Goal: Task Accomplishment & Management: Use online tool/utility

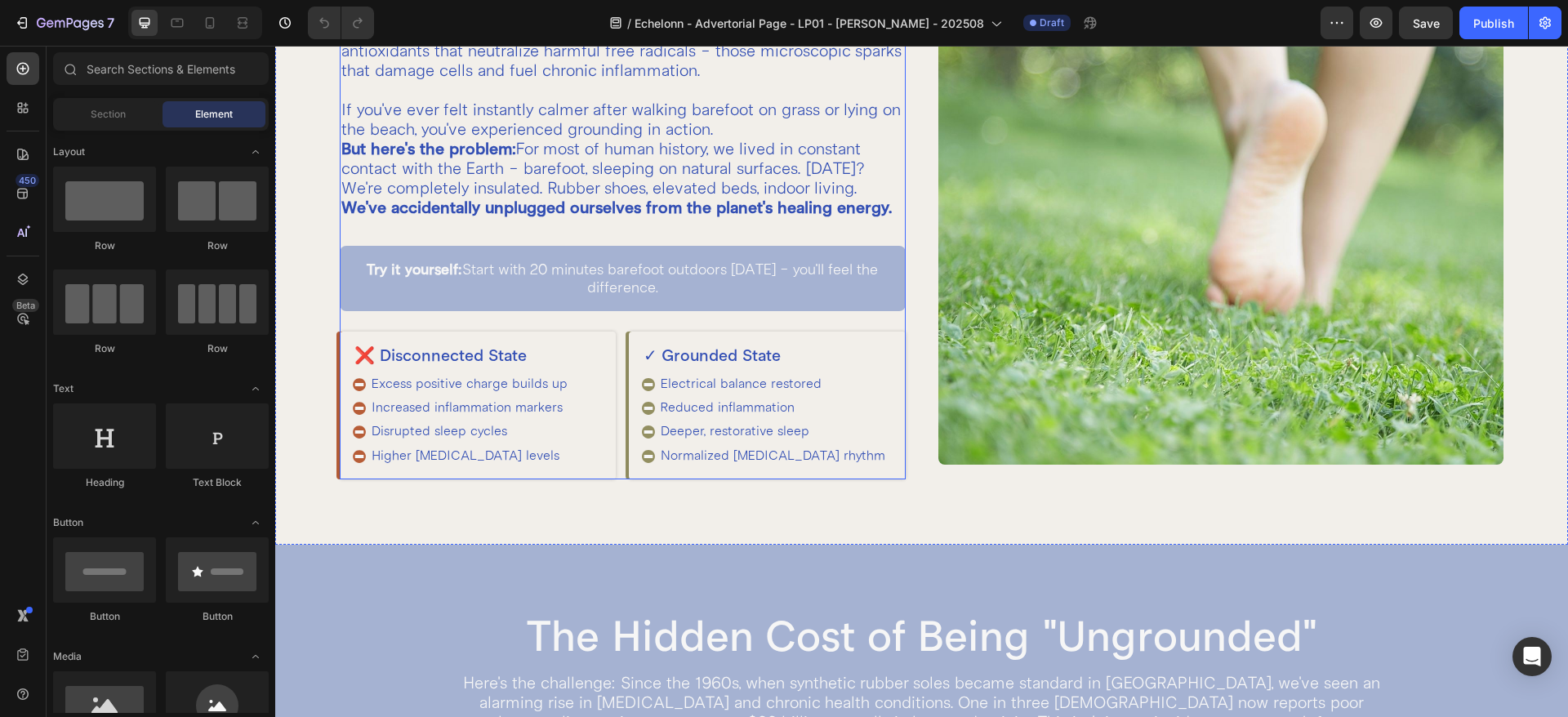
scroll to position [817, 0]
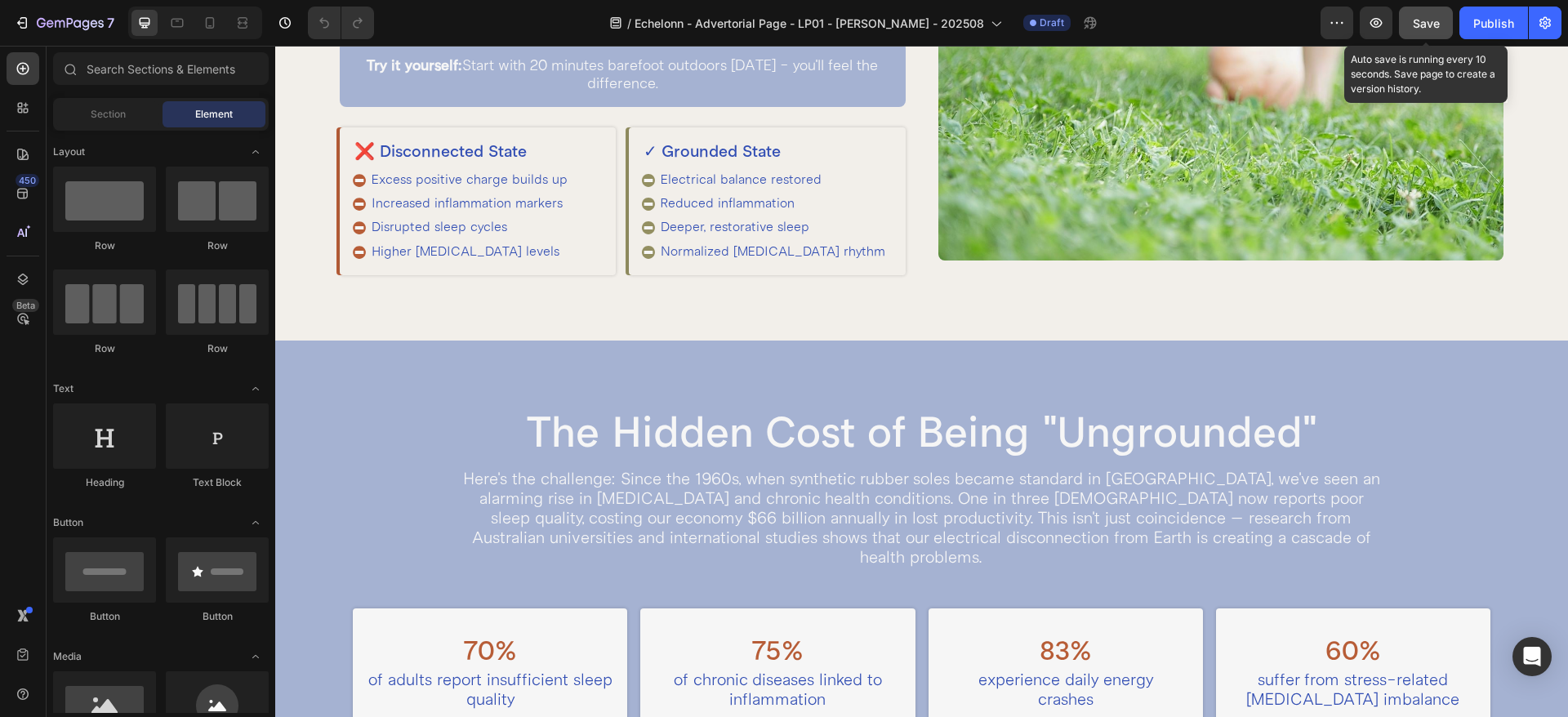
click at [1412, 29] on span "Save" at bounding box center [1425, 23] width 27 height 14
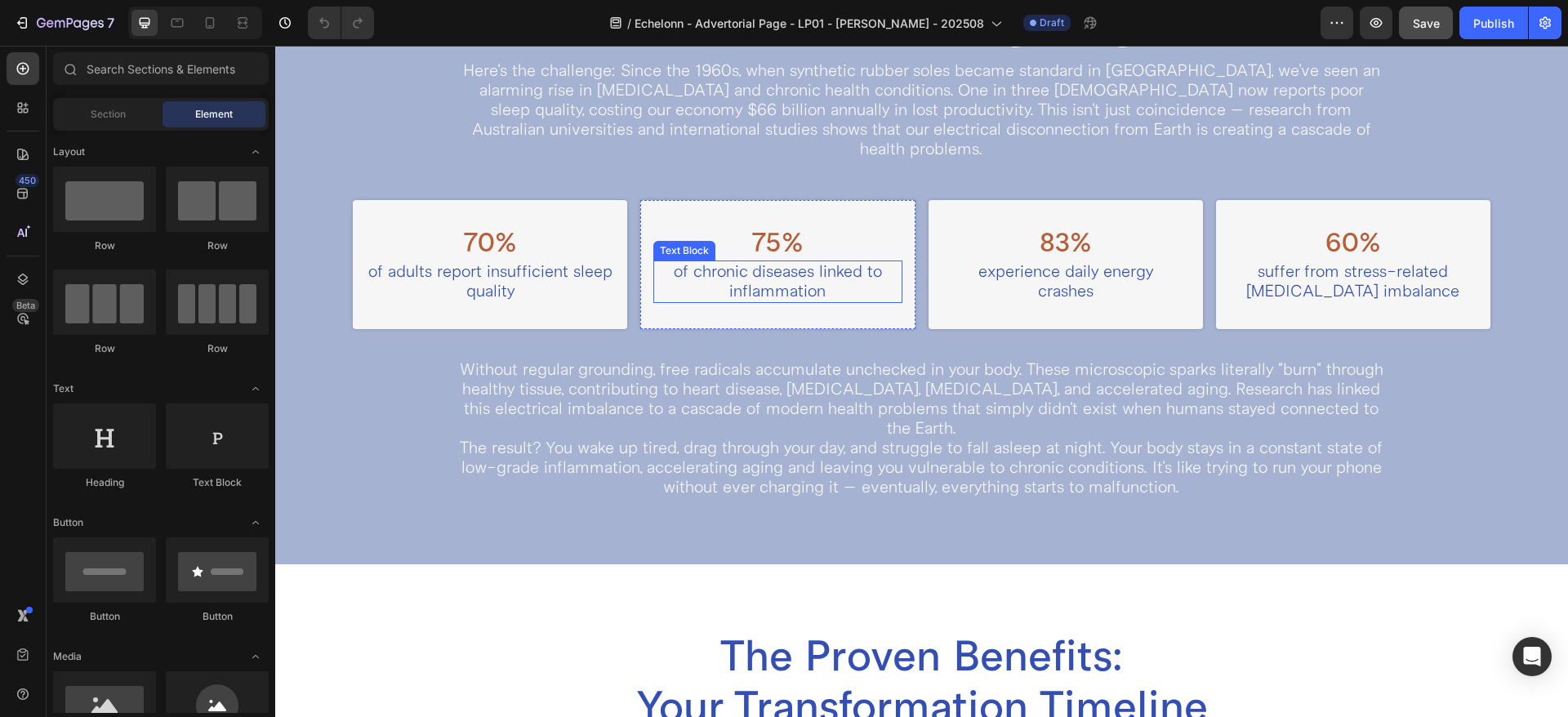
scroll to position [1020, 0]
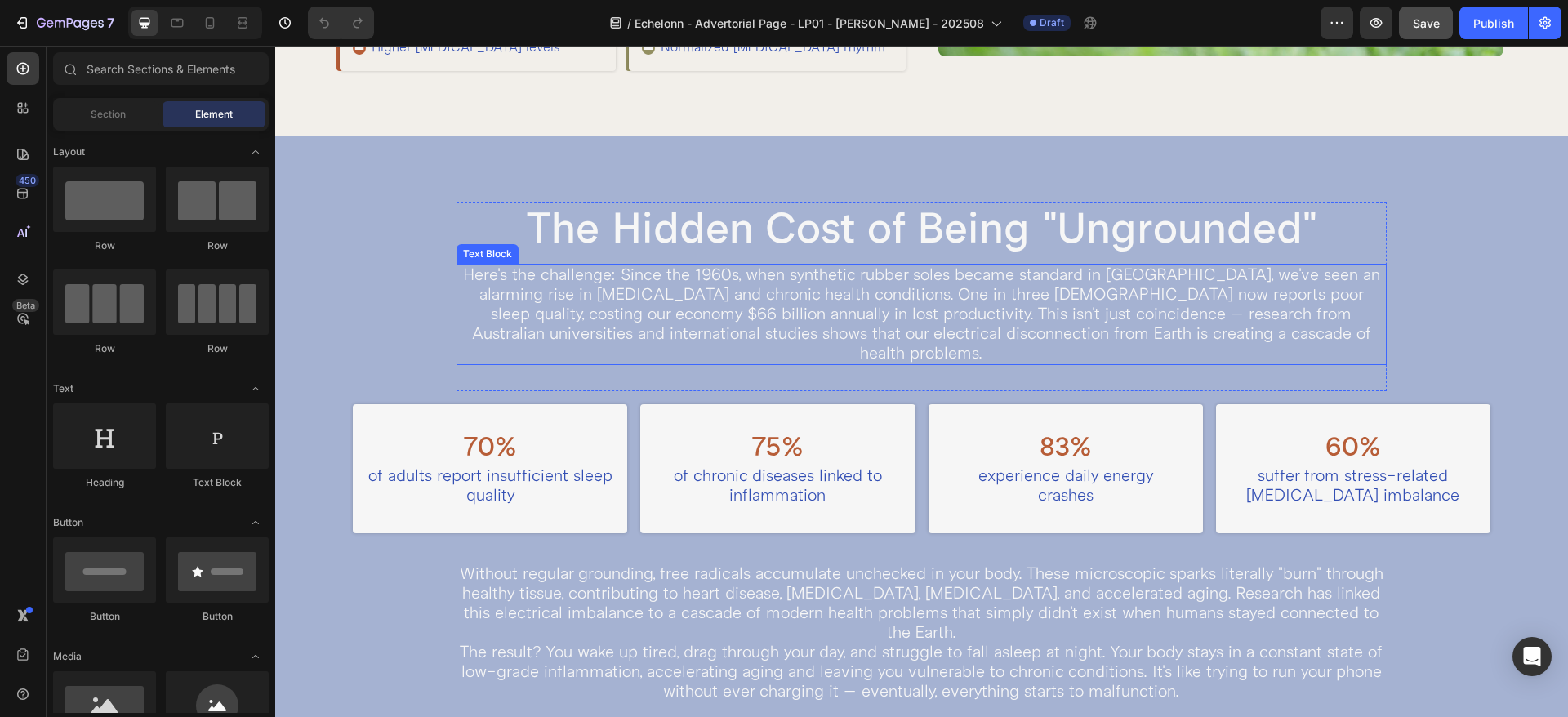
click at [688, 298] on p "Here's the challenge: Since the 1960s, when synthetic rubber soles became stand…" at bounding box center [921, 314] width 927 height 98
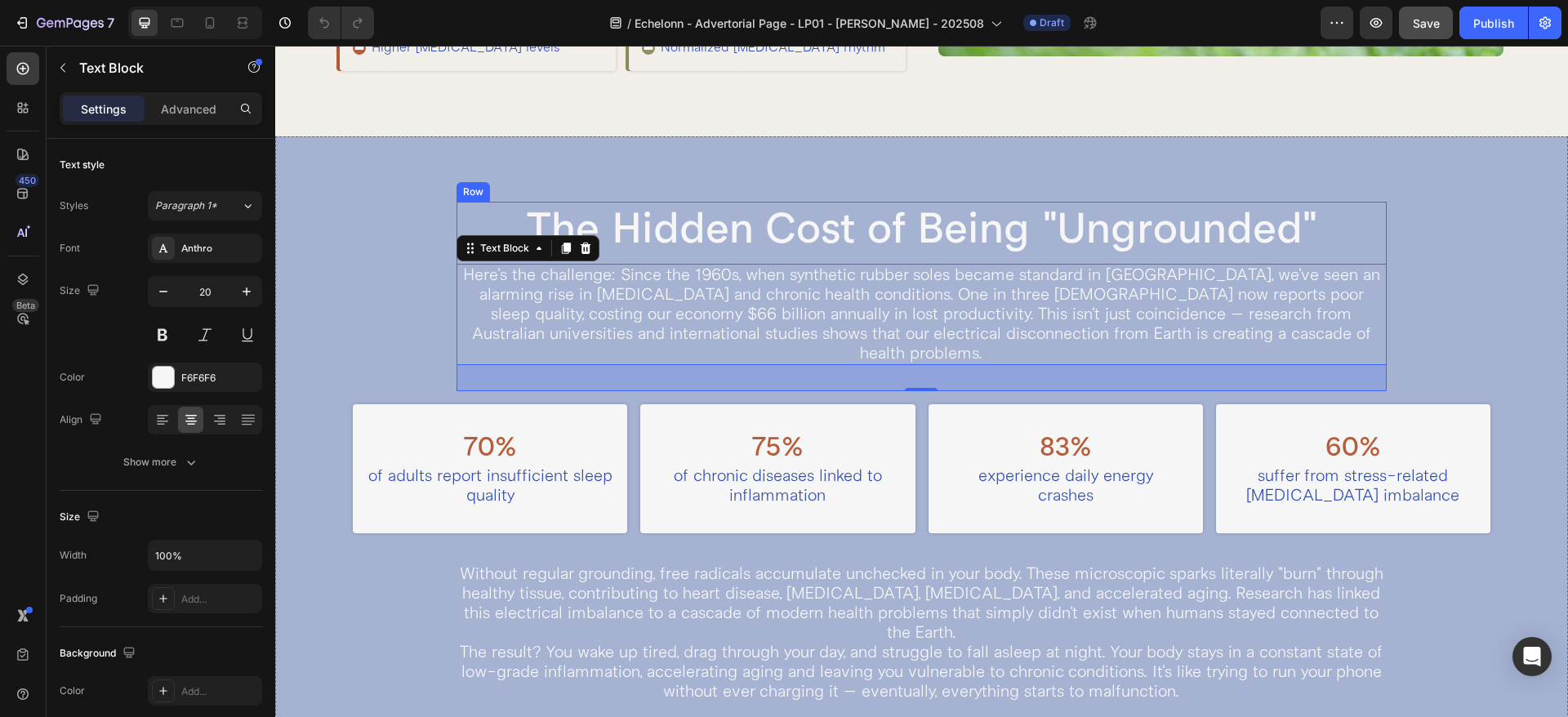
click at [632, 257] on div "The Hidden Cost of Being "Ungrounded" Heading Here's the challenge: Since the 1…" at bounding box center [921, 296] width 931 height 189
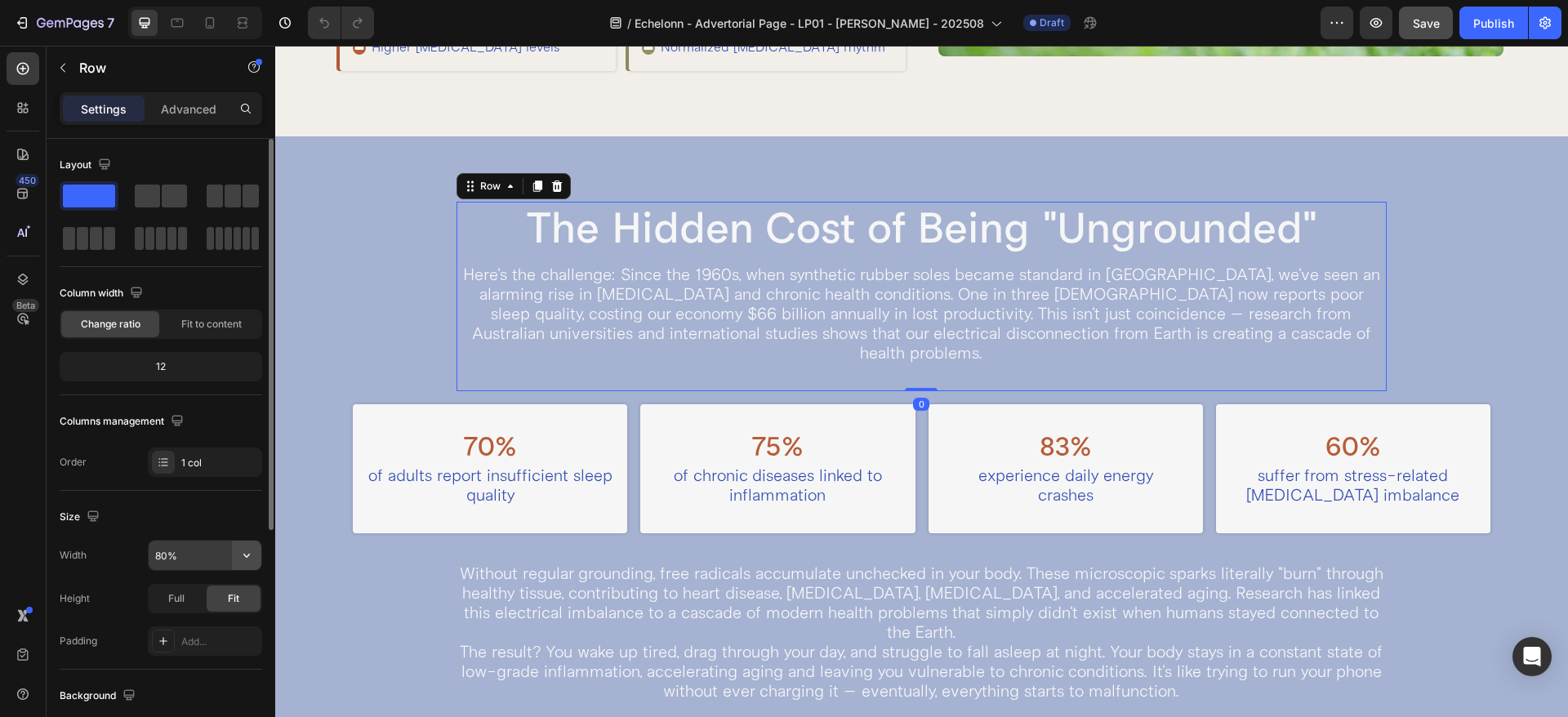
click at [247, 554] on icon "button" at bounding box center [246, 554] width 16 height 16
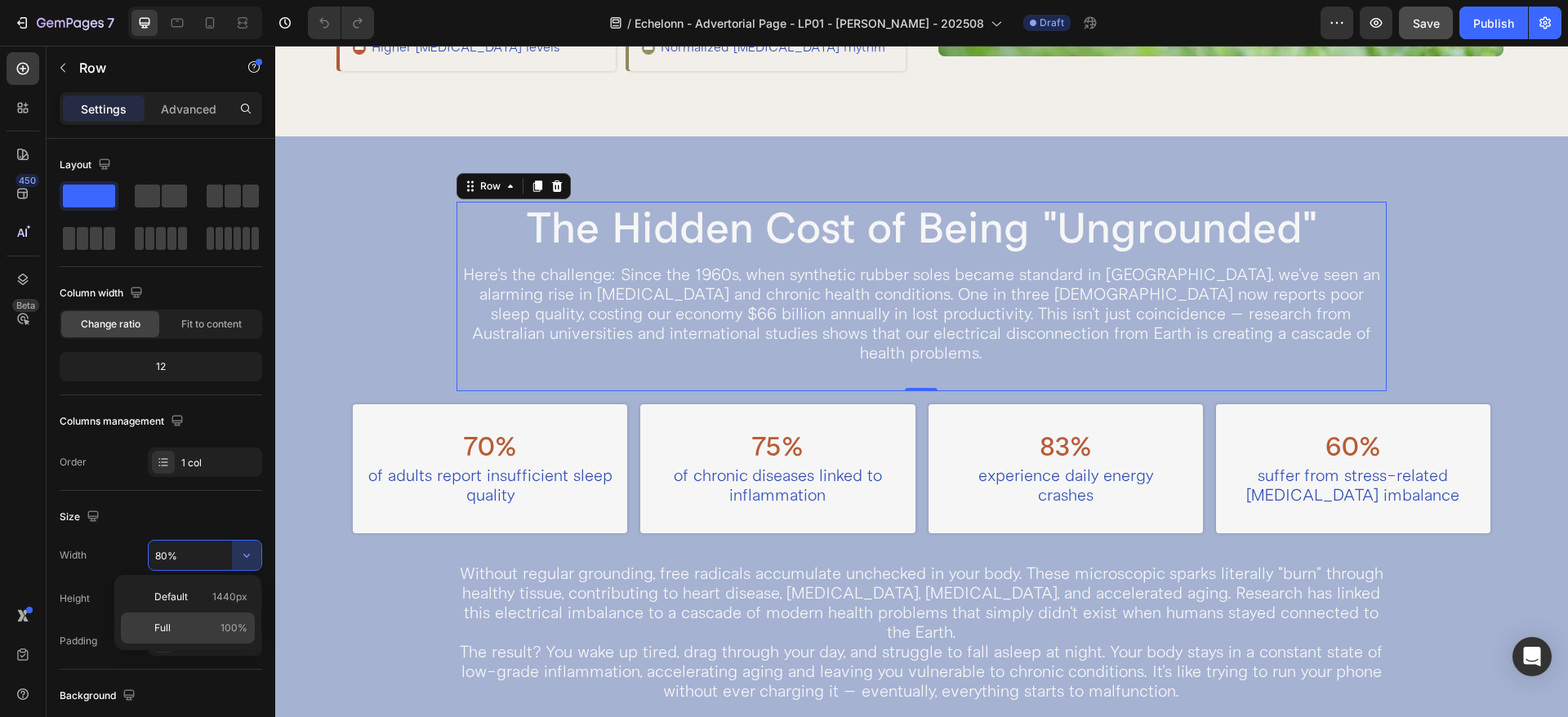
click at [185, 640] on div "Full 100%" at bounding box center [187, 628] width 134 height 31
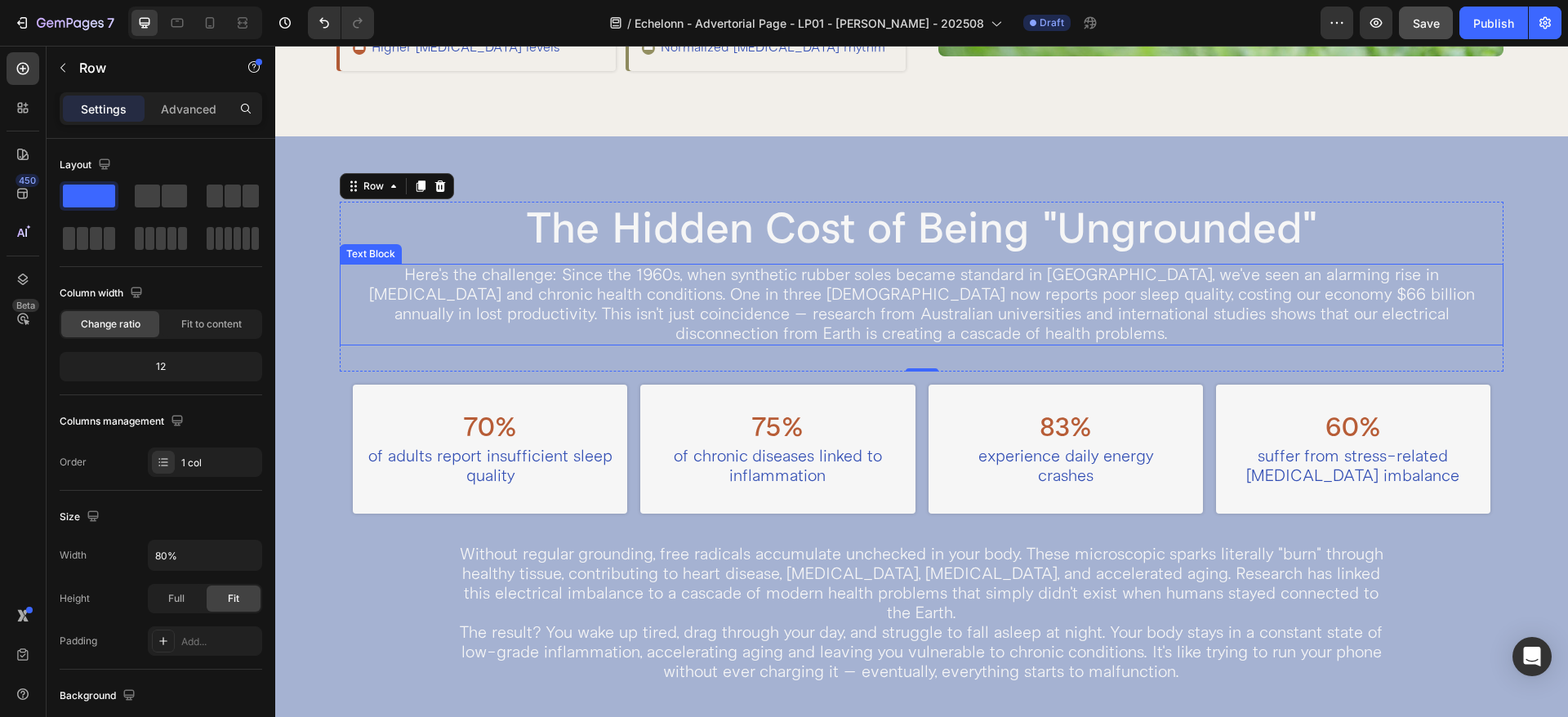
click at [375, 292] on p "Here's the challenge: Since the 1960s, when synthetic rubber soles became stand…" at bounding box center [921, 304] width 1160 height 78
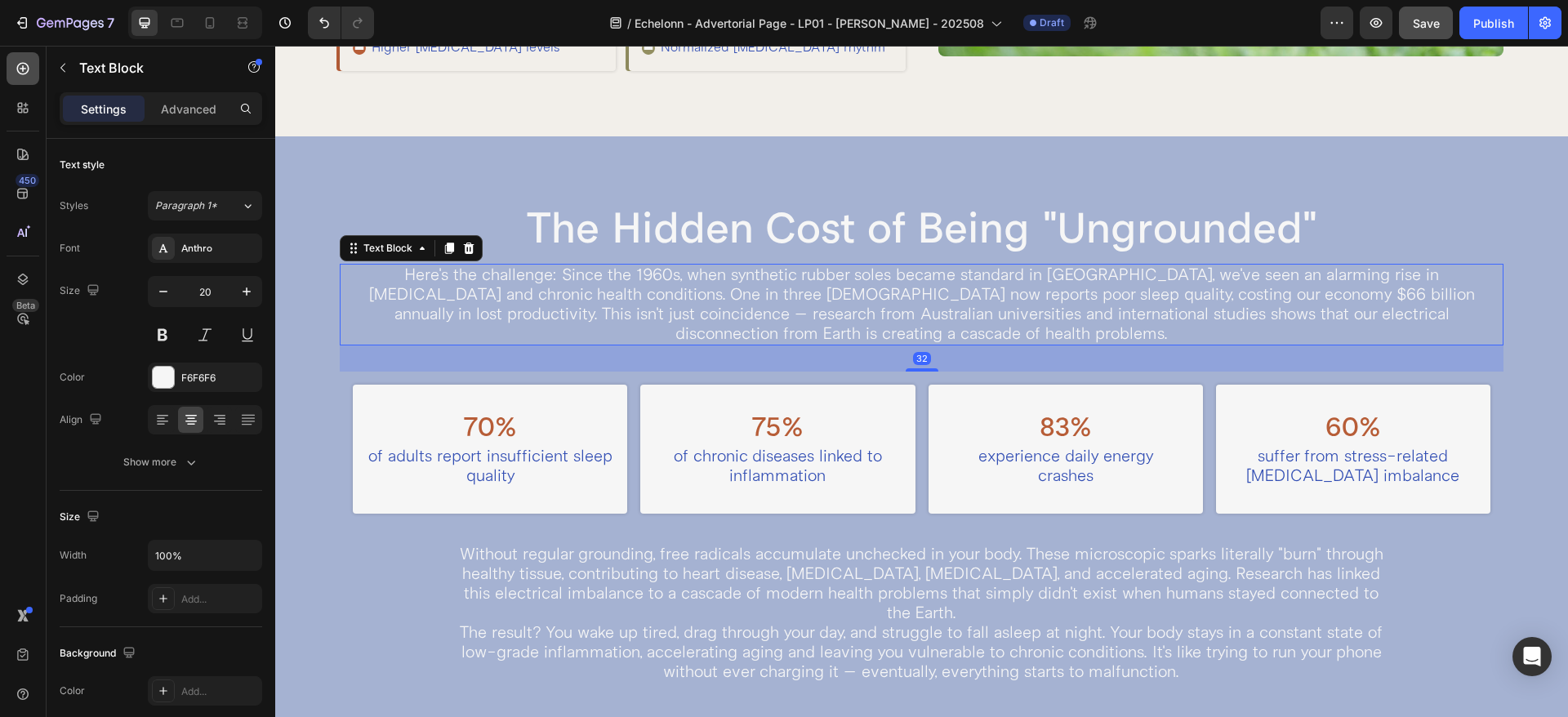
click at [9, 69] on div at bounding box center [23, 68] width 32 height 32
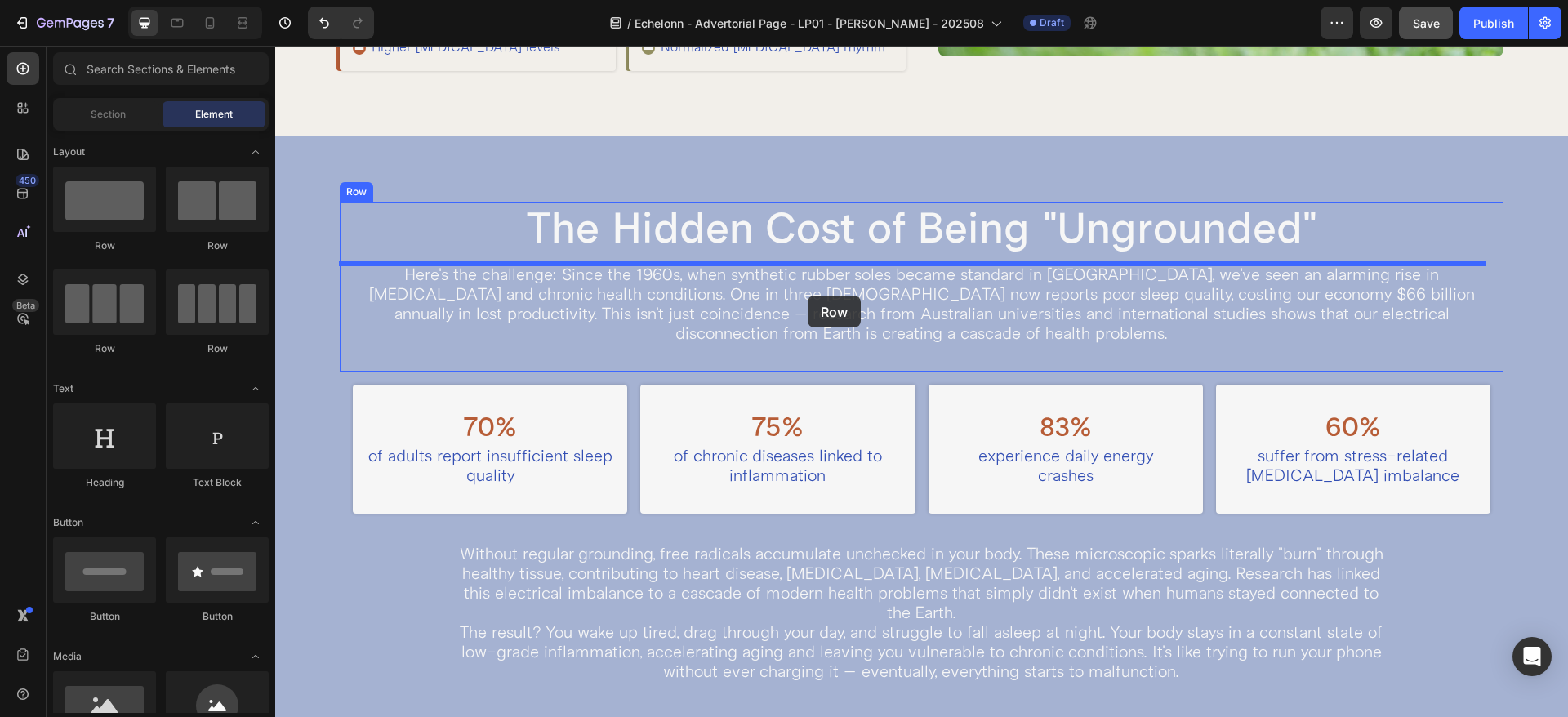
drag, startPoint x: 485, startPoint y: 262, endPoint x: 807, endPoint y: 296, distance: 323.8
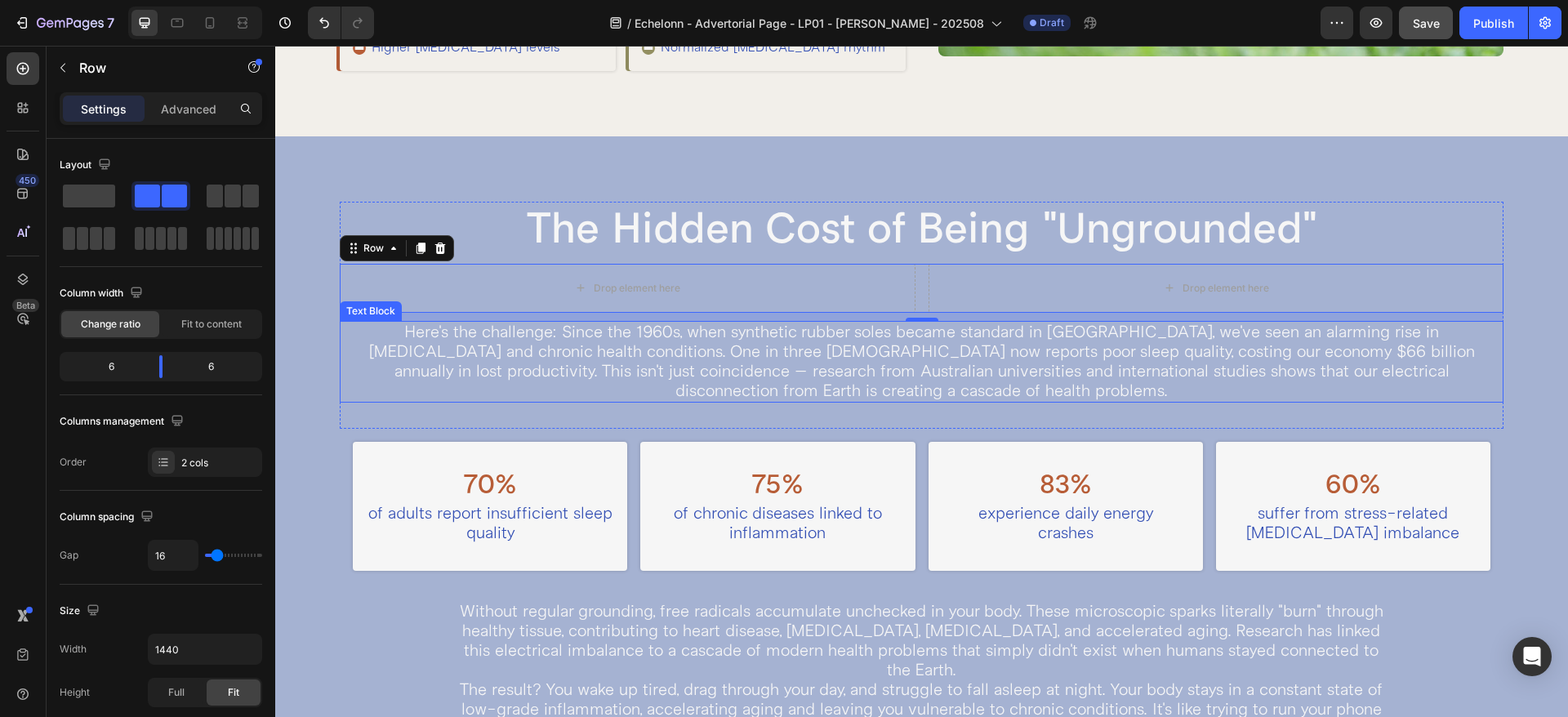
click at [396, 335] on p "Here's the challenge: Since the 1960s, when synthetic rubber soles became stand…" at bounding box center [921, 361] width 1160 height 78
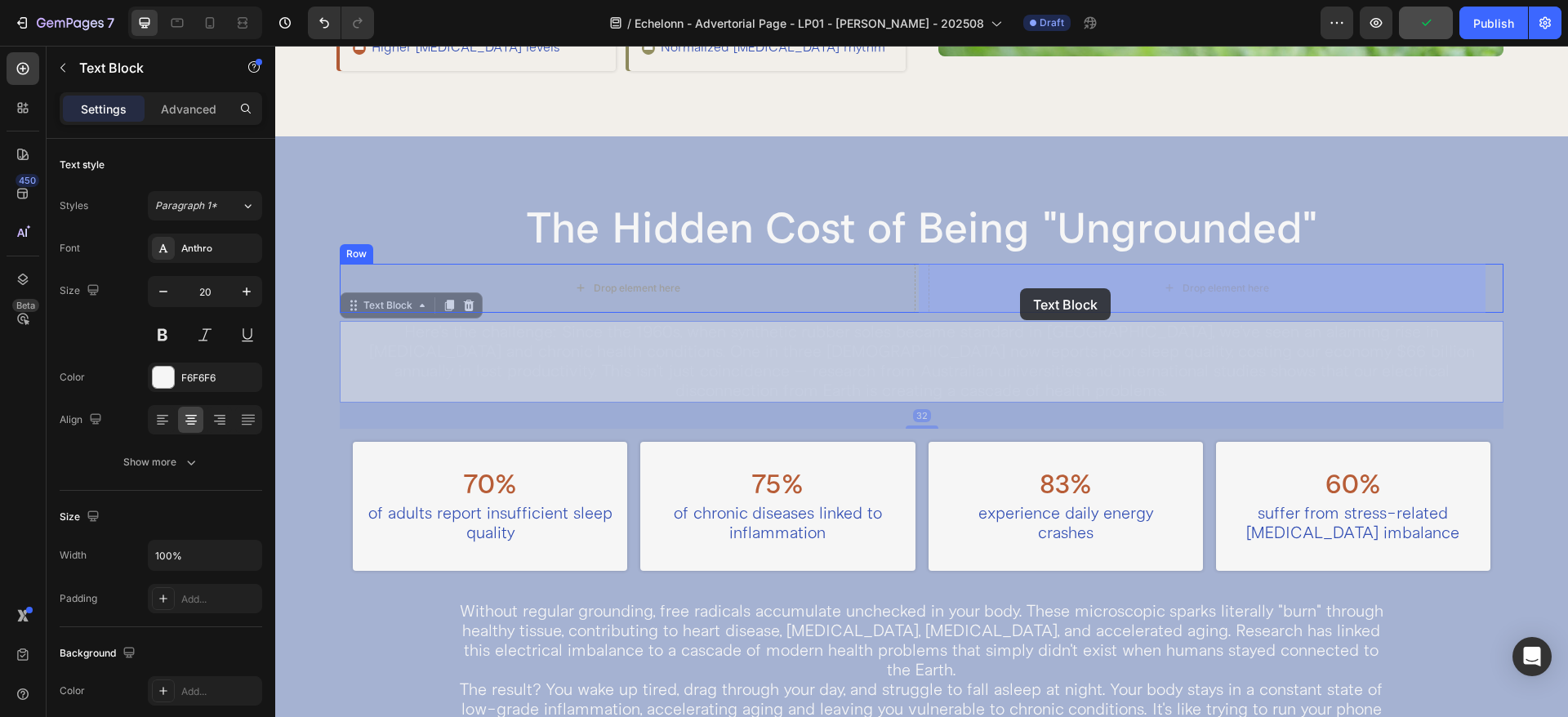
drag, startPoint x: 397, startPoint y: 307, endPoint x: 1019, endPoint y: 288, distance: 622.3
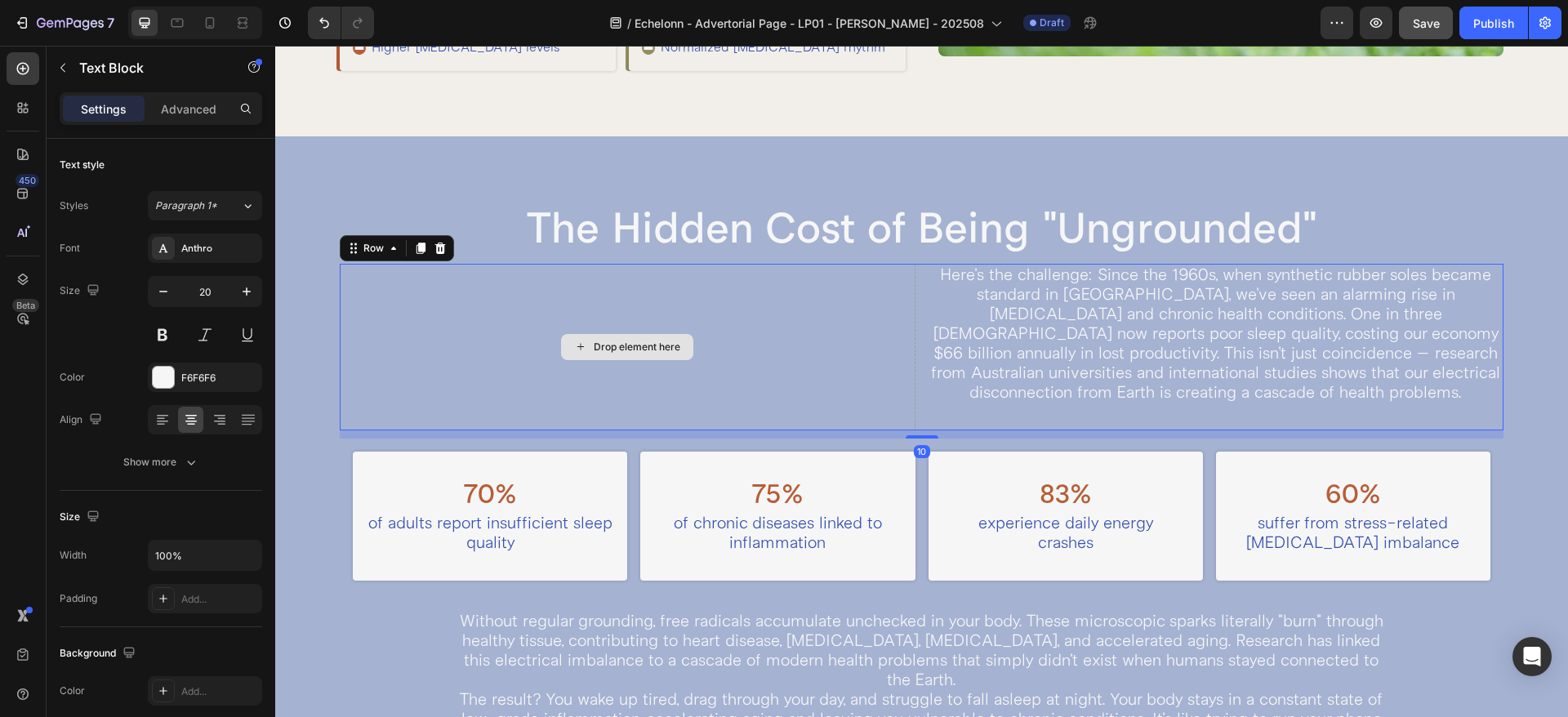
click at [629, 314] on div "Drop element here" at bounding box center [627, 346] width 574 height 166
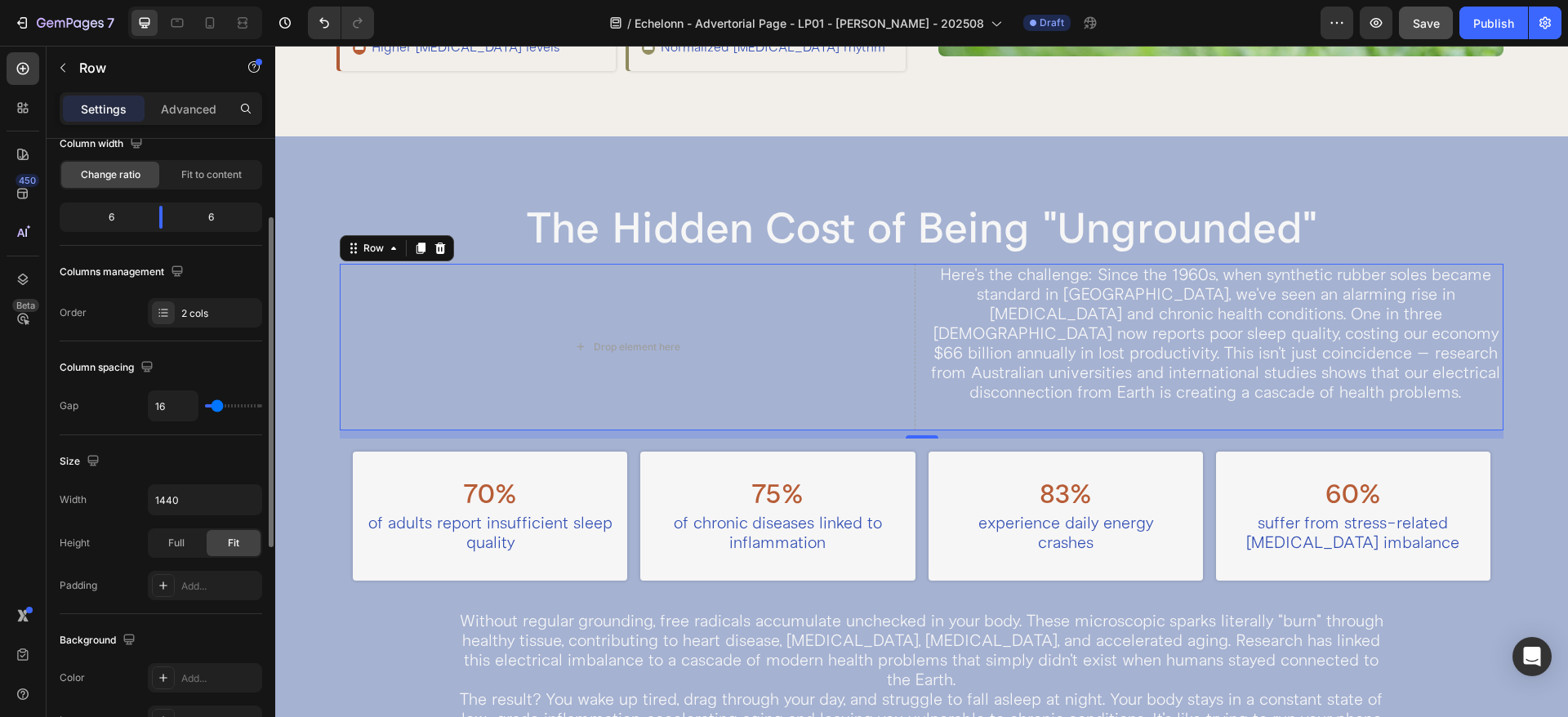
scroll to position [0, 0]
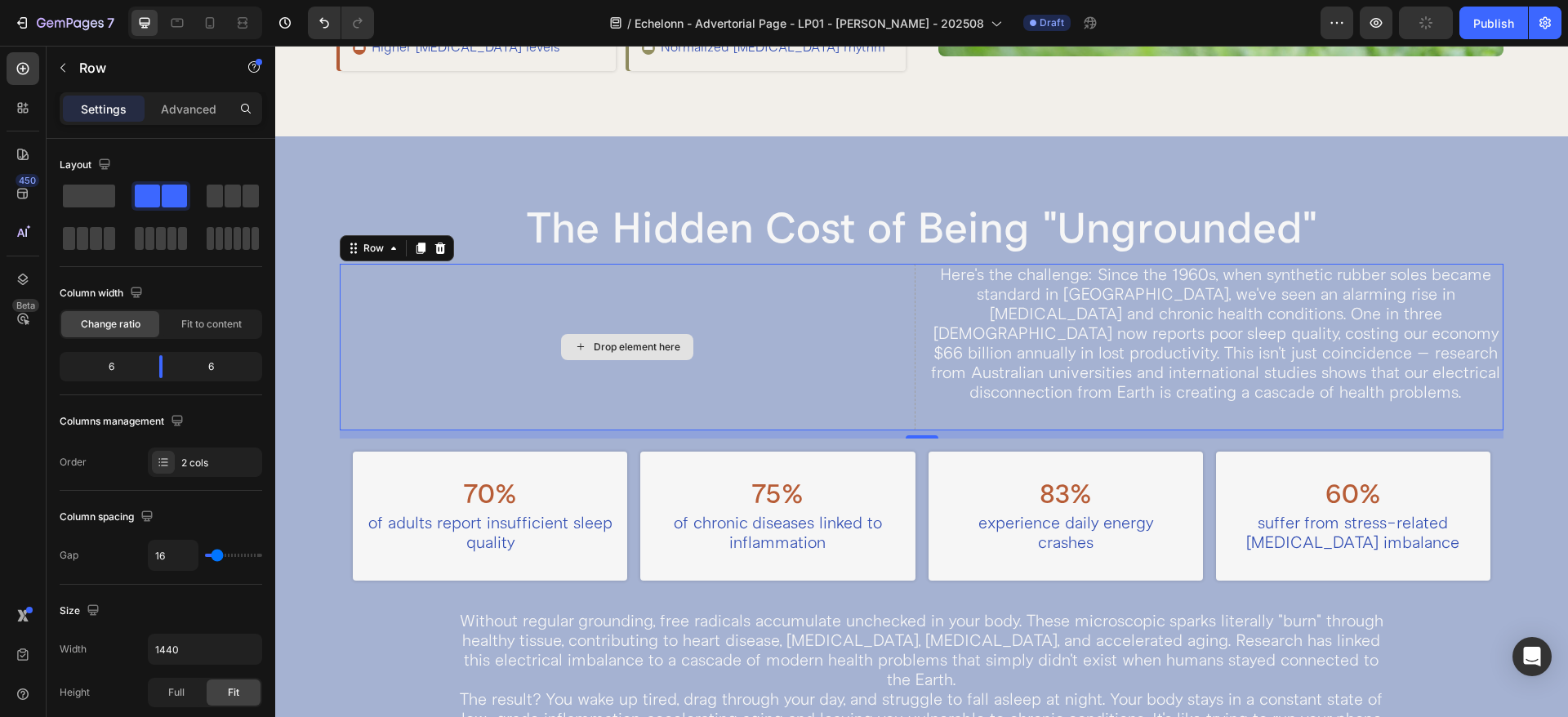
click at [660, 347] on div "Drop element here" at bounding box center [636, 347] width 87 height 13
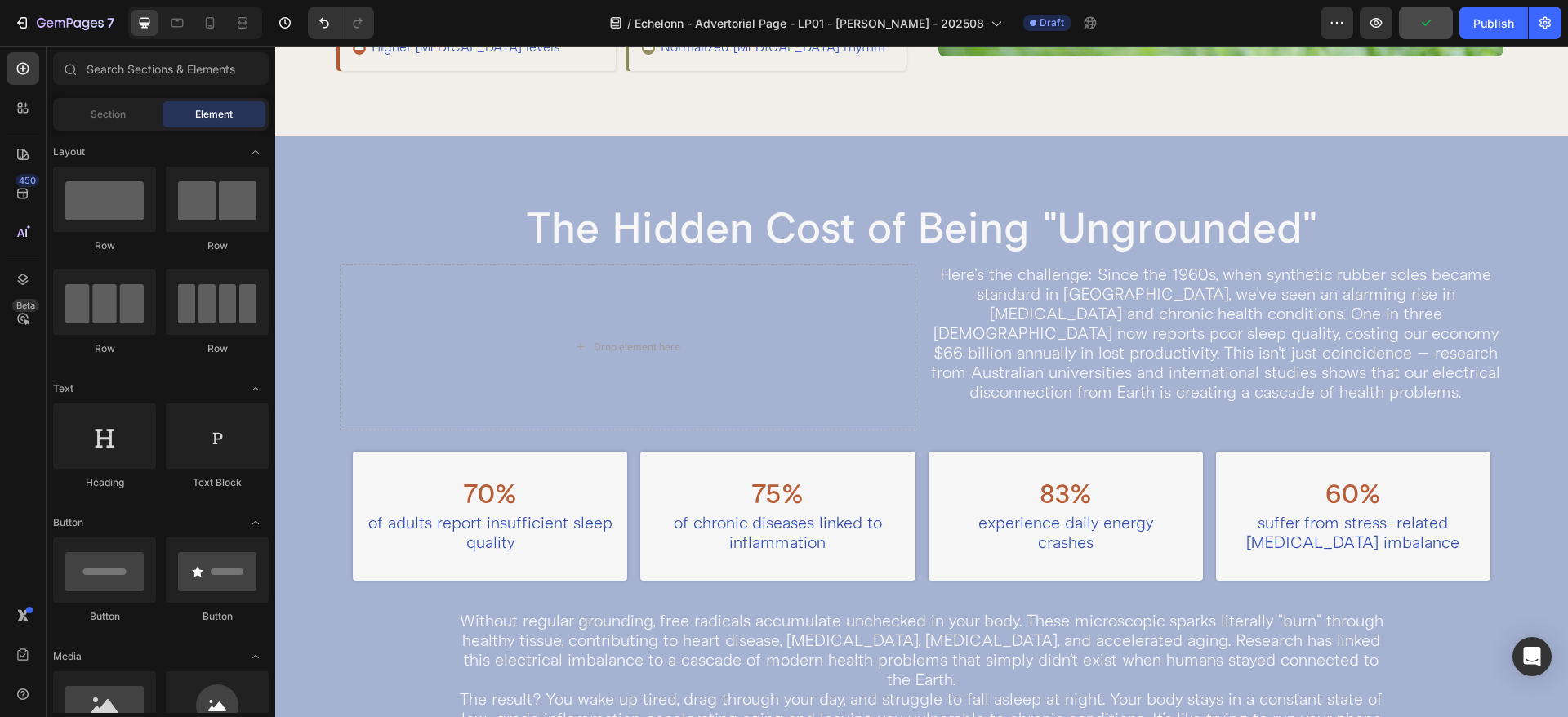
scroll to position [204, 0]
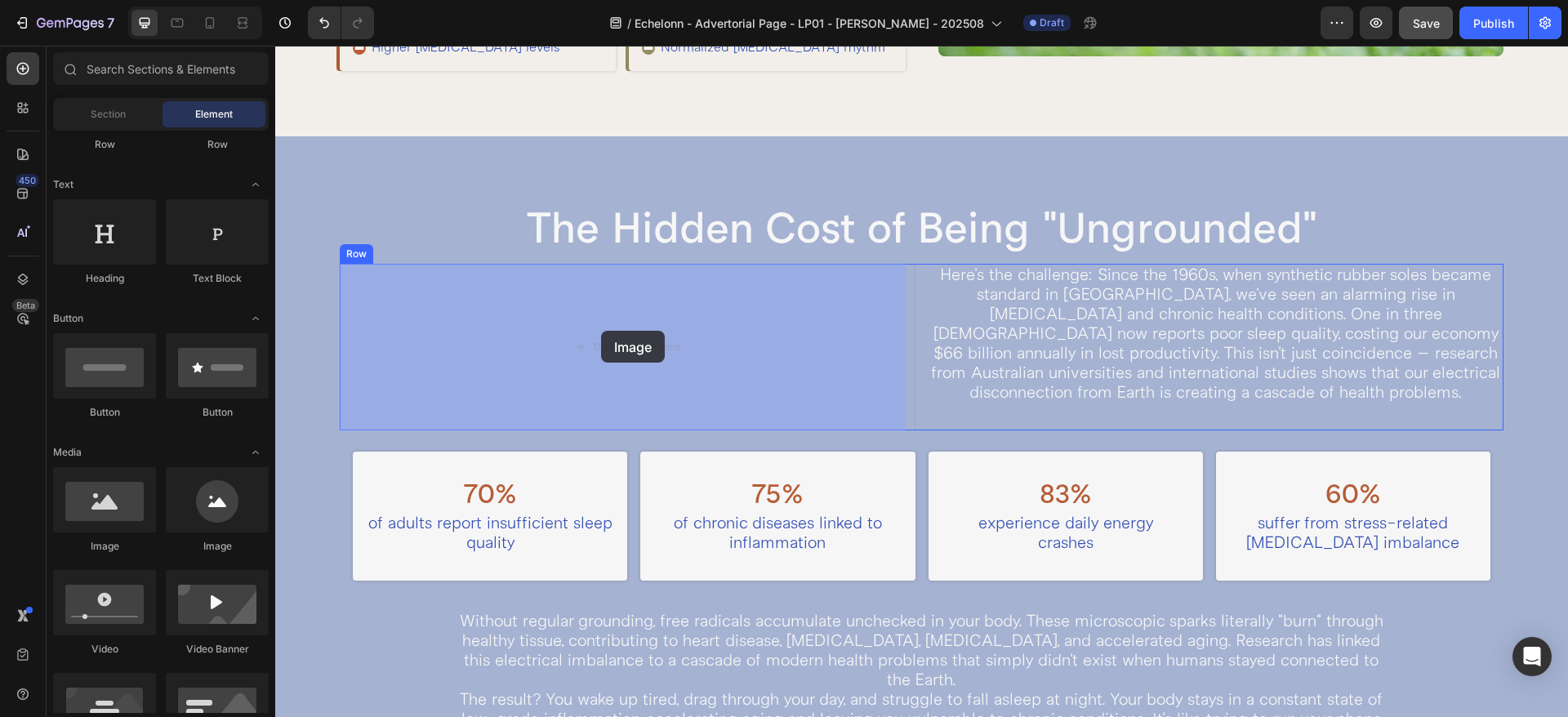
drag, startPoint x: 357, startPoint y: 554, endPoint x: 604, endPoint y: 329, distance: 334.1
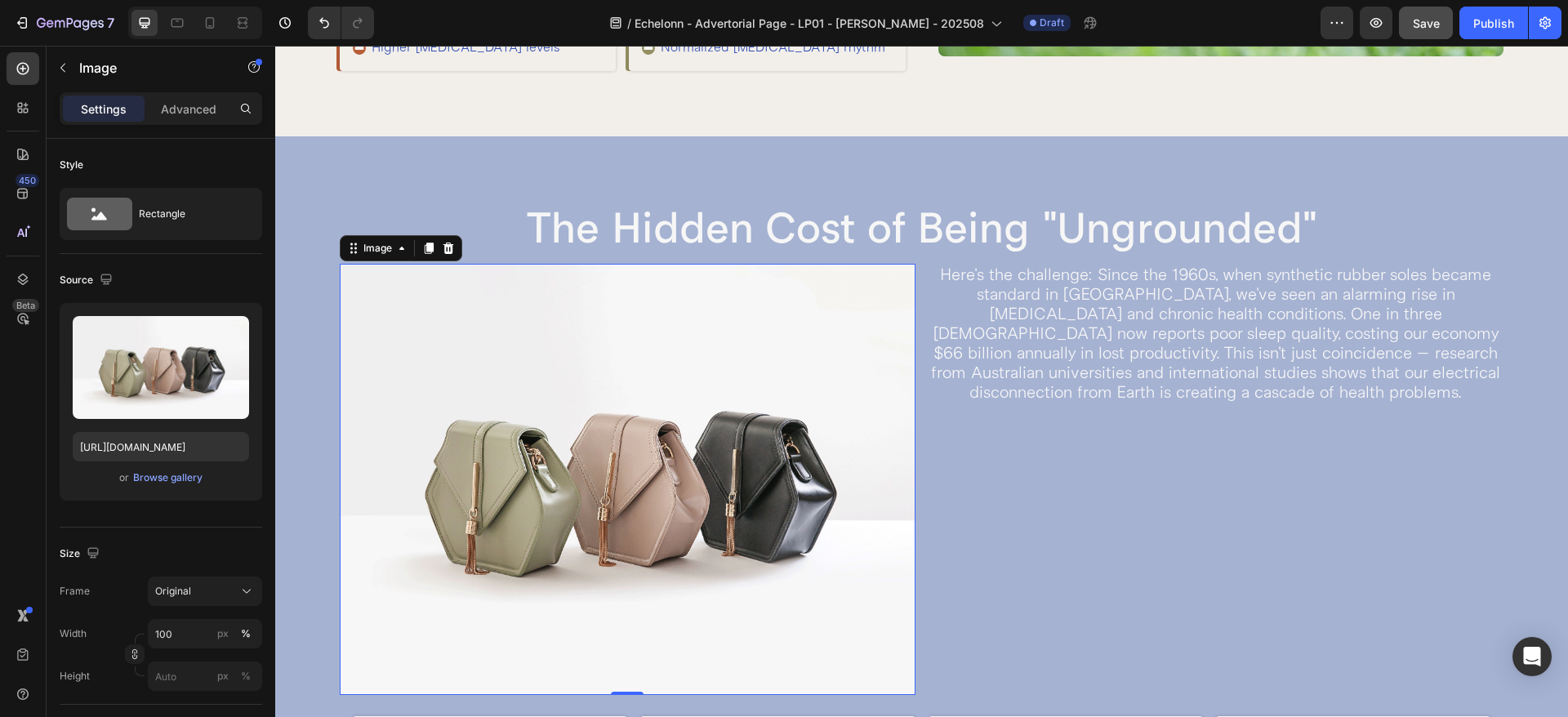
click at [511, 378] on img at bounding box center [627, 478] width 574 height 431
click at [145, 437] on input "[URL][DOMAIN_NAME]" at bounding box center [160, 446] width 176 height 29
paste input "0588/0568/2241/files/gr1.jpg?v=1712891239"
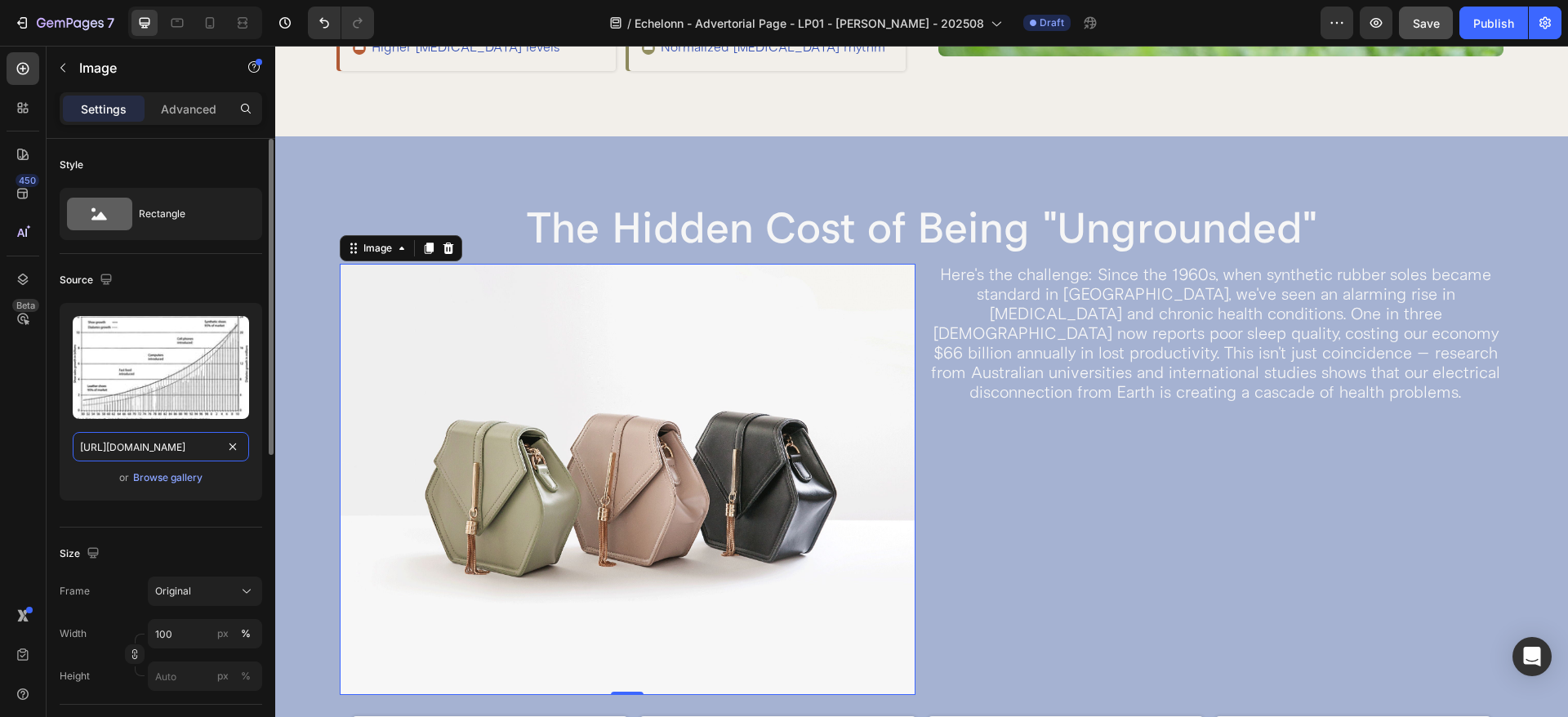
scroll to position [0, 223]
type input "[URL][DOMAIN_NAME]"
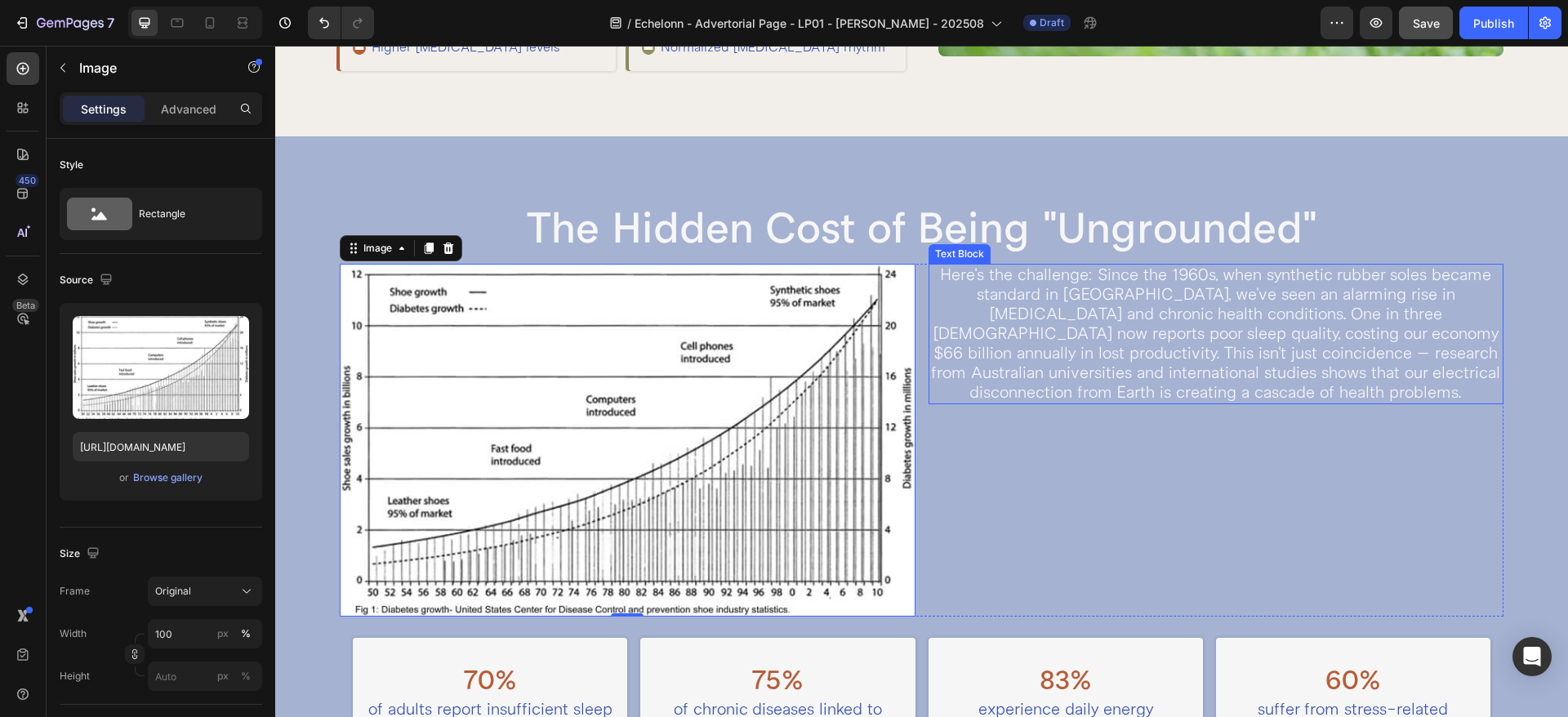
click at [966, 397] on p "Here's the challenge: Since the 1960s, when synthetic rubber soles became stand…" at bounding box center [1215, 334] width 571 height 137
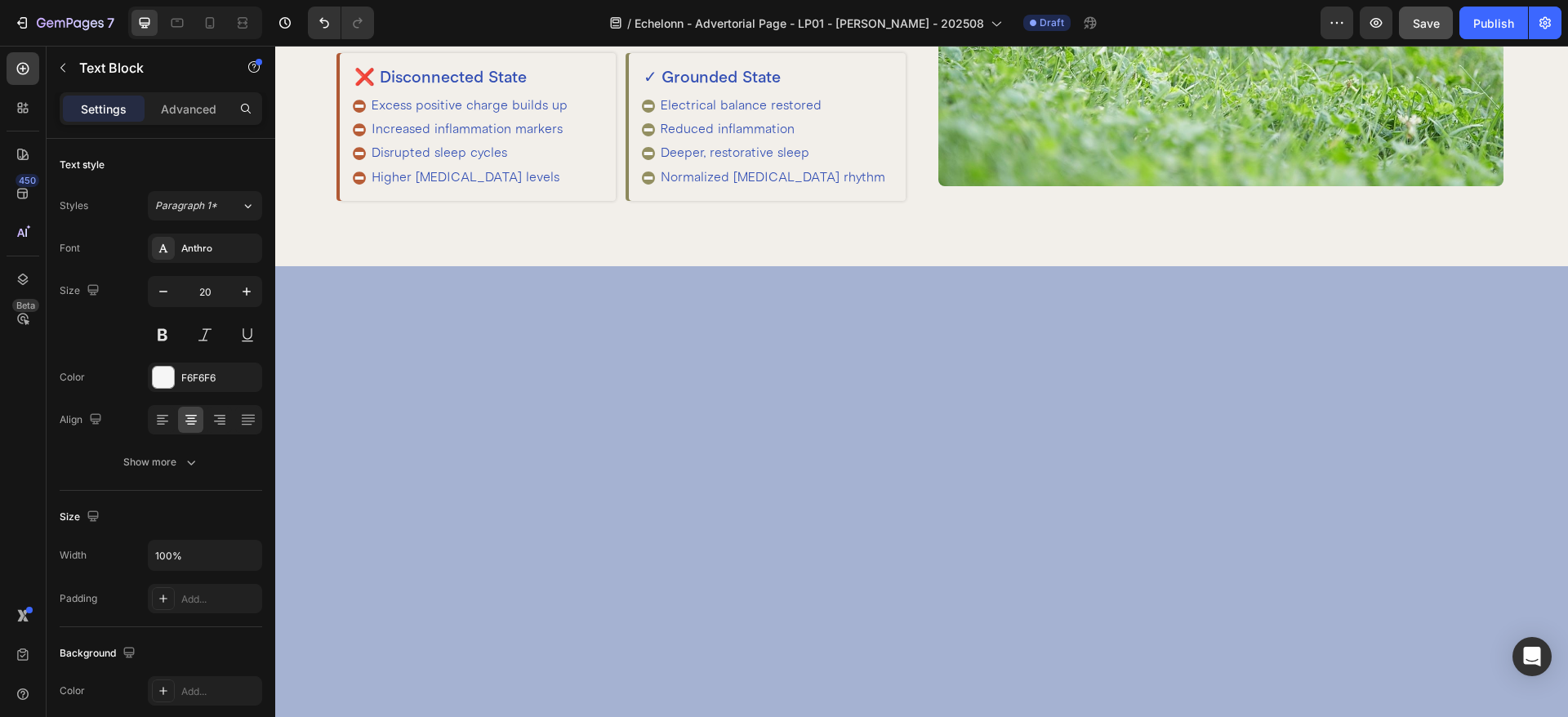
scroll to position [408, 0]
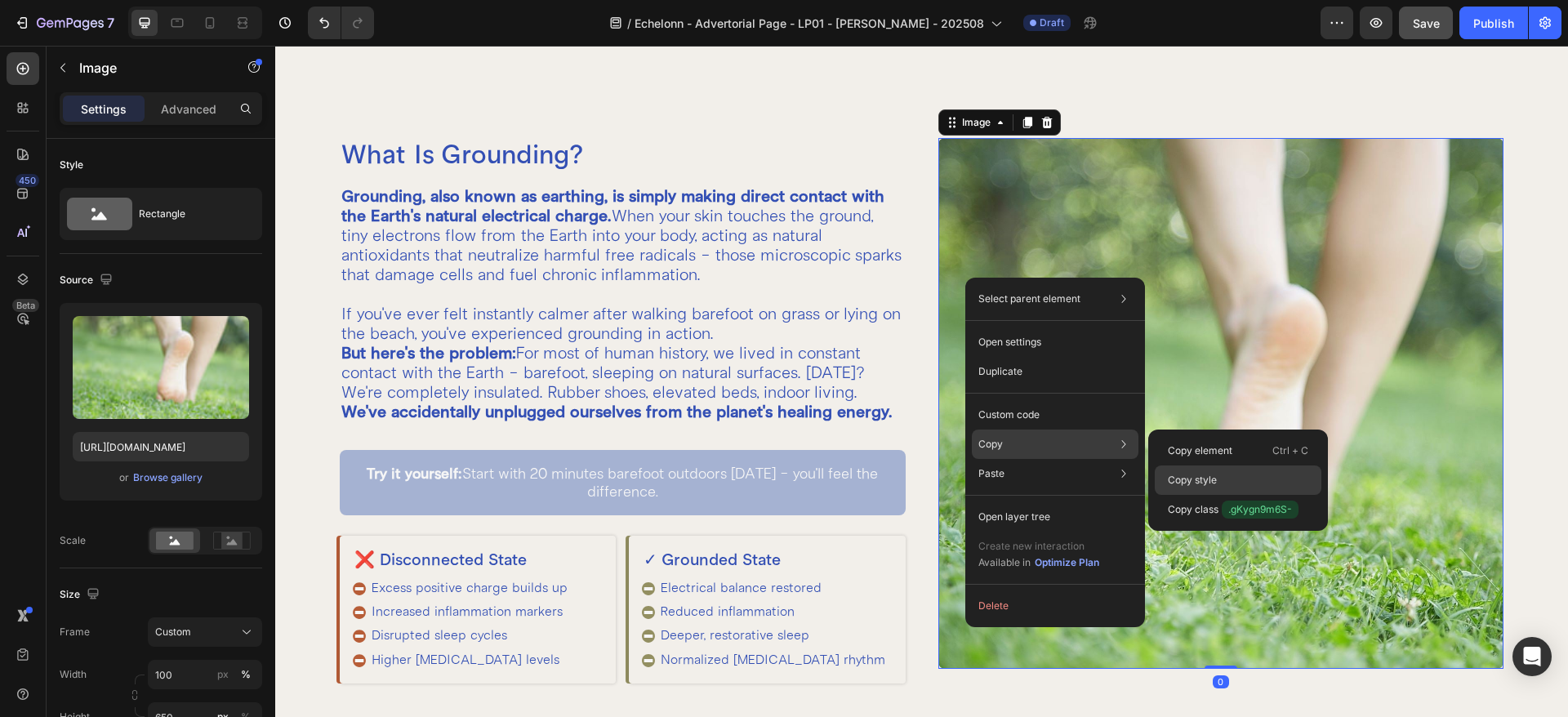
click at [1230, 494] on div "Copy style" at bounding box center [1237, 509] width 166 height 29
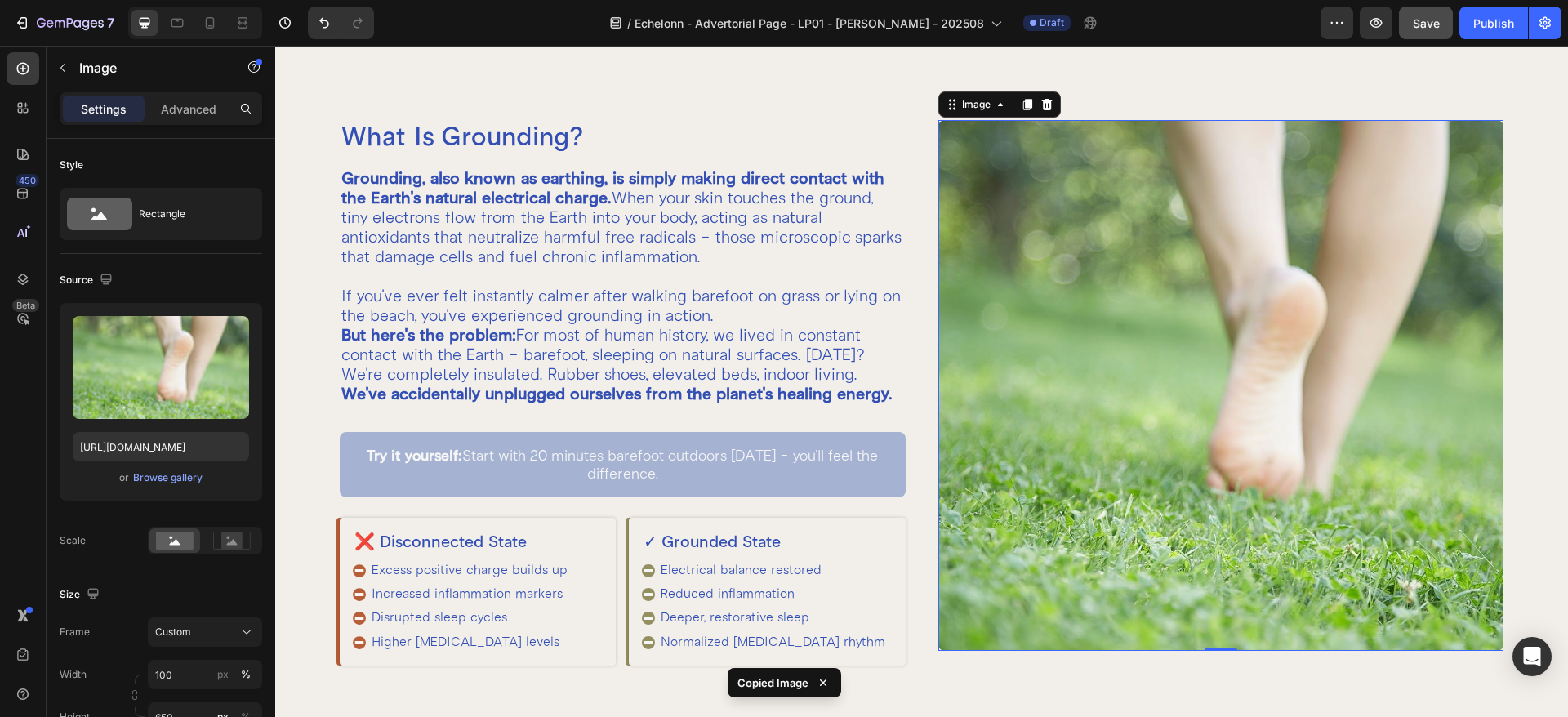
scroll to position [1020, 0]
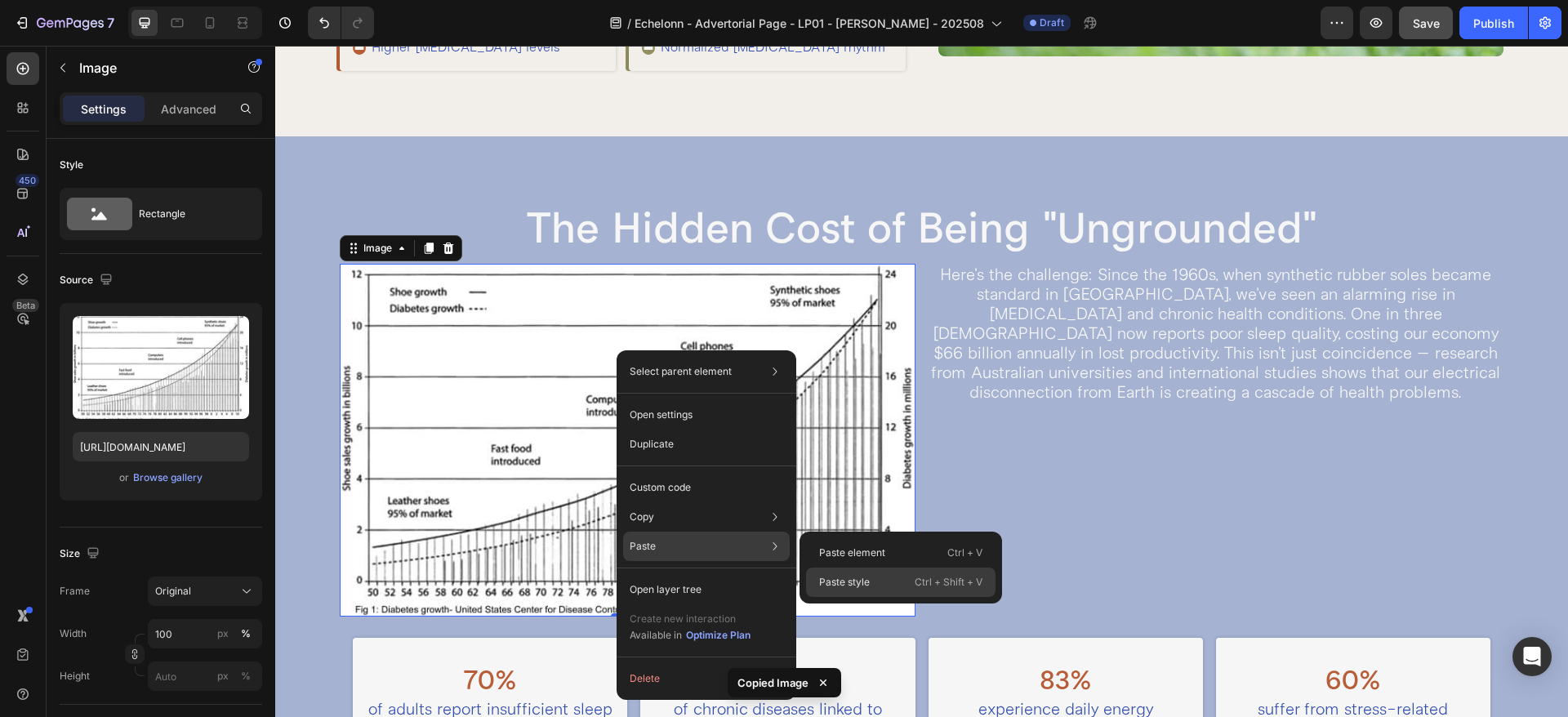
click at [887, 579] on div "Paste style Ctrl + Shift + V" at bounding box center [900, 582] width 189 height 29
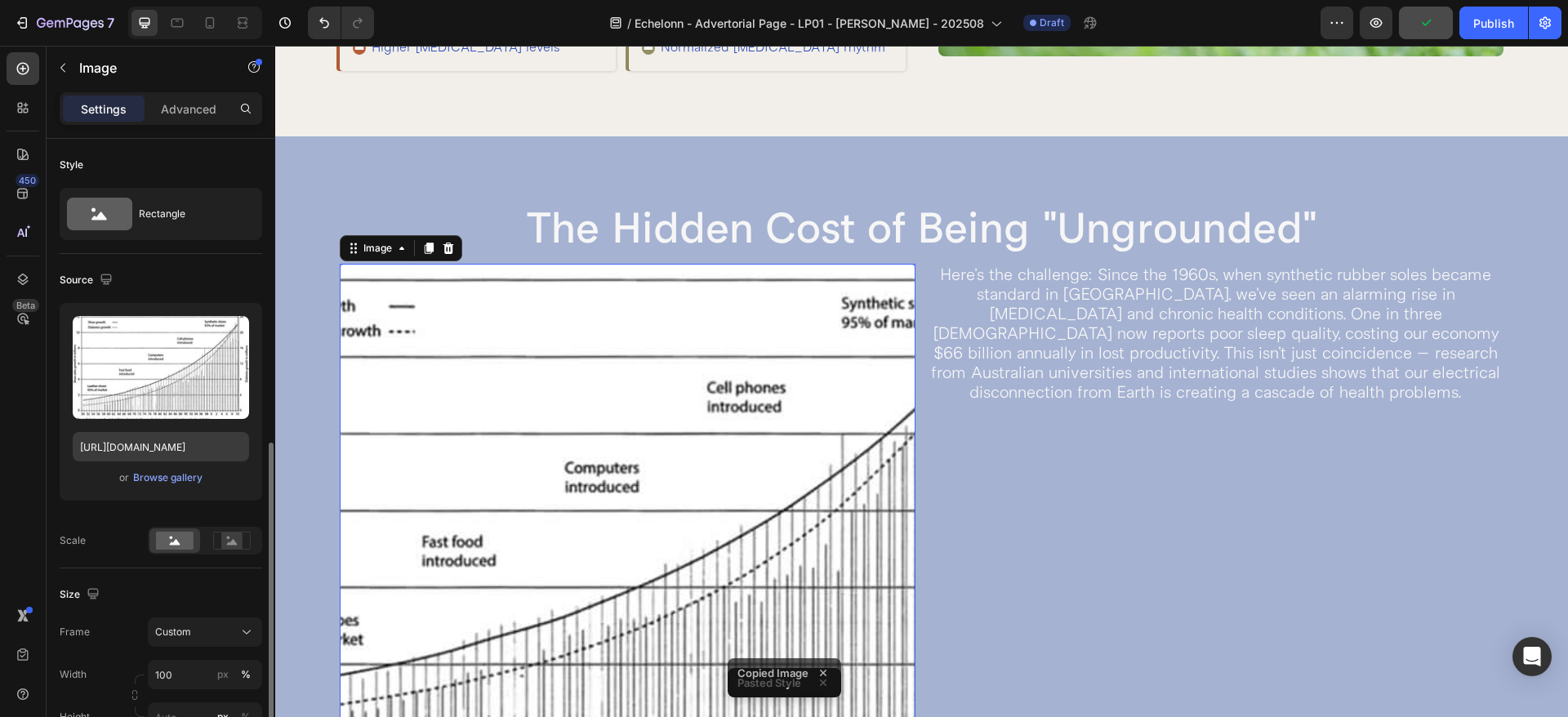
scroll to position [204, 0]
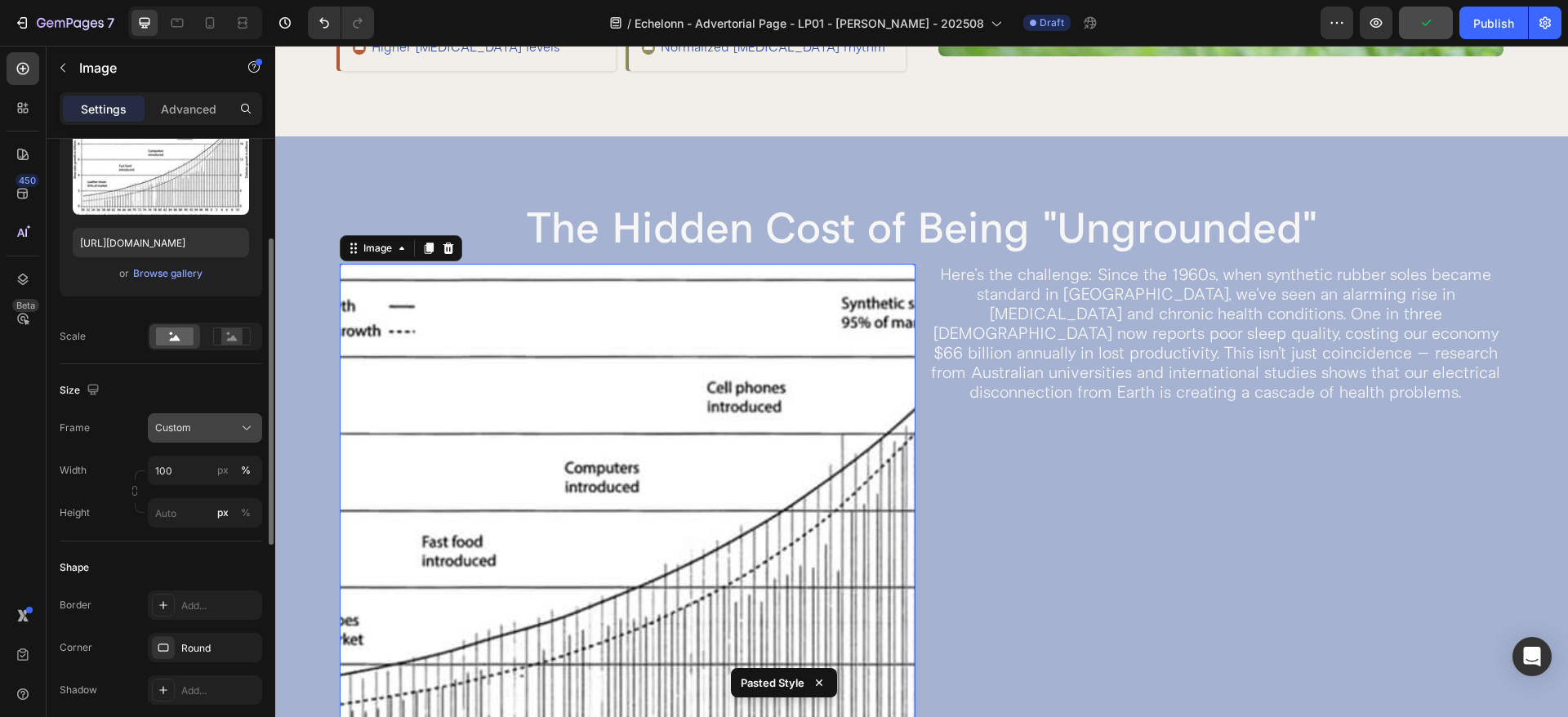
click at [188, 429] on span "Custom" at bounding box center [173, 427] width 36 height 14
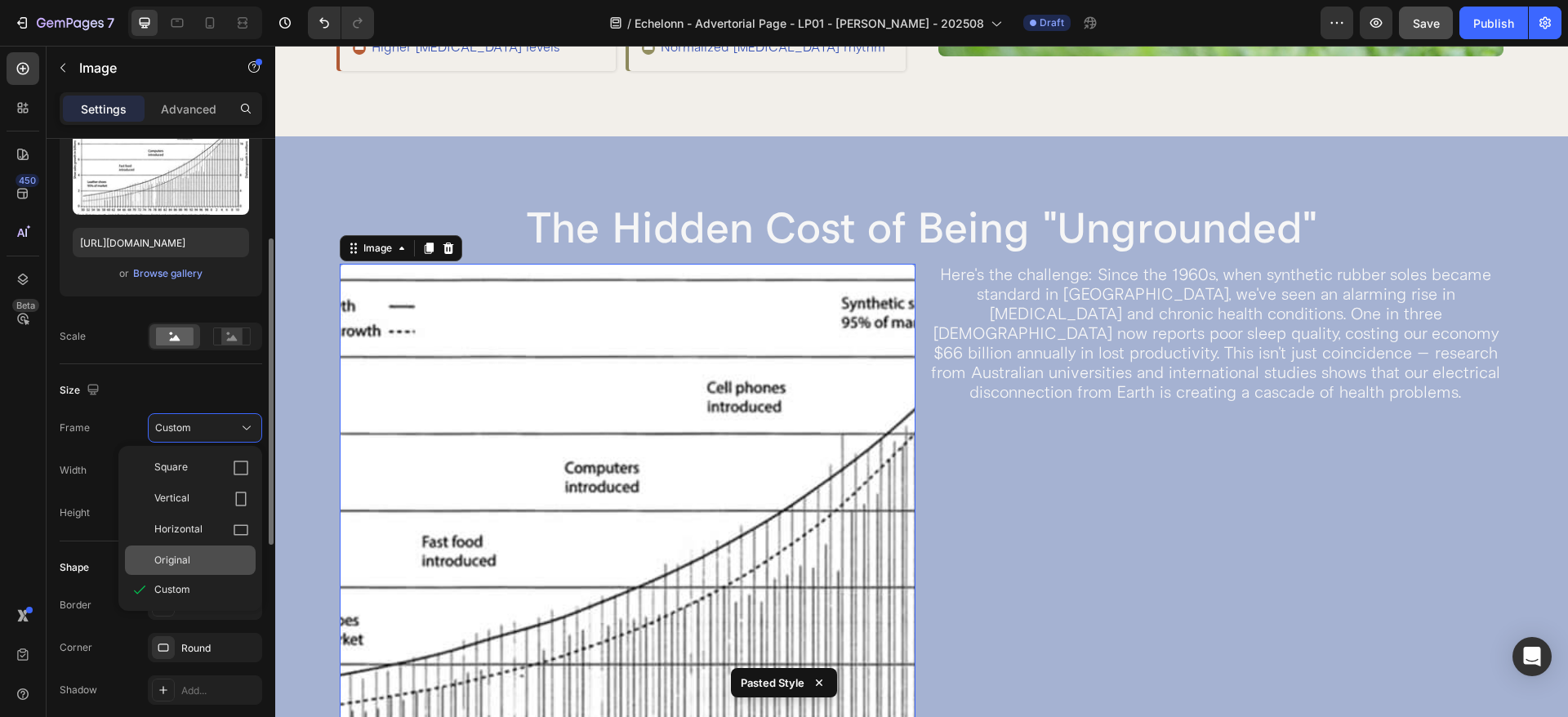
click at [189, 561] on span "Original" at bounding box center [172, 559] width 36 height 14
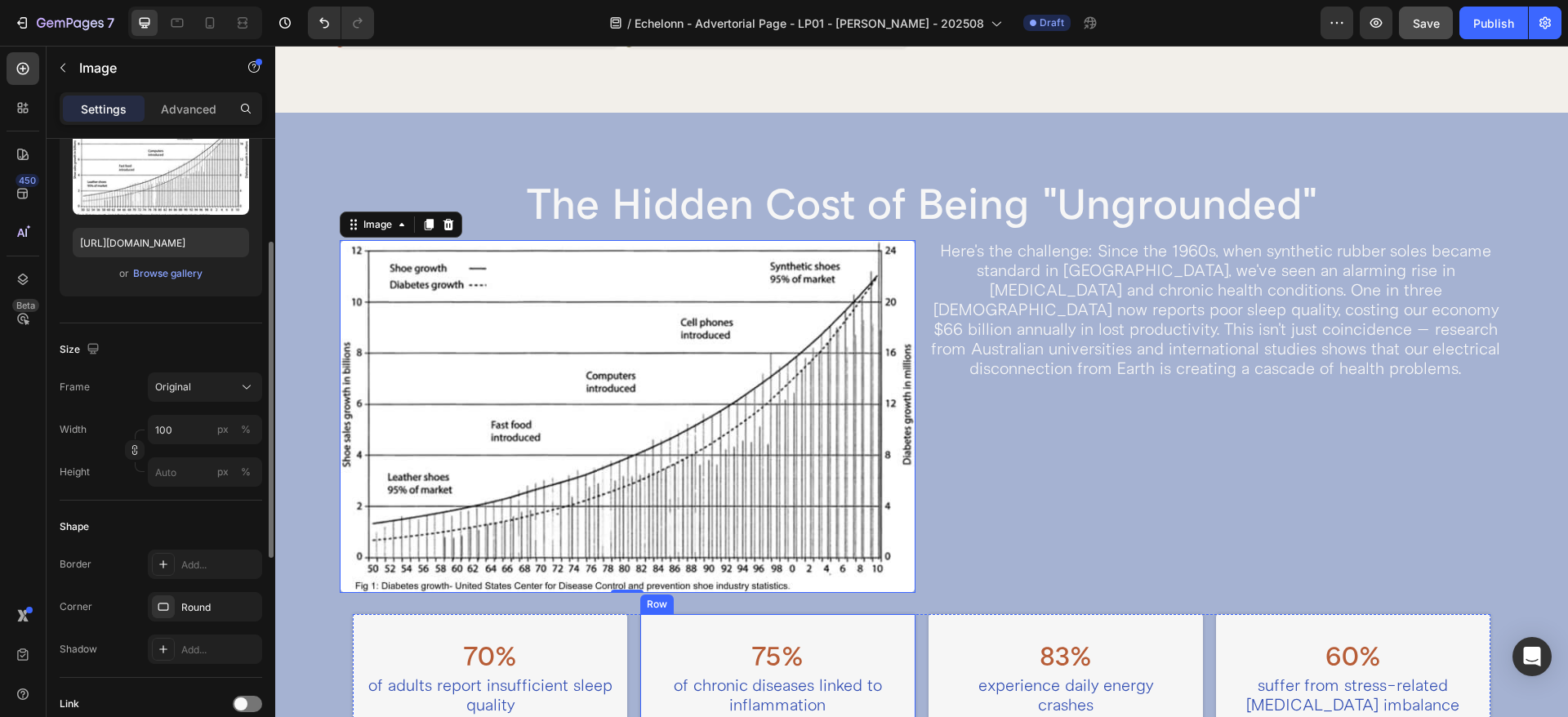
scroll to position [1020, 0]
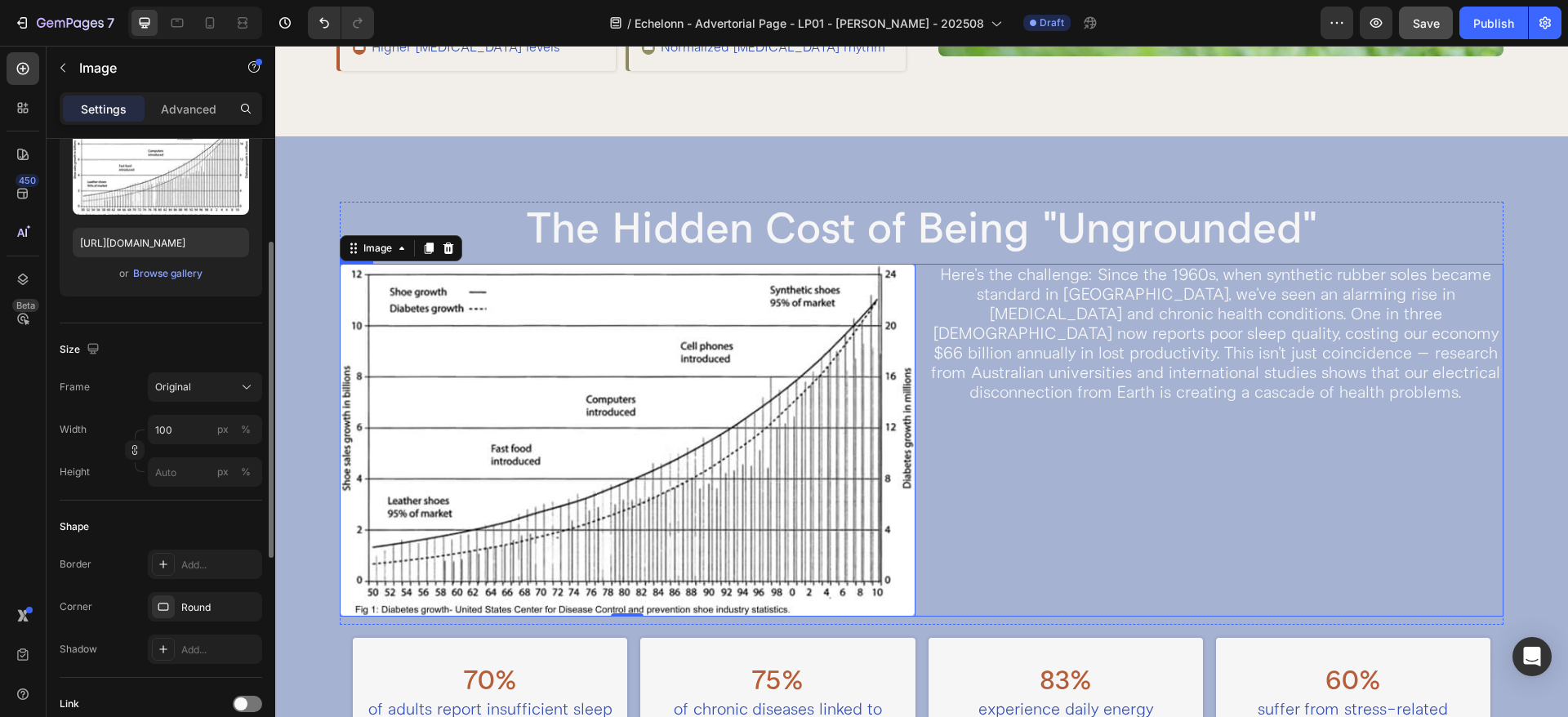
click at [928, 425] on div "Here's the challenge: Since the 1960s, when synthetic rubber soles became stand…" at bounding box center [1215, 439] width 574 height 353
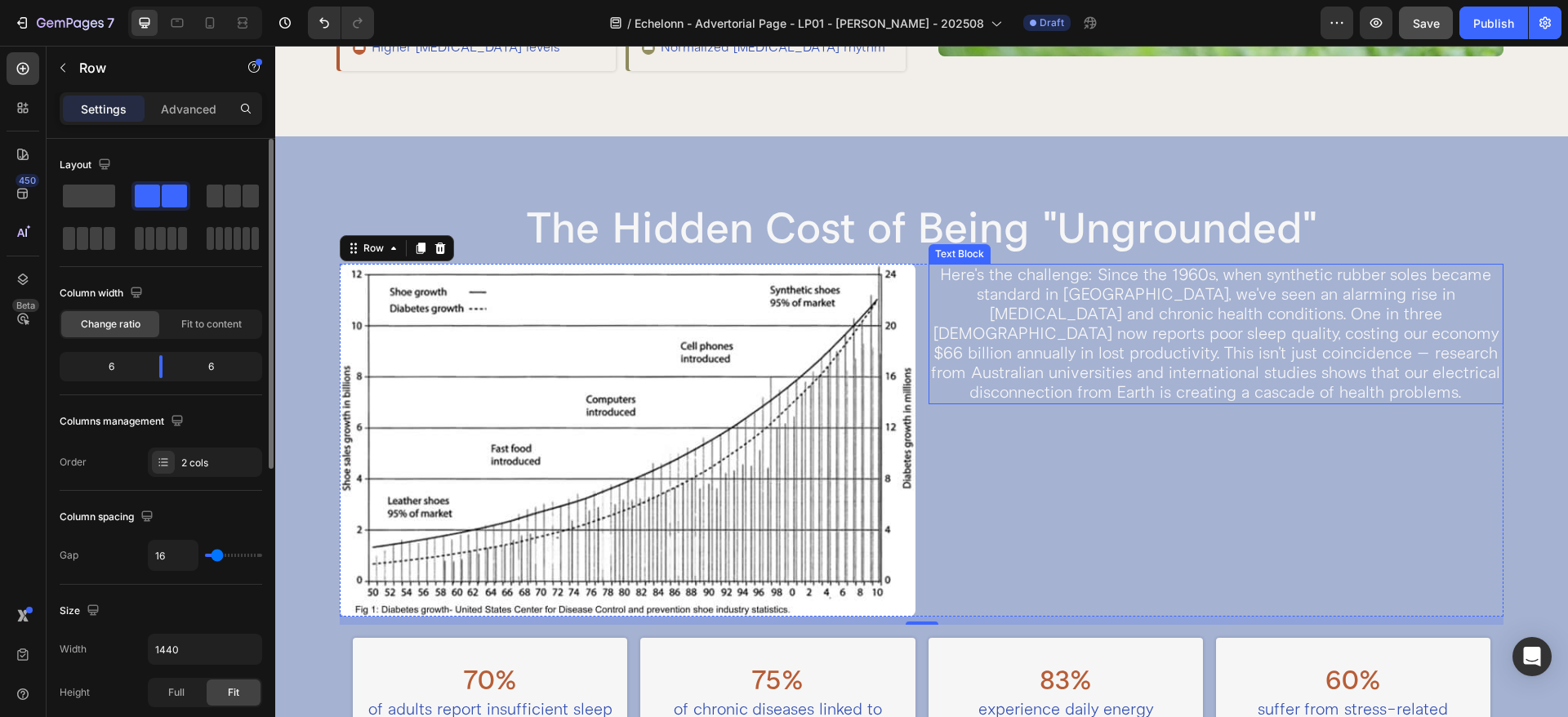
click at [928, 343] on div "Here's the challenge: Since the 1960s, when synthetic rubber soles became stand…" at bounding box center [1215, 334] width 574 height 141
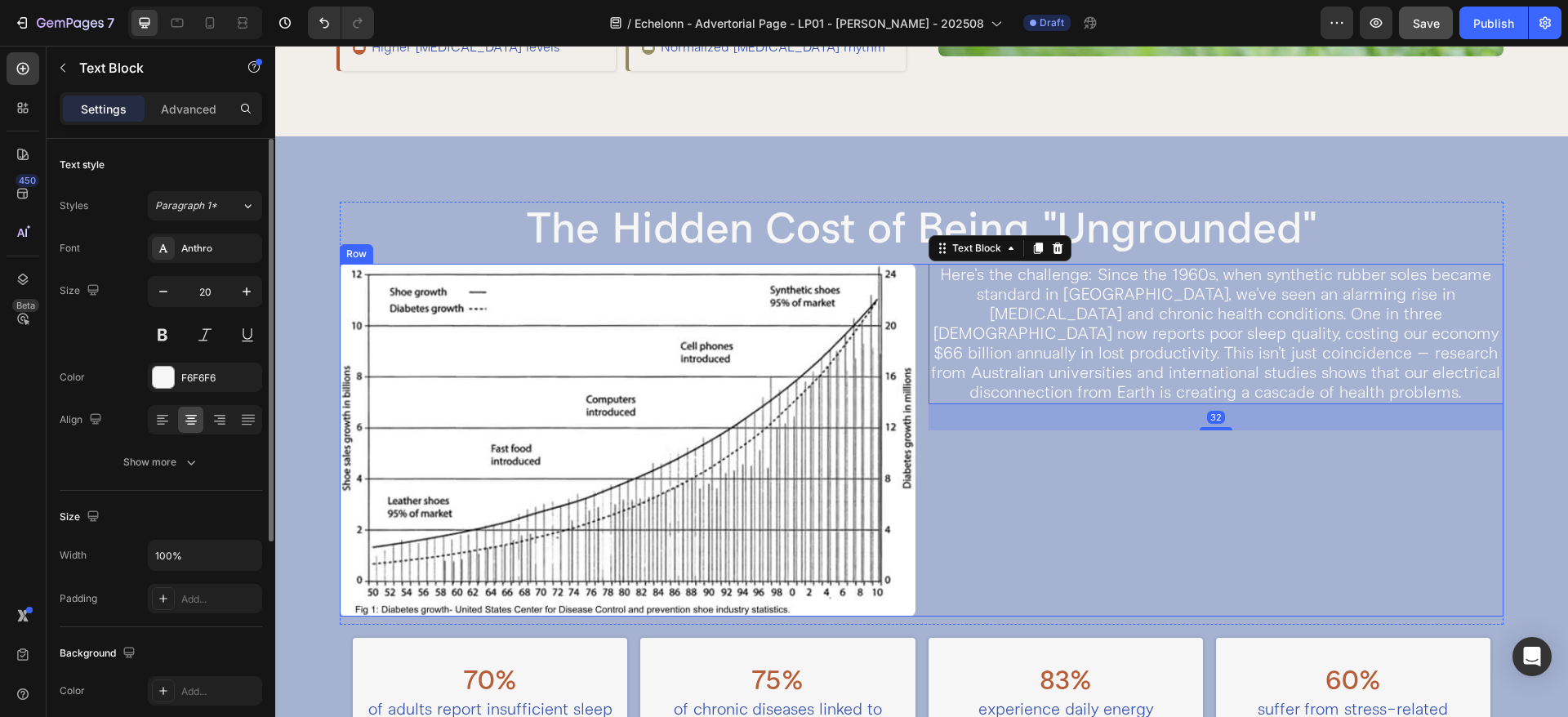
click at [912, 356] on div "Image Here's the challenge: Since the 1960s, when synthetic rubber soles became…" at bounding box center [921, 439] width 1164 height 353
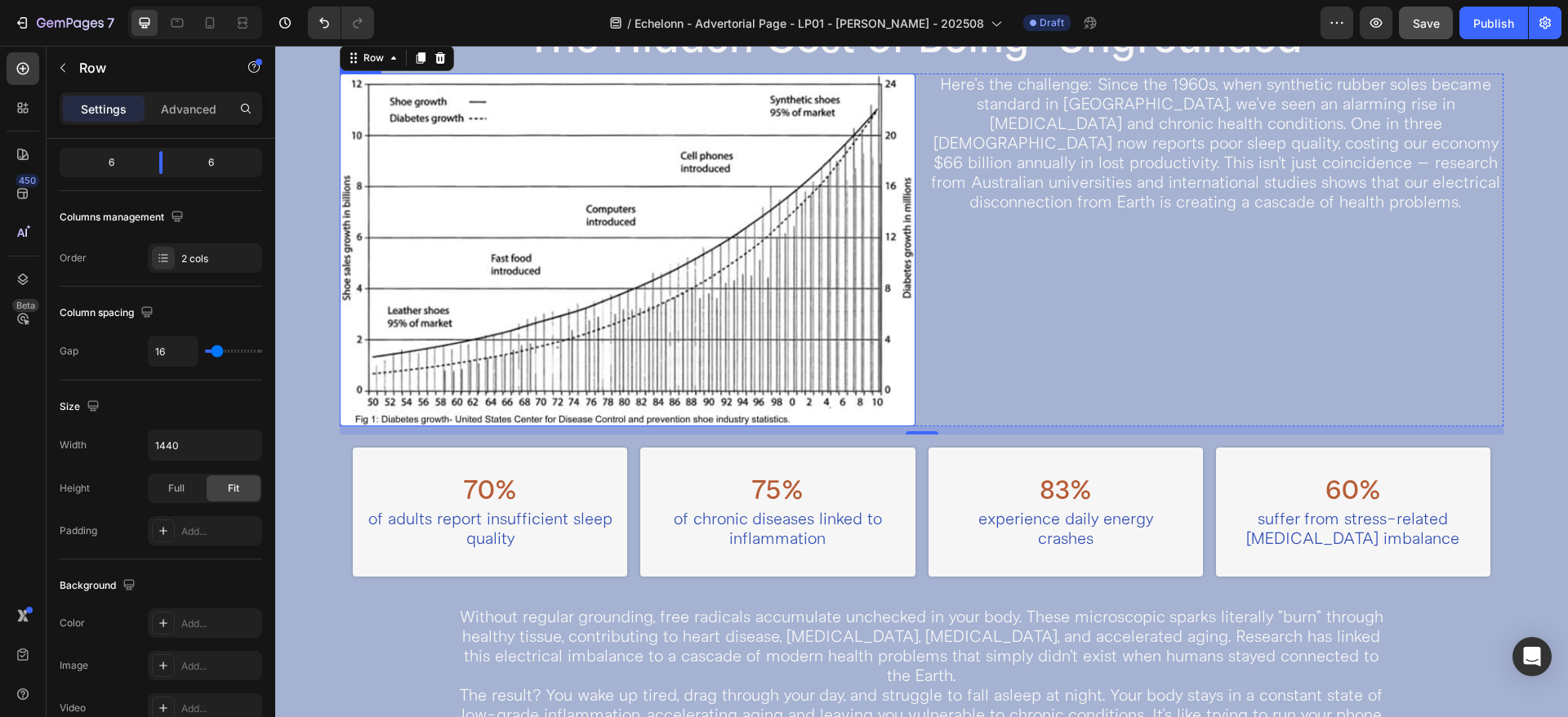
scroll to position [1225, 0]
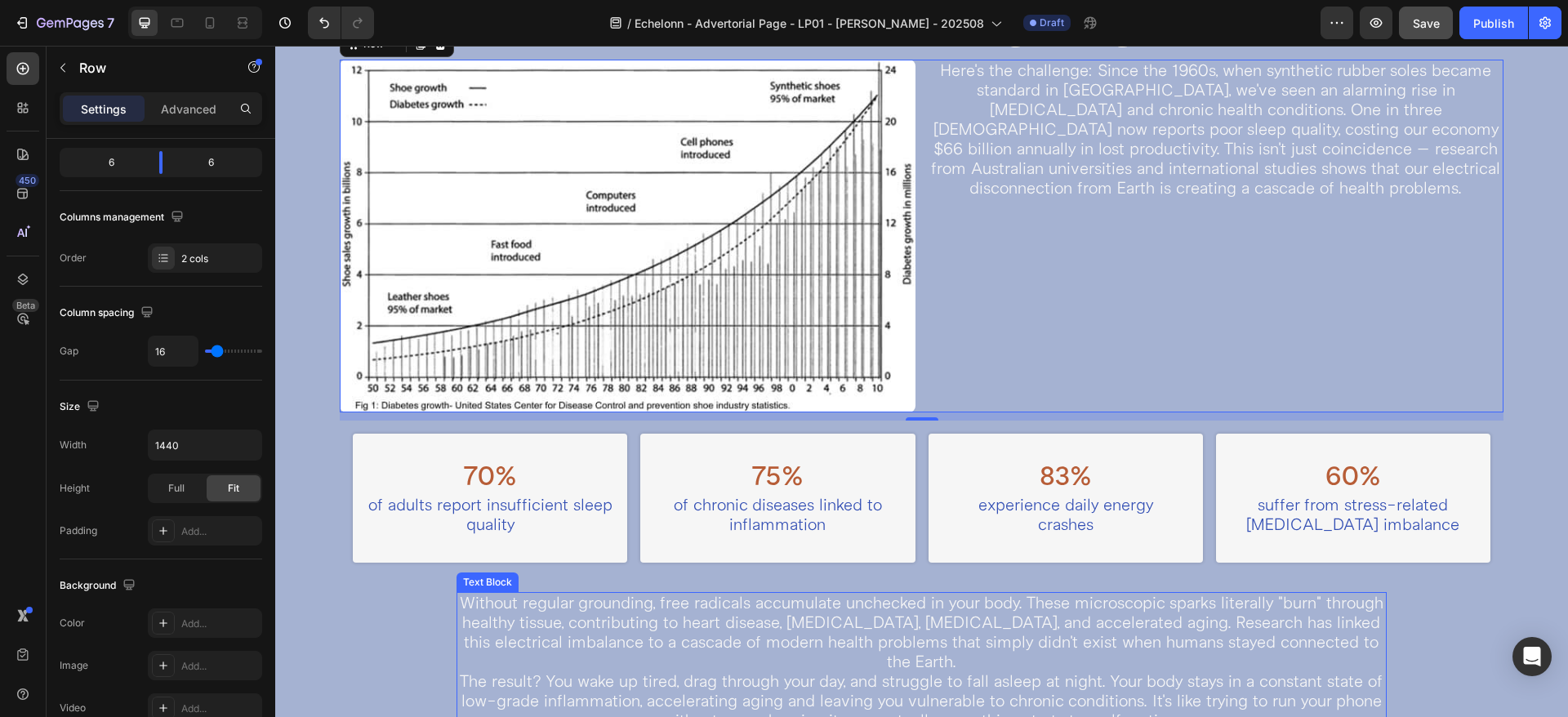
click at [593, 615] on p "Without regular grounding, free radicals accumulate unchecked in your body. The…" at bounding box center [921, 632] width 927 height 78
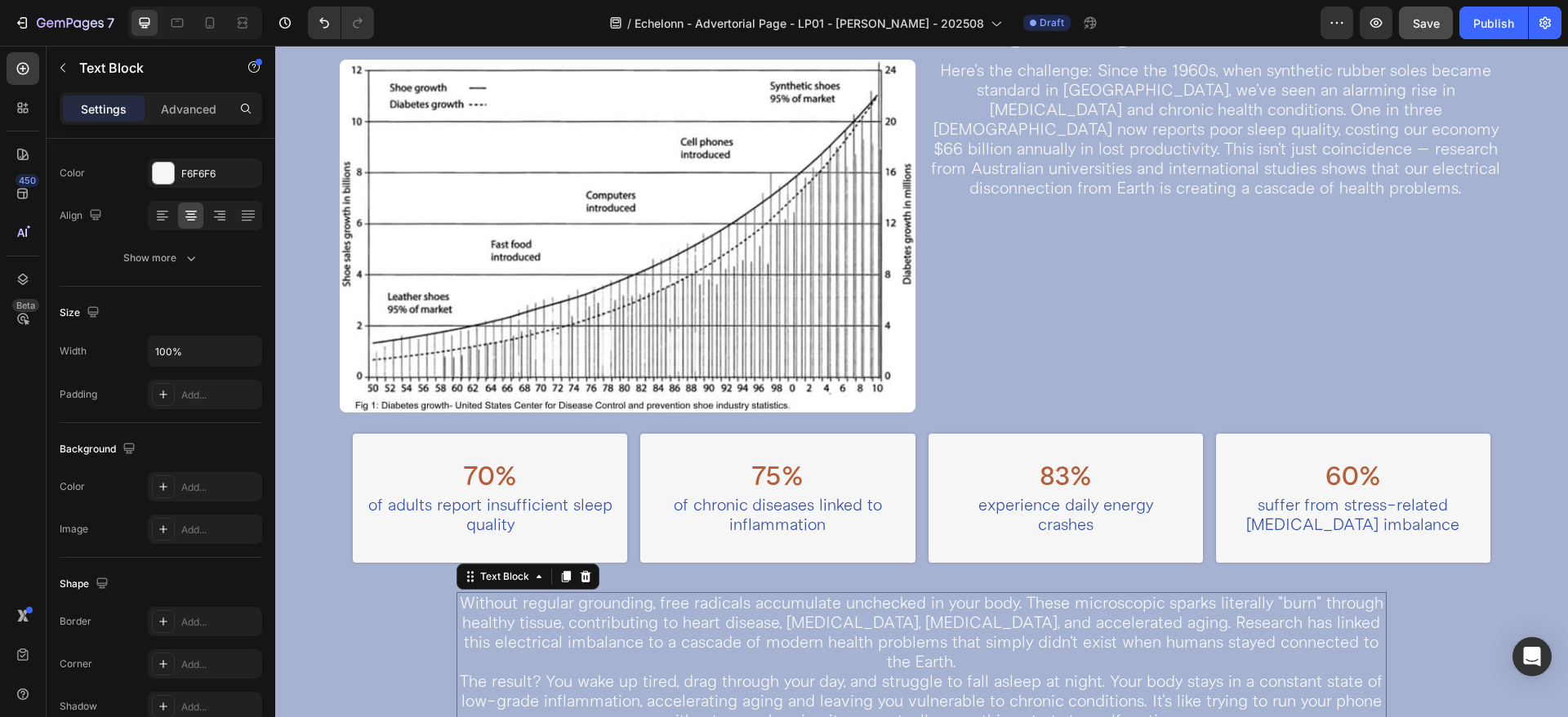
scroll to position [0, 0]
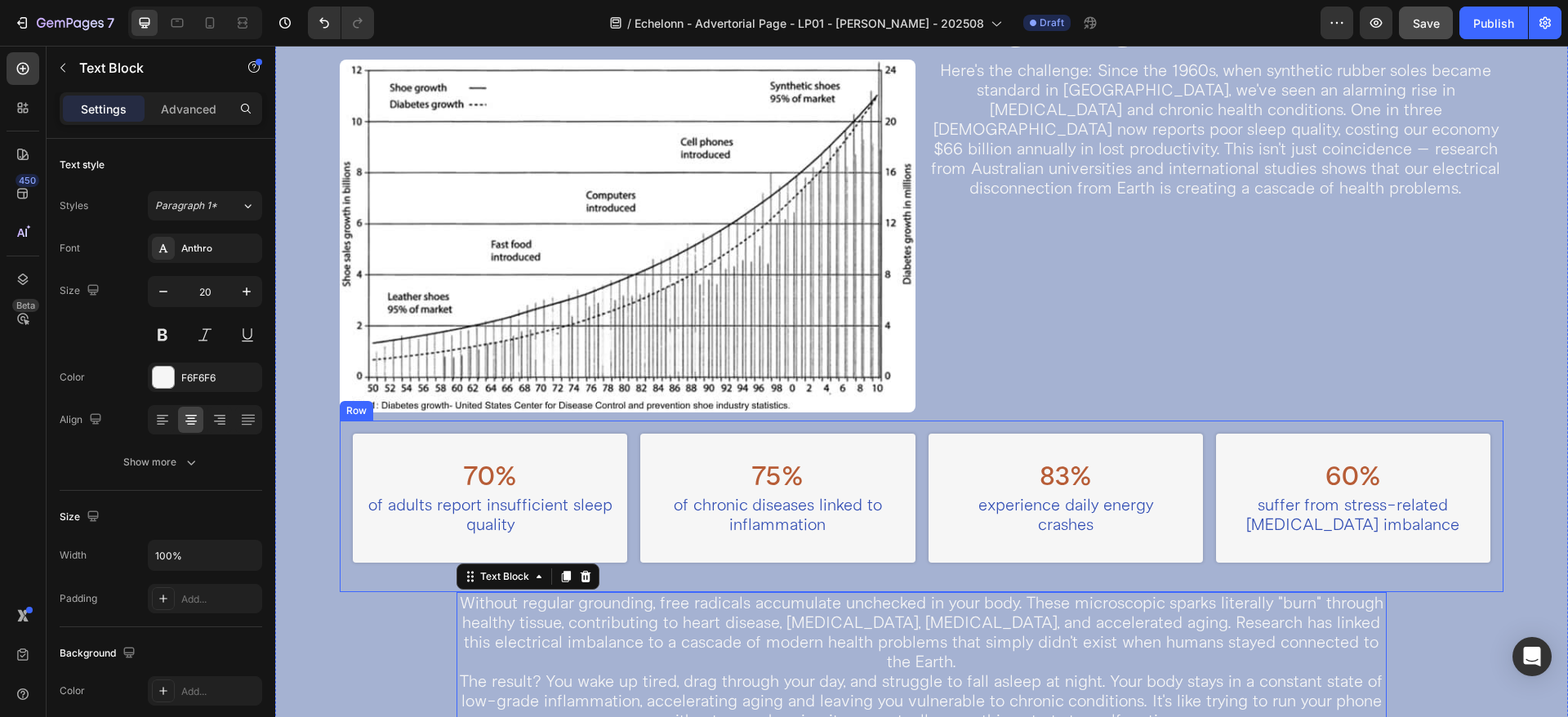
click at [417, 583] on div "70% Heading of adults report insufficient sleep quality Text Block Row 75% Head…" at bounding box center [921, 506] width 1164 height 171
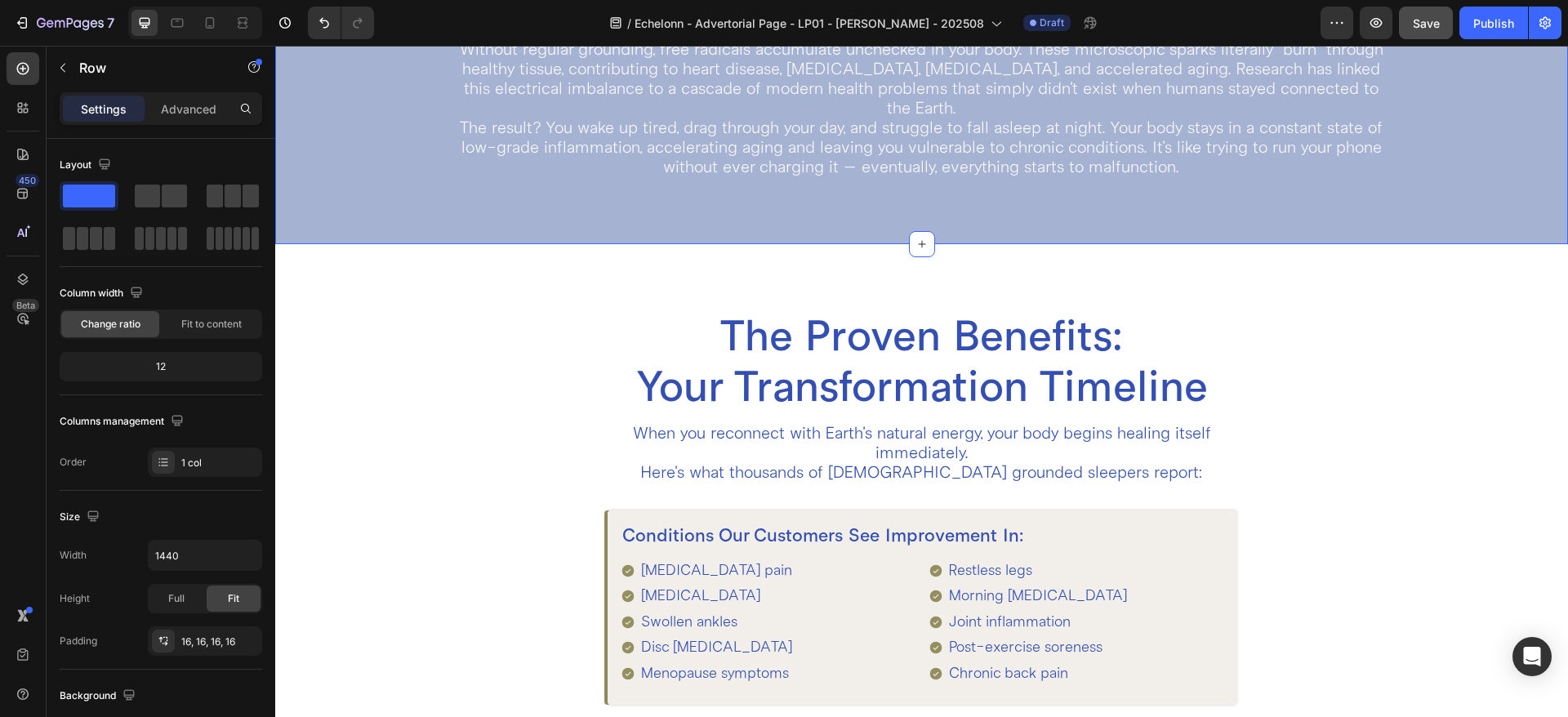
scroll to position [1837, 0]
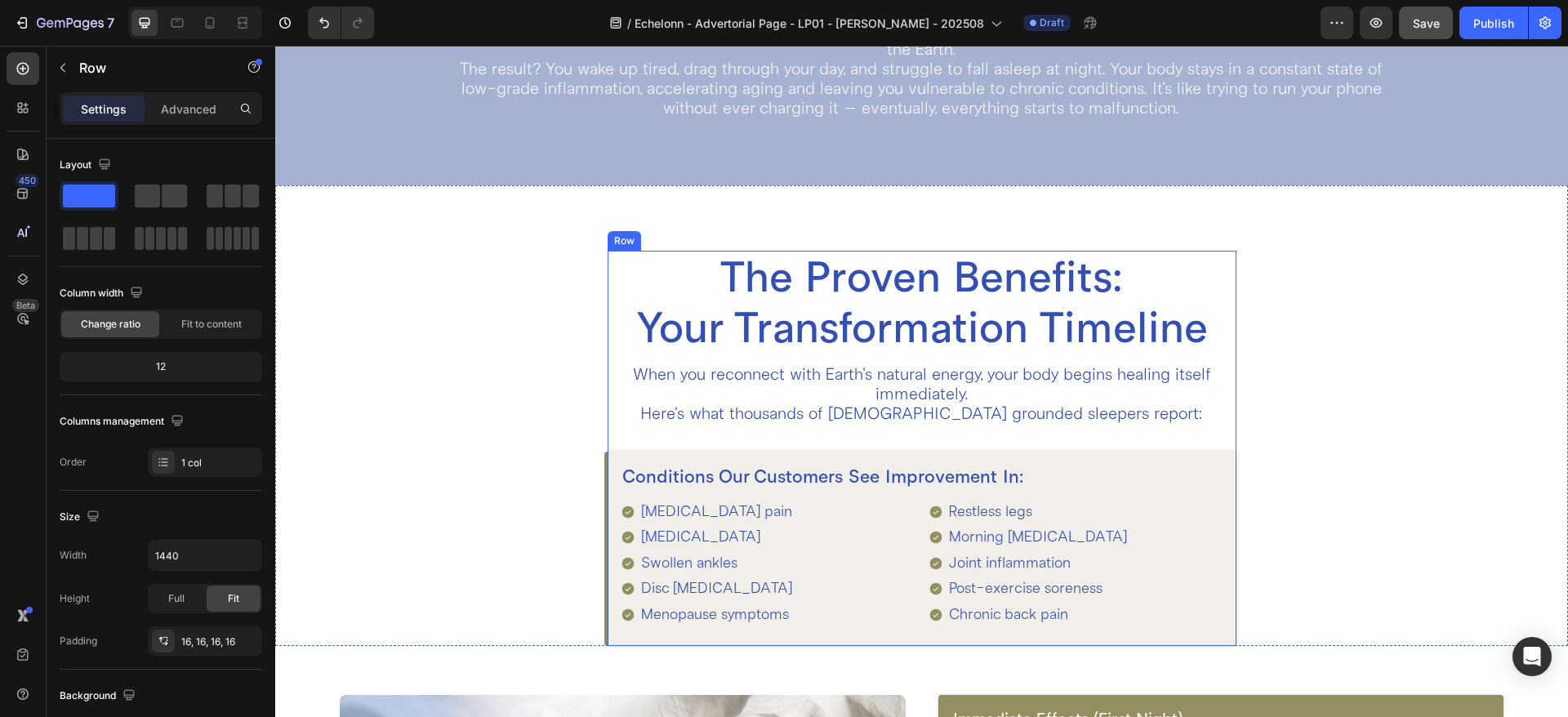
click at [608, 421] on div "The Proven Benefits: Your Transformation Timeline Heading When you reconnect wi…" at bounding box center [921, 449] width 629 height 396
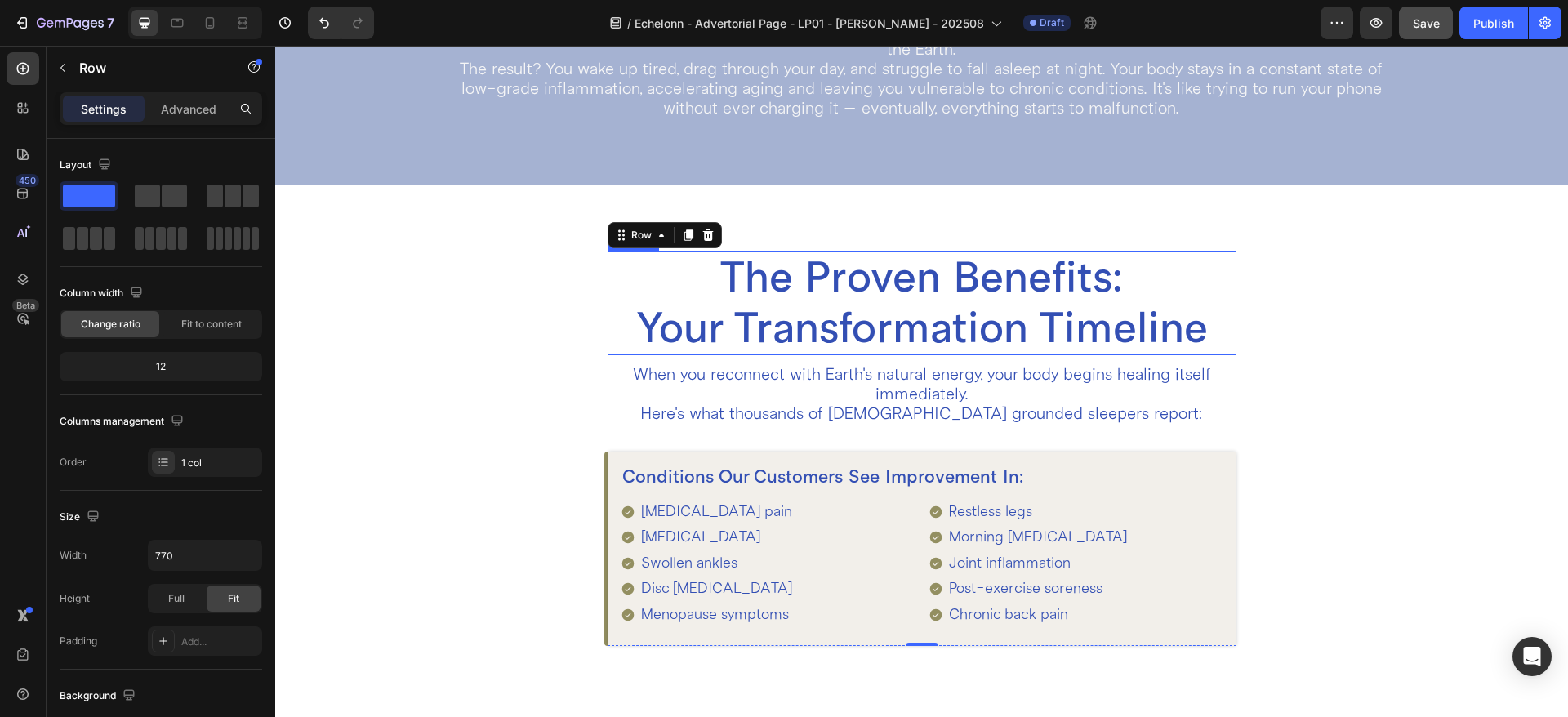
scroll to position [1225, 0]
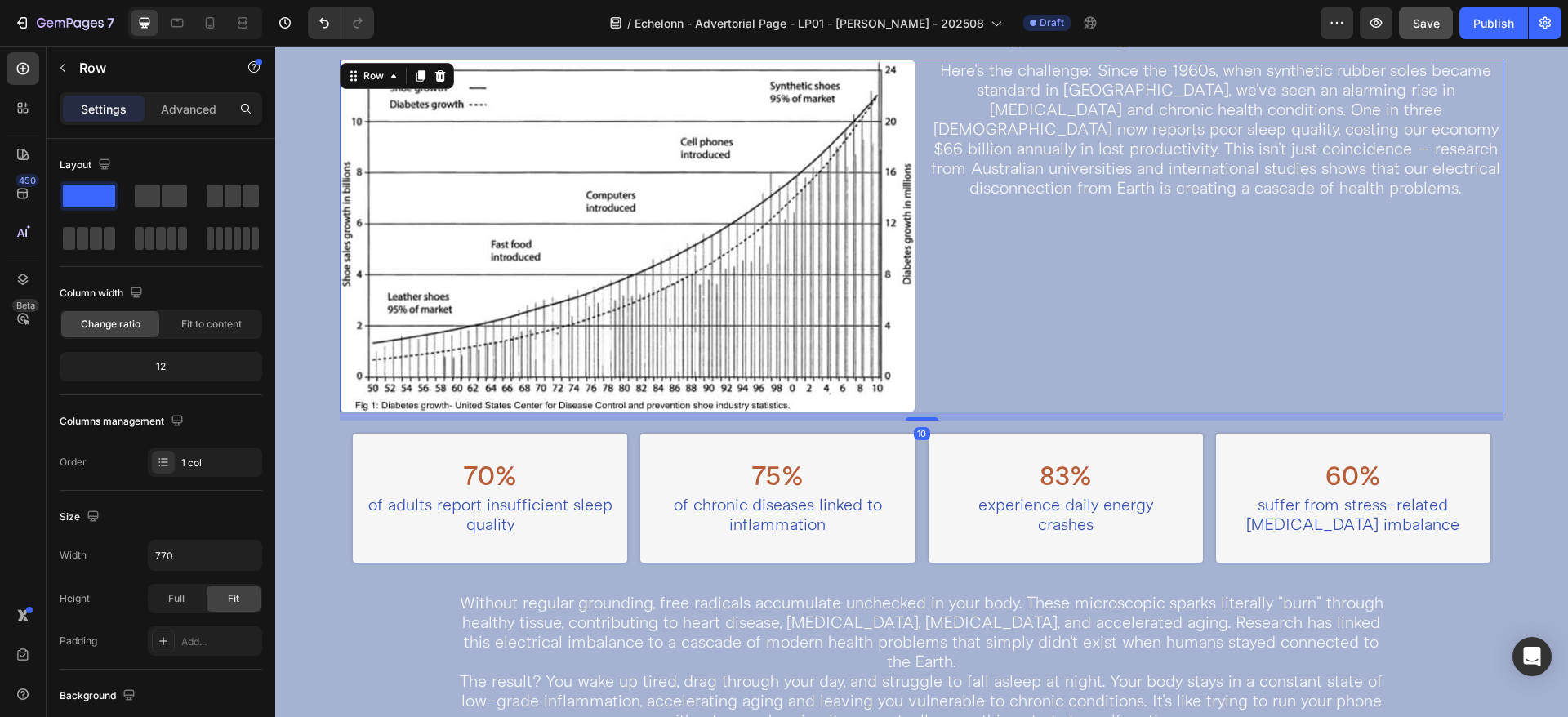
click at [928, 359] on div "Here's the challenge: Since the 1960s, when synthetic rubber soles became stand…" at bounding box center [1215, 236] width 574 height 353
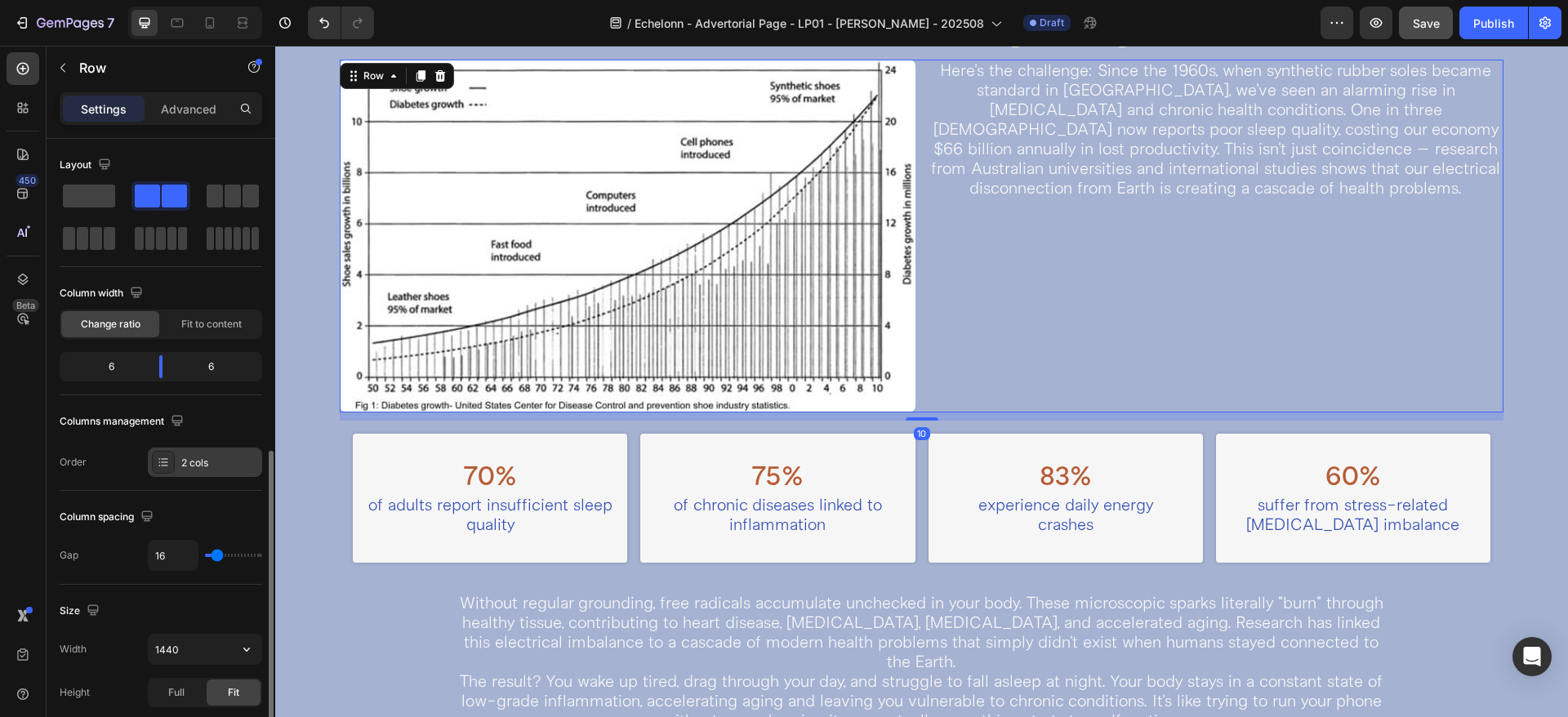
scroll to position [204, 0]
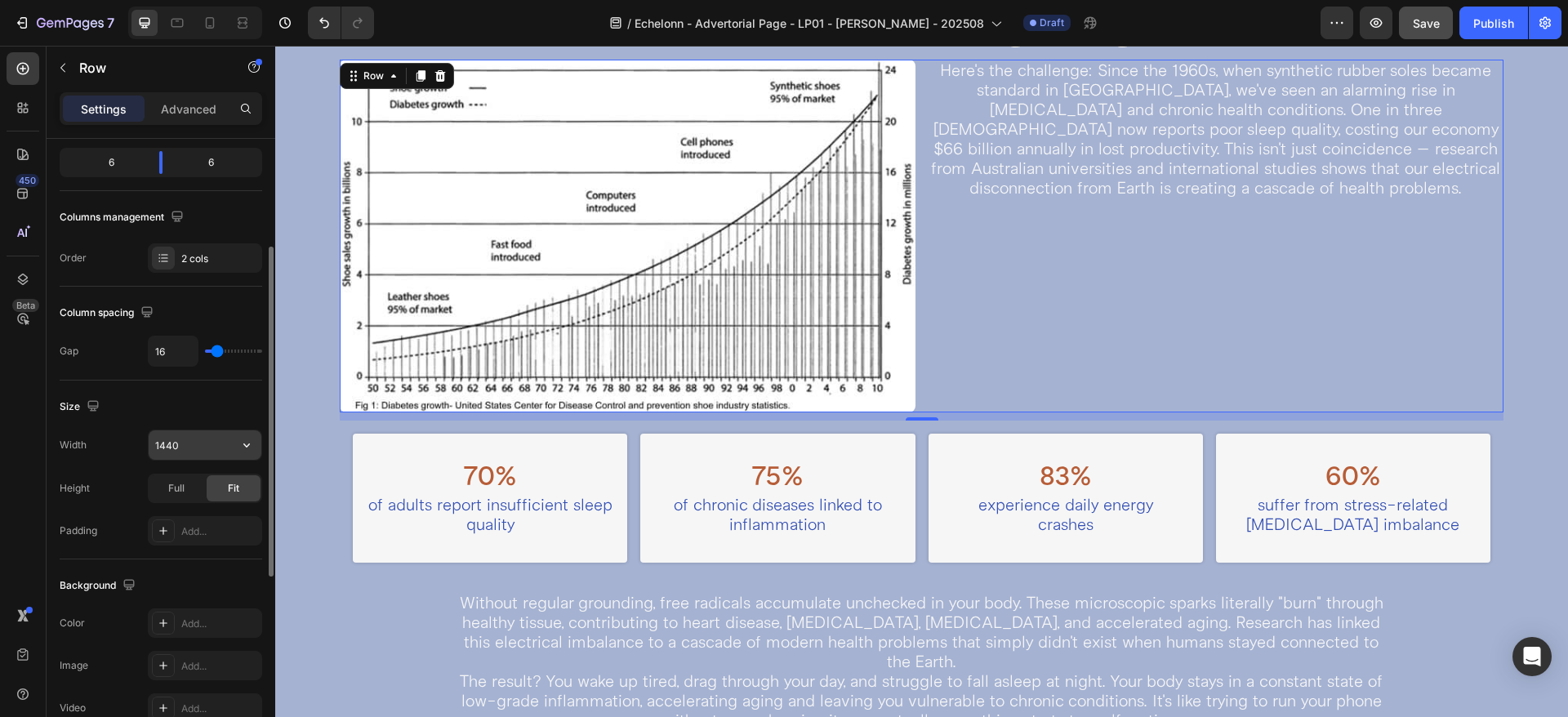
click at [189, 443] on input "1440" at bounding box center [204, 444] width 112 height 29
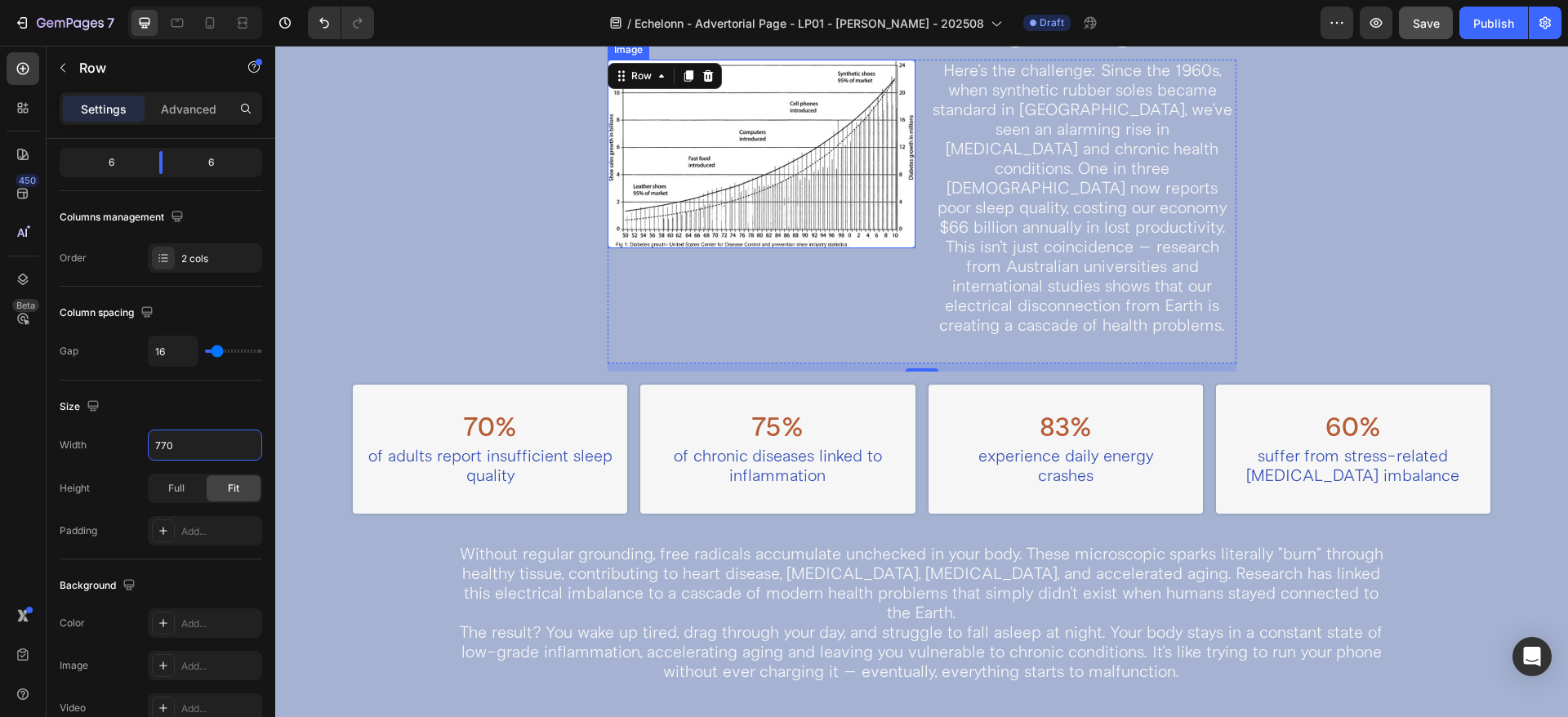
scroll to position [1020, 0]
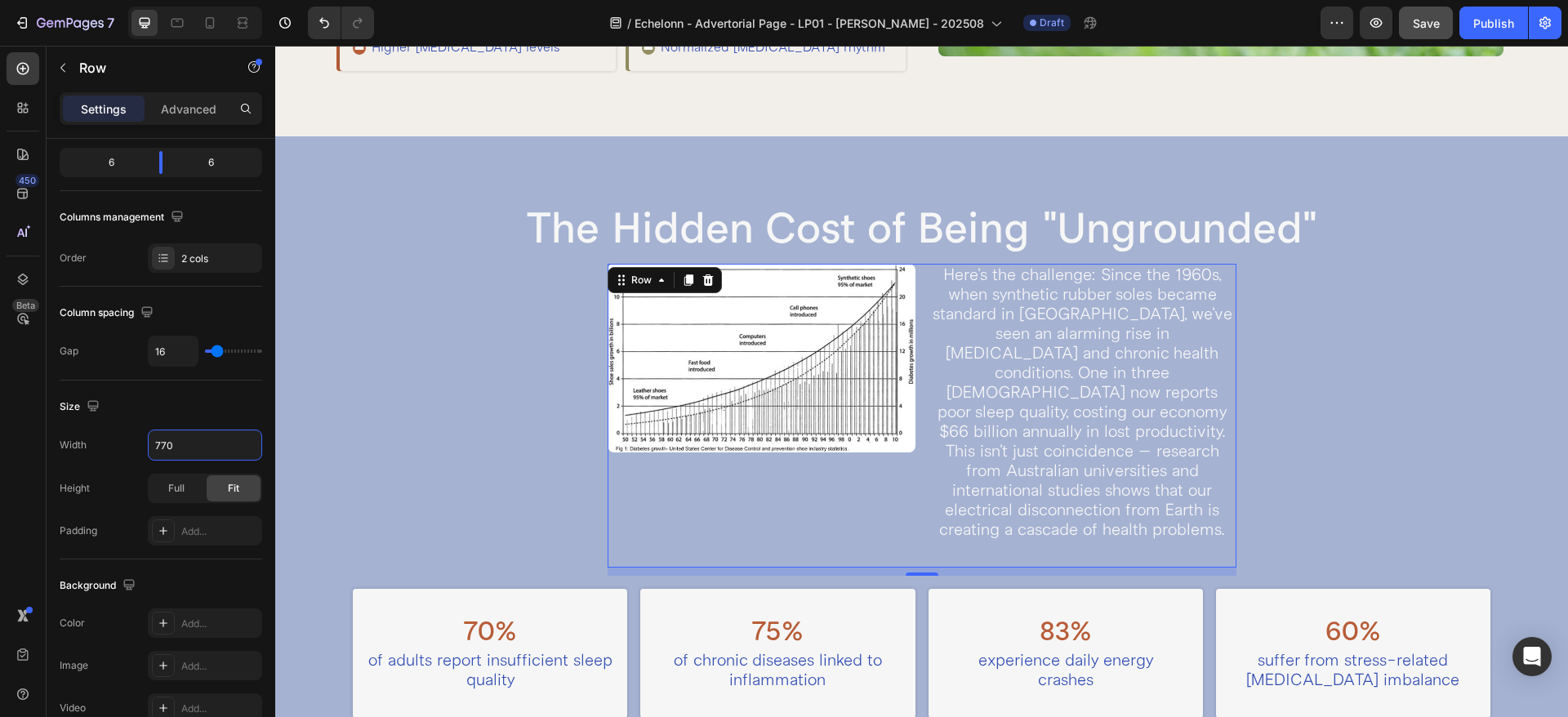
type input "770"
click at [667, 502] on div "Image" at bounding box center [762, 415] width 308 height 303
click at [236, 443] on button "button" at bounding box center [246, 444] width 29 height 29
drag, startPoint x: 198, startPoint y: 519, endPoint x: 85, endPoint y: 390, distance: 171.5
click at [198, 519] on p "Full 100%" at bounding box center [201, 517] width 93 height 14
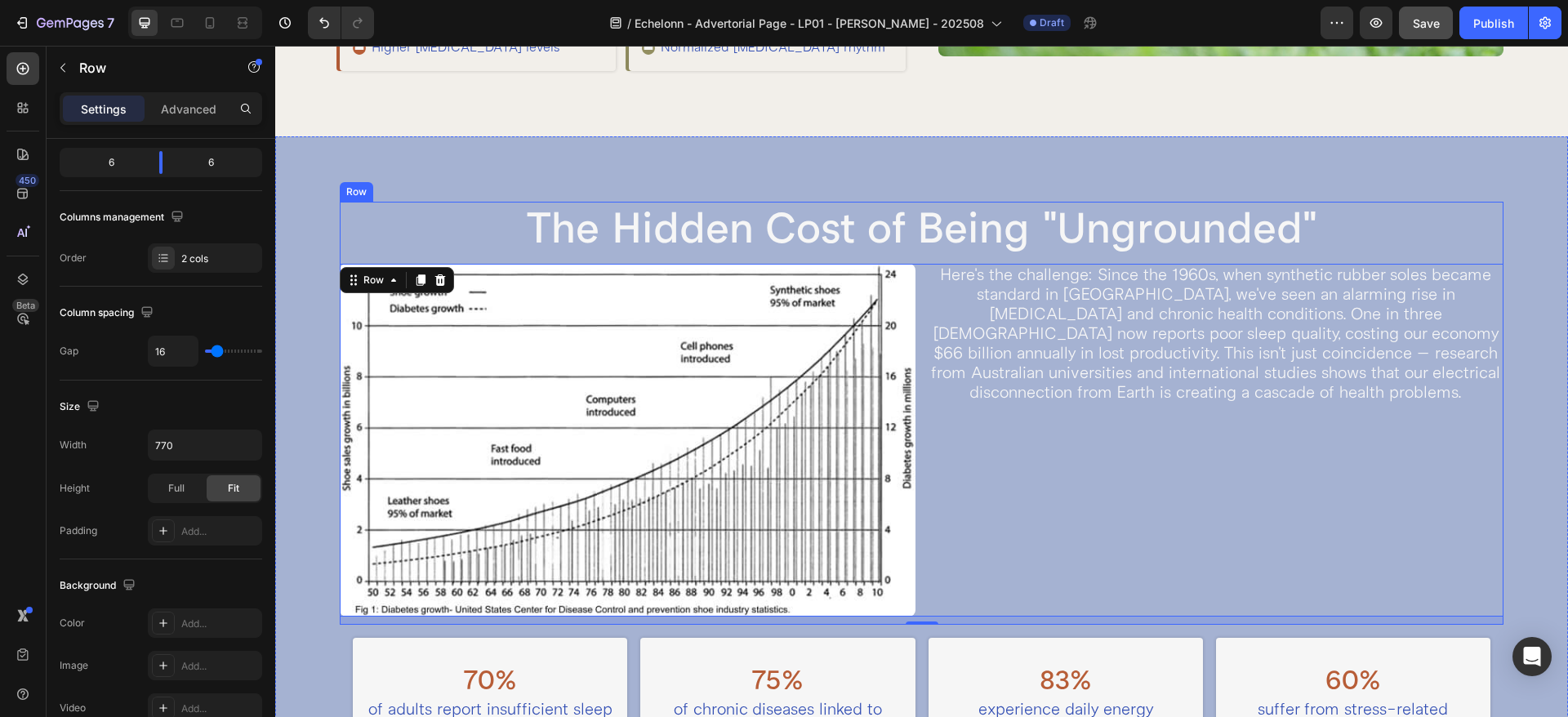
click at [384, 259] on div "The Hidden Cost of Being "Ungrounded" Heading Image Here's the challenge: Since…" at bounding box center [921, 413] width 1164 height 423
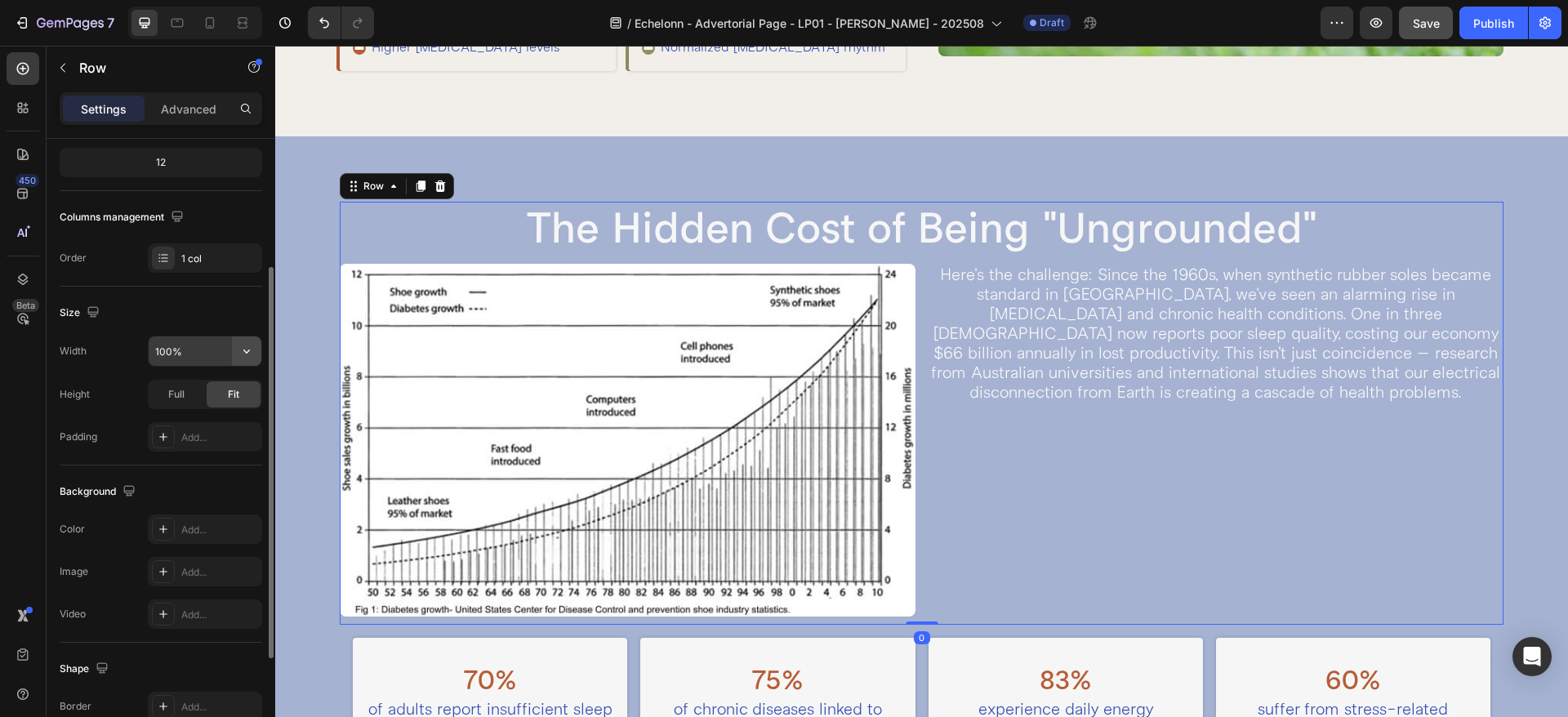
click at [240, 351] on icon "button" at bounding box center [246, 351] width 16 height 16
click at [171, 354] on input "100%" at bounding box center [204, 351] width 112 height 29
type input "80%"
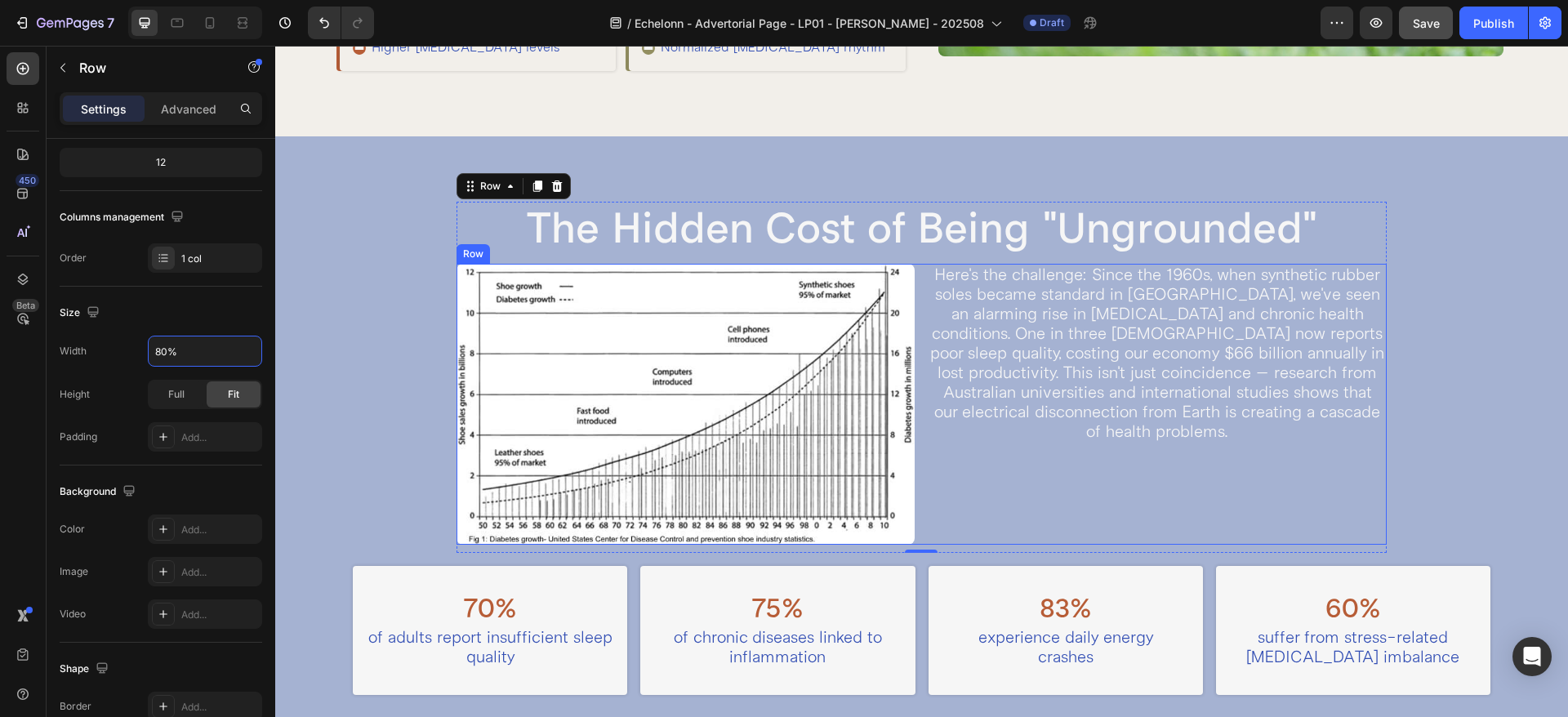
click at [915, 432] on div "Image Here's the challenge: Since the 1960s, when synthetic rubber soles became…" at bounding box center [921, 403] width 931 height 281
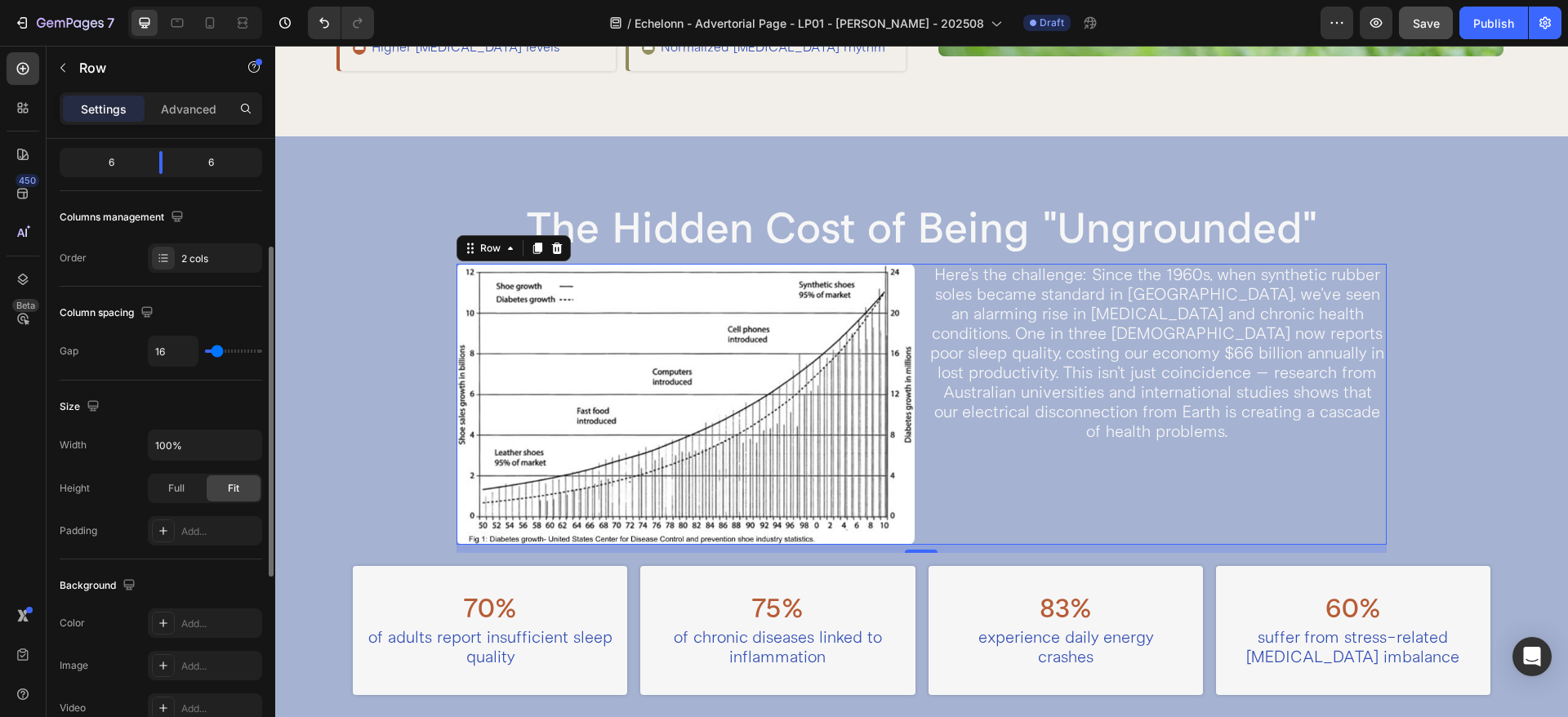
scroll to position [408, 0]
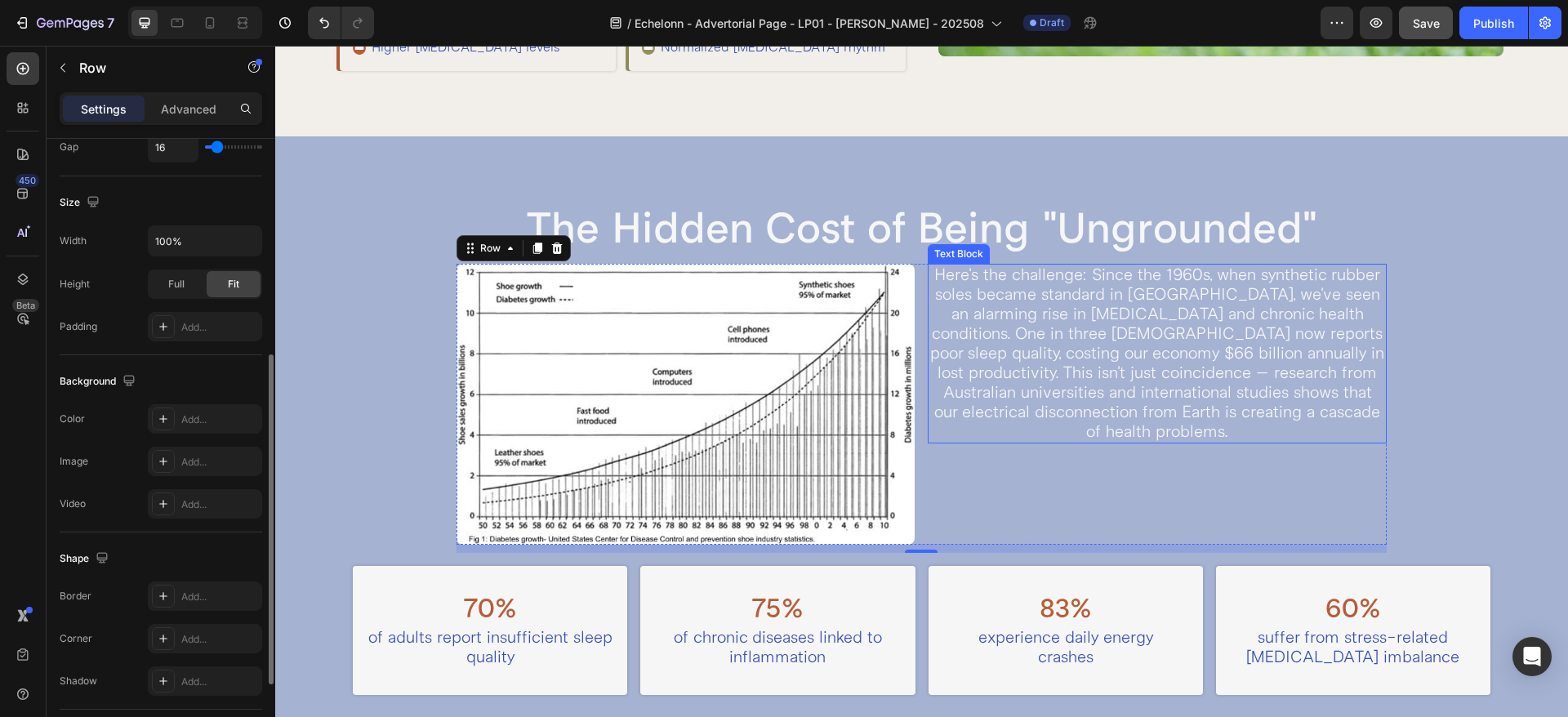
click at [1194, 336] on p "Here's the challenge: Since the 1960s, when synthetic rubber soles became stand…" at bounding box center [1156, 353] width 455 height 176
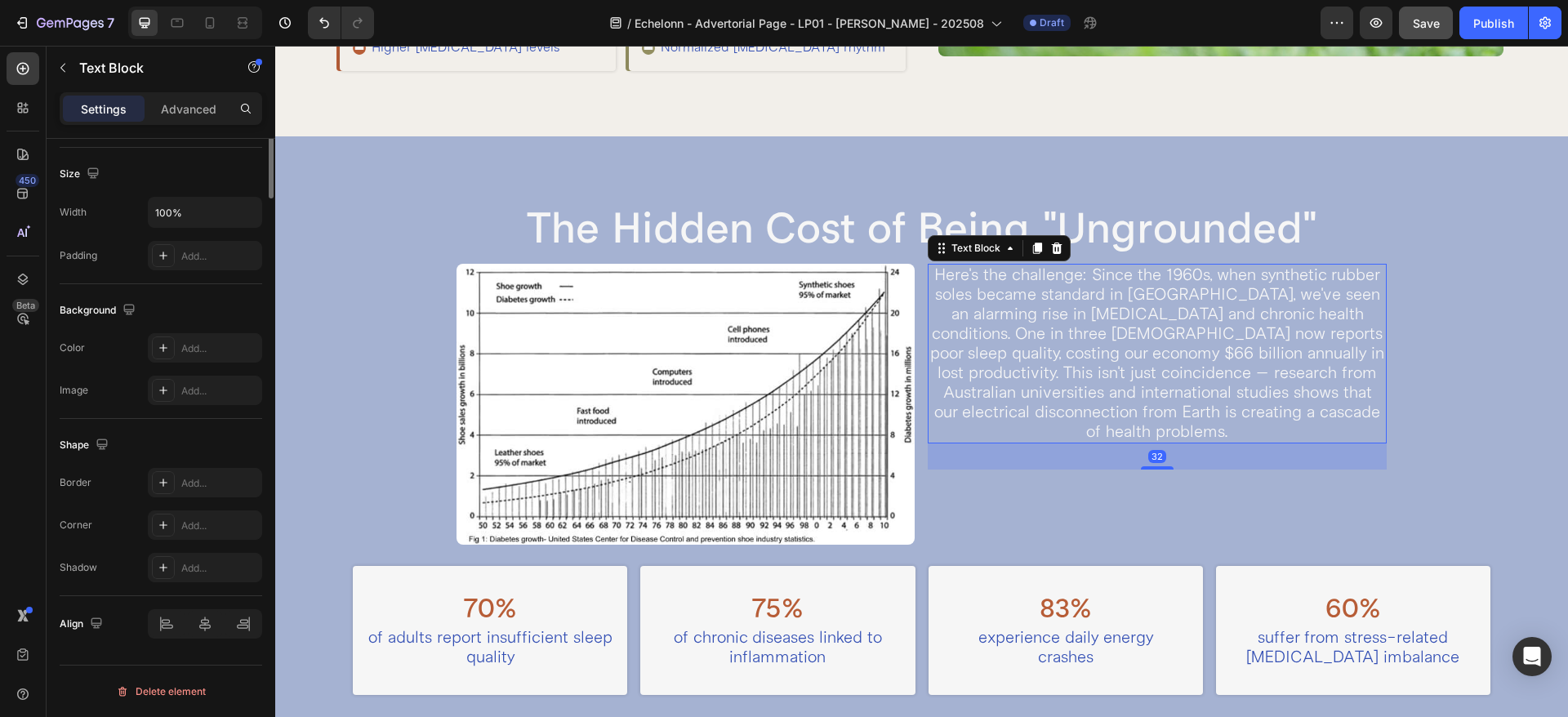
scroll to position [0, 0]
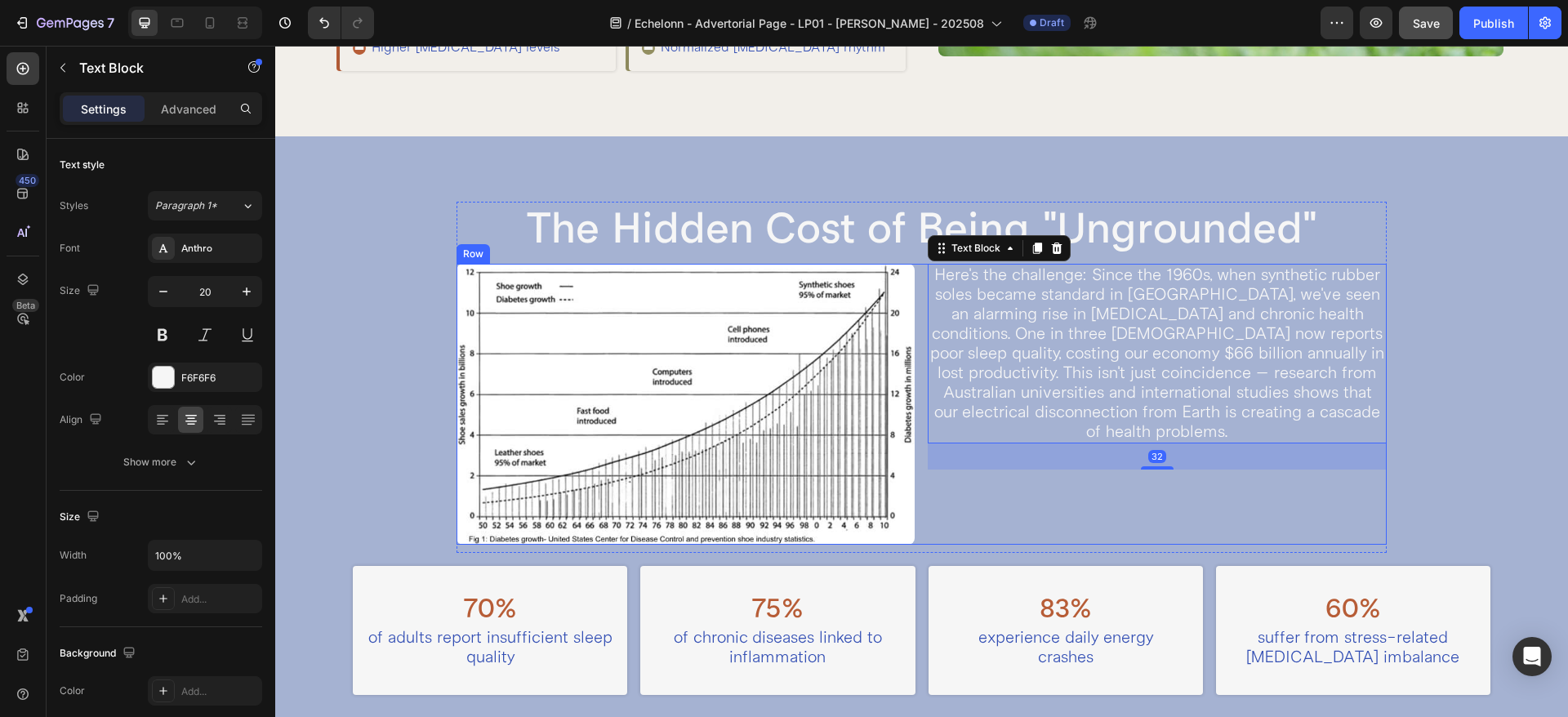
click at [929, 497] on div "Here's the challenge: Since the 1960s, when synthetic rubber soles became stand…" at bounding box center [1156, 403] width 459 height 281
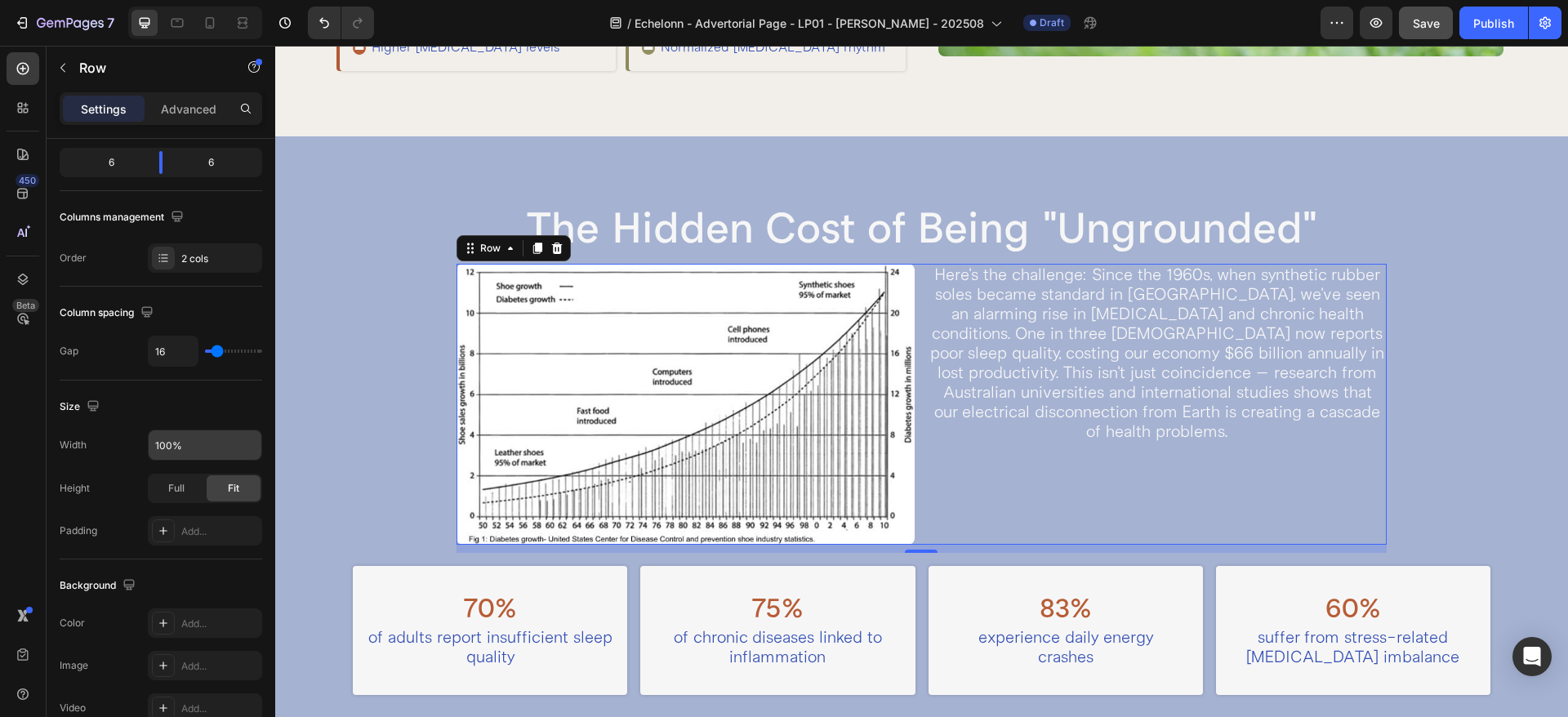
scroll to position [557, 0]
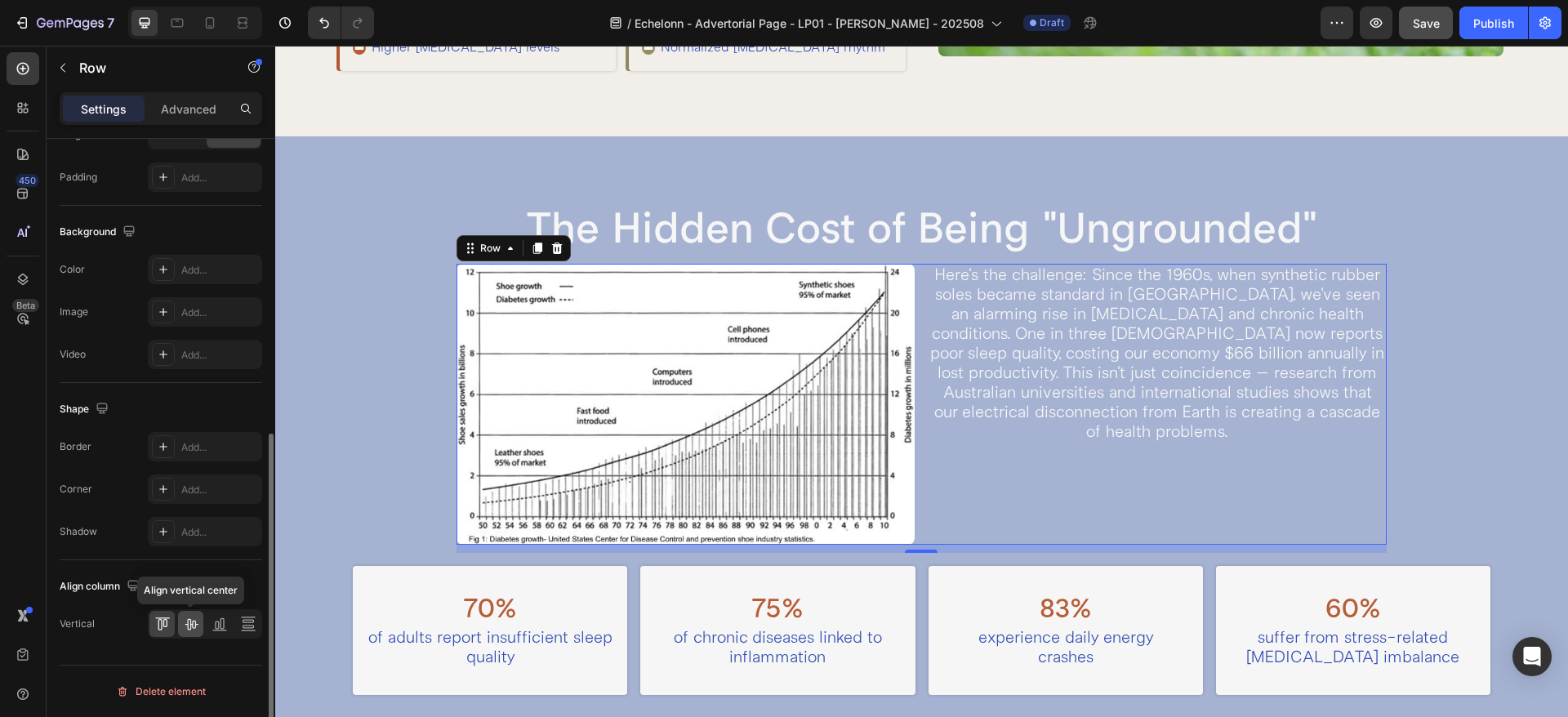
drag, startPoint x: 193, startPoint y: 623, endPoint x: 89, endPoint y: 498, distance: 162.6
click at [193, 624] on icon at bounding box center [190, 623] width 16 height 16
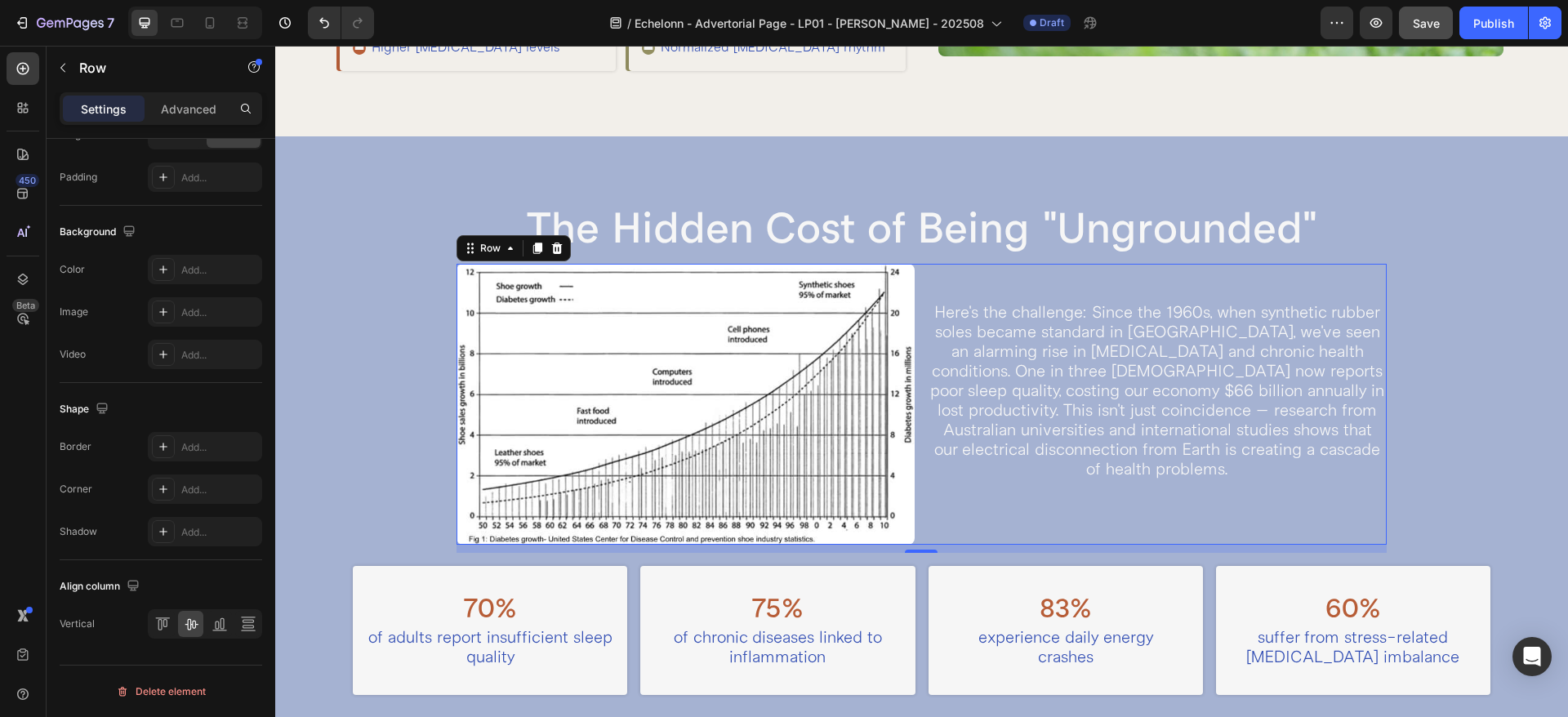
click at [909, 272] on div "Image Here's the challenge: Since the 1960s, when synthetic rubber soles became…" at bounding box center [921, 403] width 931 height 281
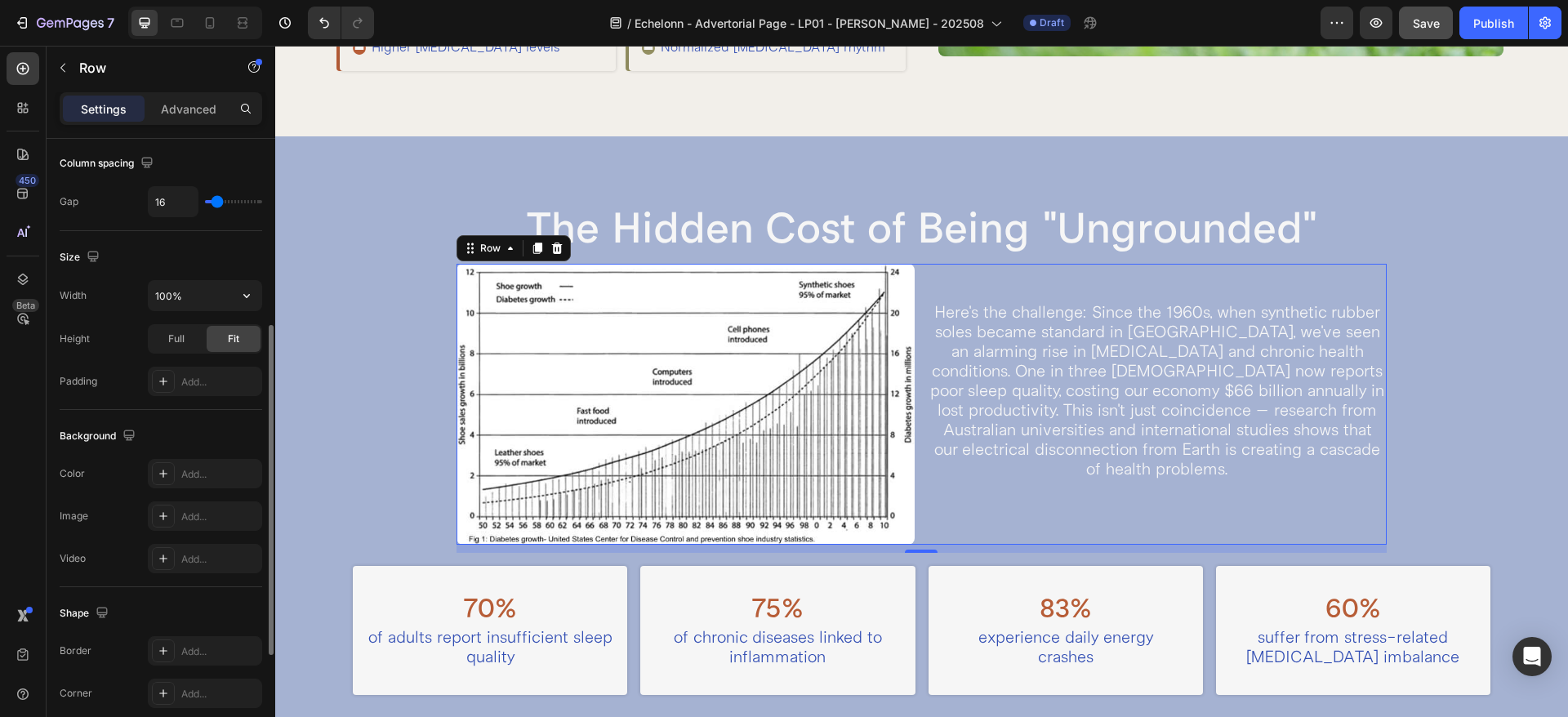
scroll to position [0, 0]
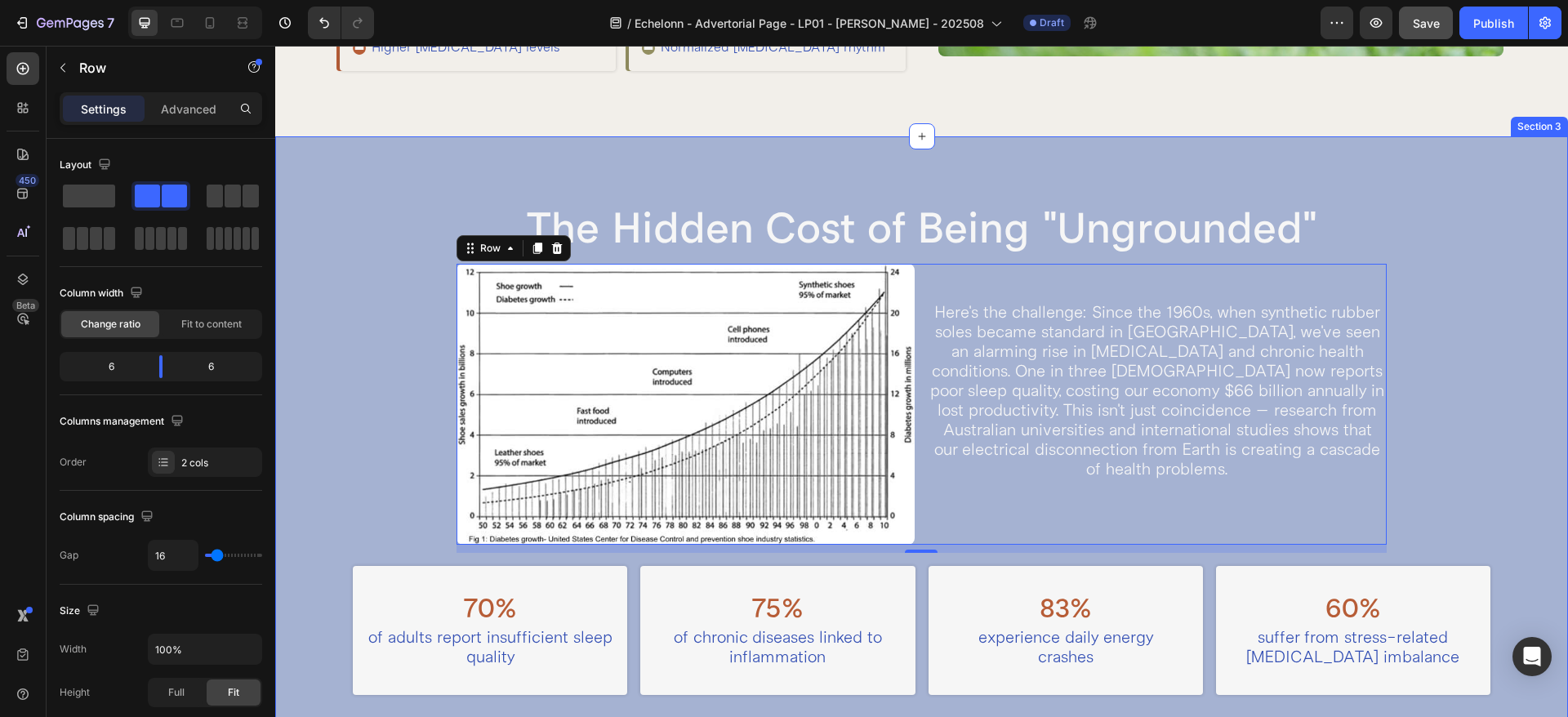
click at [420, 286] on div "The Hidden Cost of Being "Ungrounded" Heading Image Here's the challenge: Since…" at bounding box center [921, 533] width 1164 height 663
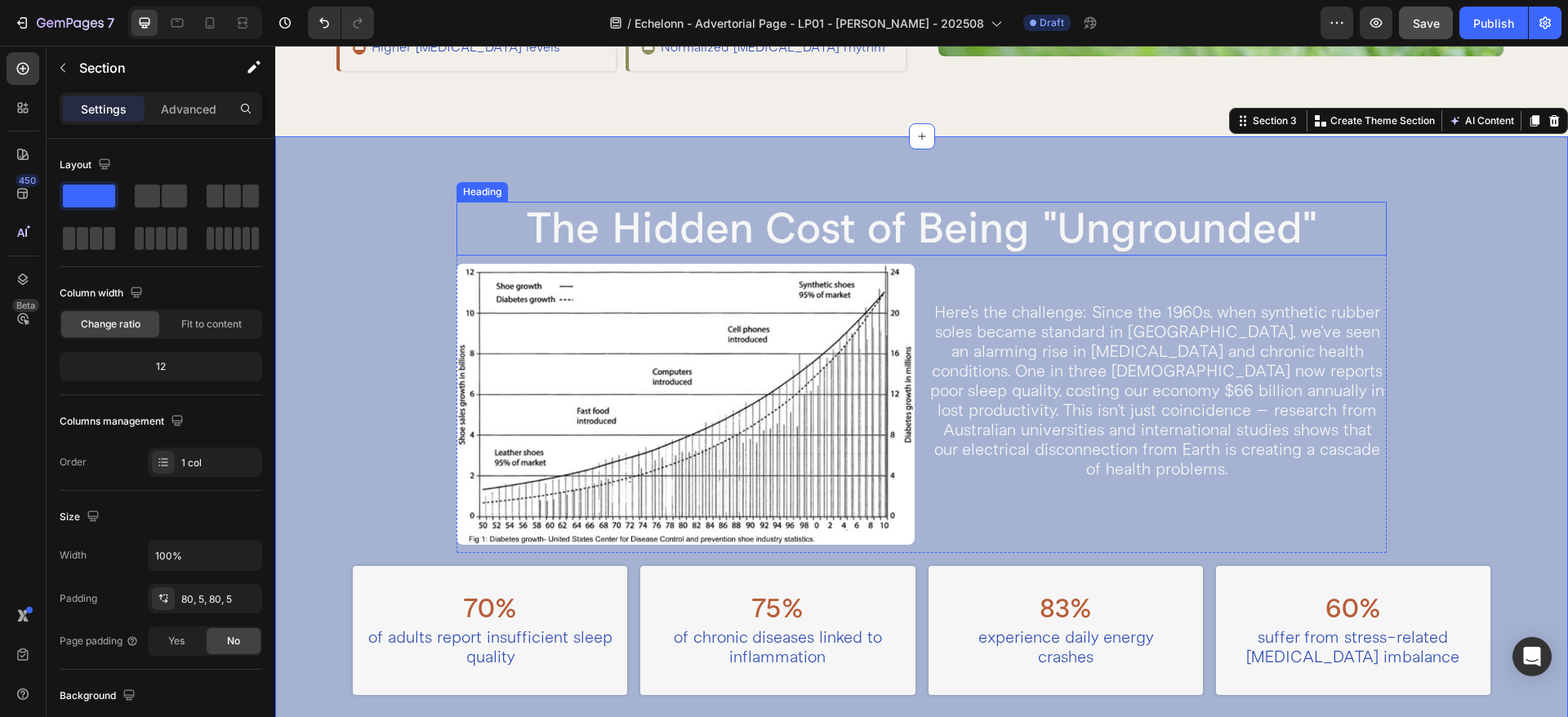
click at [499, 243] on h2 "The Hidden Cost of Being "Ungrounded"" at bounding box center [921, 228] width 931 height 54
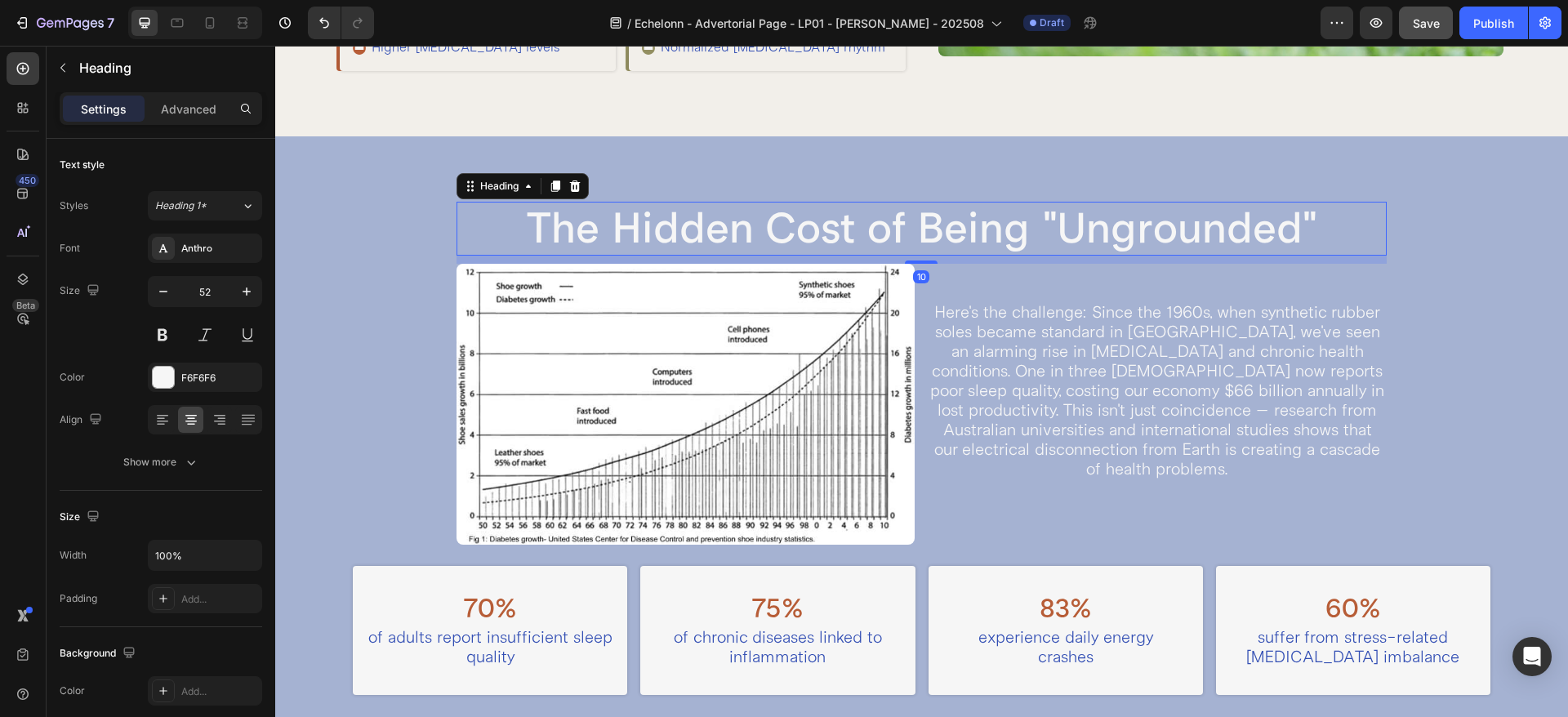
click at [499, 261] on div "10" at bounding box center [921, 260] width 931 height 9
click at [1349, 304] on p "Here's the challenge: Since the 1960s, when synthetic rubber soles became stand…" at bounding box center [1156, 391] width 455 height 176
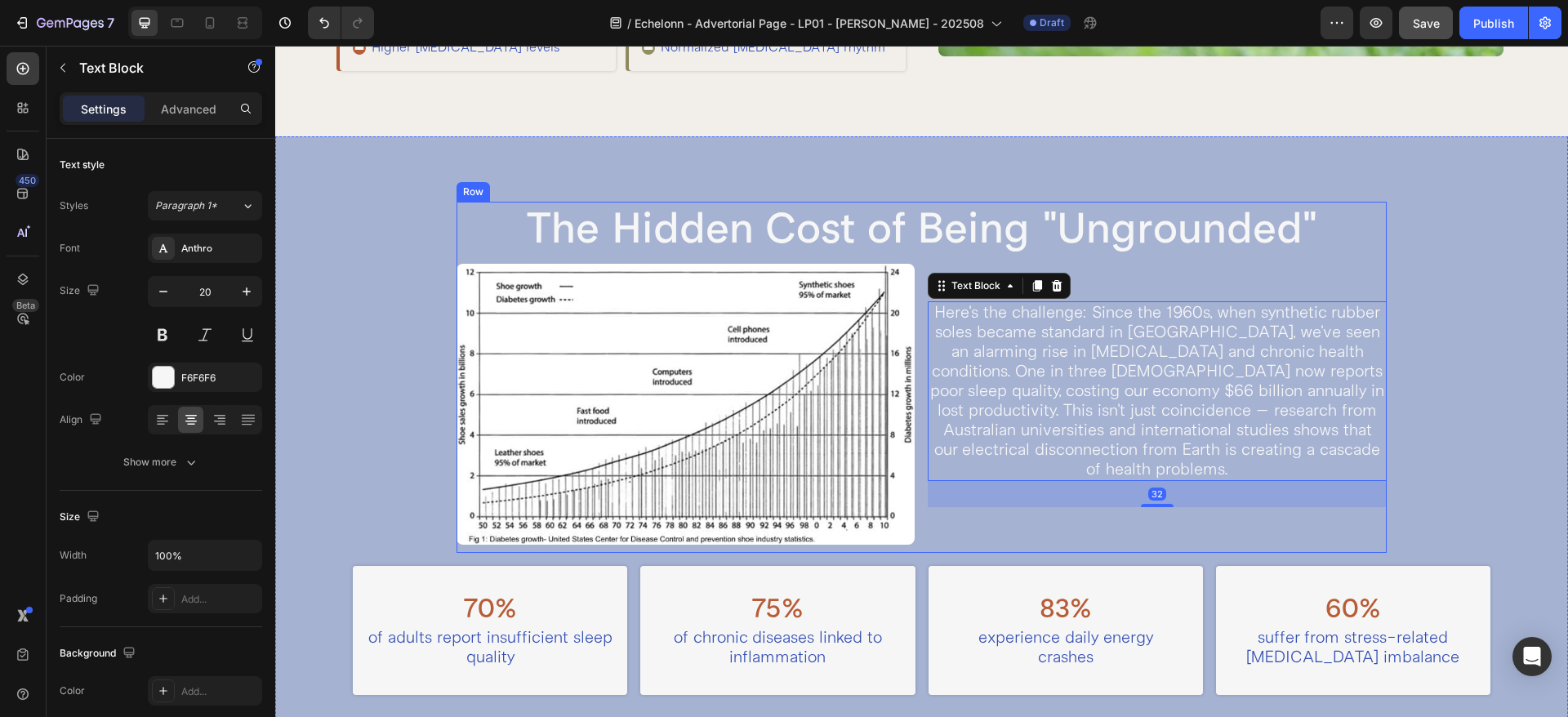
click at [1353, 262] on div "The Hidden Cost of Being "Ungrounded" Heading Image Here's the challenge: Since…" at bounding box center [921, 377] width 931 height 351
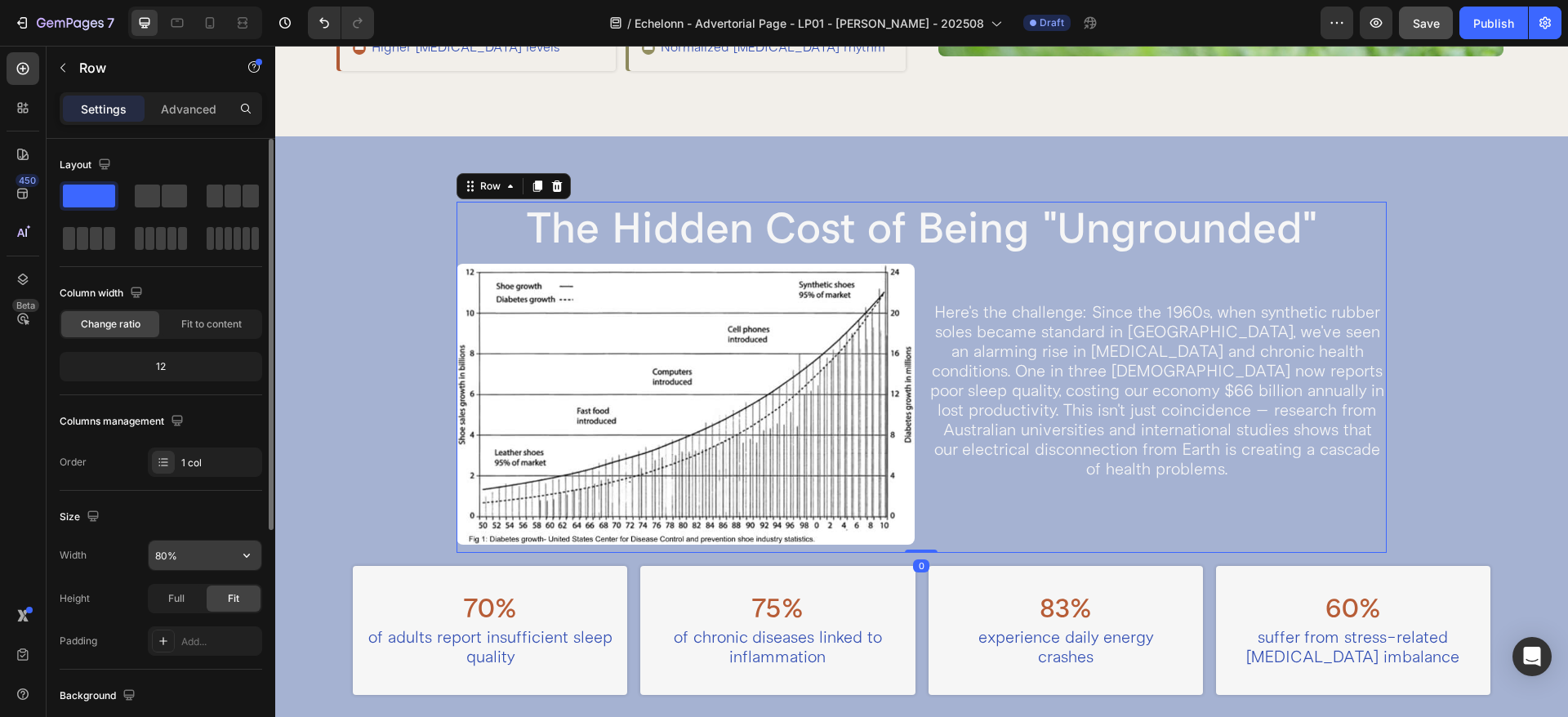
click at [170, 563] on input "80%" at bounding box center [204, 554] width 112 height 29
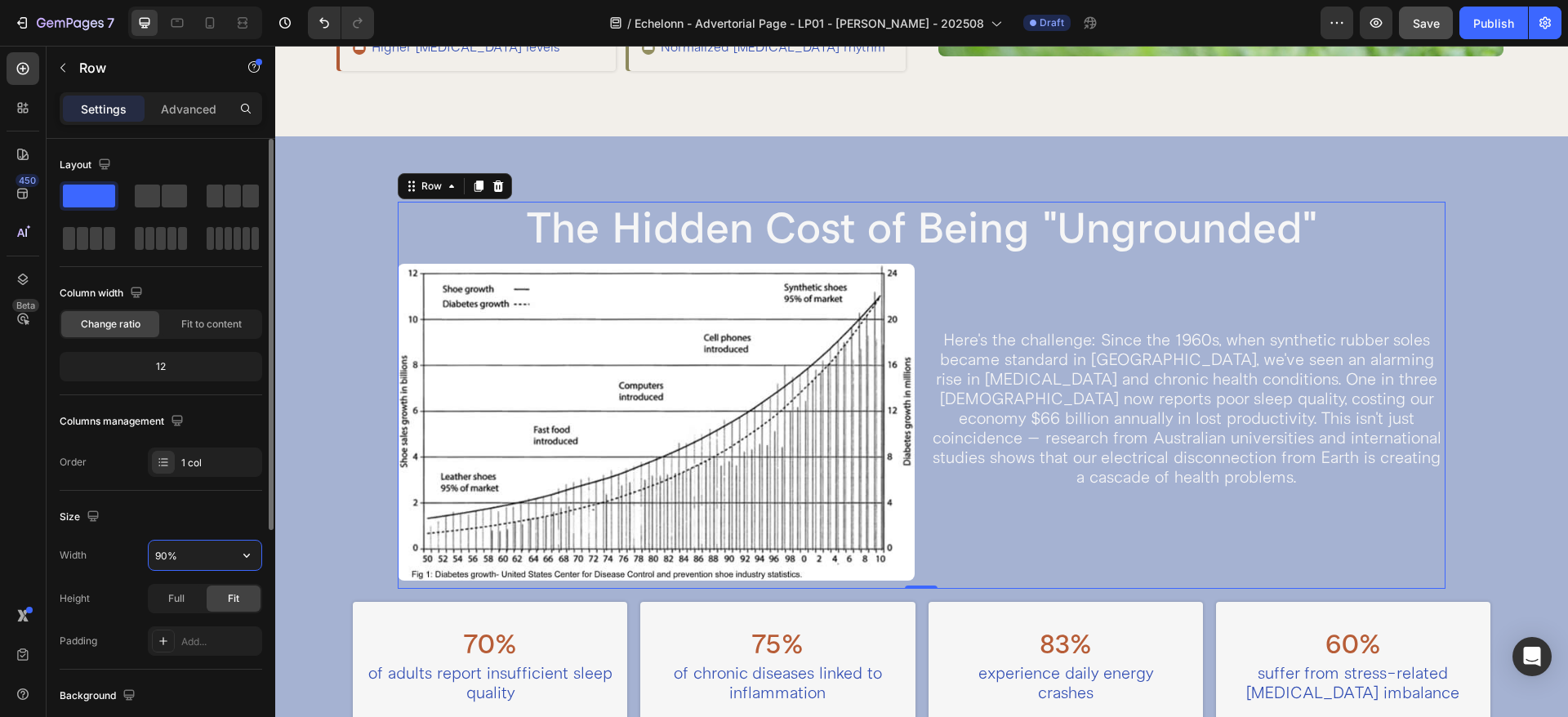
click at [160, 559] on input "90%" at bounding box center [204, 554] width 112 height 29
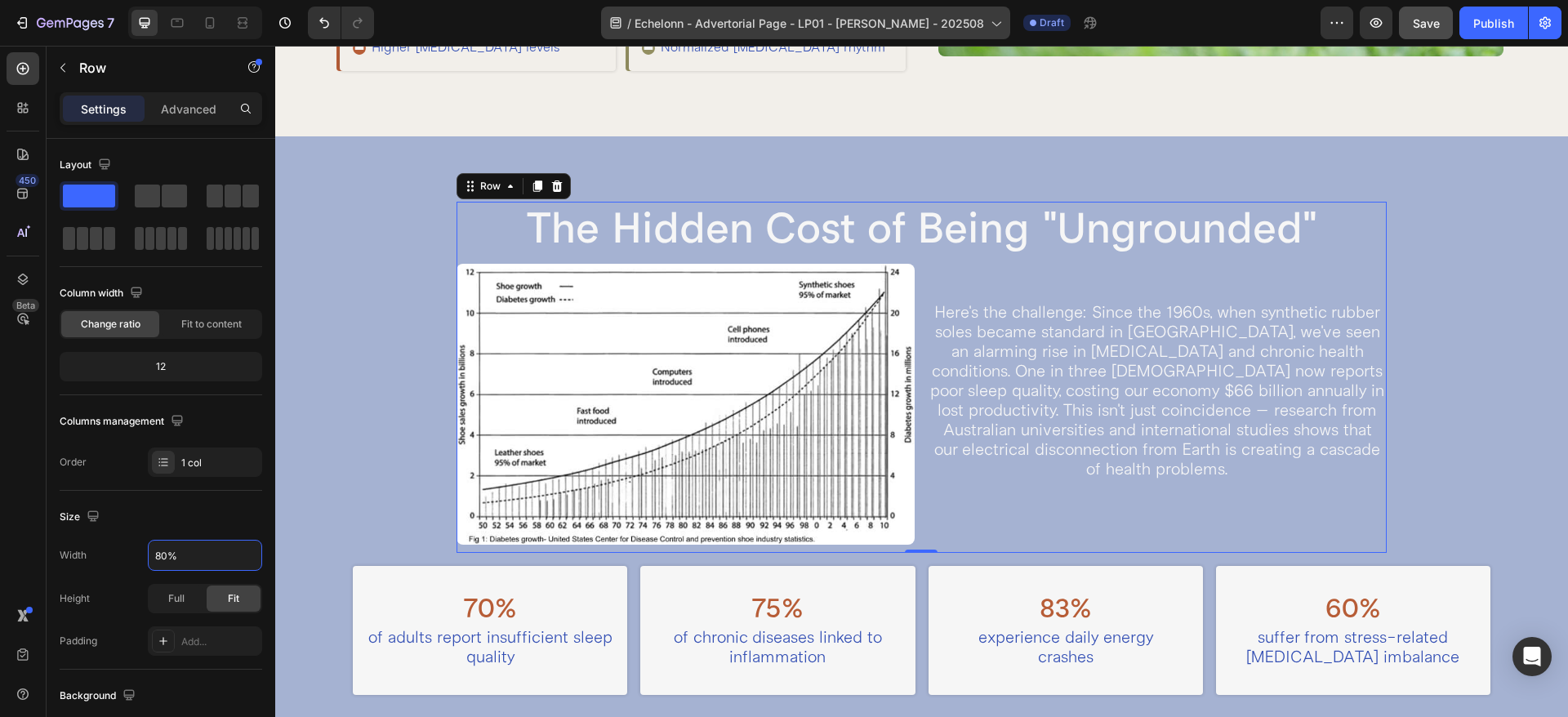
type input "80%"
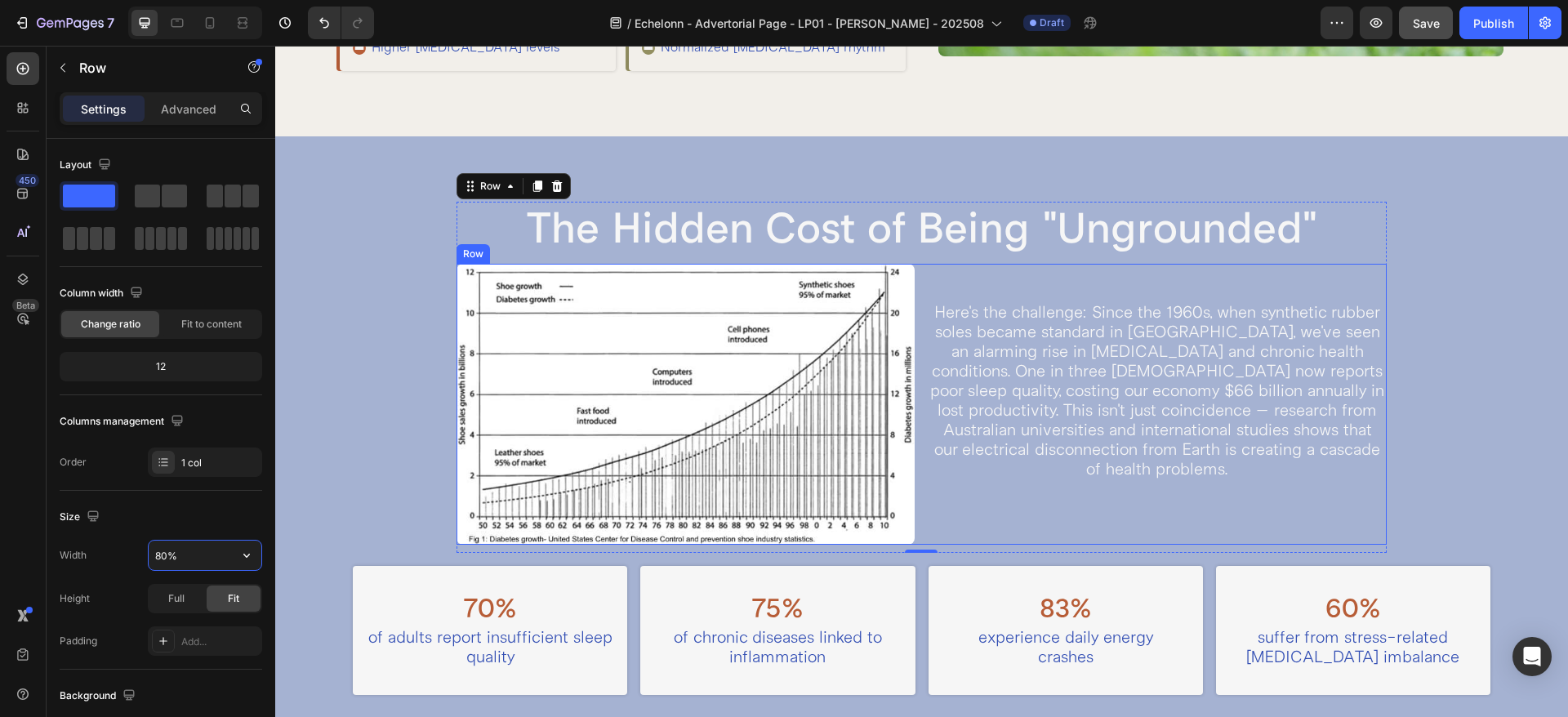
click at [909, 332] on div "Image Here's the challenge: Since the 1960s, when synthetic rubber soles became…" at bounding box center [921, 403] width 931 height 281
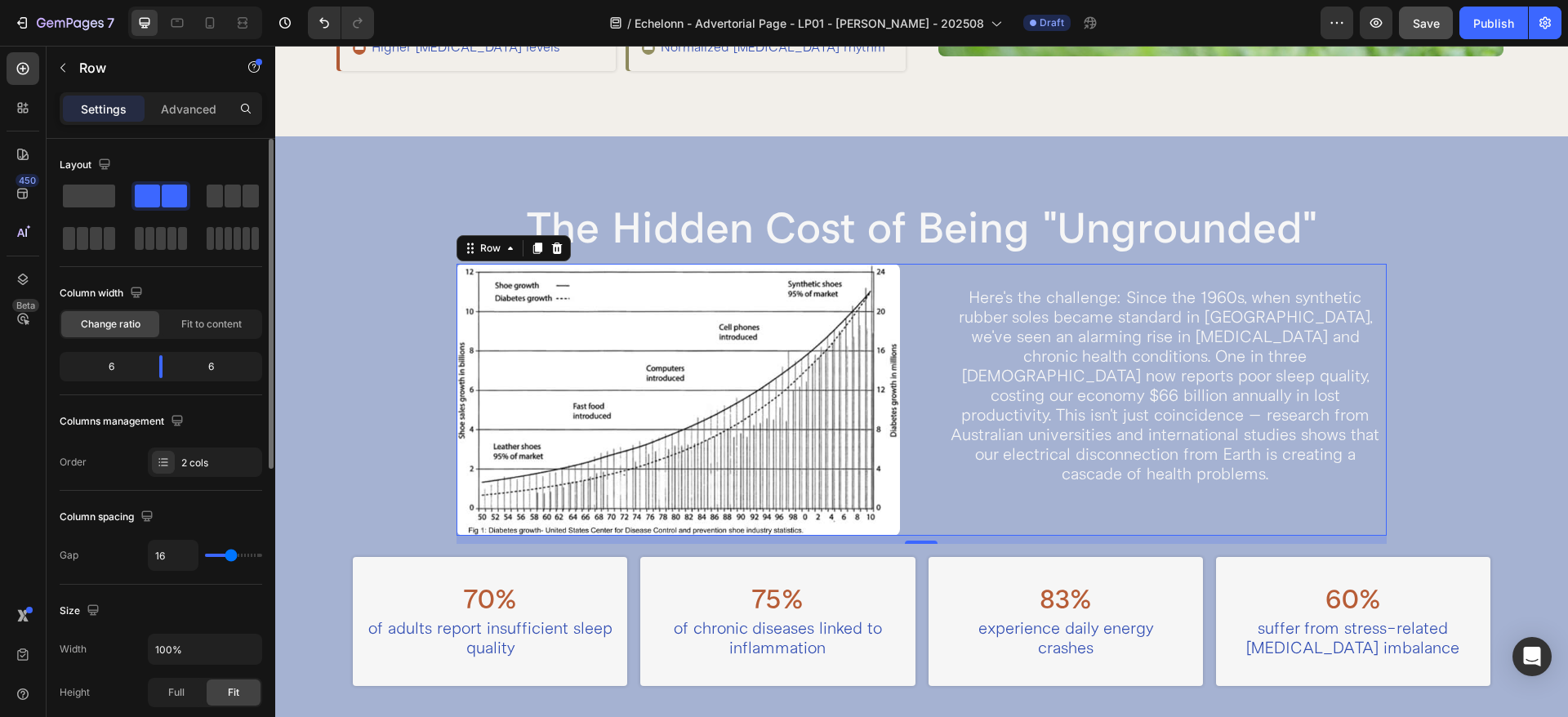
drag, startPoint x: 218, startPoint y: 558, endPoint x: 231, endPoint y: 559, distance: 13.0
type input "53"
click at [231, 557] on input "range" at bounding box center [234, 554] width 57 height 3
click at [181, 554] on input "16" at bounding box center [173, 554] width 49 height 29
type input "50"
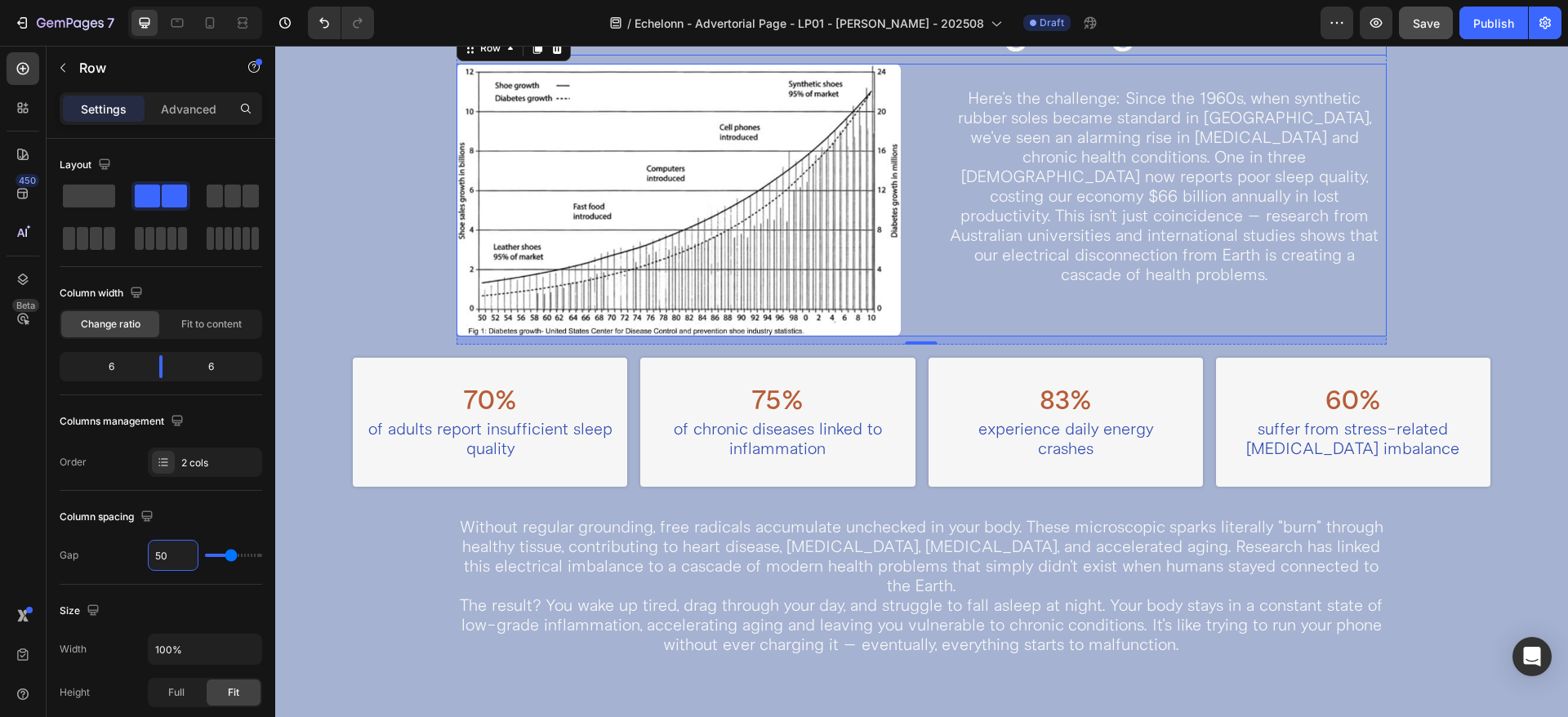
scroll to position [1020, 0]
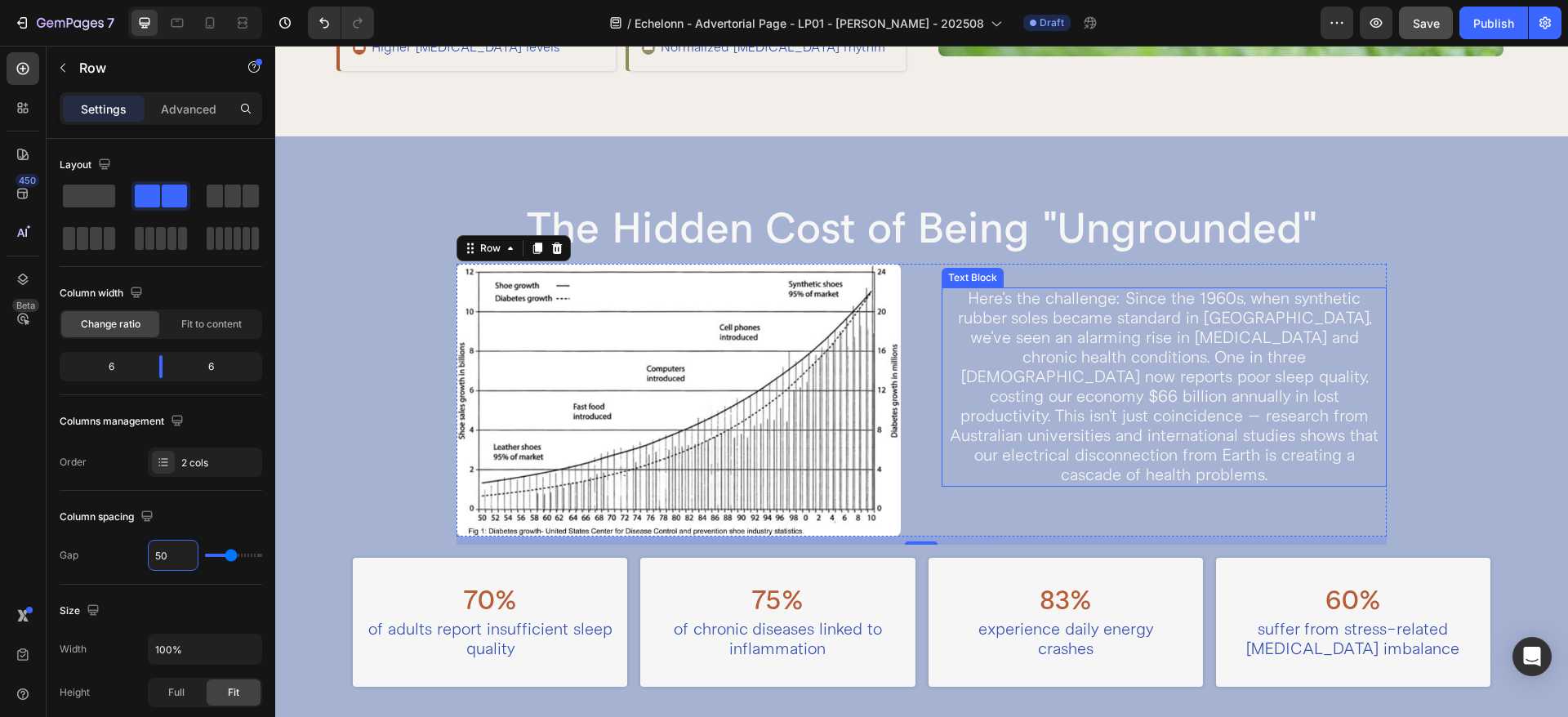
click at [990, 339] on p "Here's the challenge: Since the 1960s, when synthetic rubber soles became stand…" at bounding box center [1164, 387] width 442 height 196
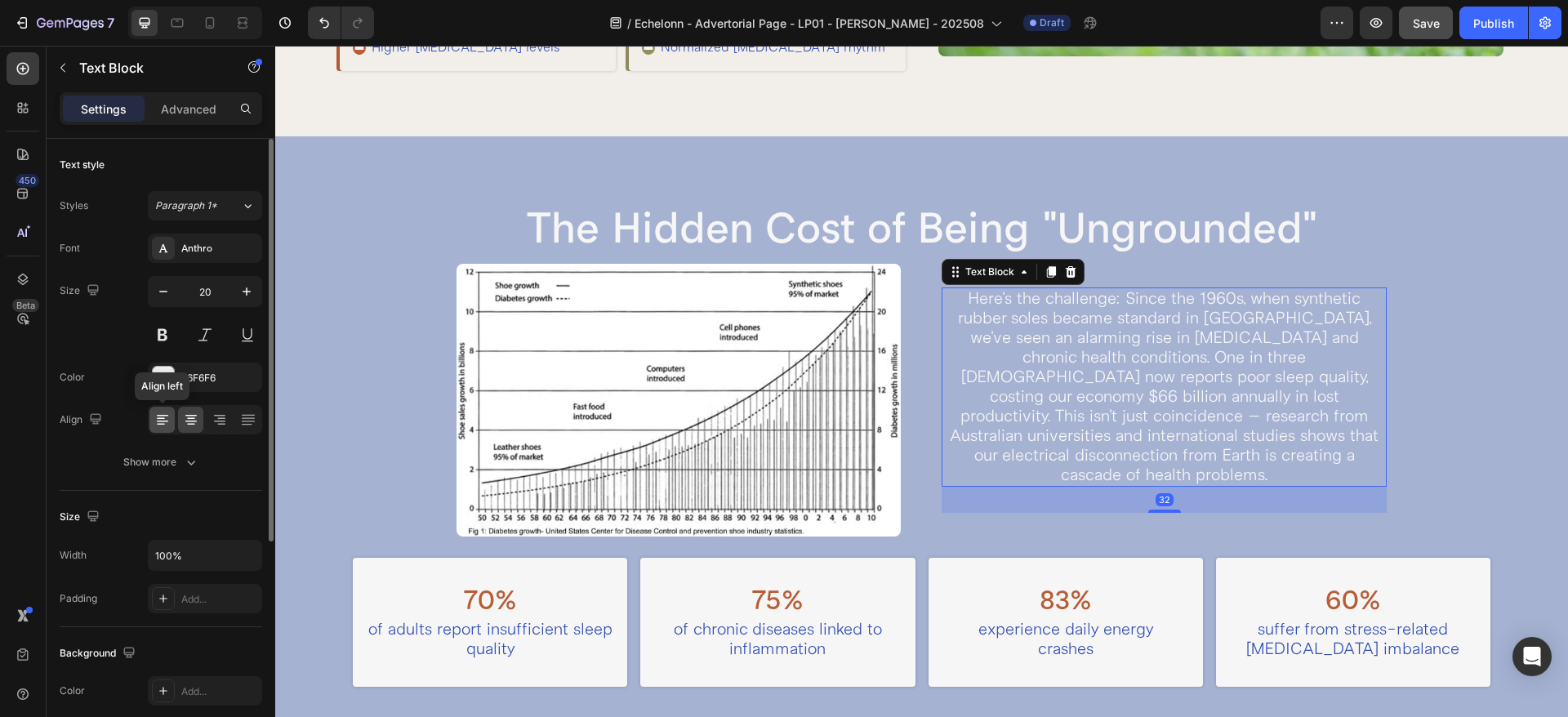
click at [163, 417] on icon at bounding box center [162, 419] width 16 height 16
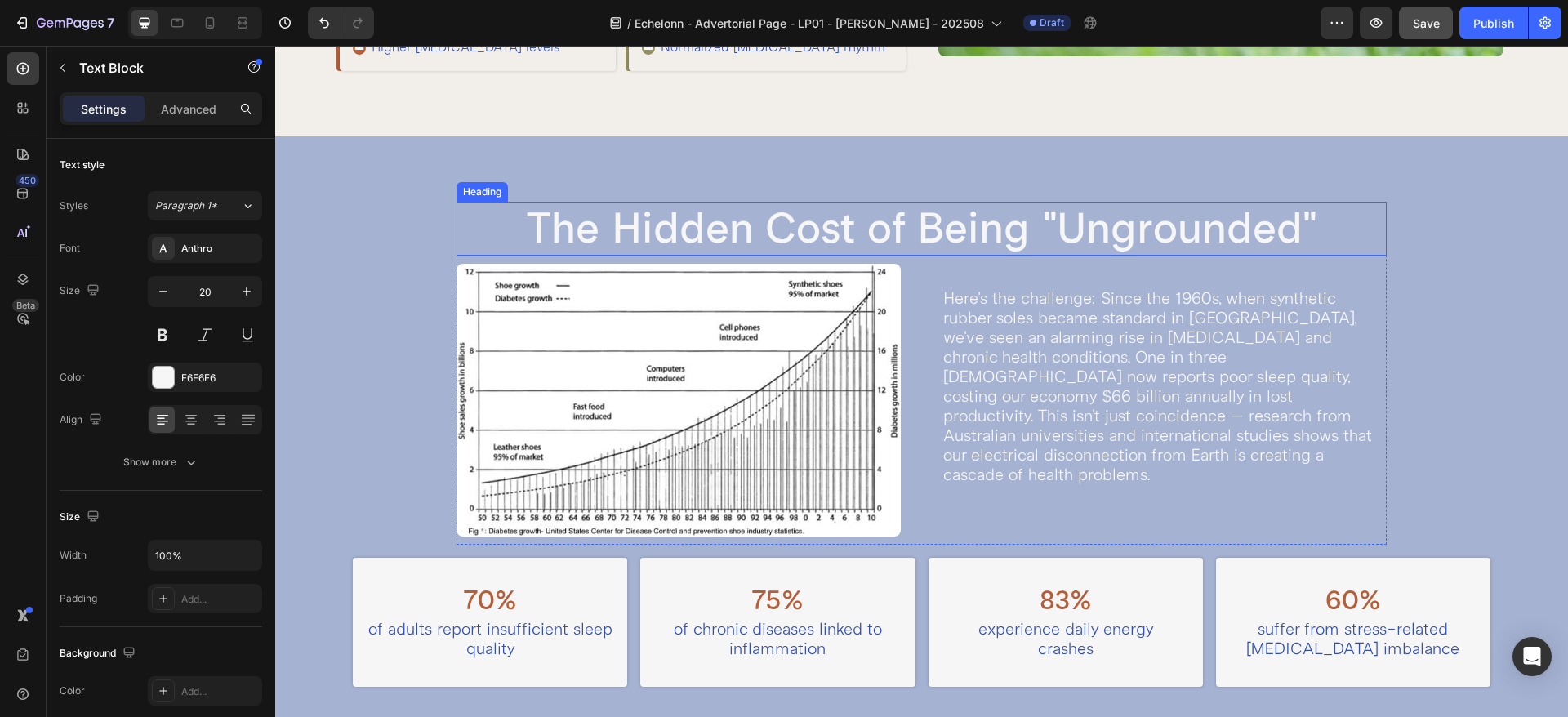
click at [920, 233] on h2 "The Hidden Cost of Being "Ungrounded"" at bounding box center [921, 228] width 931 height 54
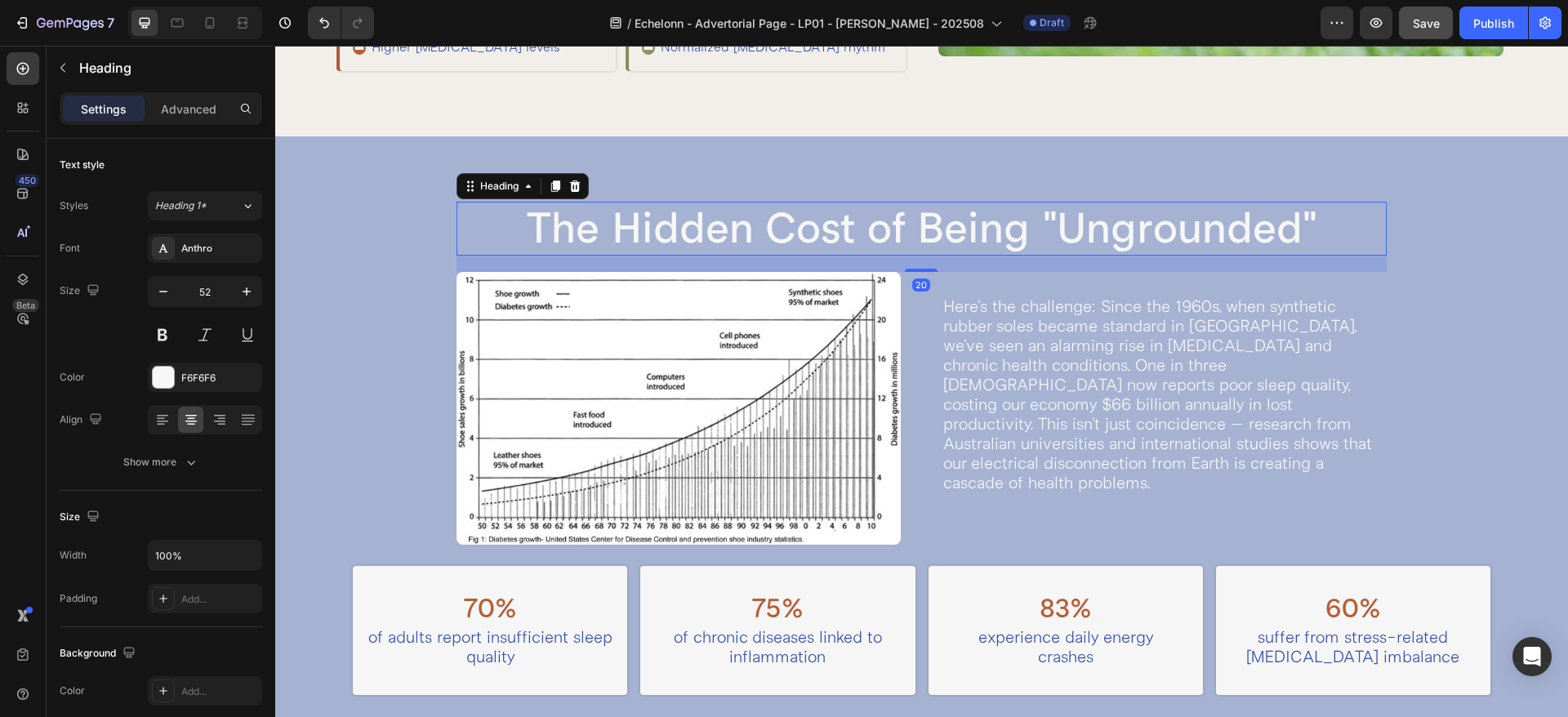
drag, startPoint x: 912, startPoint y: 262, endPoint x: 911, endPoint y: 270, distance: 8.1
click at [911, 270] on div at bounding box center [920, 269] width 32 height 3
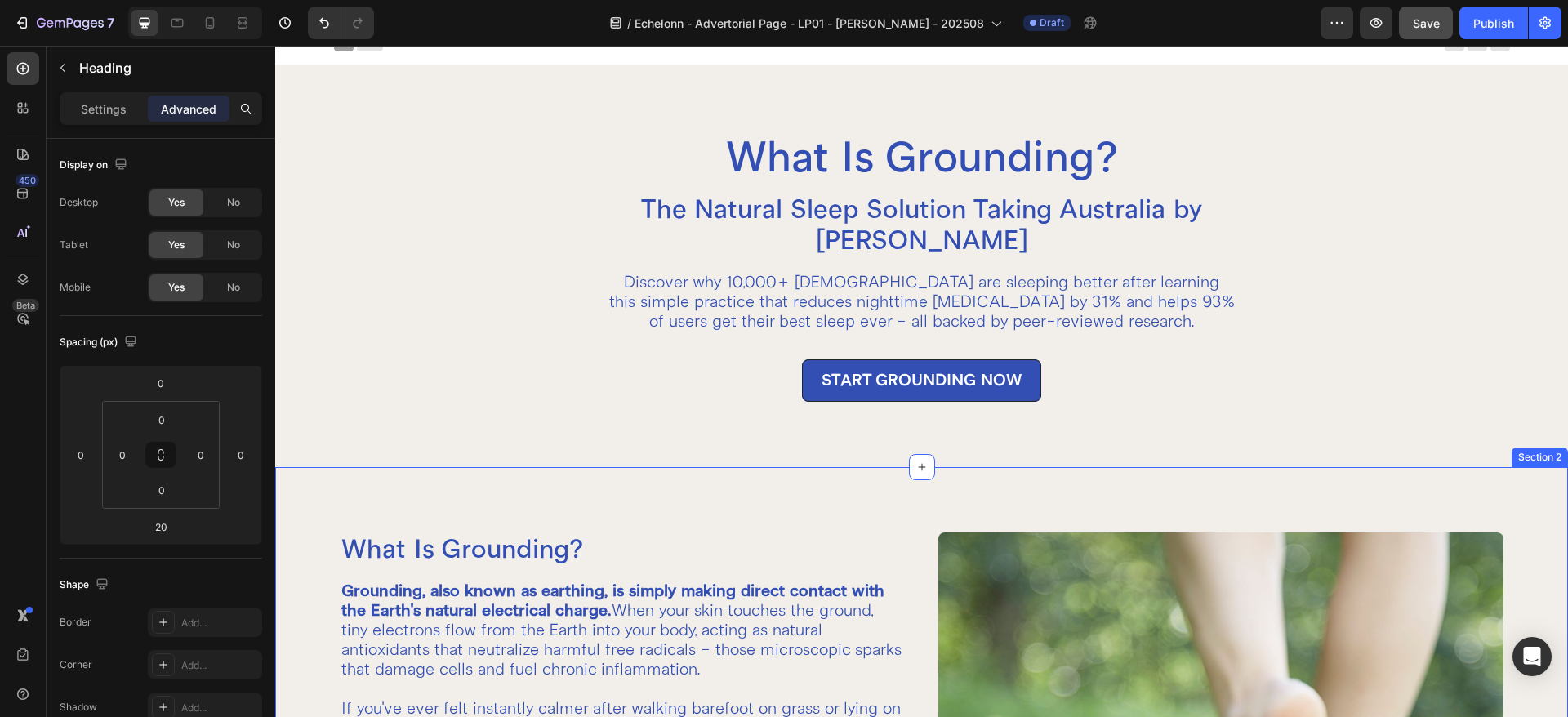
scroll to position [0, 0]
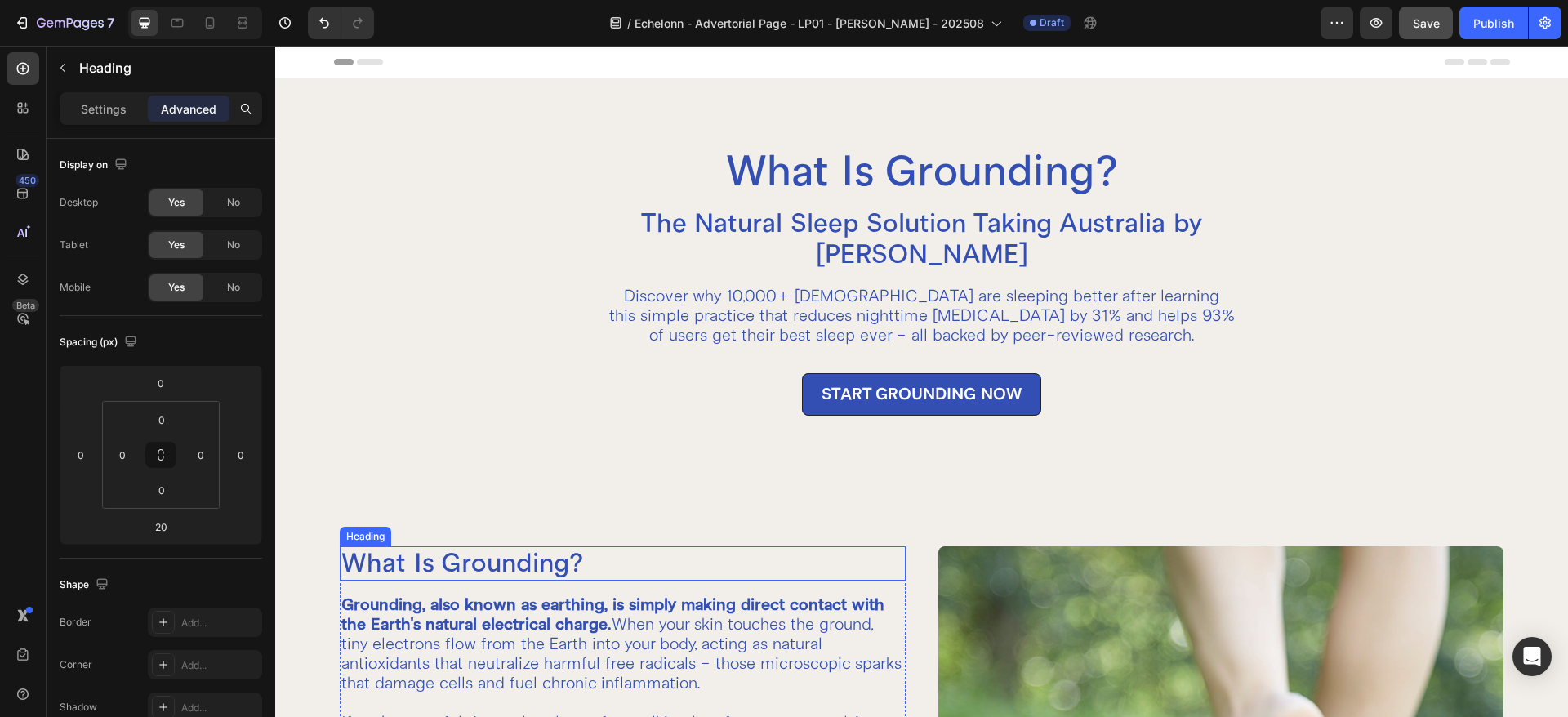
click at [522, 554] on h2 "What Is Grounding?" at bounding box center [622, 563] width 565 height 34
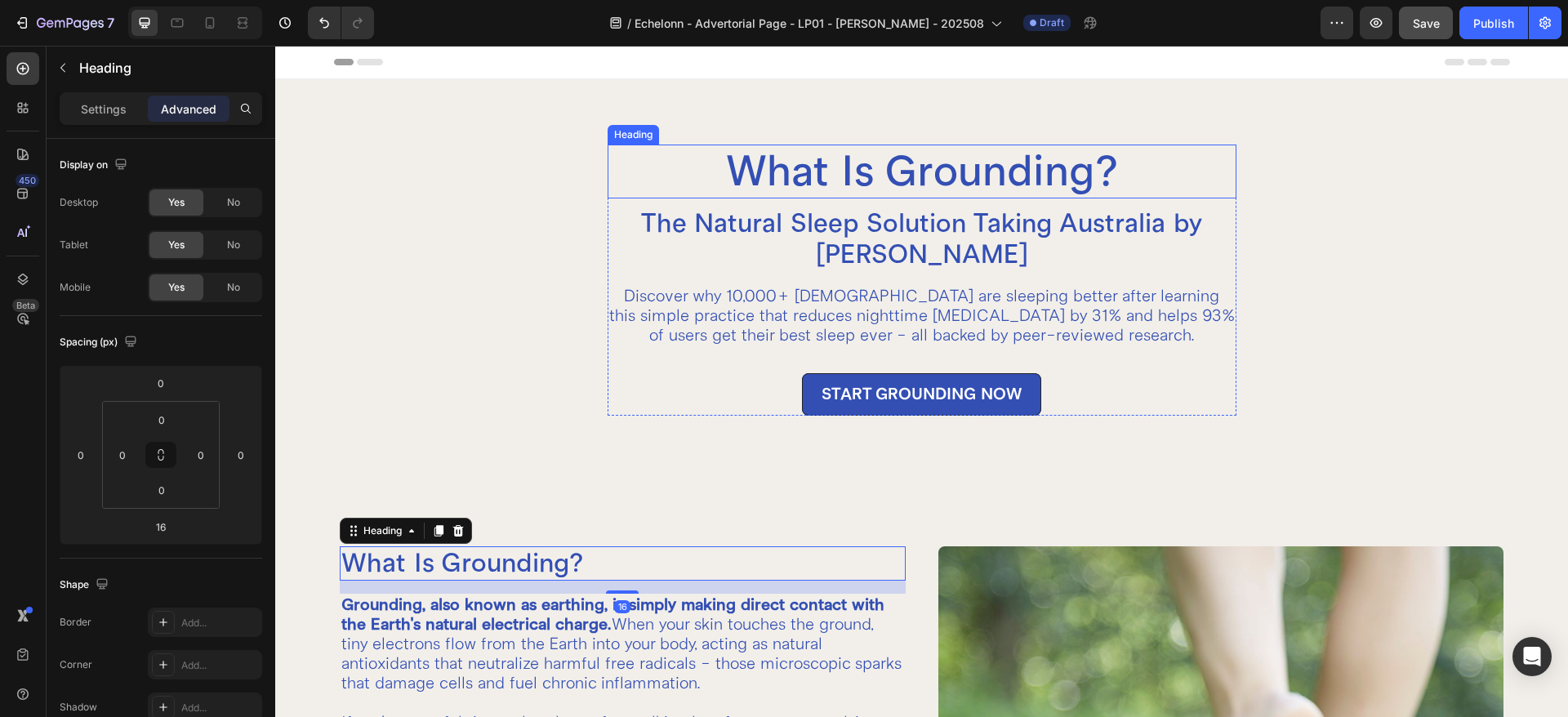
click at [939, 182] on h2 "What Is Grounding?" at bounding box center [921, 171] width 629 height 54
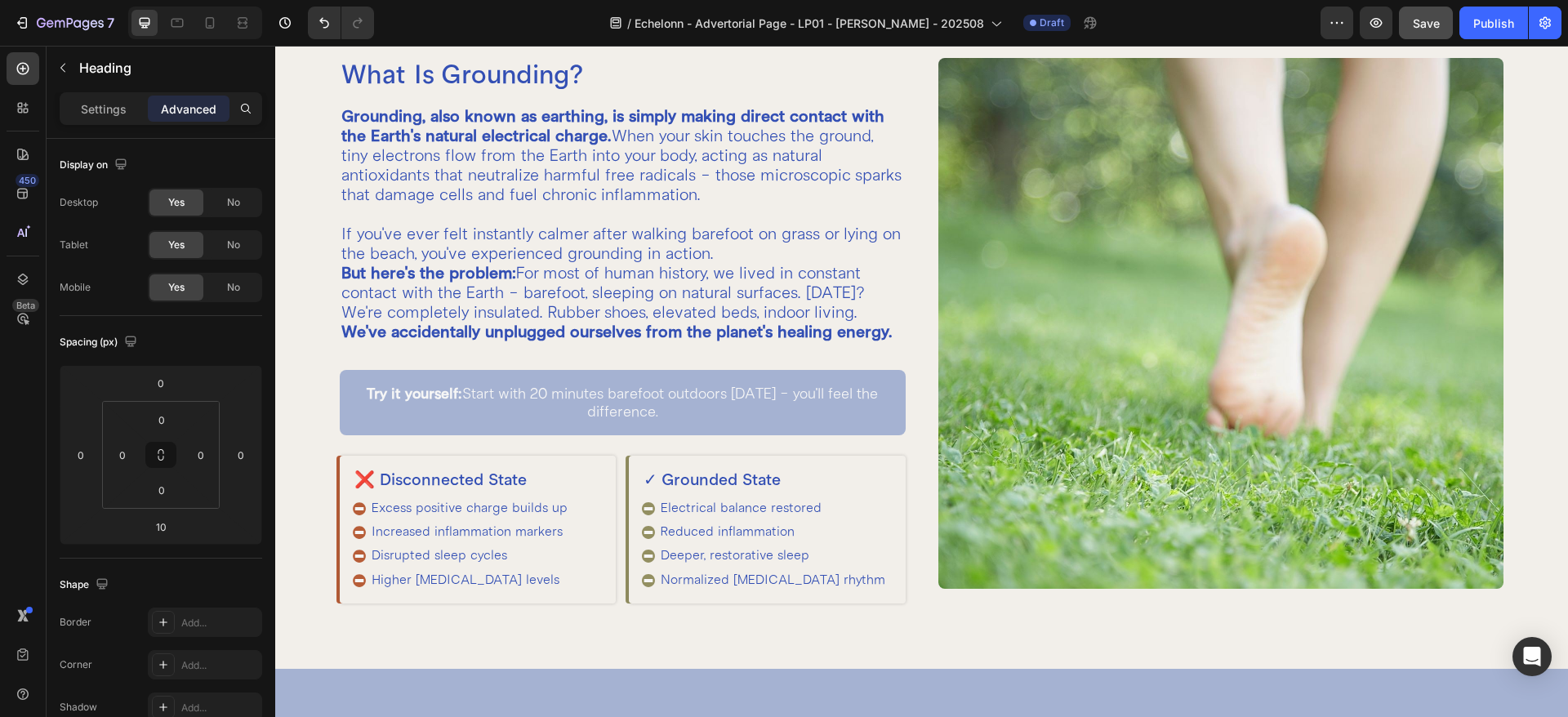
scroll to position [1020, 0]
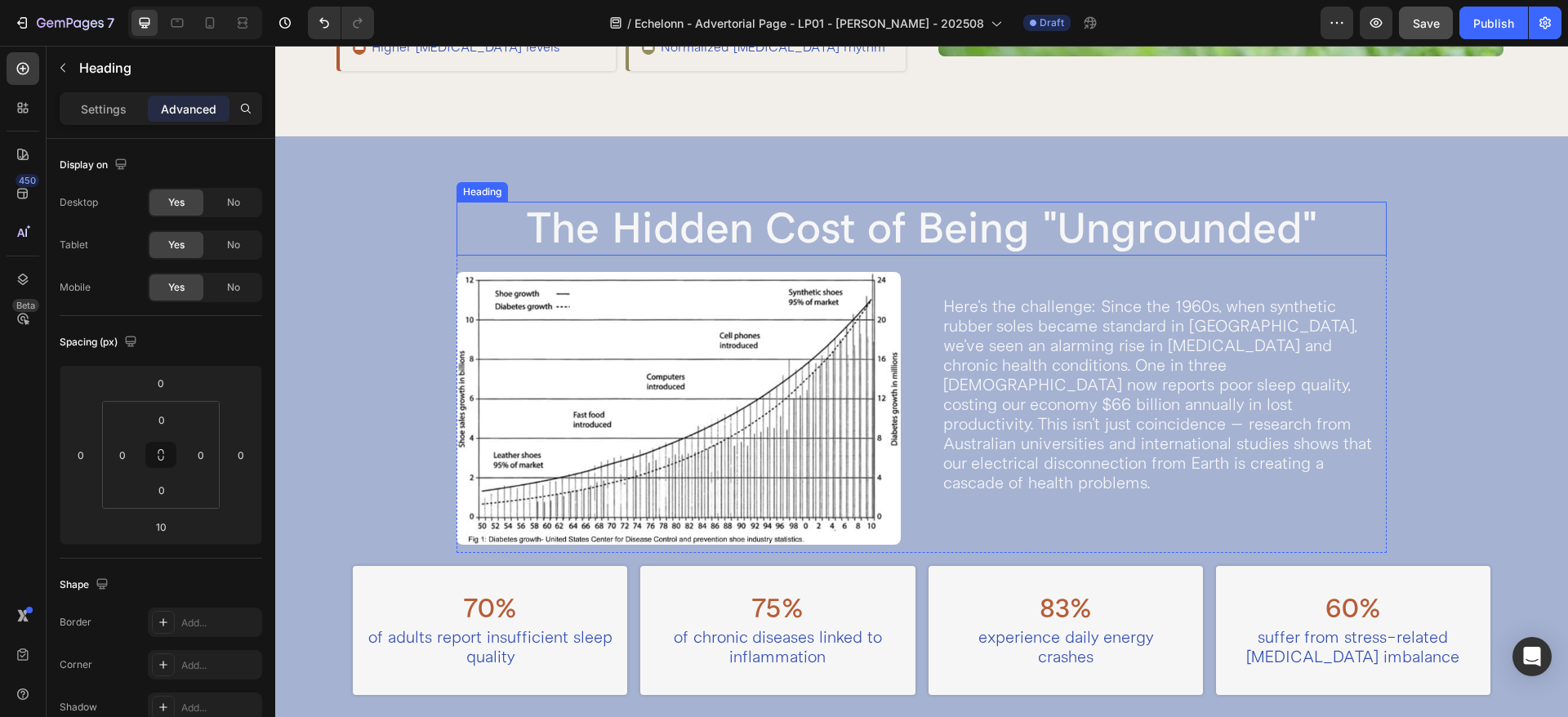
click at [904, 231] on h2 "The Hidden Cost of Being "Ungrounded"" at bounding box center [921, 228] width 931 height 54
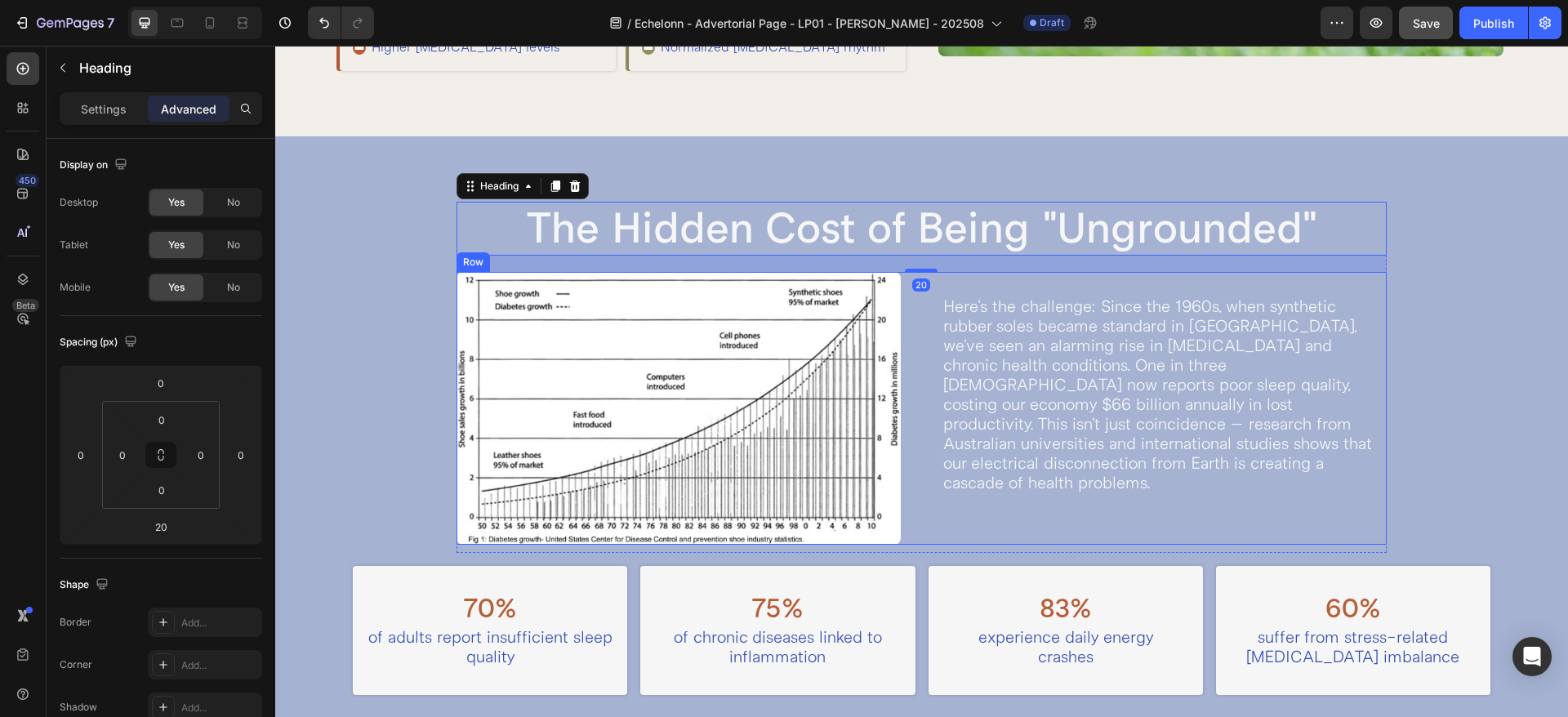
click at [915, 399] on div "Image Here's the challenge: Since the 1960s, when synthetic rubber soles became…" at bounding box center [921, 408] width 931 height 273
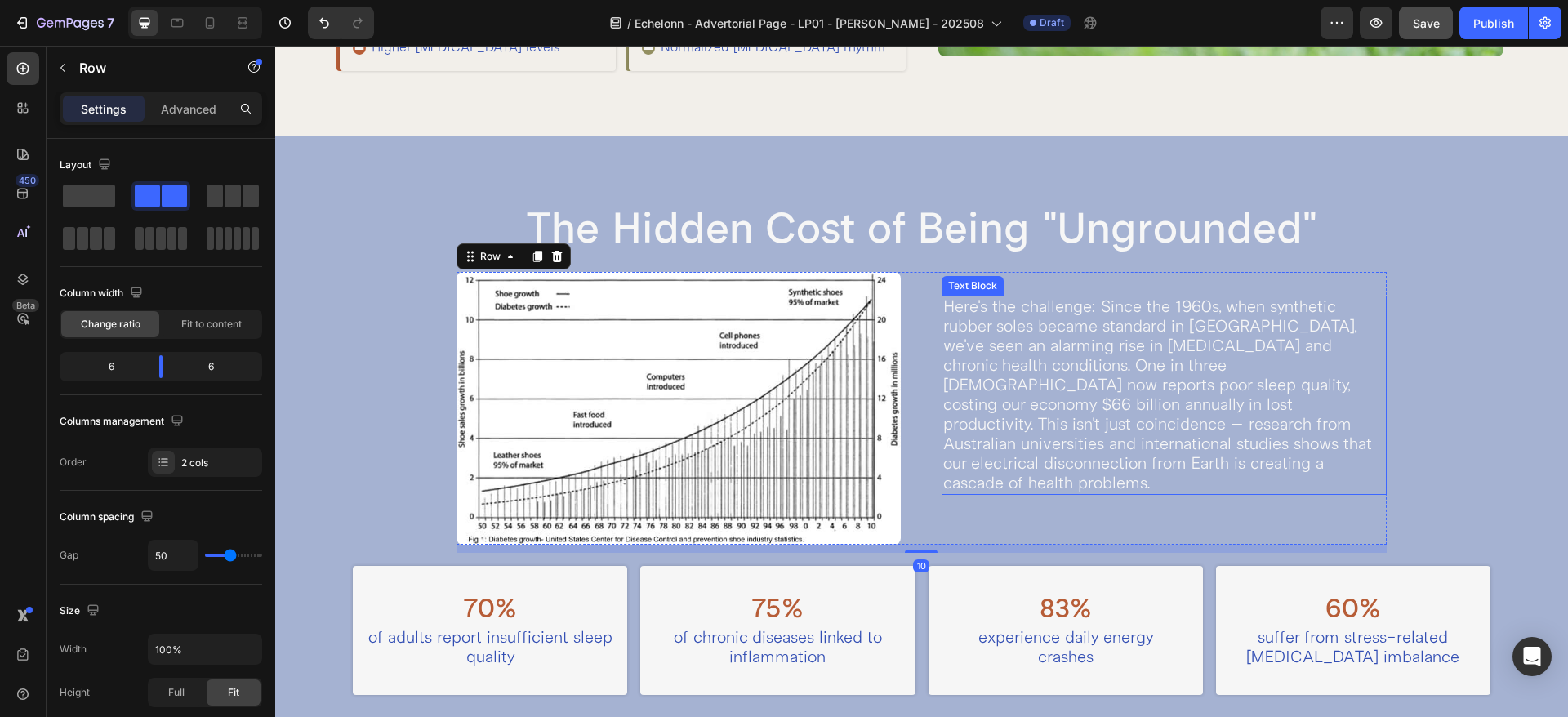
click at [997, 371] on p "Here's the challenge: Since the 1960s, when synthetic rubber soles became stand…" at bounding box center [1164, 396] width 442 height 196
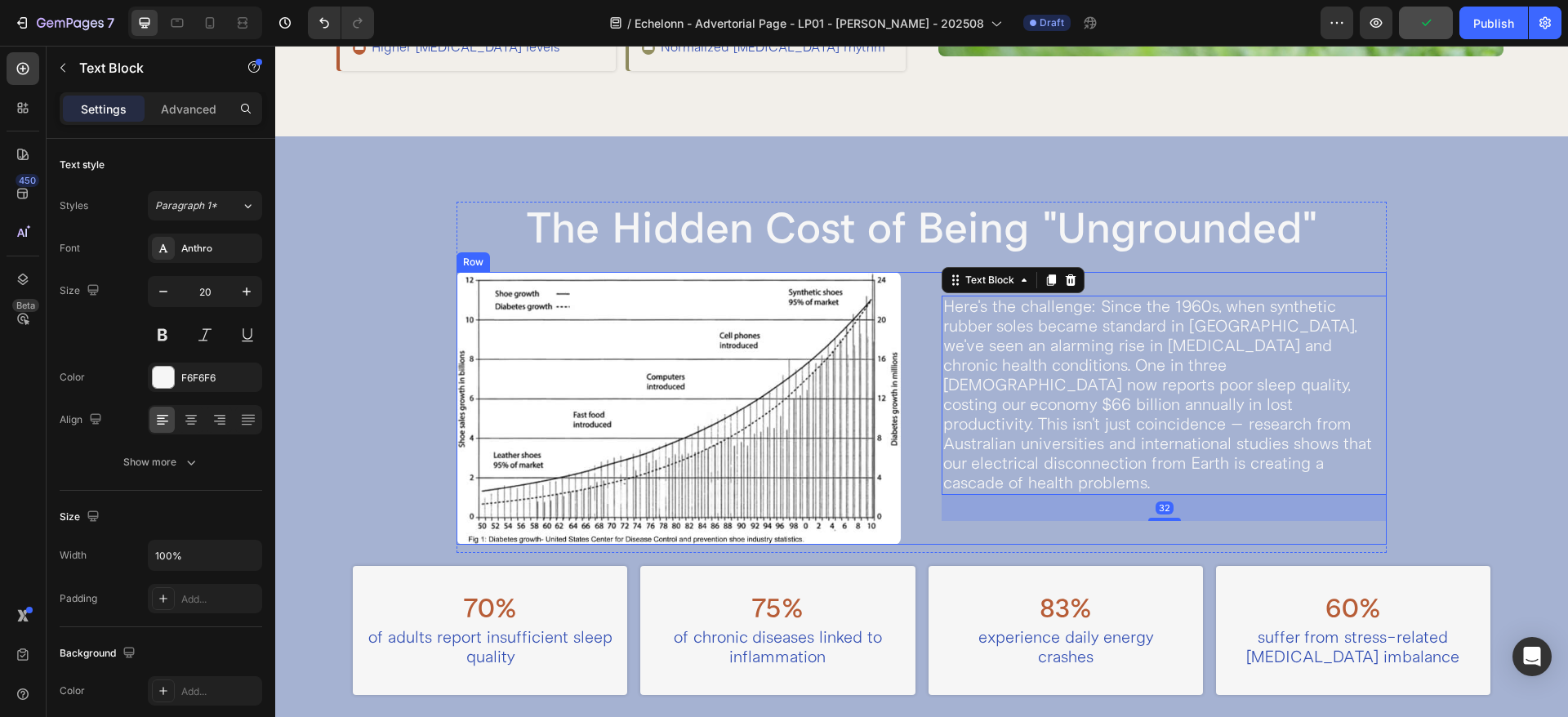
click at [911, 339] on div "Image Here's the challenge: Since the 1960s, when synthetic rubber soles became…" at bounding box center [921, 408] width 931 height 273
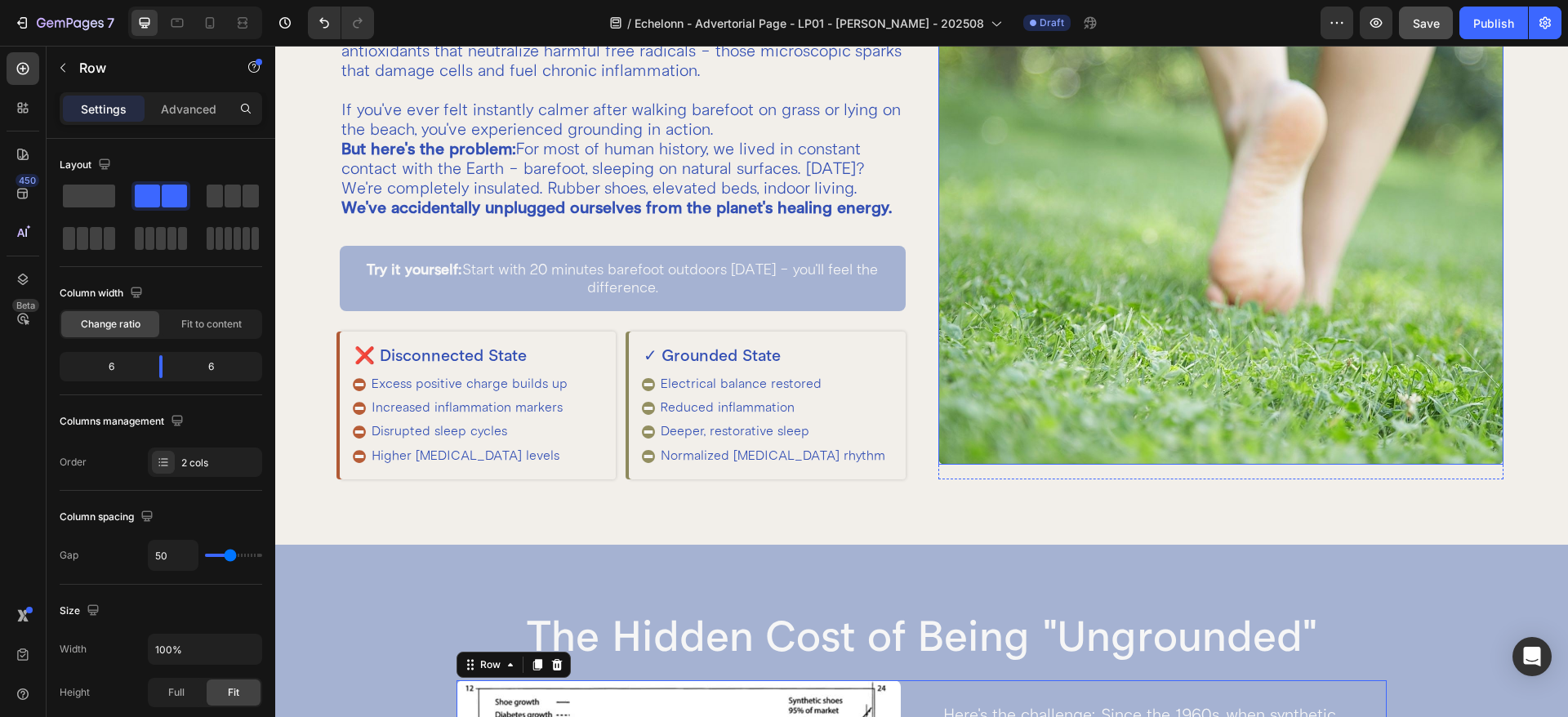
scroll to position [204, 0]
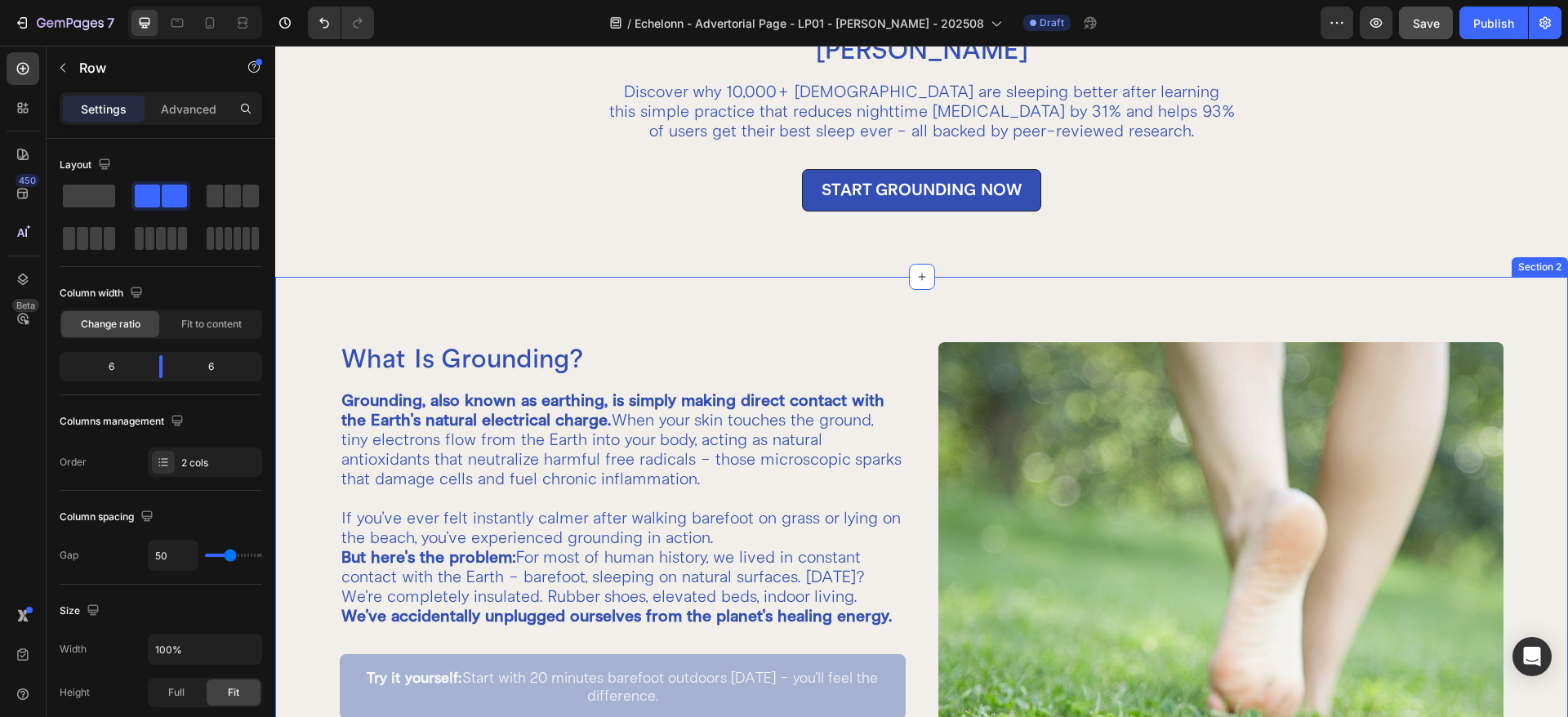
click at [897, 401] on div "What Is Grounding? Heading Grounding, also known as earthing, is simply making …" at bounding box center [920, 614] width 1292 height 676
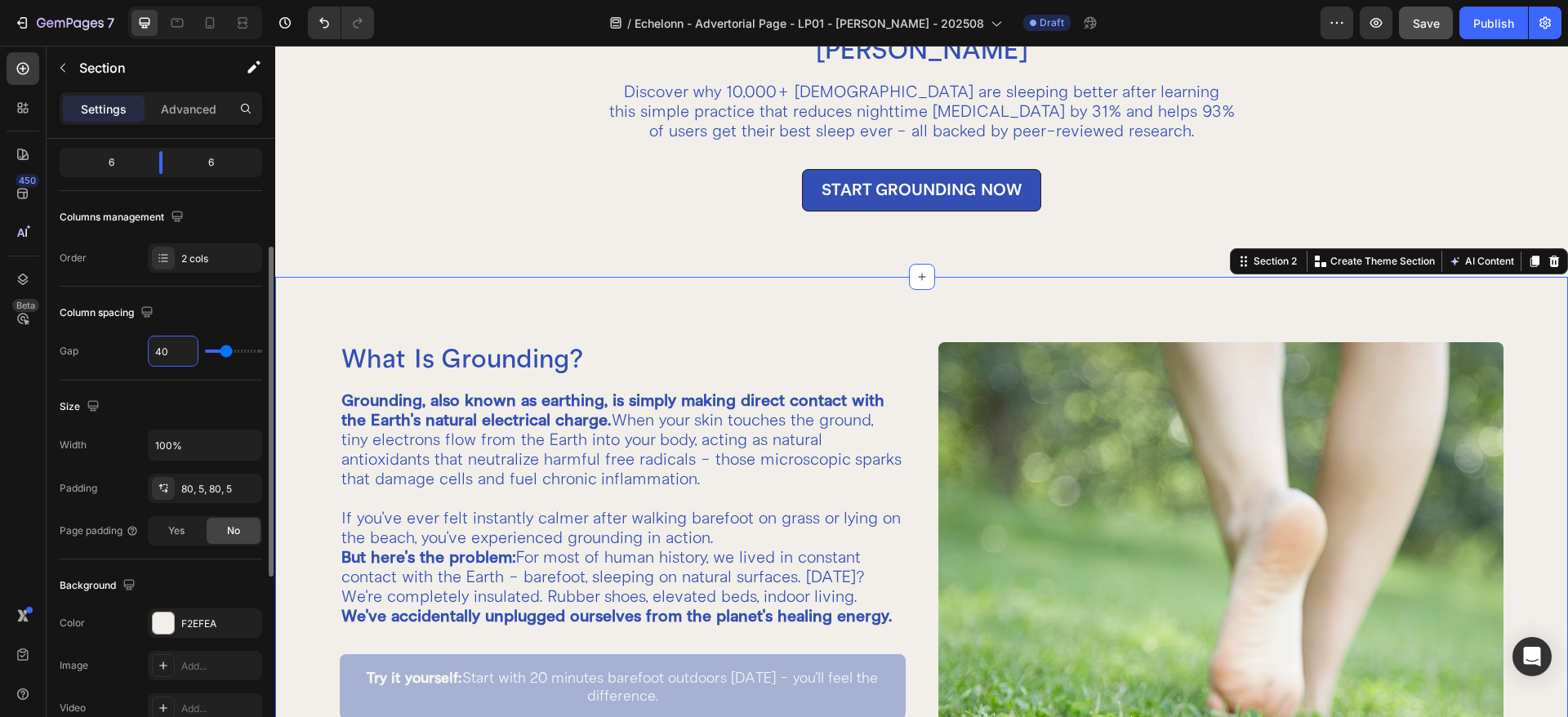
click at [184, 349] on input "40" at bounding box center [173, 351] width 49 height 29
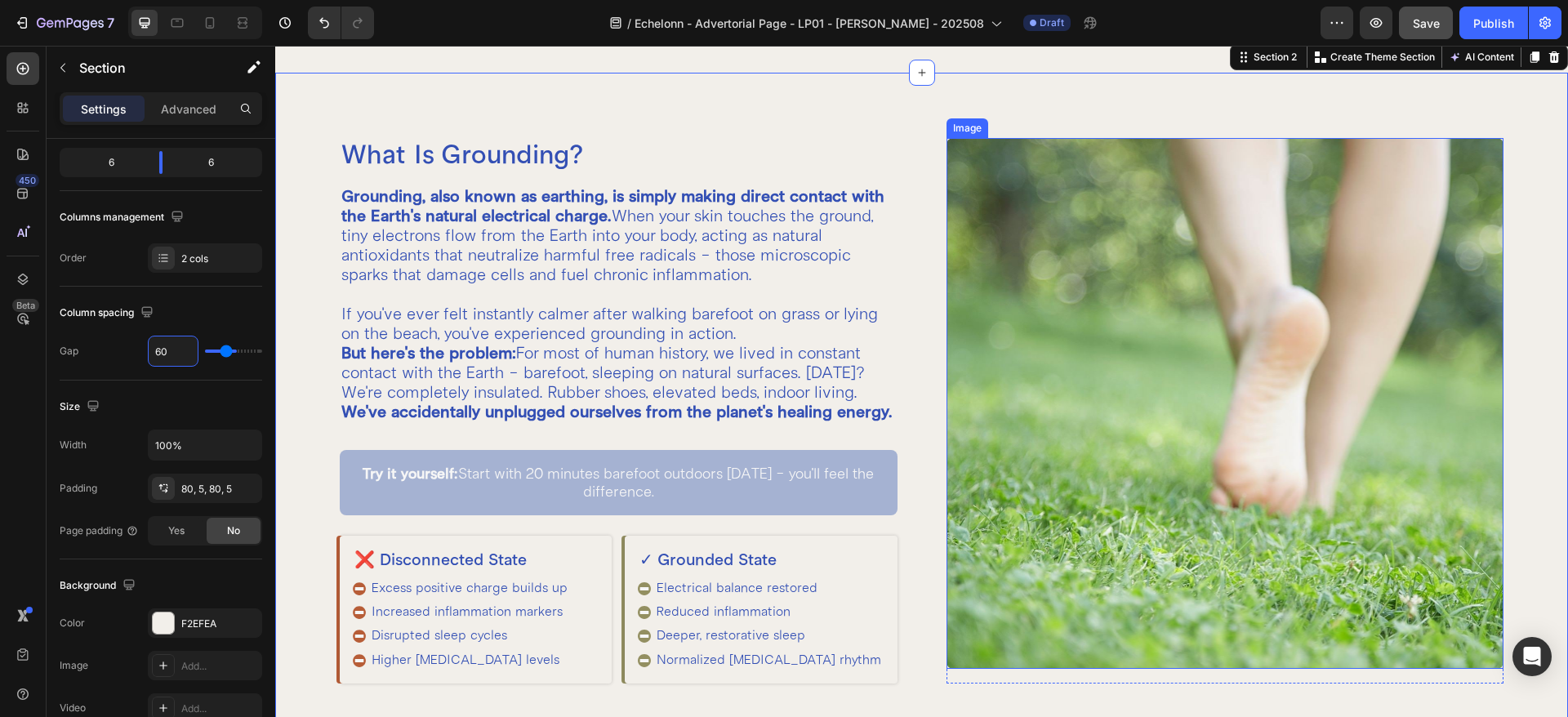
scroll to position [612, 0]
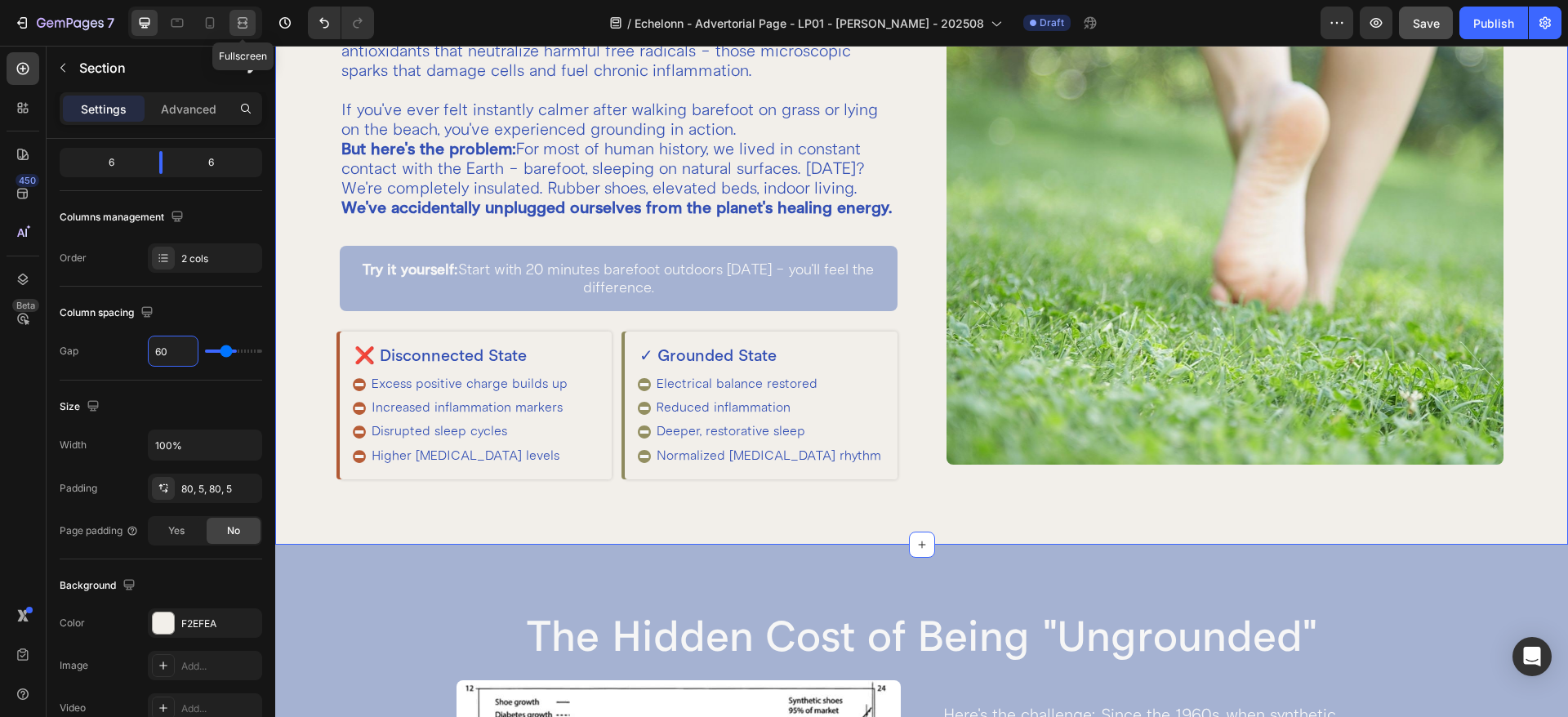
type input "60"
click at [246, 26] on icon at bounding box center [242, 27] width 10 height 3
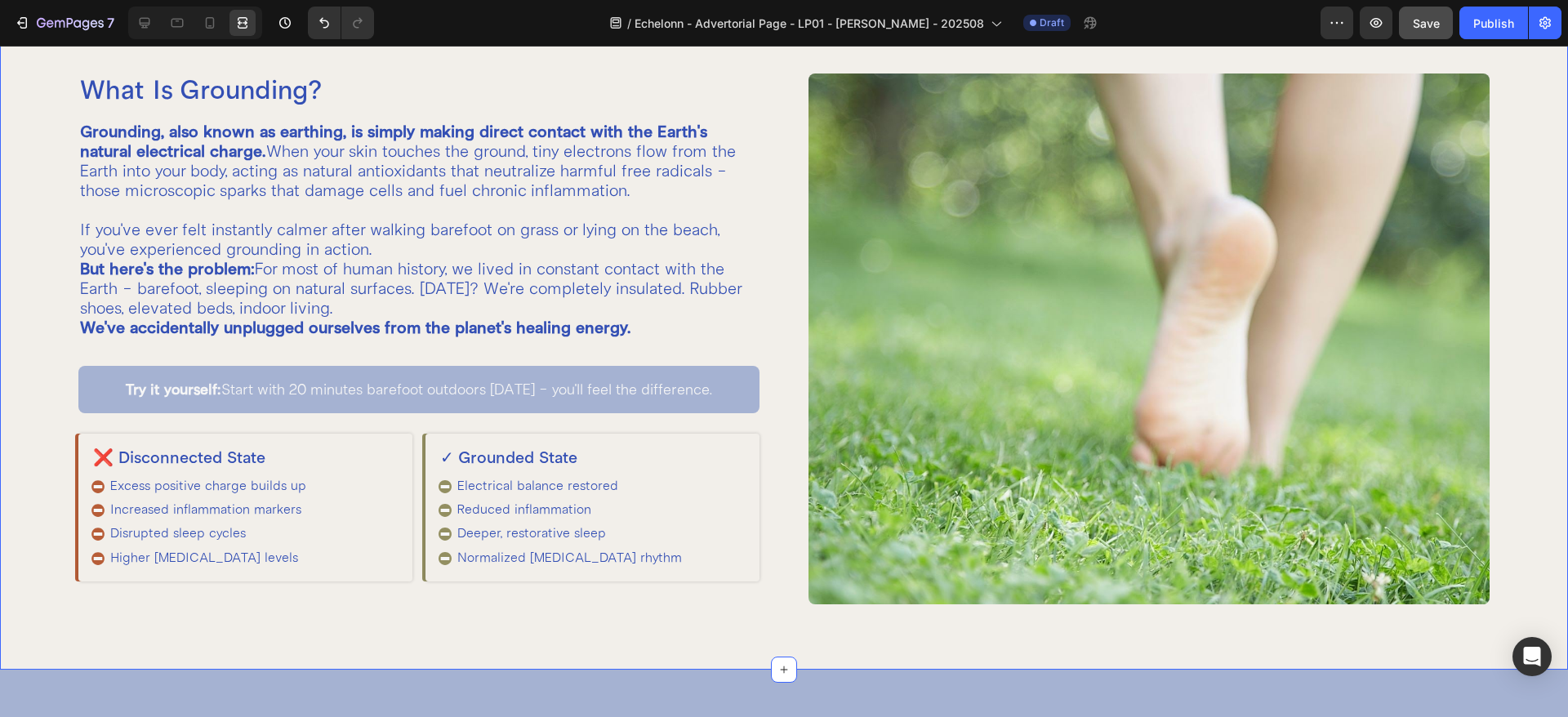
scroll to position [408, 0]
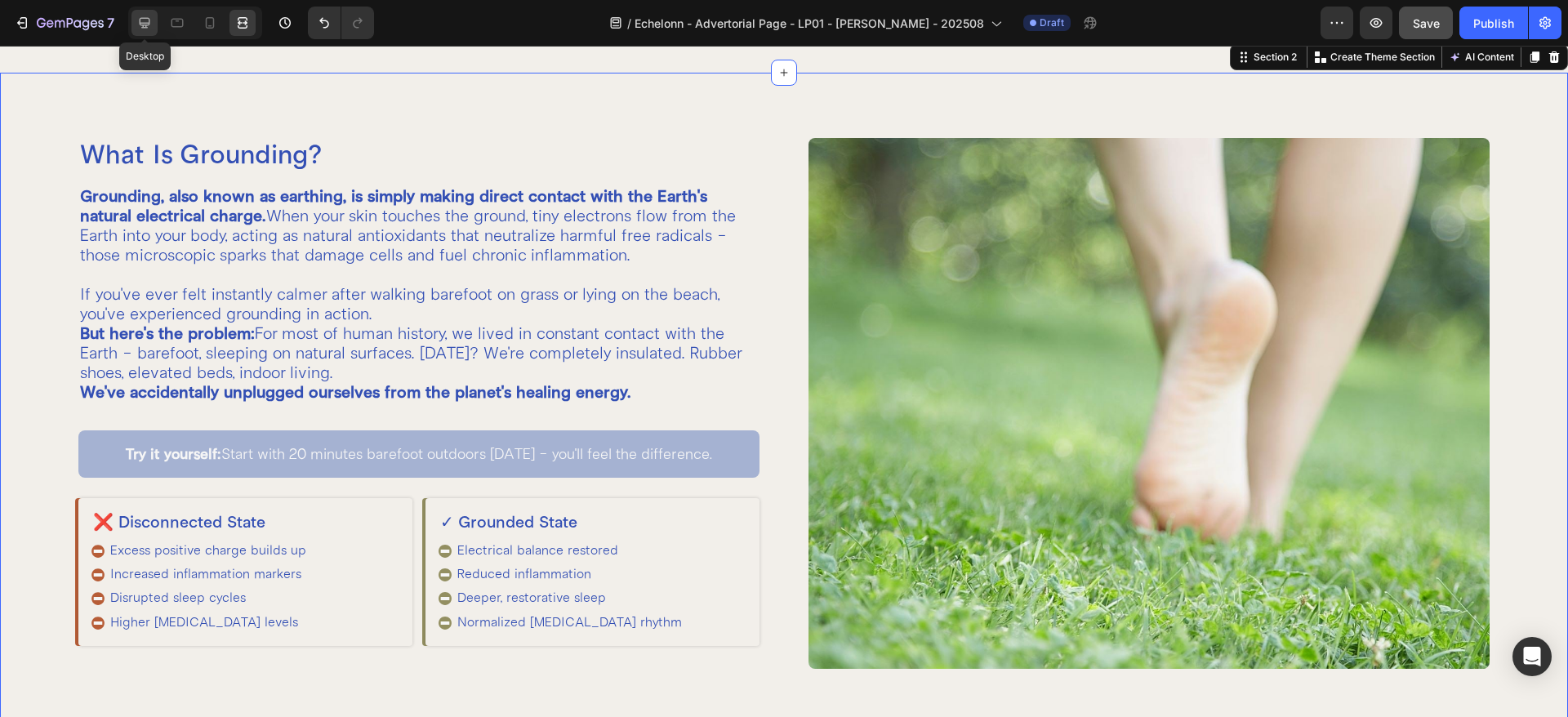
click at [151, 31] on div at bounding box center [144, 22] width 26 height 26
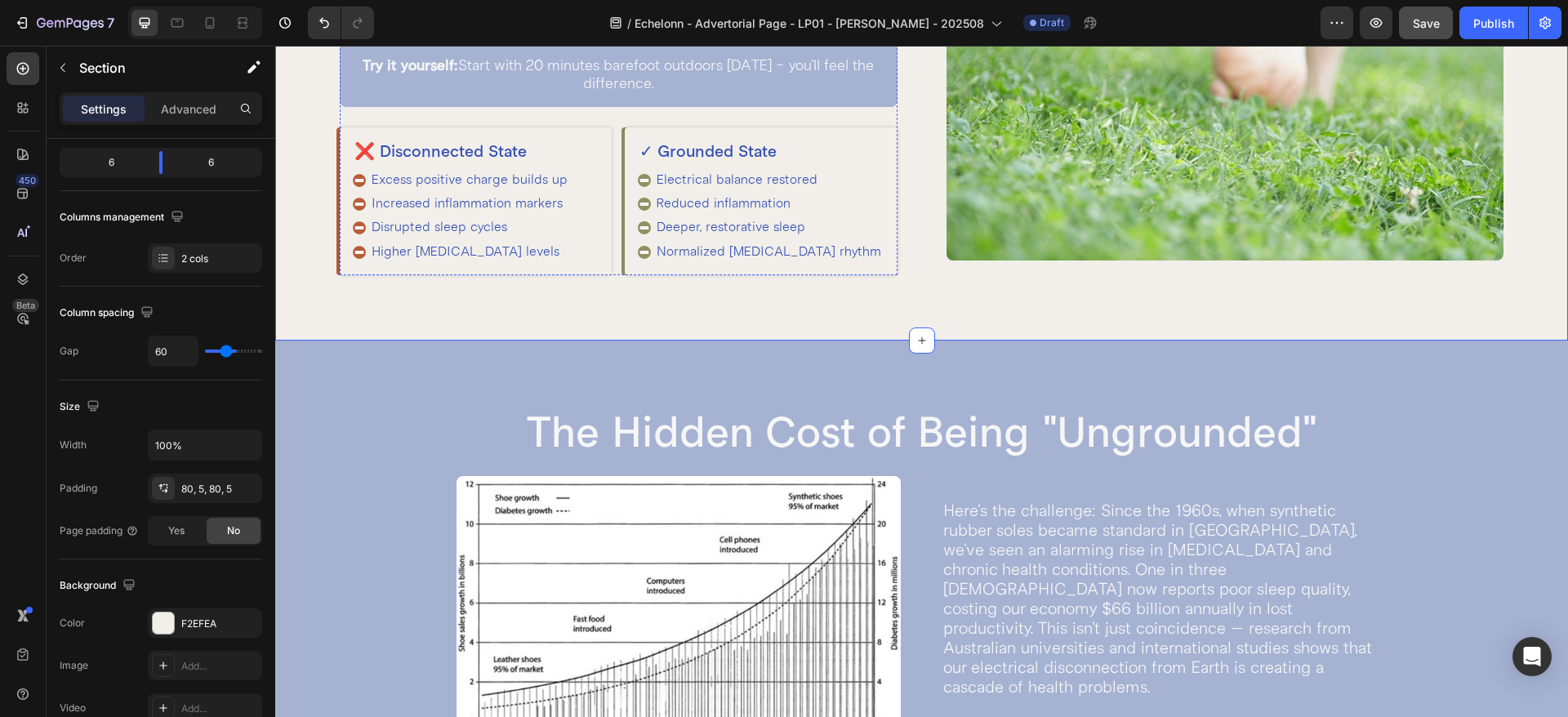
scroll to position [1020, 0]
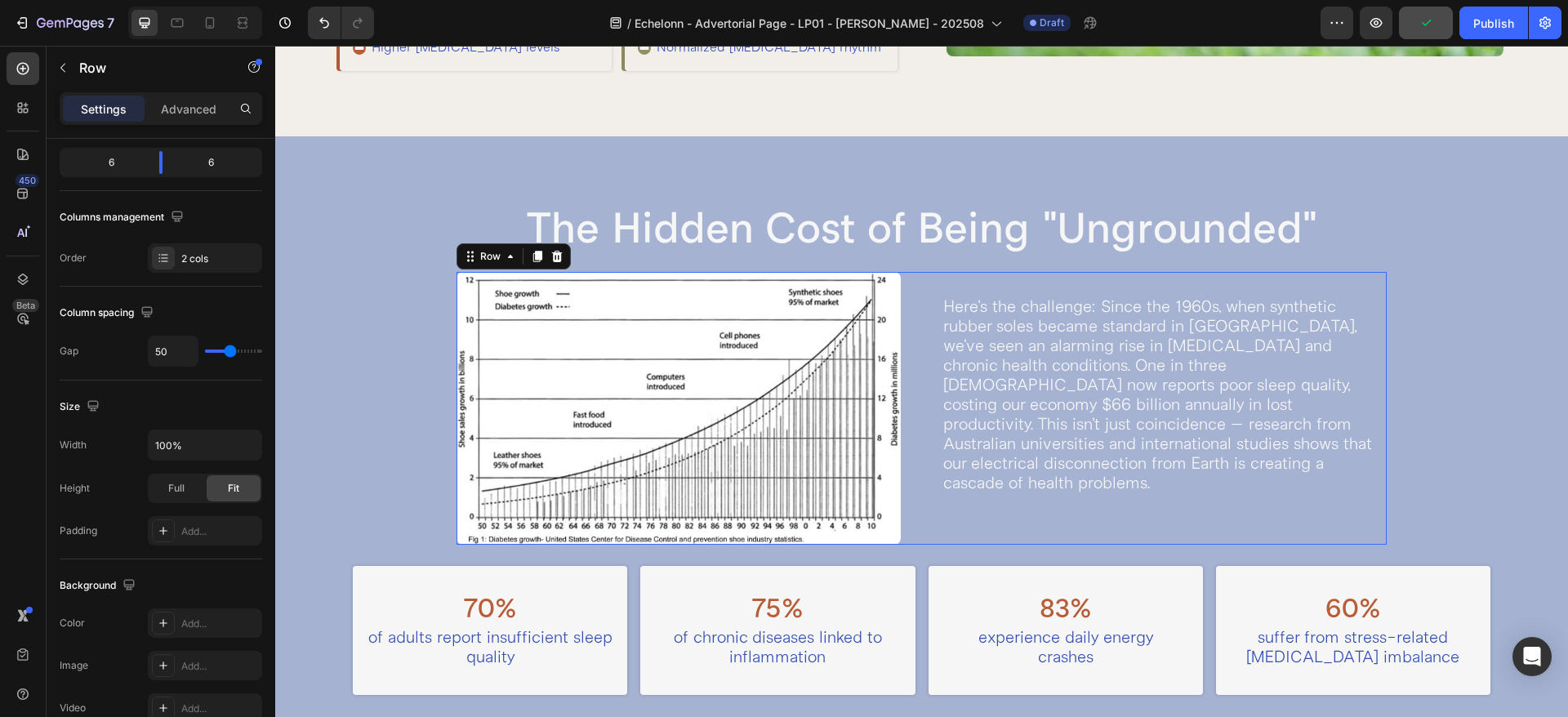
click at [907, 351] on div "Image Here's the challenge: Since the 1960s, when synthetic rubber soles became…" at bounding box center [921, 408] width 931 height 273
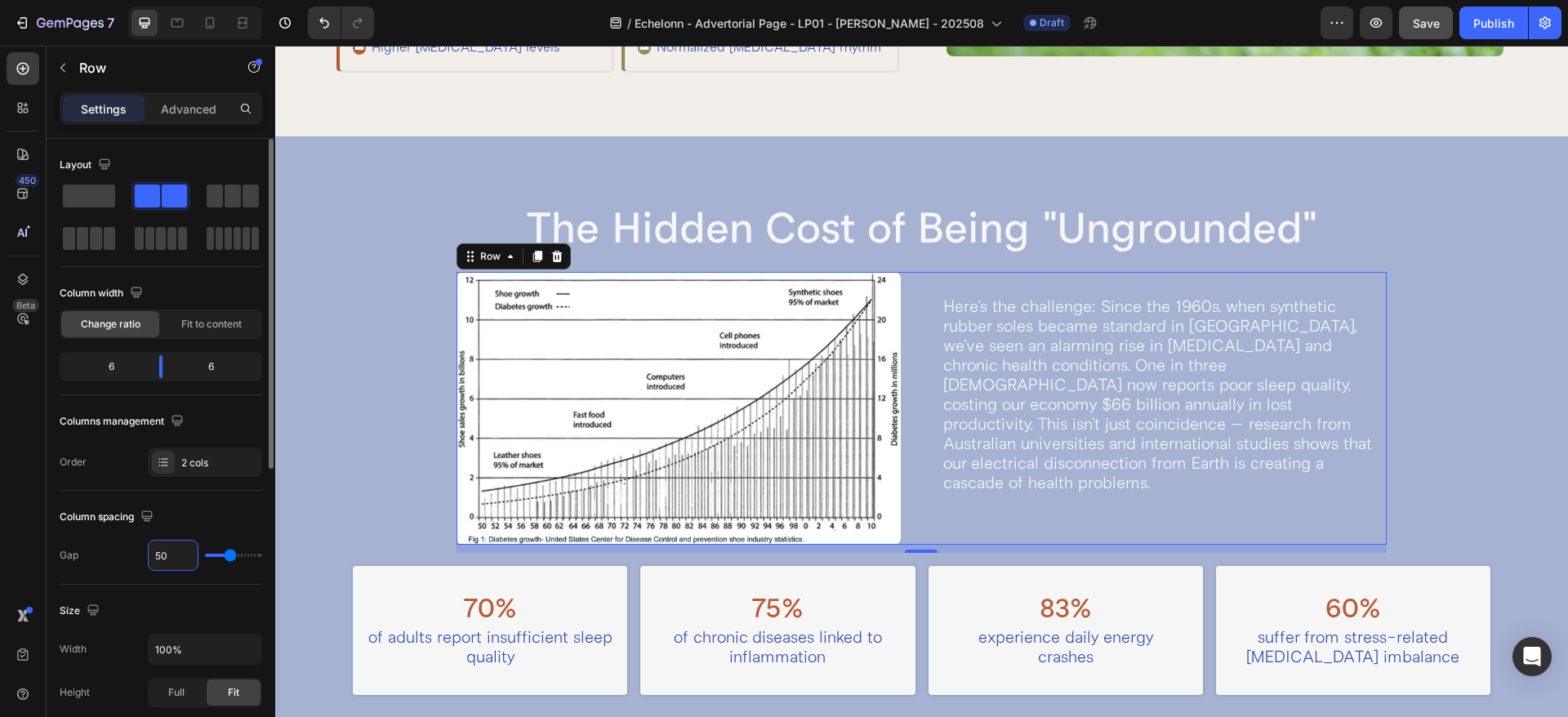
click at [173, 557] on input "50" at bounding box center [173, 554] width 49 height 29
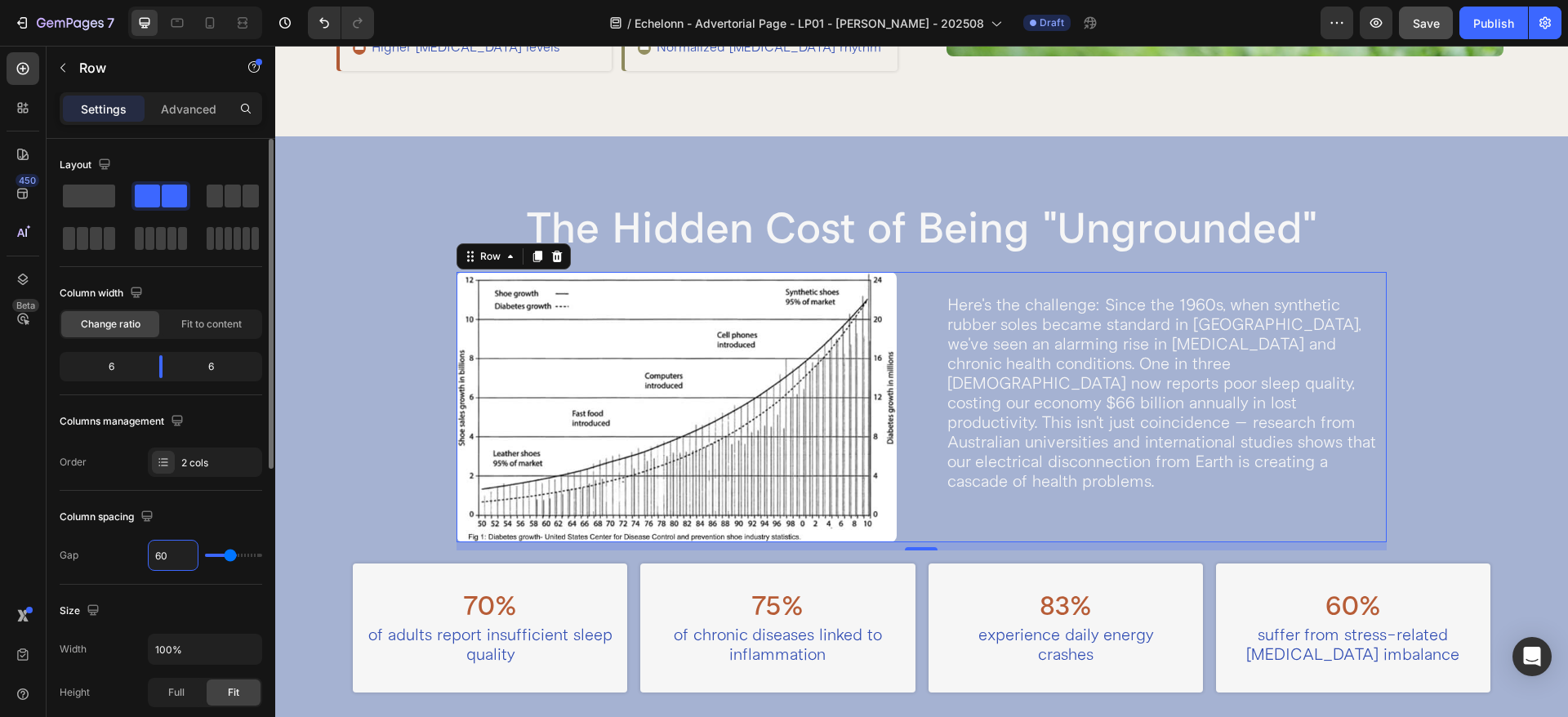
type input "60"
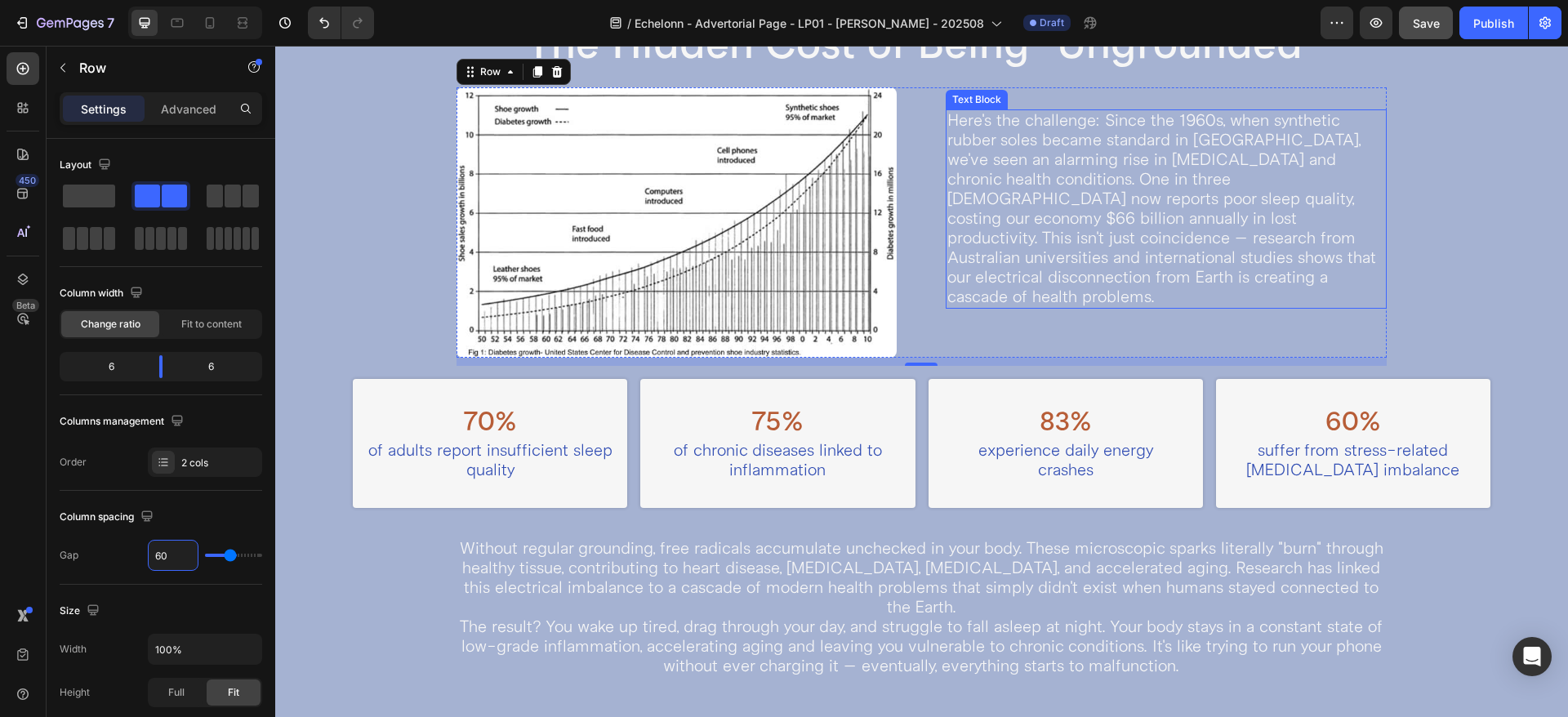
click at [957, 184] on p "Here's the challenge: Since the 1960s, when synthetic rubber soles became stand…" at bounding box center [1166, 209] width 437 height 196
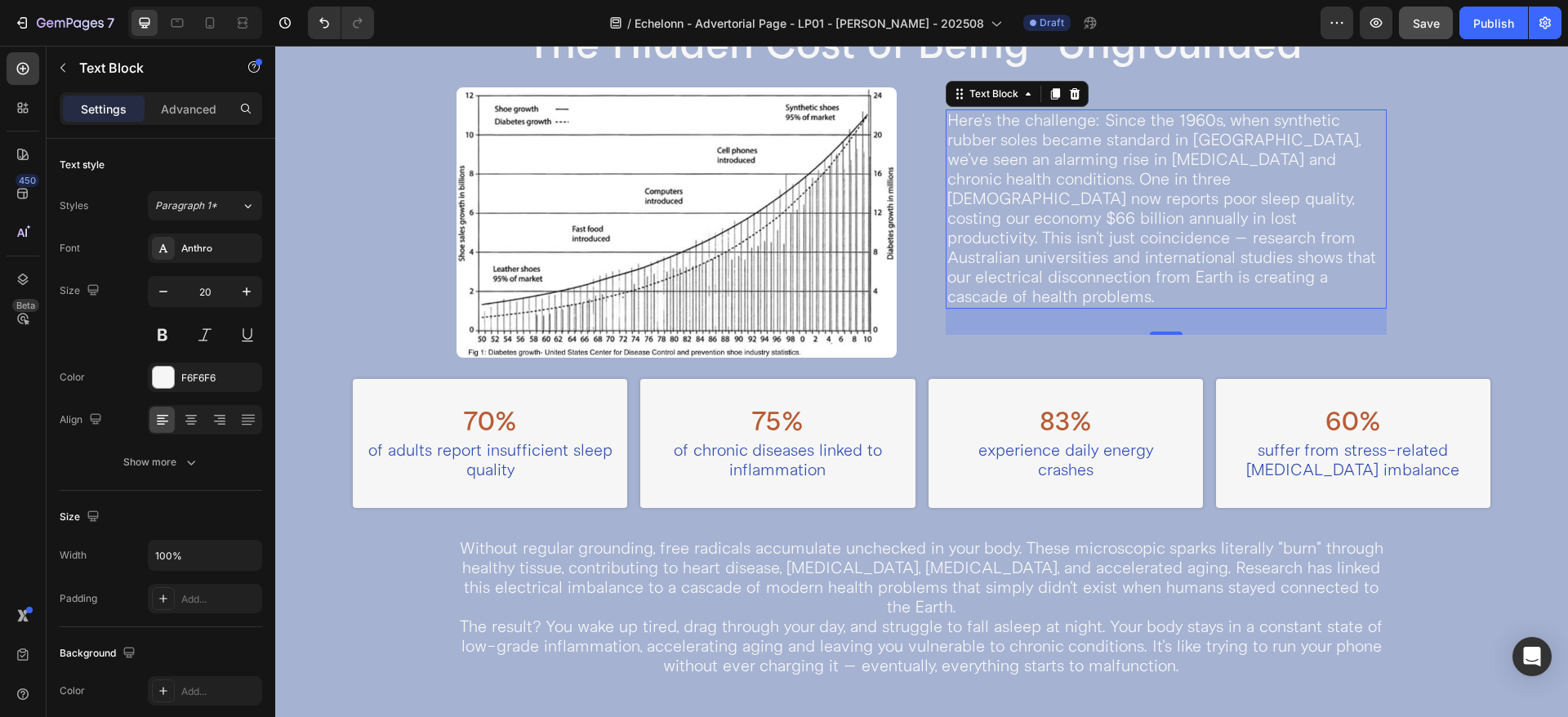
click at [1021, 190] on p "Here's the challenge: Since the 1960s, when synthetic rubber soles became stand…" at bounding box center [1166, 209] width 437 height 196
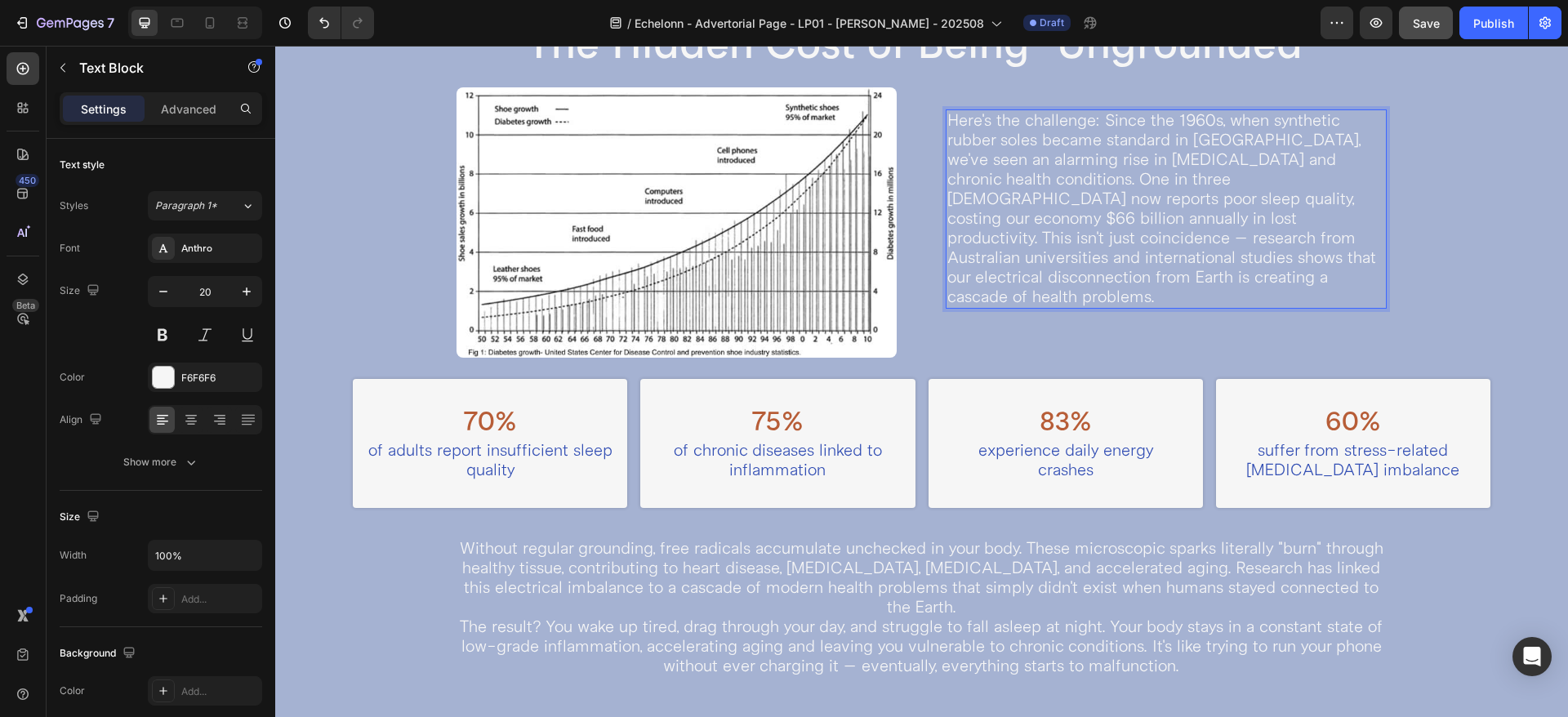
click at [1026, 188] on p "Here's the challenge: Since the 1960s, when synthetic rubber soles became stand…" at bounding box center [1166, 209] width 437 height 196
click at [1024, 187] on p "Here's the challenge: Since the 1960s, when synthetic rubber soles became stand…" at bounding box center [1166, 209] width 437 height 196
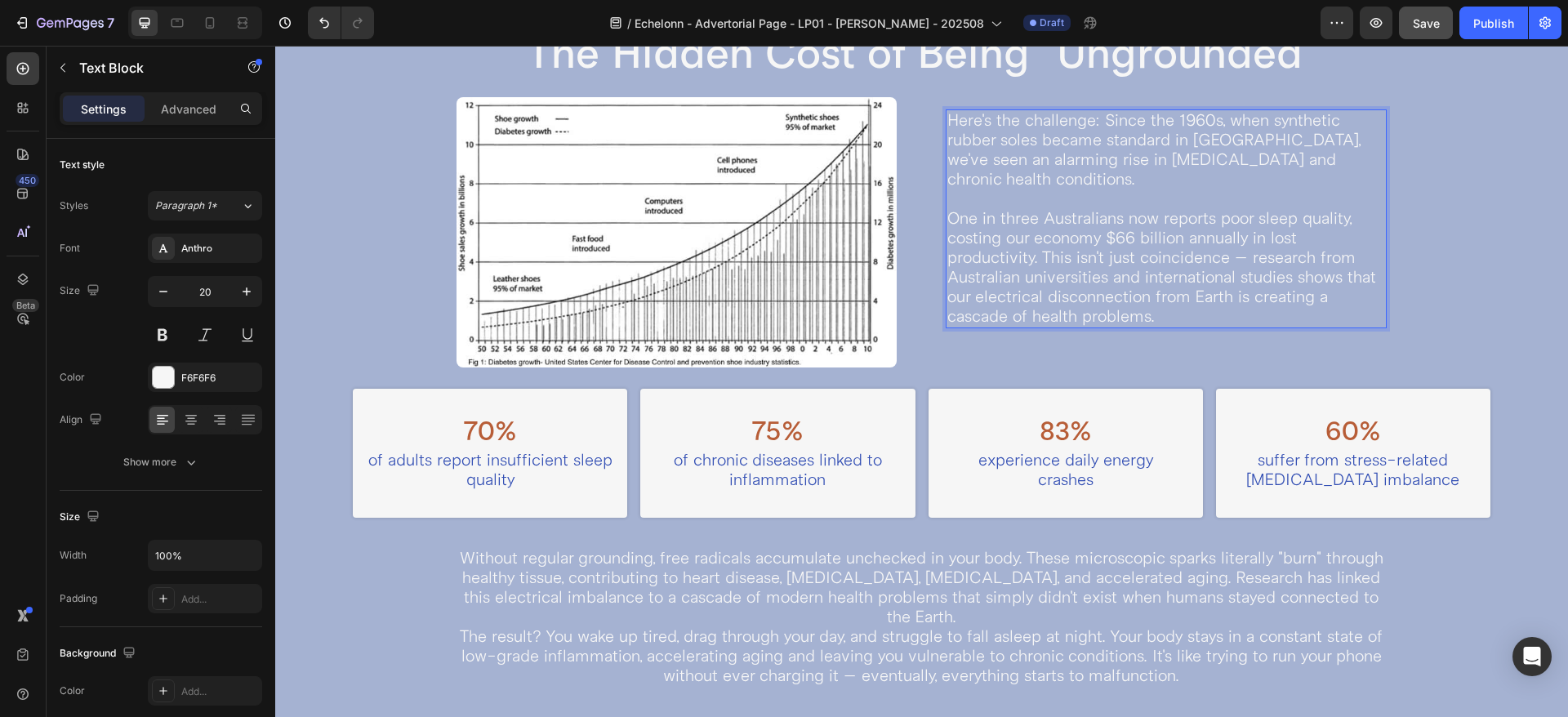
scroll to position [1205, 0]
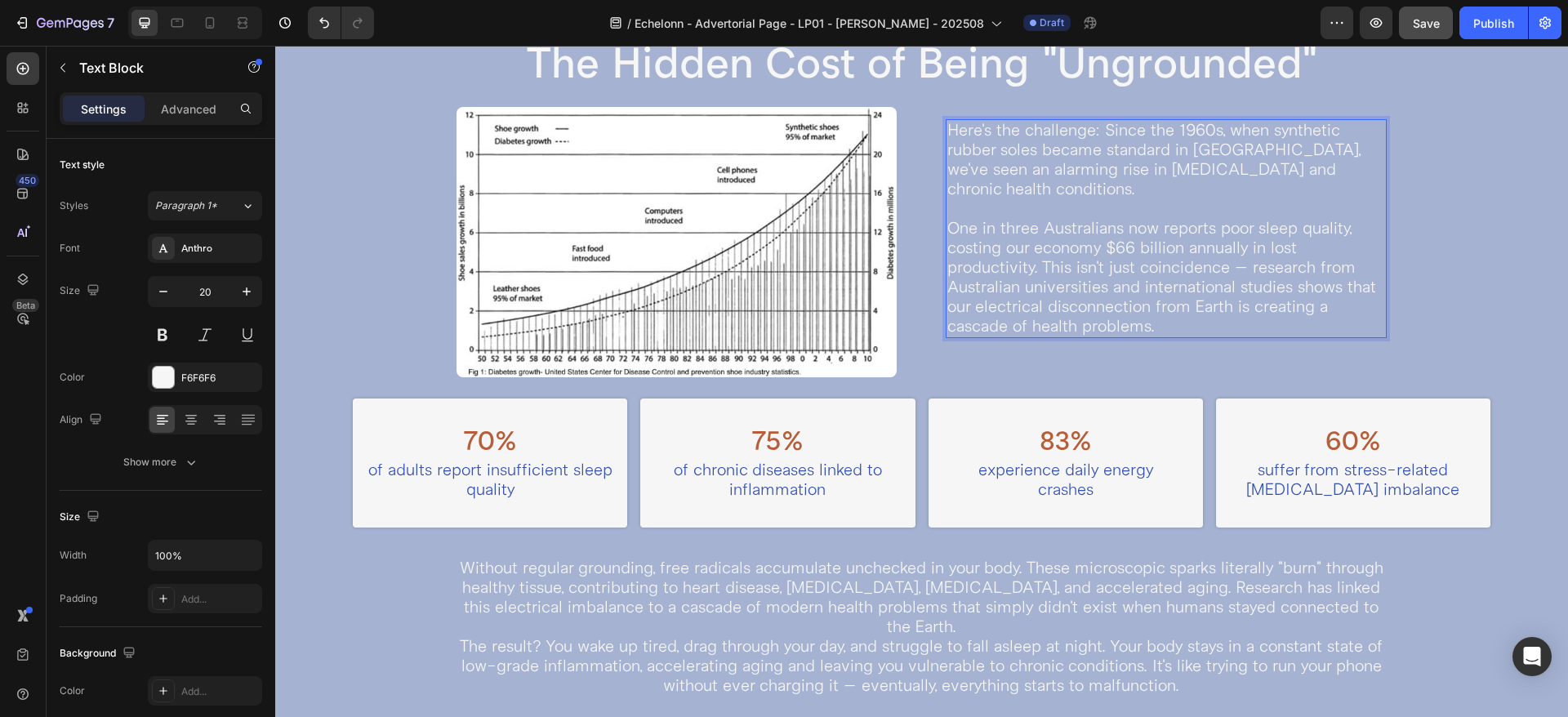
click at [969, 330] on p "Here's the challenge: Since the 1960s, when synthetic rubber soles became stand…" at bounding box center [1166, 228] width 437 height 216
click at [923, 341] on div "Image Here's the challenge: Since the 1960s, when synthetic rubber soles became…" at bounding box center [921, 242] width 931 height 270
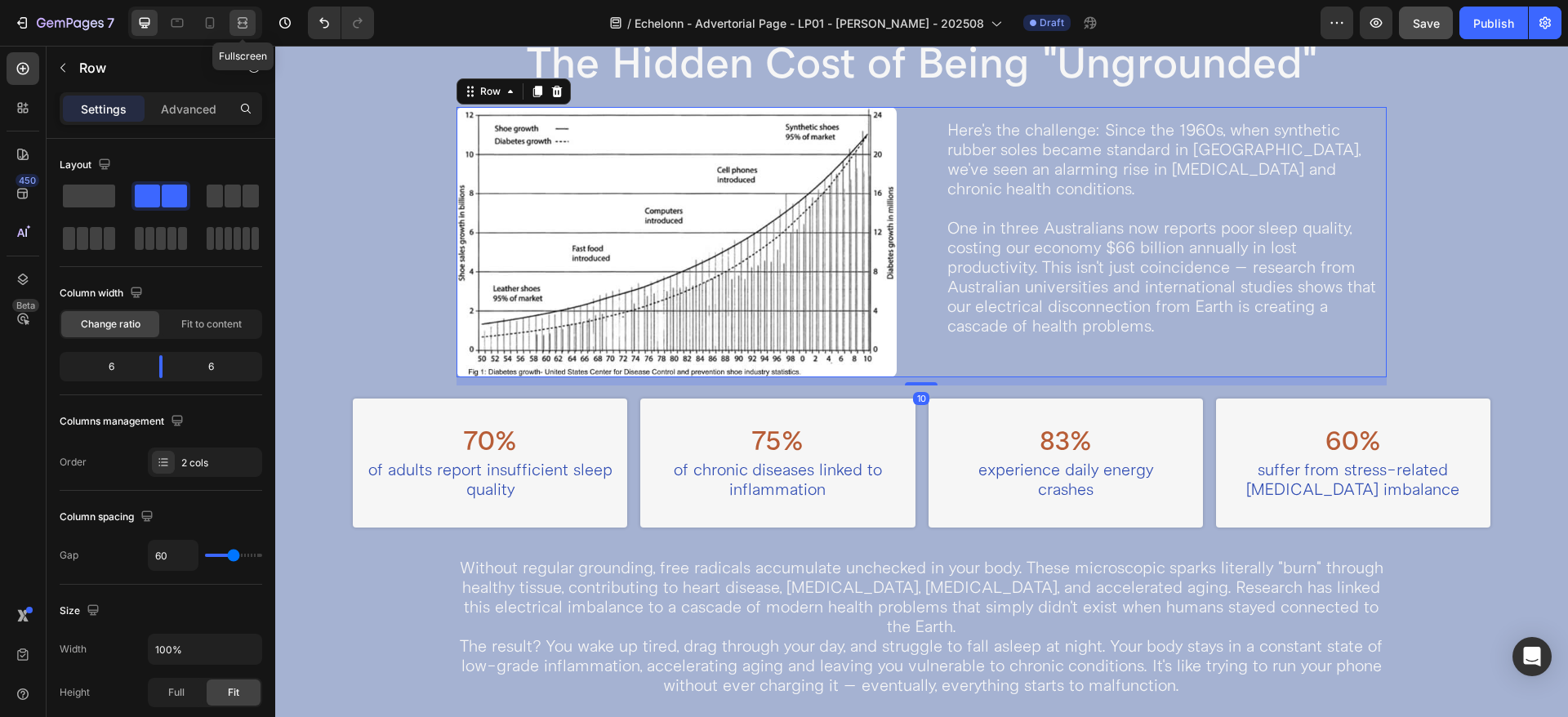
click at [243, 26] on icon at bounding box center [242, 22] width 16 height 16
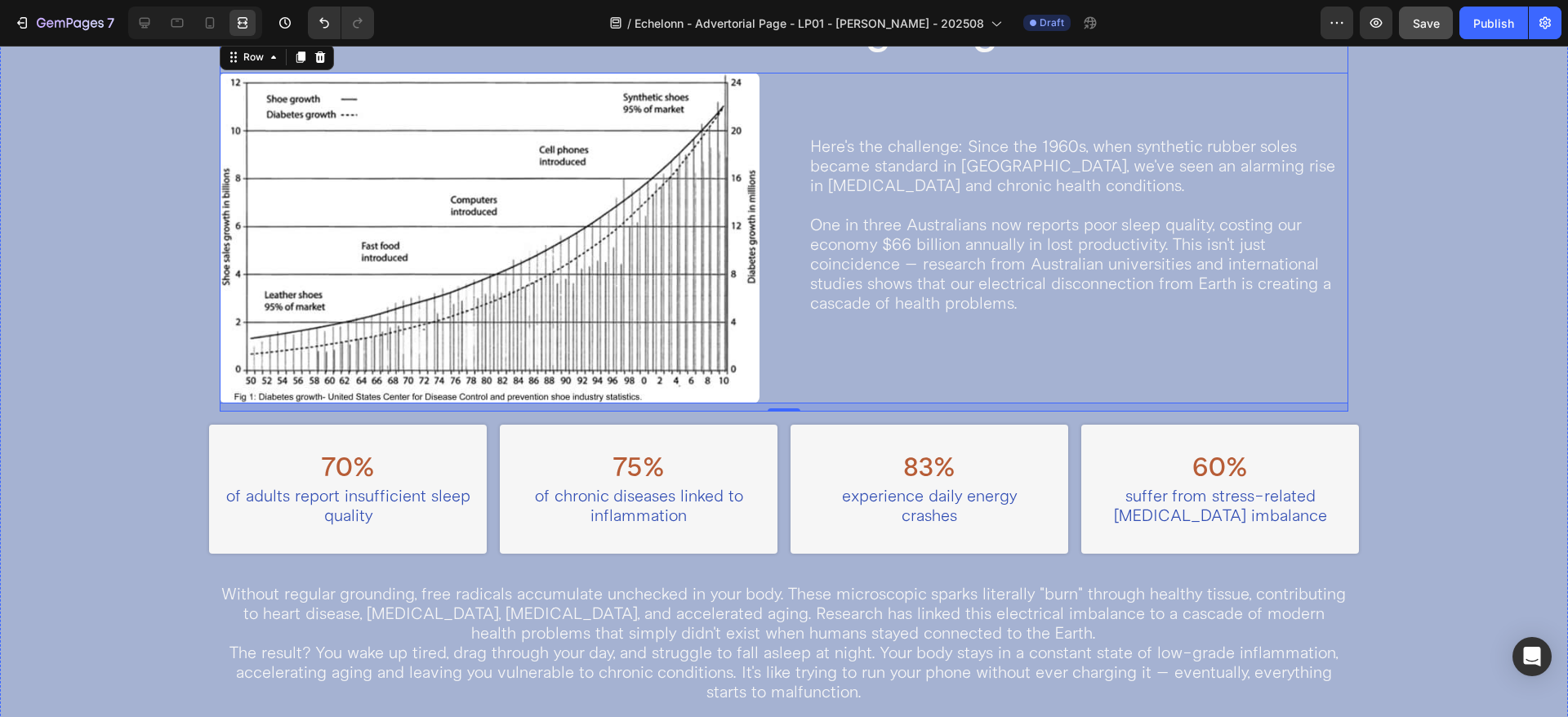
scroll to position [1001, 0]
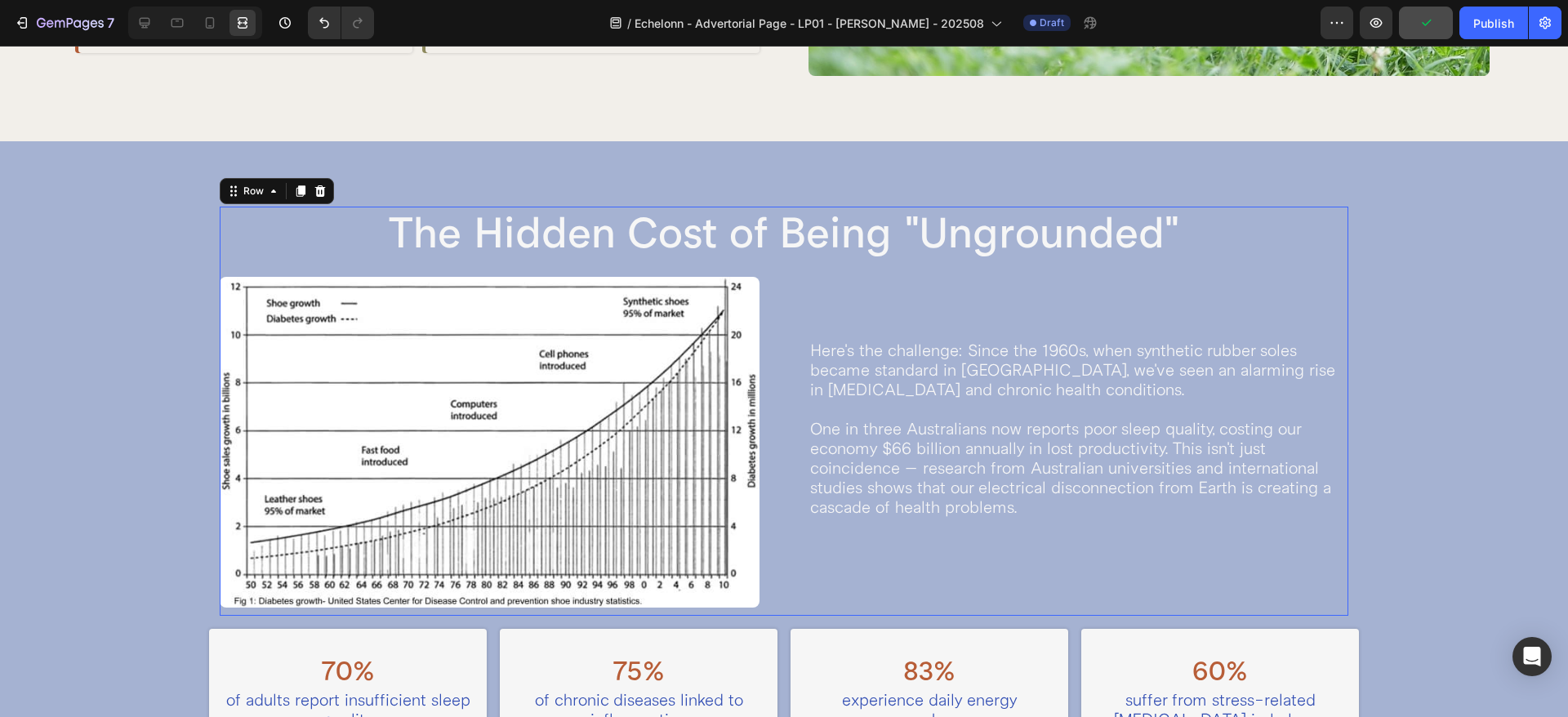
click at [359, 266] on div "The Hidden Cost of Being "Ungrounded" Heading Image Here's the challenge: Since…" at bounding box center [784, 411] width 1129 height 409
click at [140, 29] on icon at bounding box center [144, 22] width 16 height 16
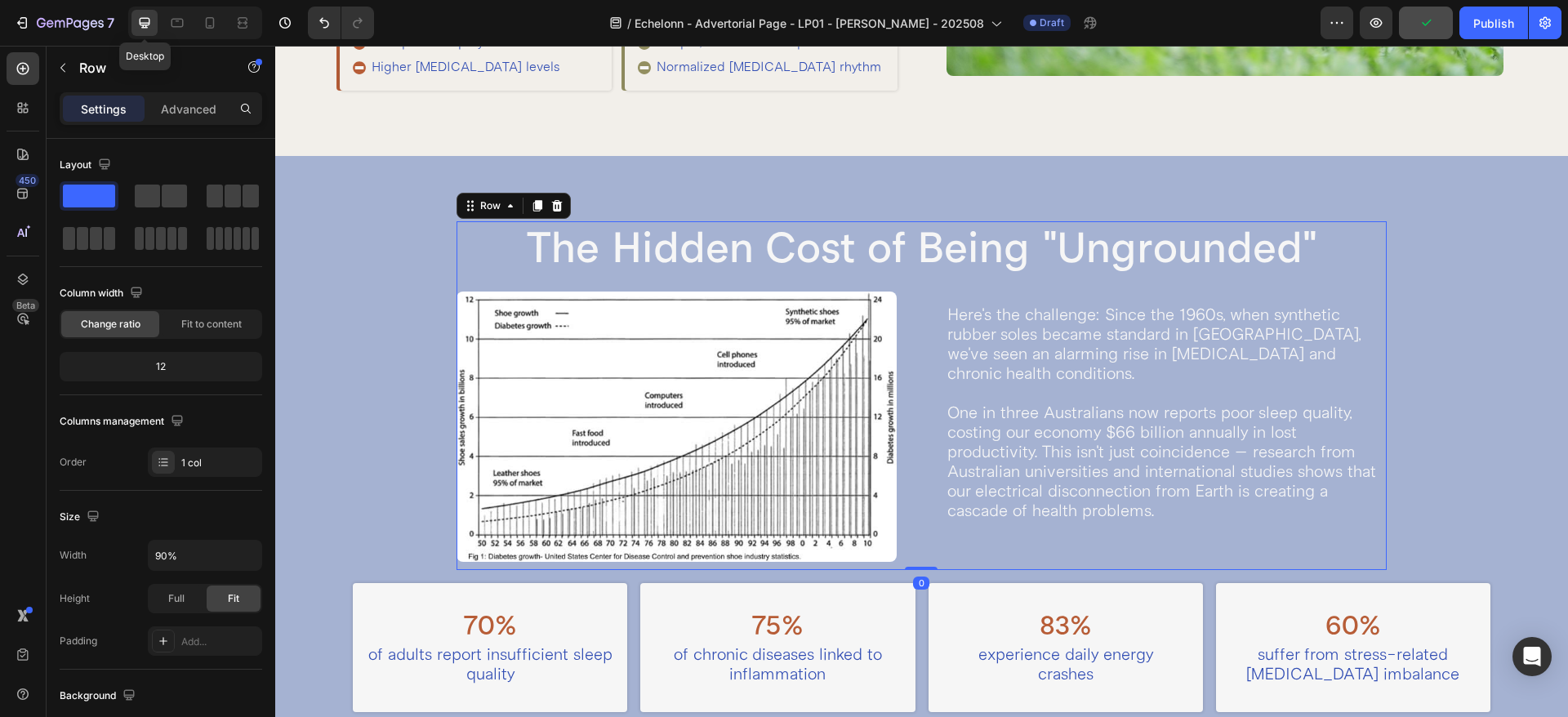
scroll to position [1058, 0]
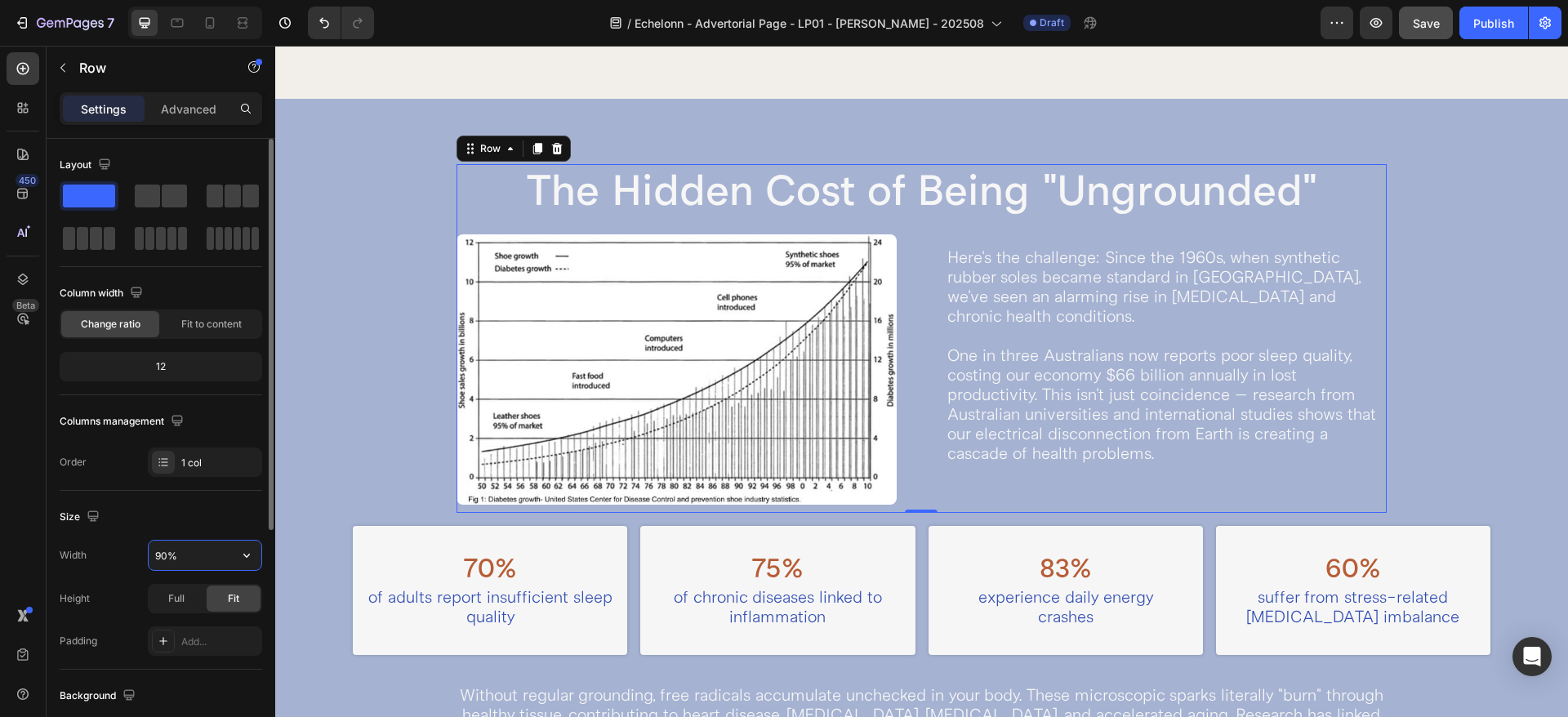
click at [176, 552] on input "90%" at bounding box center [204, 554] width 112 height 29
click at [234, 33] on div at bounding box center [242, 22] width 26 height 26
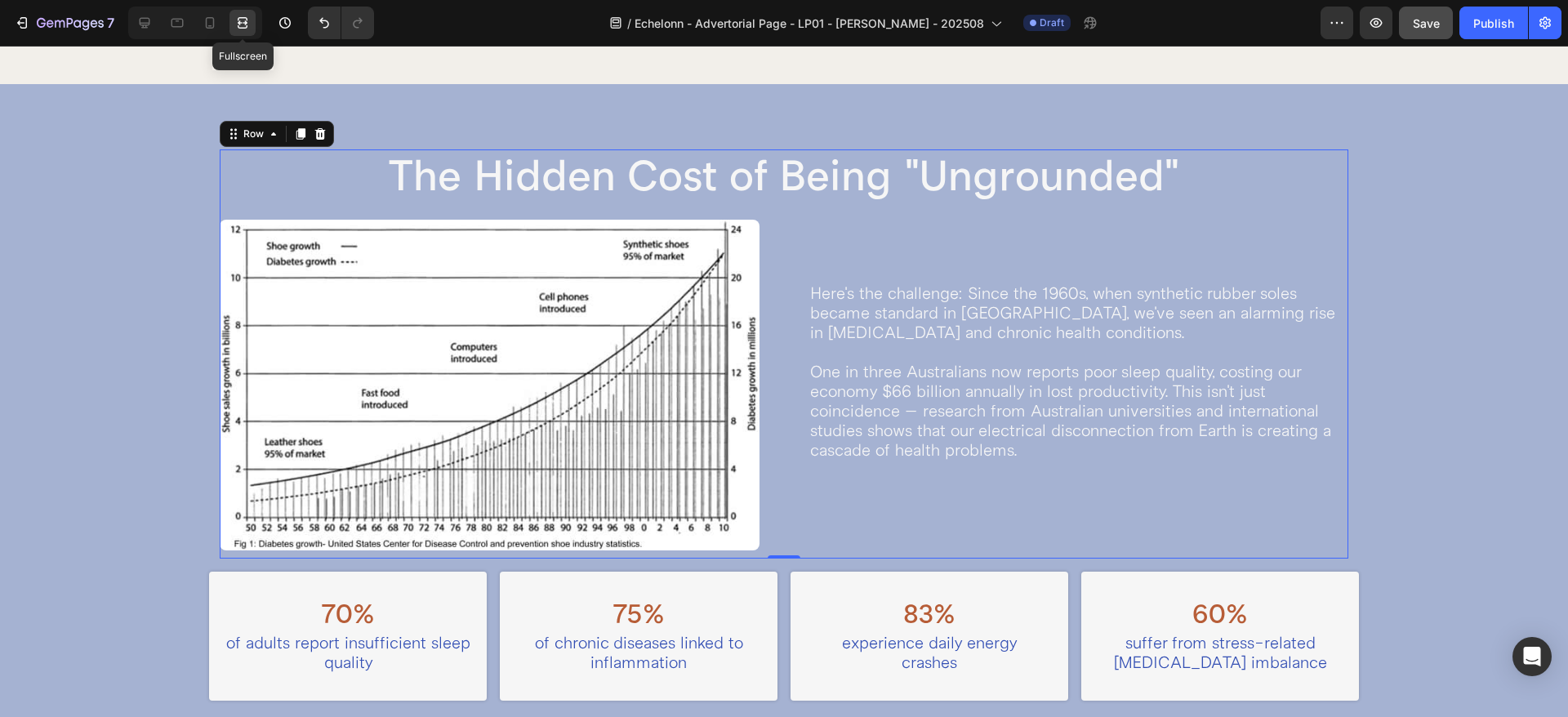
scroll to position [1001, 0]
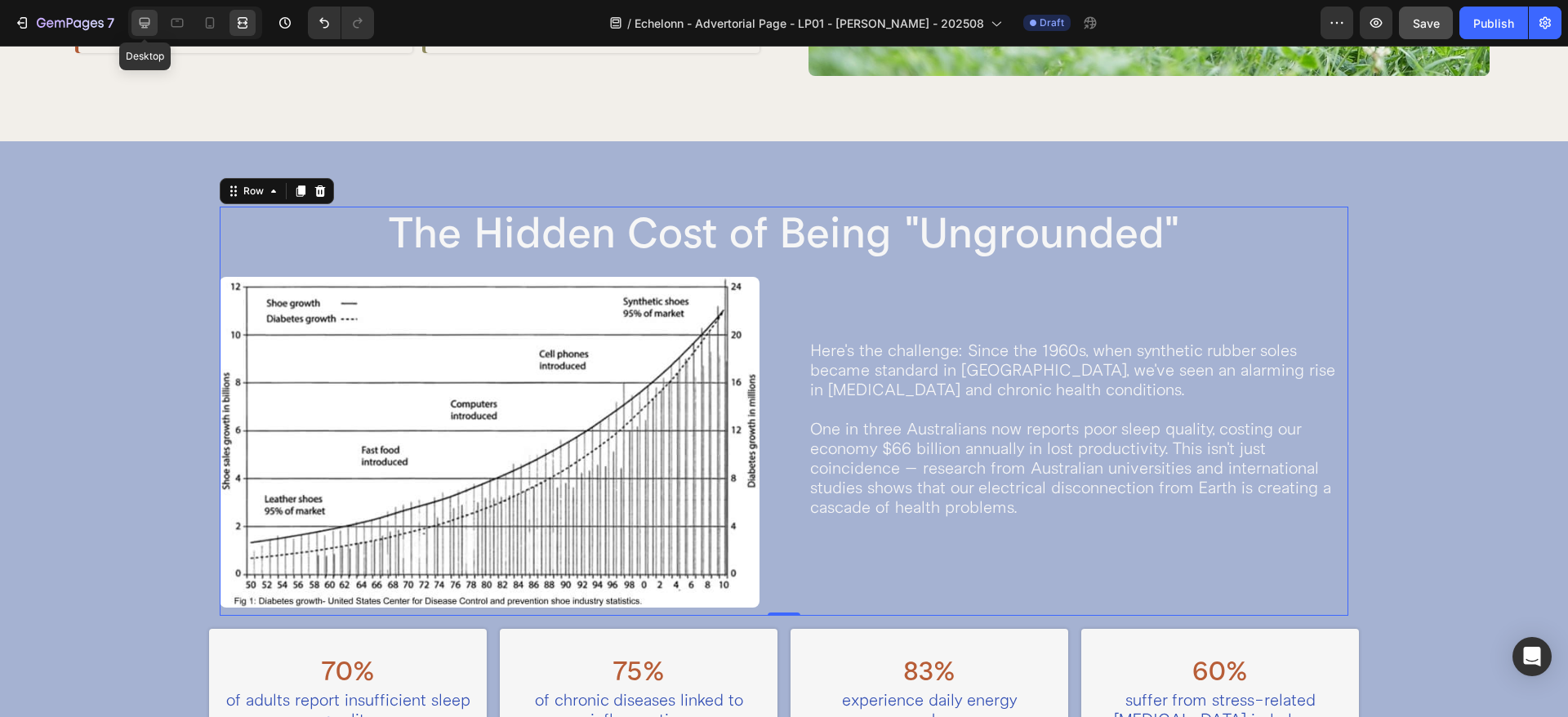
click at [151, 17] on icon at bounding box center [144, 22] width 16 height 16
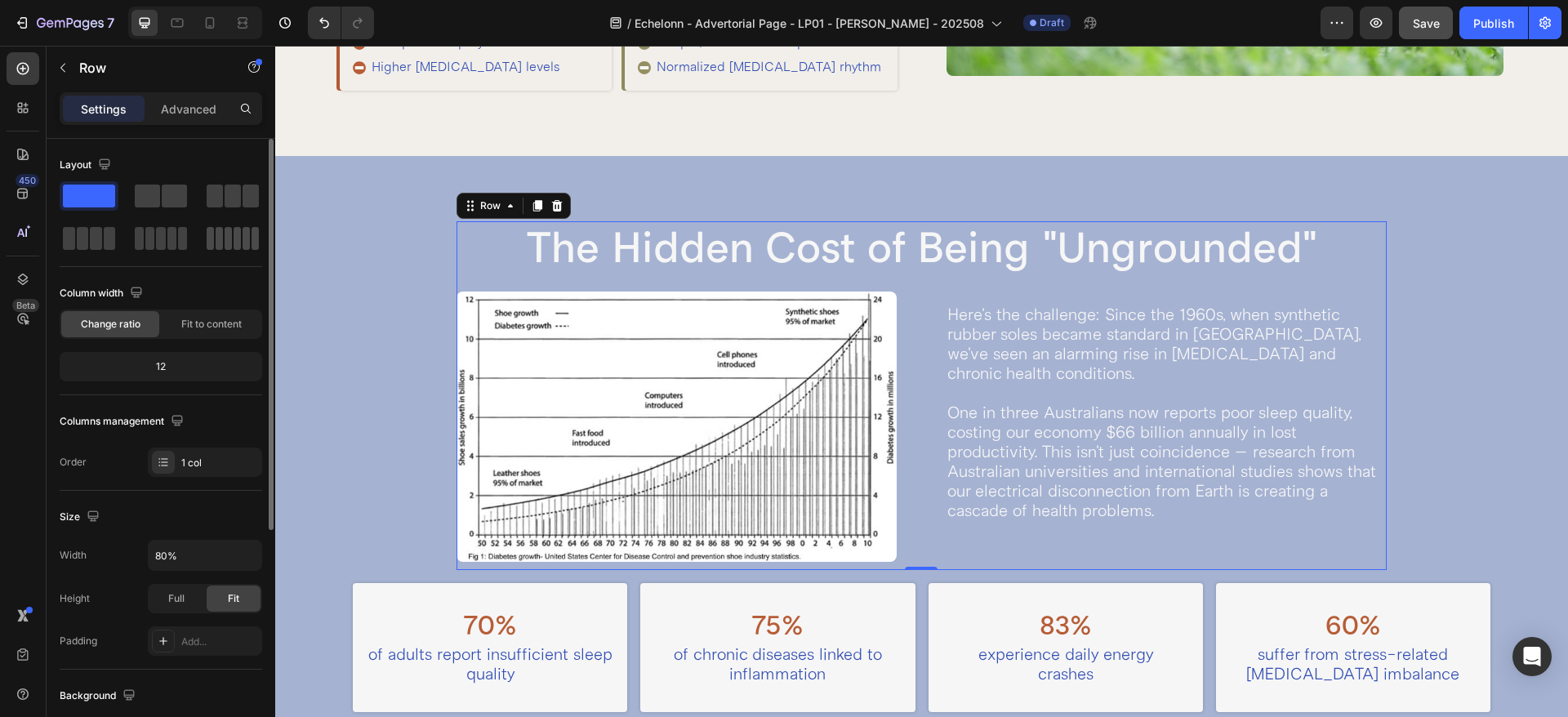
scroll to position [1058, 0]
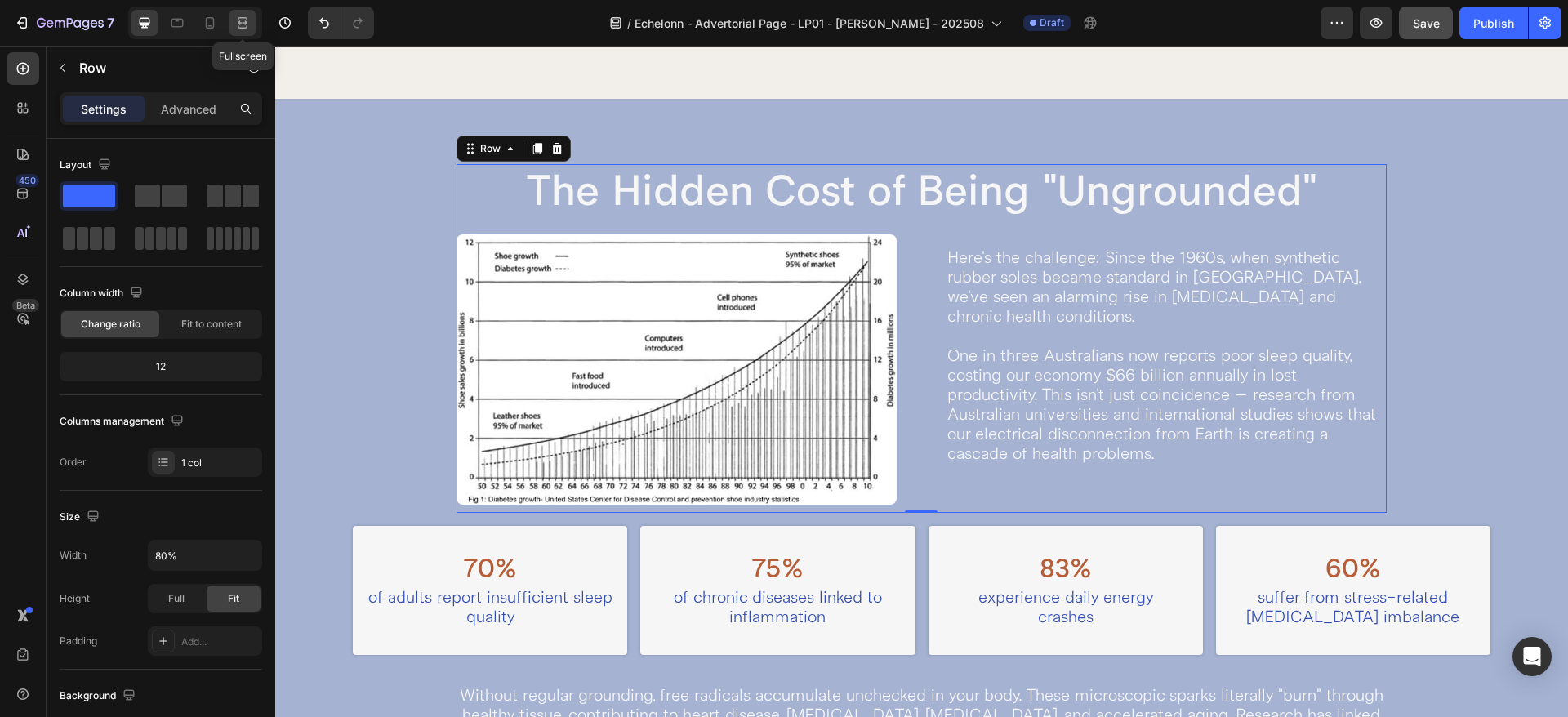
click at [248, 23] on icon at bounding box center [242, 22] width 16 height 16
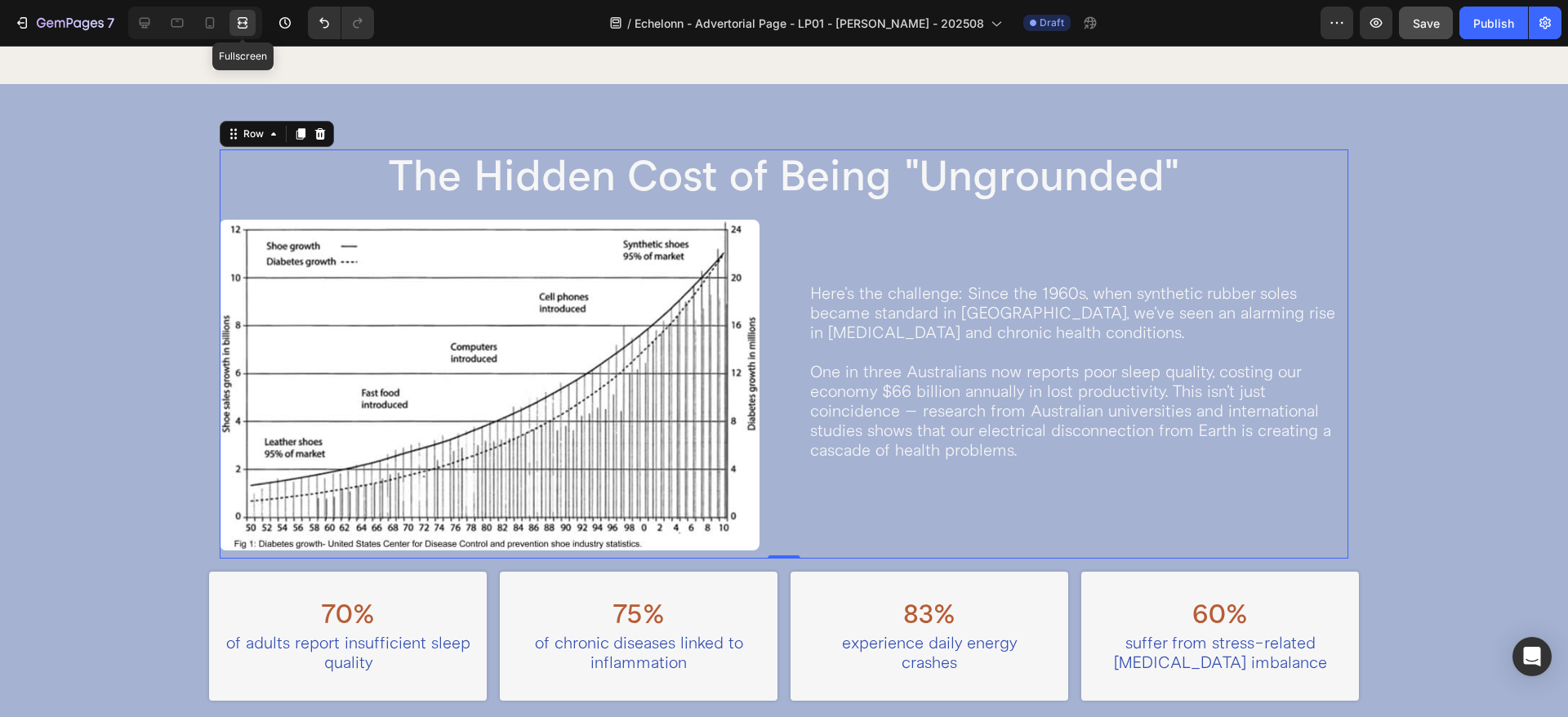
scroll to position [1001, 0]
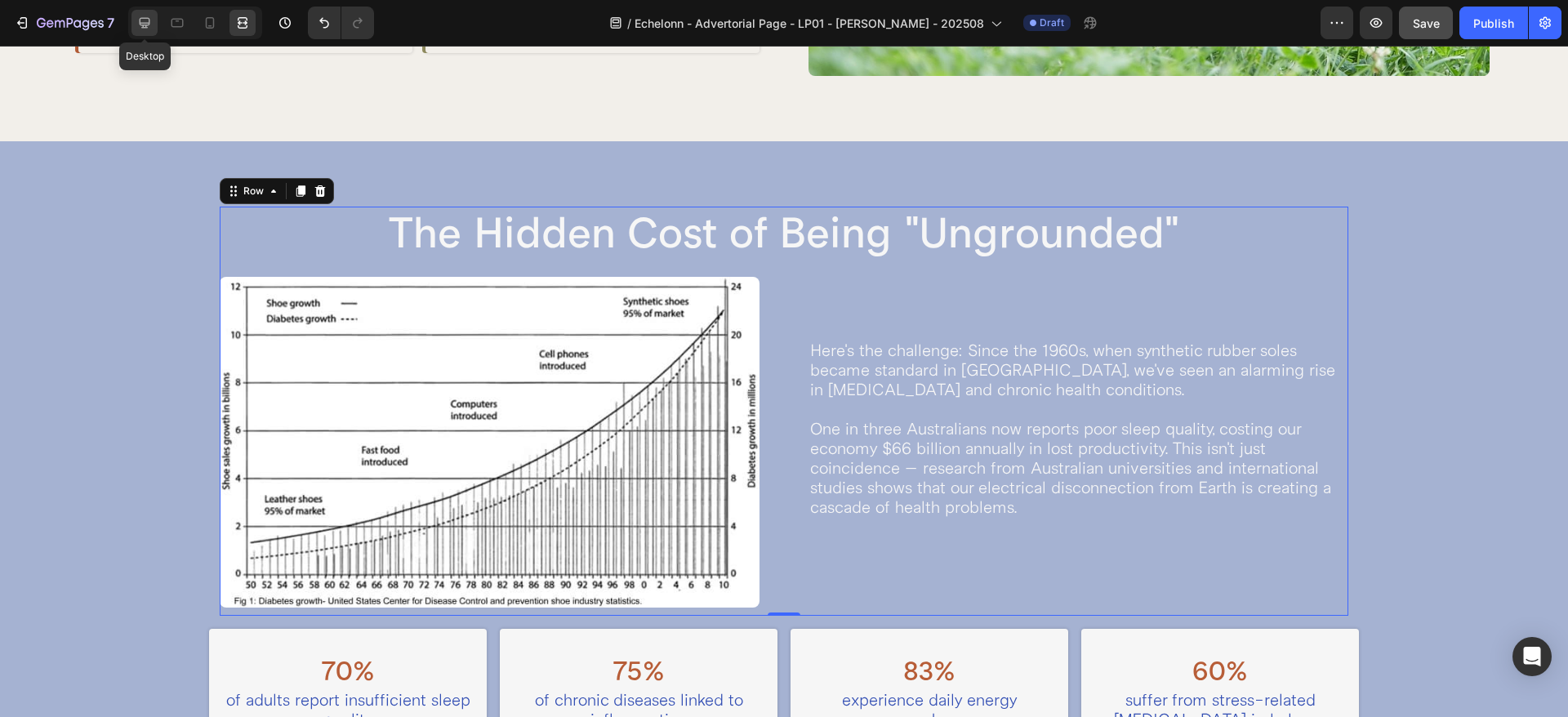
click at [146, 20] on icon at bounding box center [144, 22] width 16 height 16
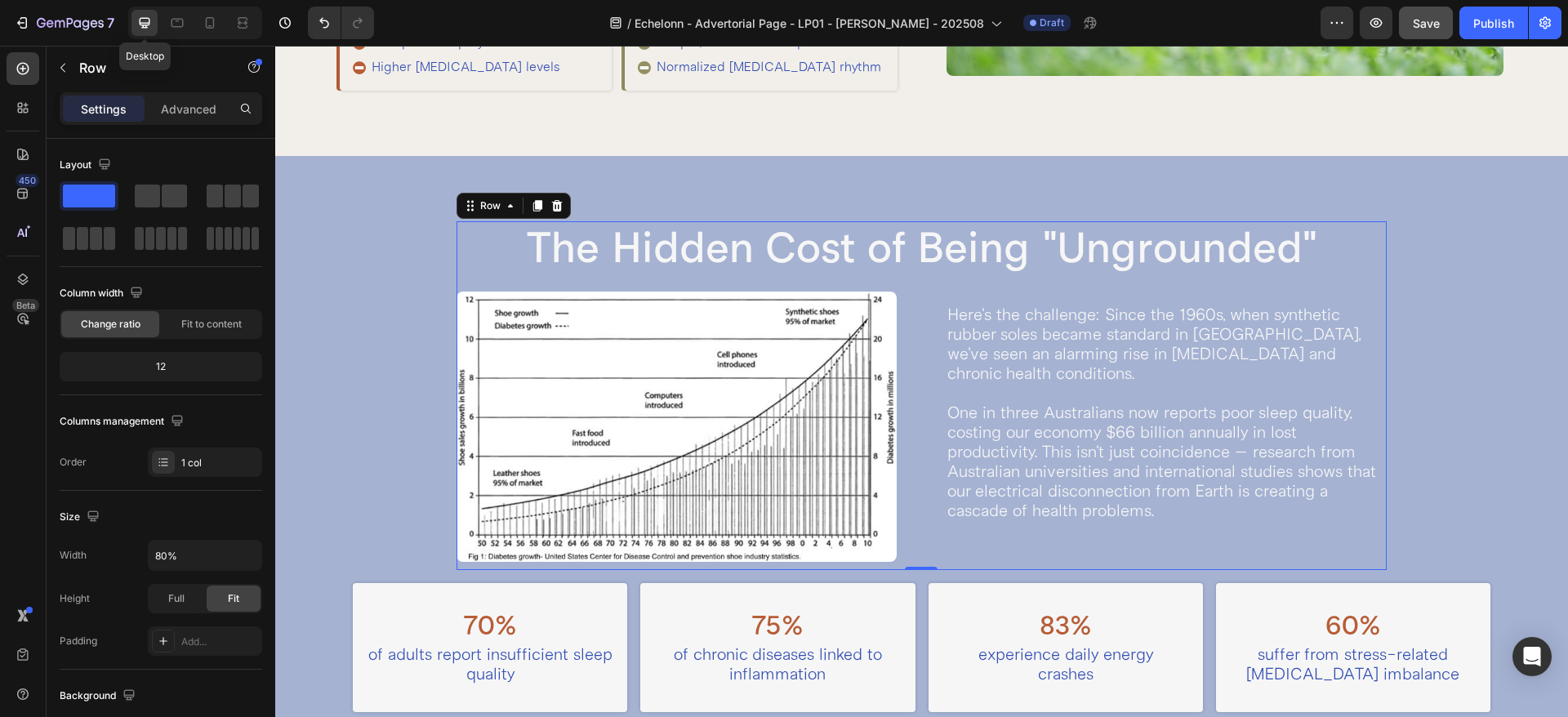
scroll to position [1058, 0]
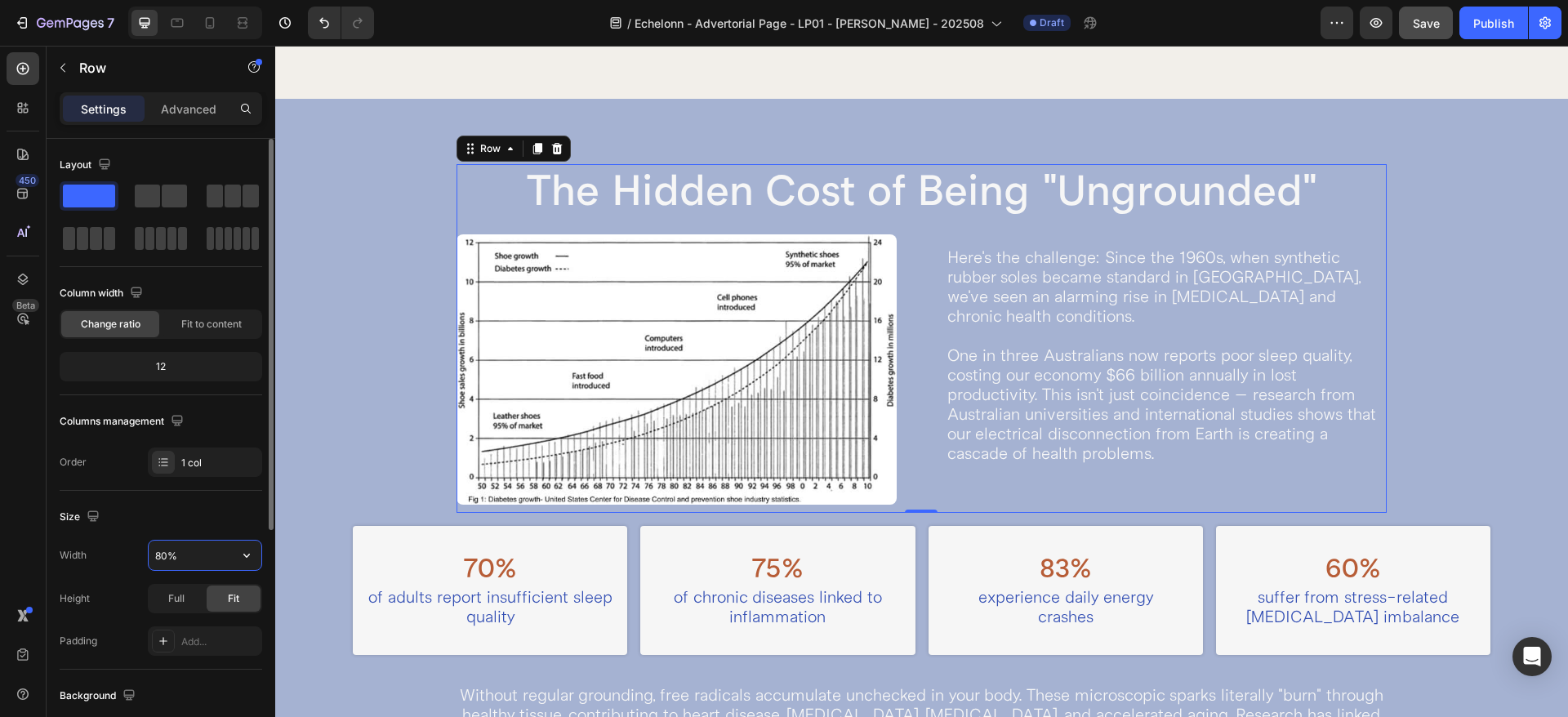
click at [165, 556] on input "80%" at bounding box center [204, 554] width 112 height 29
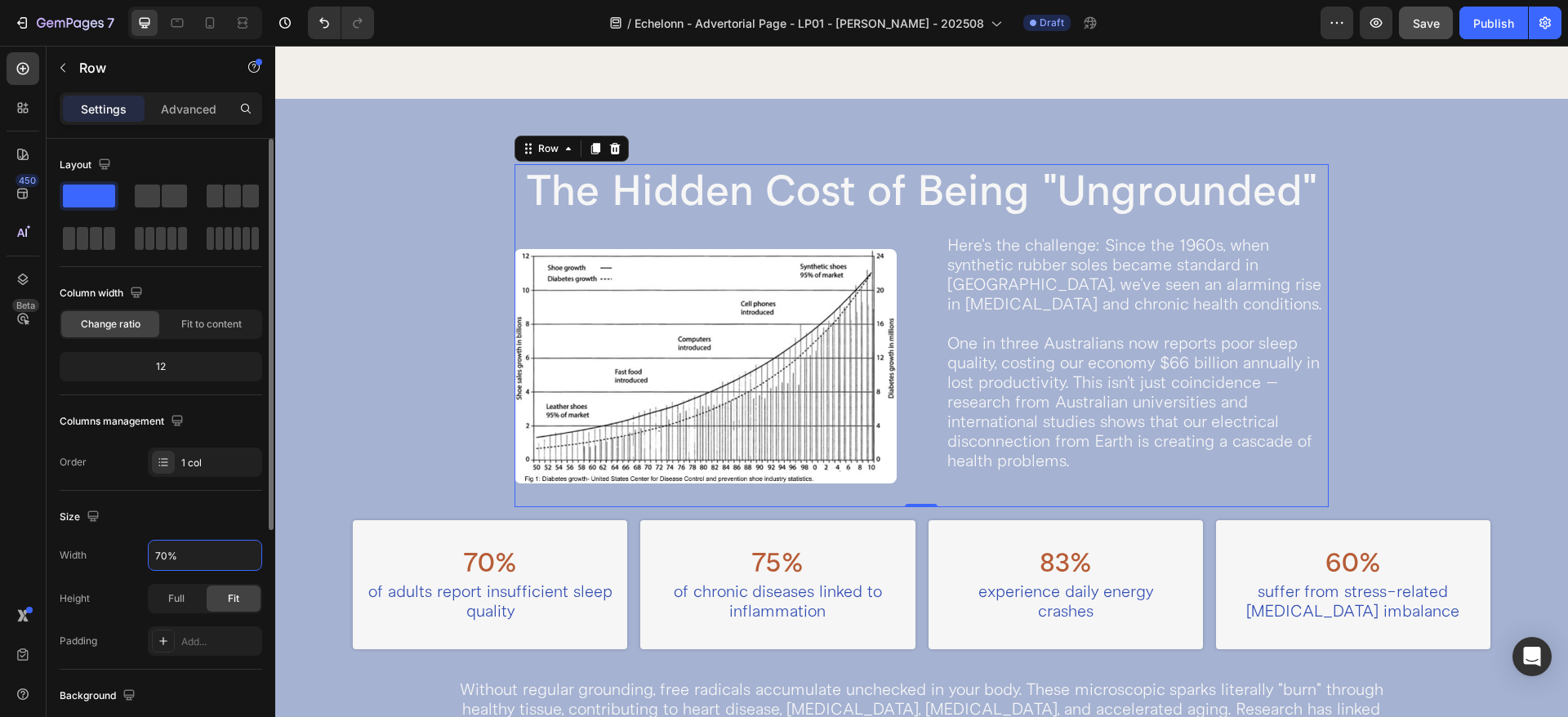
type input "70%"
click at [182, 520] on div "Size" at bounding box center [161, 516] width 203 height 26
click at [245, 21] on icon at bounding box center [244, 22] width 5 height 4
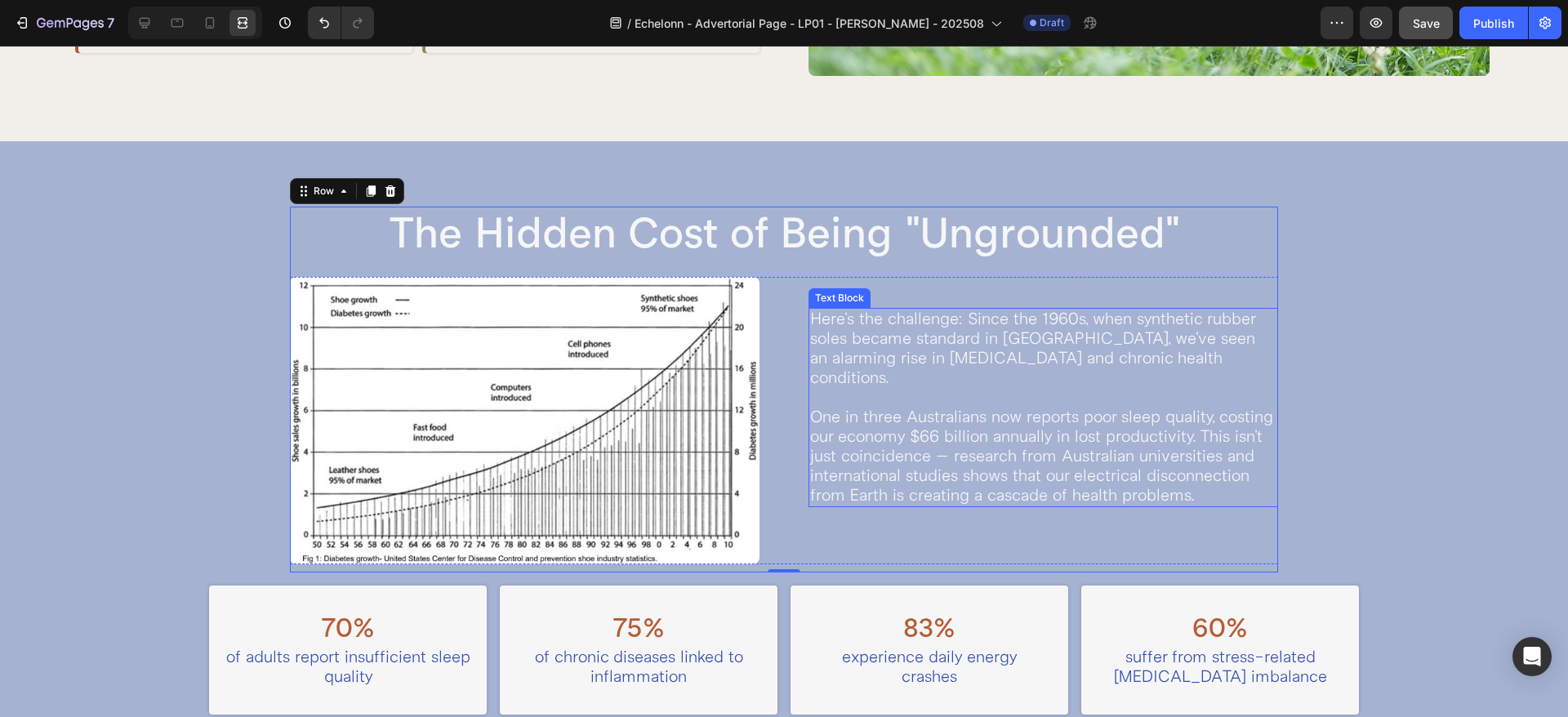
click at [832, 348] on p "Here's the challenge: Since the 1960s, when synthetic rubber soles became stand…" at bounding box center [1043, 407] width 466 height 196
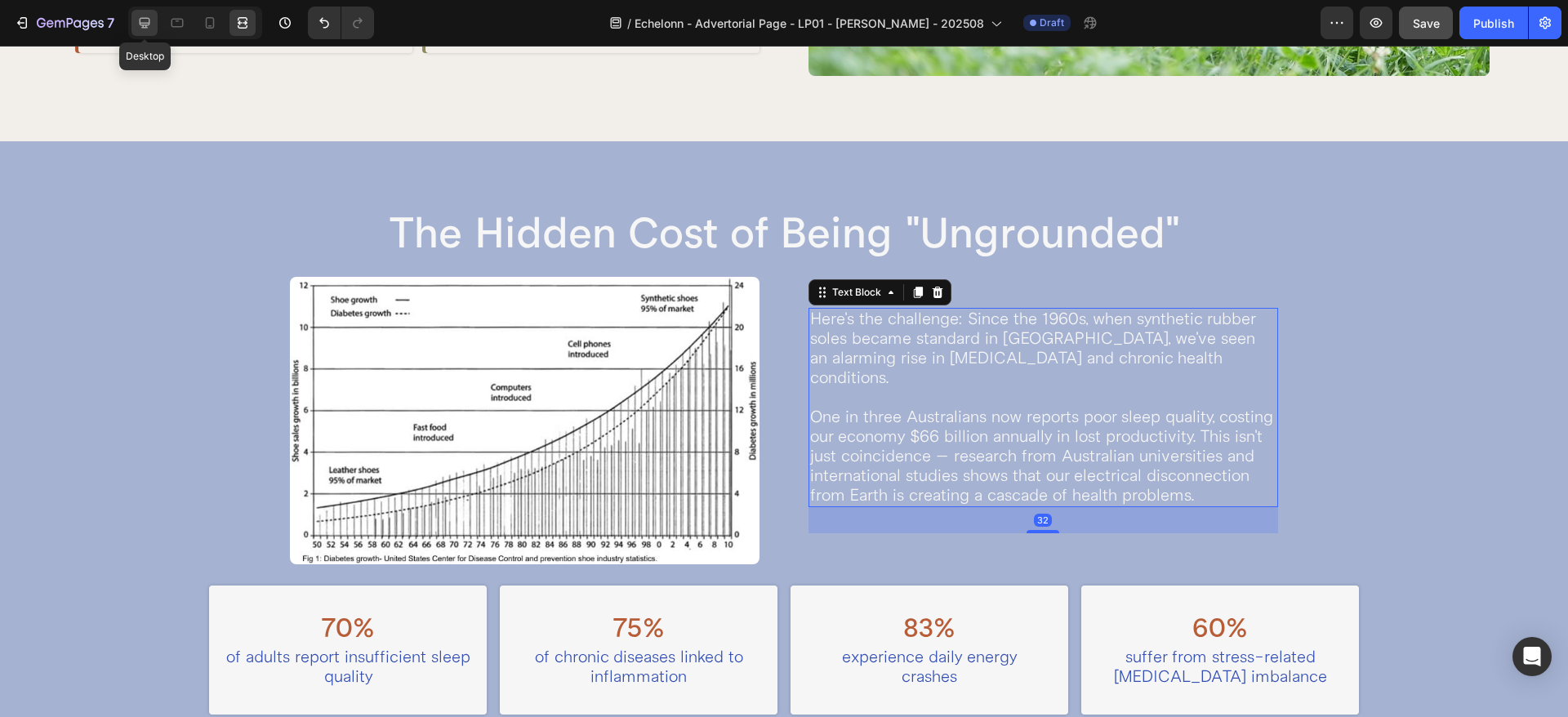
click at [145, 26] on icon at bounding box center [144, 22] width 16 height 16
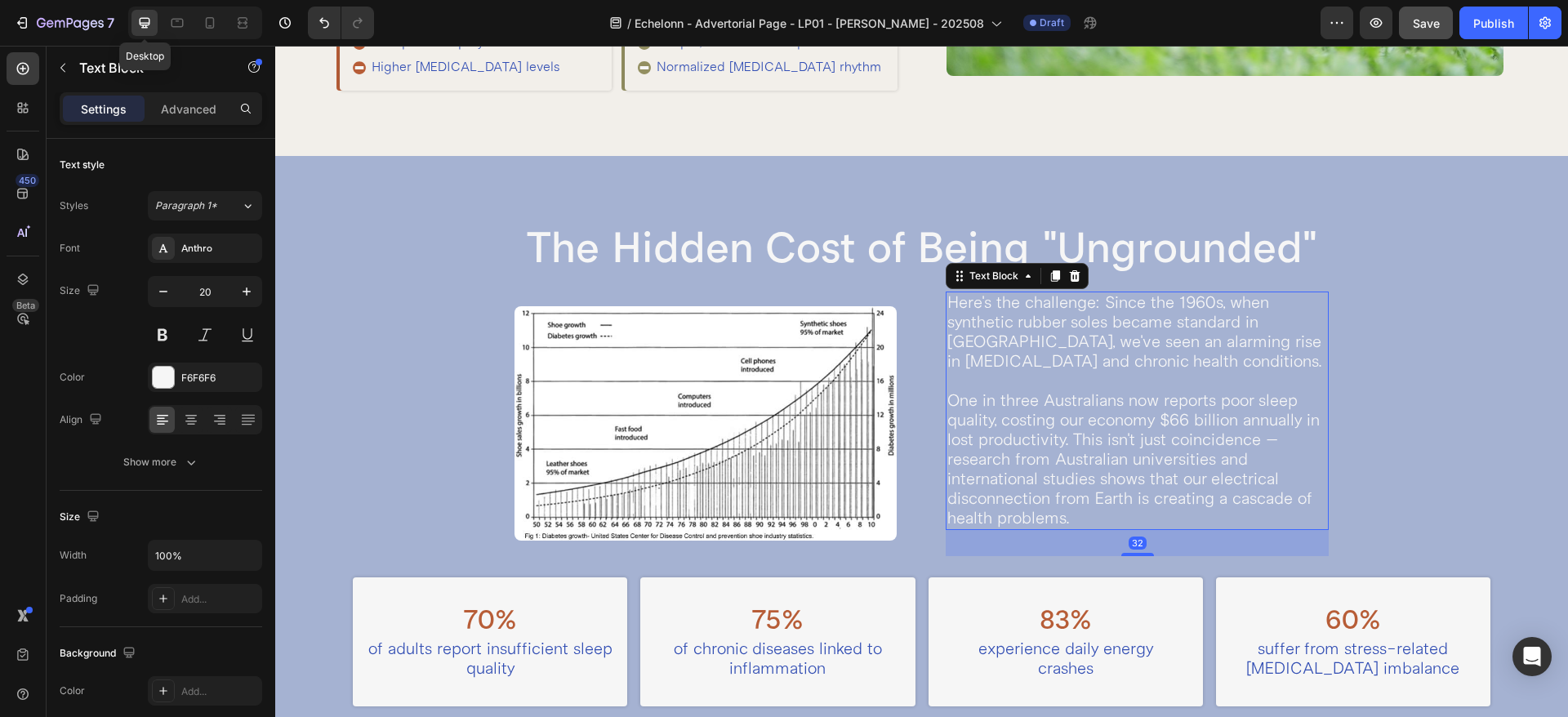
scroll to position [1058, 0]
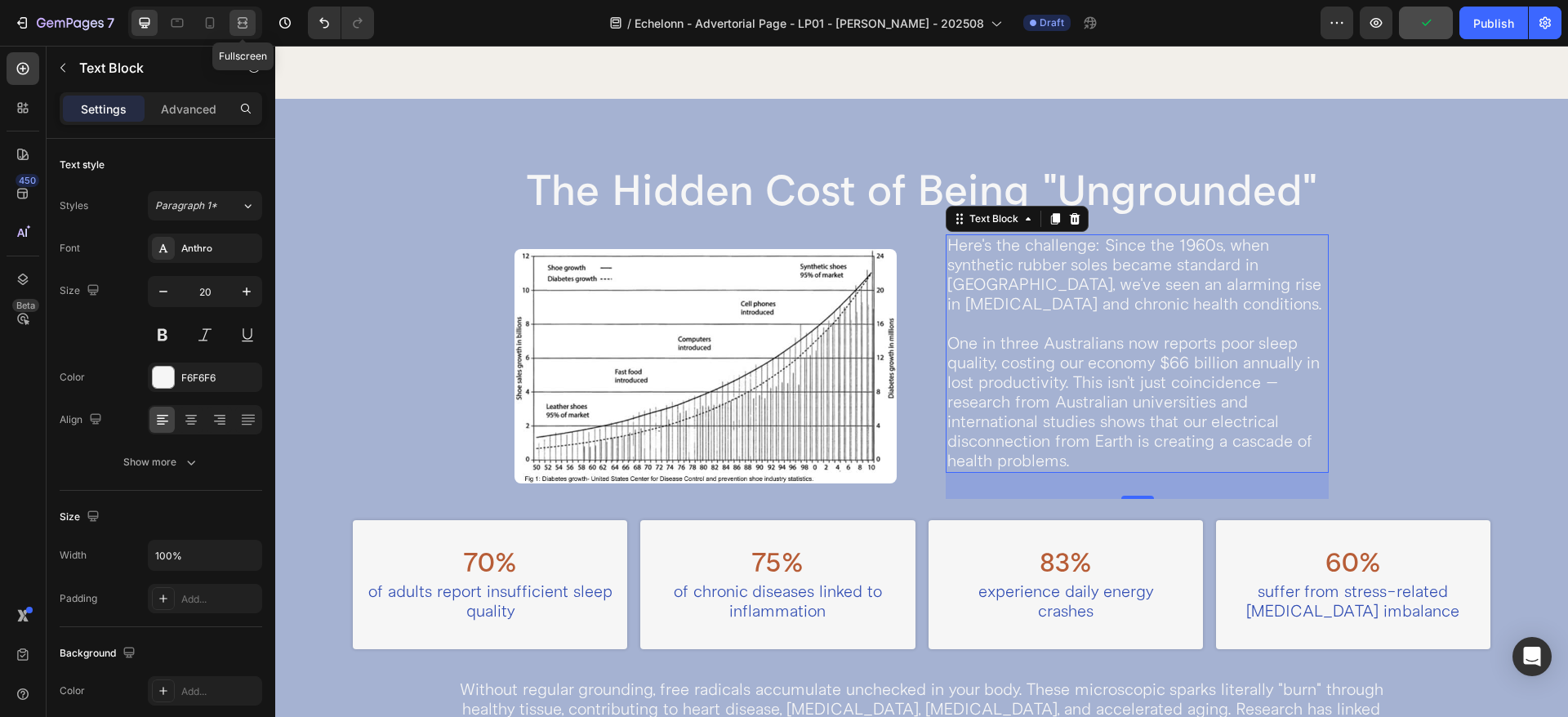
click at [238, 23] on icon at bounding box center [242, 22] width 16 height 16
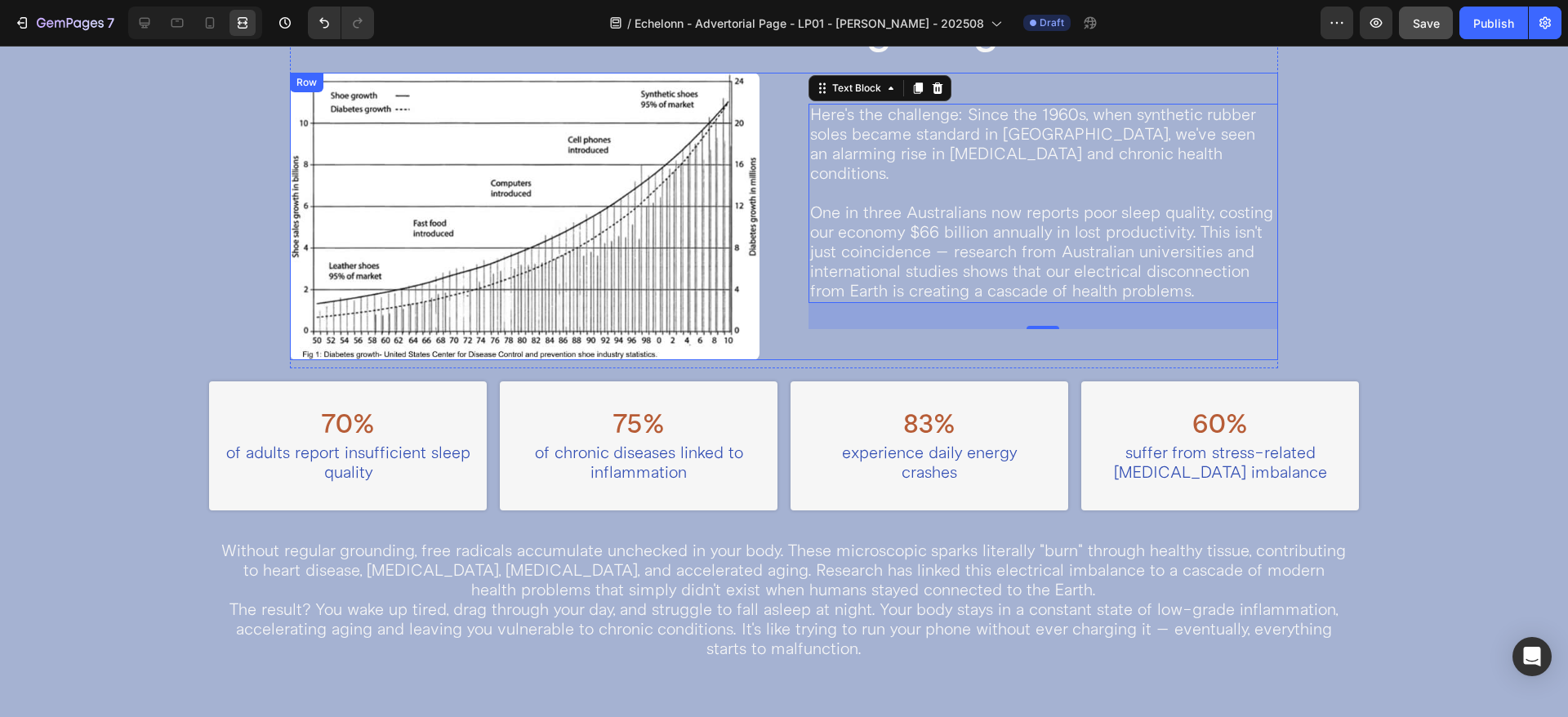
scroll to position [1001, 0]
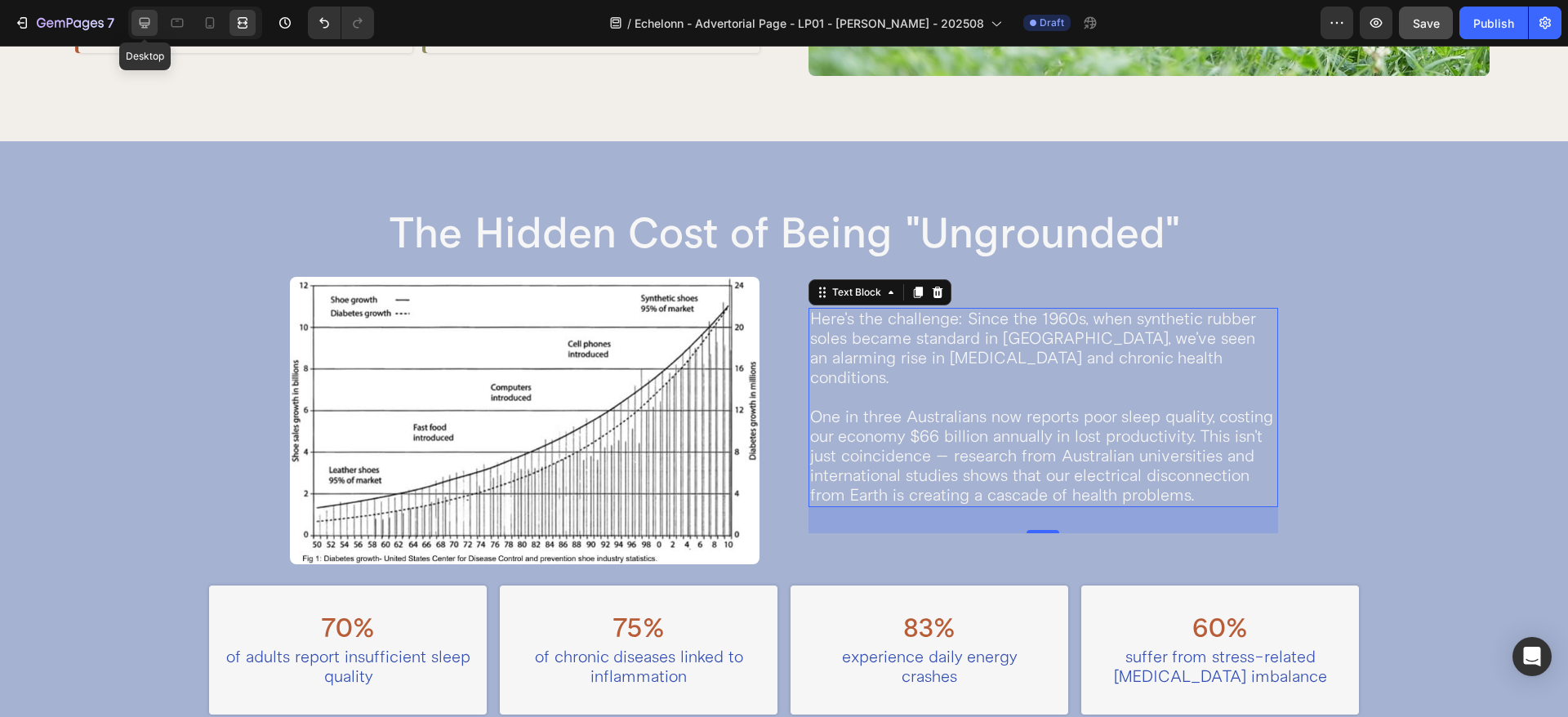
click at [145, 26] on icon at bounding box center [145, 23] width 10 height 10
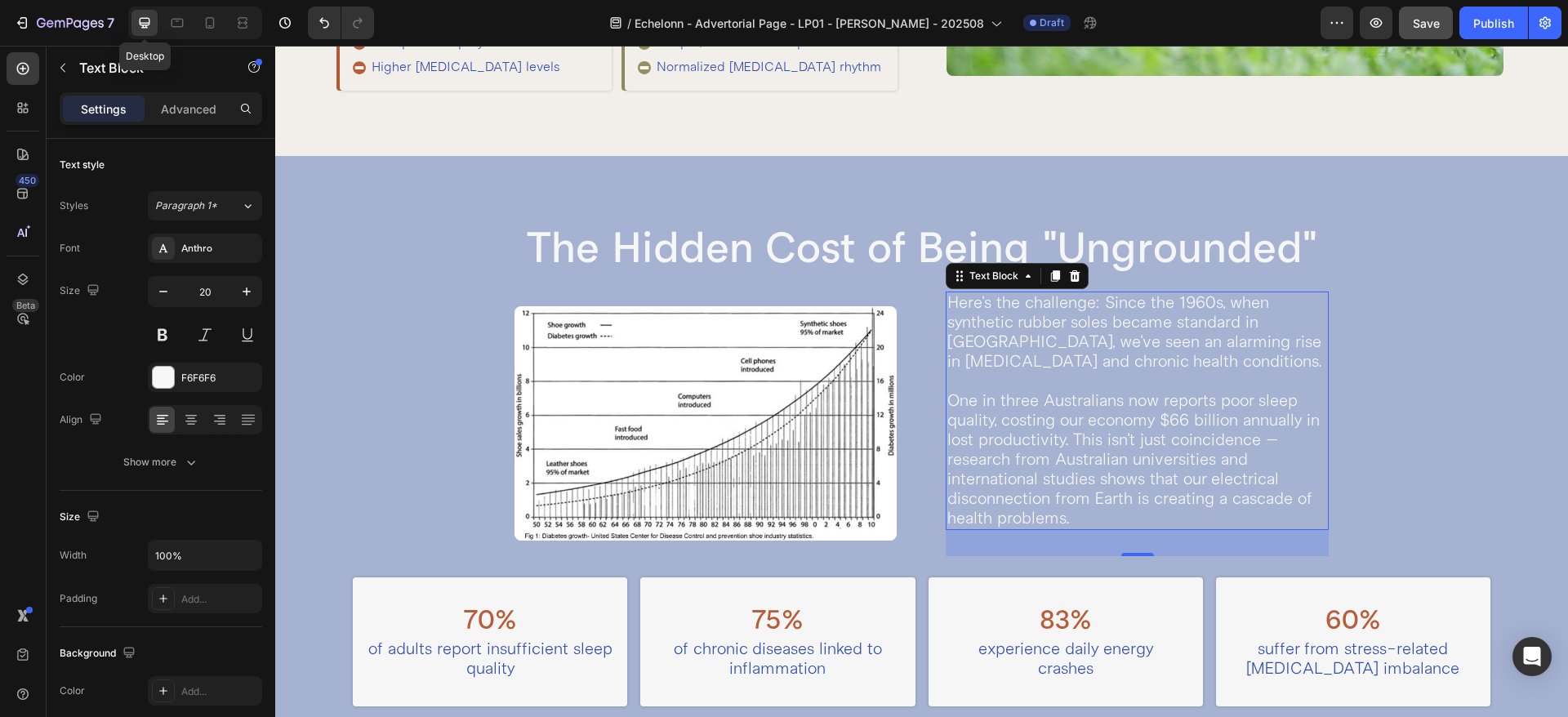
scroll to position [1058, 0]
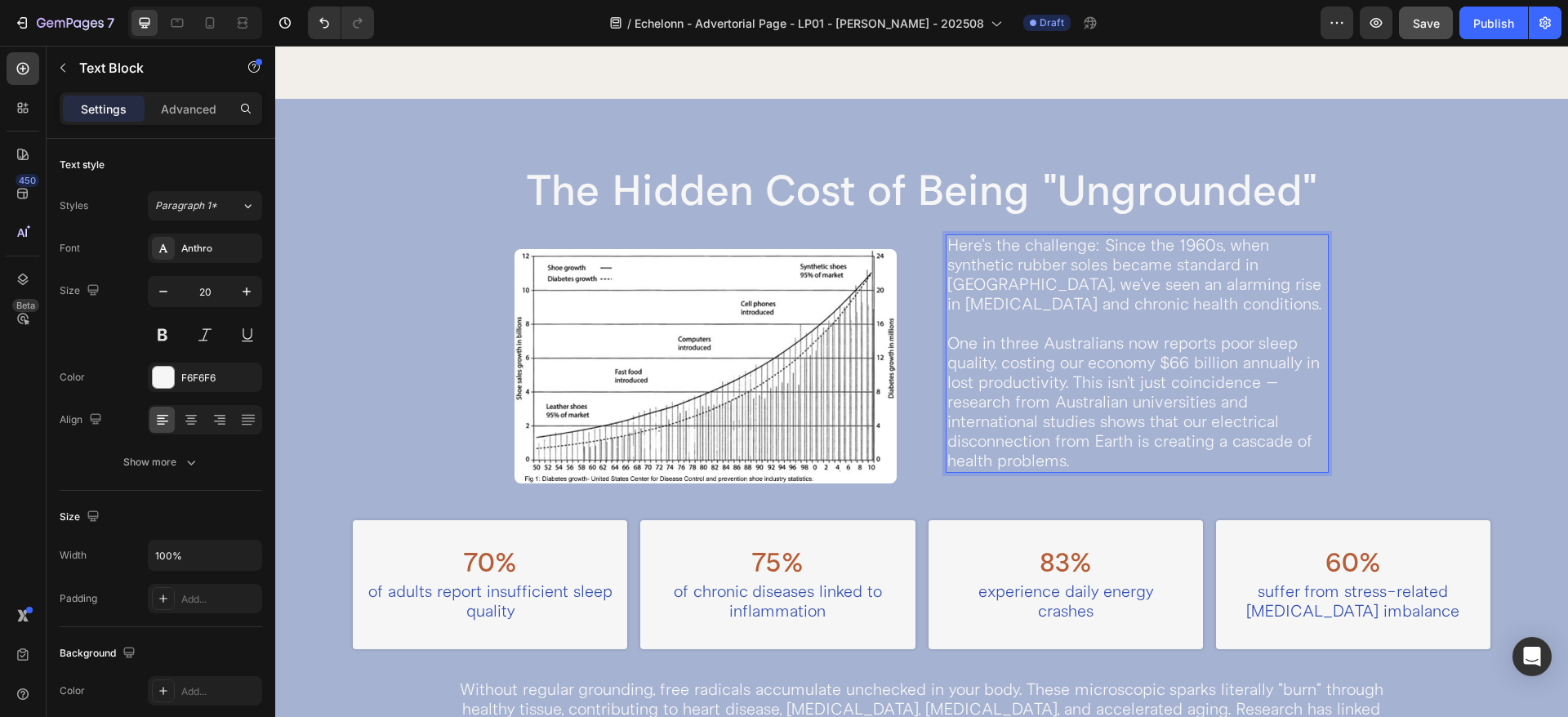
click at [1062, 367] on p "Here's the challenge: Since the 1960s, when synthetic rubber soles became stand…" at bounding box center [1136, 353] width 379 height 235
click at [1050, 384] on p "Here's the challenge: Since the 1960s, when synthetic rubber soles became stand…" at bounding box center [1136, 353] width 379 height 235
drag, startPoint x: 1083, startPoint y: 399, endPoint x: 1094, endPoint y: 409, distance: 14.9
click at [1094, 409] on p "Here's the challenge: Since the 1960s, when synthetic rubber soles became stand…" at bounding box center [1136, 353] width 379 height 235
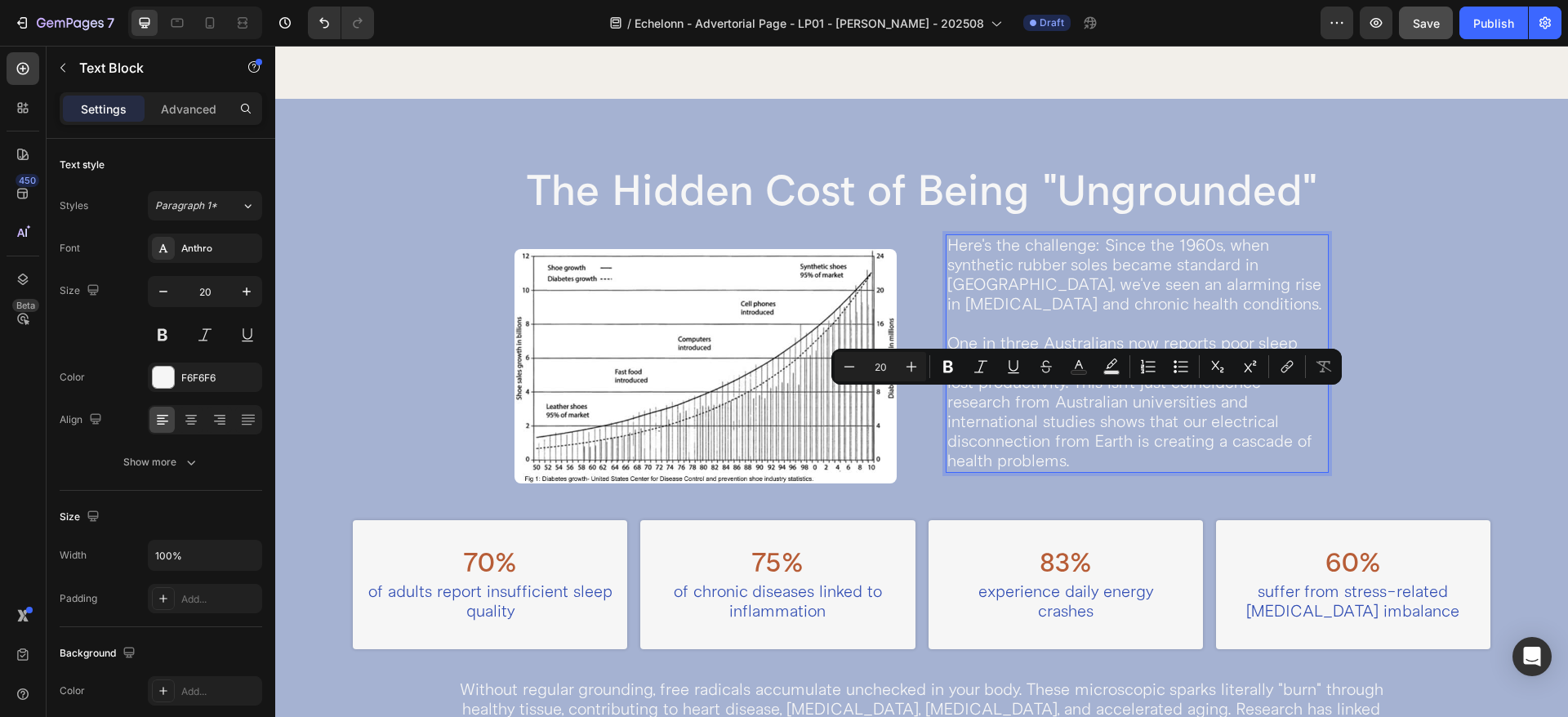
click at [1005, 430] on p "Here's the challenge: Since the 1960s, when synthetic rubber soles became stand…" at bounding box center [1136, 353] width 379 height 235
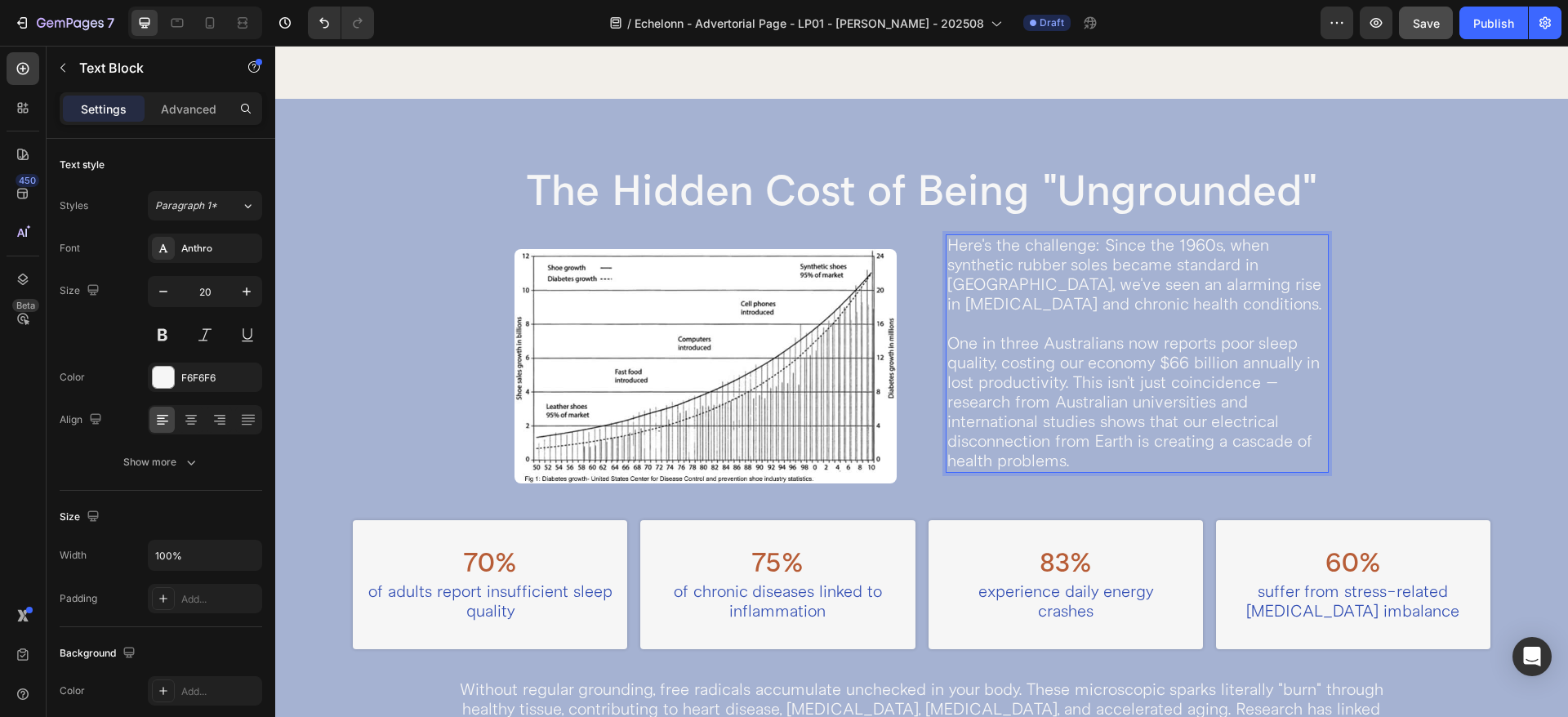
click at [1059, 458] on p "Here's the challenge: Since the 1960s, when synthetic rubber soles became stand…" at bounding box center [1136, 353] width 379 height 235
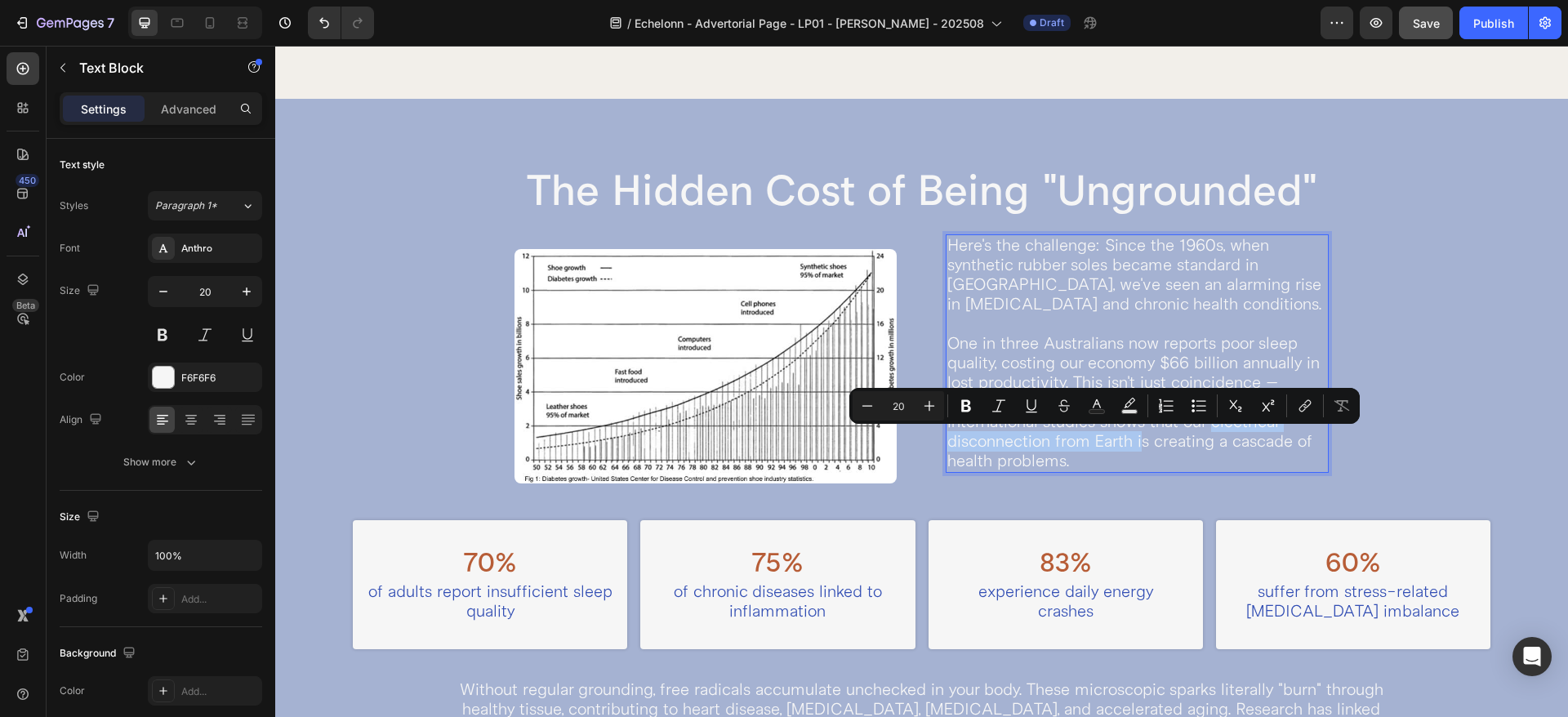
drag, startPoint x: 1205, startPoint y: 442, endPoint x: 1134, endPoint y: 465, distance: 74.6
click at [1134, 465] on p "Here's the challenge: Since the 1960s, when synthetic rubber soles became stand…" at bounding box center [1136, 353] width 379 height 235
click at [1008, 456] on p "Here's the challenge: Since the 1960s, when synthetic rubber soles became stand…" at bounding box center [1136, 353] width 379 height 235
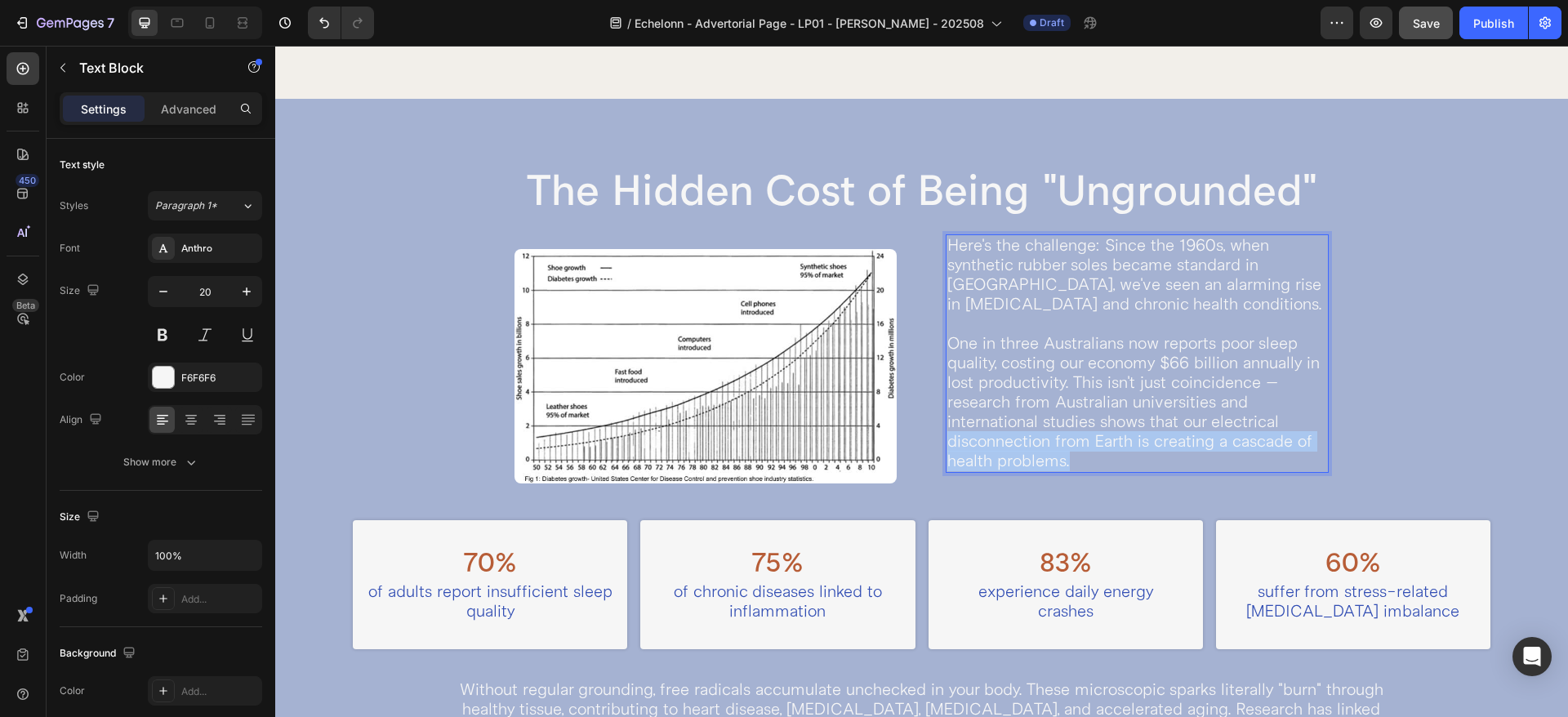
drag, startPoint x: 944, startPoint y: 462, endPoint x: 1083, endPoint y: 476, distance: 139.7
click at [1083, 471] on p "Here's the challenge: Since the 1960s, when synthetic rubber soles became stand…" at bounding box center [1136, 353] width 379 height 235
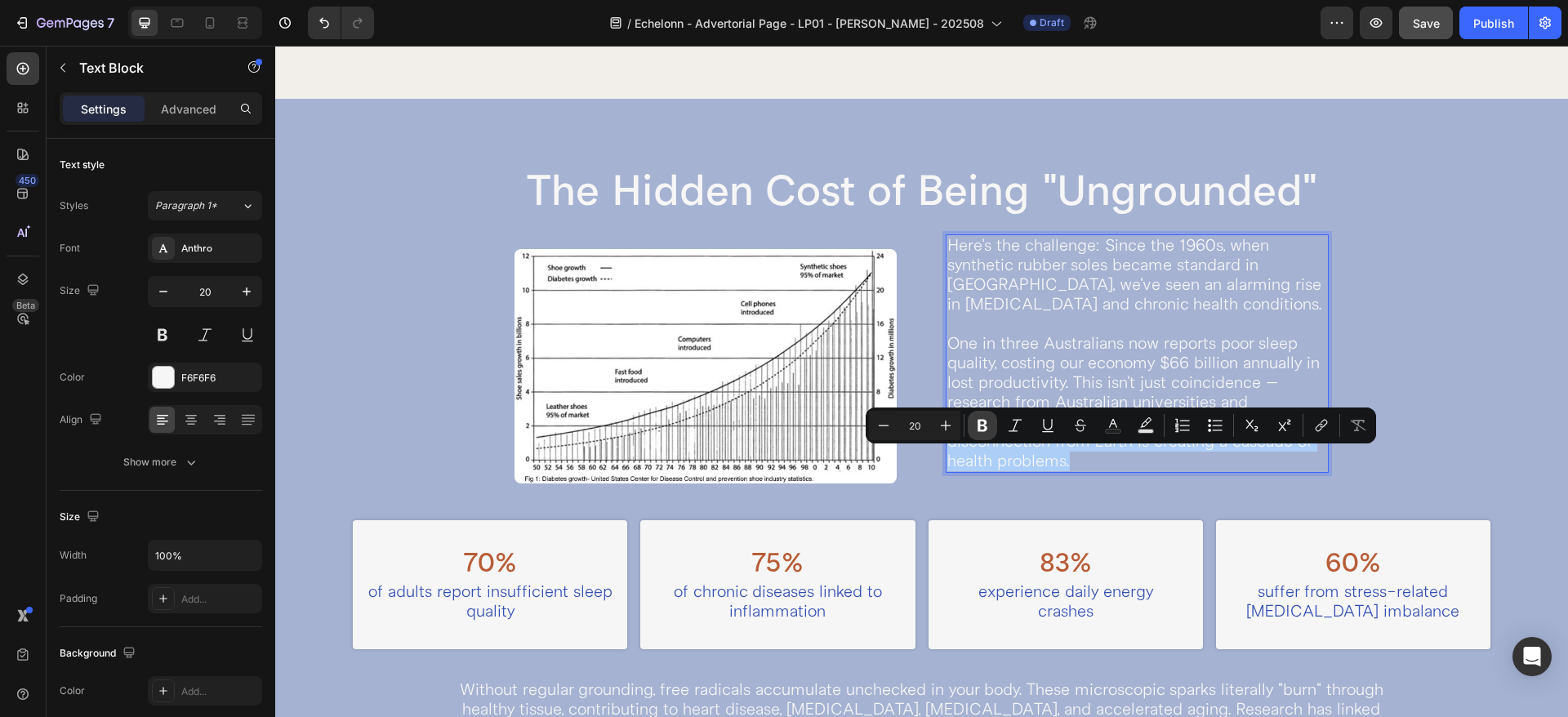
drag, startPoint x: 981, startPoint y: 419, endPoint x: 787, endPoint y: 298, distance: 228.6
click at [981, 419] on icon "Editor contextual toolbar" at bounding box center [982, 425] width 10 height 12
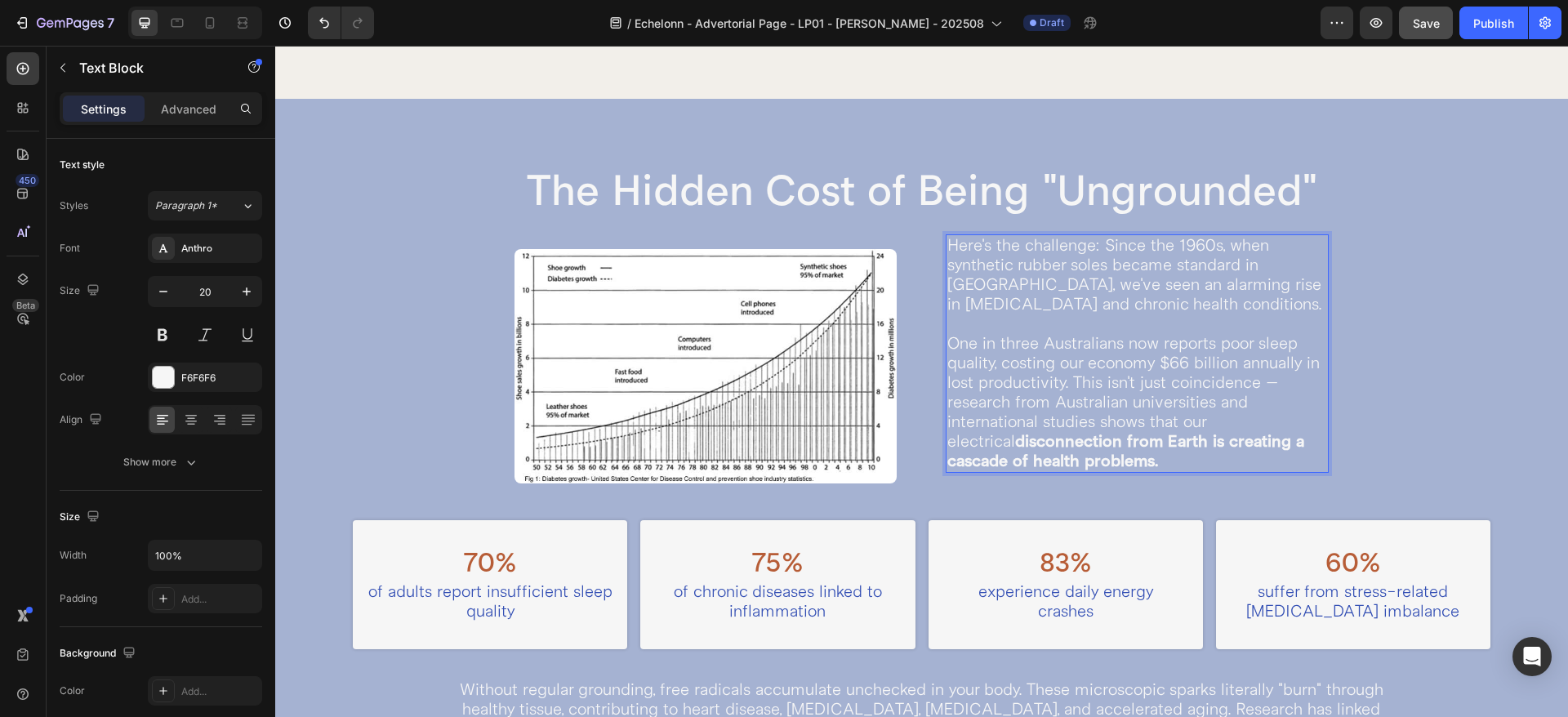
drag, startPoint x: 1277, startPoint y: 461, endPoint x: 1073, endPoint y: 320, distance: 248.0
click at [1073, 320] on p "Here's the challenge: Since the 1960s, when synthetic rubber soles became stand…" at bounding box center [1136, 353] width 379 height 235
click at [1138, 275] on p "Here's the challenge: Since the 1960s, when synthetic rubber soles became stand…" at bounding box center [1136, 353] width 379 height 235
click at [1070, 290] on p "Here's the challenge: Since the 1960s, when synthetic rubber soles became stand…" at bounding box center [1136, 353] width 379 height 235
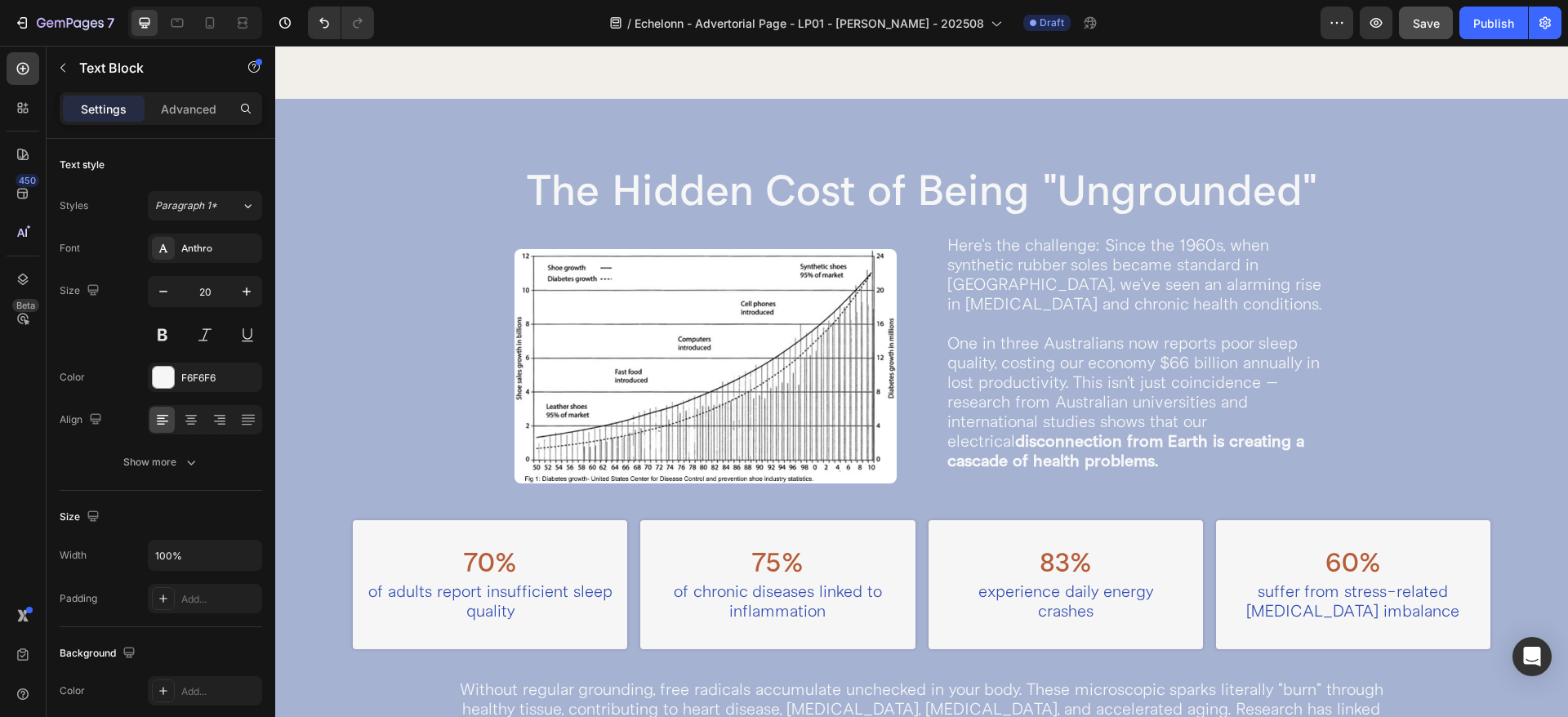
click at [1017, 286] on p "Here's the challenge: Since the 1960s, when synthetic rubber soles became stand…" at bounding box center [1136, 353] width 379 height 235
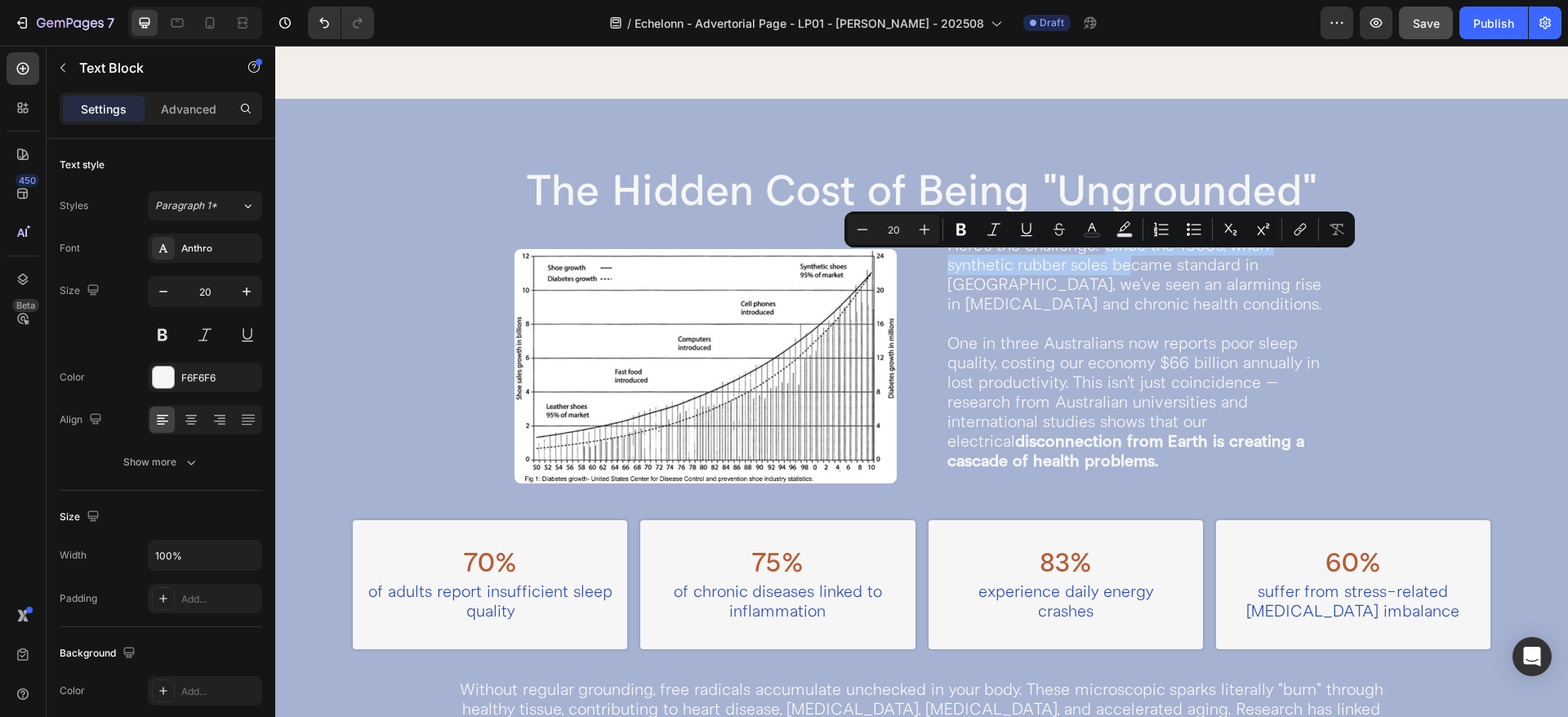
drag, startPoint x: 1099, startPoint y: 266, endPoint x: 1123, endPoint y: 289, distance: 33.2
click at [1123, 289] on p "Here's the challenge: Since the 1960s, when synthetic rubber soles became stand…" at bounding box center [1136, 353] width 379 height 235
click at [1123, 294] on p "Here's the challenge: Since the 1960s, when synthetic rubber soles became stand…" at bounding box center [1136, 353] width 379 height 235
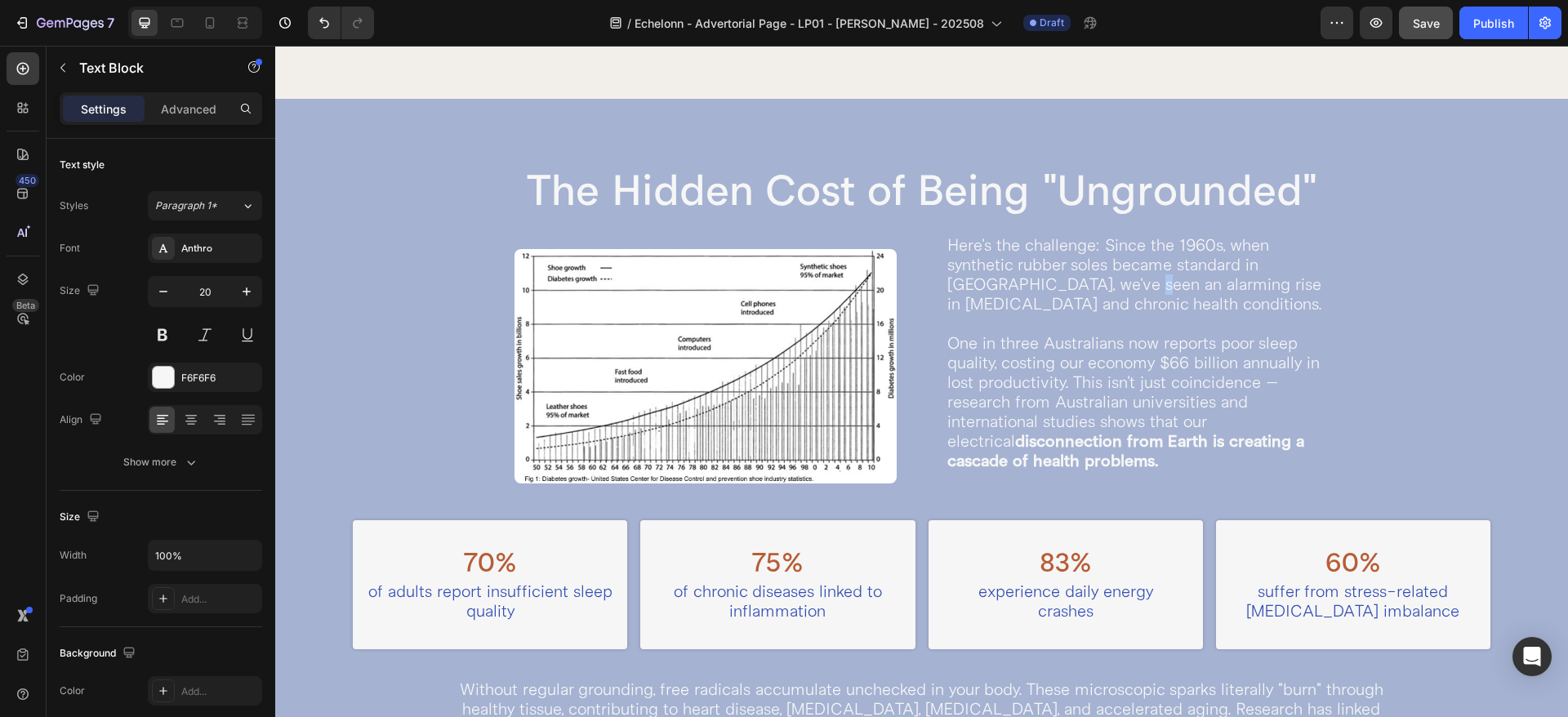
click at [1122, 306] on p "Here's the challenge: Since the 1960s, when synthetic rubber soles became stand…" at bounding box center [1136, 353] width 379 height 235
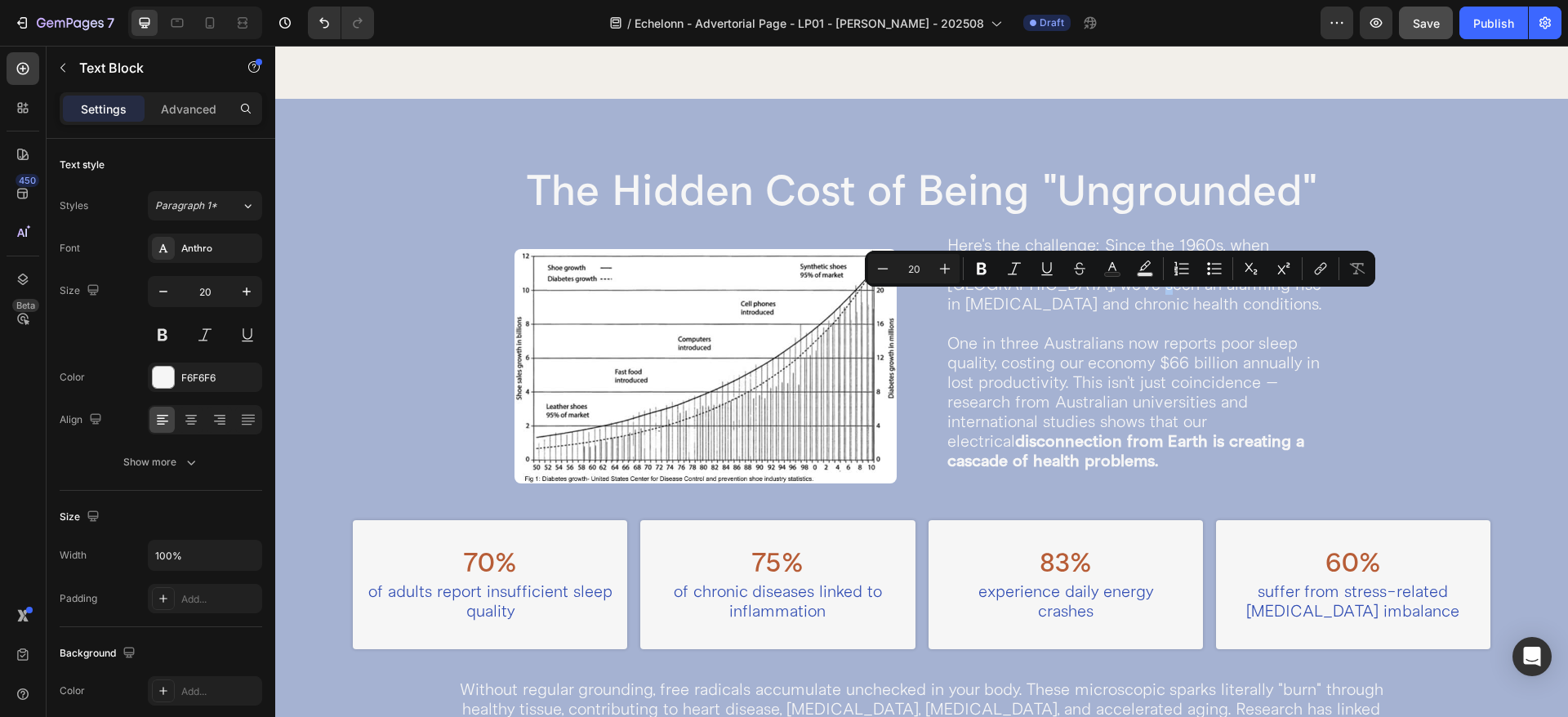
click at [1117, 306] on p "Here's the challenge: Since the 1960s, when synthetic rubber soles became stand…" at bounding box center [1136, 353] width 379 height 235
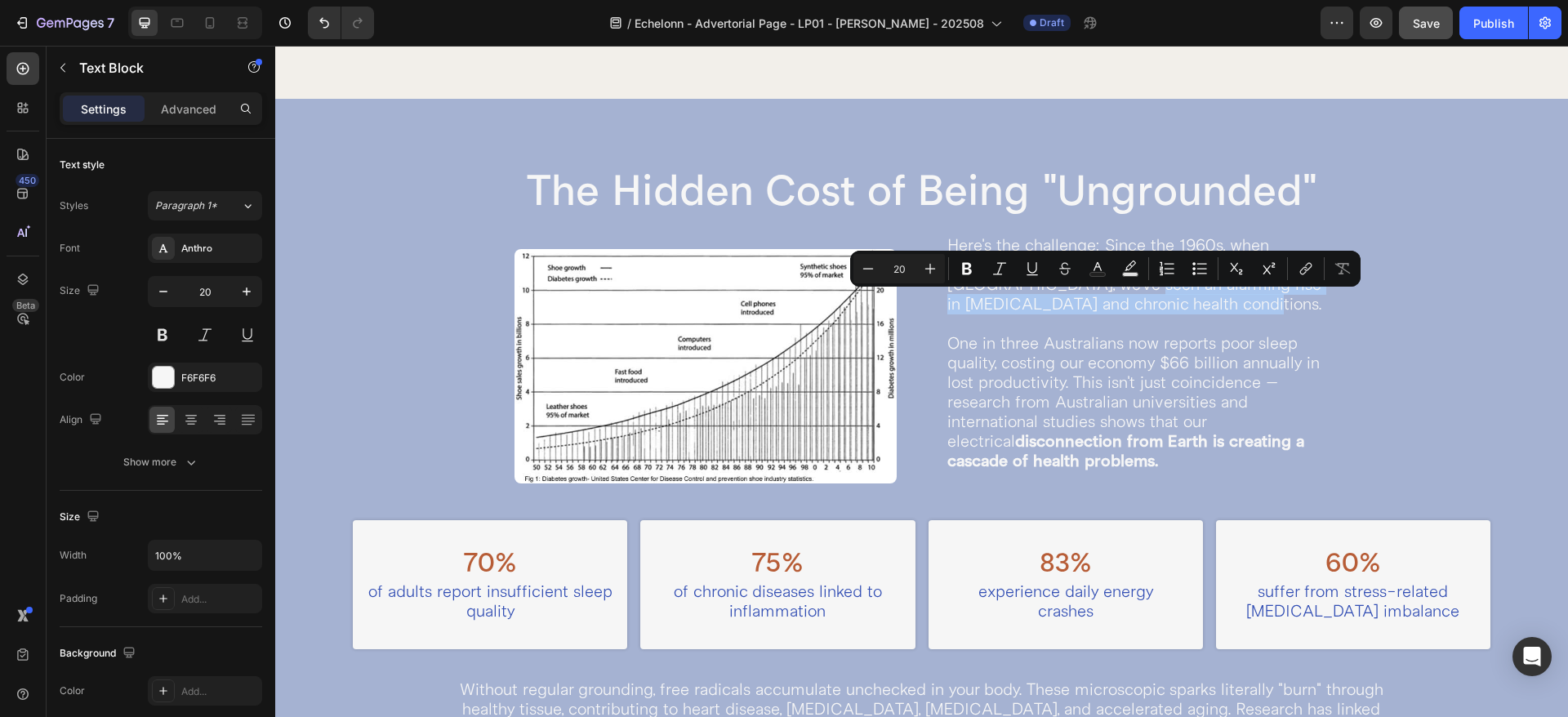
drag, startPoint x: 1117, startPoint y: 306, endPoint x: 1268, endPoint y: 326, distance: 152.3
click at [1268, 326] on p "Here's the challenge: Since the 1960s, when synthetic rubber soles became stand…" at bounding box center [1136, 353] width 379 height 235
drag, startPoint x: 962, startPoint y: 274, endPoint x: 751, endPoint y: 263, distance: 211.3
click at [962, 274] on icon "Editor contextual toolbar" at bounding box center [966, 268] width 16 height 16
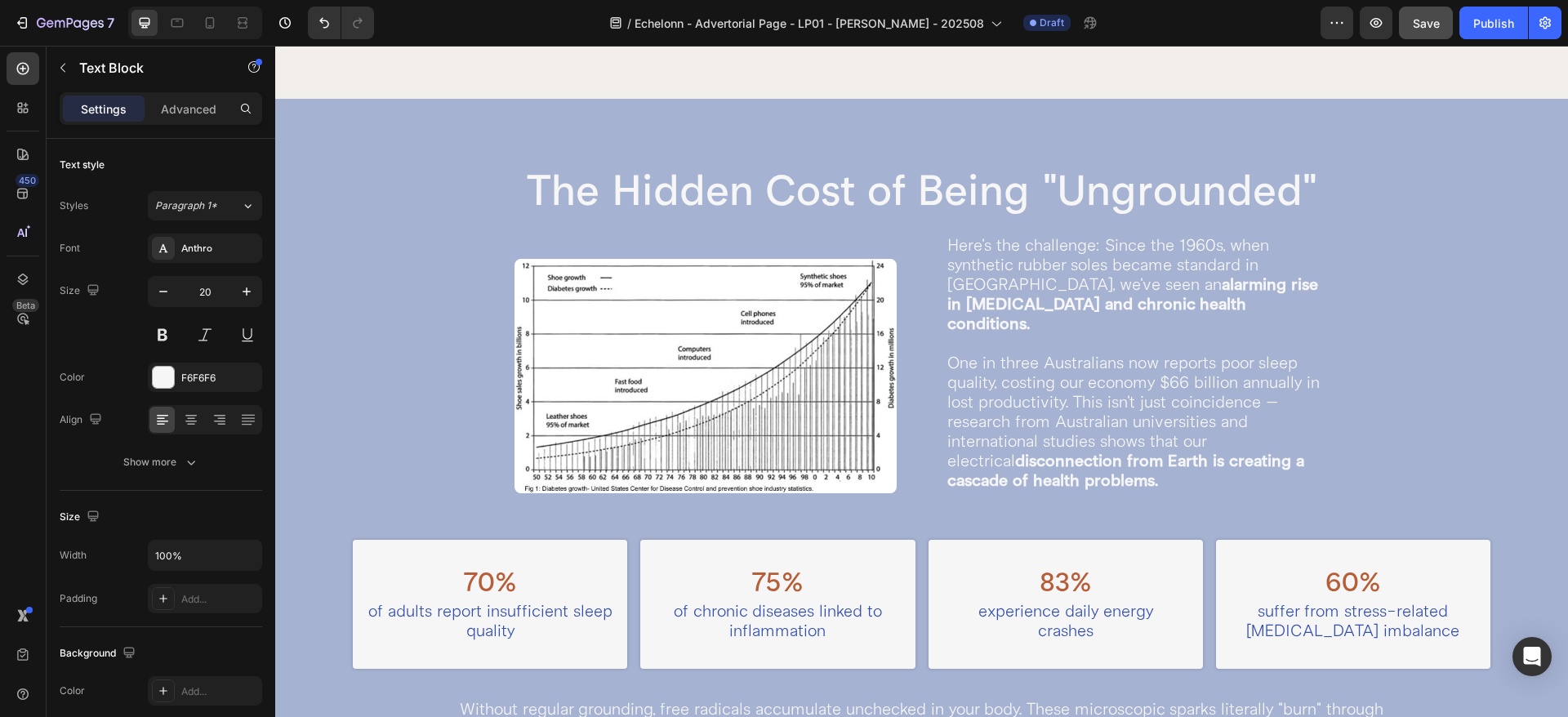
click at [1037, 394] on p "Here's the challenge: Since the 1960s, when synthetic rubber soles became stand…" at bounding box center [1136, 363] width 379 height 255
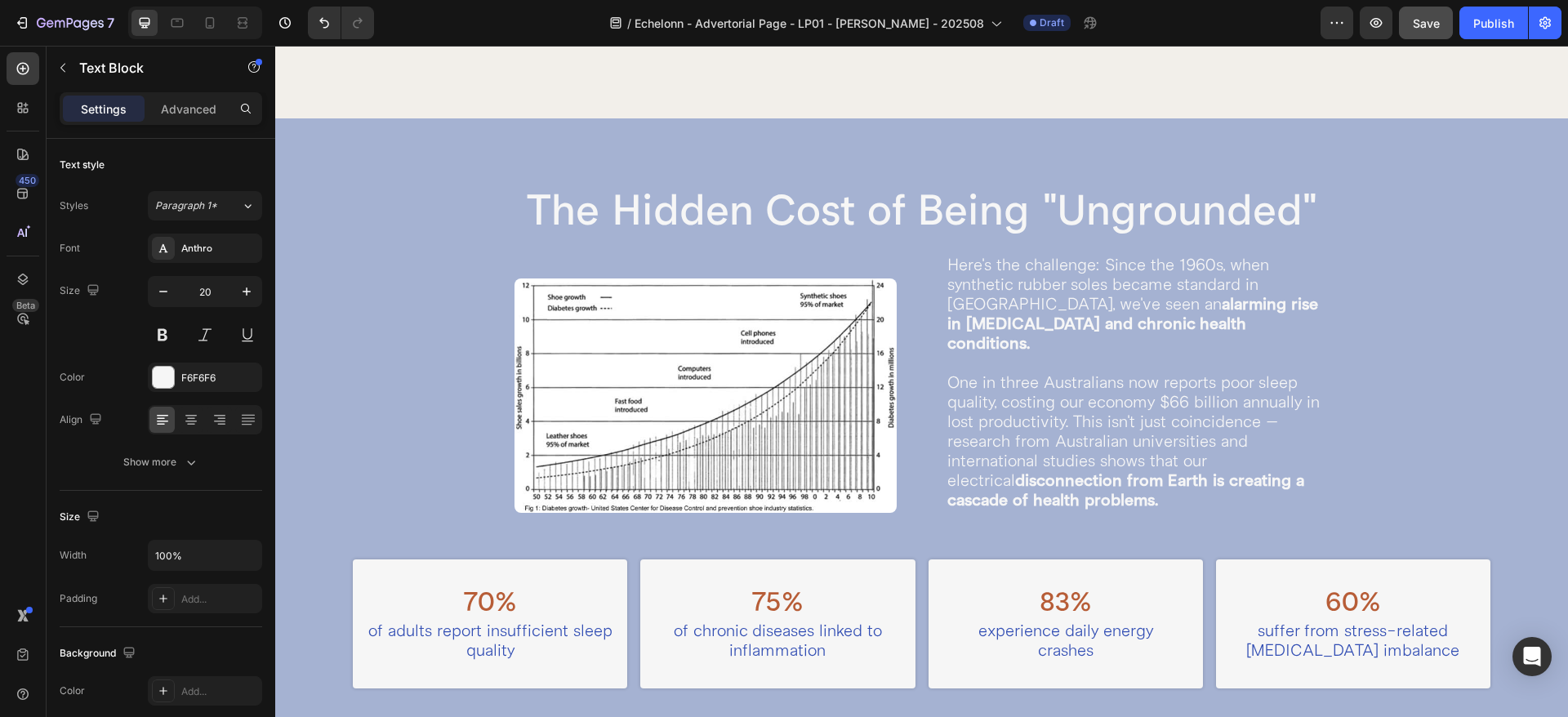
scroll to position [1262, 0]
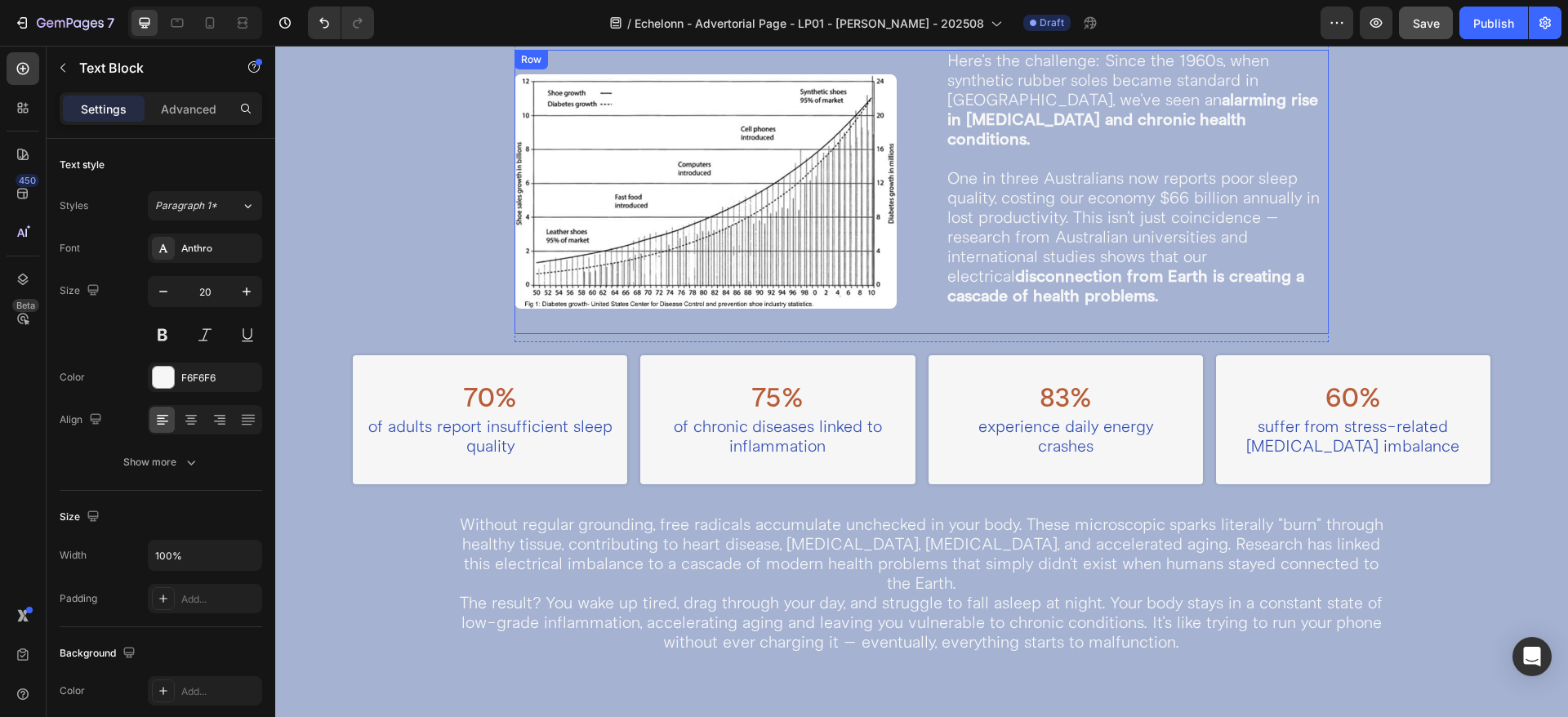
click at [912, 235] on div "Image Here's the challenge: Since the 1960s, when synthetic rubber soles became…" at bounding box center [921, 191] width 814 height 284
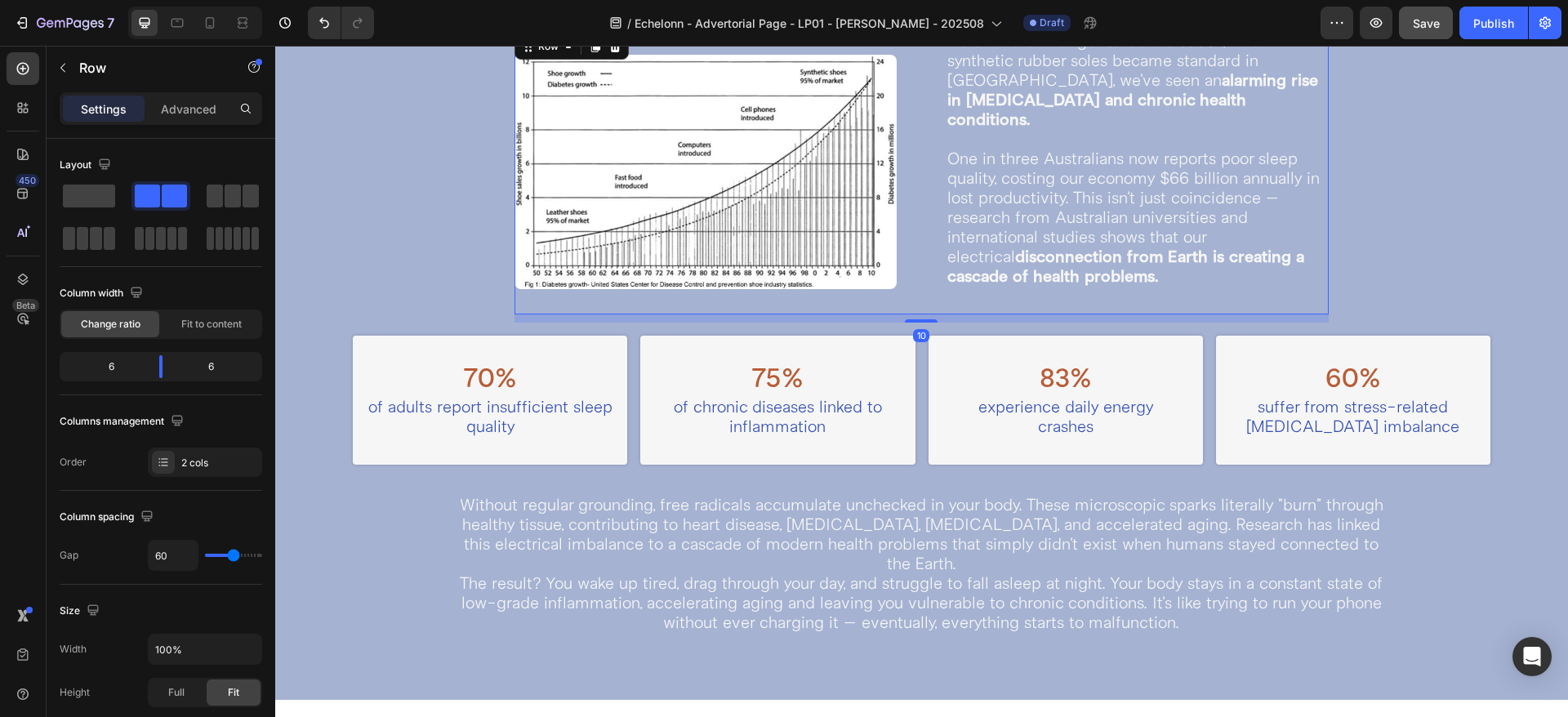
scroll to position [1058, 0]
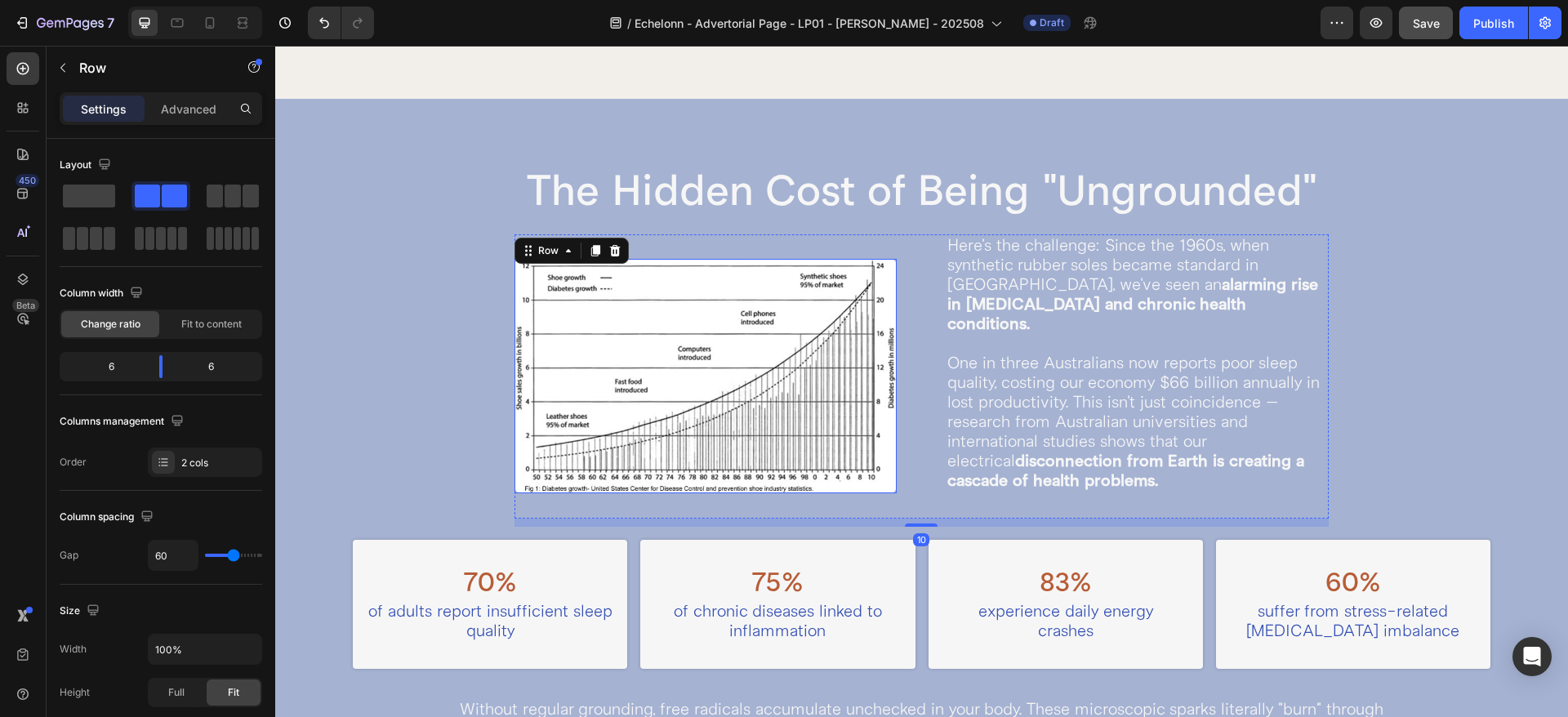
click at [878, 488] on img at bounding box center [706, 376] width 383 height 234
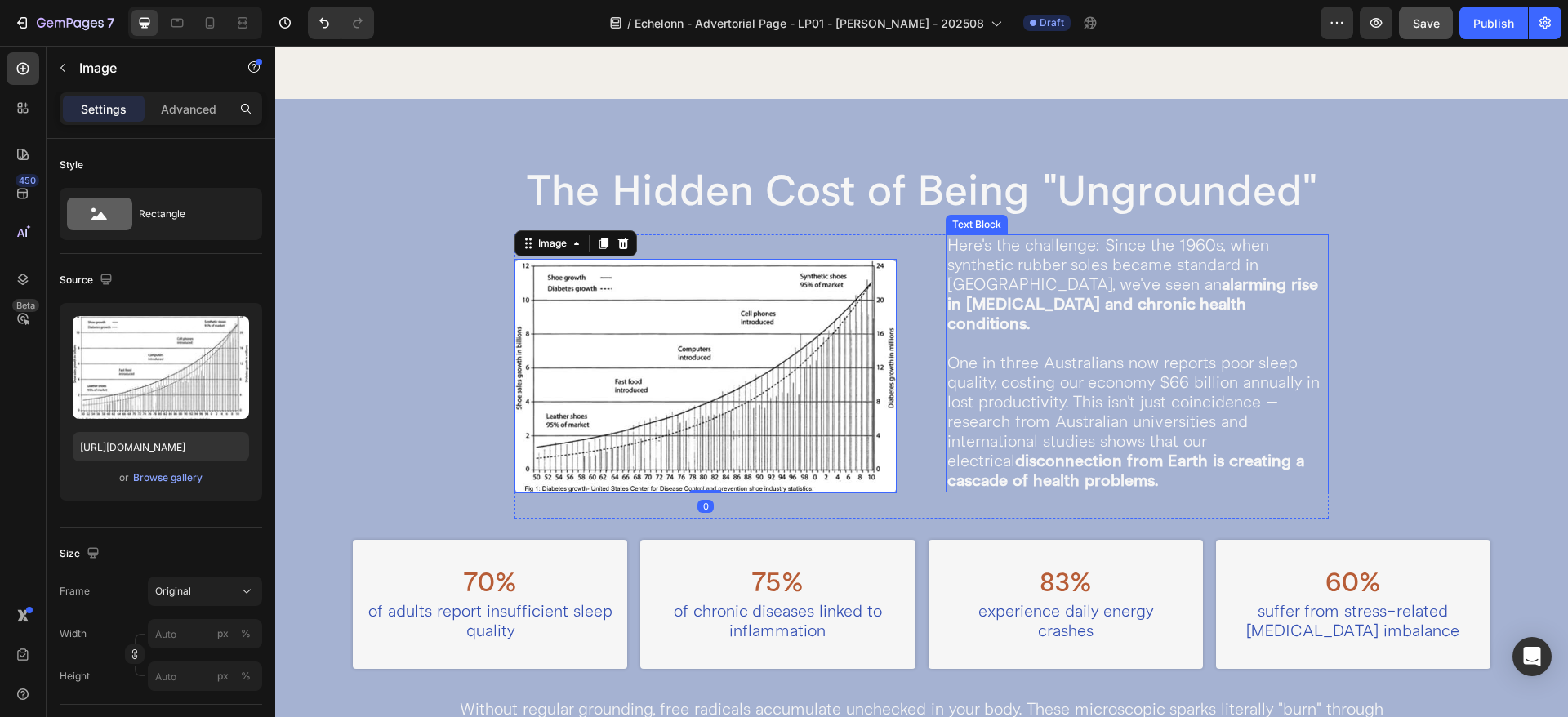
click at [970, 469] on strong "disconnection from Earth is creating a cascade of health problems." at bounding box center [1125, 471] width 357 height 40
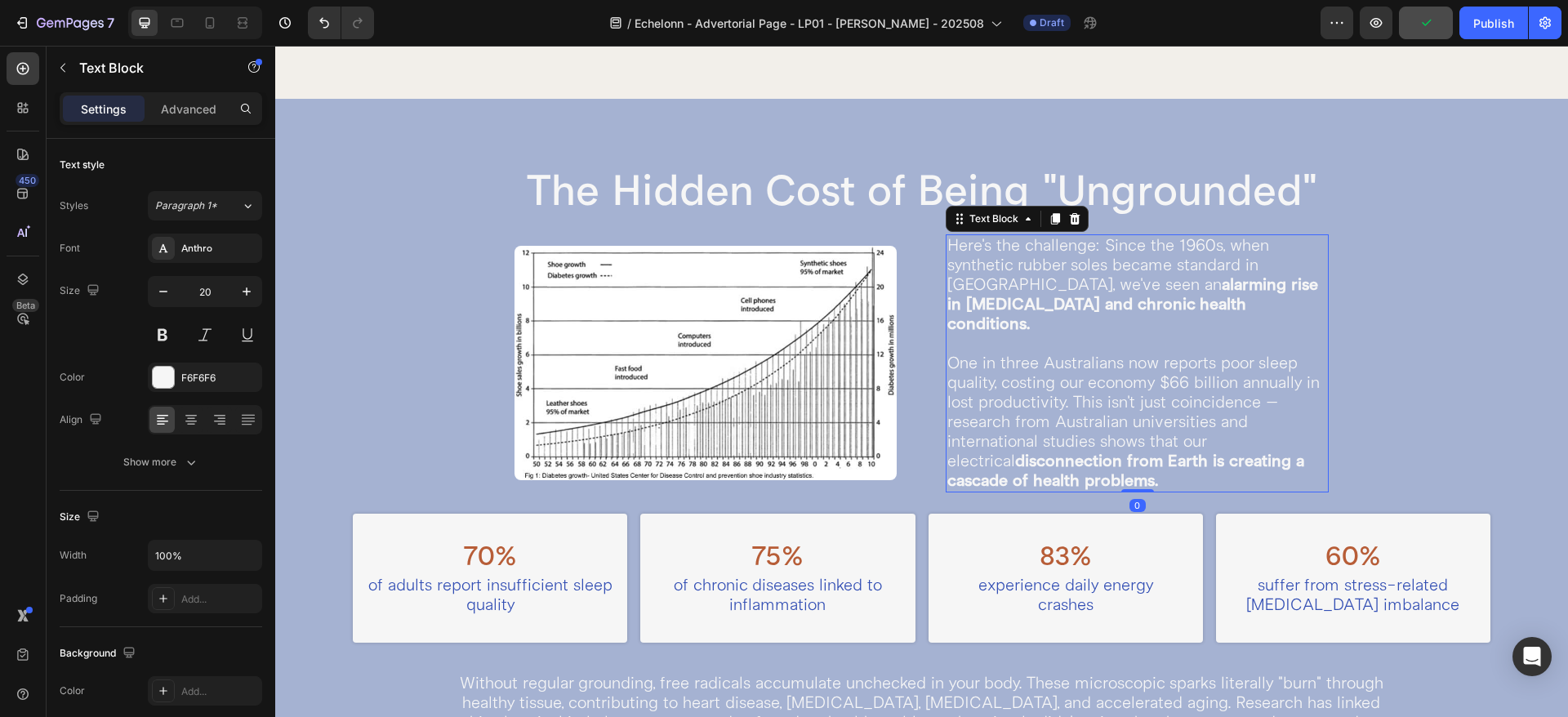
drag, startPoint x: 1117, startPoint y: 516, endPoint x: 886, endPoint y: 355, distance: 281.6
click at [1118, 471] on div "Here's the challenge: Since the 1960s, when synthetic rubber soles became stand…" at bounding box center [1136, 362] width 383 height 258
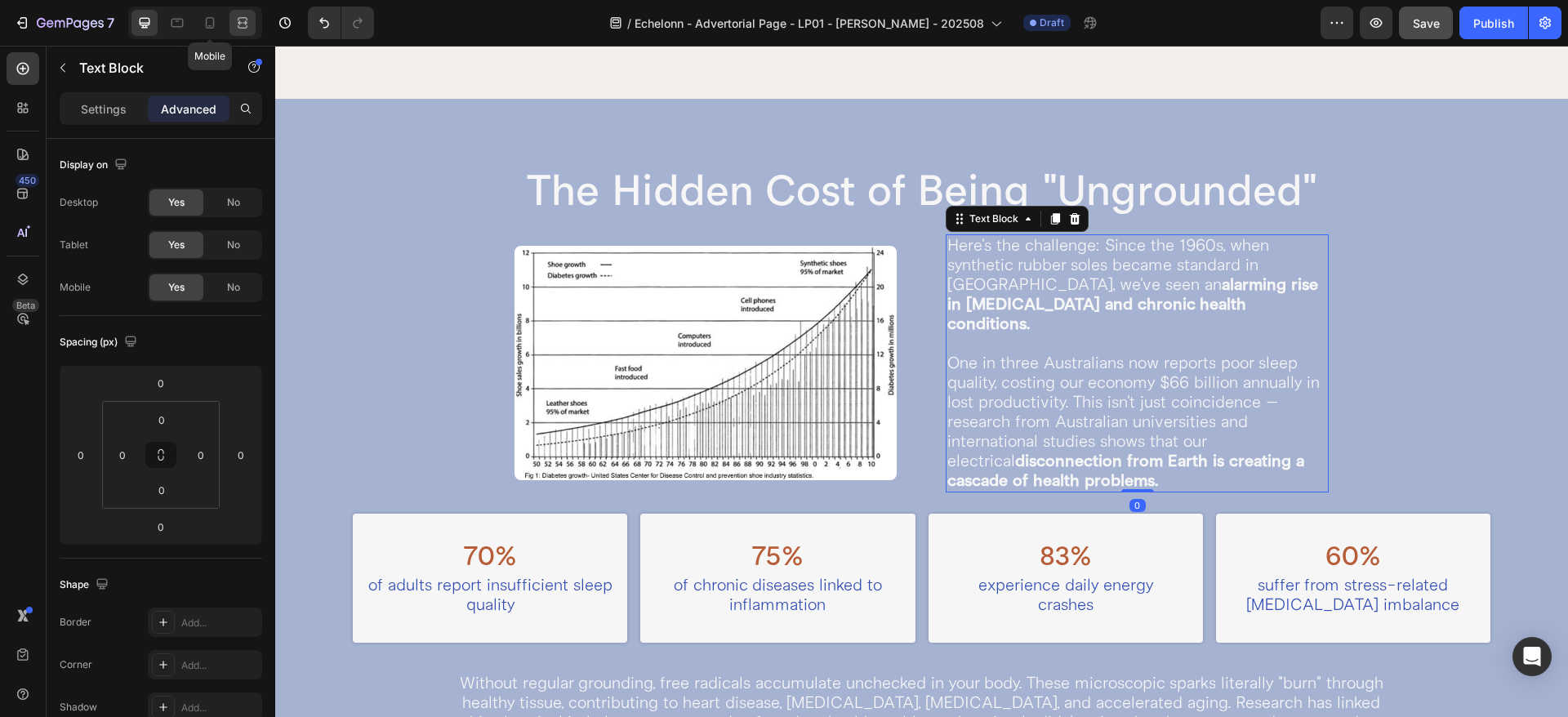
click at [231, 26] on div at bounding box center [242, 22] width 26 height 26
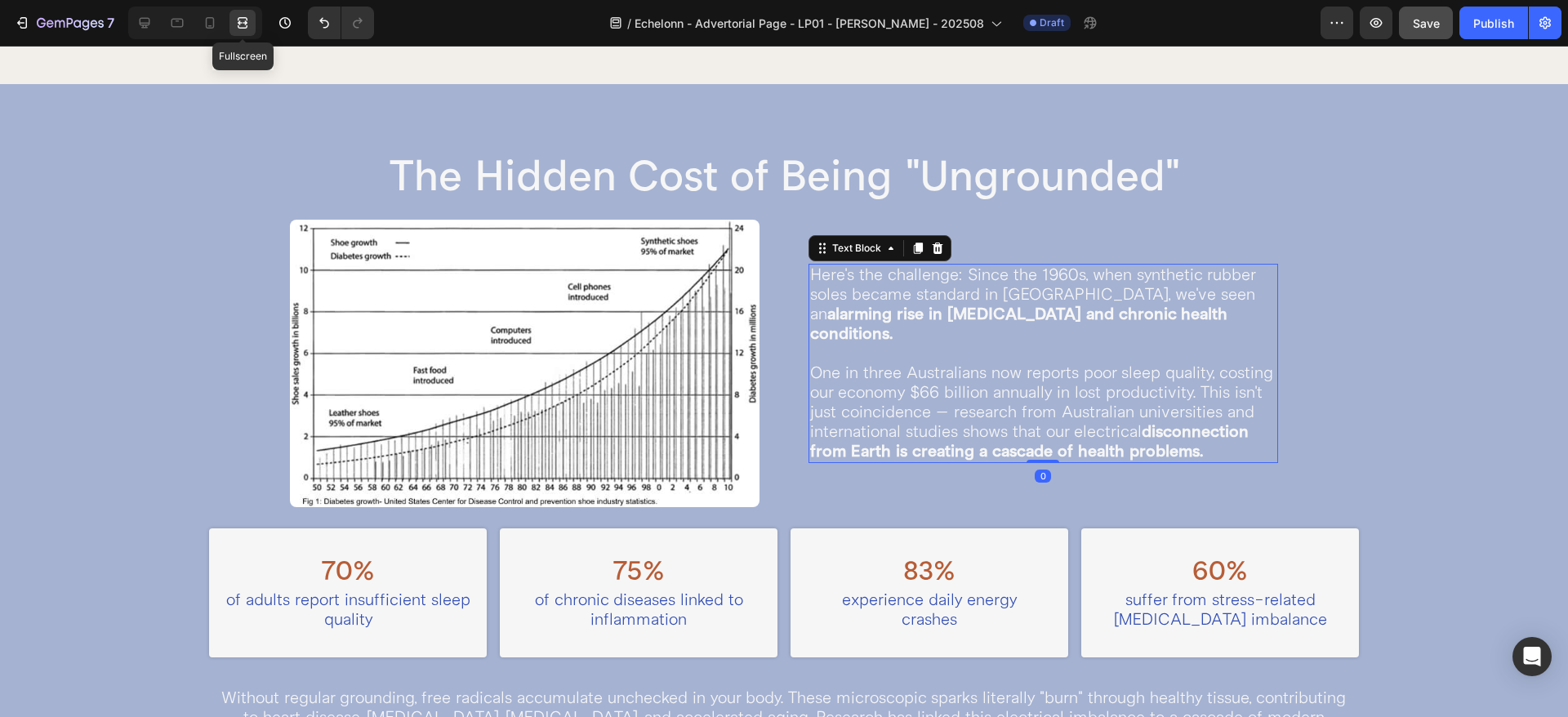
scroll to position [1001, 0]
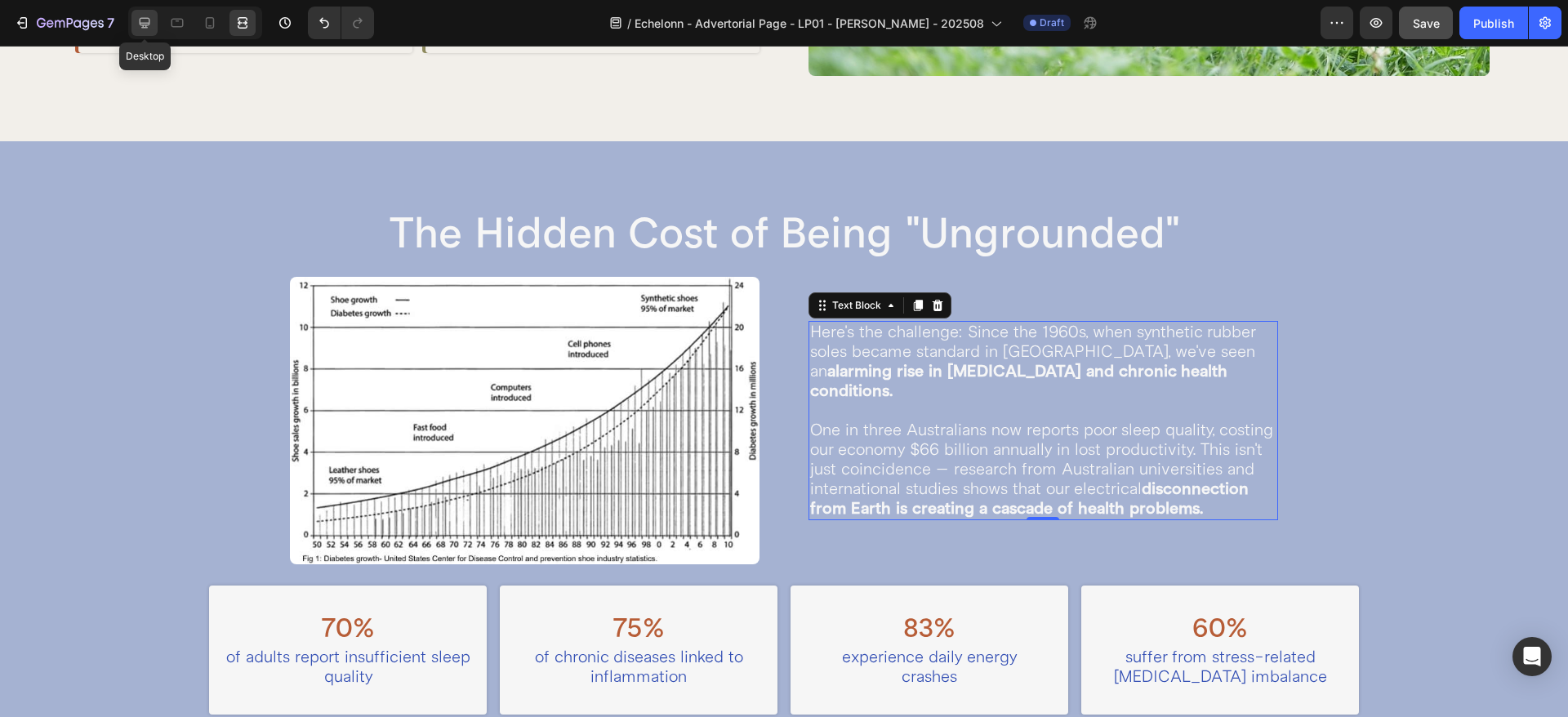
click at [153, 29] on icon at bounding box center [144, 22] width 16 height 16
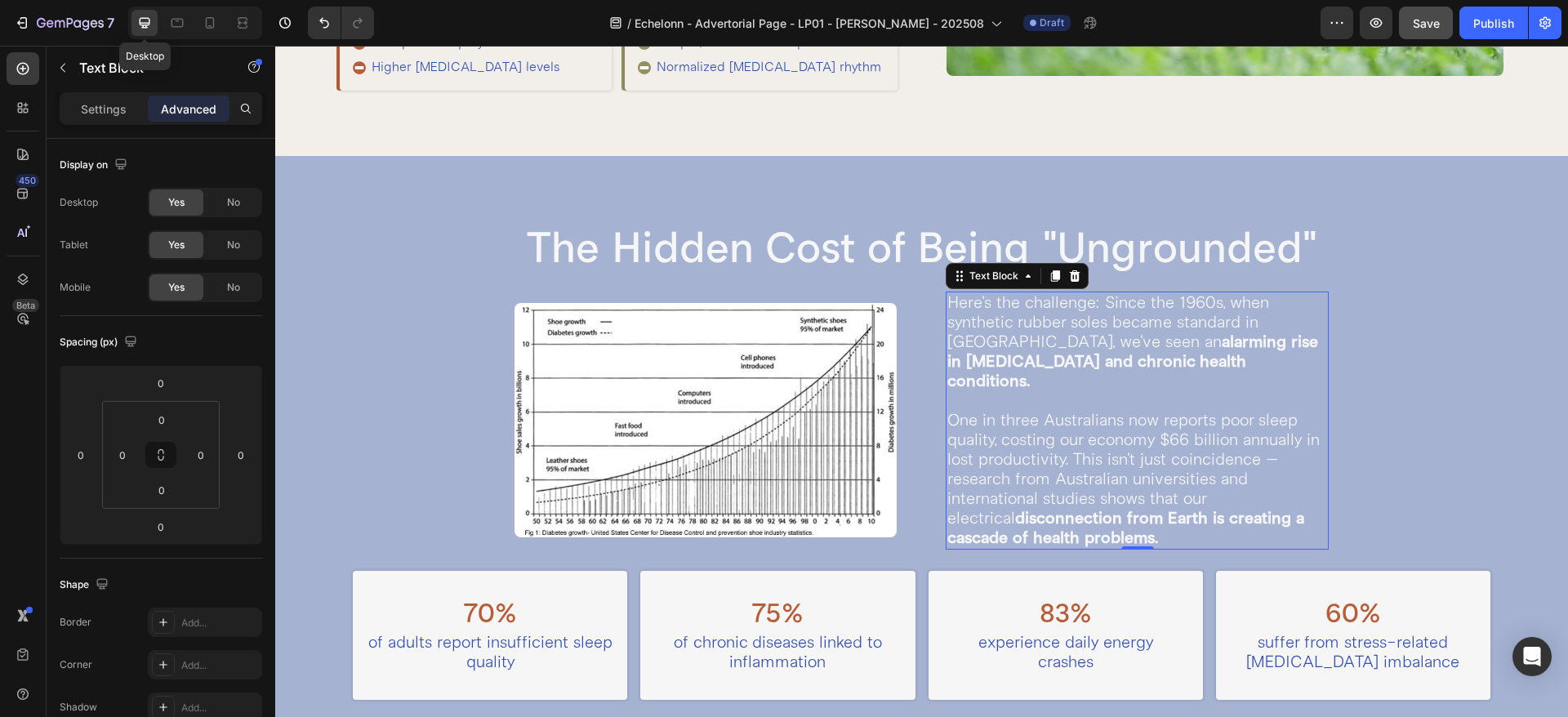
scroll to position [1058, 0]
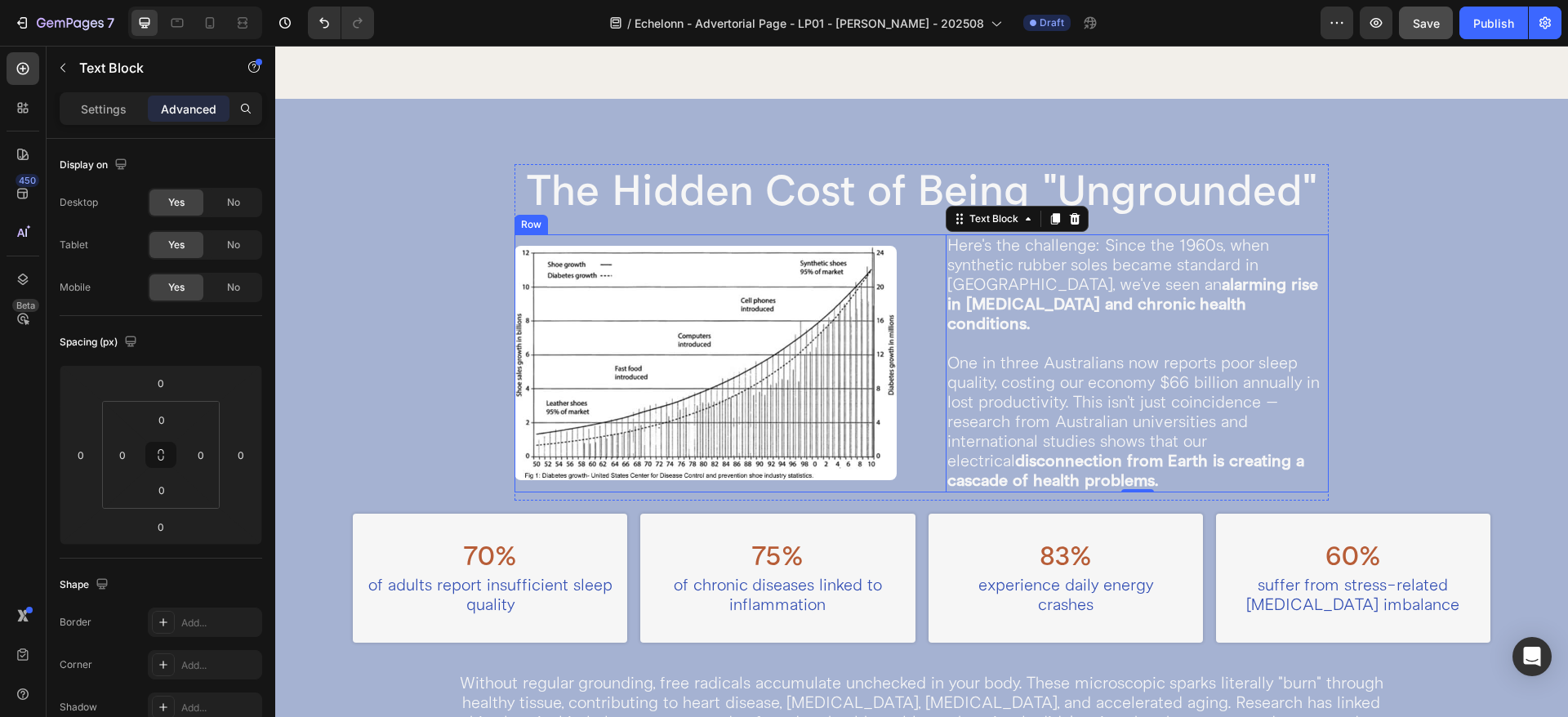
click at [911, 341] on div "Image Here's the challenge: Since the 1960s, when synthetic rubber soles became…" at bounding box center [921, 362] width 814 height 258
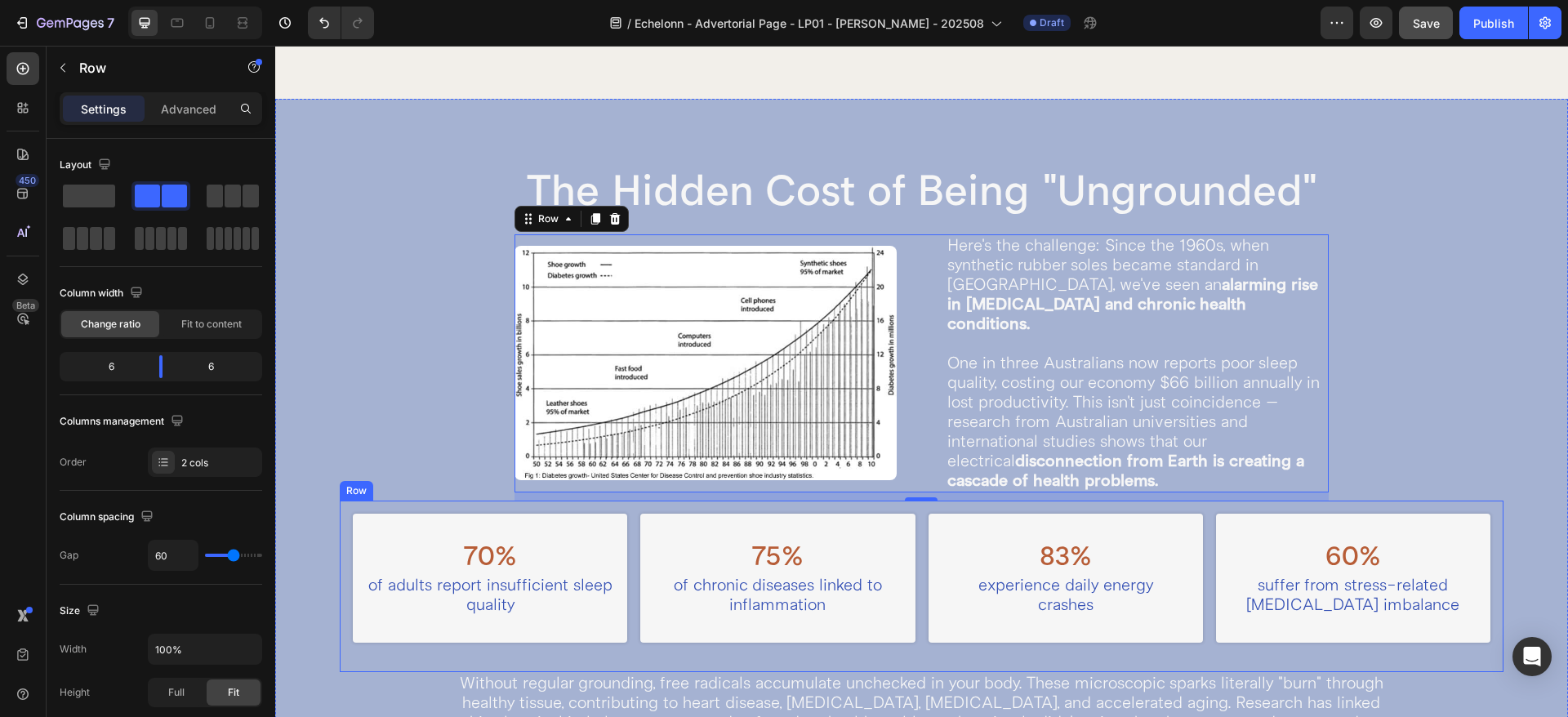
click at [897, 505] on div "70% Heading of adults report insufficient sleep quality Text Block Row 75% Head…" at bounding box center [921, 586] width 1164 height 171
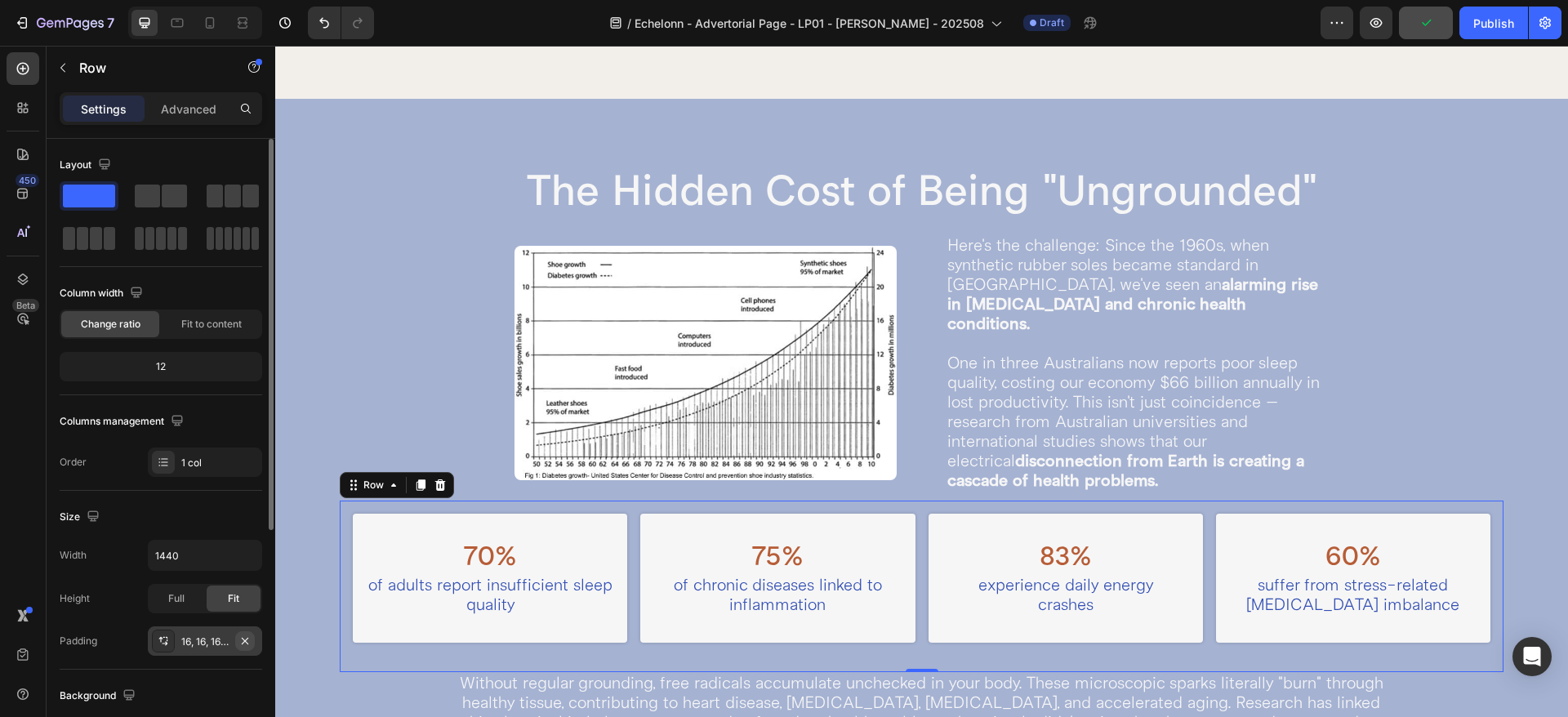
drag, startPoint x: 249, startPoint y: 647, endPoint x: 122, endPoint y: 582, distance: 142.7
click at [249, 647] on button "button" at bounding box center [244, 641] width 20 height 20
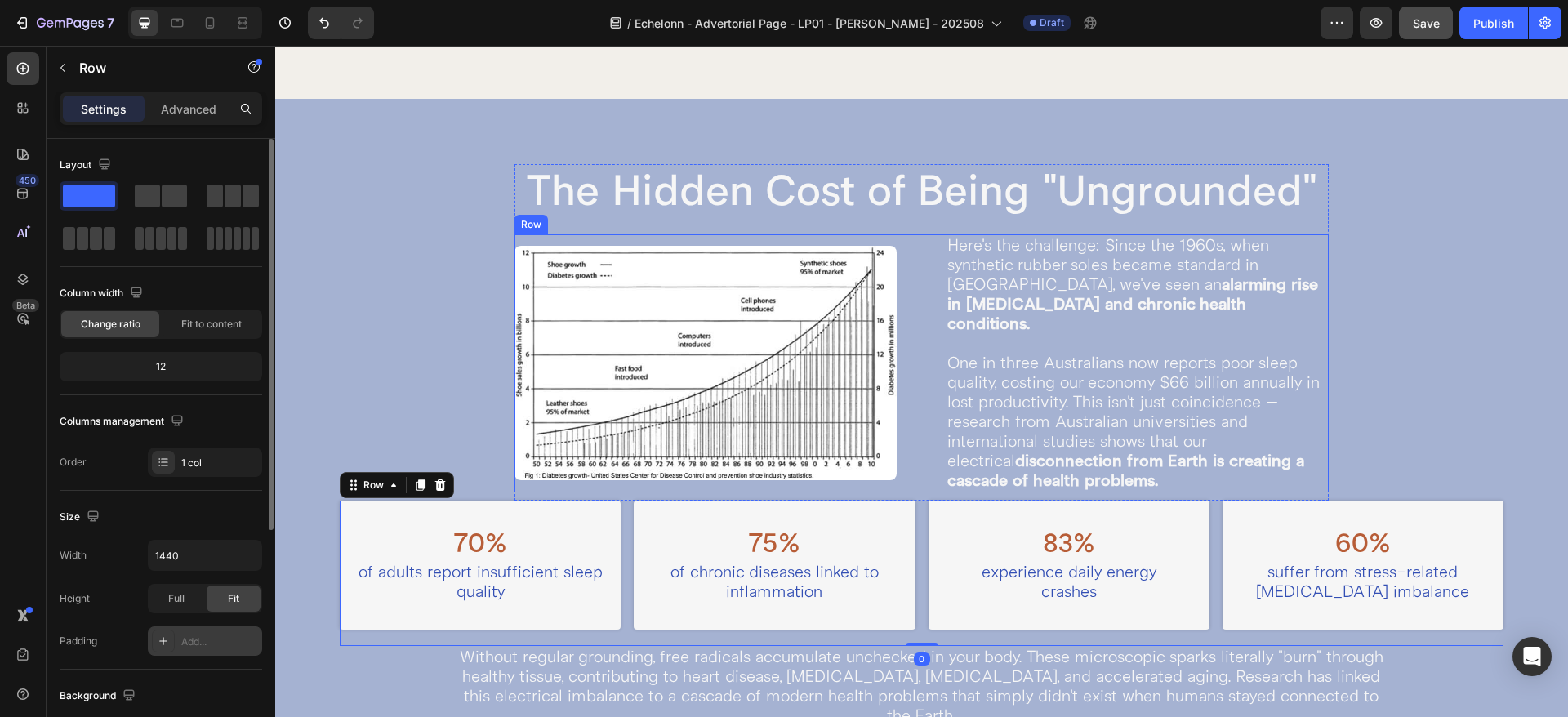
click at [918, 468] on div "Image Here's the challenge: Since the 1960s, when synthetic rubber soles became…" at bounding box center [921, 362] width 814 height 258
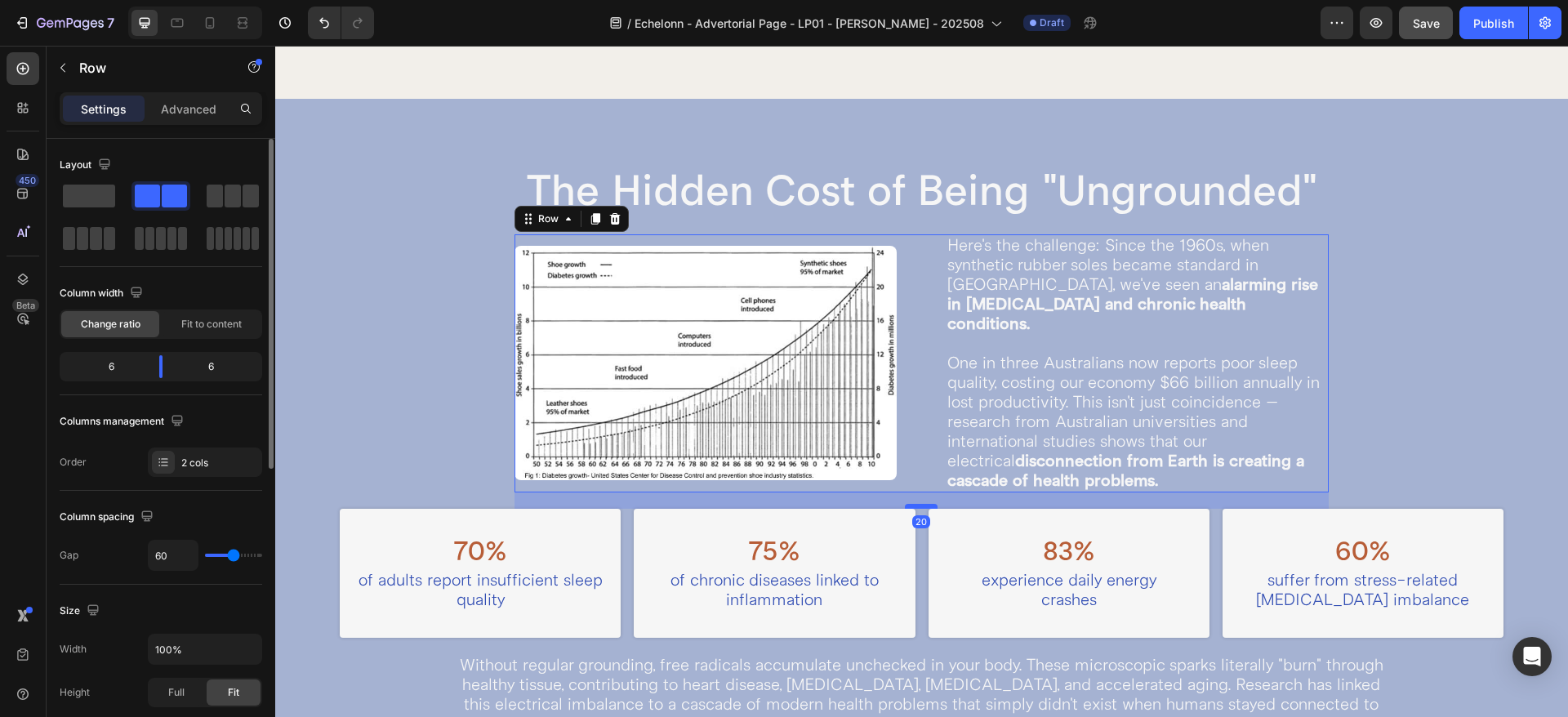
click at [909, 504] on div at bounding box center [920, 506] width 32 height 5
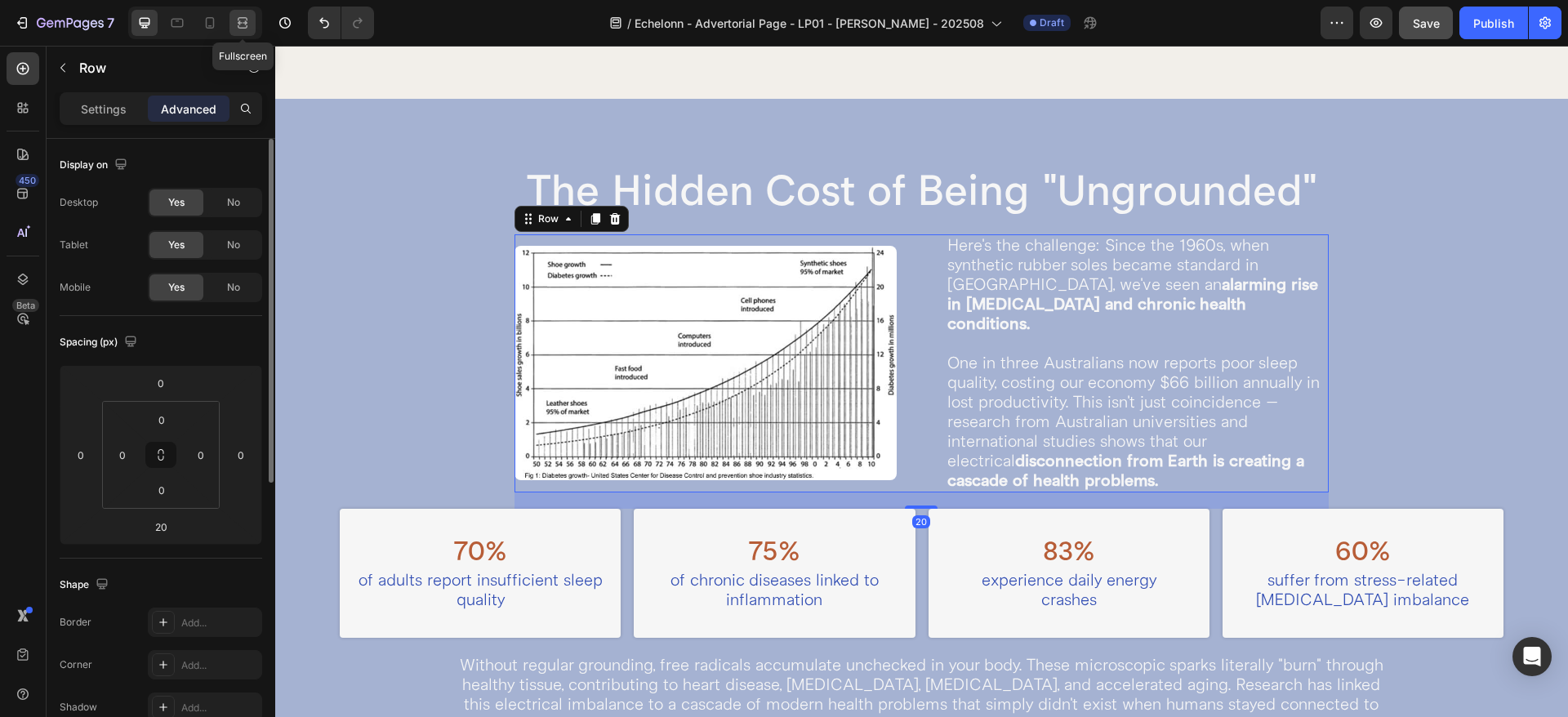
click at [251, 18] on div at bounding box center [242, 22] width 26 height 26
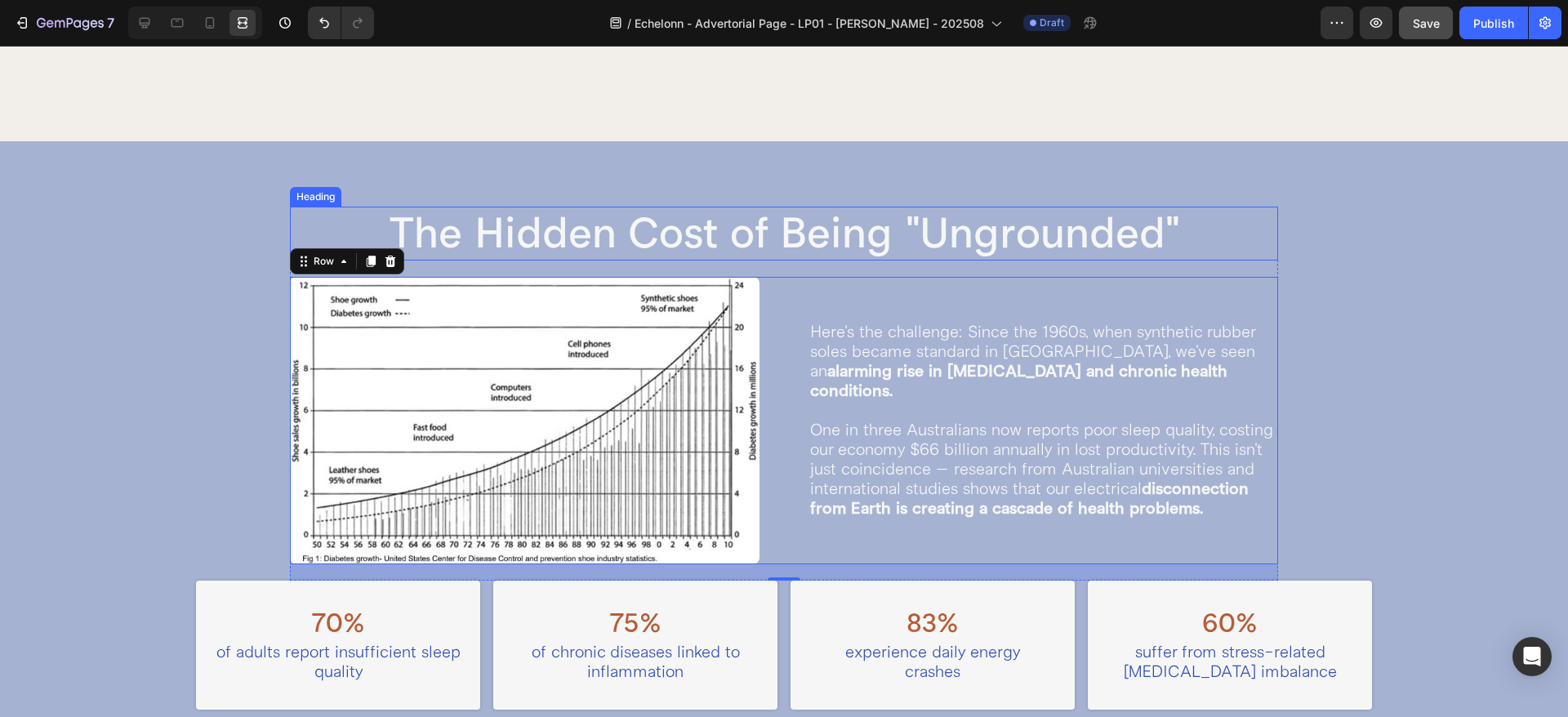
scroll to position [1205, 0]
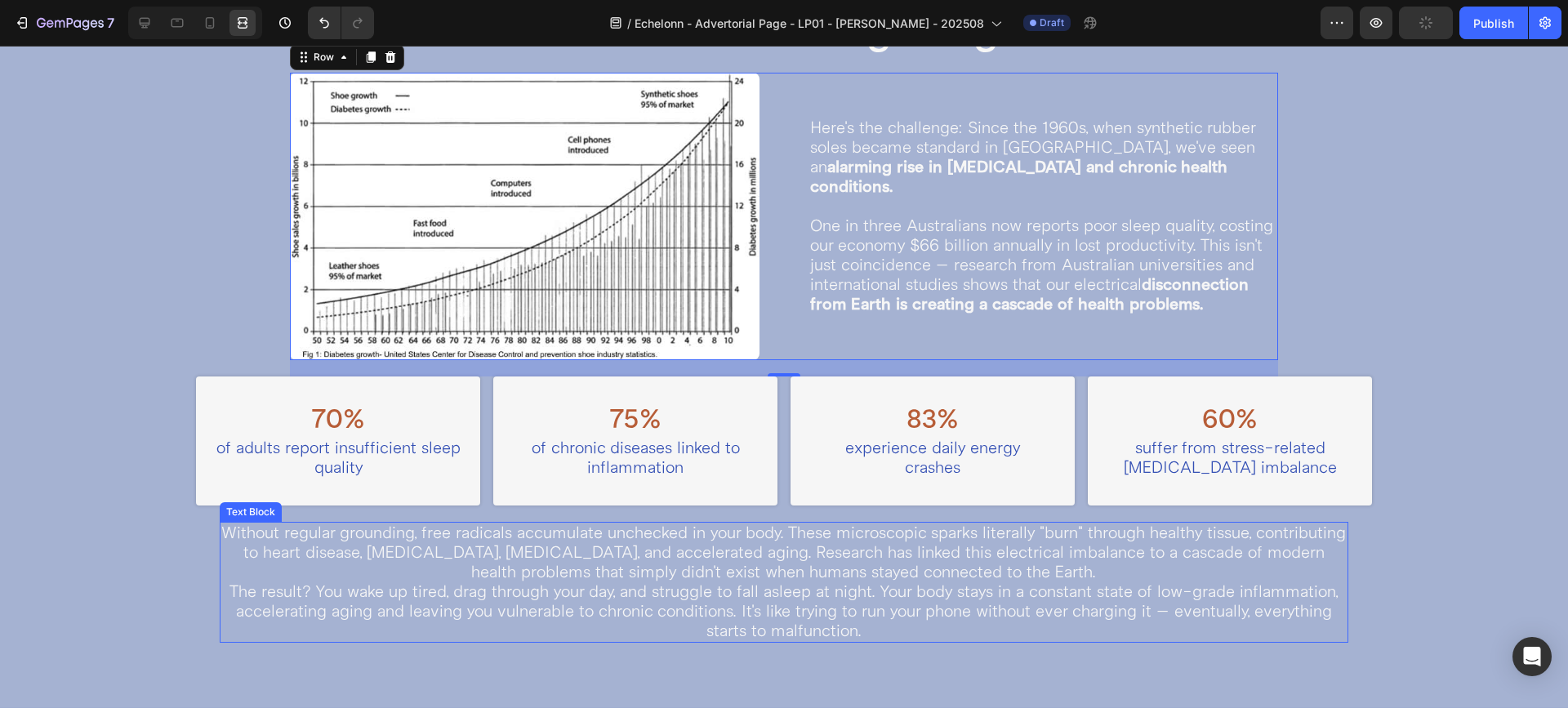
click at [436, 560] on p "Without regular grounding, free radicals accumulate unchecked in your body. The…" at bounding box center [784, 552] width 1125 height 59
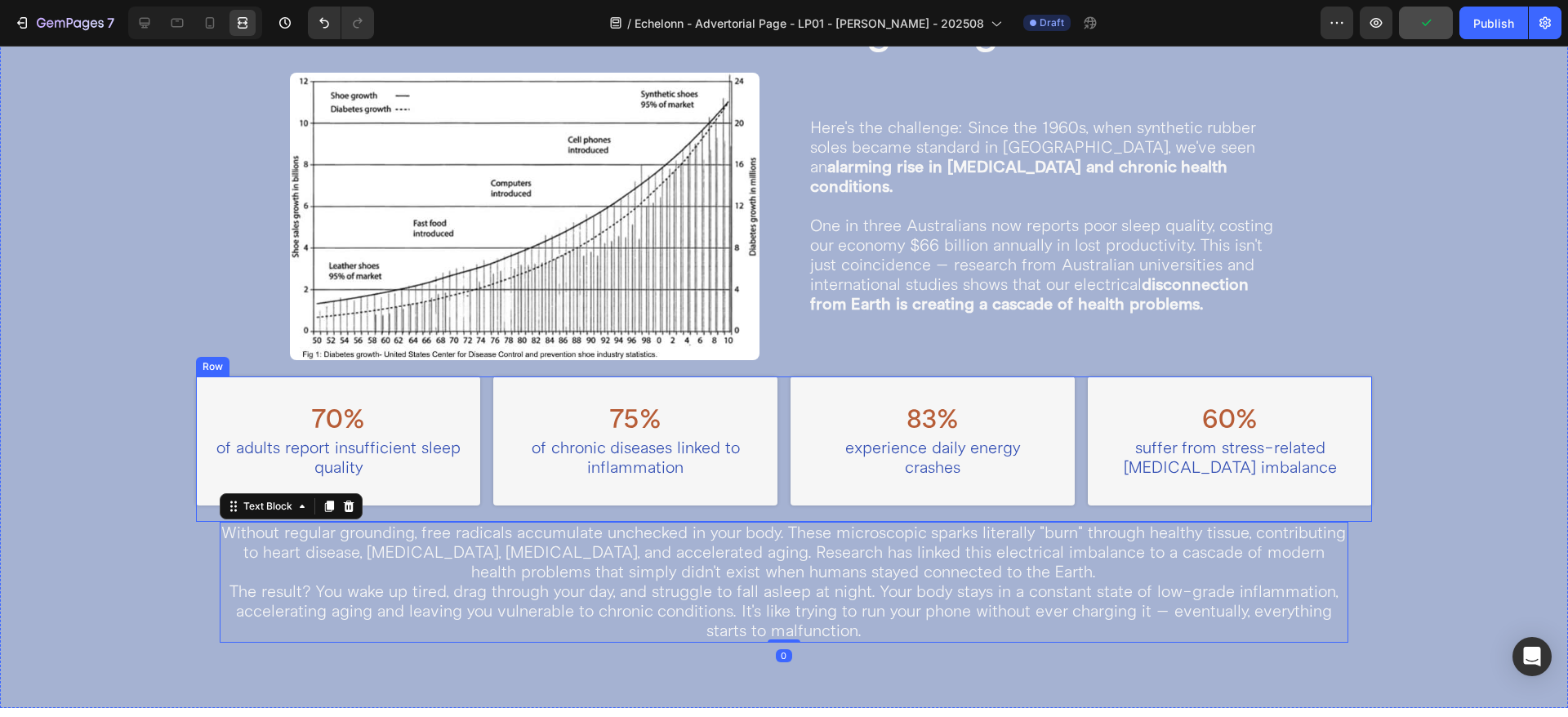
scroll to position [1001, 0]
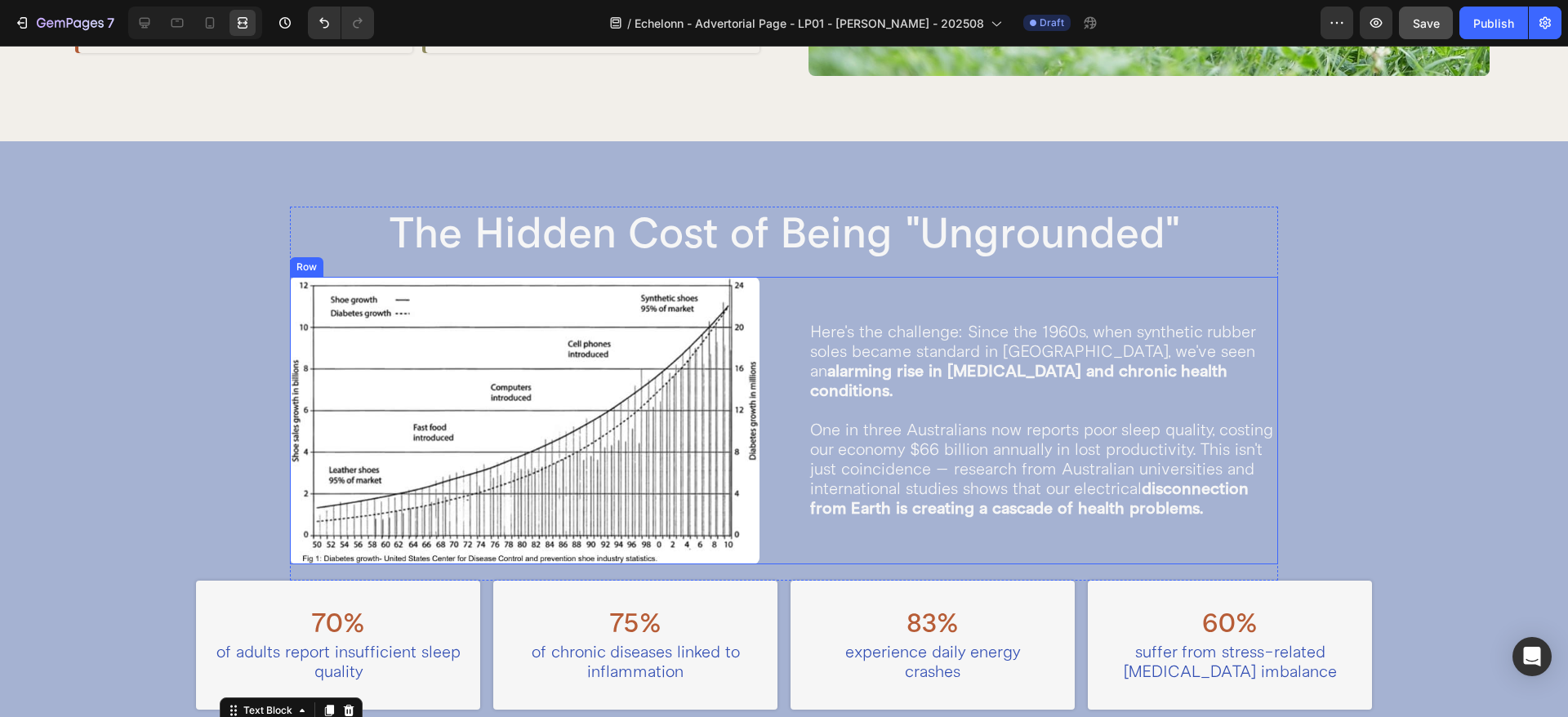
click at [771, 488] on div "Image Here's the challenge: Since the 1960s, when synthetic rubber soles became…" at bounding box center [784, 420] width 988 height 287
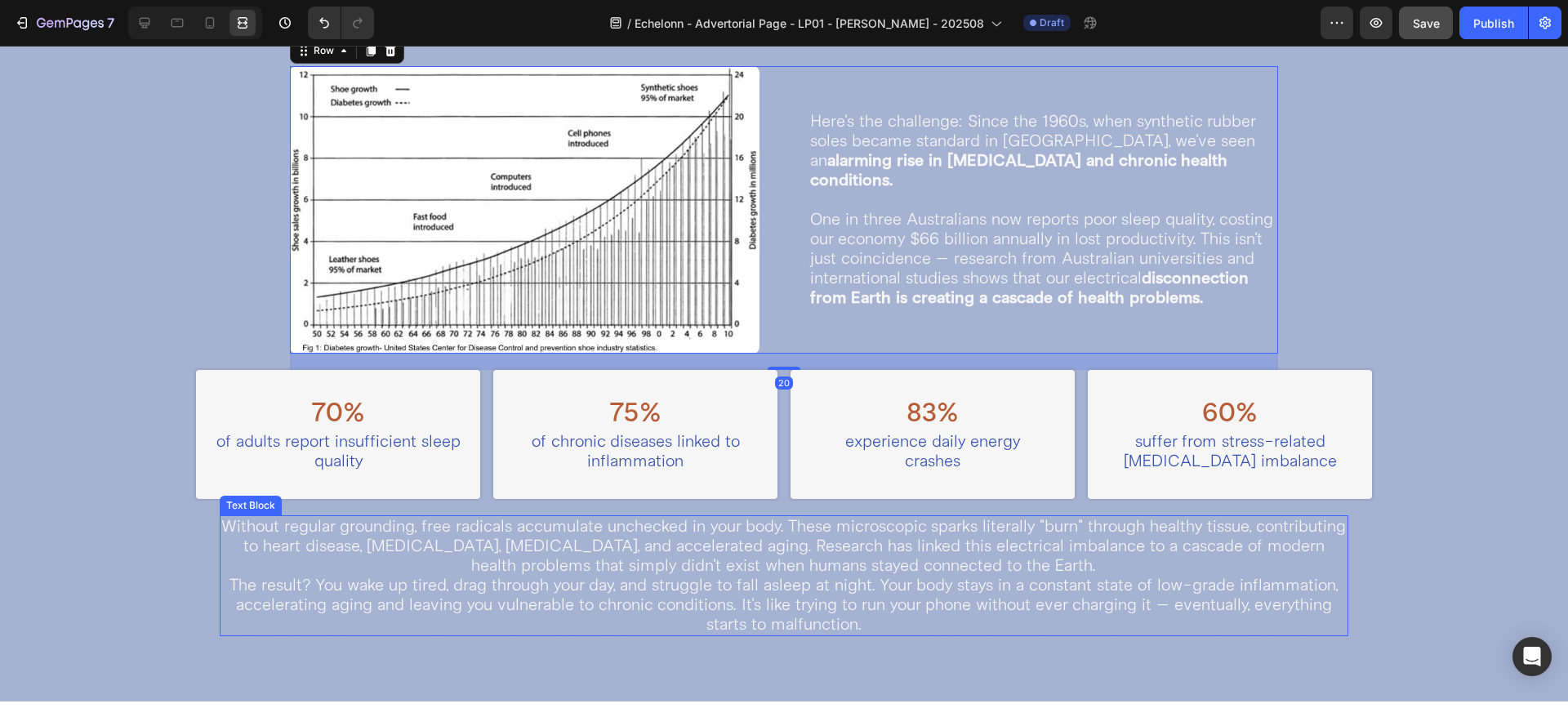
scroll to position [1205, 0]
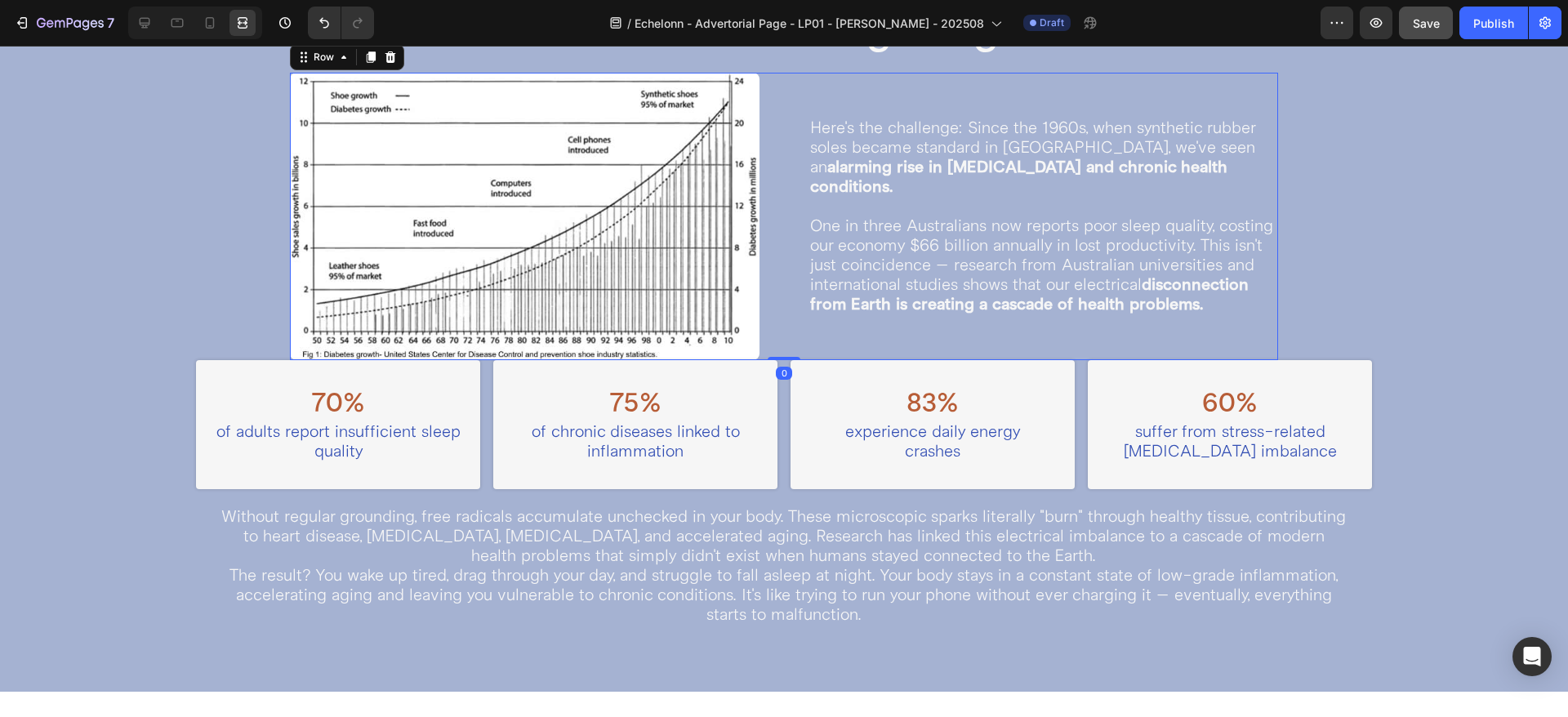
drag, startPoint x: 772, startPoint y: 370, endPoint x: 151, endPoint y: 244, distance: 633.7
click at [782, 316] on div "Image Here's the challenge: Since the 1960s, when synthetic rubber soles became…" at bounding box center [784, 216] width 988 height 287
click at [479, 418] on div "70% Heading of adults report insufficient sleep quality Text Block Row 75% Head…" at bounding box center [784, 425] width 1175 height 129
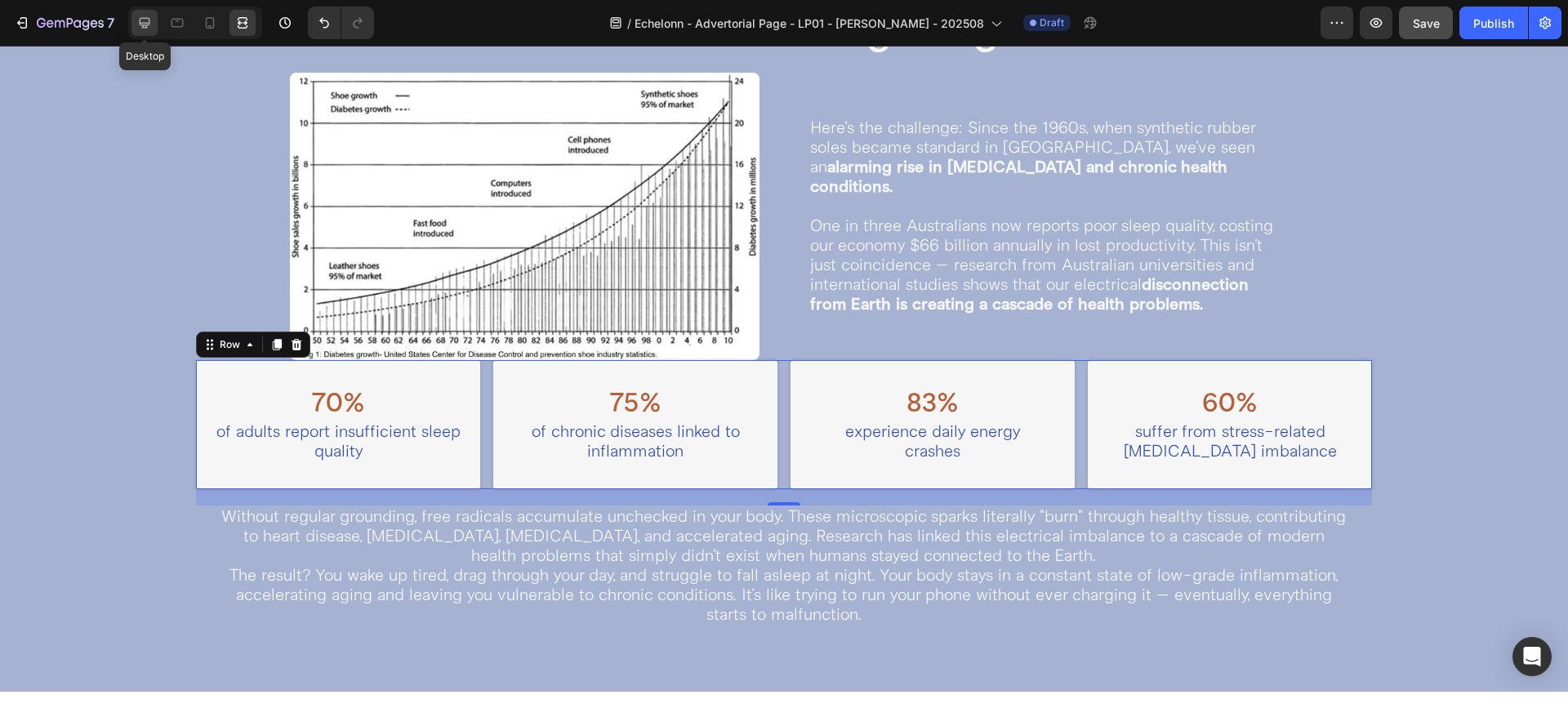
click at [156, 22] on div at bounding box center [144, 22] width 26 height 26
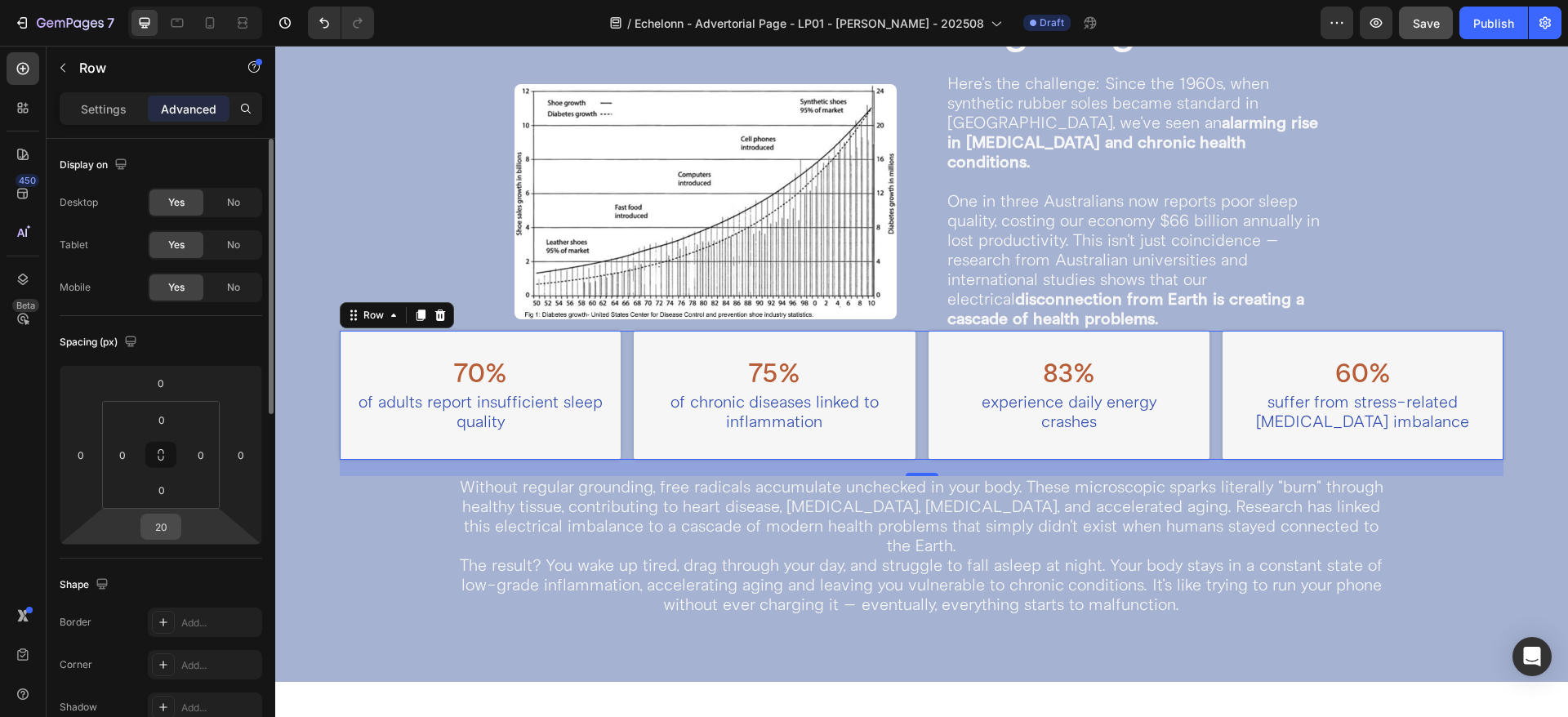
click at [159, 530] on input "20" at bounding box center [161, 527] width 32 height 25
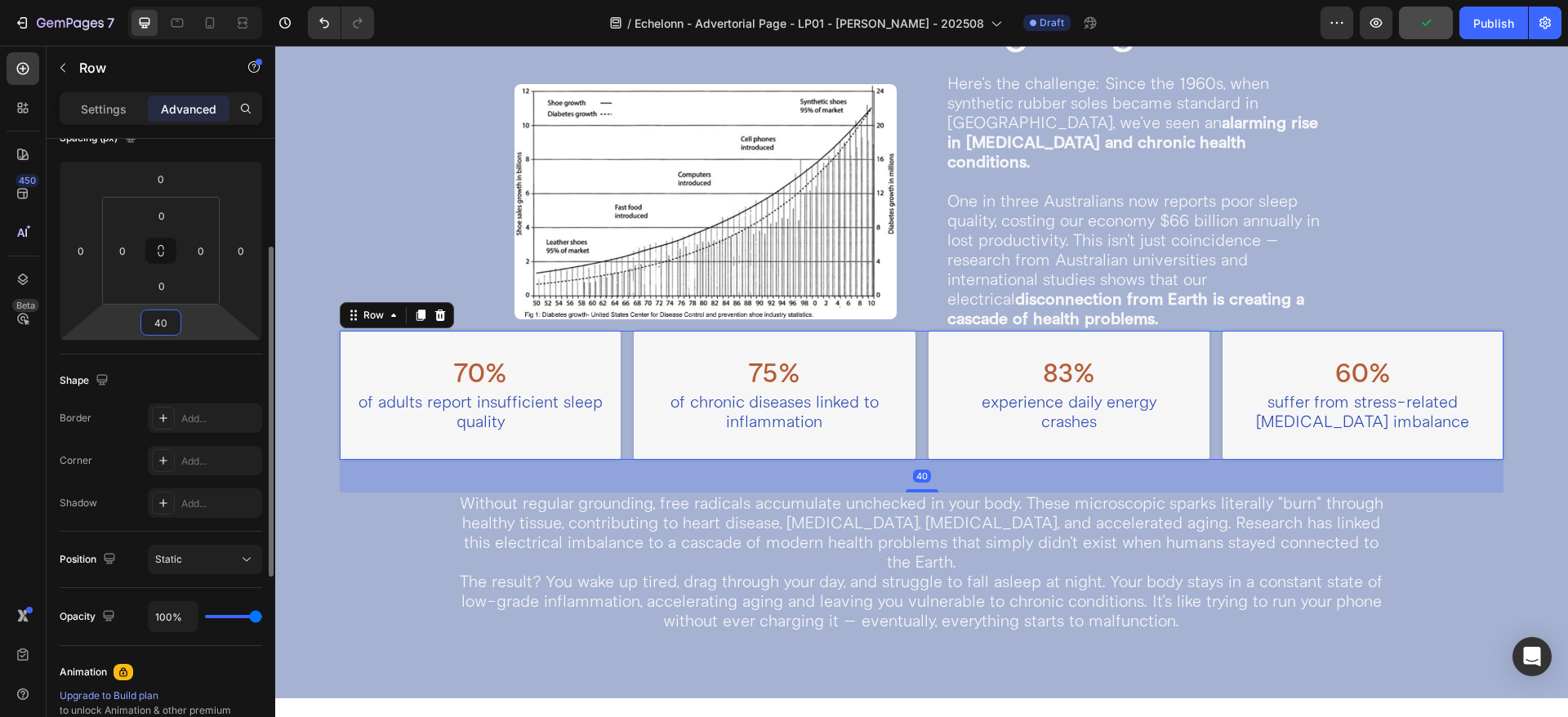
type input "40"
click at [165, 177] on input "0" at bounding box center [161, 179] width 32 height 25
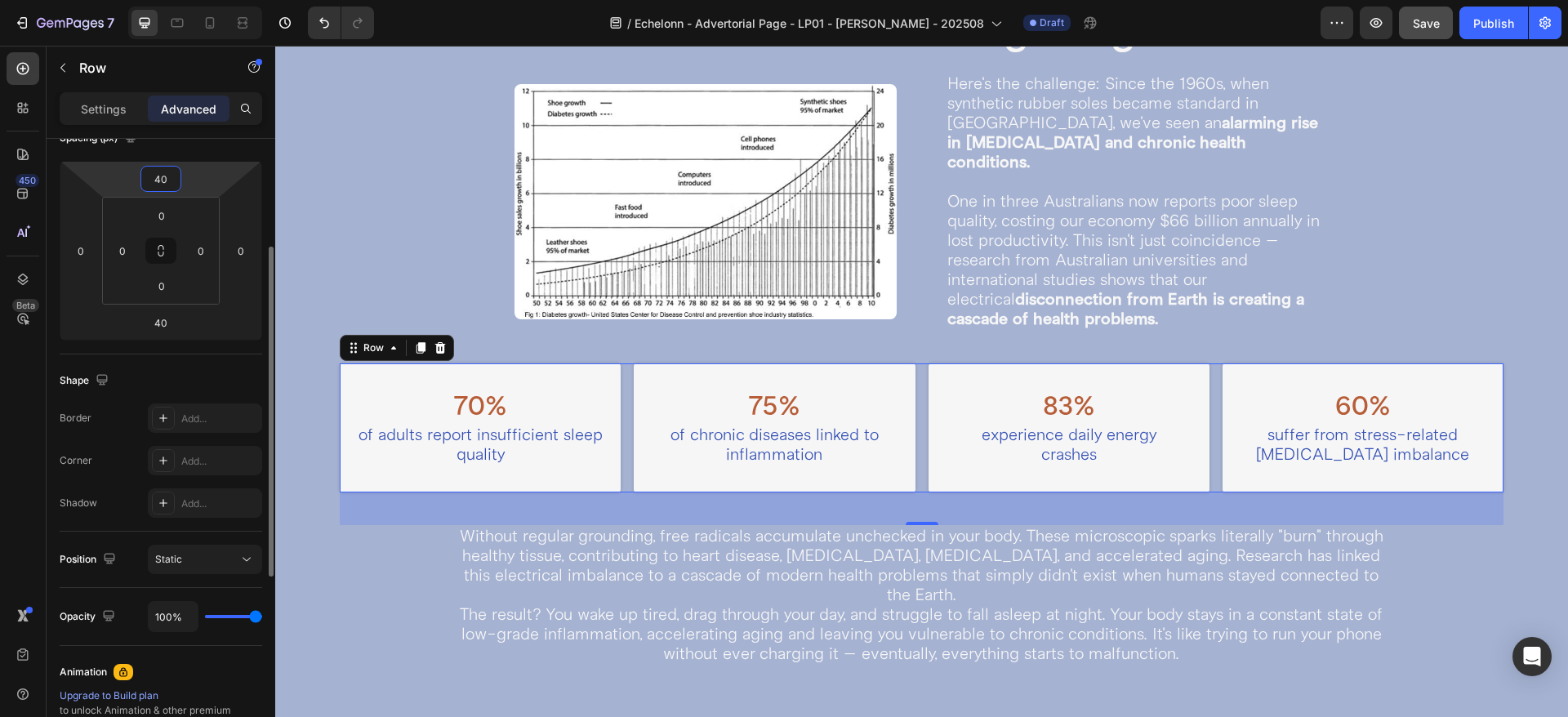
type input "40"
click at [902, 267] on div "Image Here's the challenge: Since the 1960s, when synthetic rubber soles became…" at bounding box center [921, 201] width 814 height 258
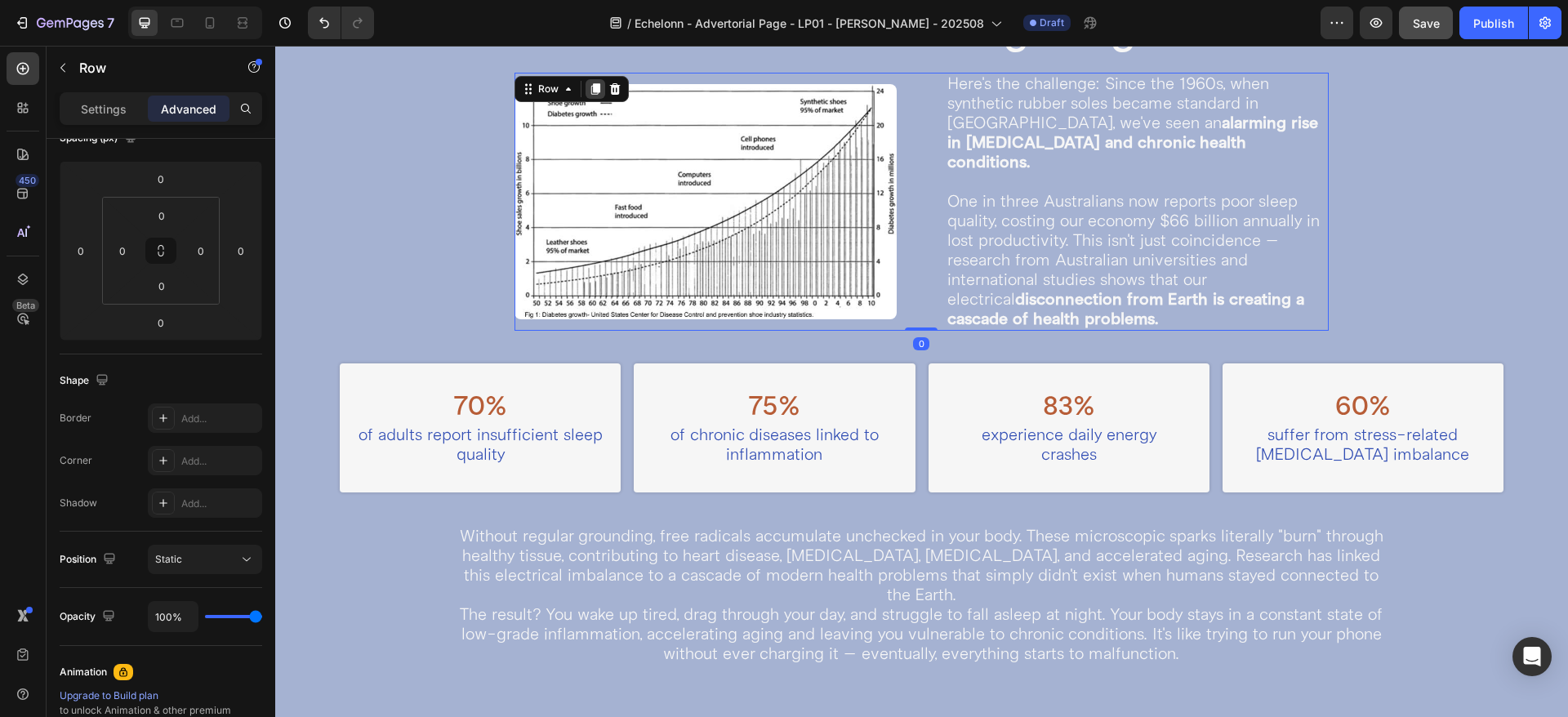
click at [593, 93] on icon at bounding box center [595, 89] width 9 height 11
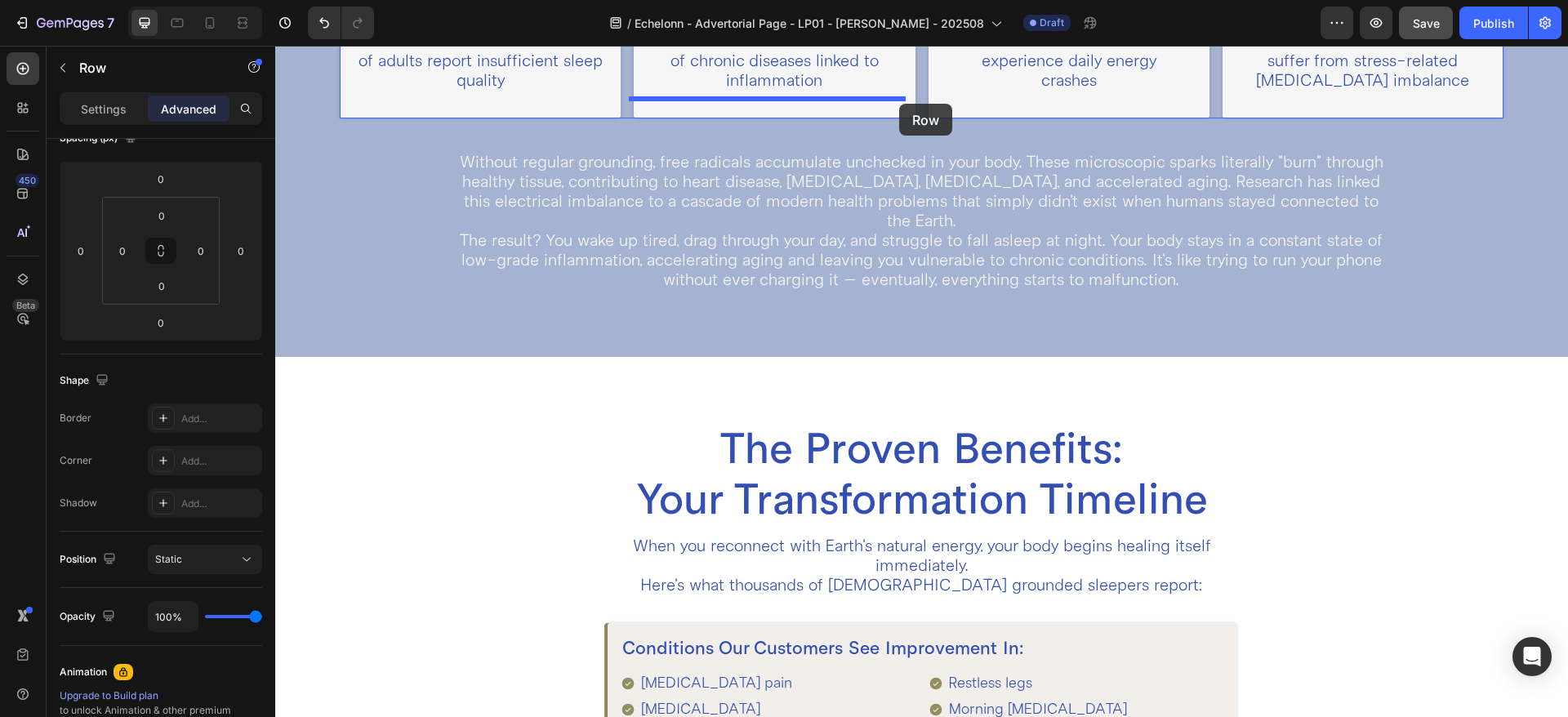
scroll to position [1772, 0]
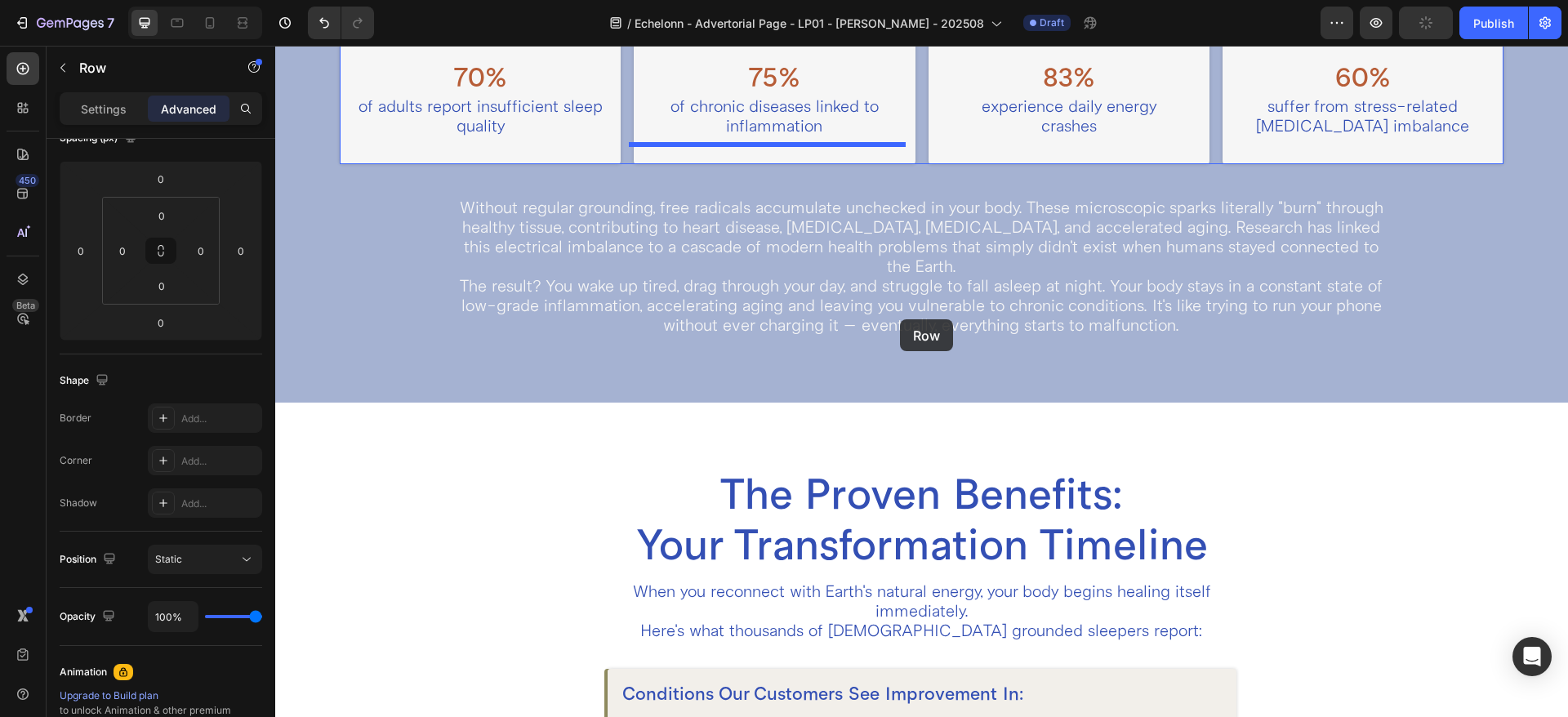
drag, startPoint x: 551, startPoint y: 297, endPoint x: 904, endPoint y: 378, distance: 362.2
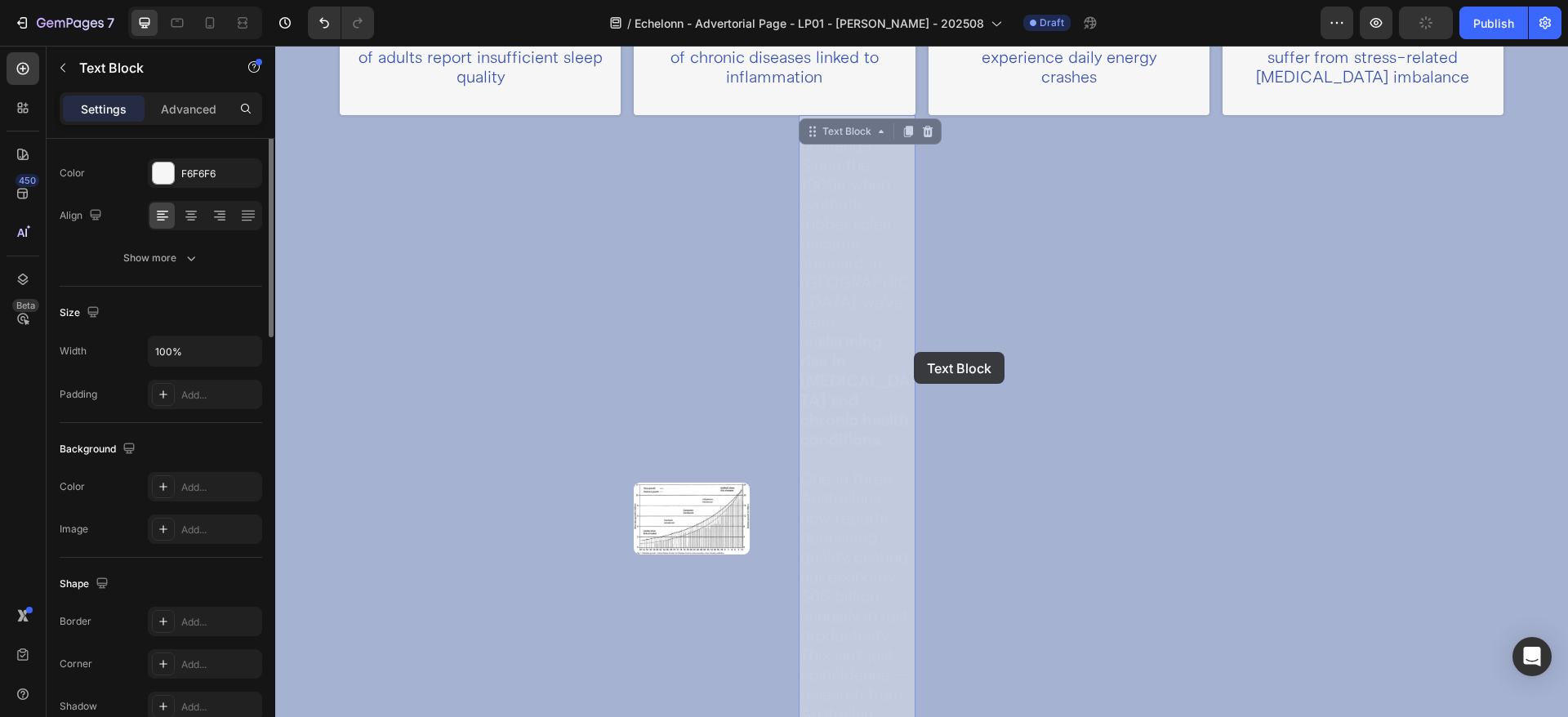
scroll to position [0, 0]
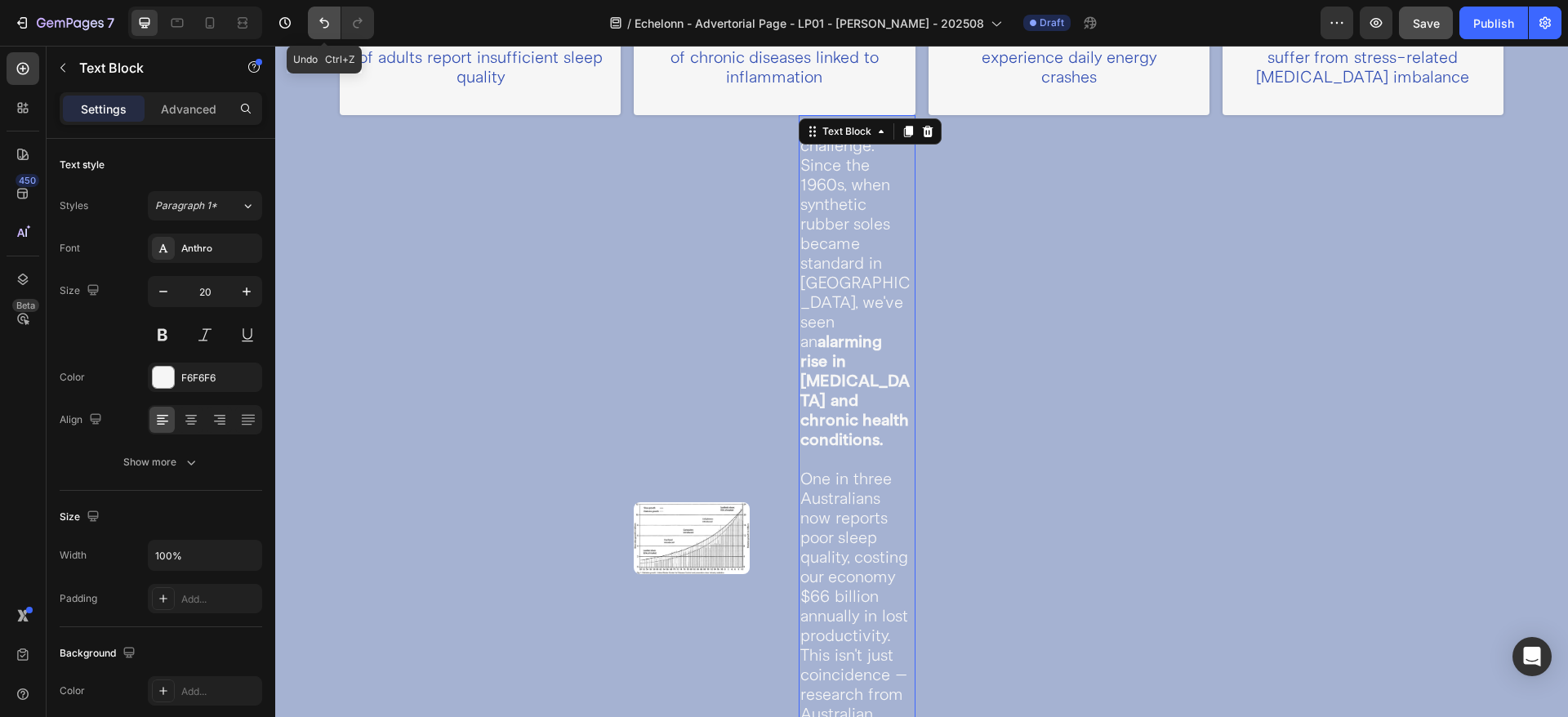
click at [329, 22] on icon "Undo/Redo" at bounding box center [323, 22] width 16 height 16
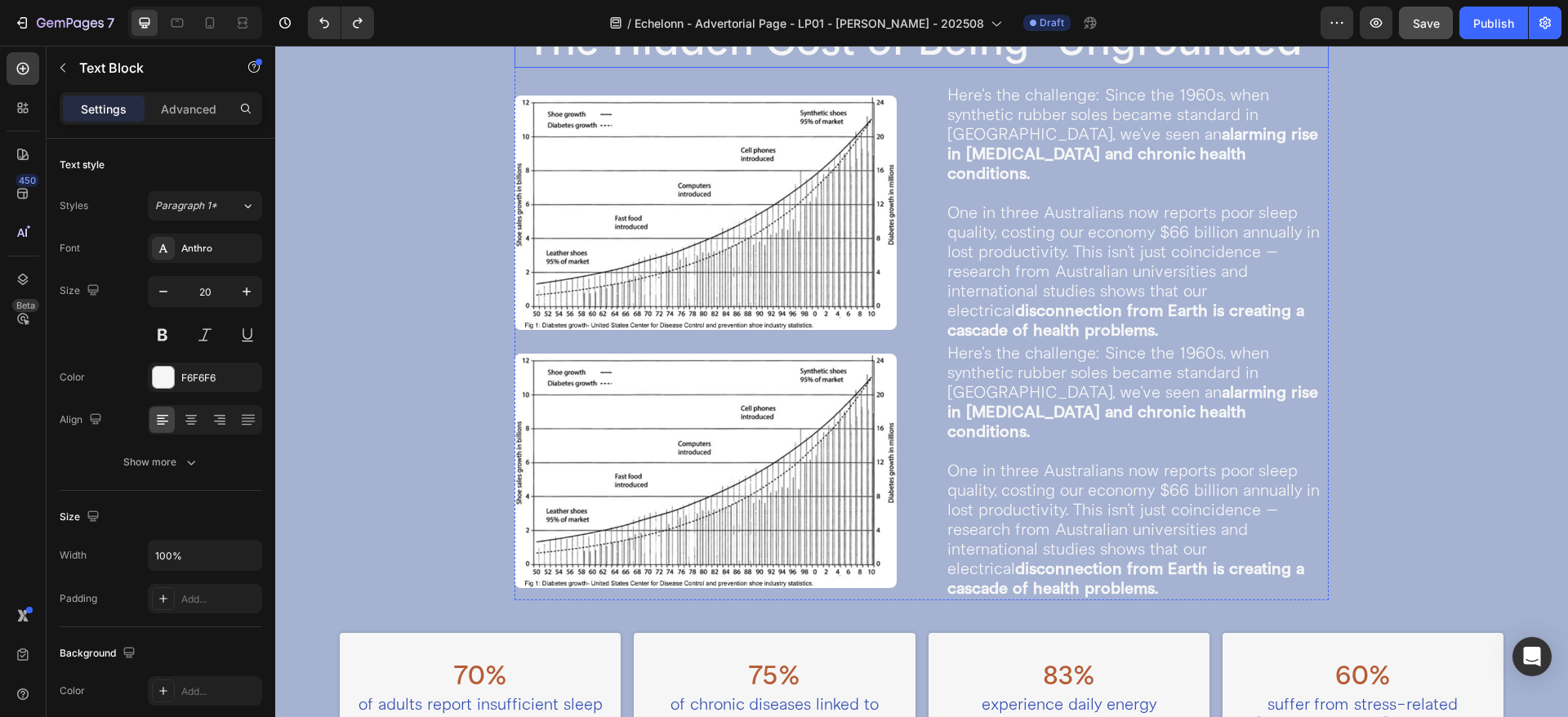
scroll to position [1004, 0]
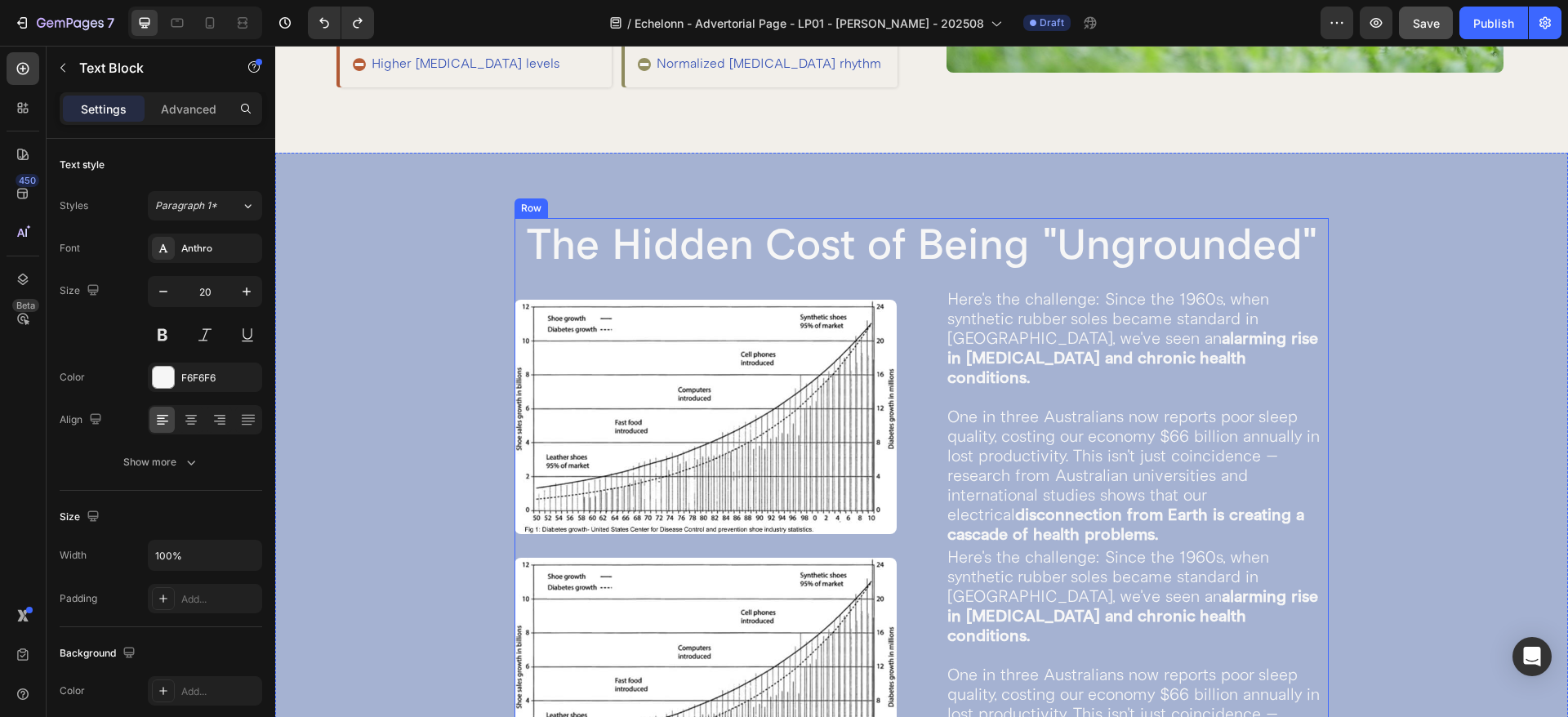
click at [534, 297] on div "The Hidden Cost of Being "Ungrounded" Heading Image Here's the challenge: Since…" at bounding box center [921, 511] width 814 height 586
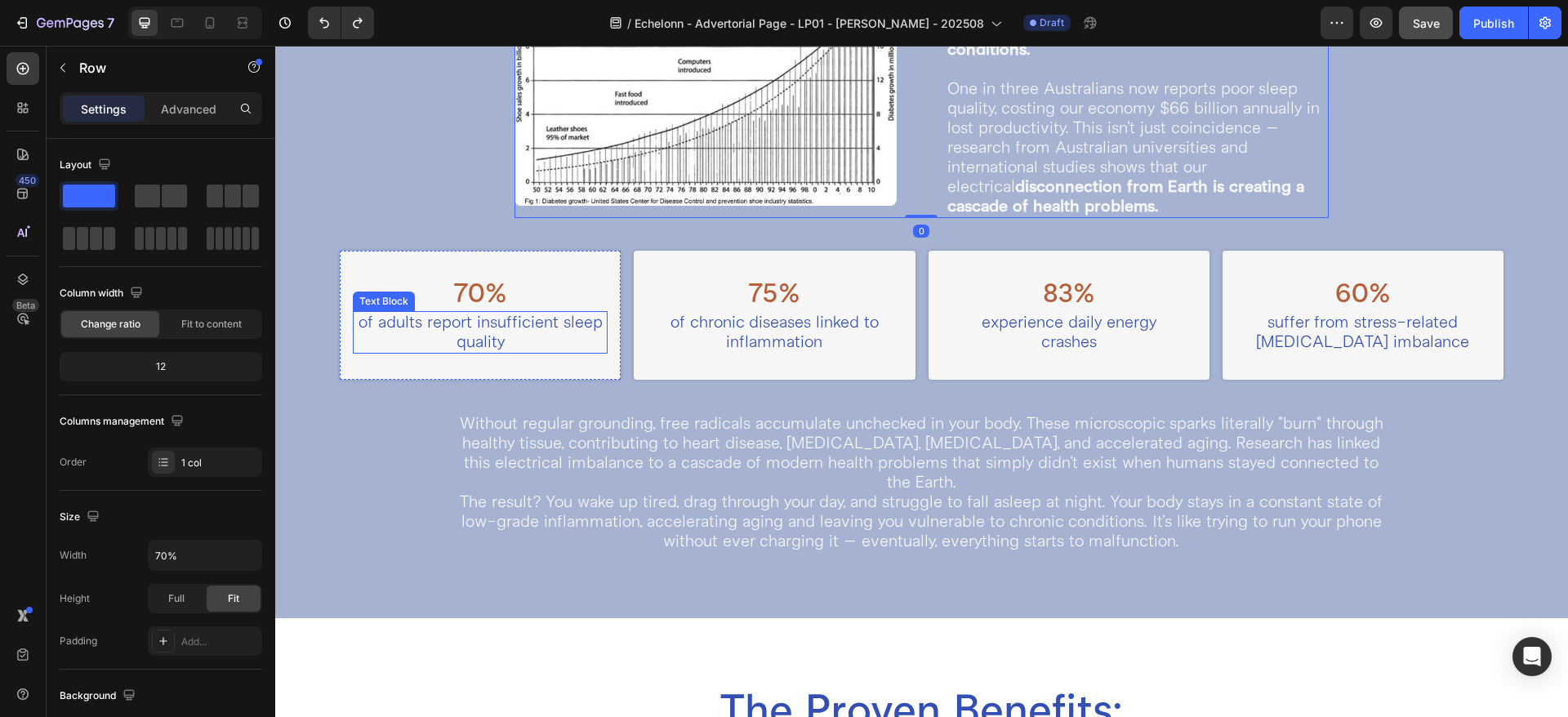
scroll to position [1617, 0]
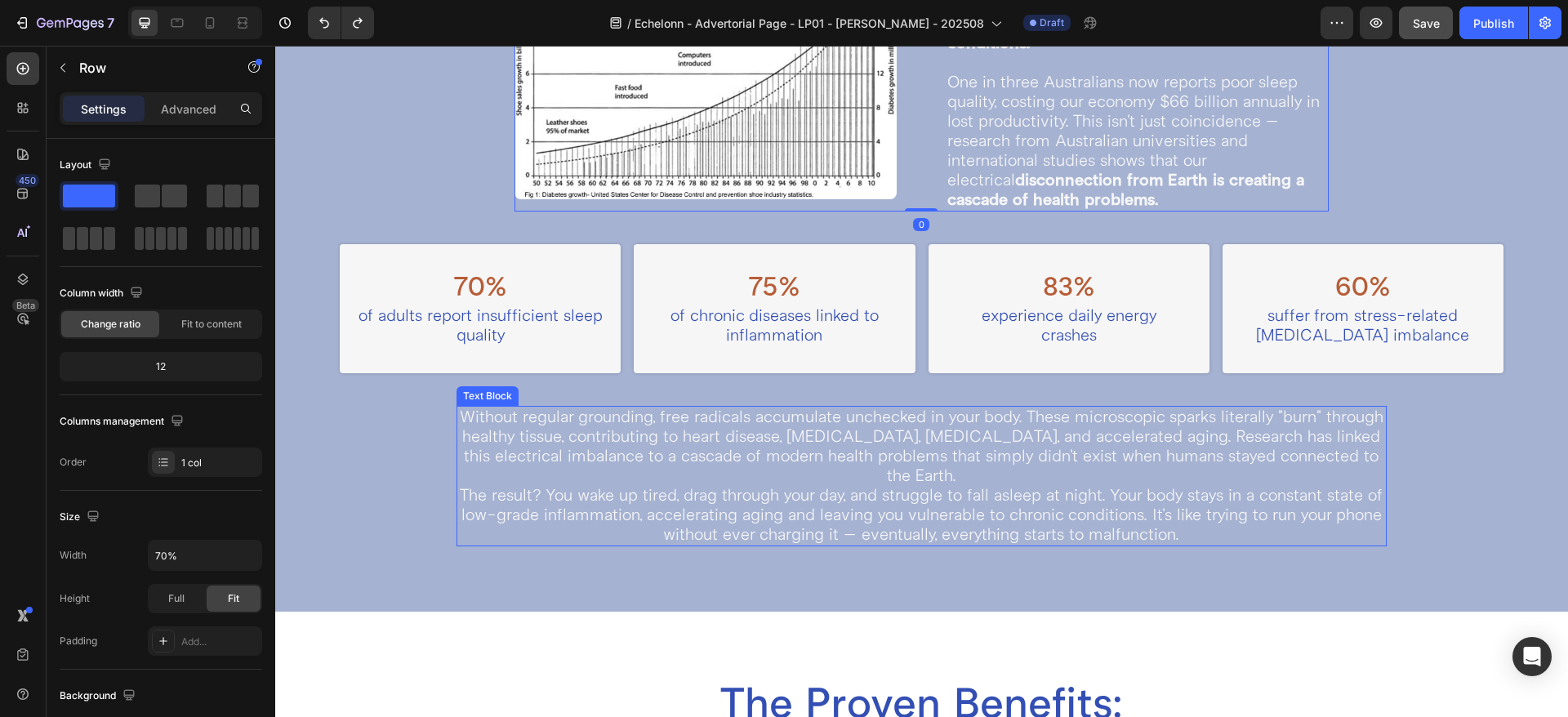
click at [514, 411] on p "Without regular grounding, free radicals accumulate unchecked in your body. The…" at bounding box center [921, 446] width 927 height 78
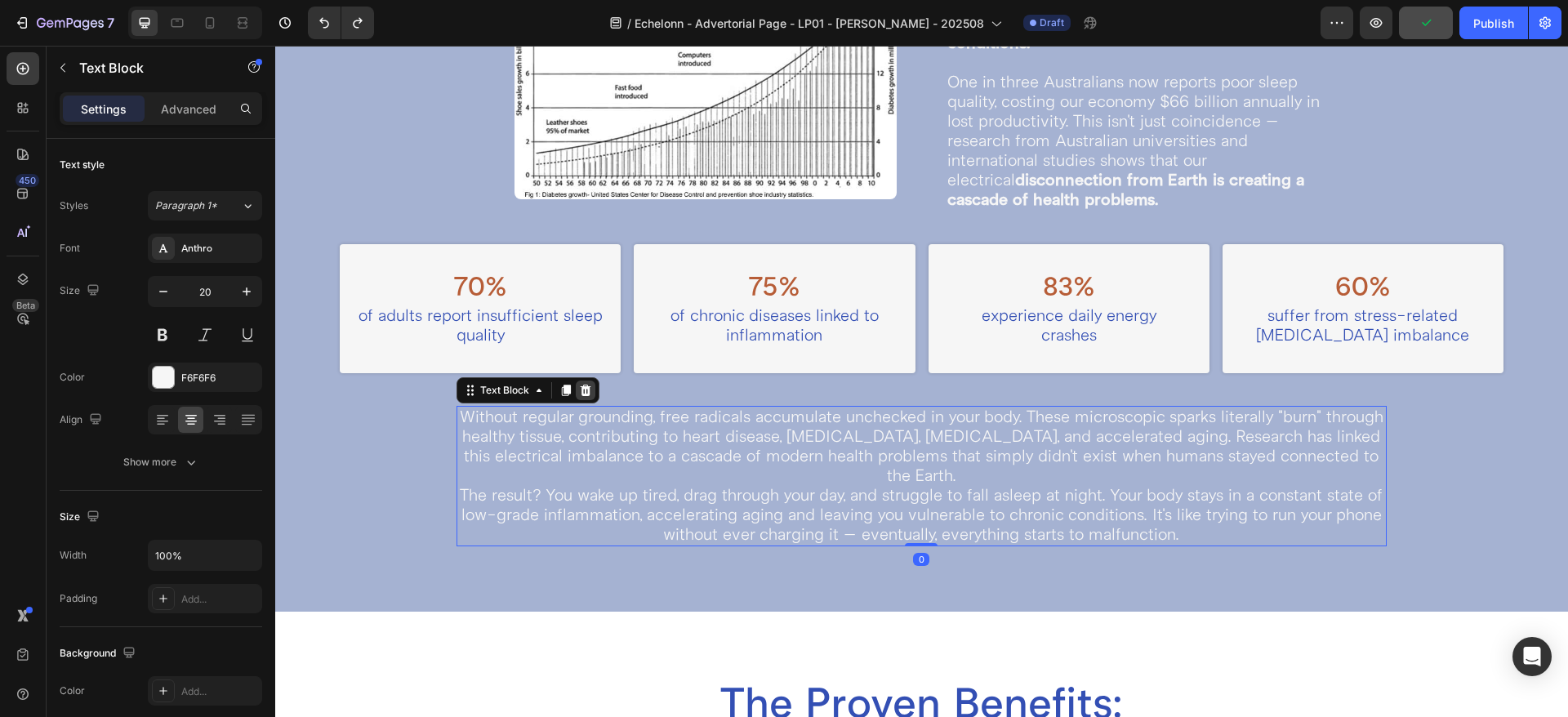
click at [580, 384] on icon at bounding box center [586, 391] width 13 height 13
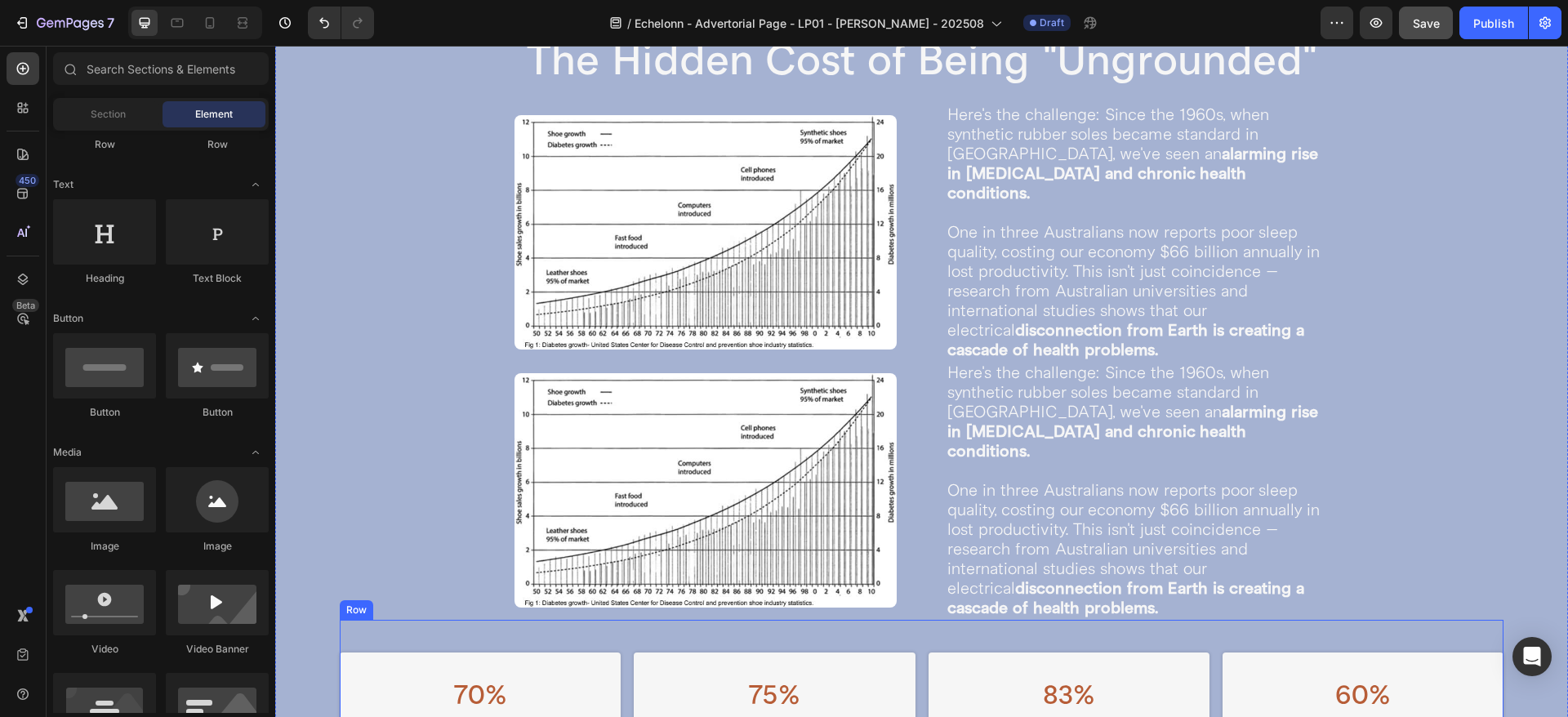
scroll to position [1412, 0]
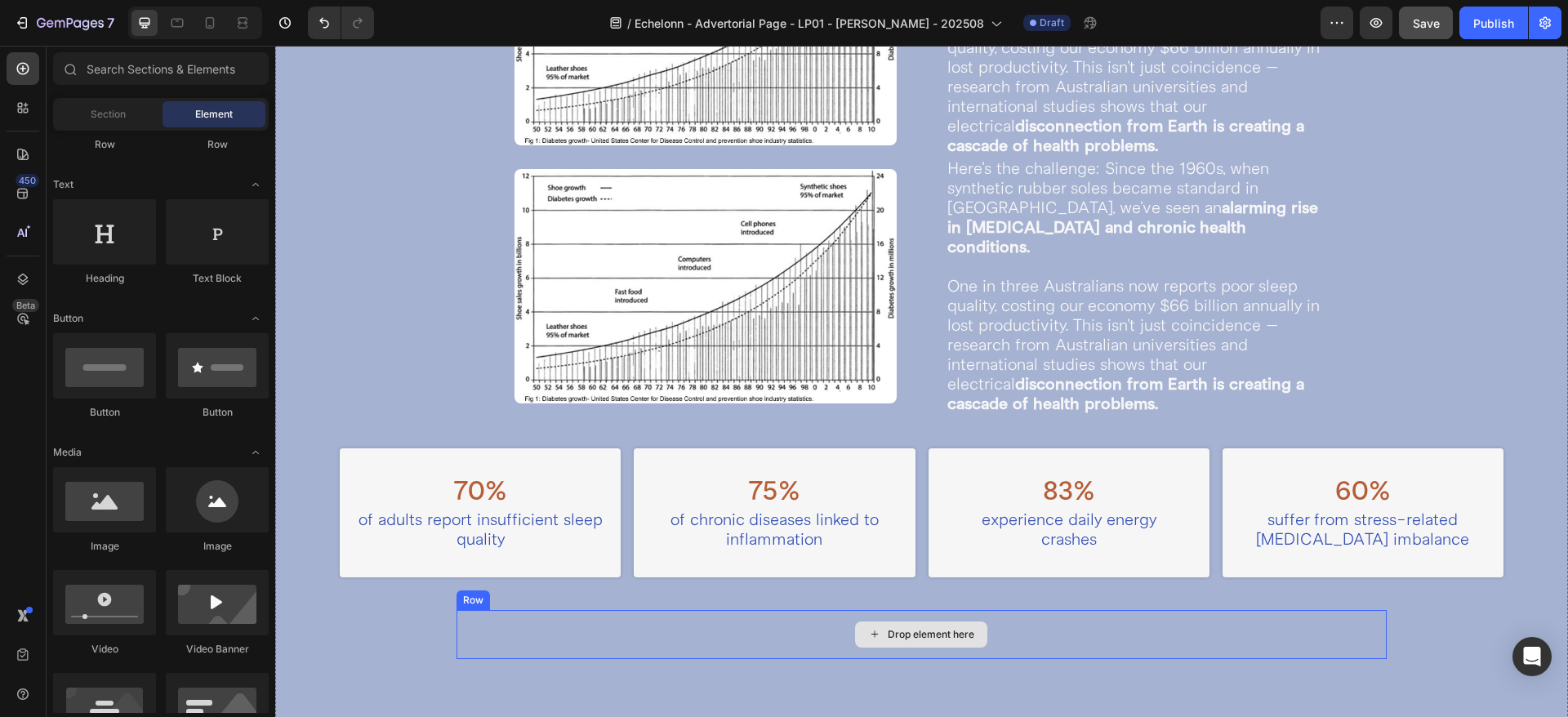
click at [504, 610] on div "Drop element here" at bounding box center [921, 634] width 931 height 49
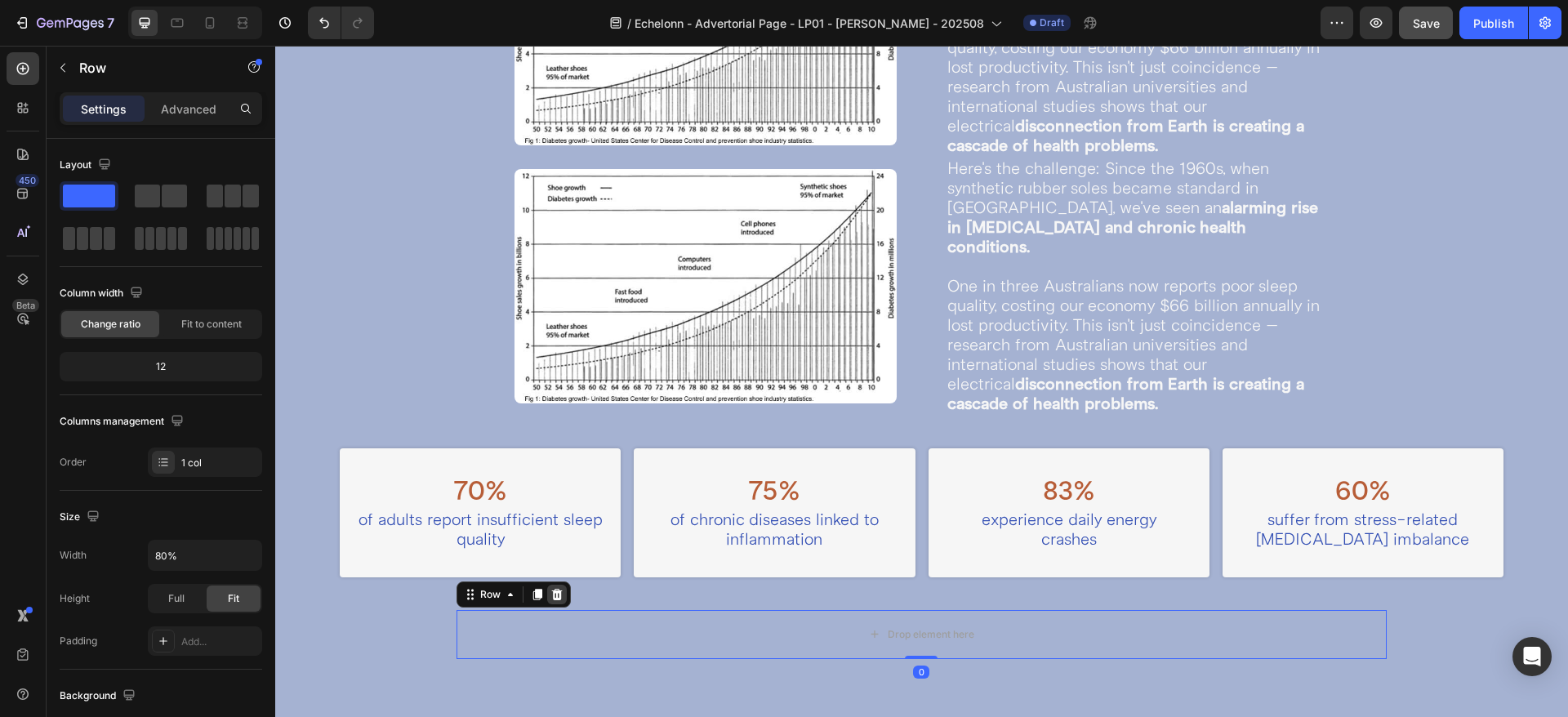
click at [551, 588] on icon at bounding box center [557, 594] width 13 height 13
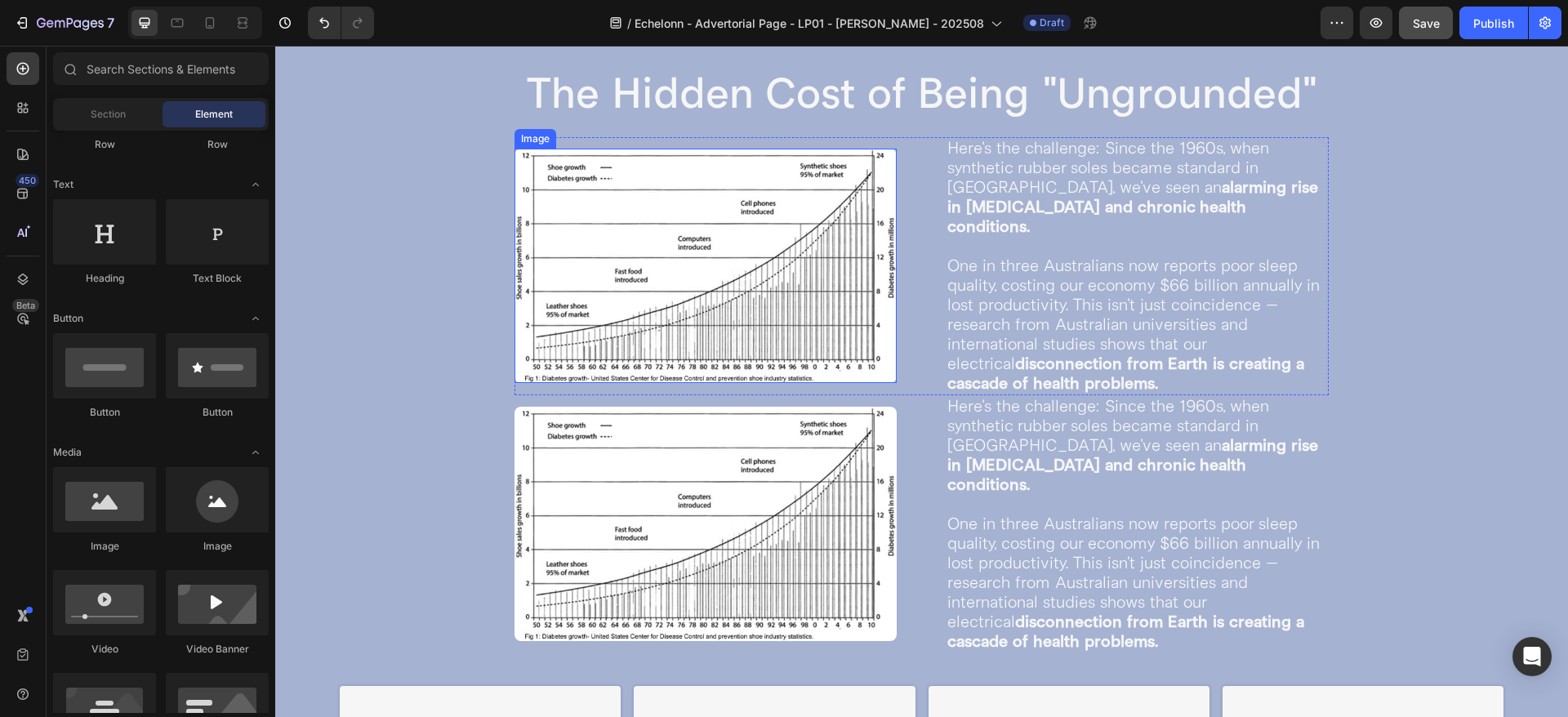
scroll to position [1004, 0]
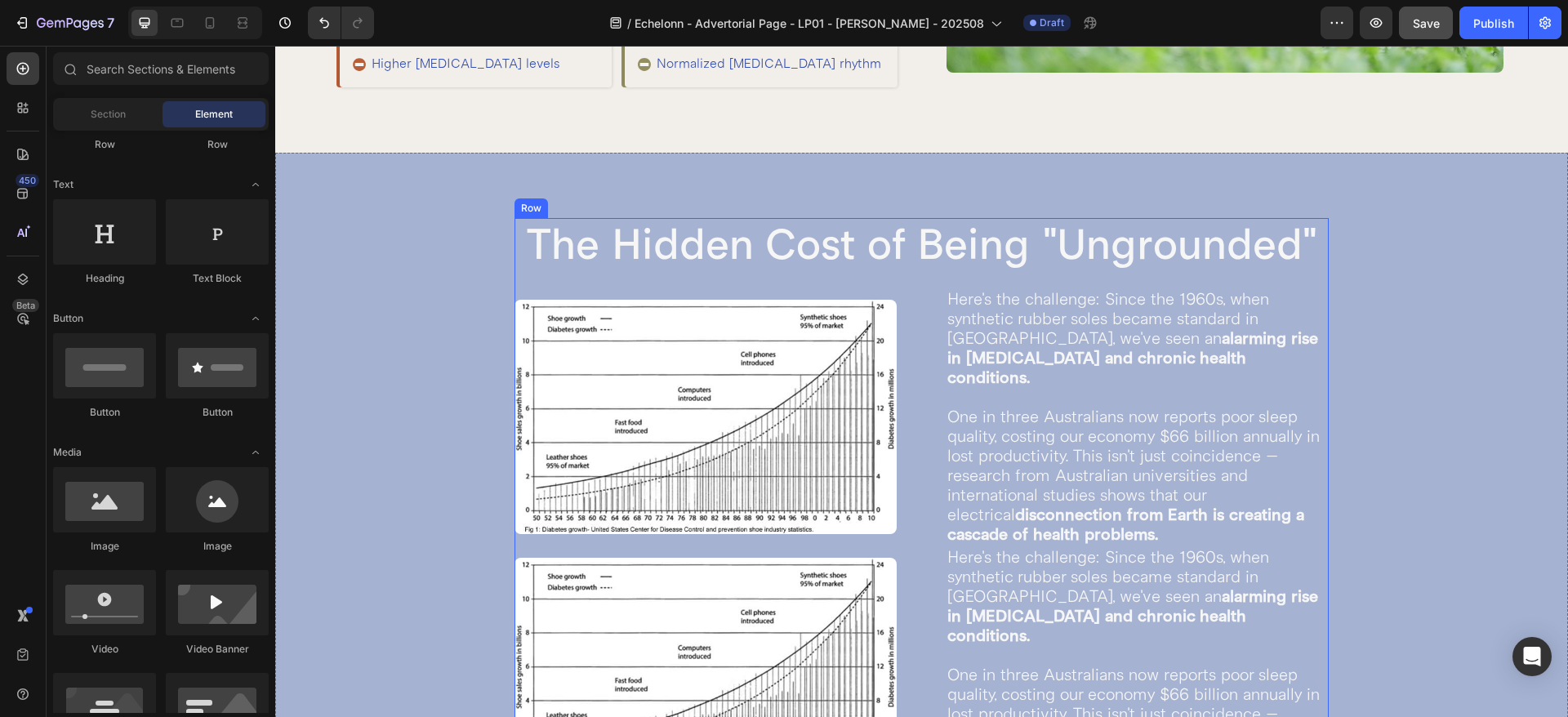
click at [906, 298] on div "The Hidden Cost of Being "Ungrounded" Heading Image Here's the challenge: Since…" at bounding box center [921, 511] width 814 height 586
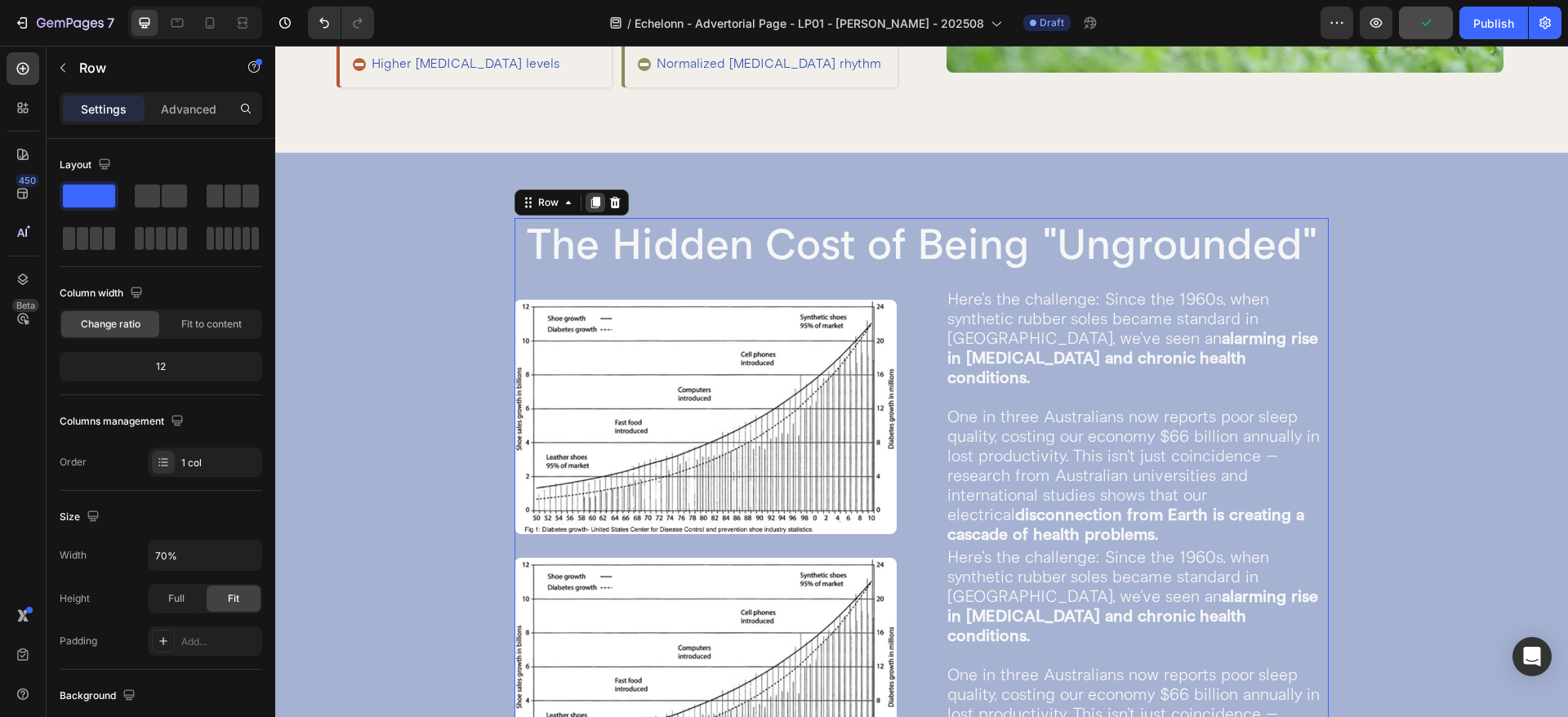
click at [591, 209] on icon at bounding box center [595, 203] width 13 height 13
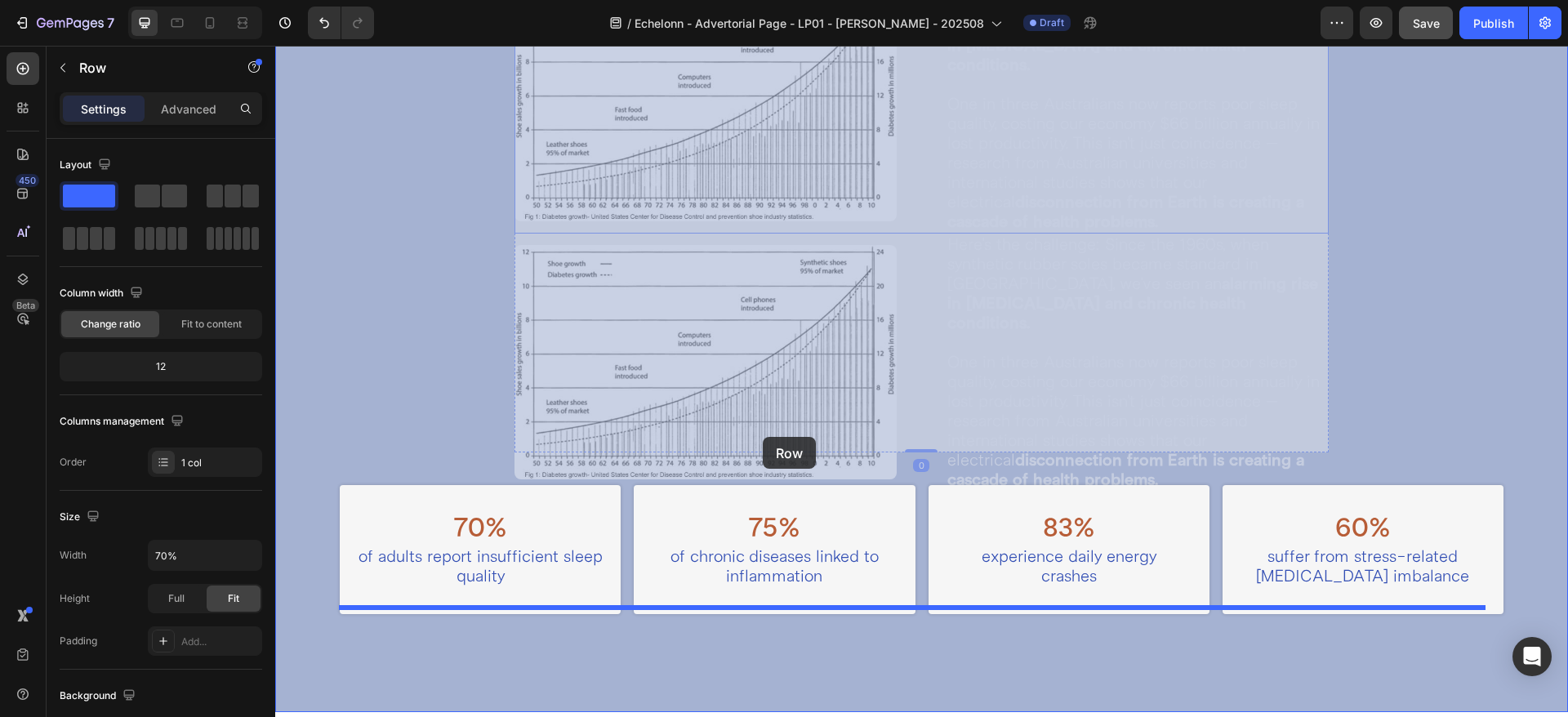
scroll to position [2111, 0]
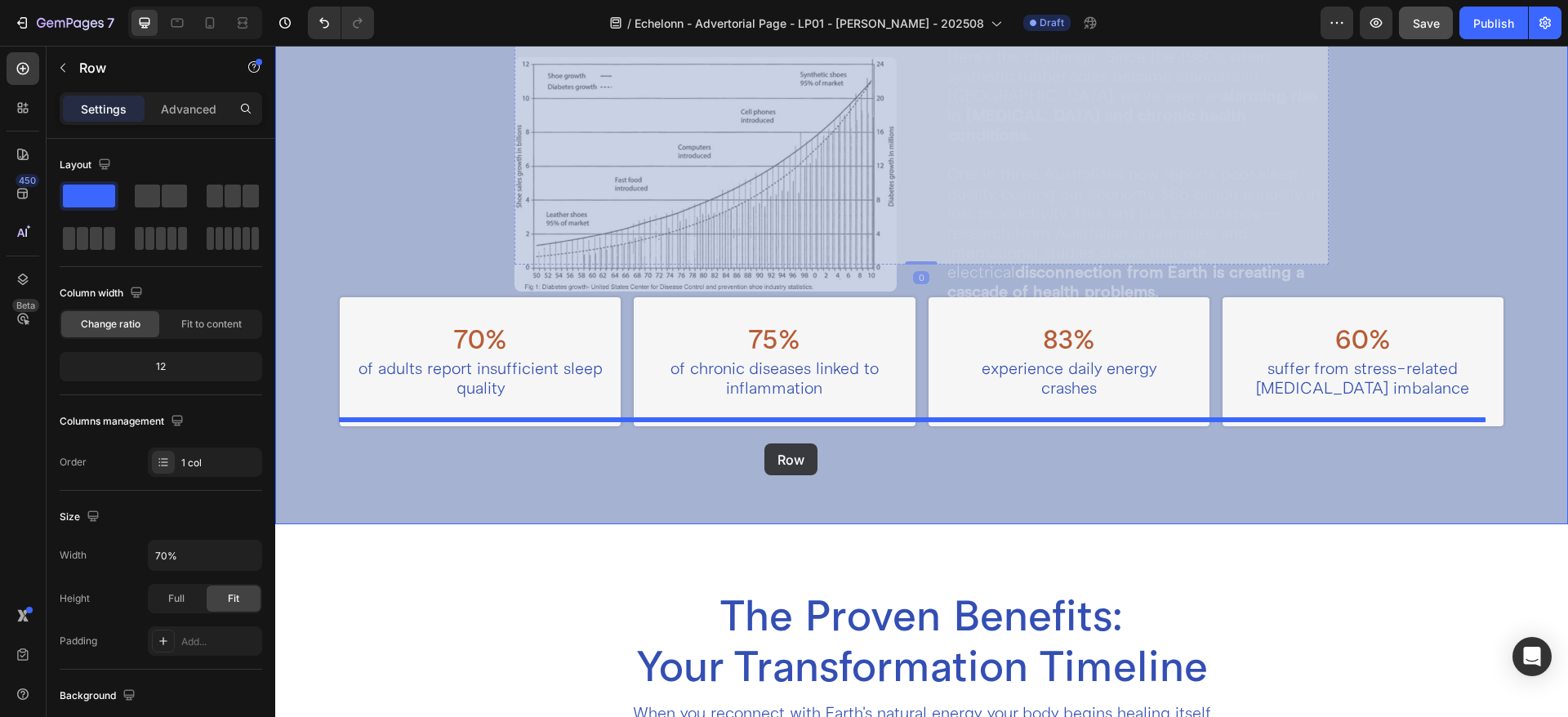
drag, startPoint x: 543, startPoint y: 88, endPoint x: 765, endPoint y: 443, distance: 418.7
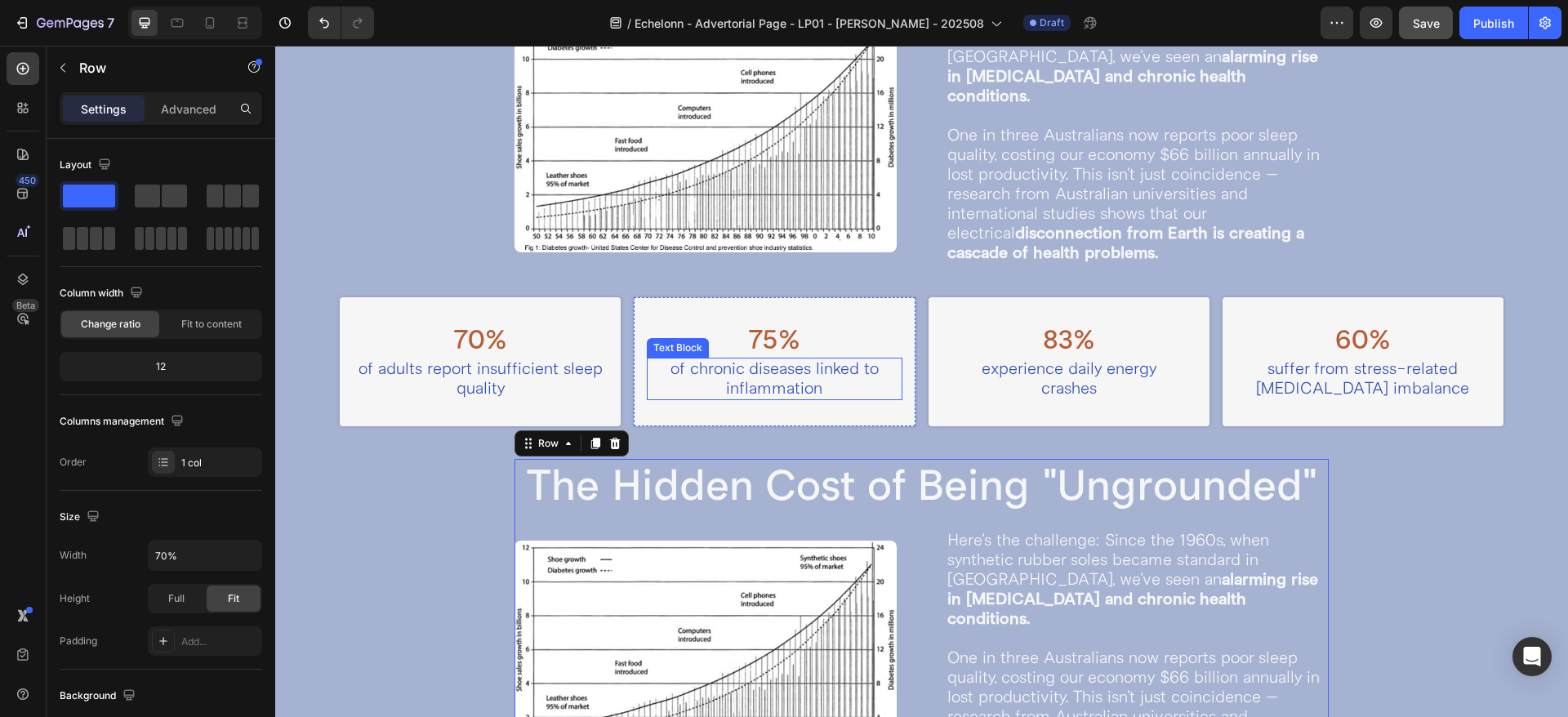
scroll to position [1155, 0]
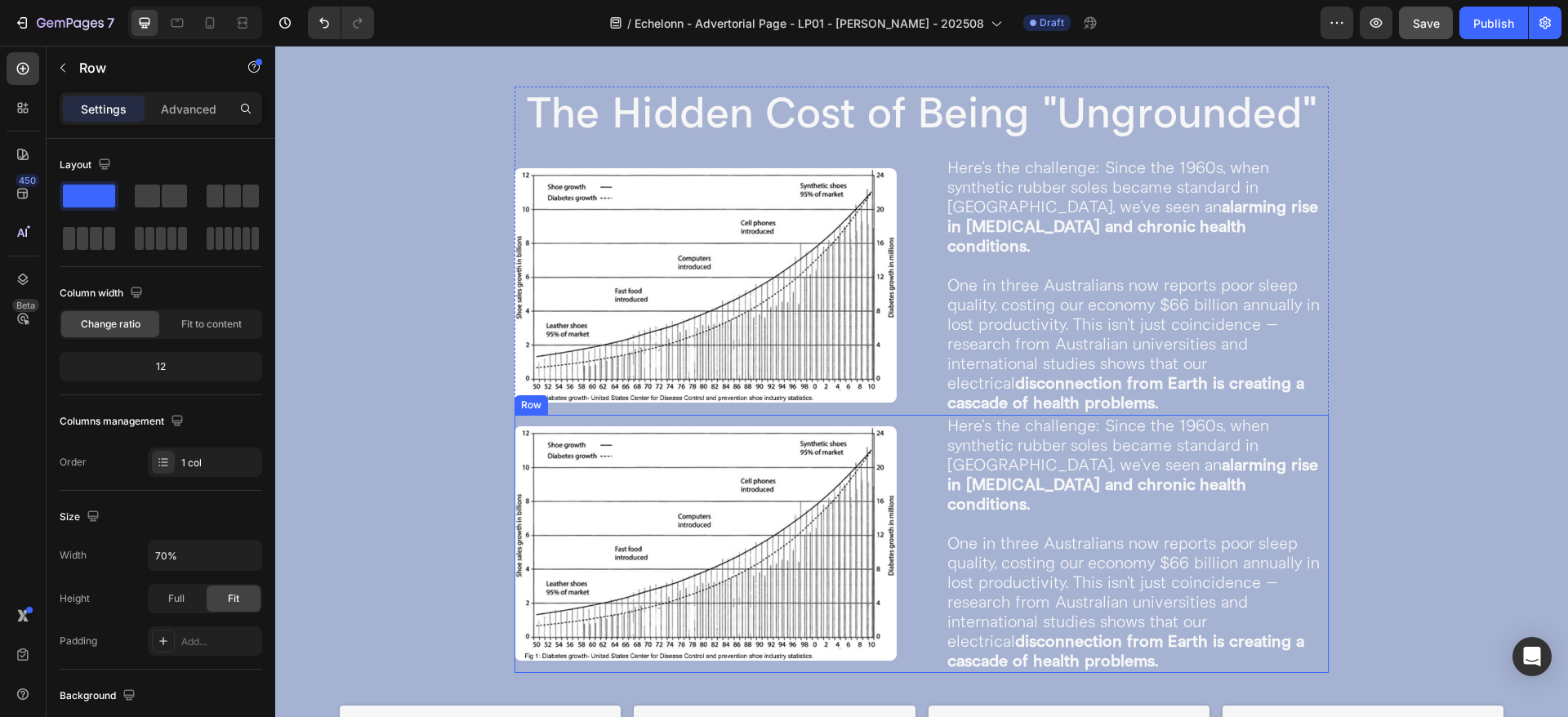
click at [898, 423] on div "Image Here's the challenge: Since the 1960s, when synthetic rubber soles became…" at bounding box center [921, 543] width 814 height 258
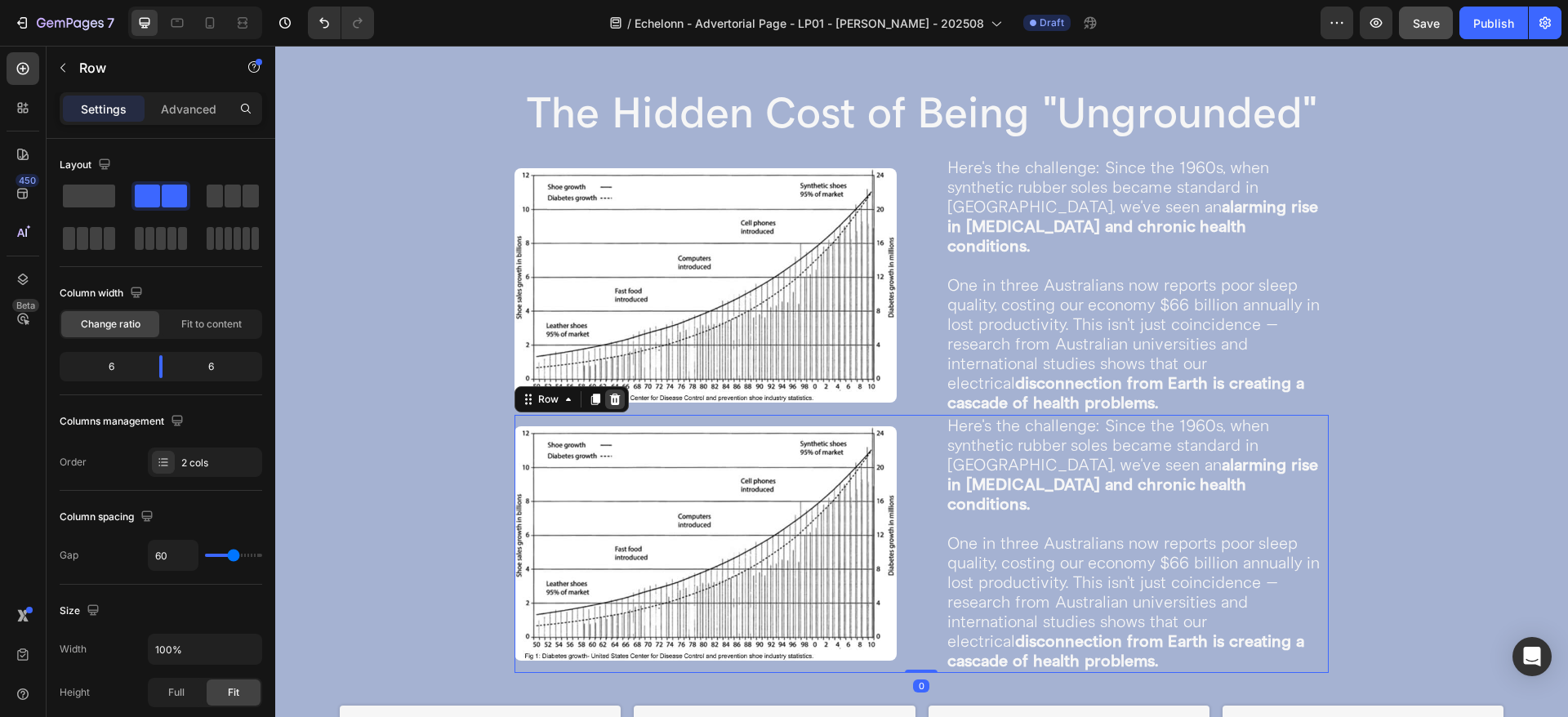
click at [615, 394] on icon at bounding box center [614, 399] width 10 height 11
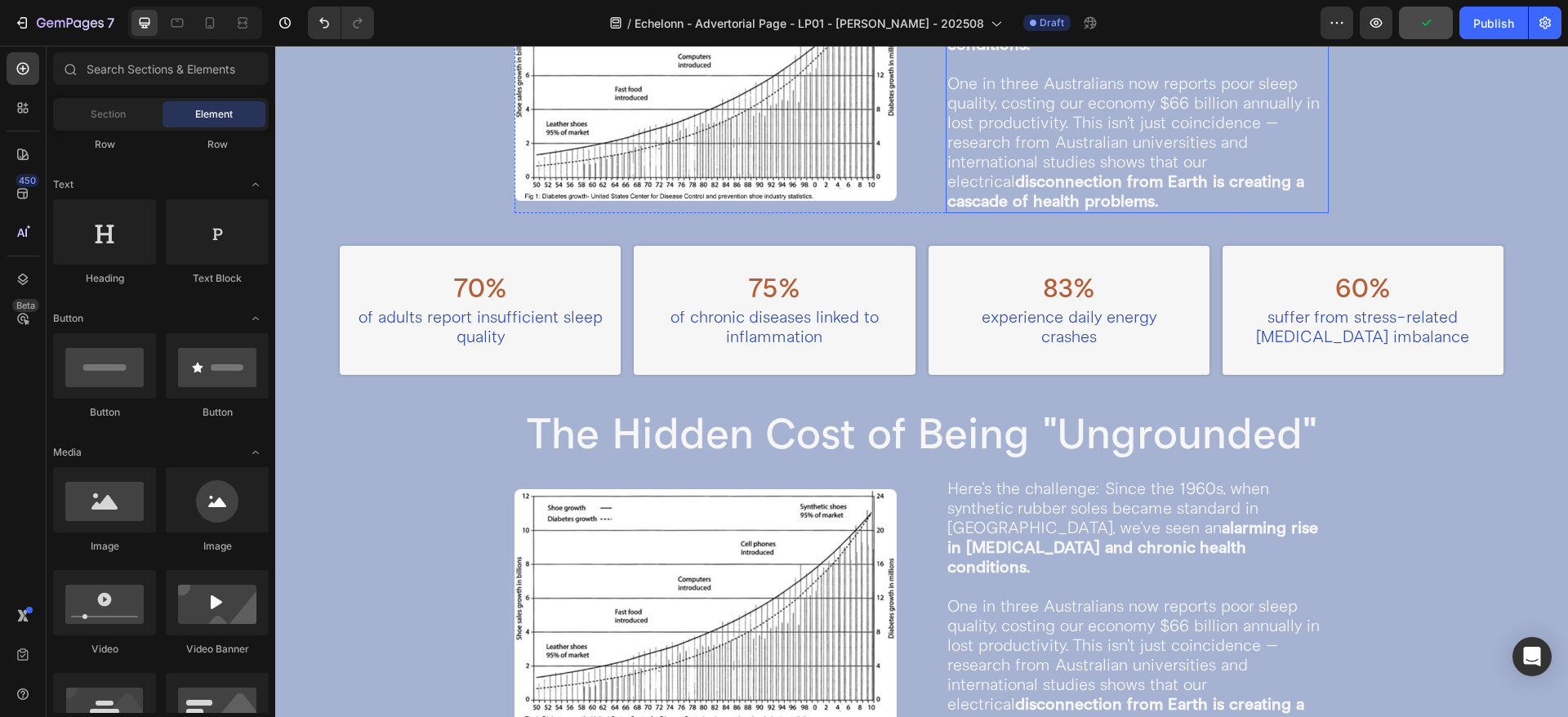
scroll to position [1360, 0]
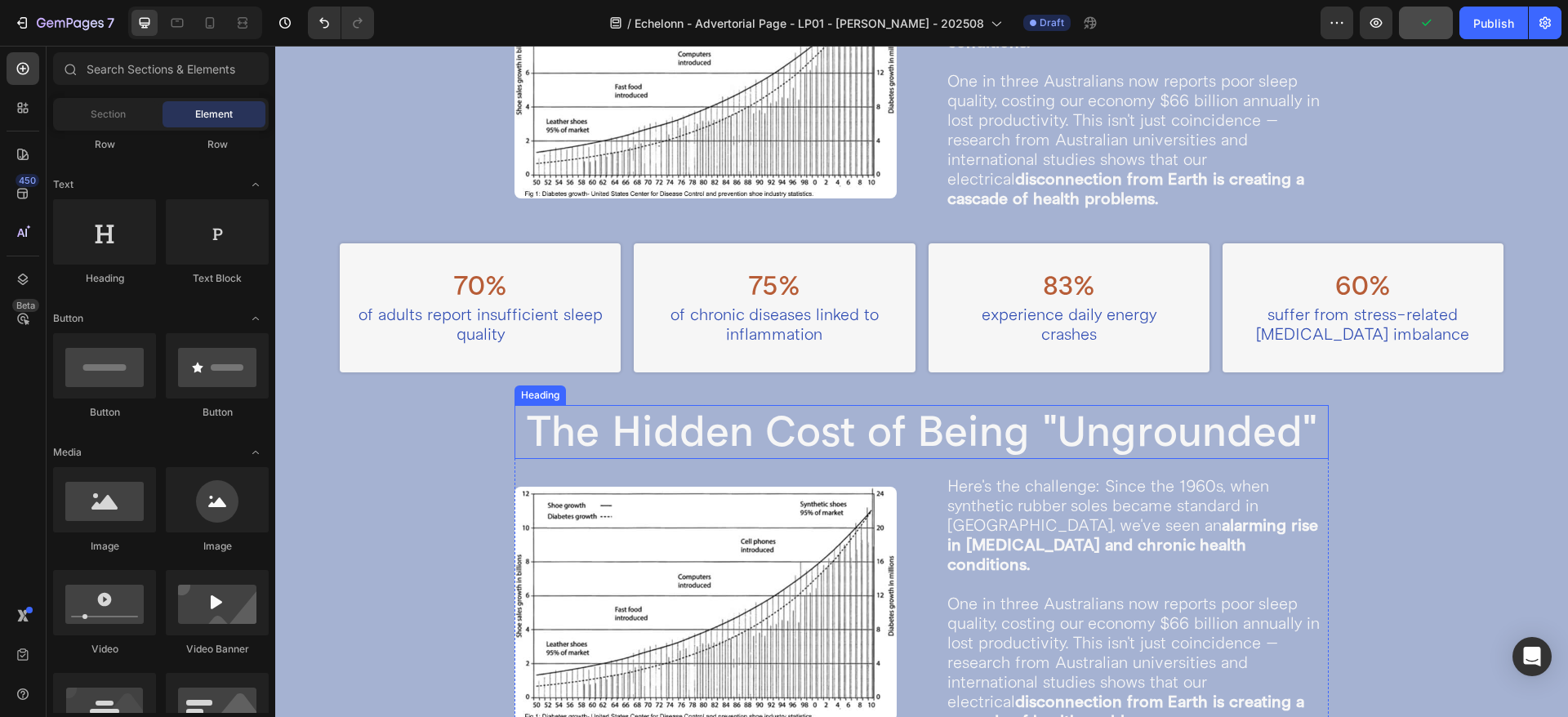
click at [918, 414] on h2 "The Hidden Cost of Being "Ungrounded"" at bounding box center [921, 432] width 814 height 54
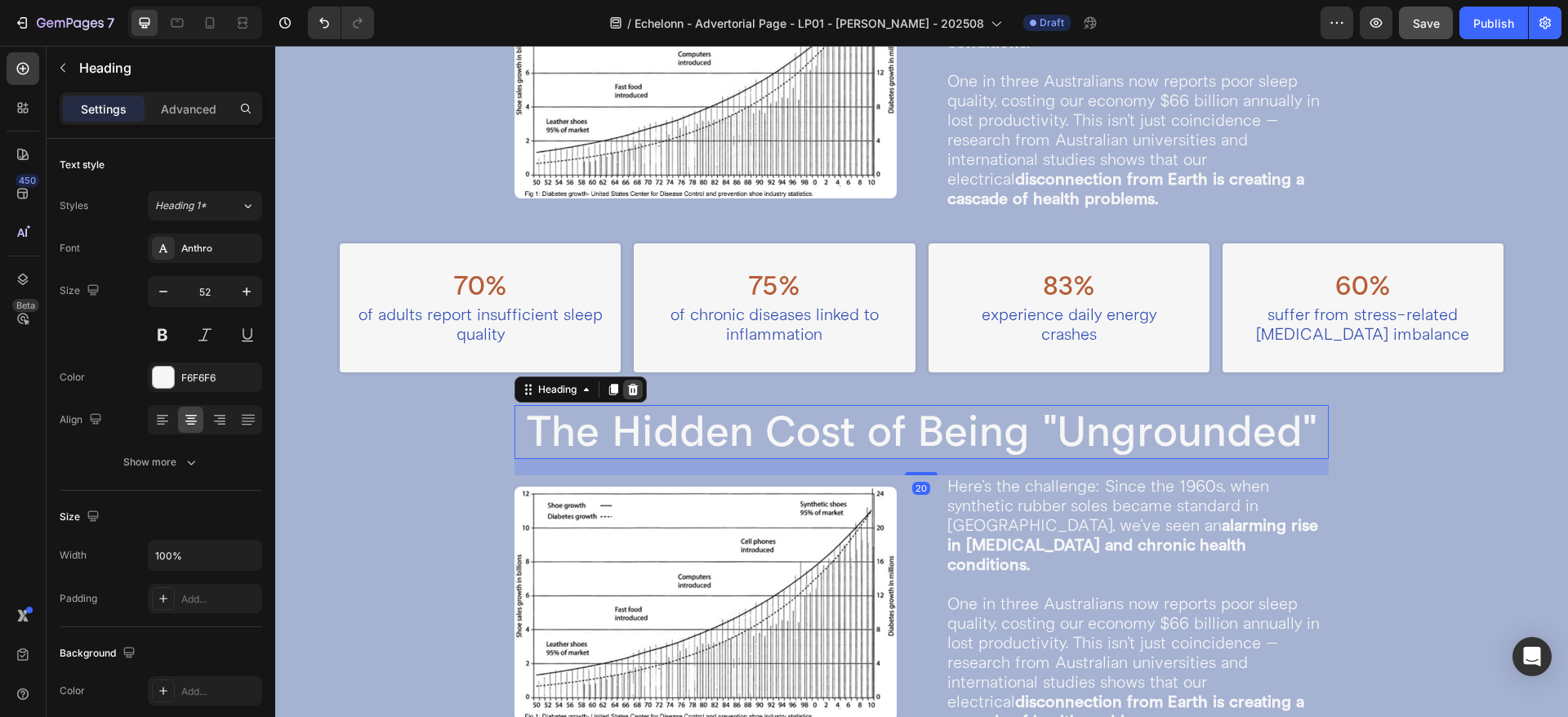
click at [638, 379] on div at bounding box center [632, 389] width 20 height 20
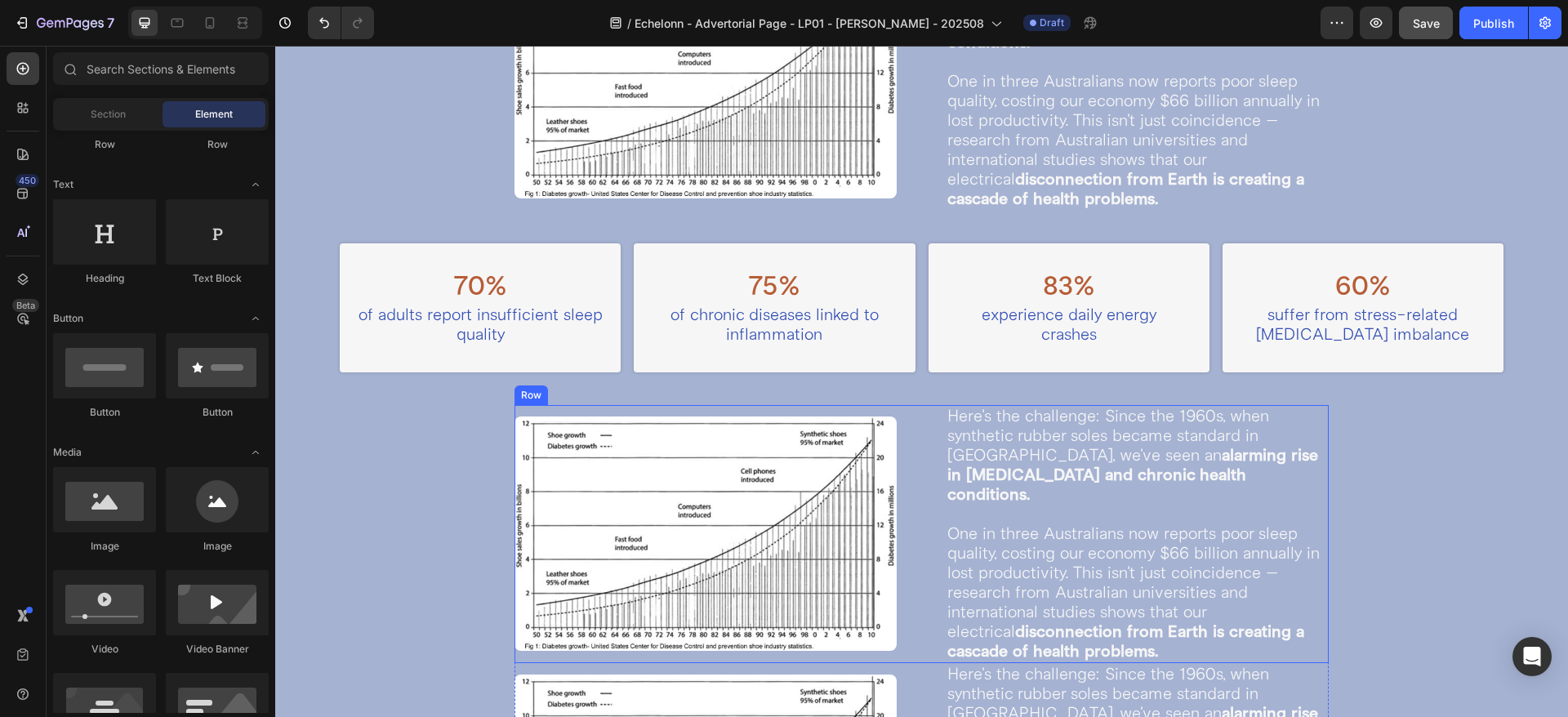
scroll to position [1563, 0]
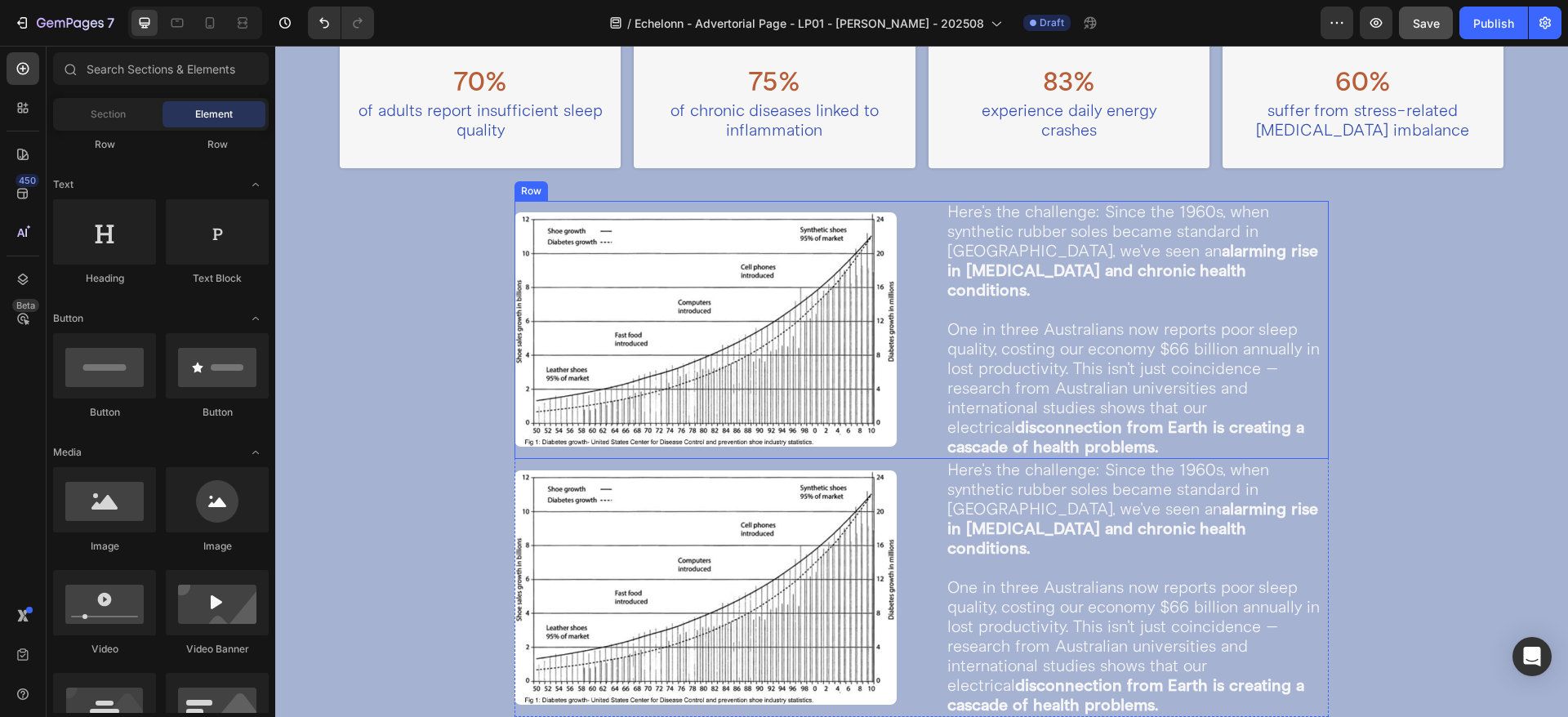
click at [908, 345] on div "Image Here's the challenge: Since the 1960s, when synthetic rubber soles became…" at bounding box center [921, 329] width 814 height 258
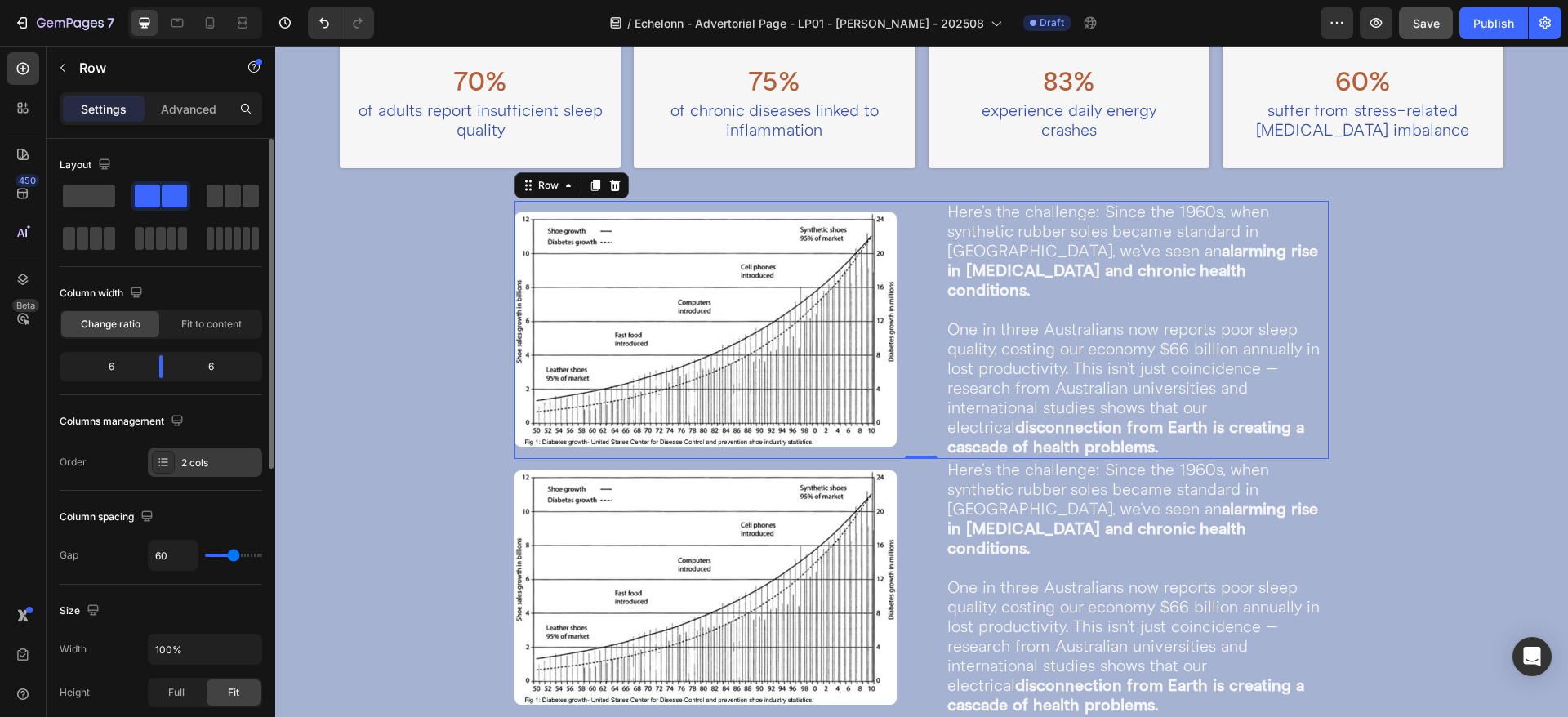
drag, startPoint x: 186, startPoint y: 459, endPoint x: 2, endPoint y: 432, distance: 186.0
click at [186, 459] on div "2 cols" at bounding box center [220, 462] width 77 height 14
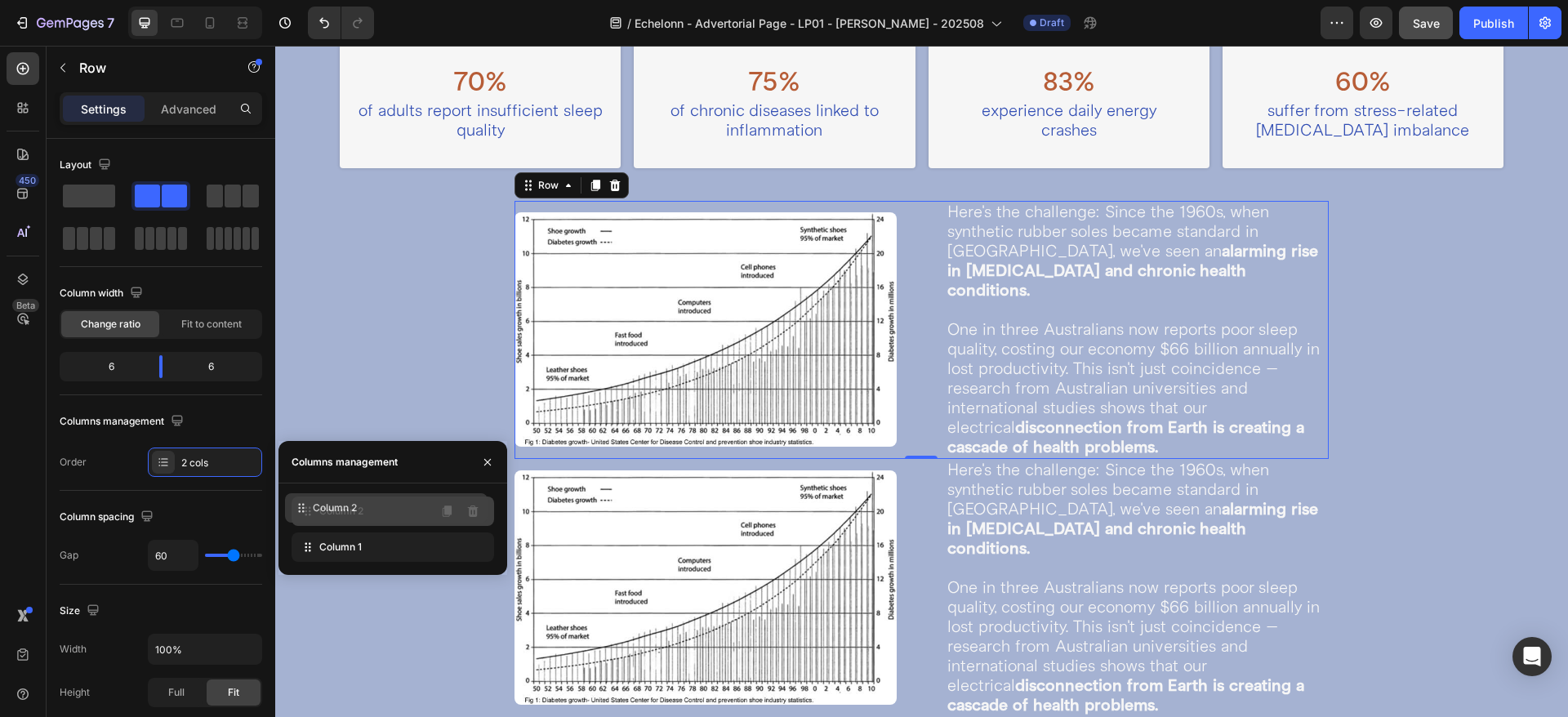
drag, startPoint x: 416, startPoint y: 550, endPoint x: 409, endPoint y: 511, distance: 39.6
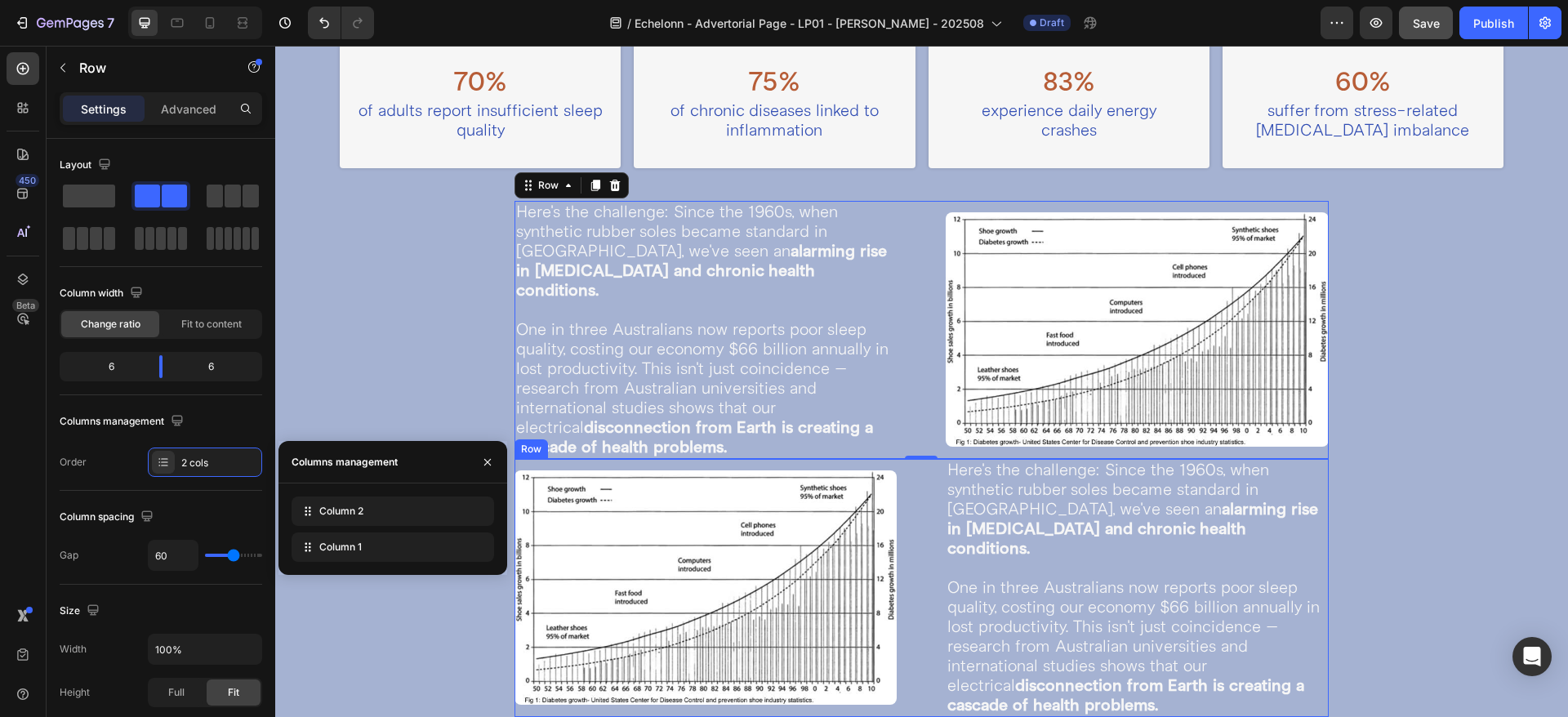
click at [898, 482] on div "Image Here's the challenge: Since the 1960s, when synthetic rubber soles became…" at bounding box center [921, 588] width 814 height 258
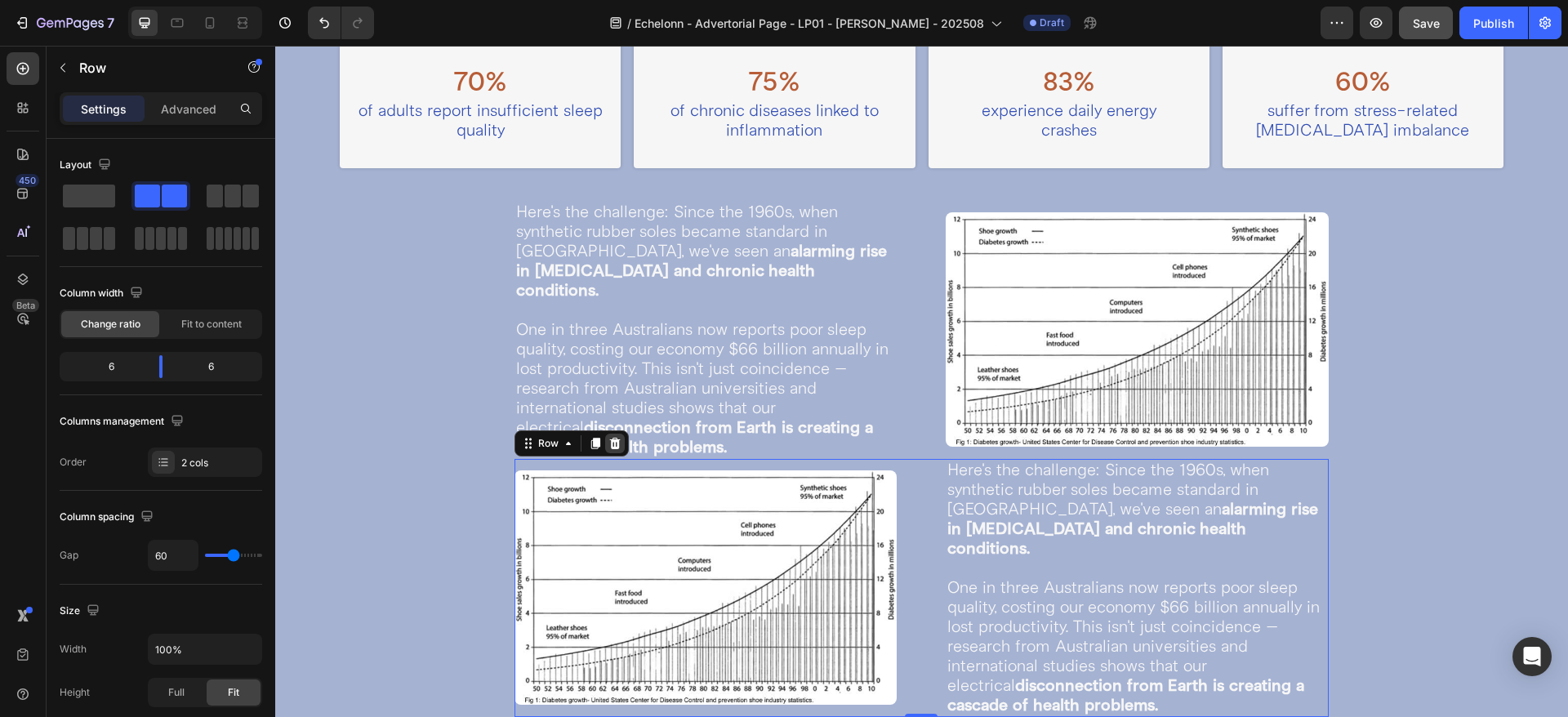
click at [610, 437] on icon at bounding box center [614, 443] width 10 height 11
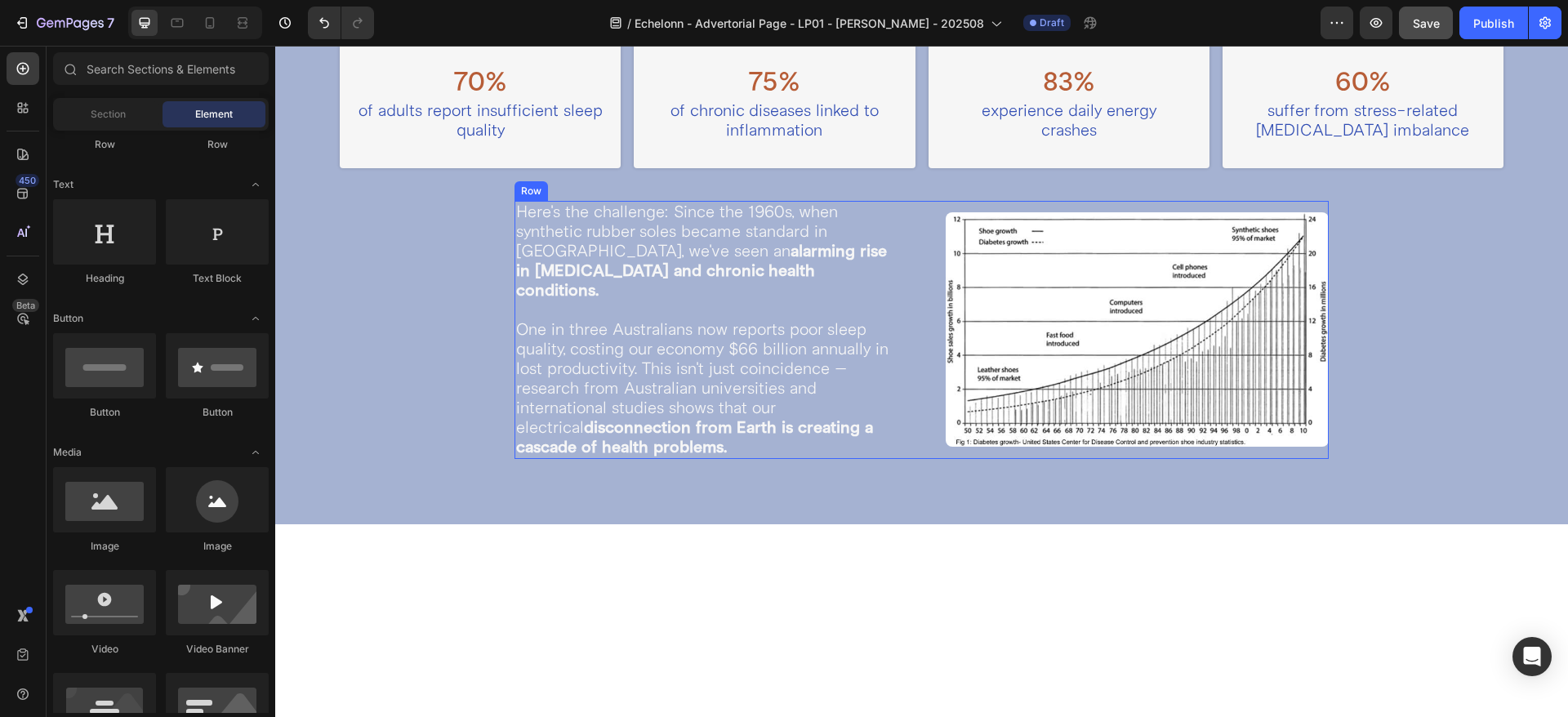
click at [912, 360] on div "Image Here's the challenge: Since the 1960s, when synthetic rubber soles became…" at bounding box center [921, 329] width 814 height 258
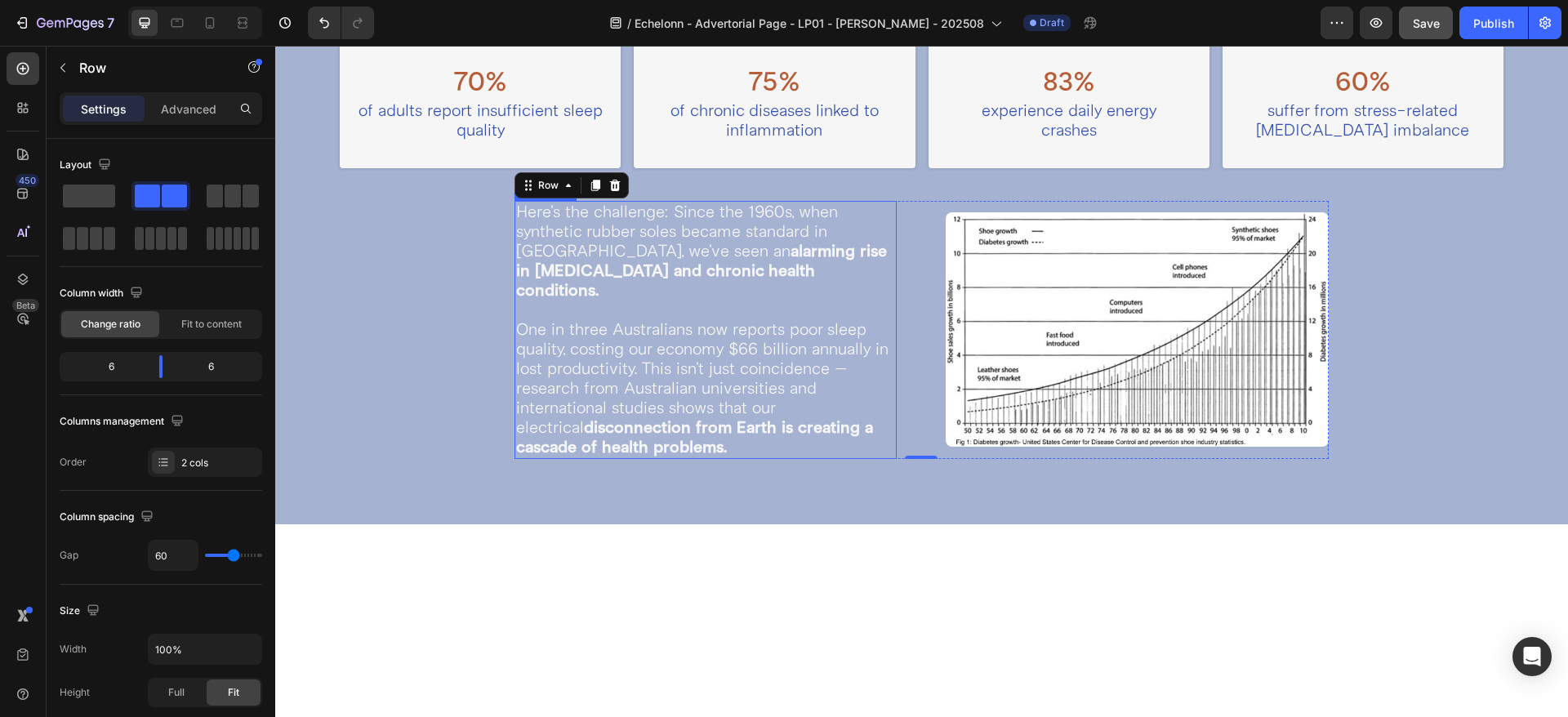
click at [648, 259] on strong "alarming rise in [MEDICAL_DATA] and chronic health conditions." at bounding box center [702, 270] width 371 height 60
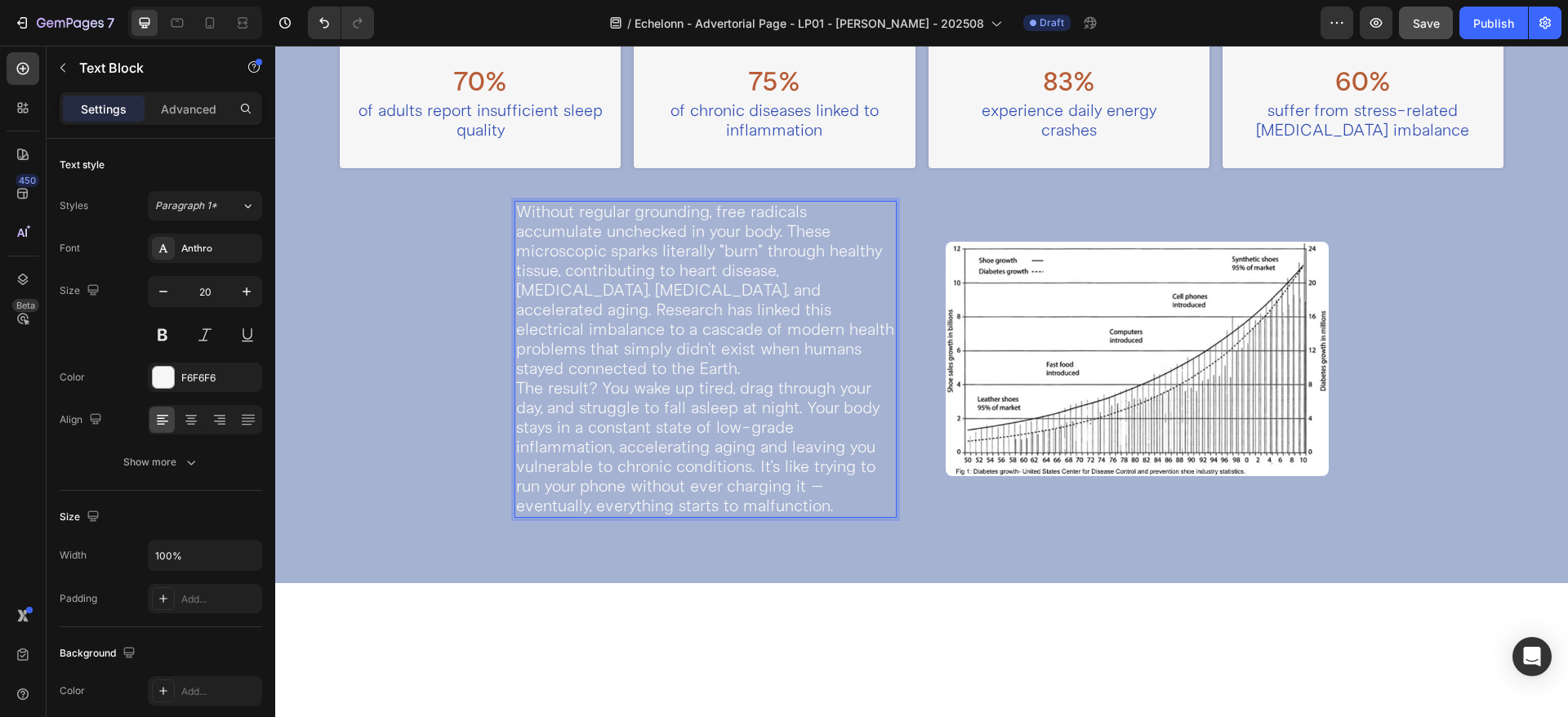
click at [642, 316] on p "Without regular grounding, free radicals accumulate unchecked in your body. The…" at bounding box center [706, 290] width 379 height 176
click at [234, 28] on icon at bounding box center [242, 22] width 16 height 16
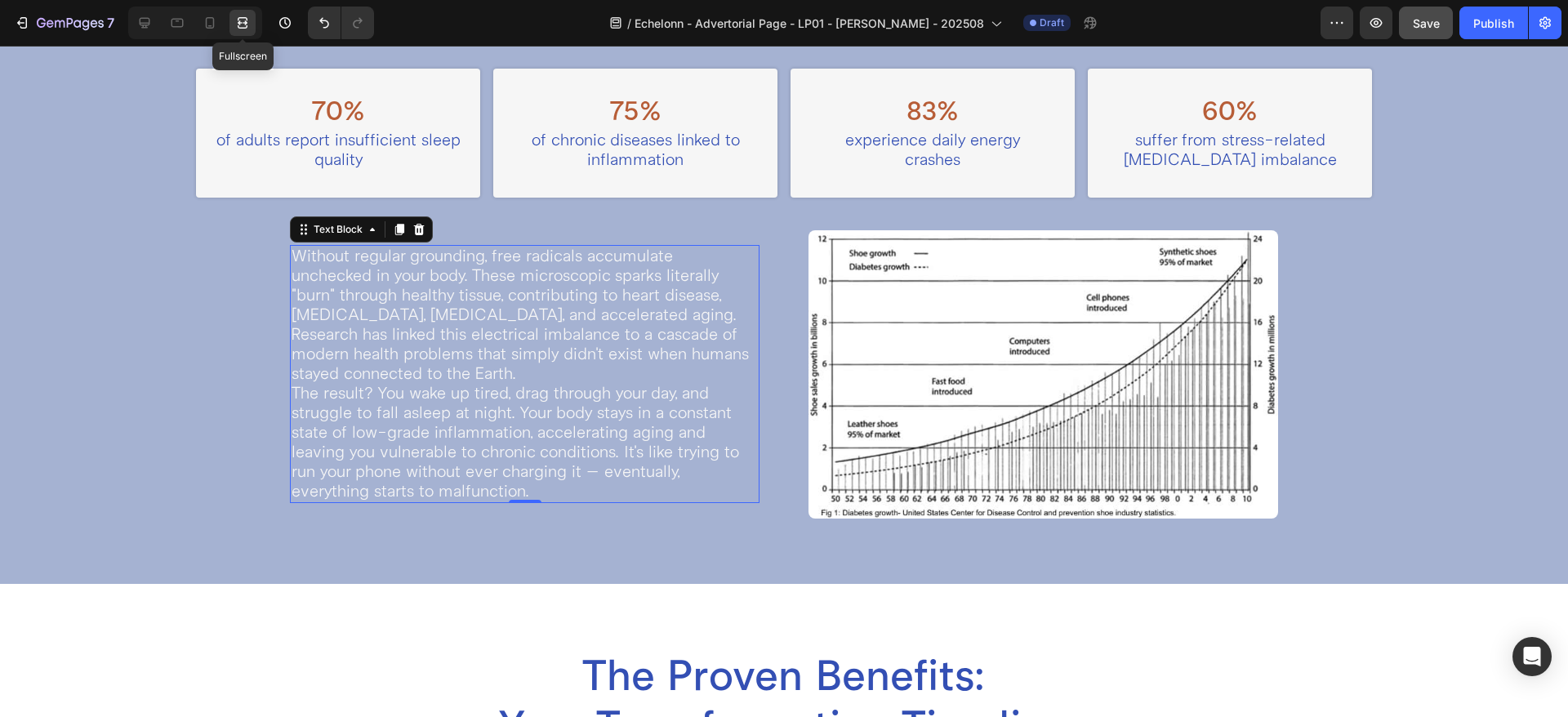
scroll to position [1609, 0]
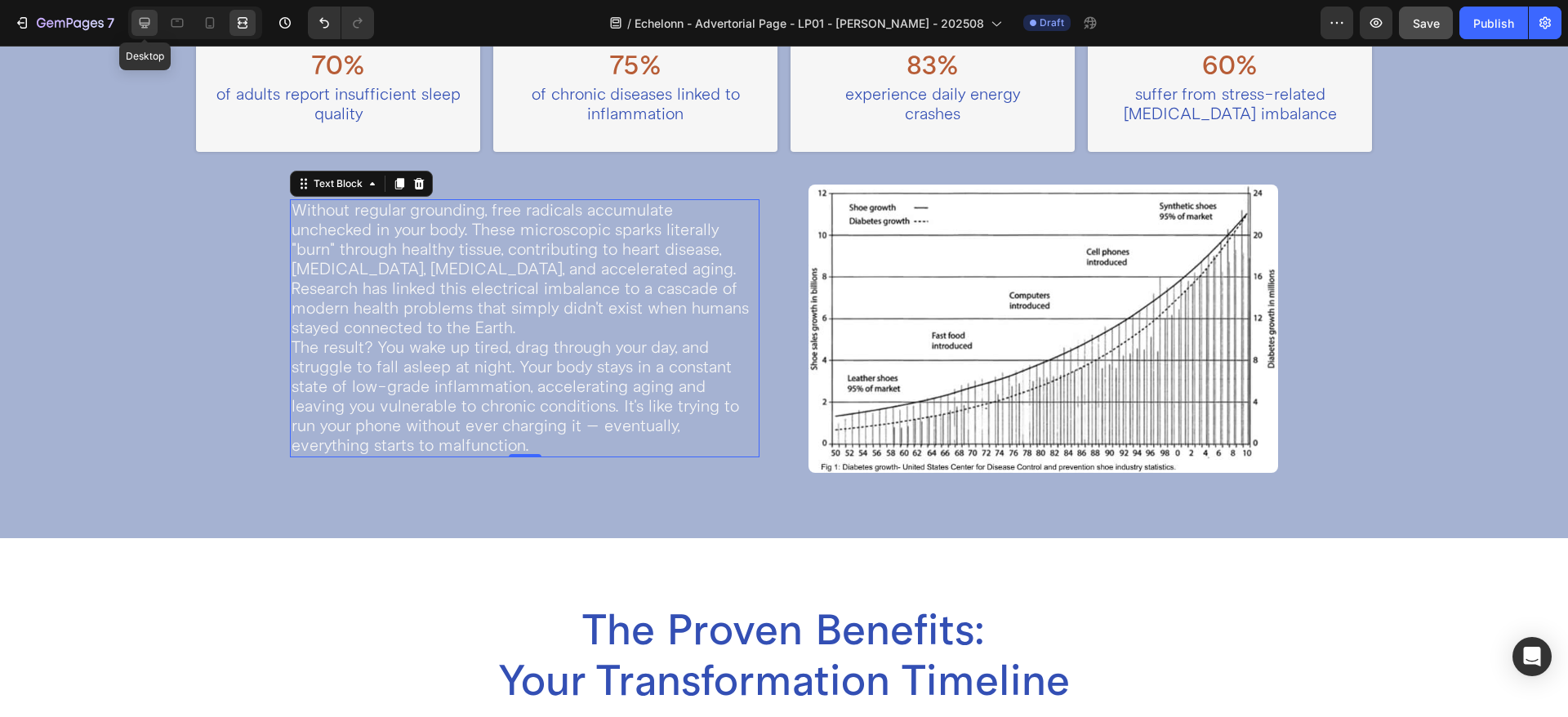
click at [139, 20] on icon at bounding box center [144, 22] width 16 height 16
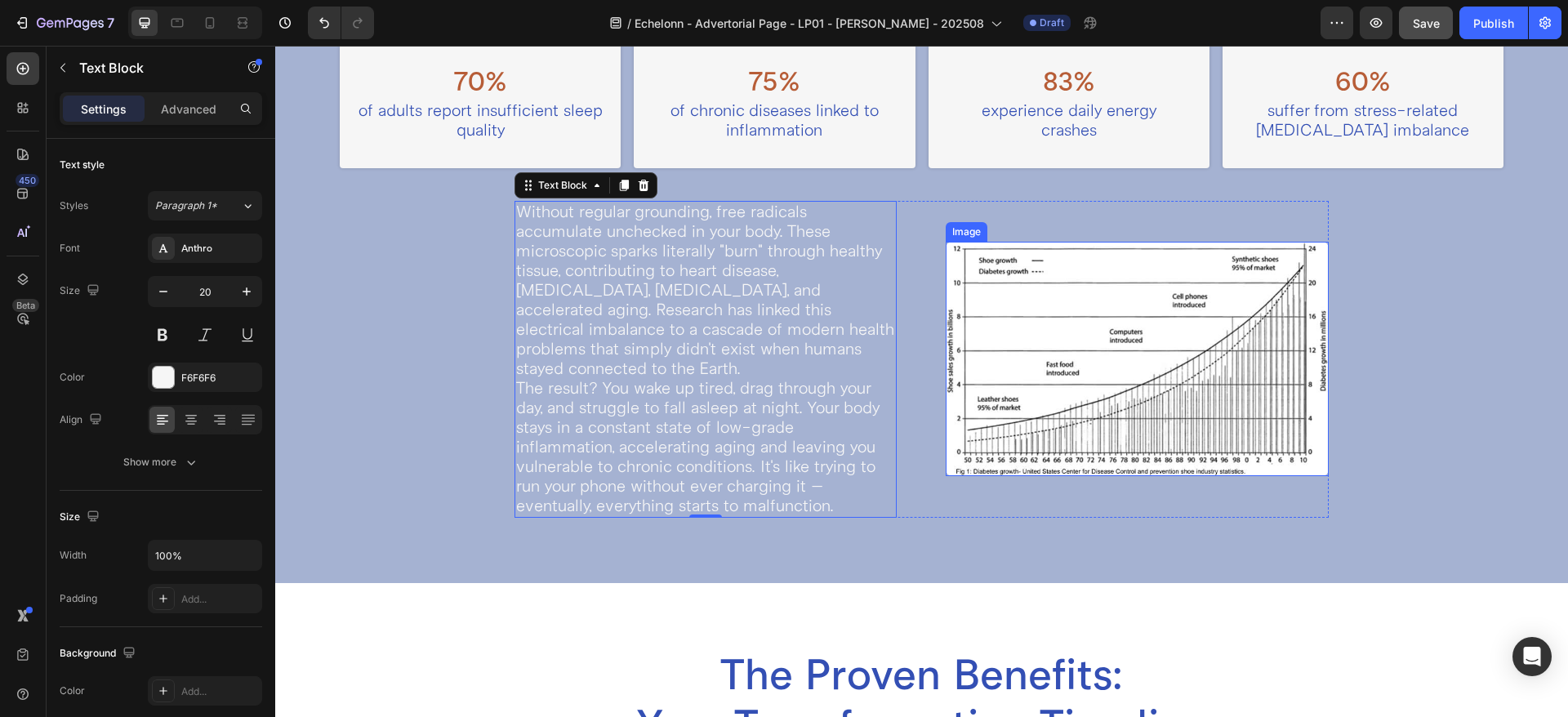
scroll to position [1155, 0]
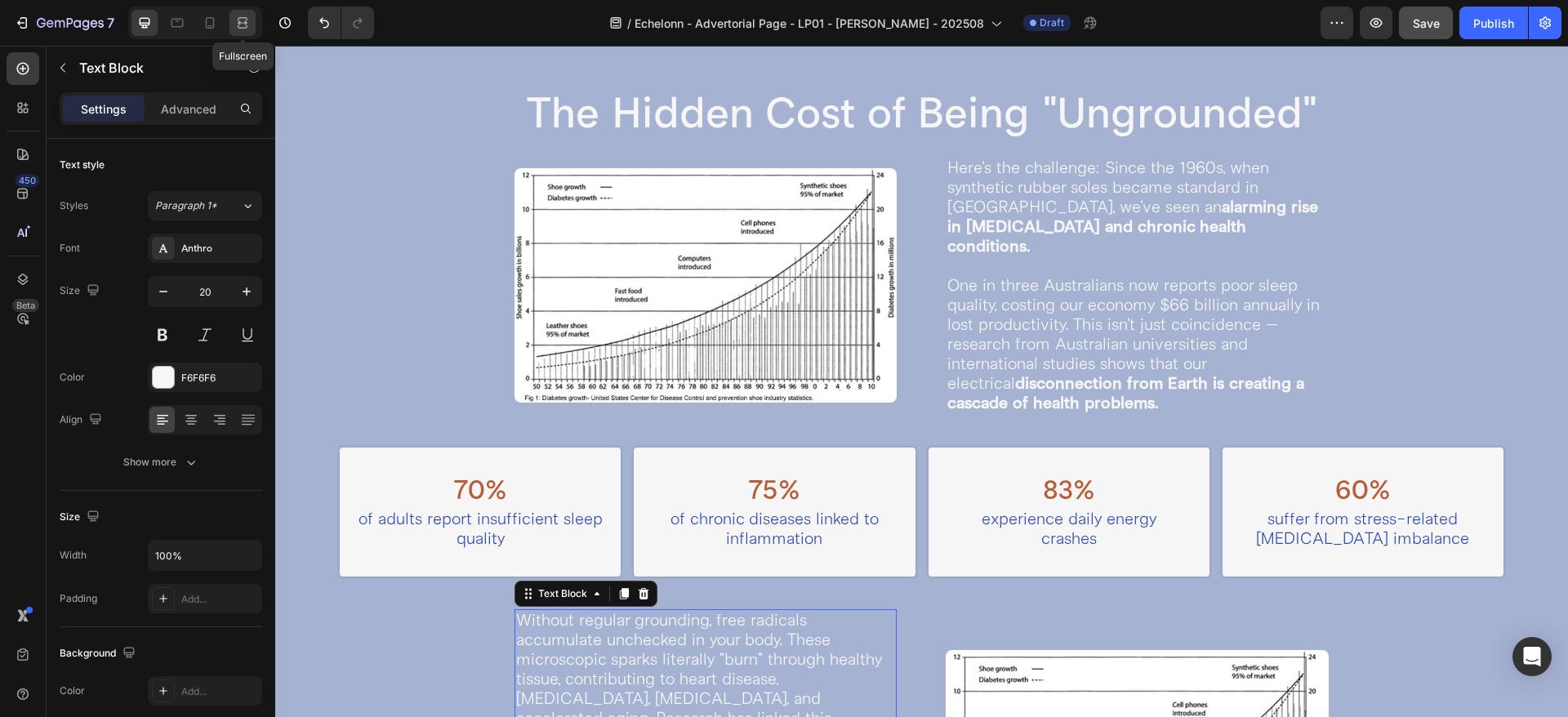
click at [248, 14] on icon at bounding box center [242, 22] width 16 height 16
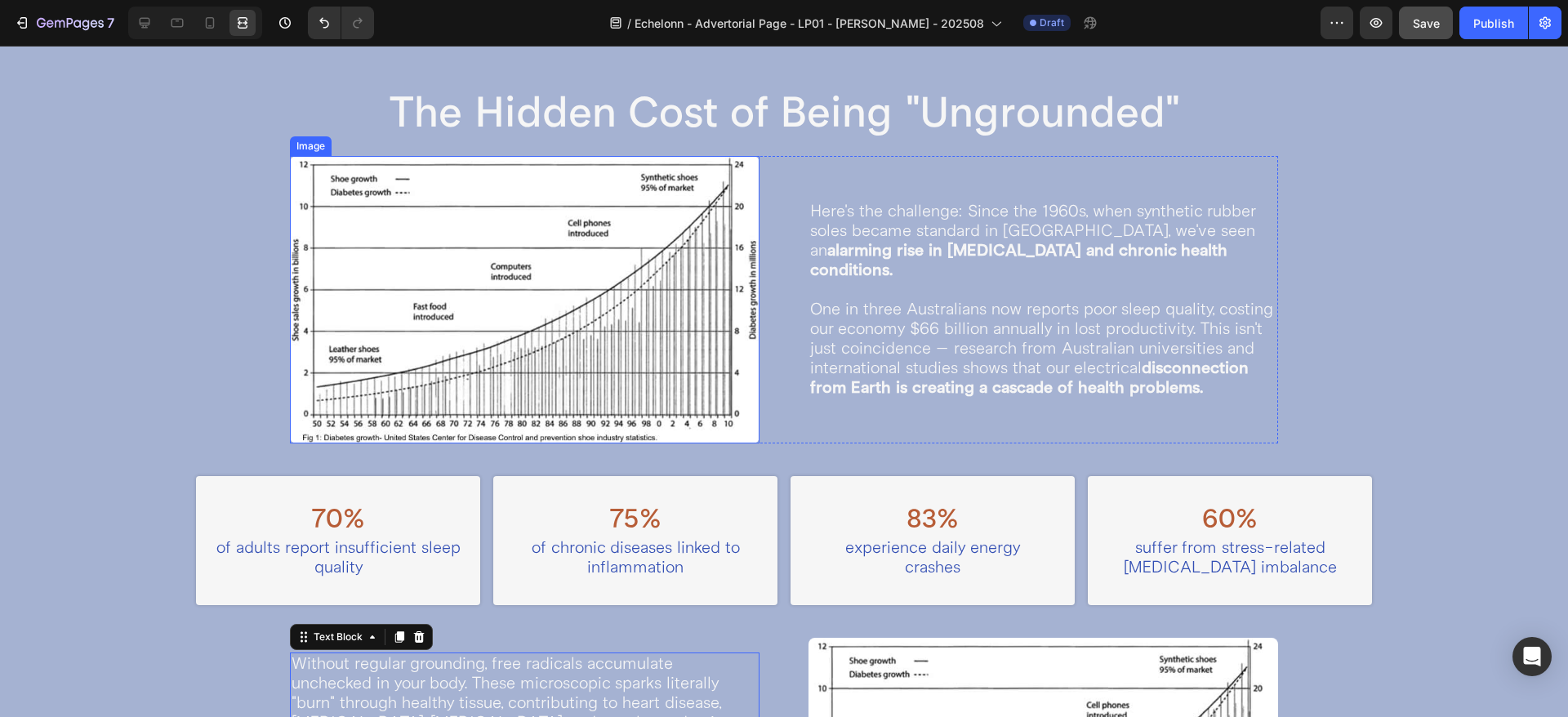
scroll to position [1155, 0]
click at [147, 16] on icon at bounding box center [144, 22] width 16 height 16
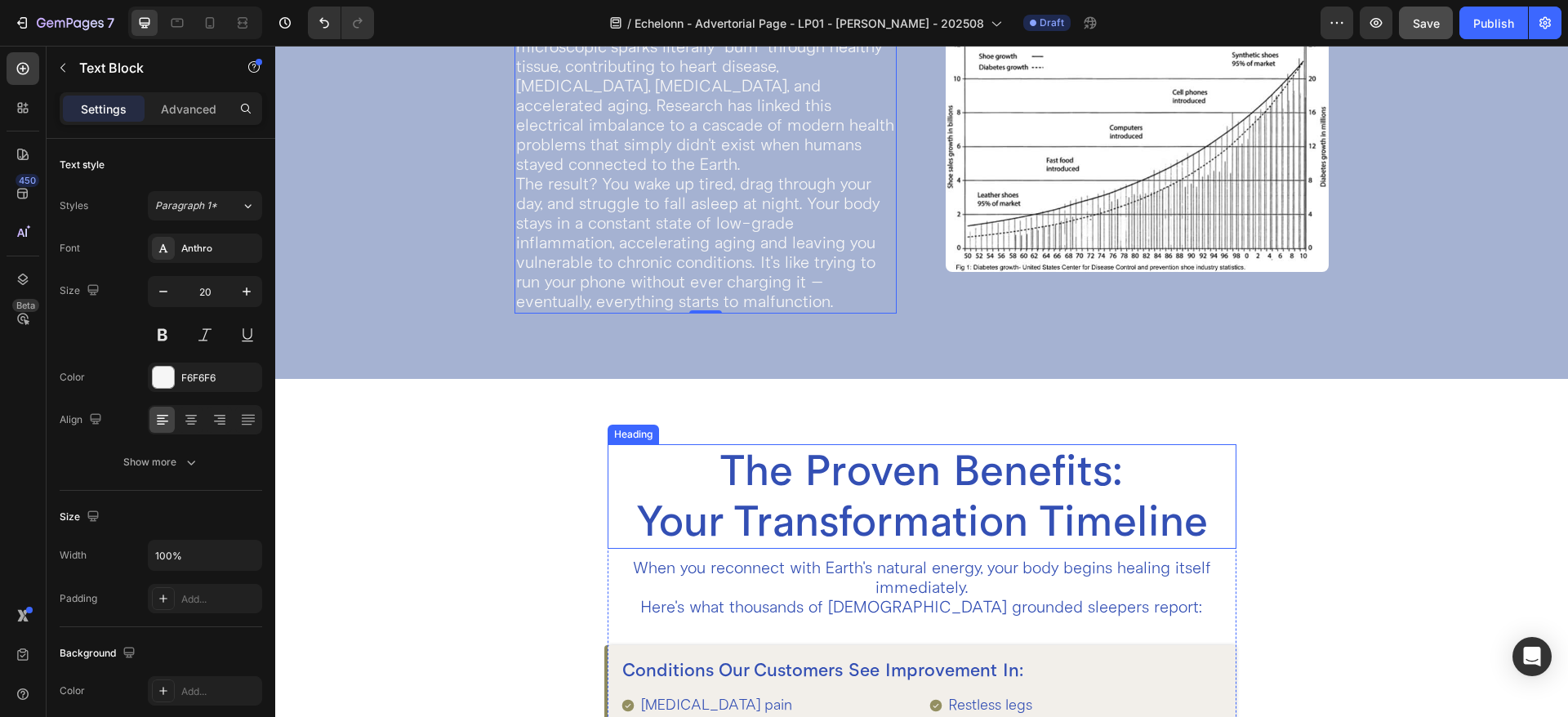
scroll to position [1360, 0]
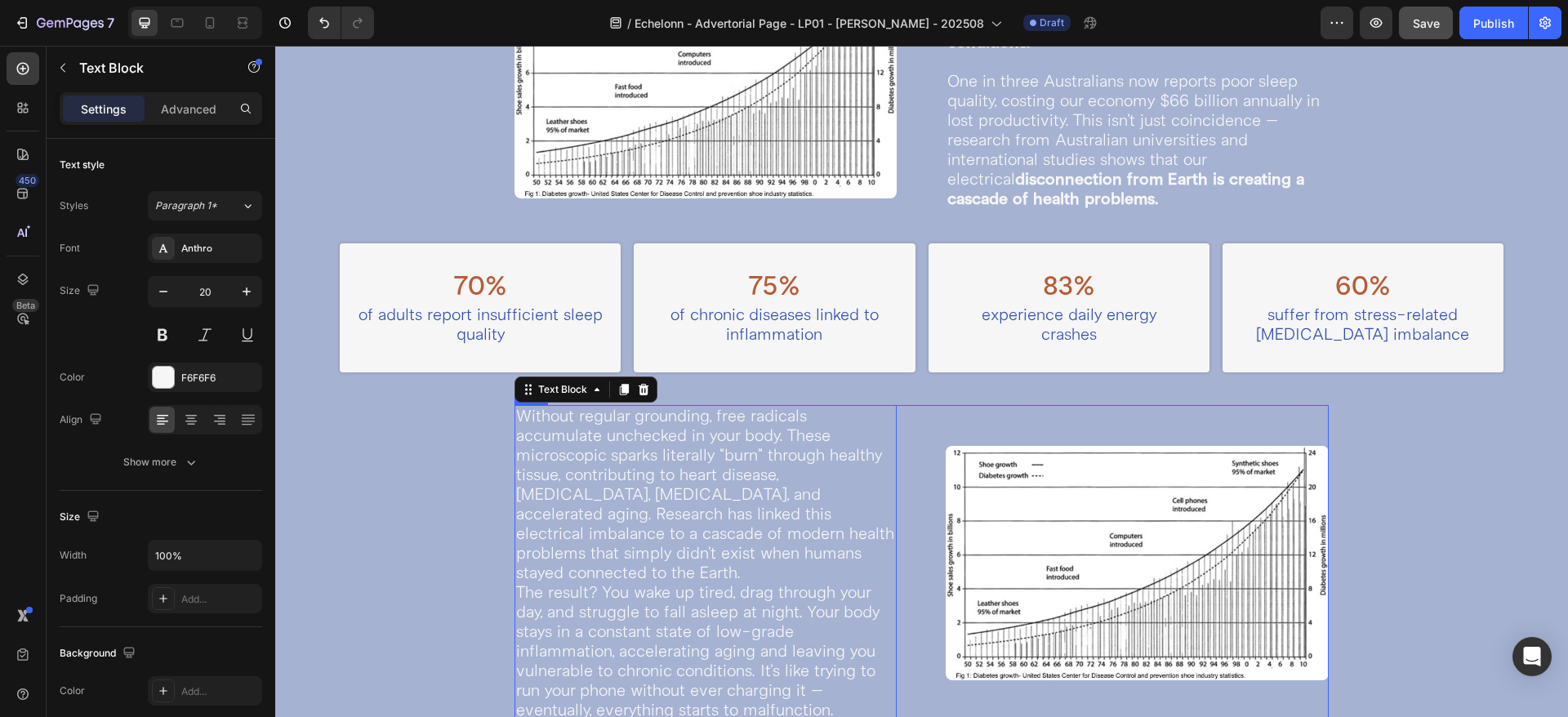
click at [915, 488] on div "Image Without regular grounding, free radicals accumulate unchecked in your bod…" at bounding box center [921, 563] width 814 height 317
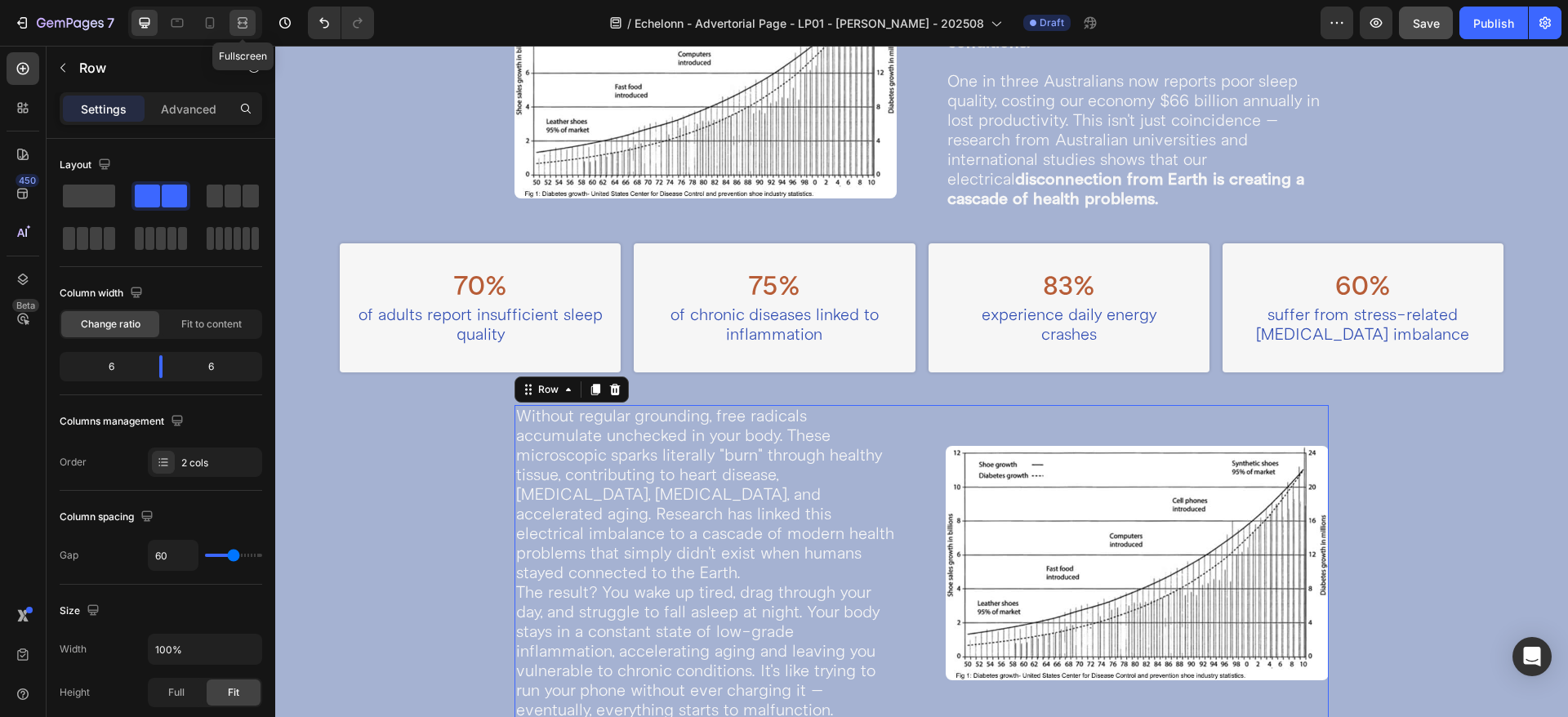
click at [244, 20] on icon at bounding box center [242, 22] width 16 height 16
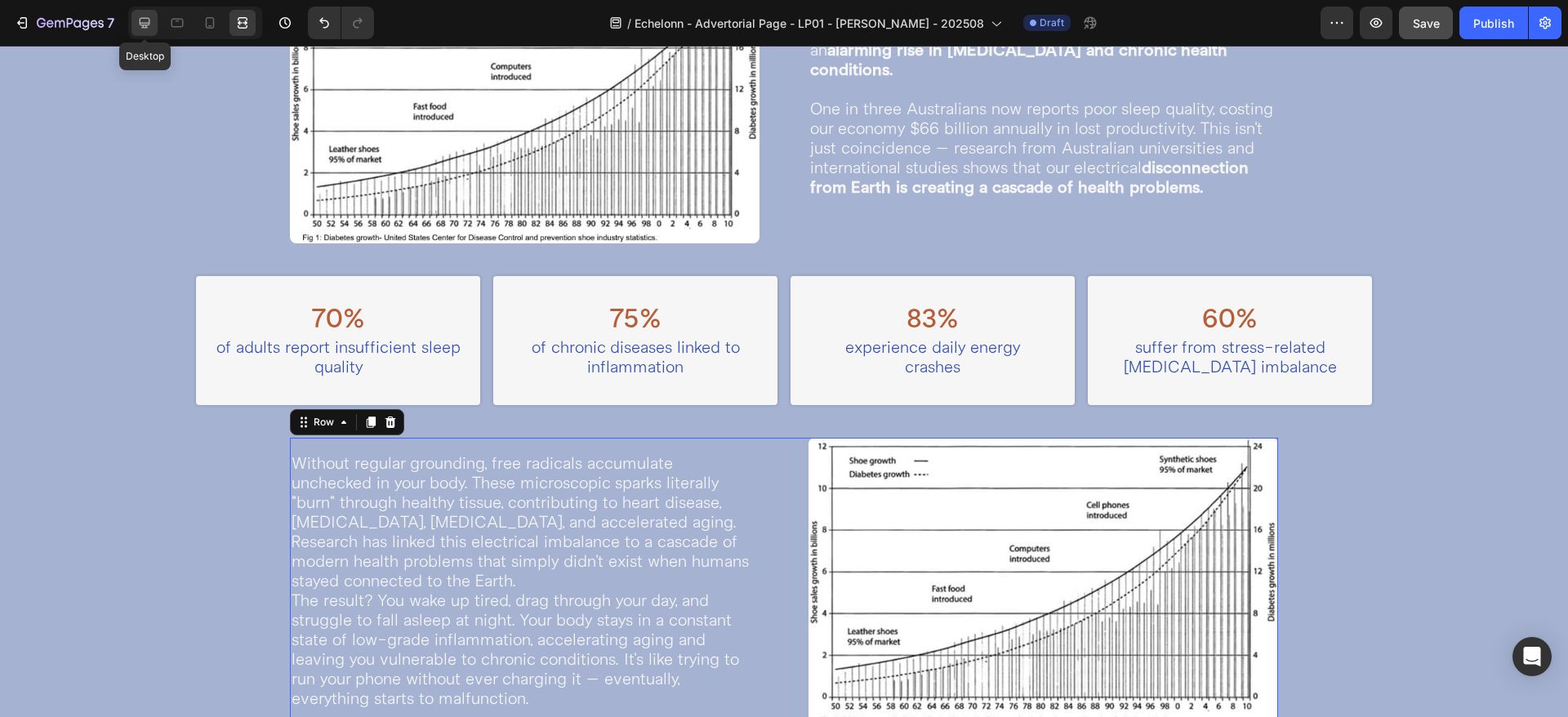
click at [132, 28] on div at bounding box center [144, 22] width 26 height 26
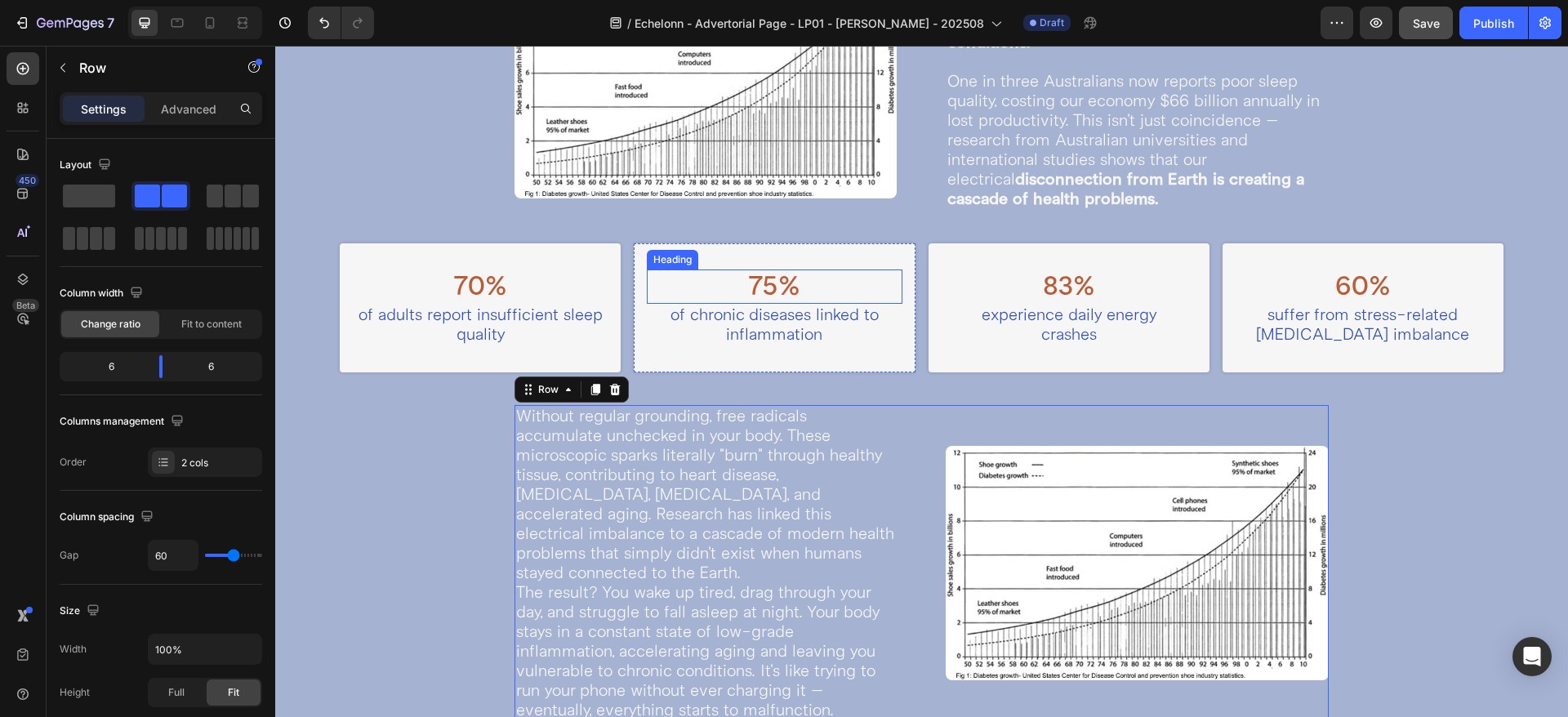
scroll to position [1563, 0]
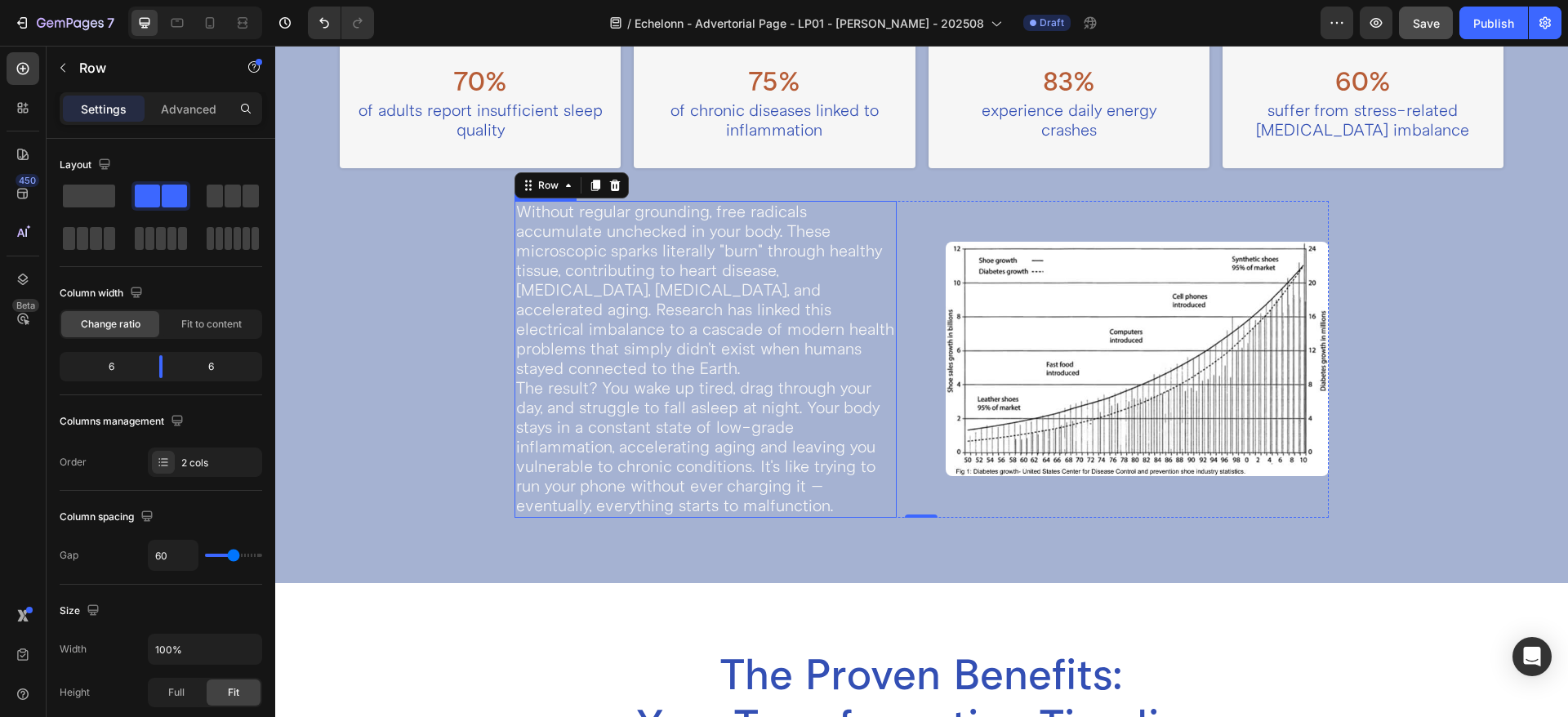
click at [842, 458] on p "The result? You wake up tired, drag through your day, and struggle to fall asle…" at bounding box center [706, 447] width 379 height 137
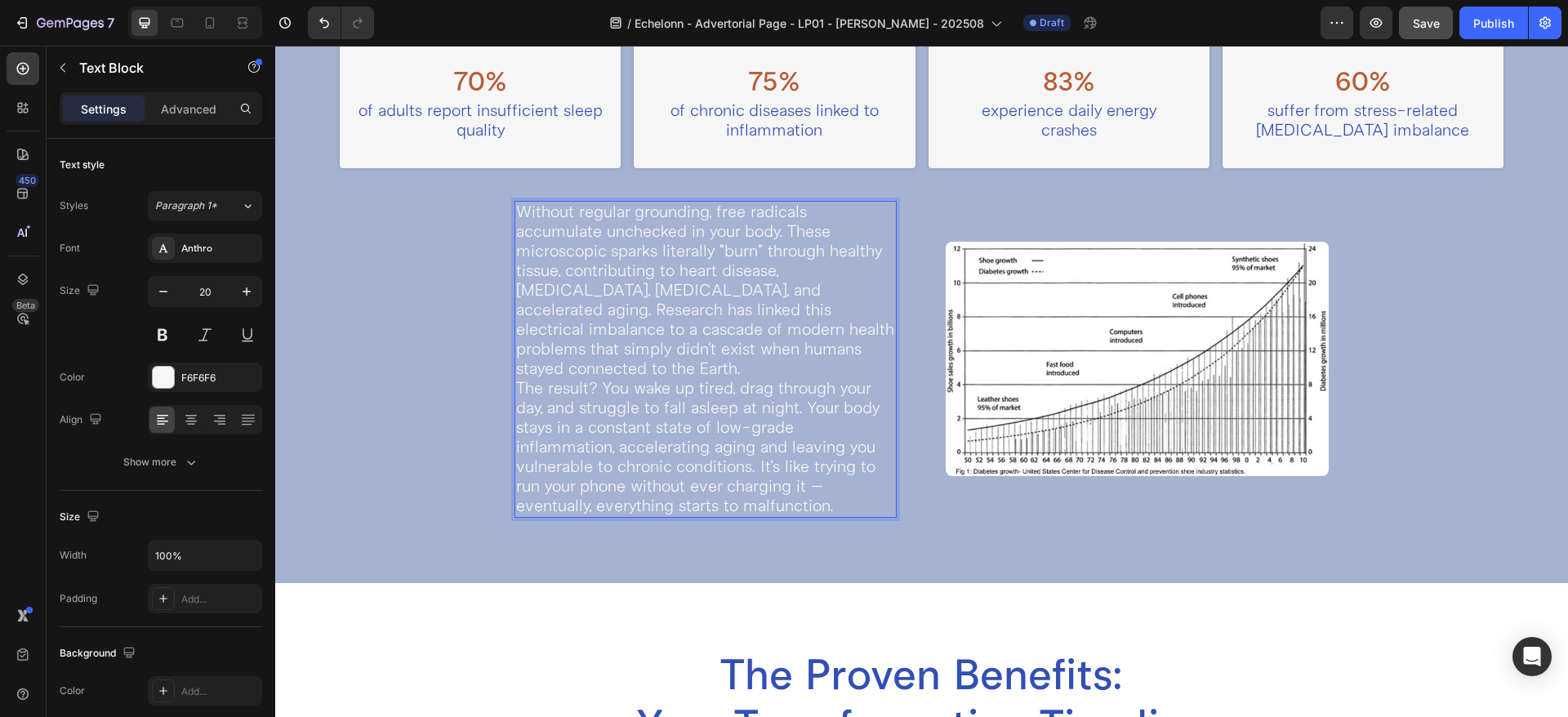
click at [841, 471] on p "The result? You wake up tired, drag through your day, and struggle to fall asle…" at bounding box center [706, 447] width 379 height 137
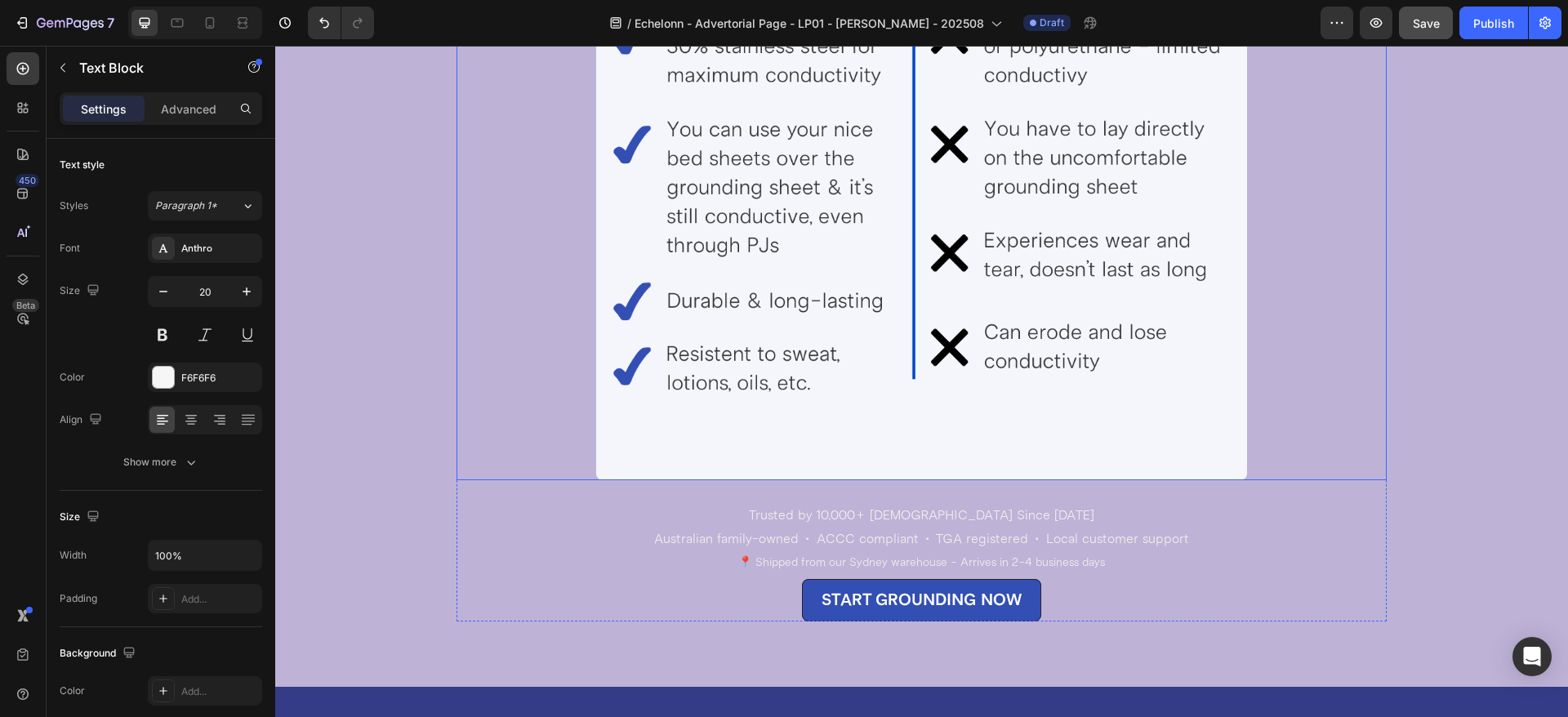
scroll to position [5528, 0]
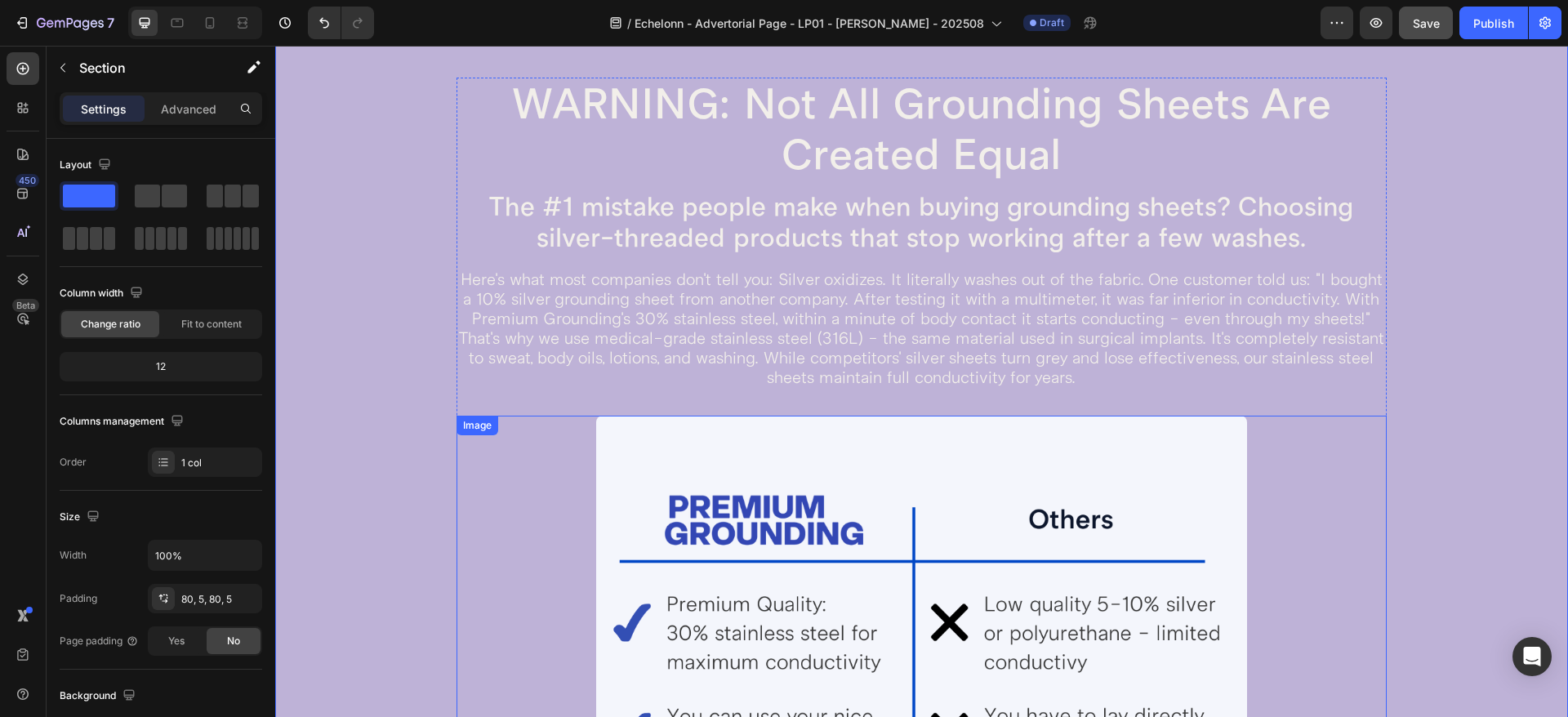
scroll to position [4711, 0]
click at [980, 379] on p "That's why we use medical-grade stainless steel (316L) - the same material used…" at bounding box center [921, 360] width 927 height 59
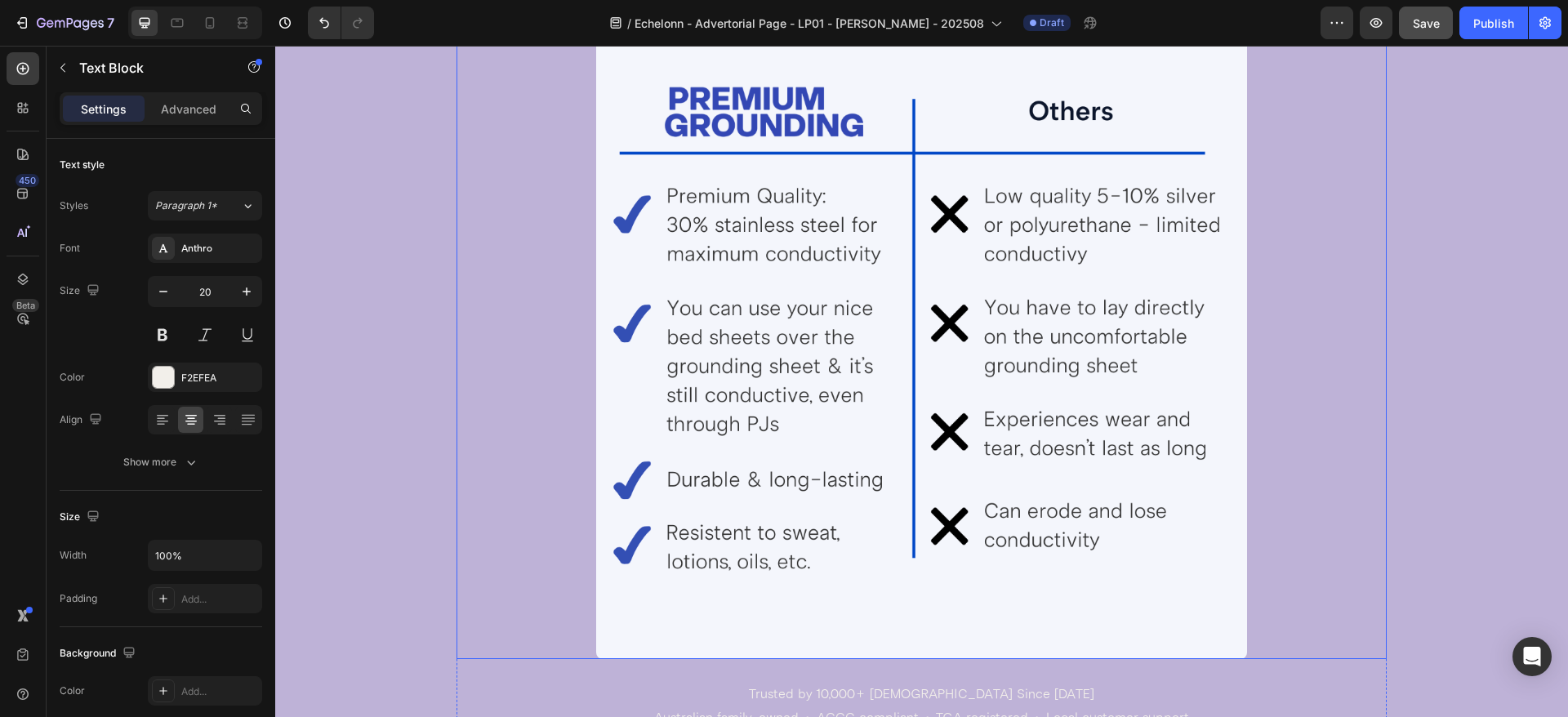
scroll to position [5323, 0]
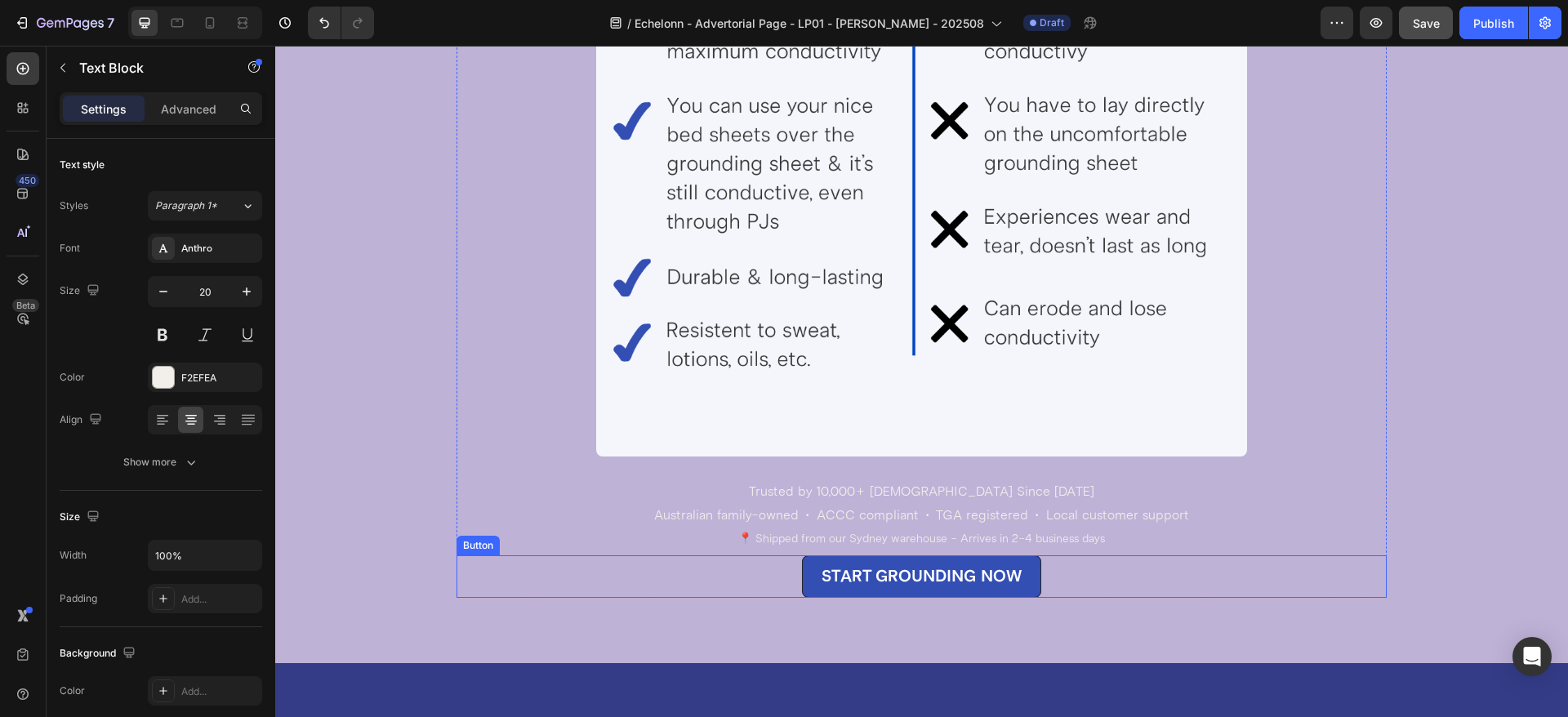
click at [803, 575] on button "START GROUNDING NOW" at bounding box center [921, 576] width 240 height 43
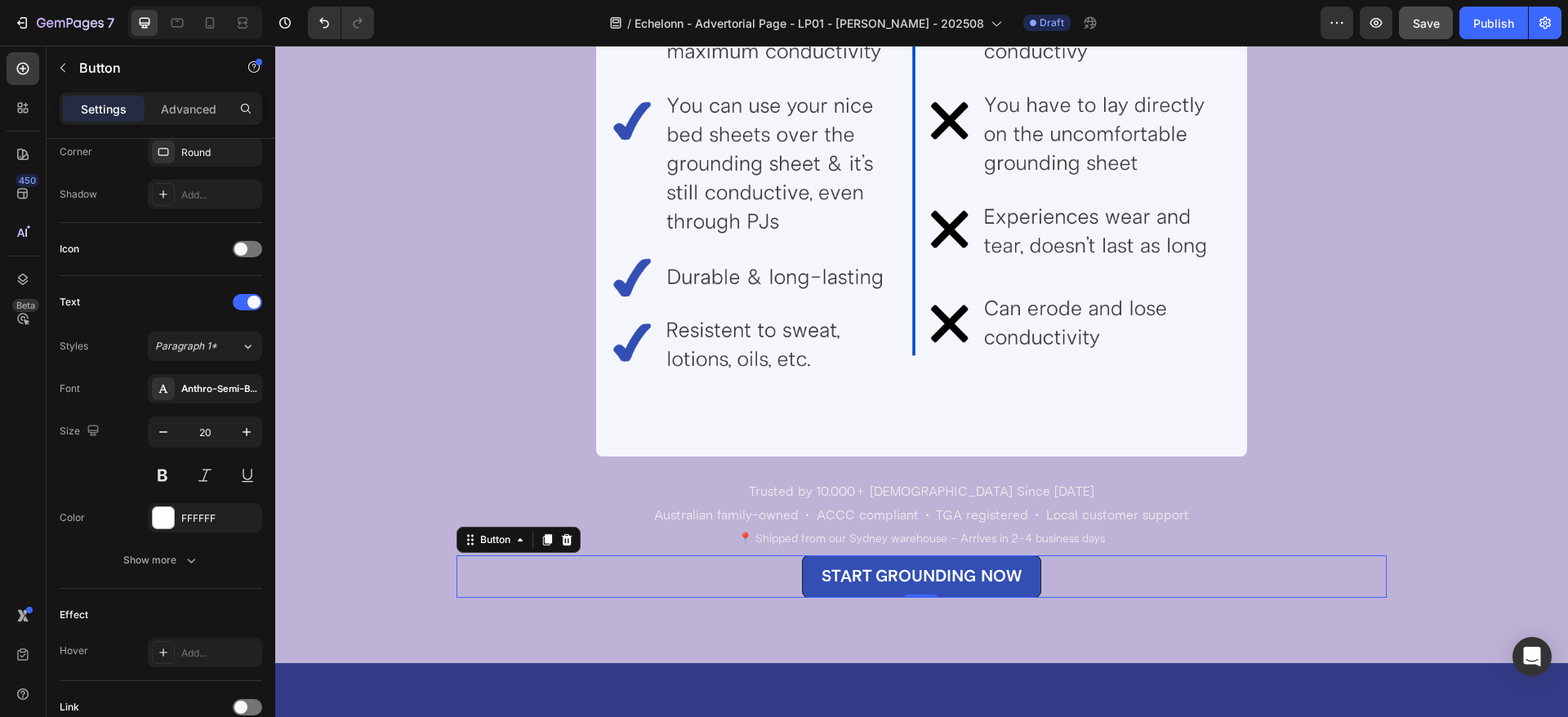
scroll to position [0, 0]
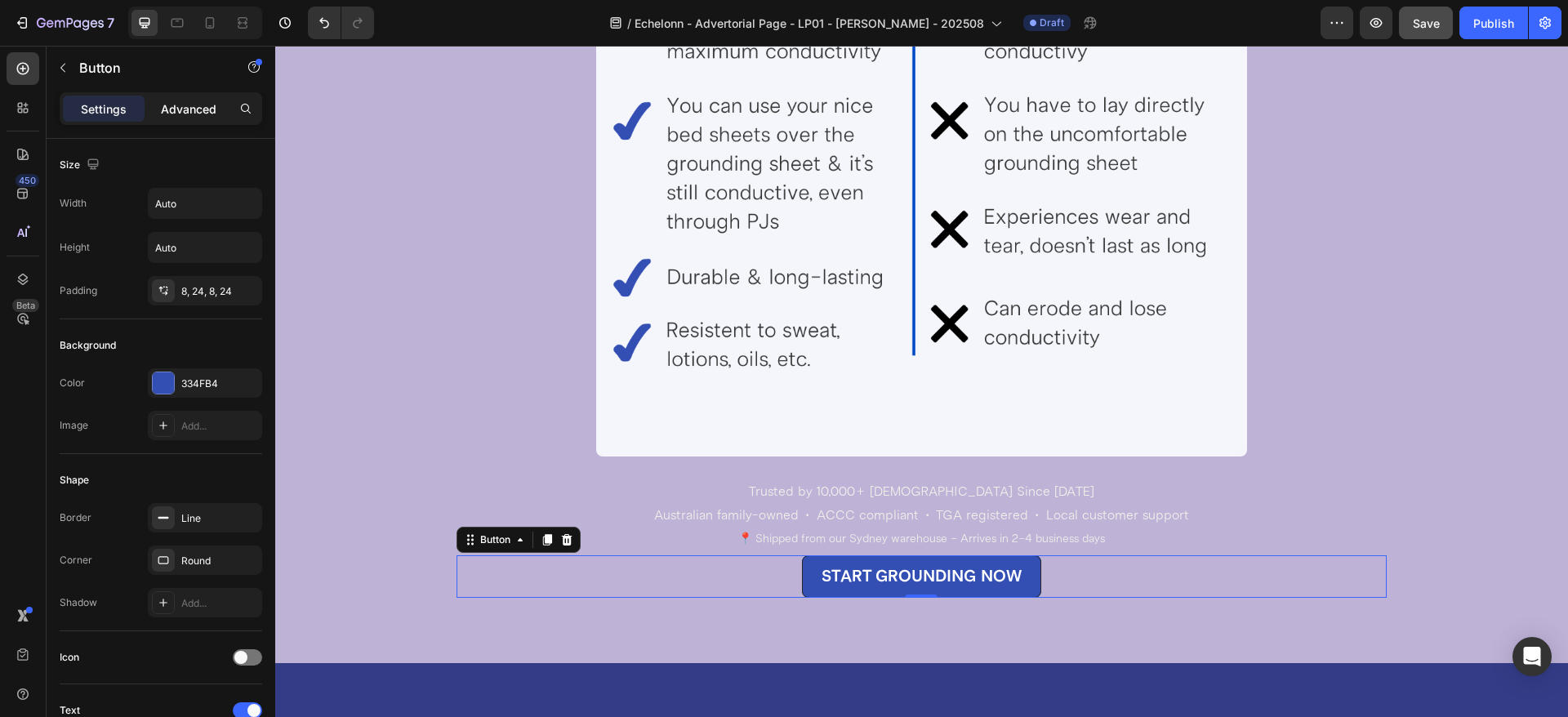
click at [192, 110] on p "Advanced" at bounding box center [188, 109] width 55 height 17
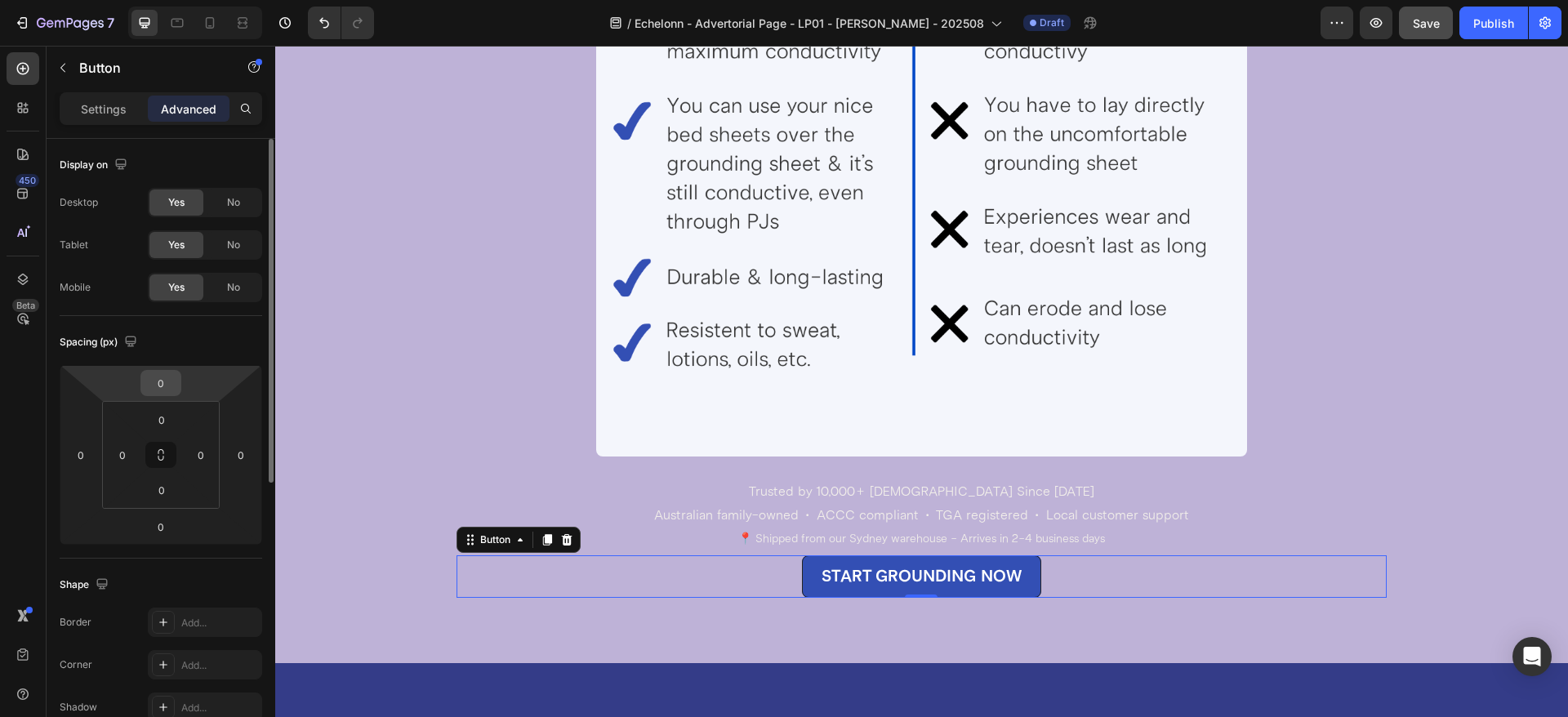
click at [170, 380] on input "0" at bounding box center [161, 383] width 32 height 25
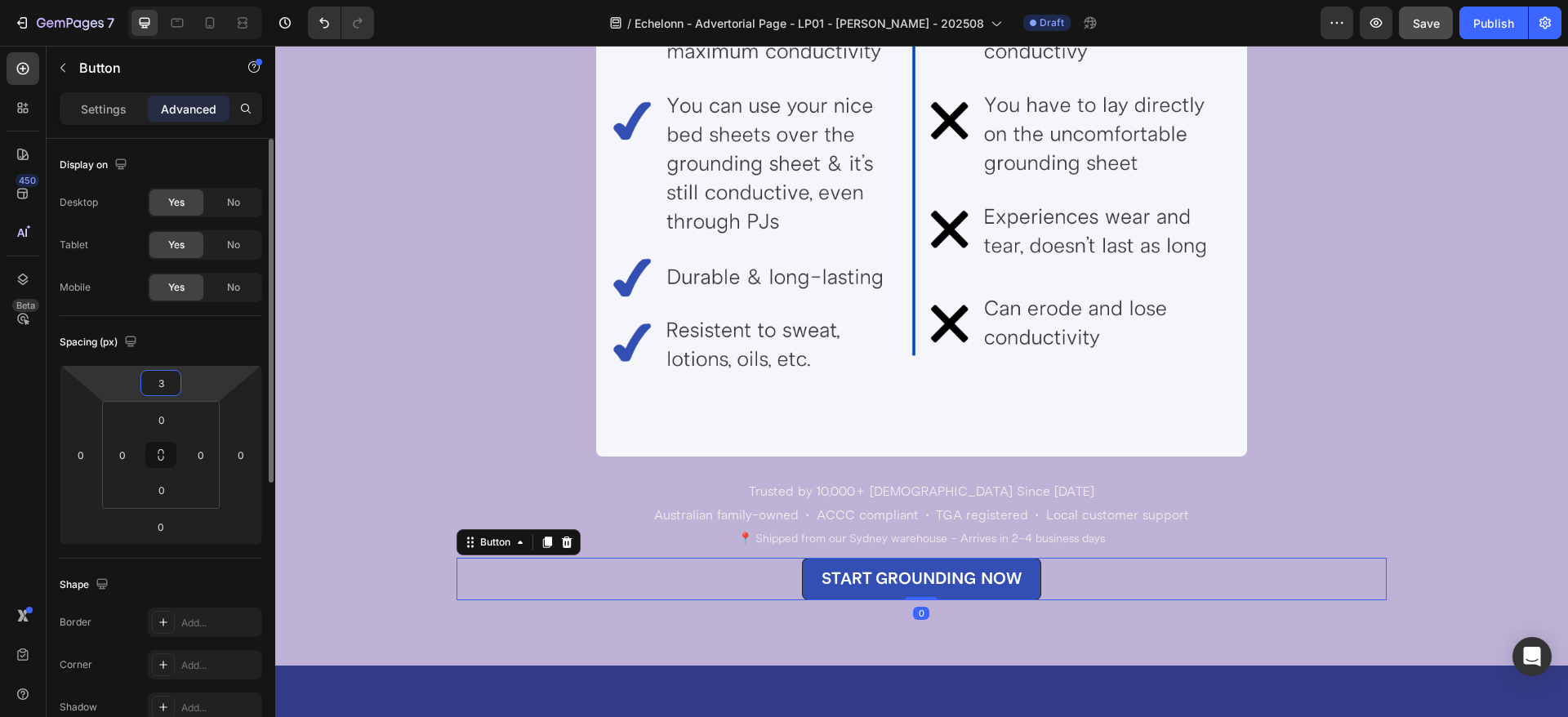
type input "32"
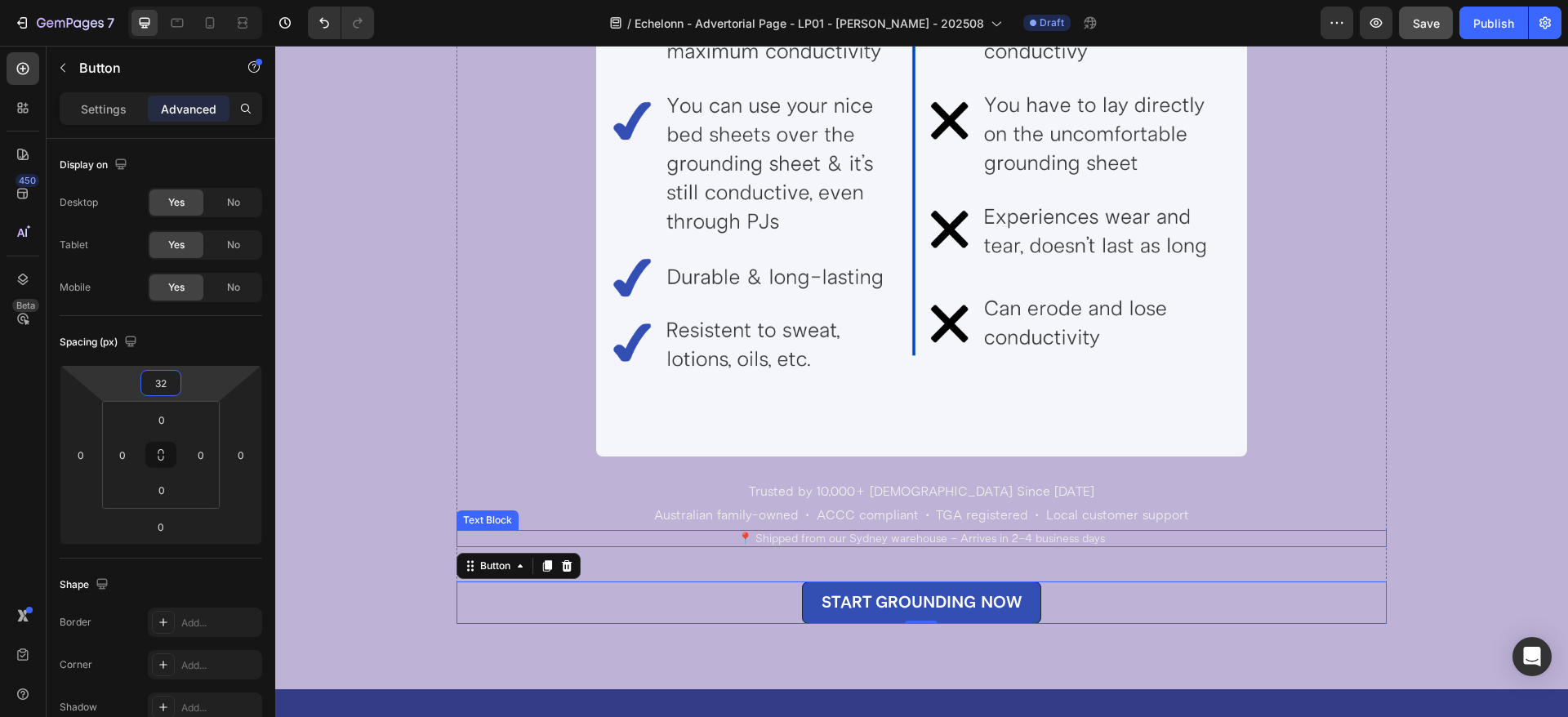
click at [916, 546] on p "📍 Shipped from our Sydney warehouse - Arrives in 2-4 business days" at bounding box center [921, 538] width 927 height 14
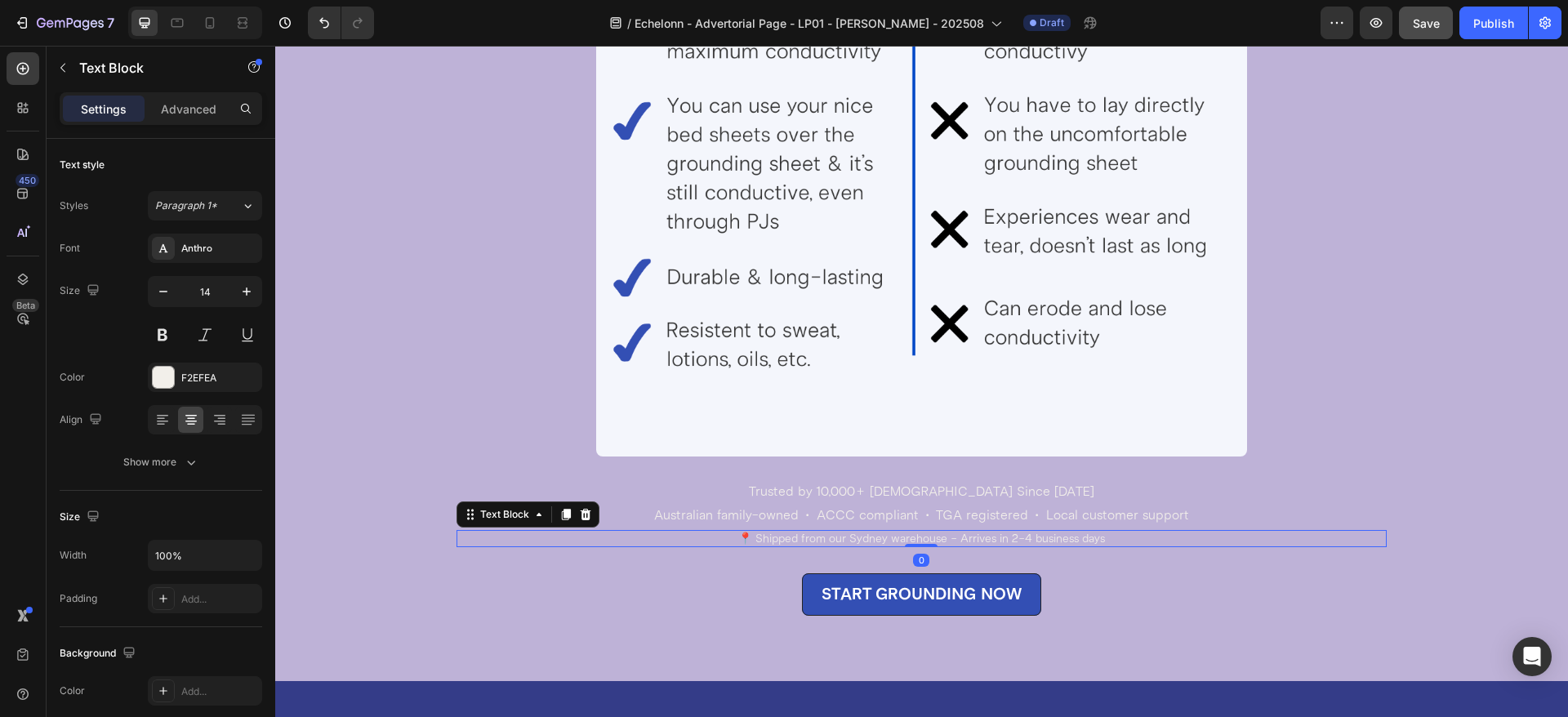
drag, startPoint x: 913, startPoint y: 563, endPoint x: 916, endPoint y: 529, distance: 34.1
click at [916, 529] on div "WARNING: Not All Grounding Sheets Are Created Equal Heading The #1 mistake peop…" at bounding box center [921, 41] width 931 height 1149
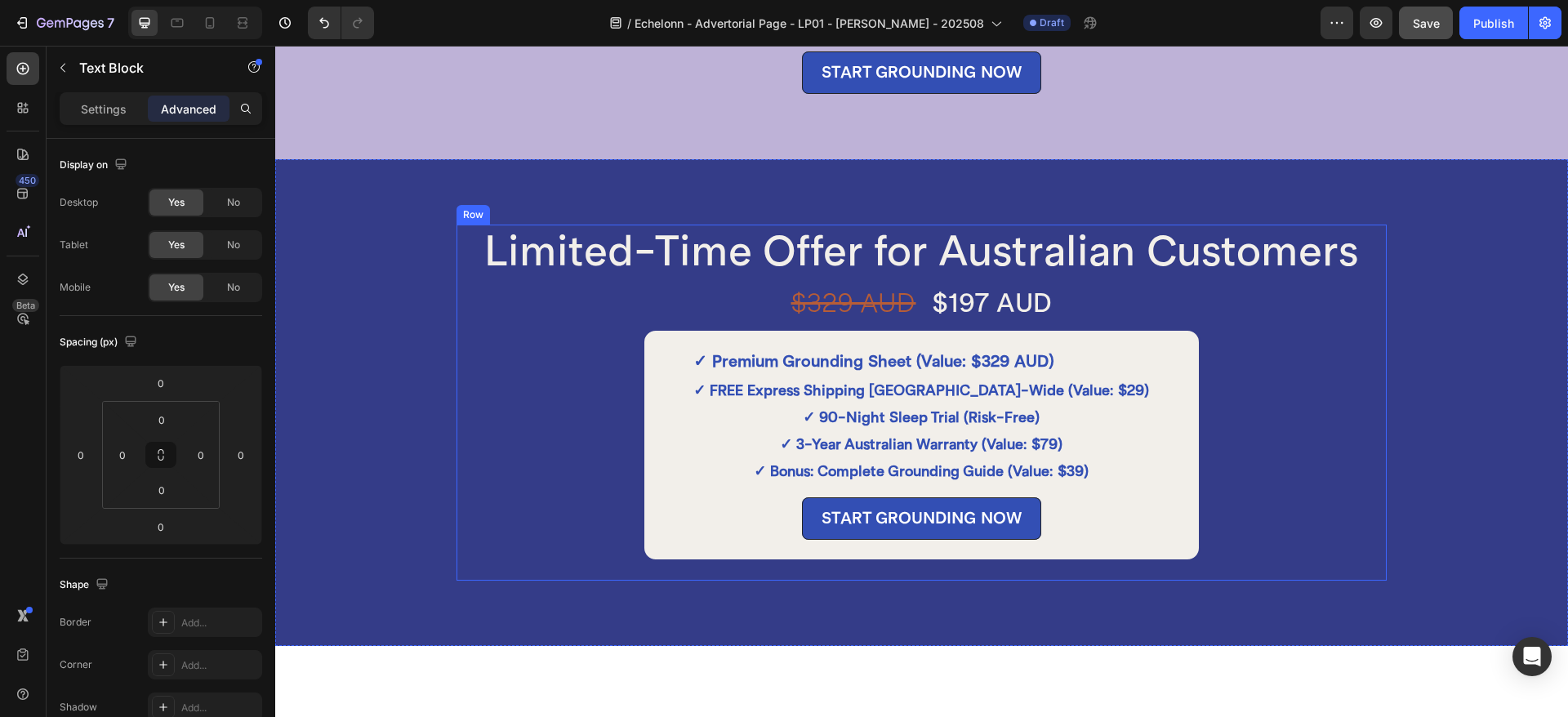
scroll to position [5847, 0]
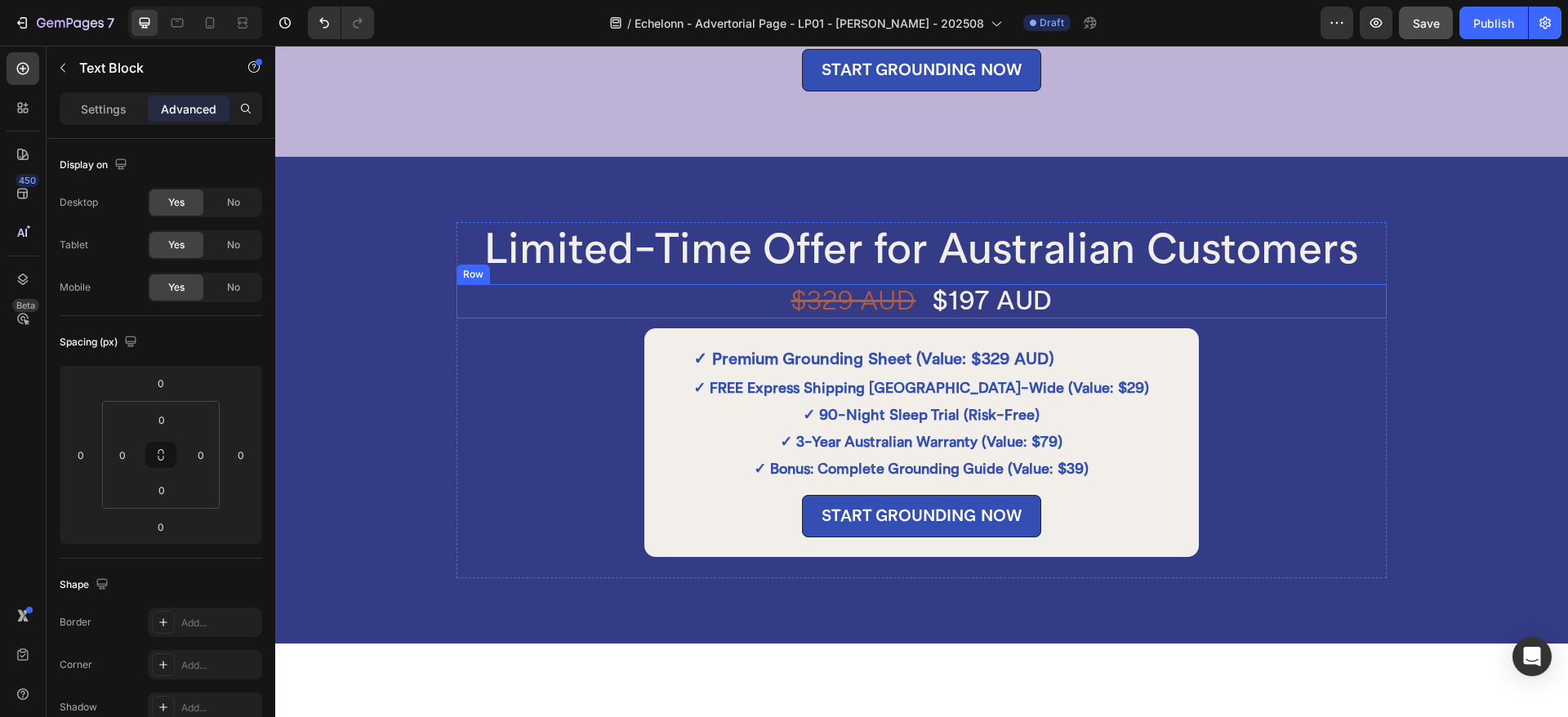
click at [912, 314] on div "$329 AUD Heading $197 AUD Heading Row" at bounding box center [921, 301] width 931 height 34
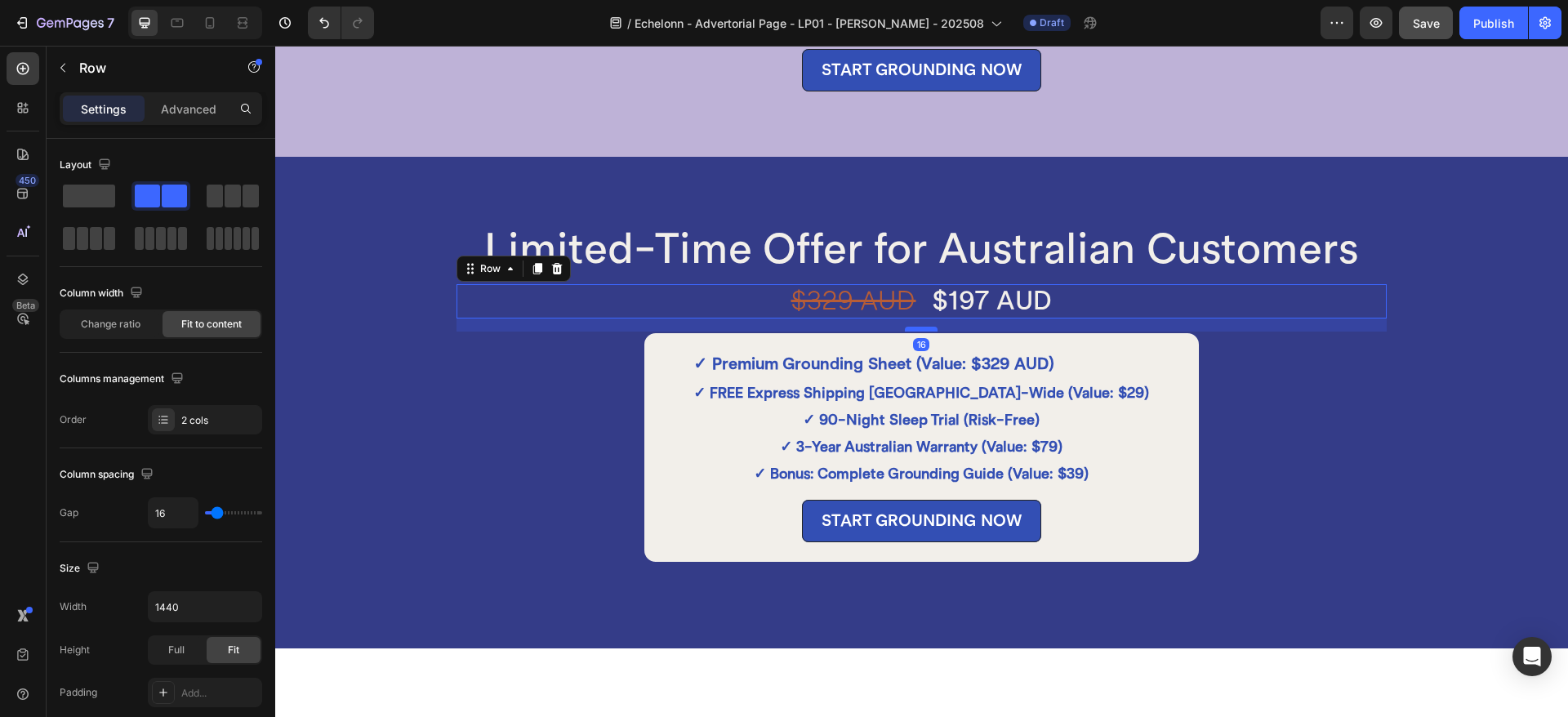
click at [919, 332] on div at bounding box center [920, 328] width 32 height 5
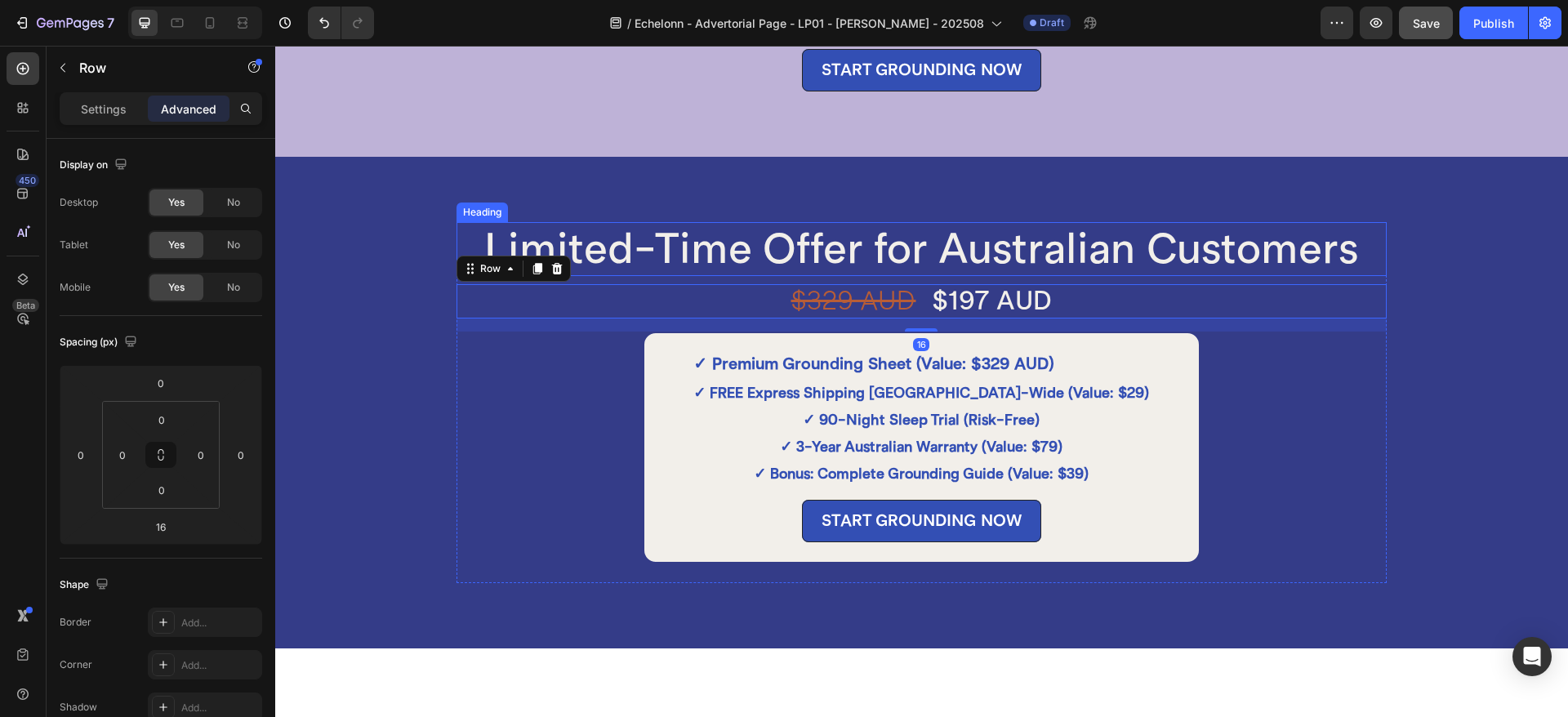
click at [965, 241] on h2 "Limited-Time Offer for Australian Customers" at bounding box center [921, 249] width 931 height 54
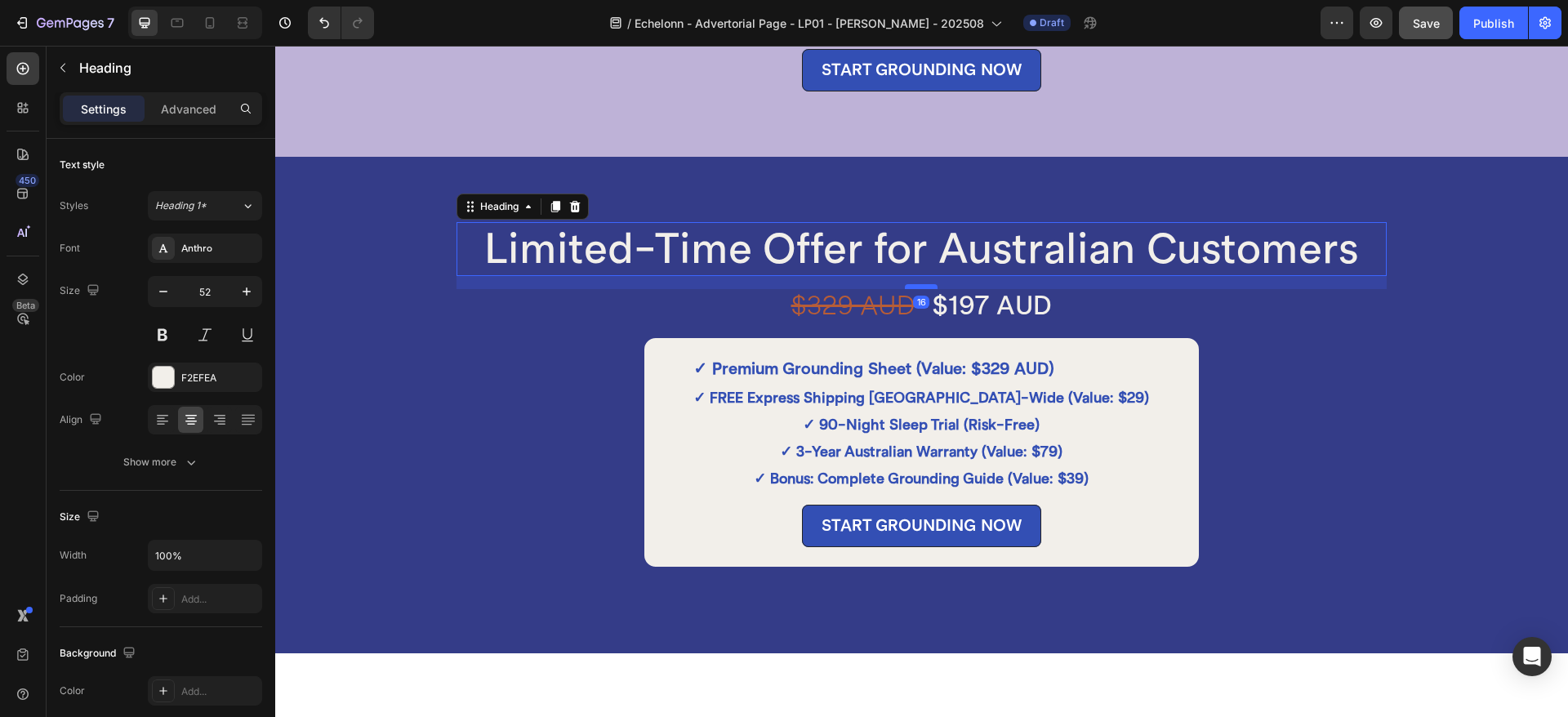
click at [920, 289] on div at bounding box center [920, 286] width 32 height 5
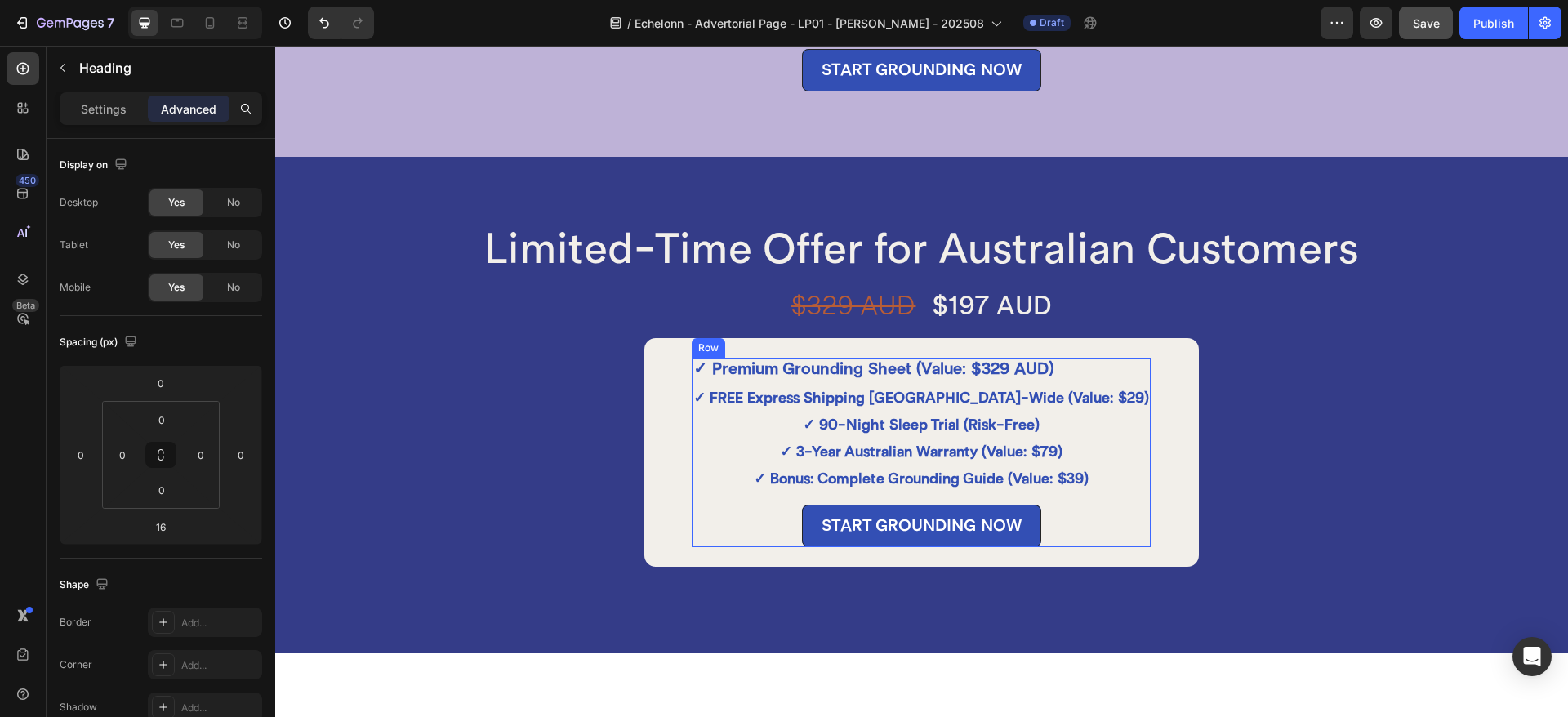
scroll to position [6460, 0]
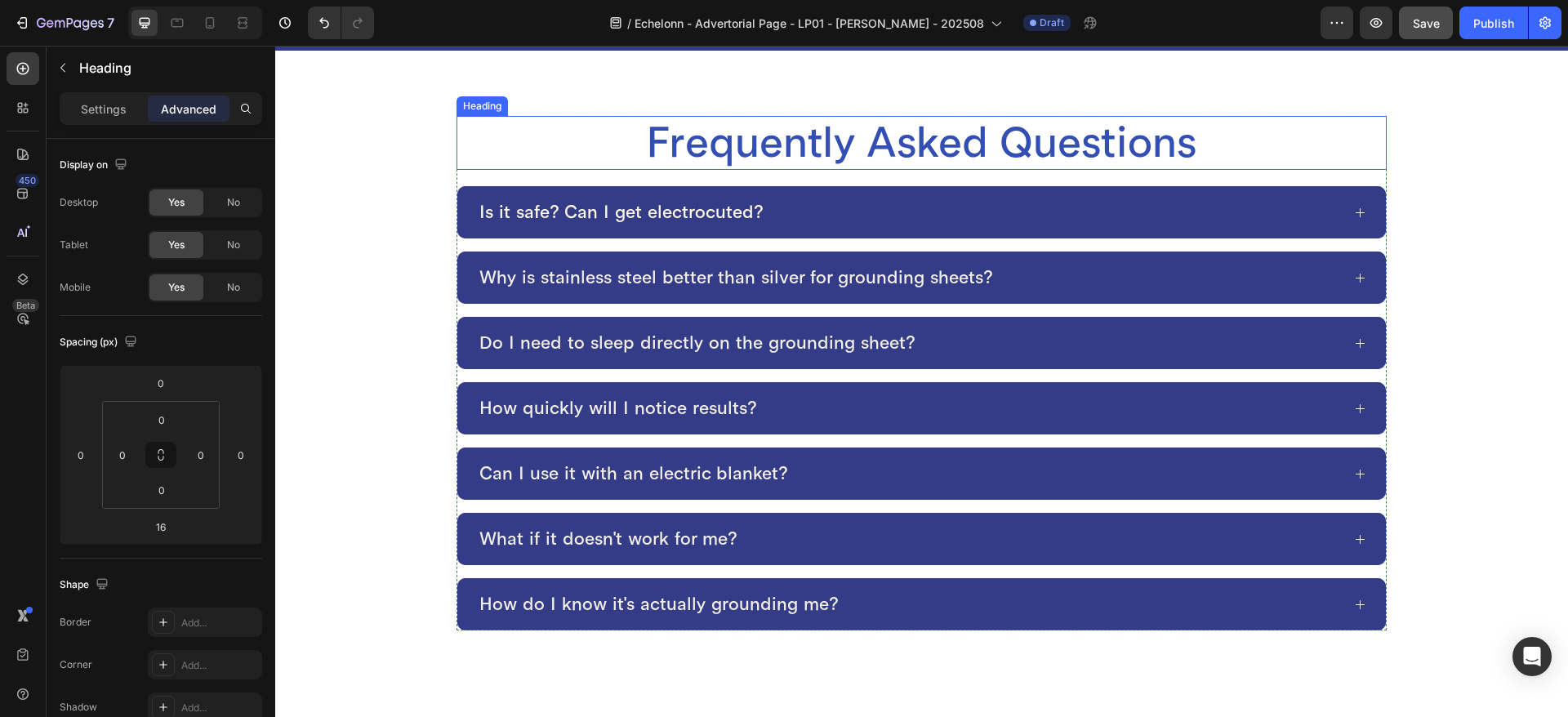
click at [932, 160] on p "Frequently Asked Questions" at bounding box center [921, 143] width 927 height 50
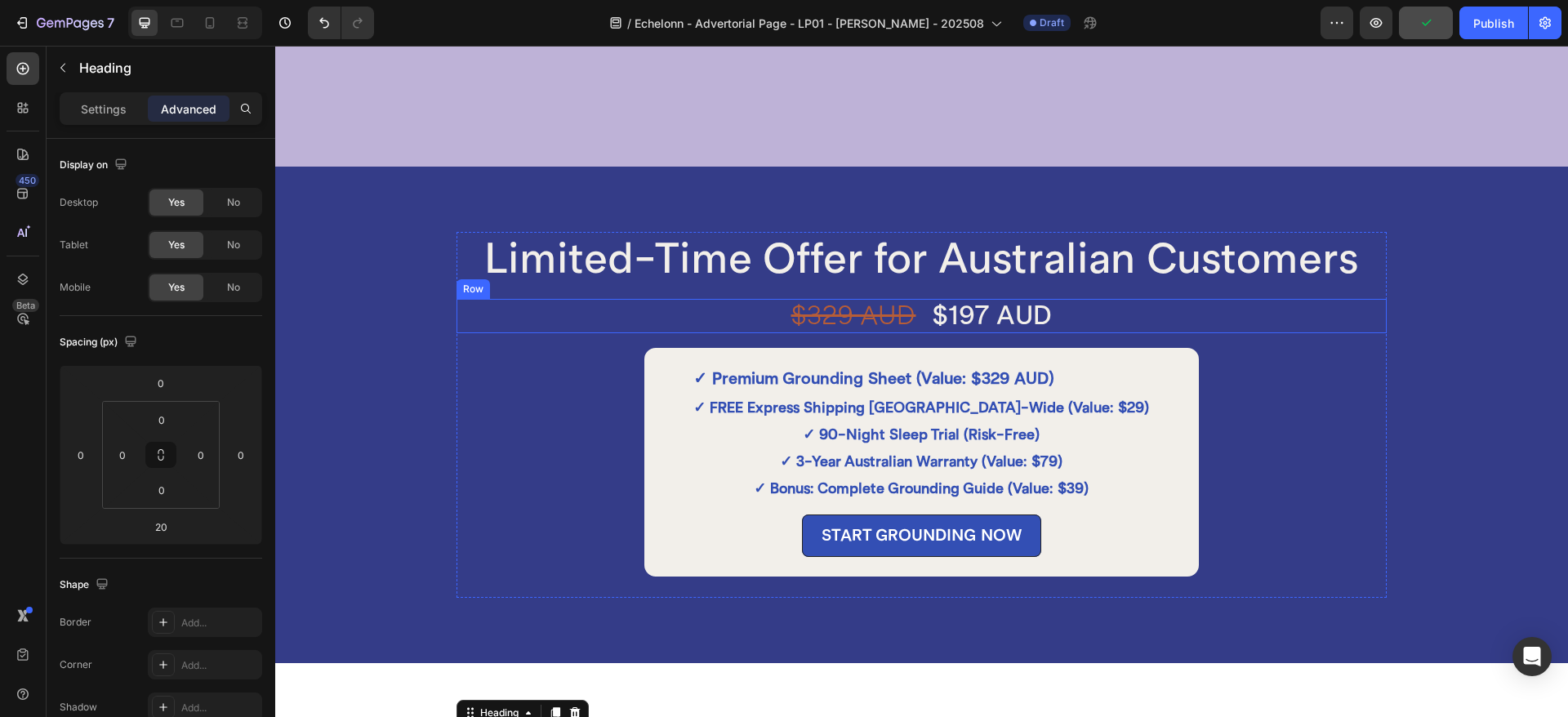
scroll to position [6256, 0]
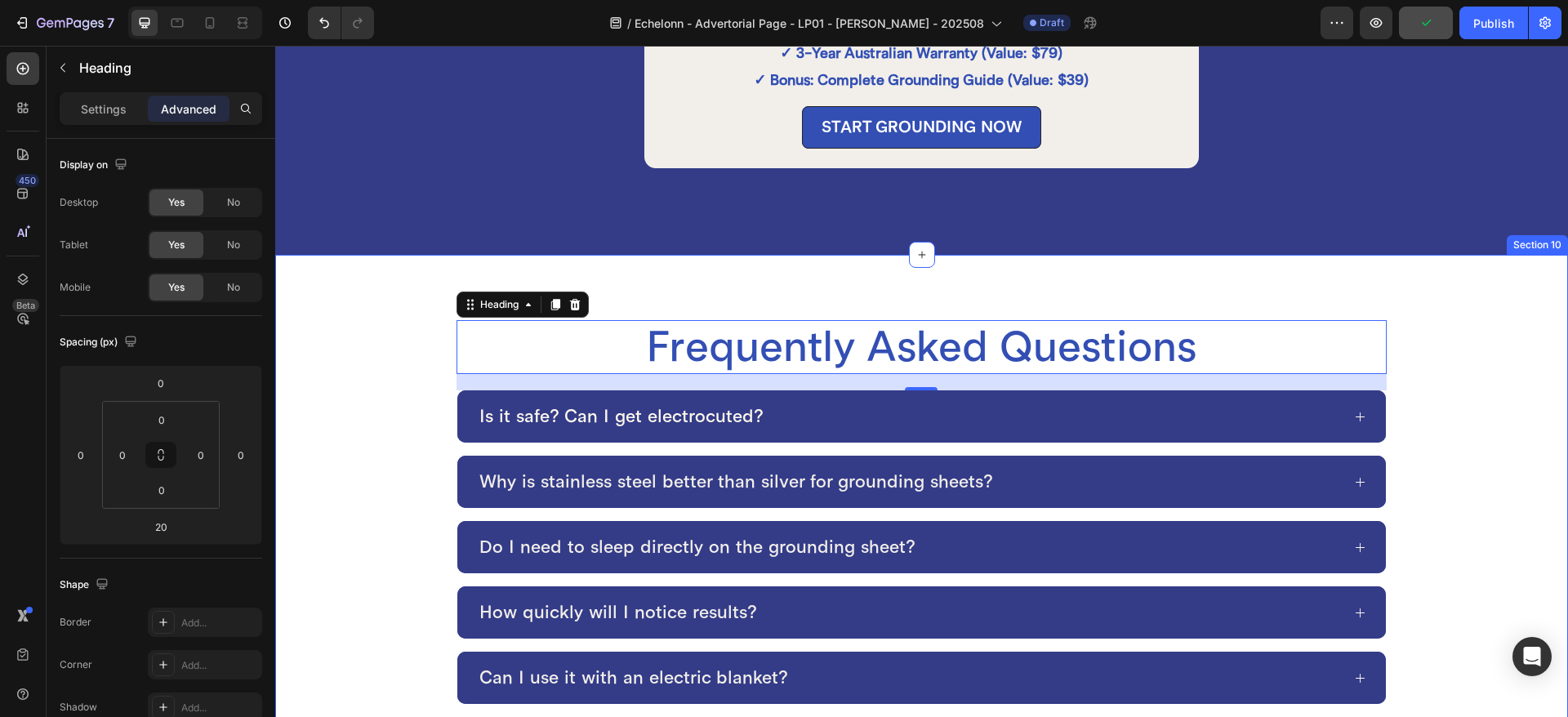
click at [1098, 293] on div "Frequently Asked Questions Heading 20 Is it safe? Can I get electrocuted? Why i…" at bounding box center [920, 577] width 1292 height 645
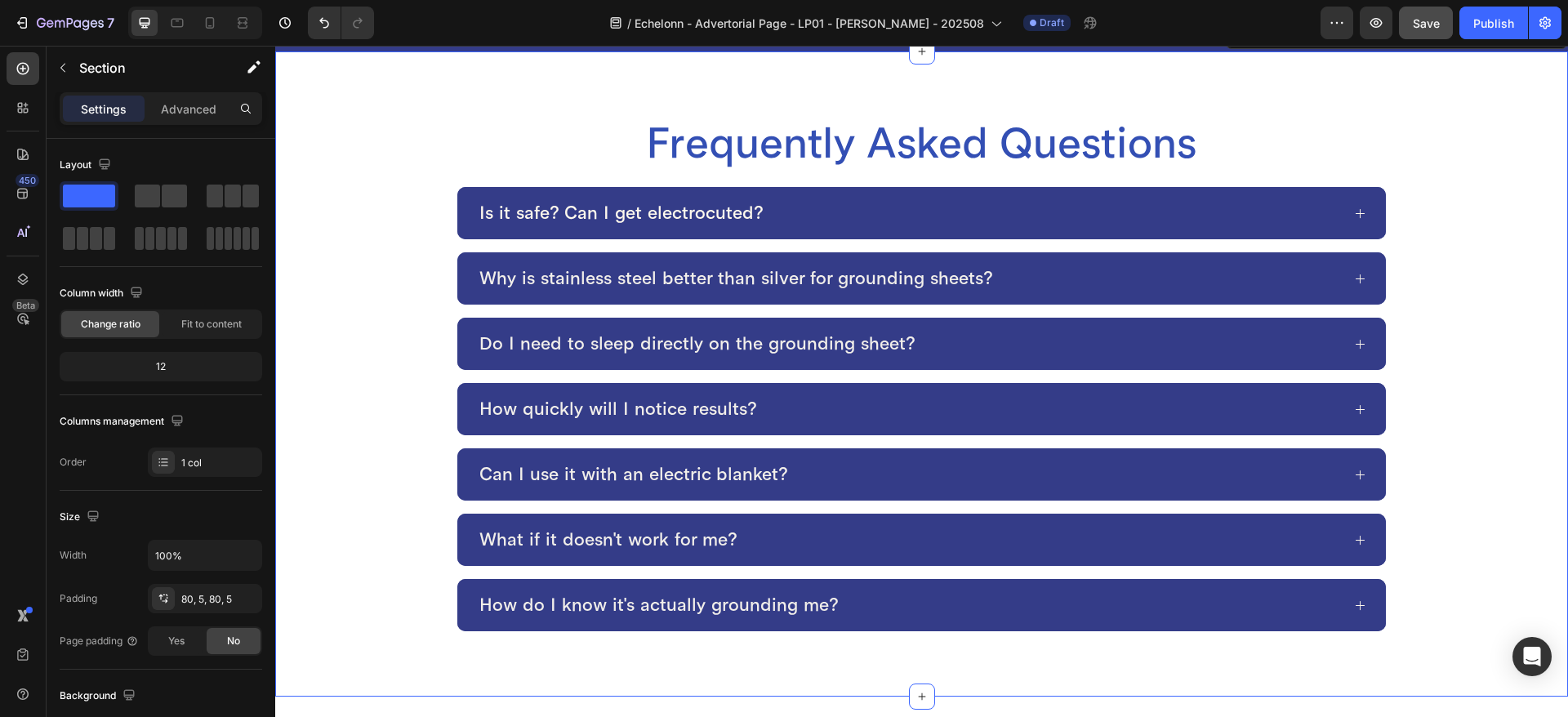
scroll to position [6460, 0]
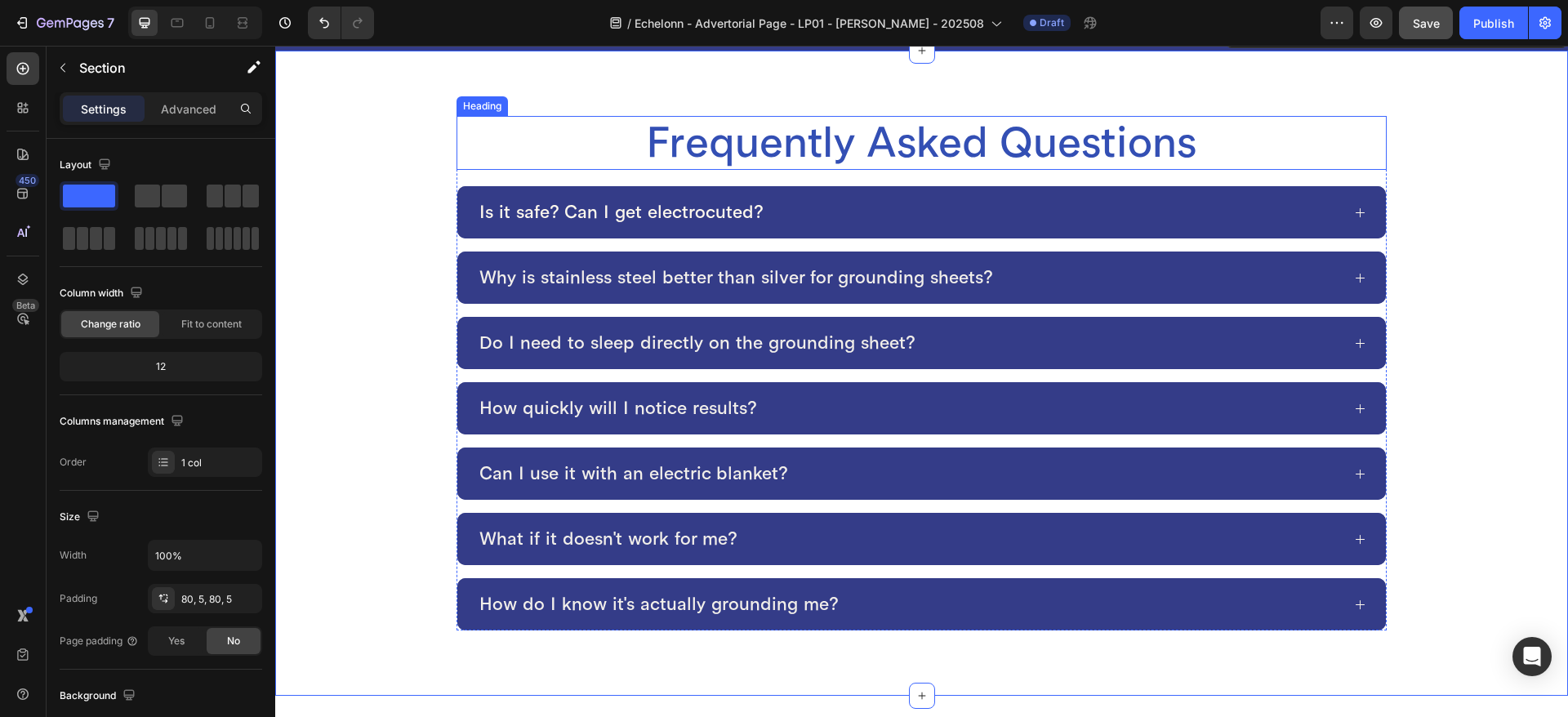
click at [912, 142] on p "Frequently Asked Questions" at bounding box center [921, 143] width 927 height 50
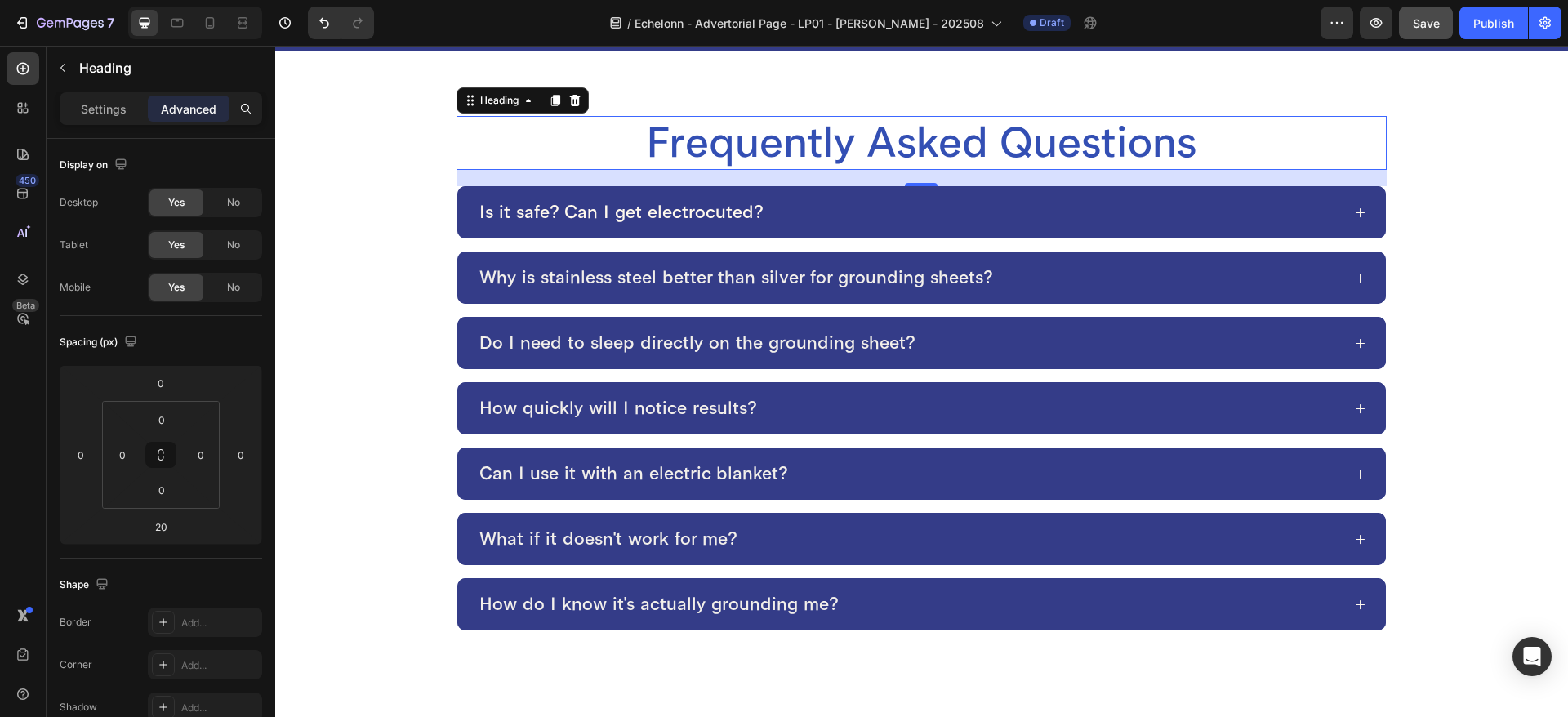
click at [911, 189] on div "Frequently Asked Questions Heading 20 Is it safe? Can I get electrocuted? Why i…" at bounding box center [921, 373] width 931 height 514
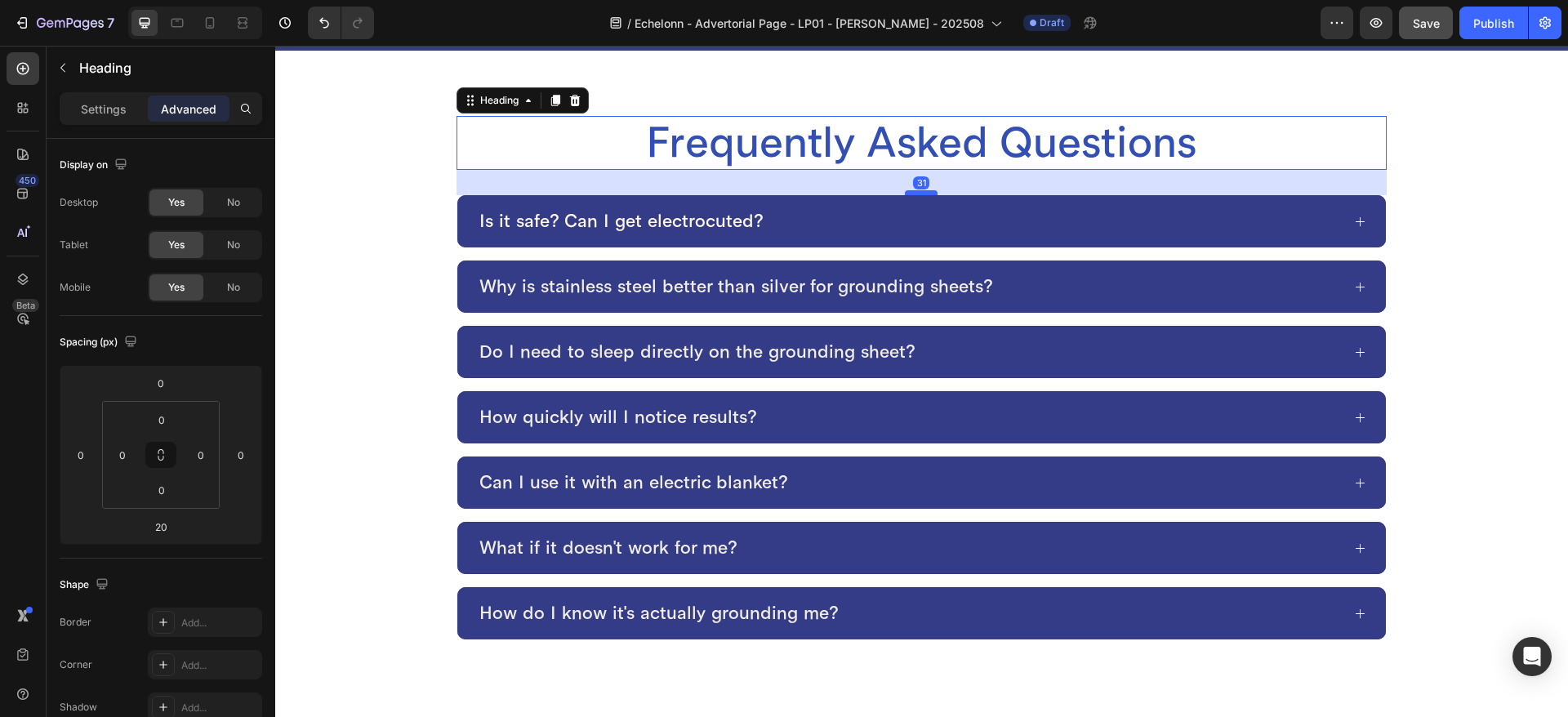
drag, startPoint x: 915, startPoint y: 182, endPoint x: 926, endPoint y: 191, distance: 14.2
click at [926, 191] on div at bounding box center [920, 192] width 32 height 5
click at [926, 192] on div at bounding box center [920, 193] width 32 height 5
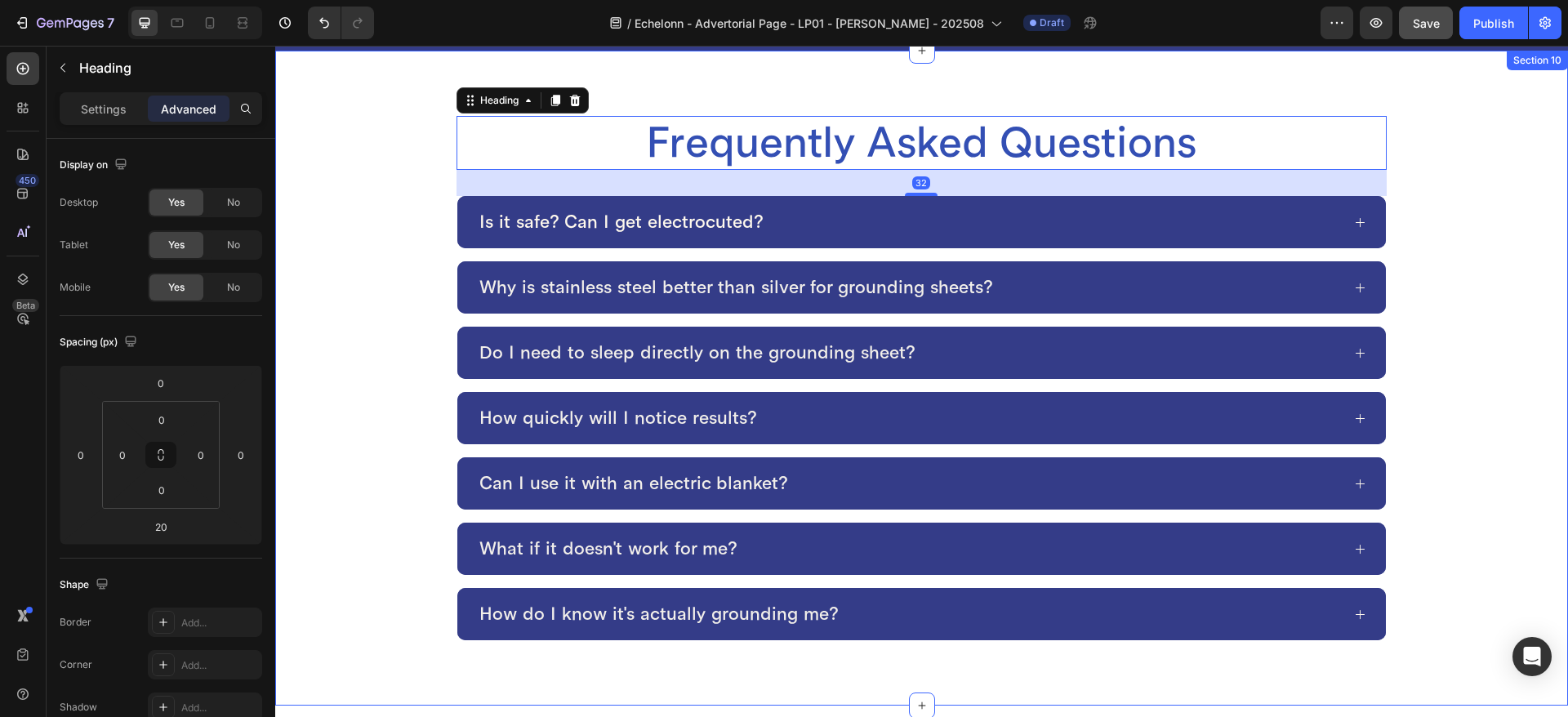
click at [1068, 84] on div "Frequently Asked Questions Heading 32 Is it safe? Can I get electrocuted? Why i…" at bounding box center [920, 378] width 1292 height 655
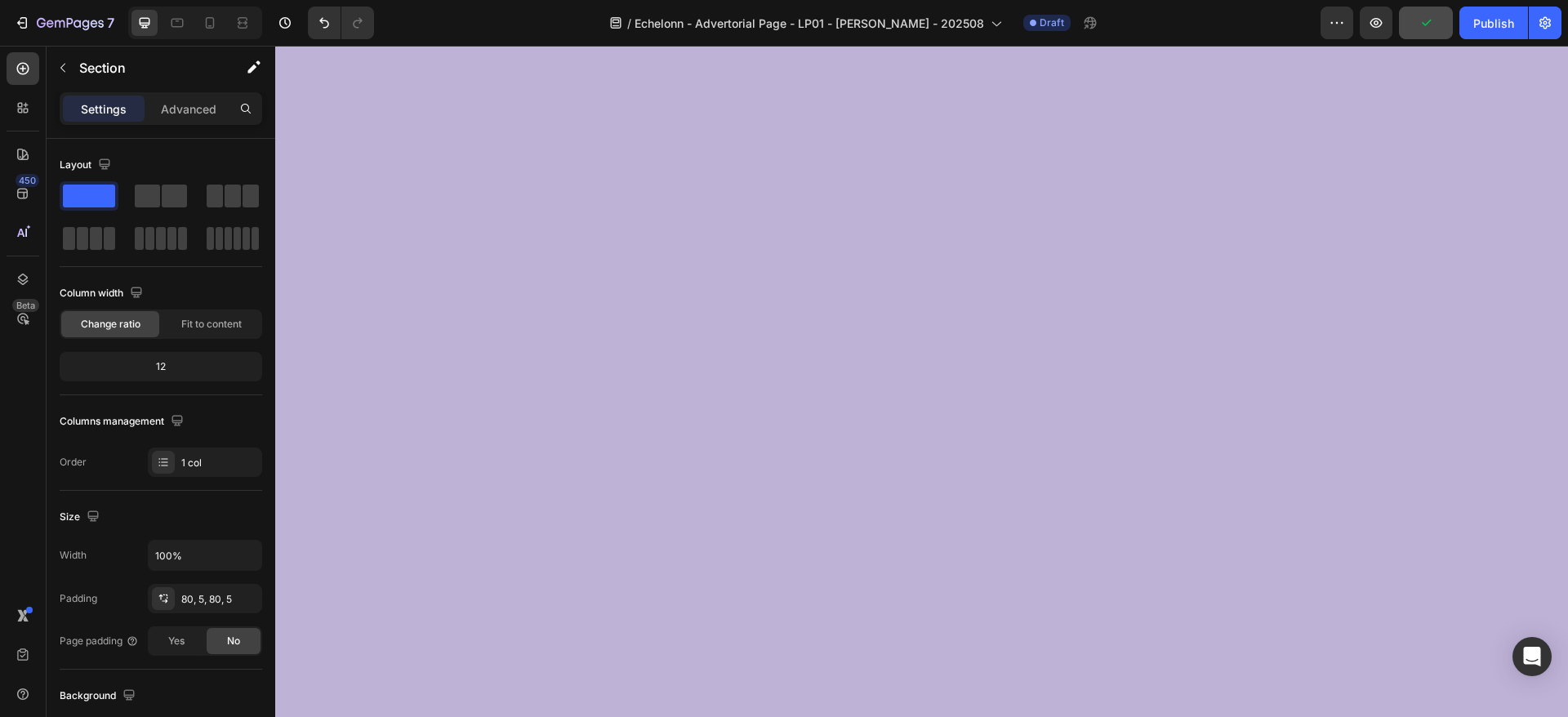
scroll to position [0, 0]
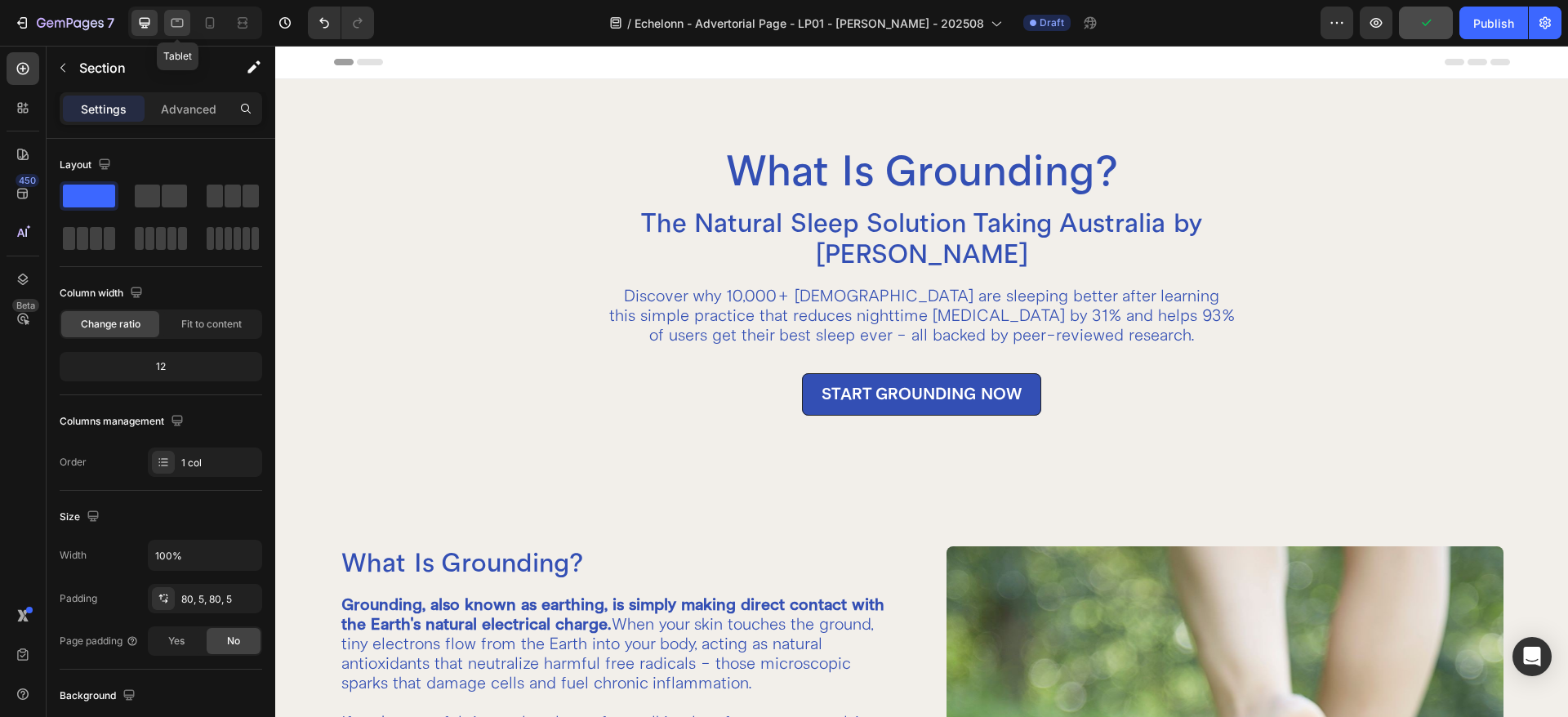
click at [177, 16] on icon at bounding box center [177, 22] width 16 height 16
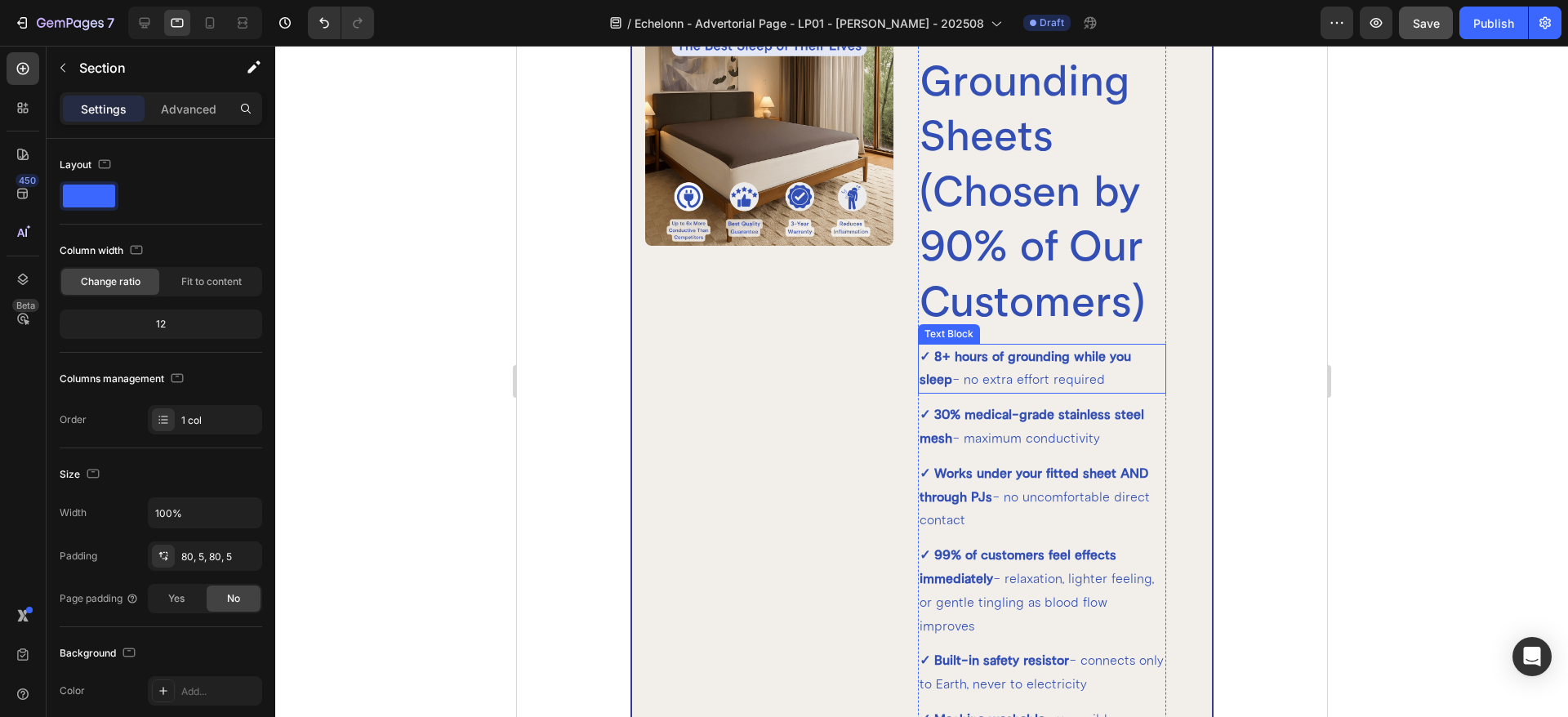
scroll to position [4634, 0]
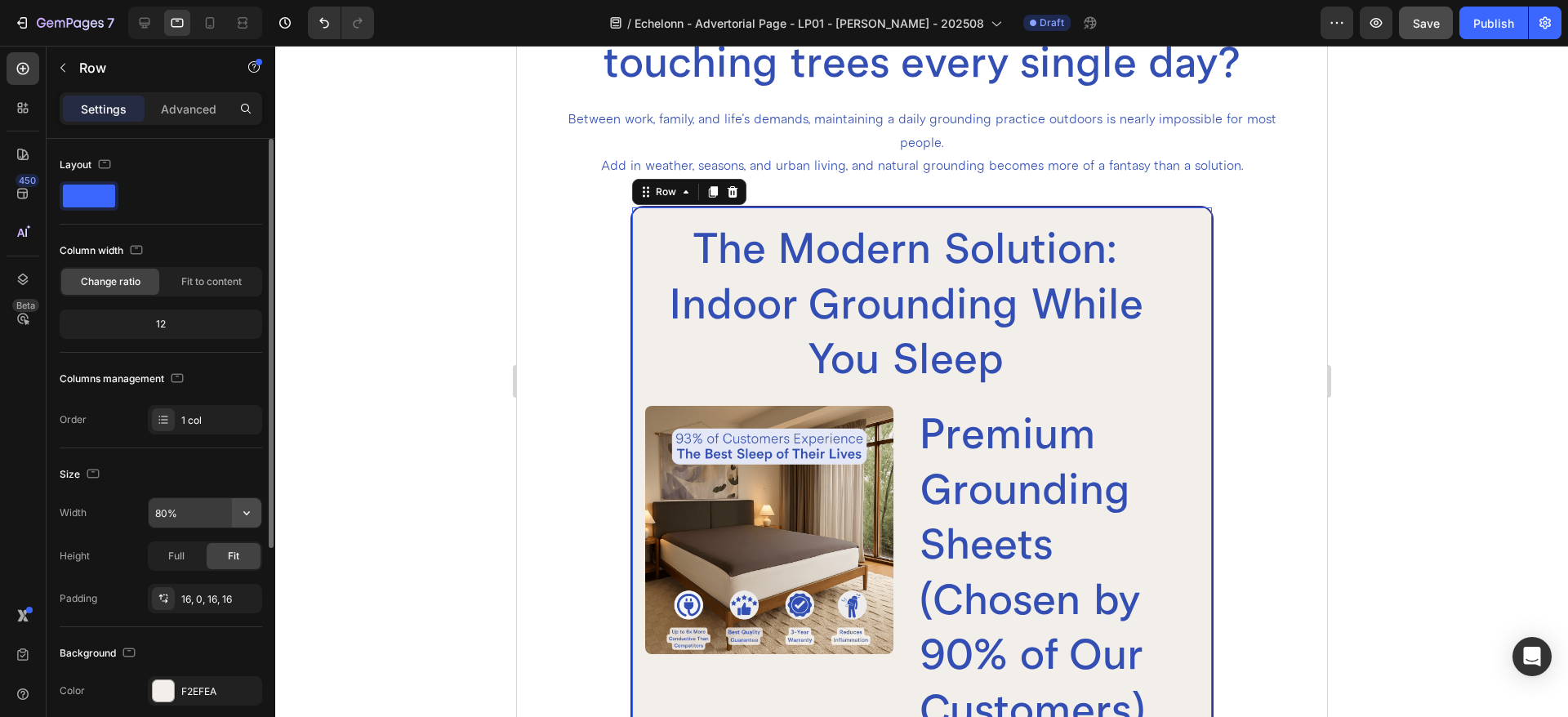
click at [242, 514] on icon "button" at bounding box center [246, 513] width 16 height 16
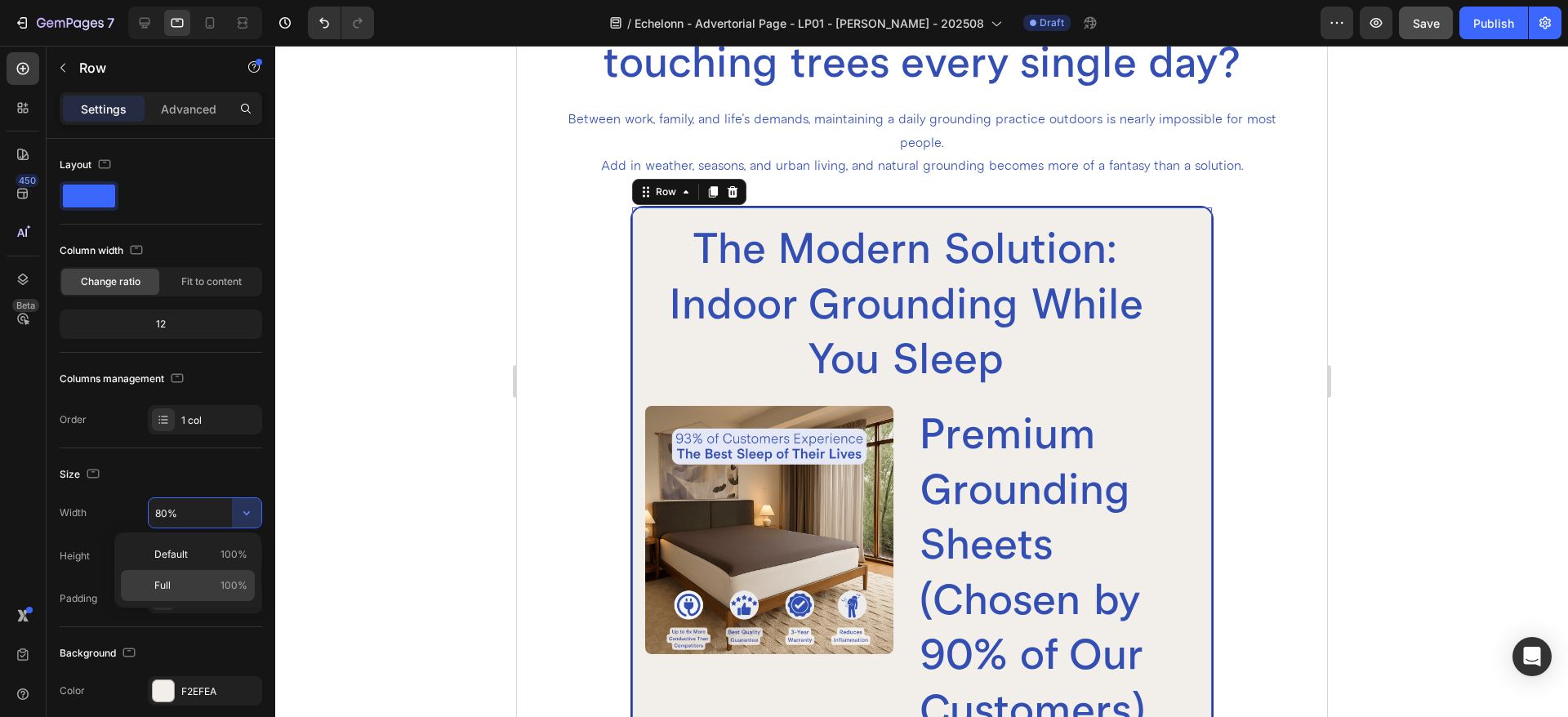
click at [192, 584] on p "Full 100%" at bounding box center [201, 585] width 93 height 14
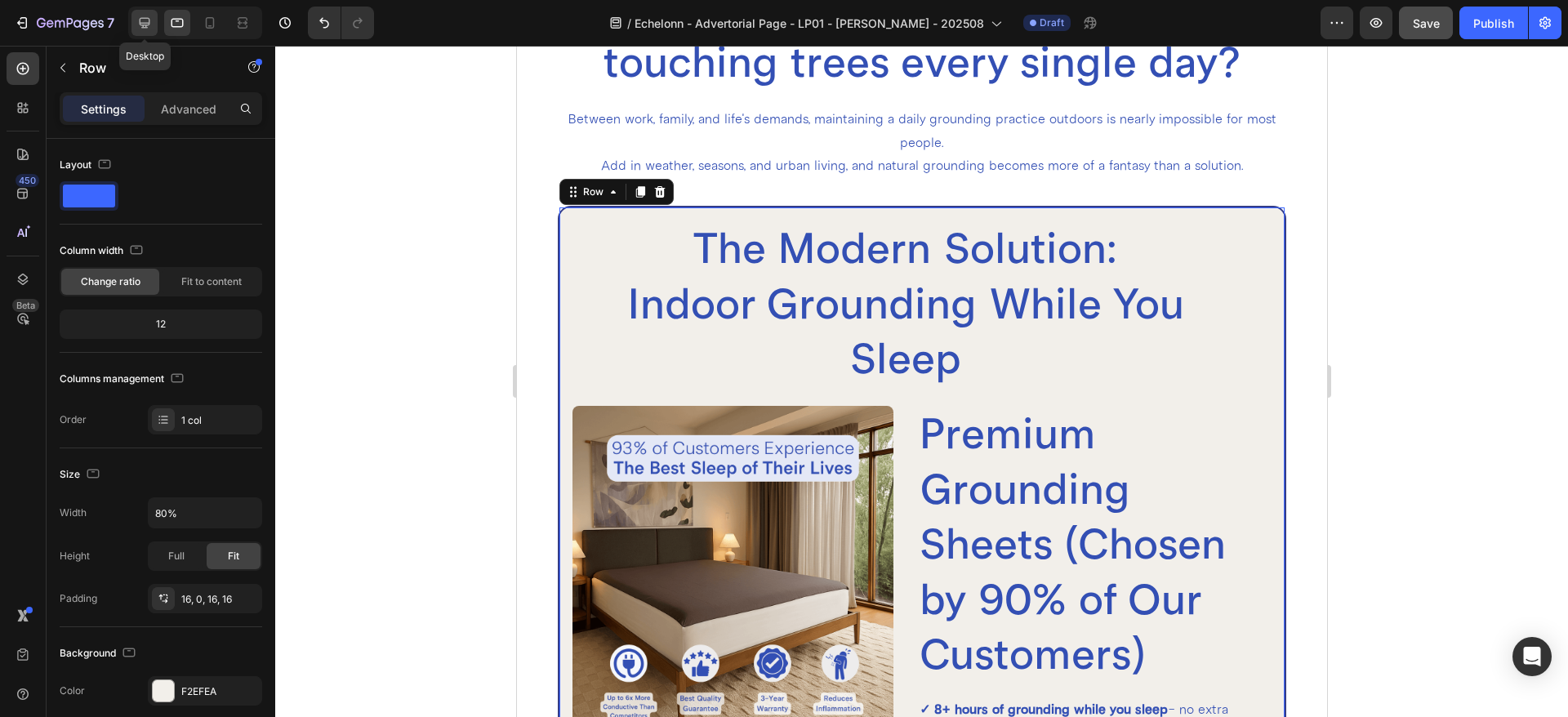
click at [155, 29] on div at bounding box center [144, 22] width 26 height 26
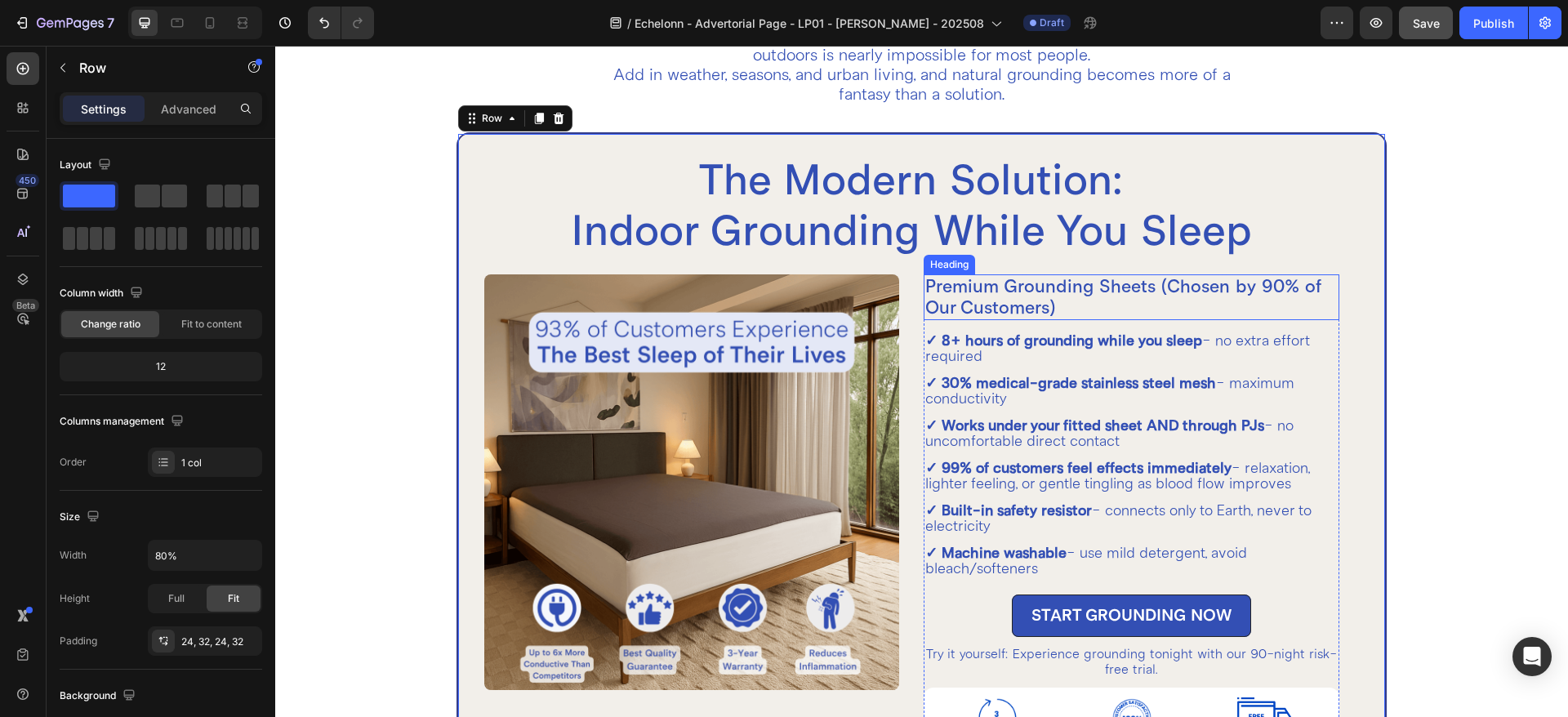
scroll to position [4663, 0]
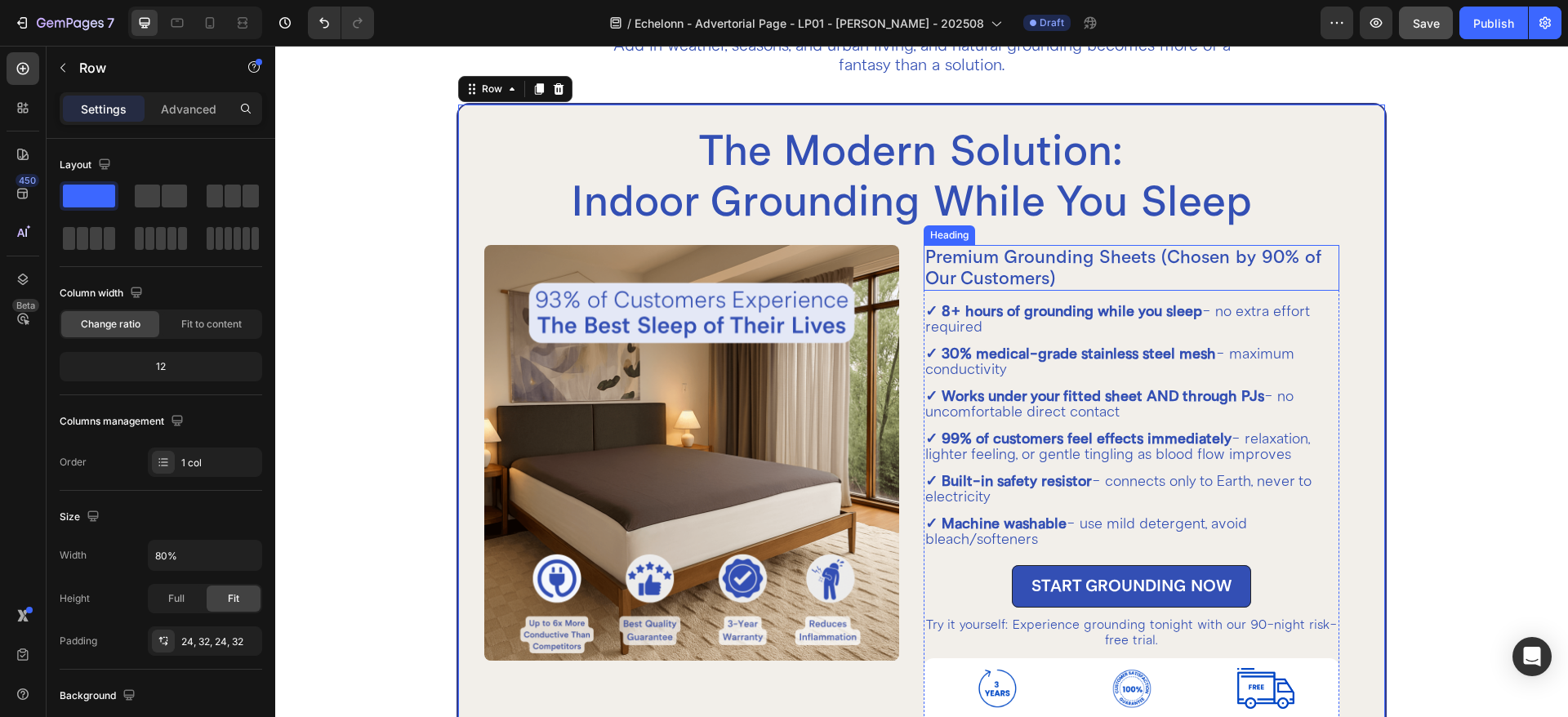
click at [982, 264] on h2 "Premium Grounding Sheets (Chosen by 90% of Our Customers)" at bounding box center [1131, 268] width 416 height 46
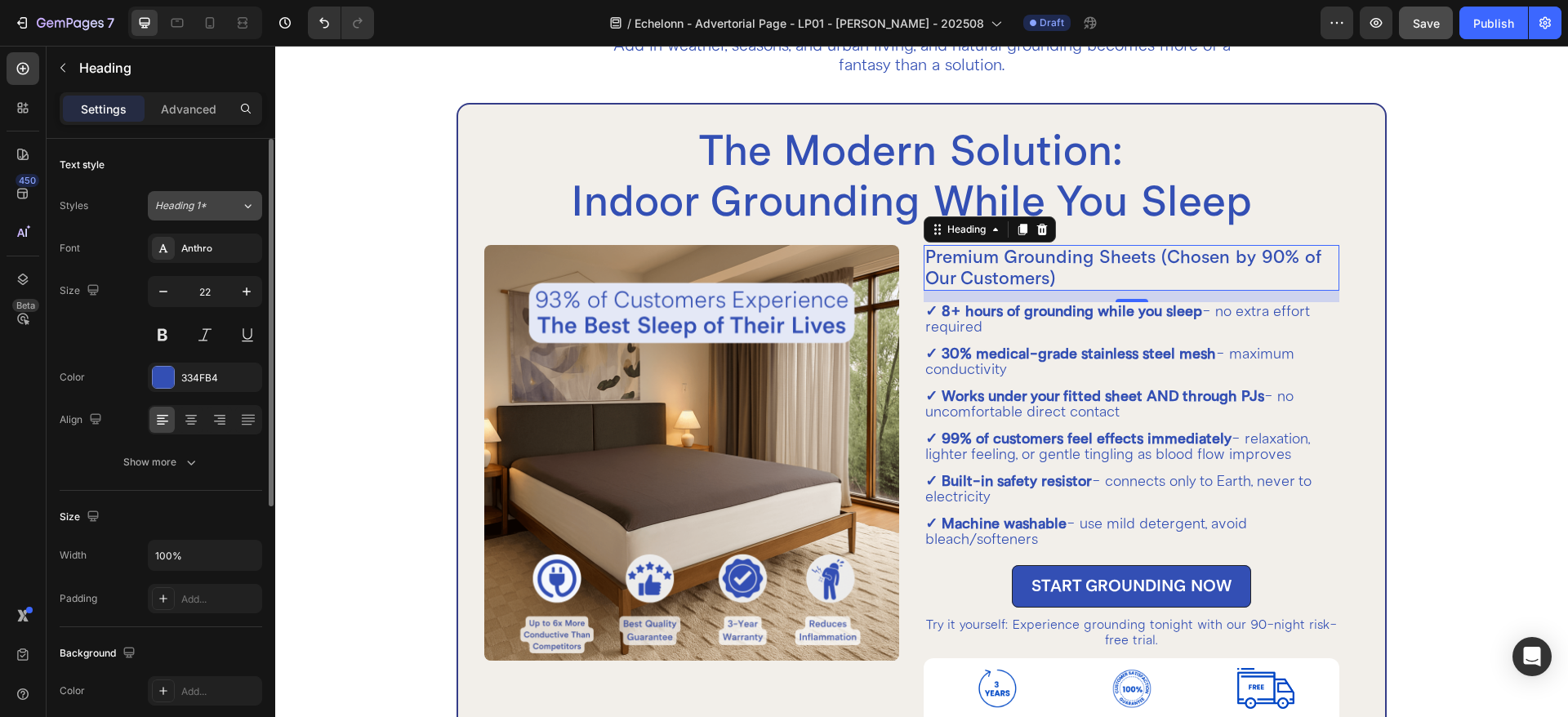
click at [242, 206] on icon at bounding box center [247, 205] width 14 height 16
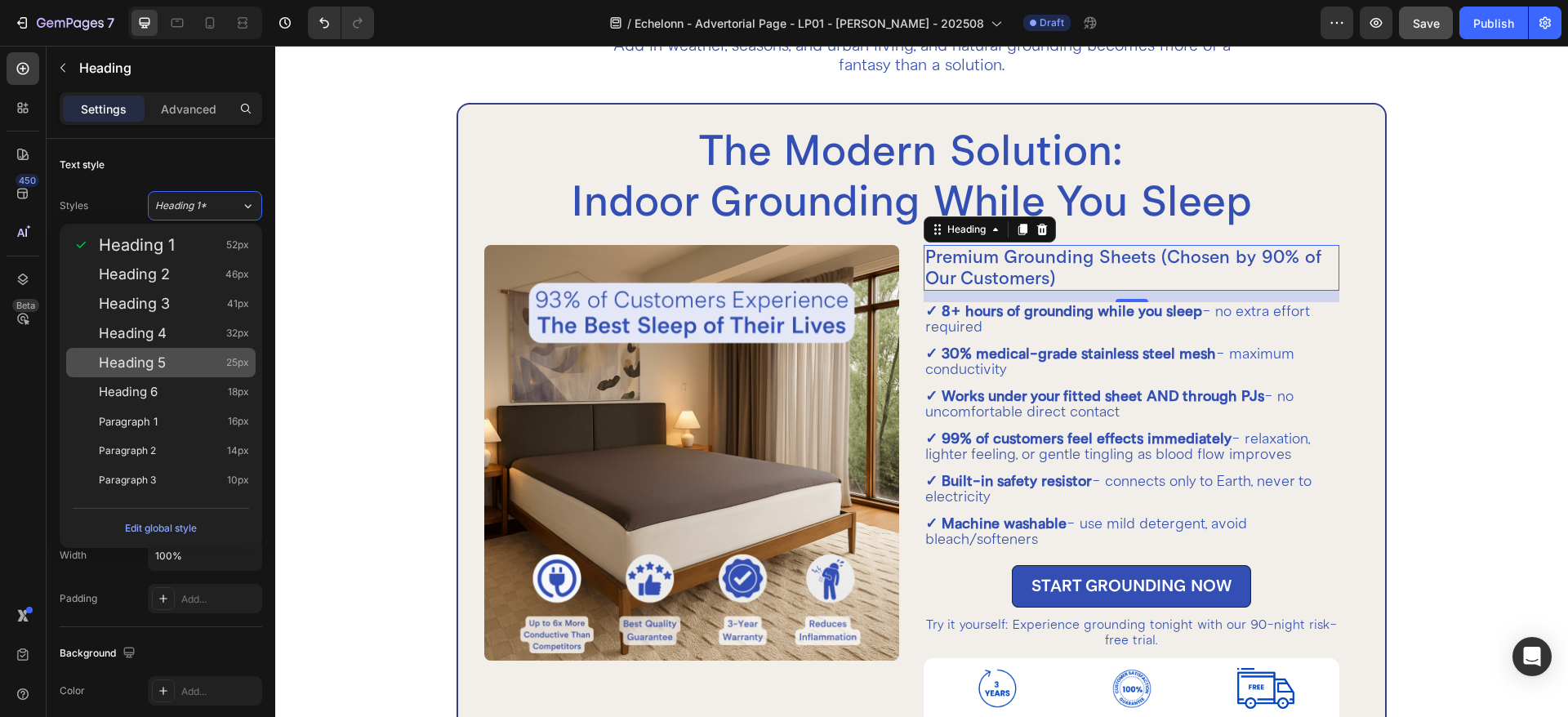
click at [193, 361] on div "Heading 5 25px" at bounding box center [174, 362] width 150 height 16
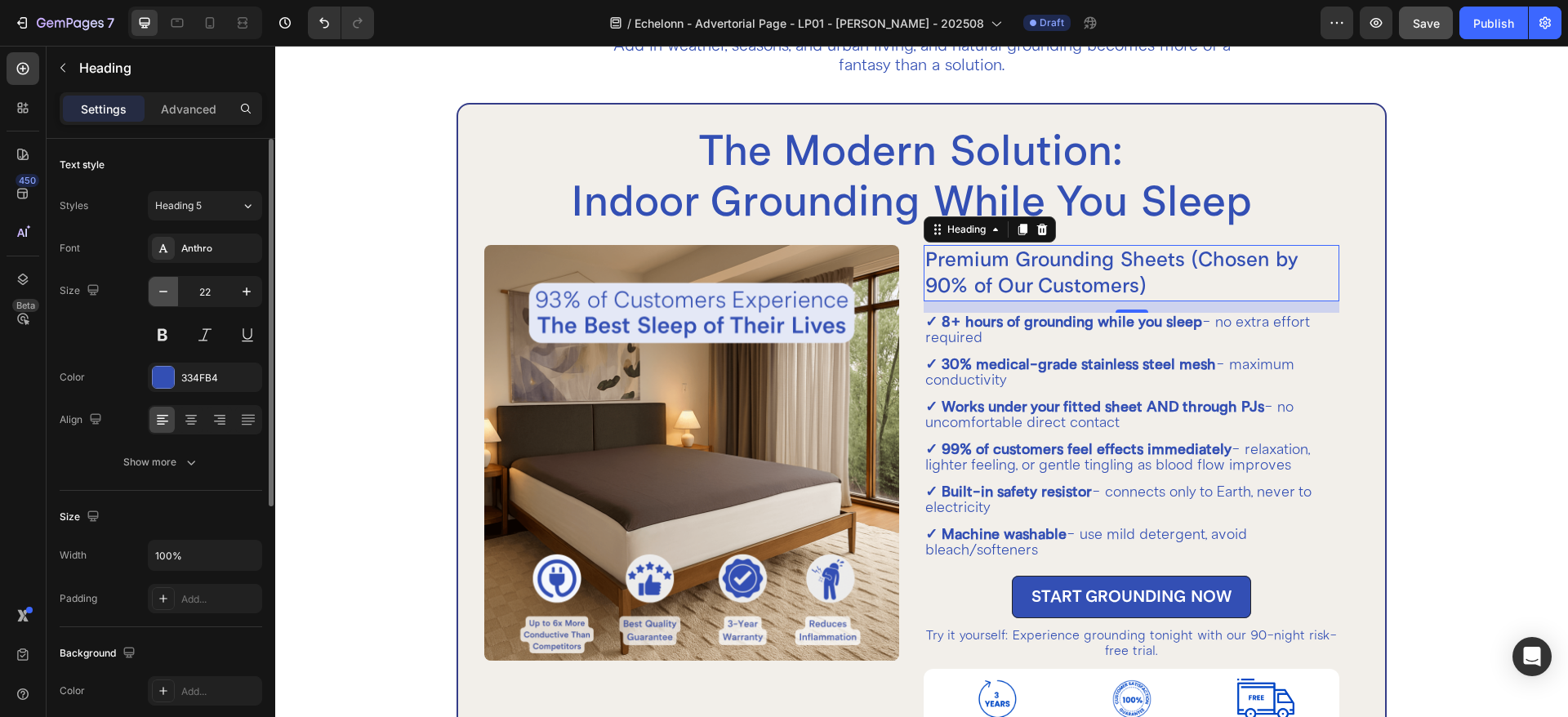
click at [165, 292] on icon "button" at bounding box center [163, 292] width 9 height 2
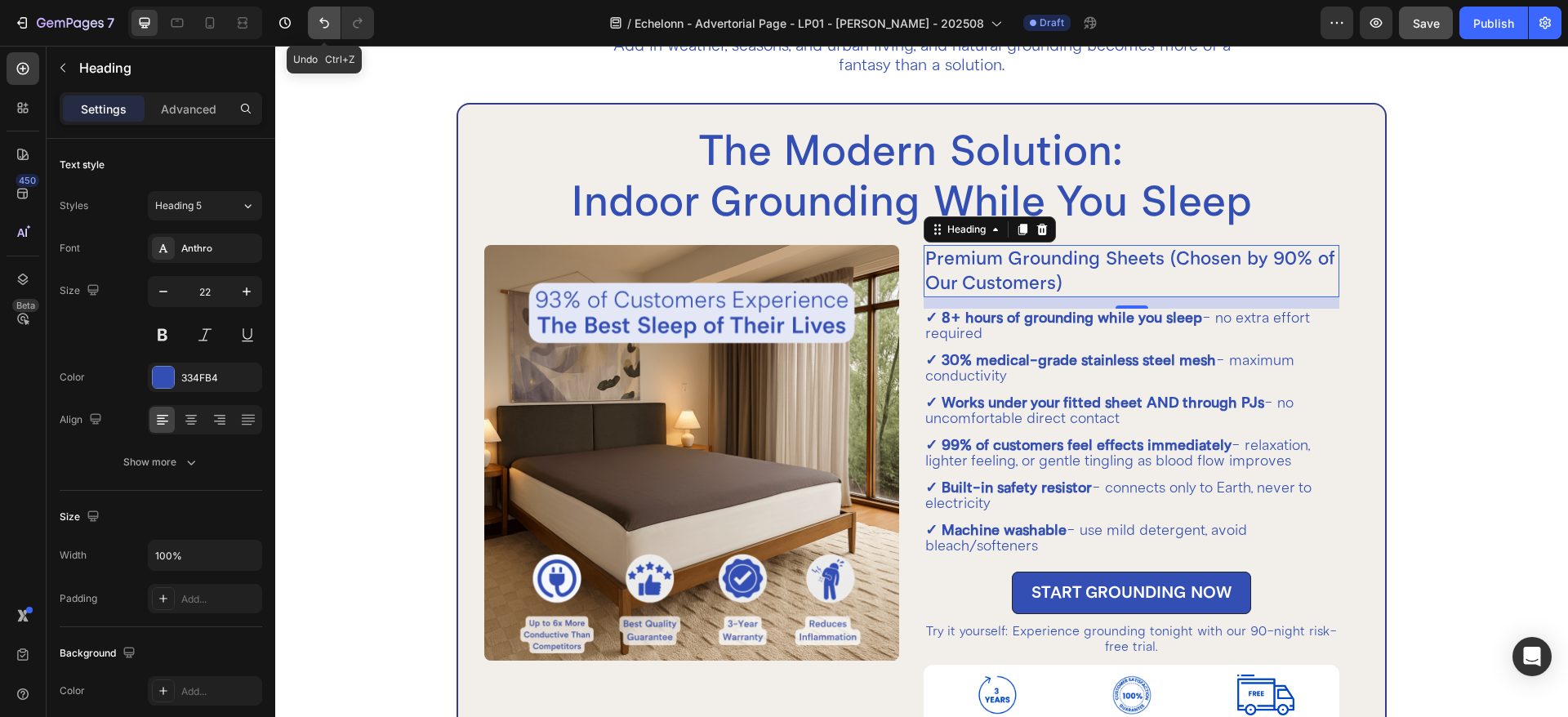
click at [332, 14] on icon "Undo/Redo" at bounding box center [323, 22] width 16 height 16
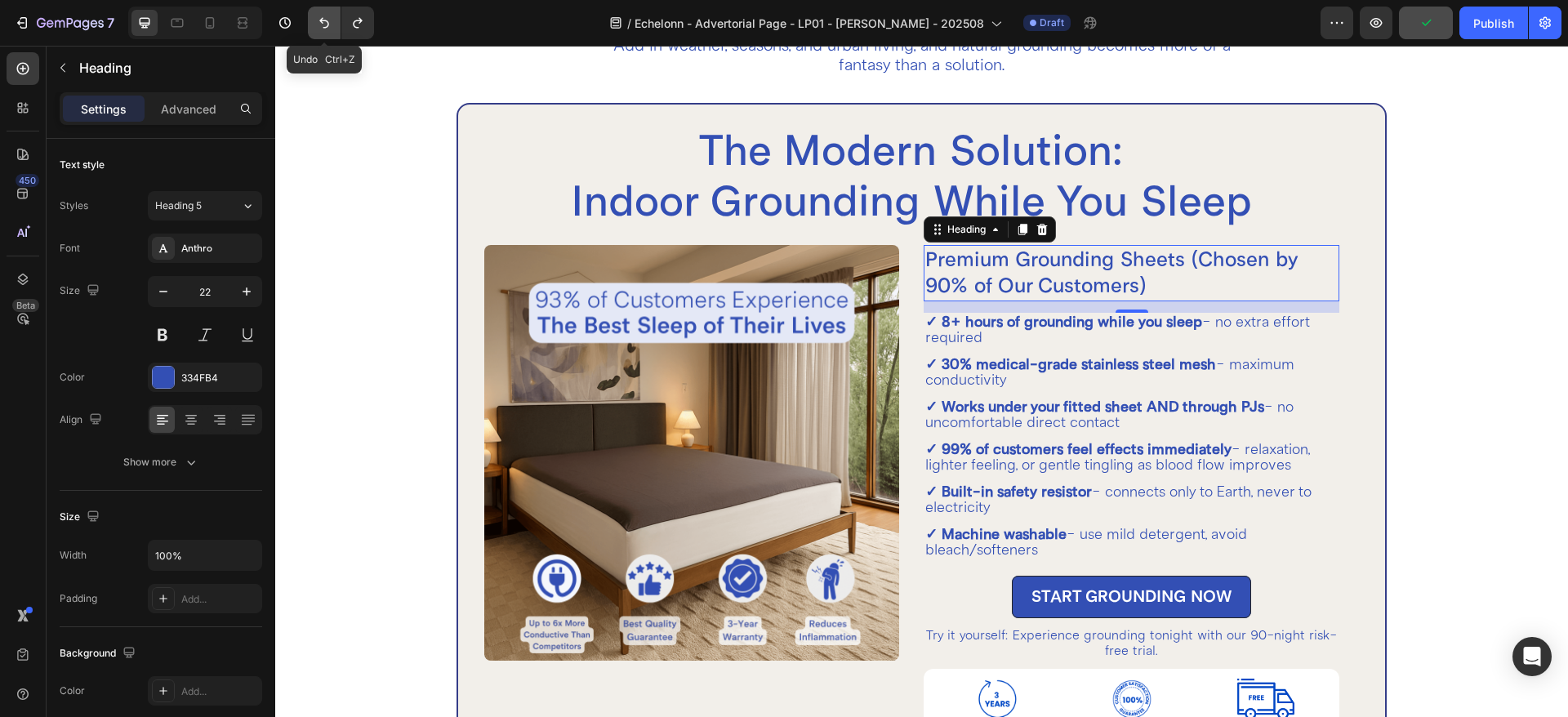
click at [332, 14] on icon "Undo/Redo" at bounding box center [323, 22] width 16 height 16
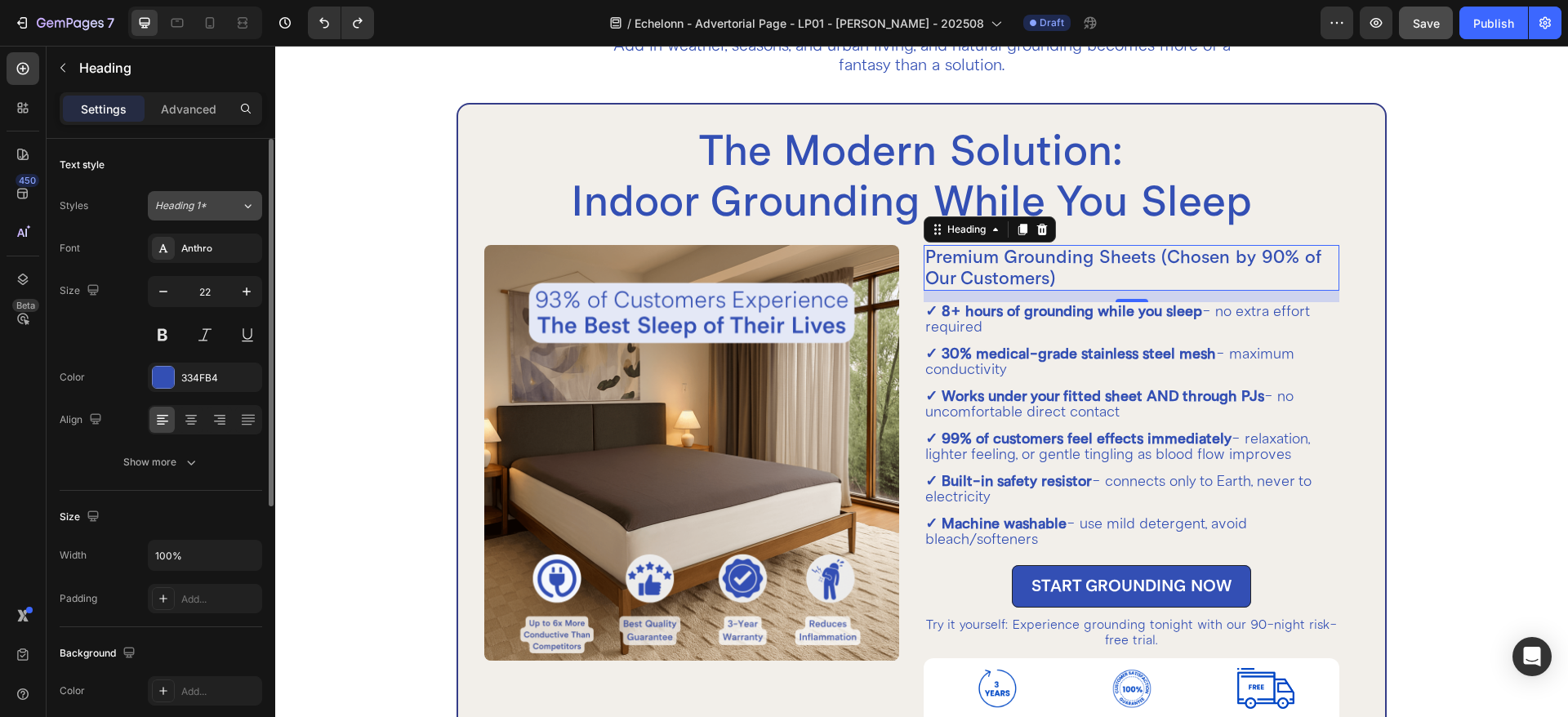
click at [227, 210] on div "Heading 1*" at bounding box center [198, 205] width 86 height 14
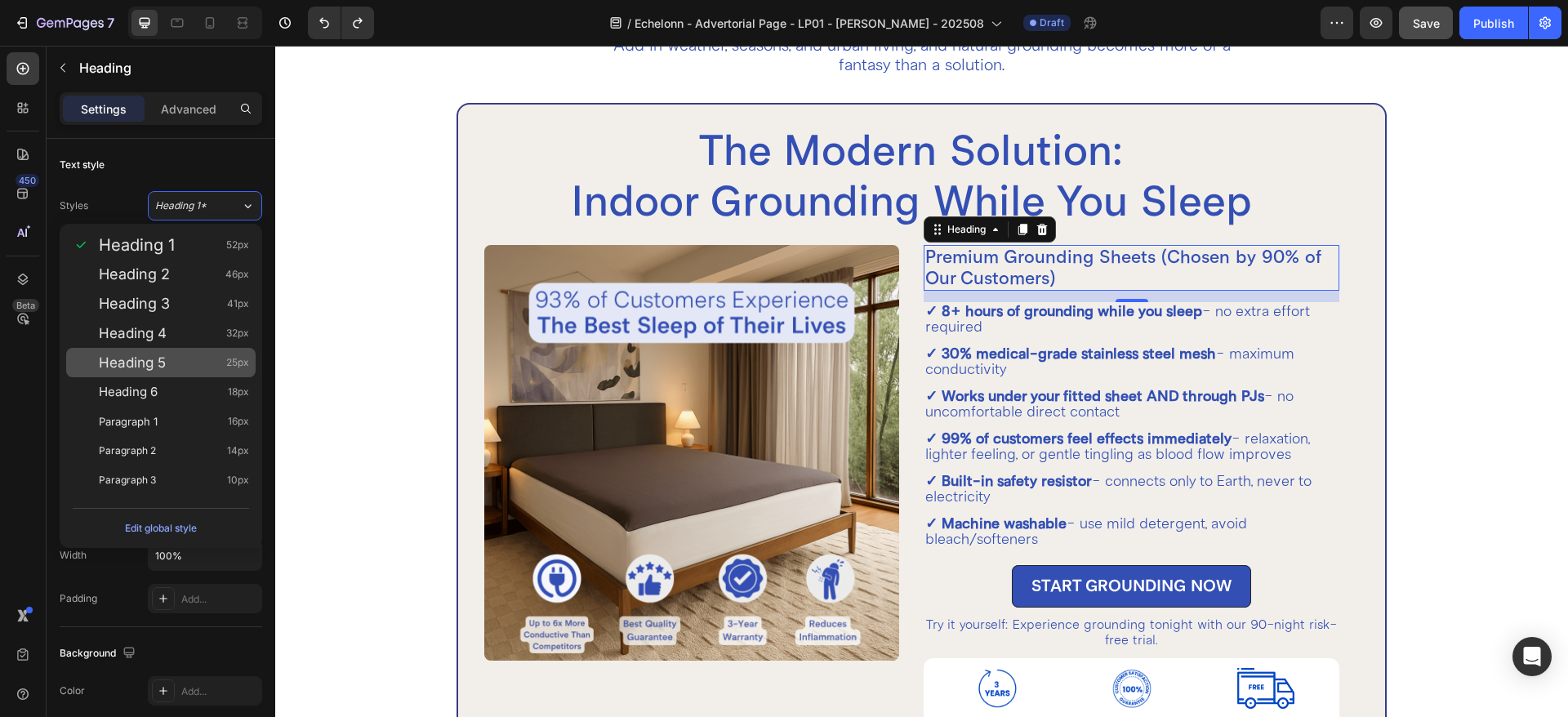
click at [208, 365] on div "Heading 5 25px" at bounding box center [174, 362] width 150 height 16
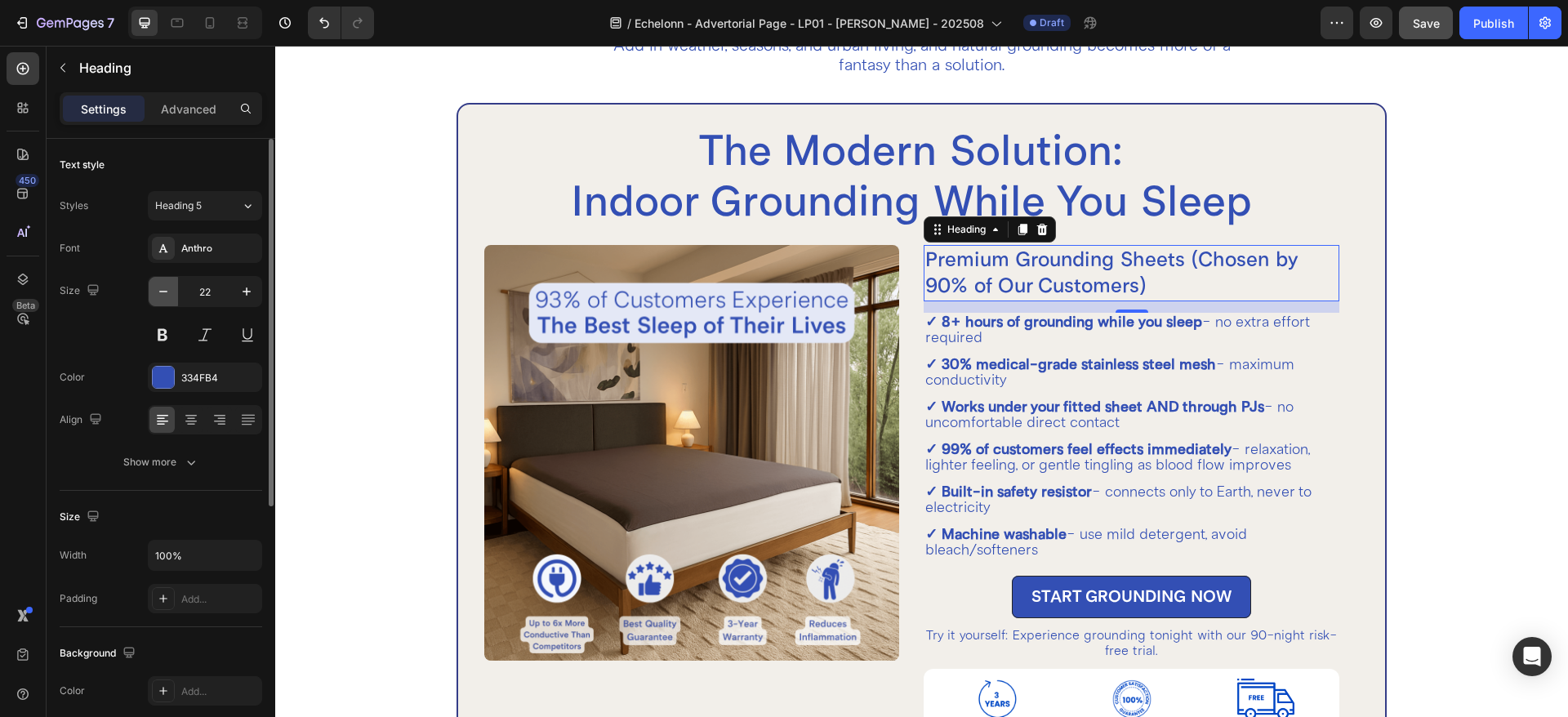
click at [165, 295] on icon "button" at bounding box center [163, 291] width 16 height 16
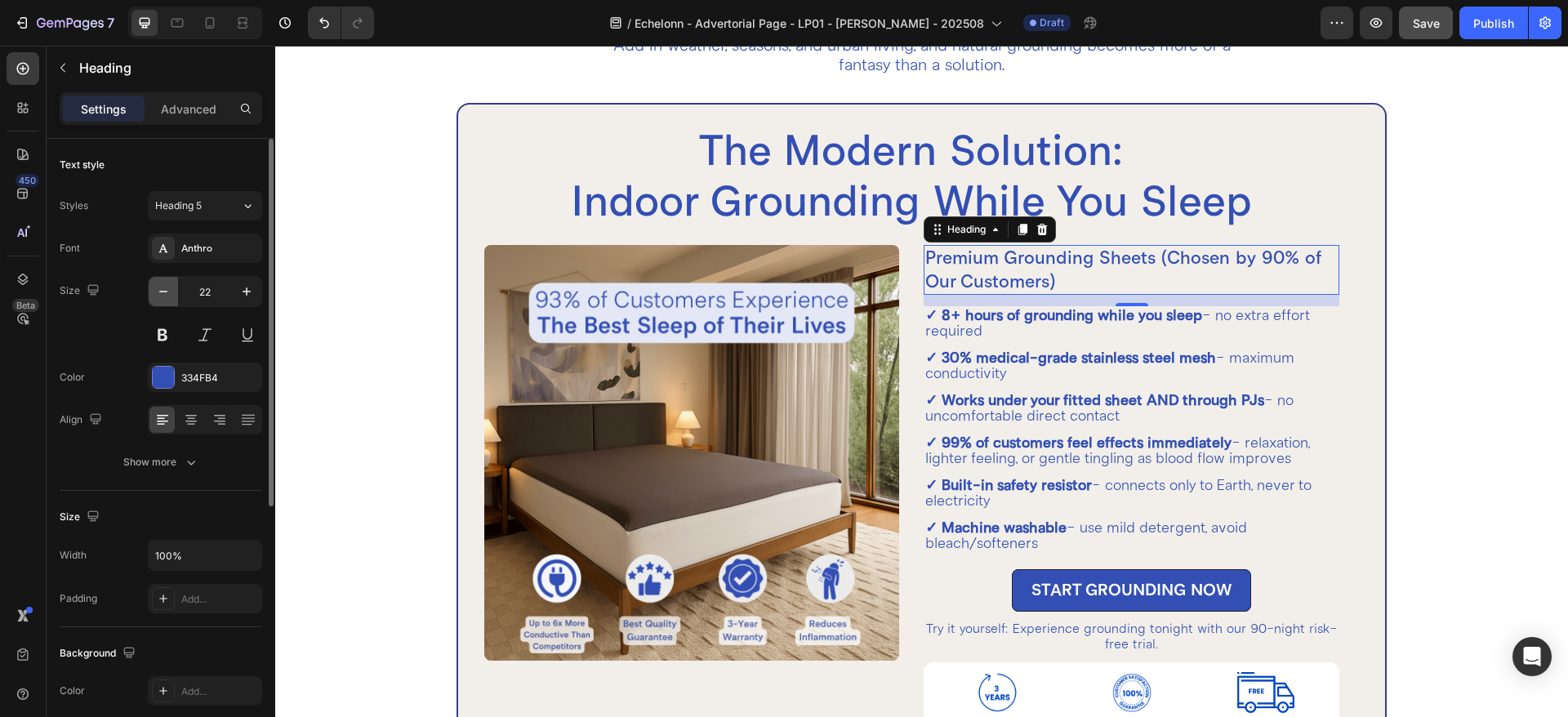
click at [165, 295] on icon "button" at bounding box center [163, 291] width 16 height 16
click at [247, 295] on icon "button" at bounding box center [246, 291] width 16 height 16
click at [174, 467] on div "Show more" at bounding box center [162, 461] width 76 height 16
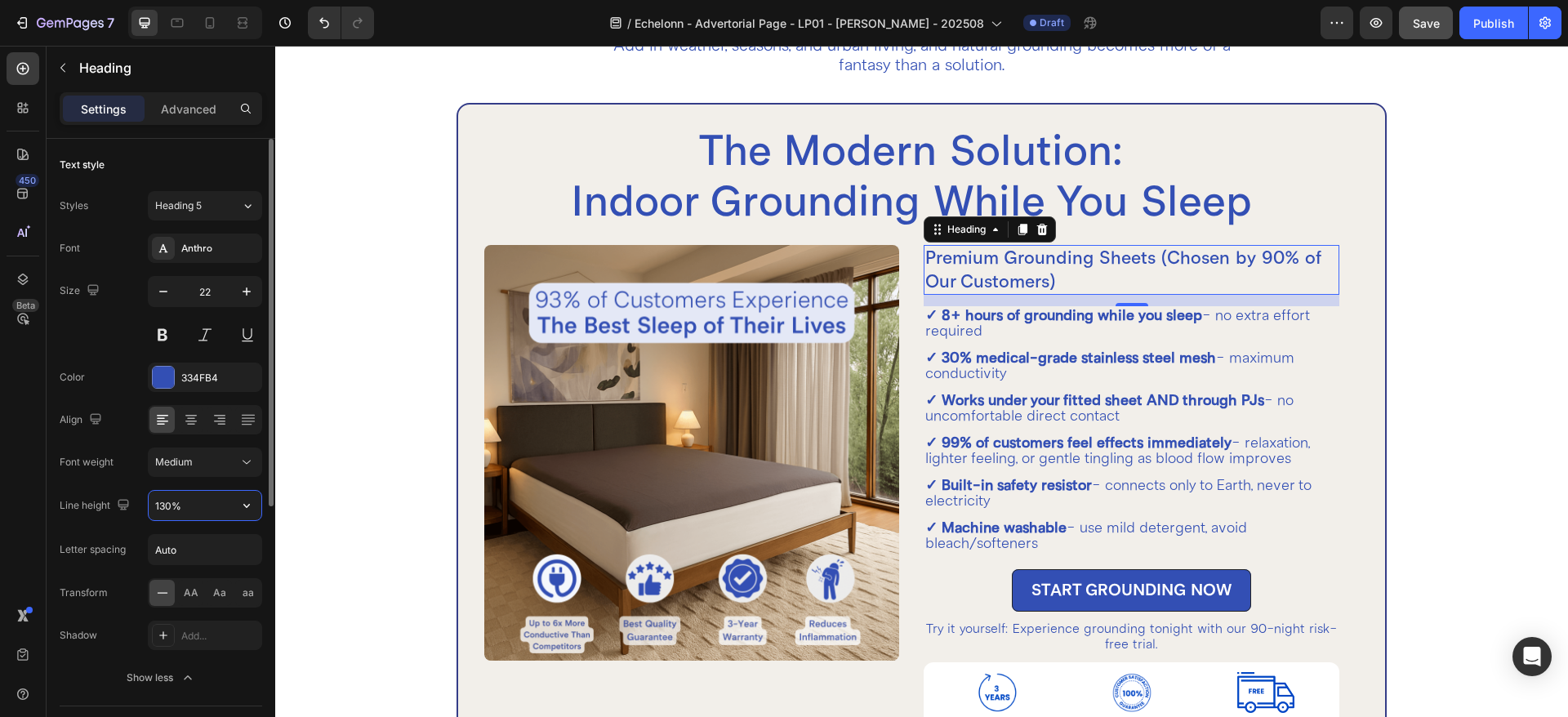
click at [202, 499] on input "130%" at bounding box center [204, 505] width 112 height 29
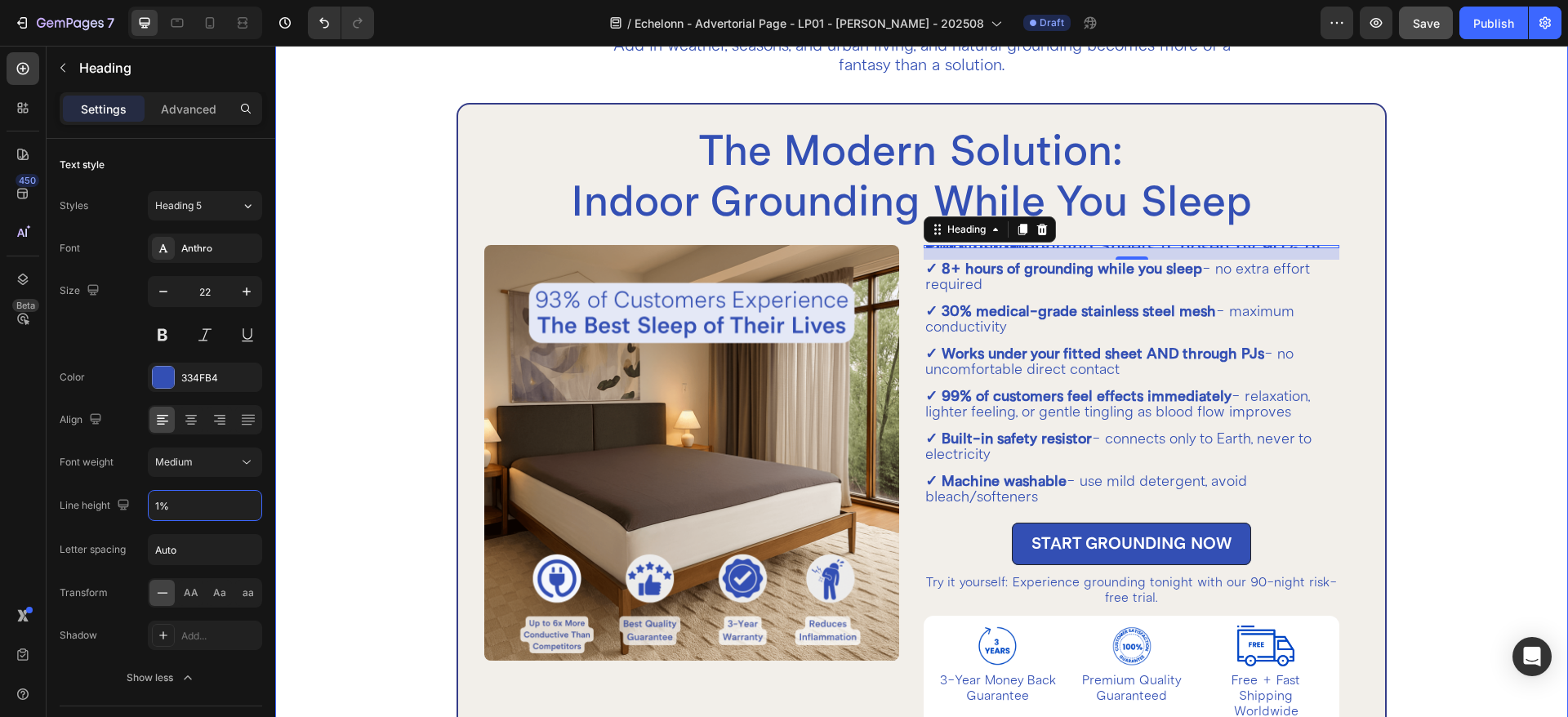
type input "%"
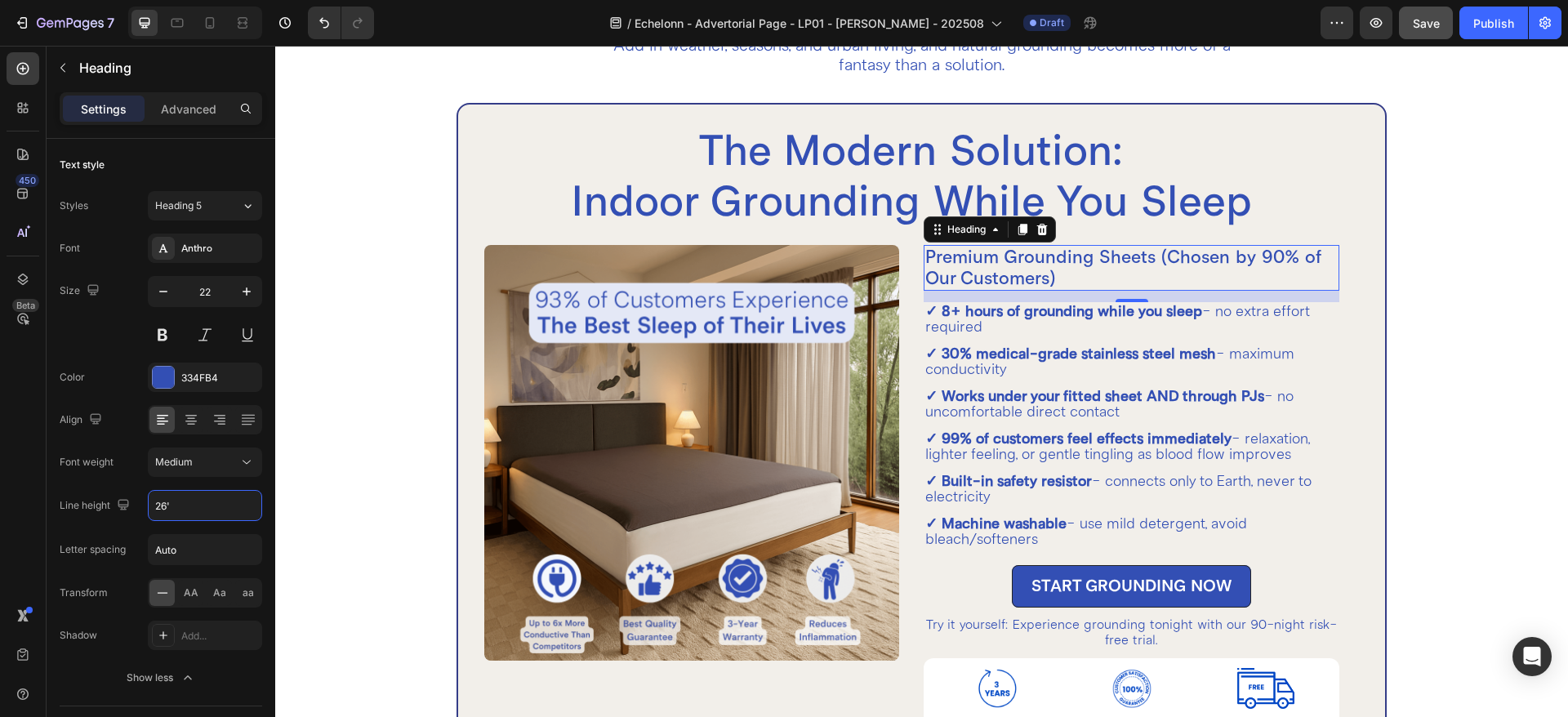
type input "26'"
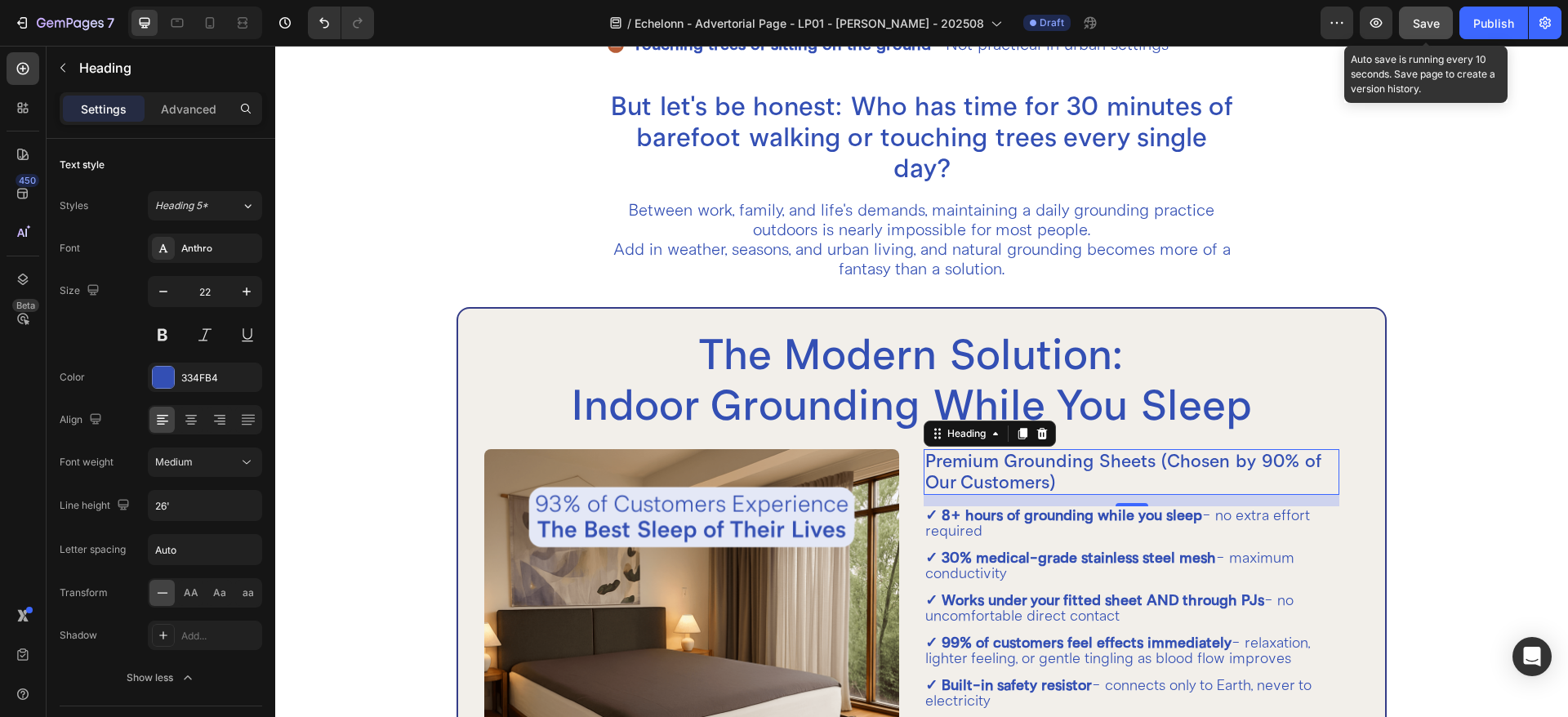
click at [1409, 24] on button "Save" at bounding box center [1425, 23] width 54 height 32
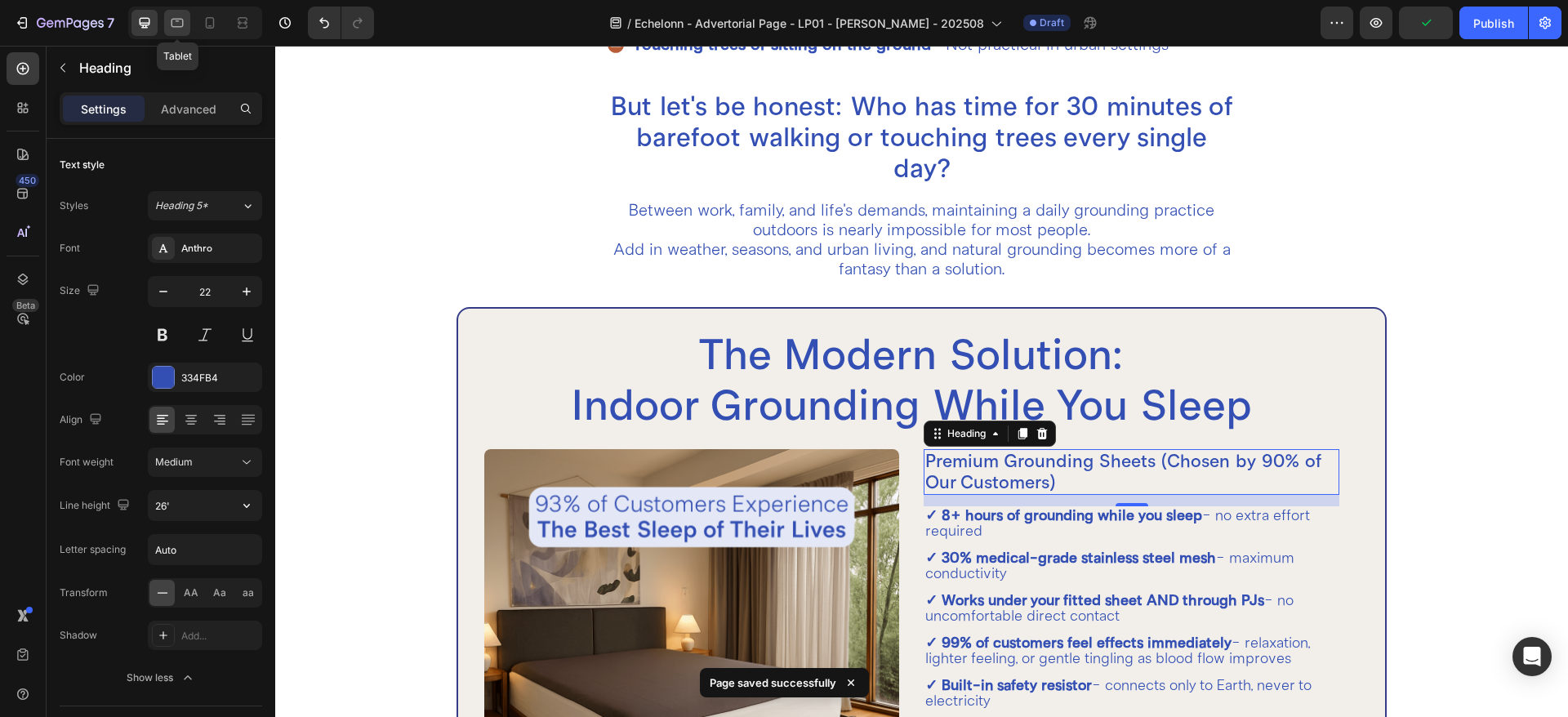
click at [182, 21] on icon at bounding box center [177, 22] width 16 height 16
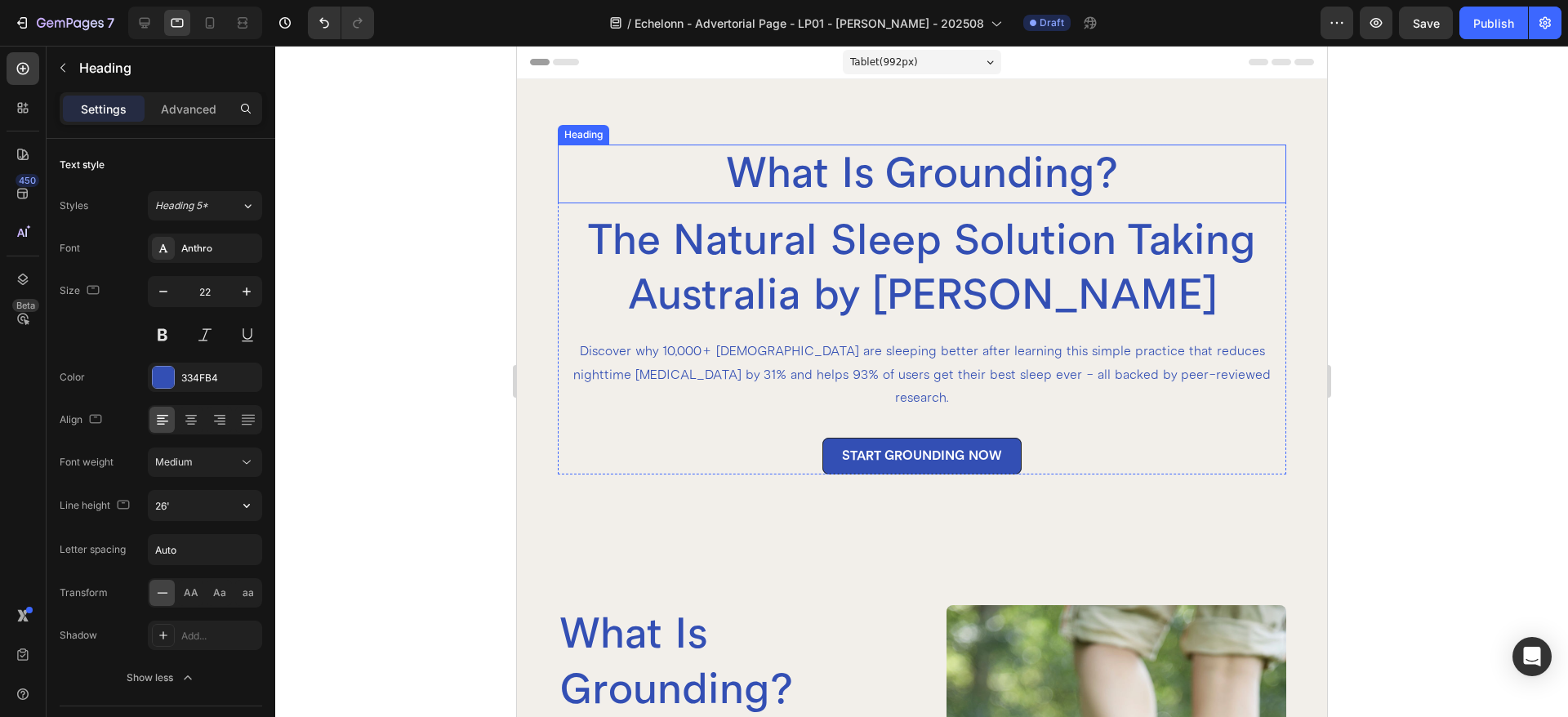
click at [882, 182] on h2 "What Is Grounding?" at bounding box center [921, 174] width 729 height 59
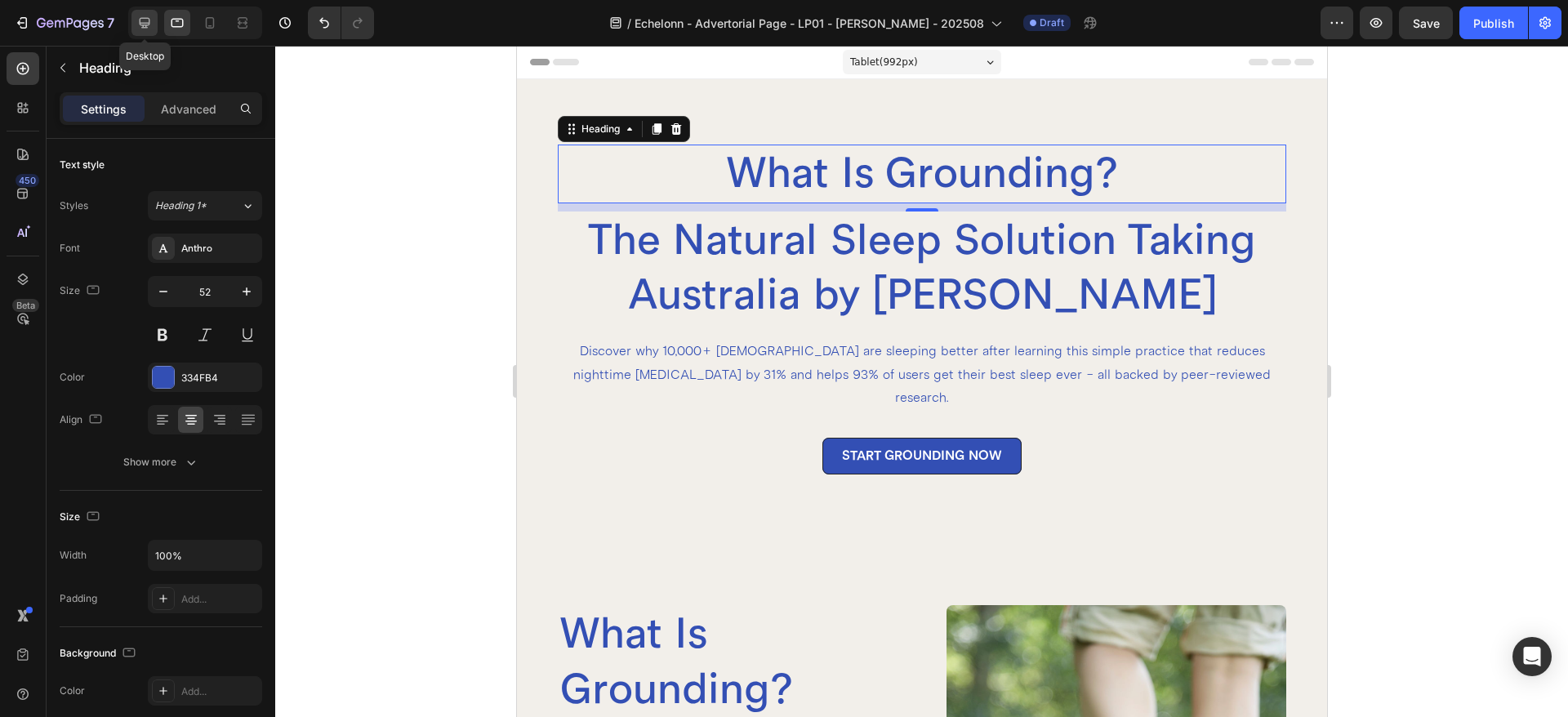
click at [155, 16] on div at bounding box center [144, 22] width 26 height 26
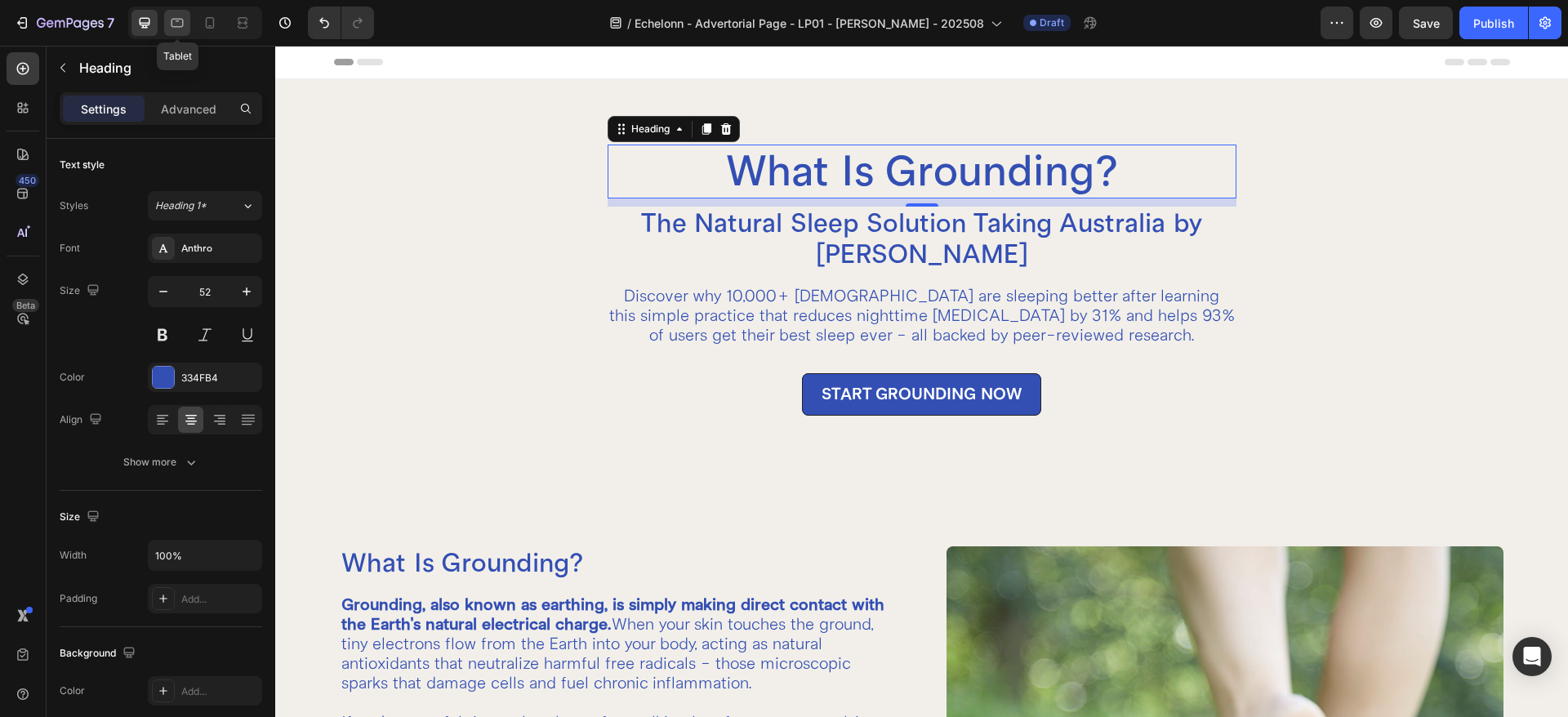
scroll to position [42, 0]
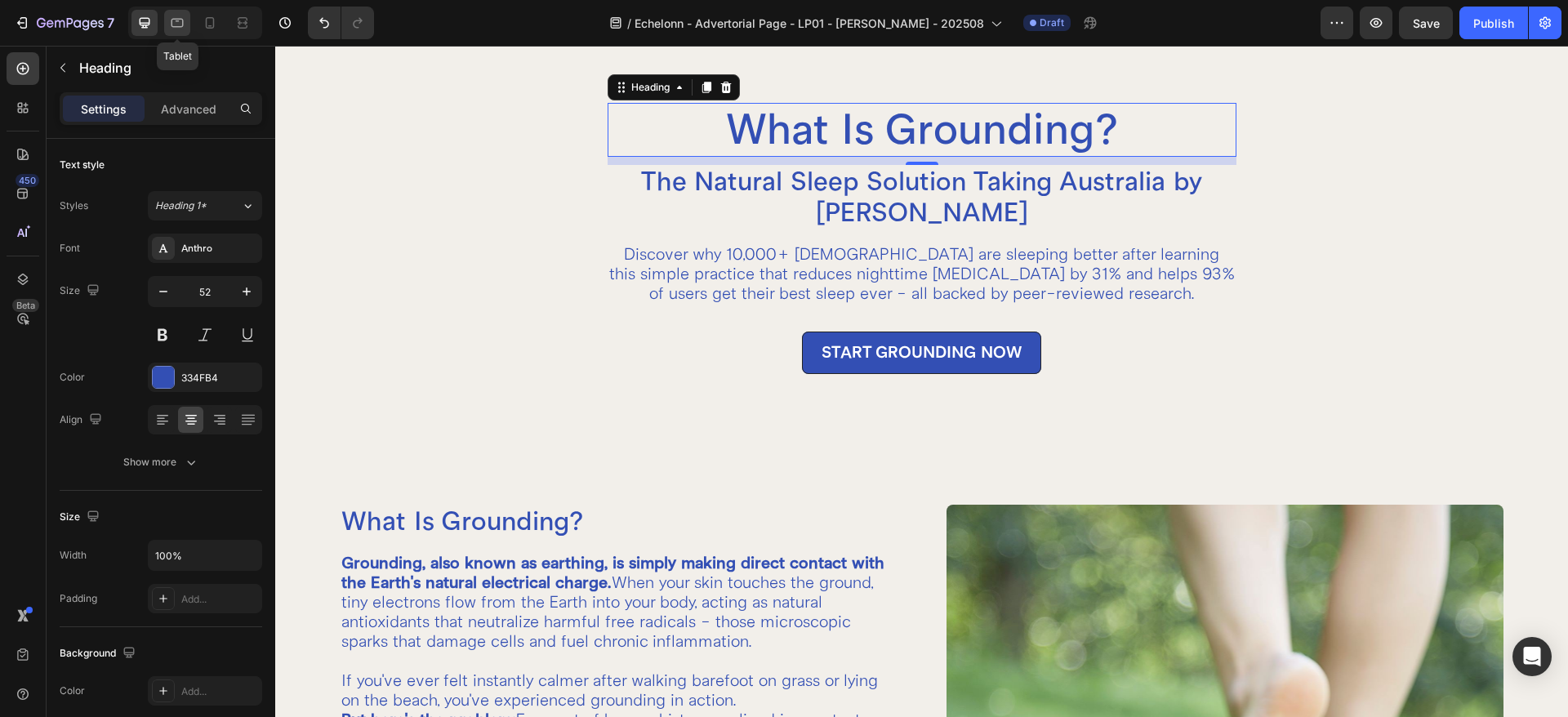
click at [177, 20] on icon at bounding box center [177, 22] width 16 height 16
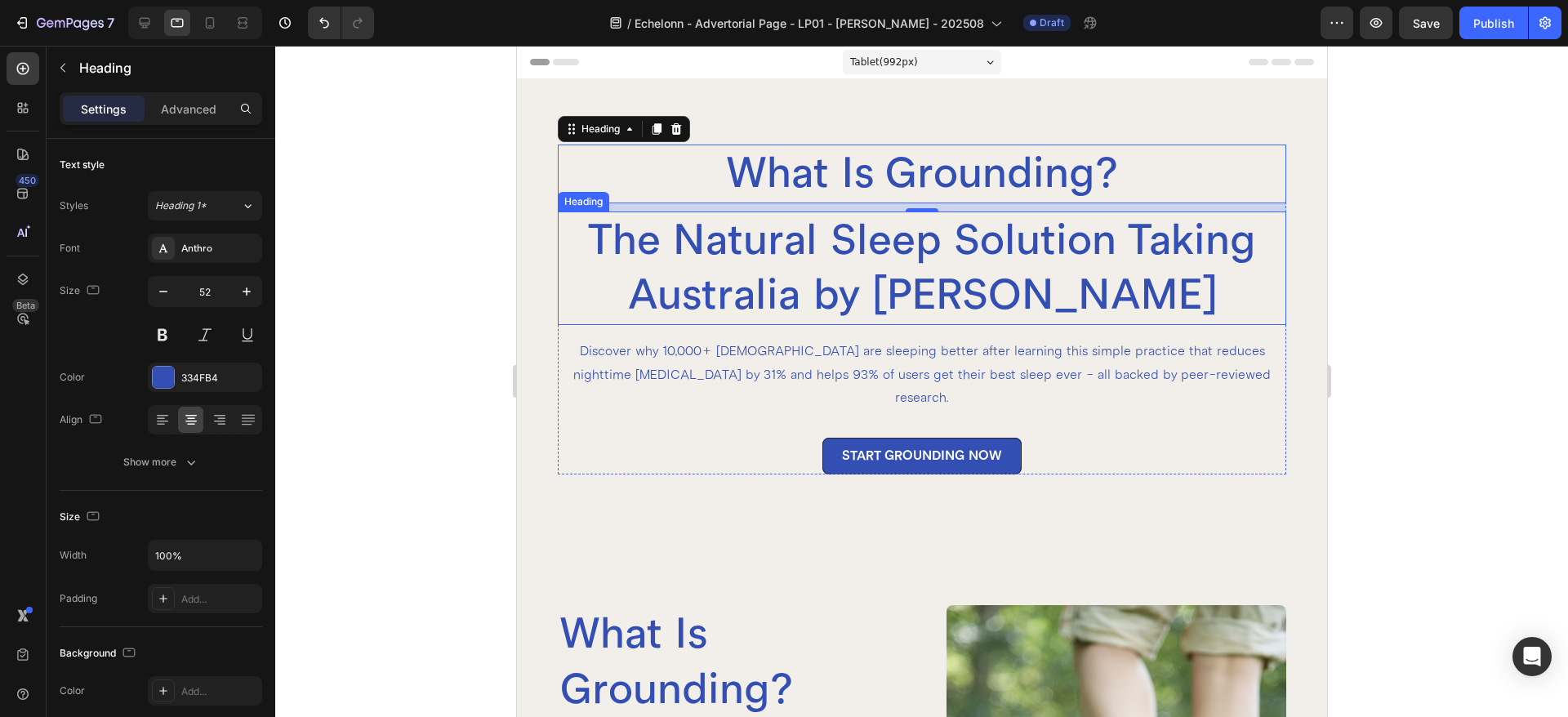
click at [767, 270] on h2 "The Natural Sleep Solution Taking Australia by [PERSON_NAME]" at bounding box center [921, 267] width 729 height 113
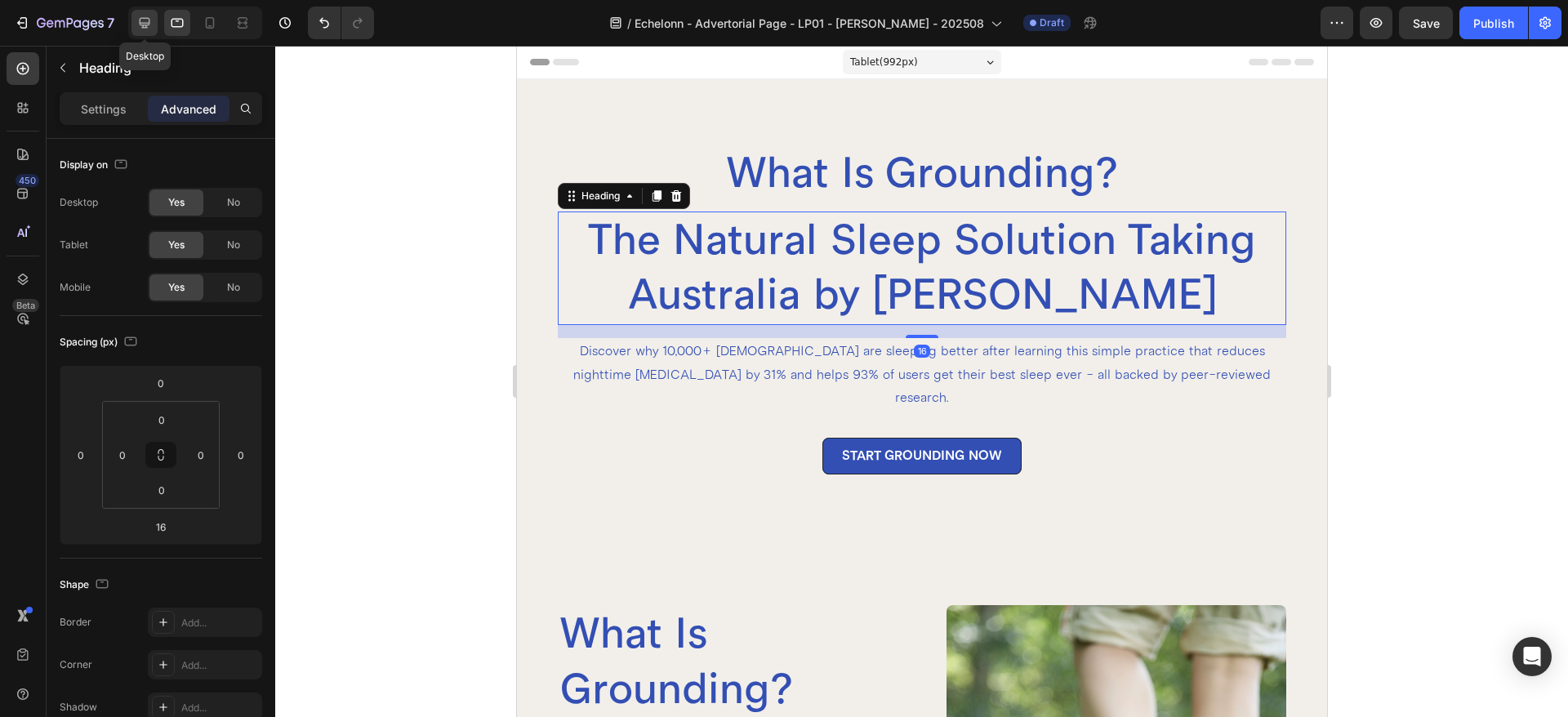
click at [147, 15] on icon at bounding box center [144, 22] width 16 height 16
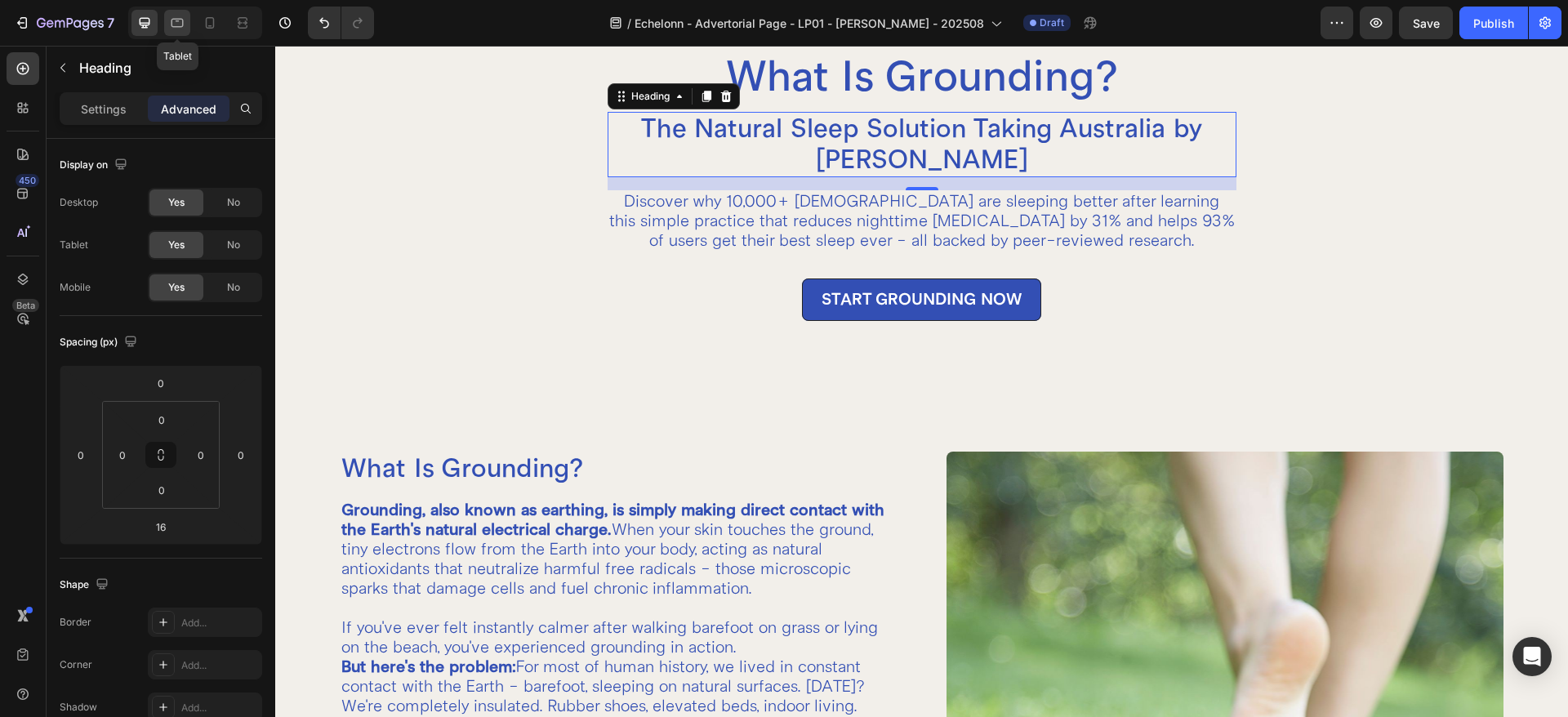
scroll to position [104, 0]
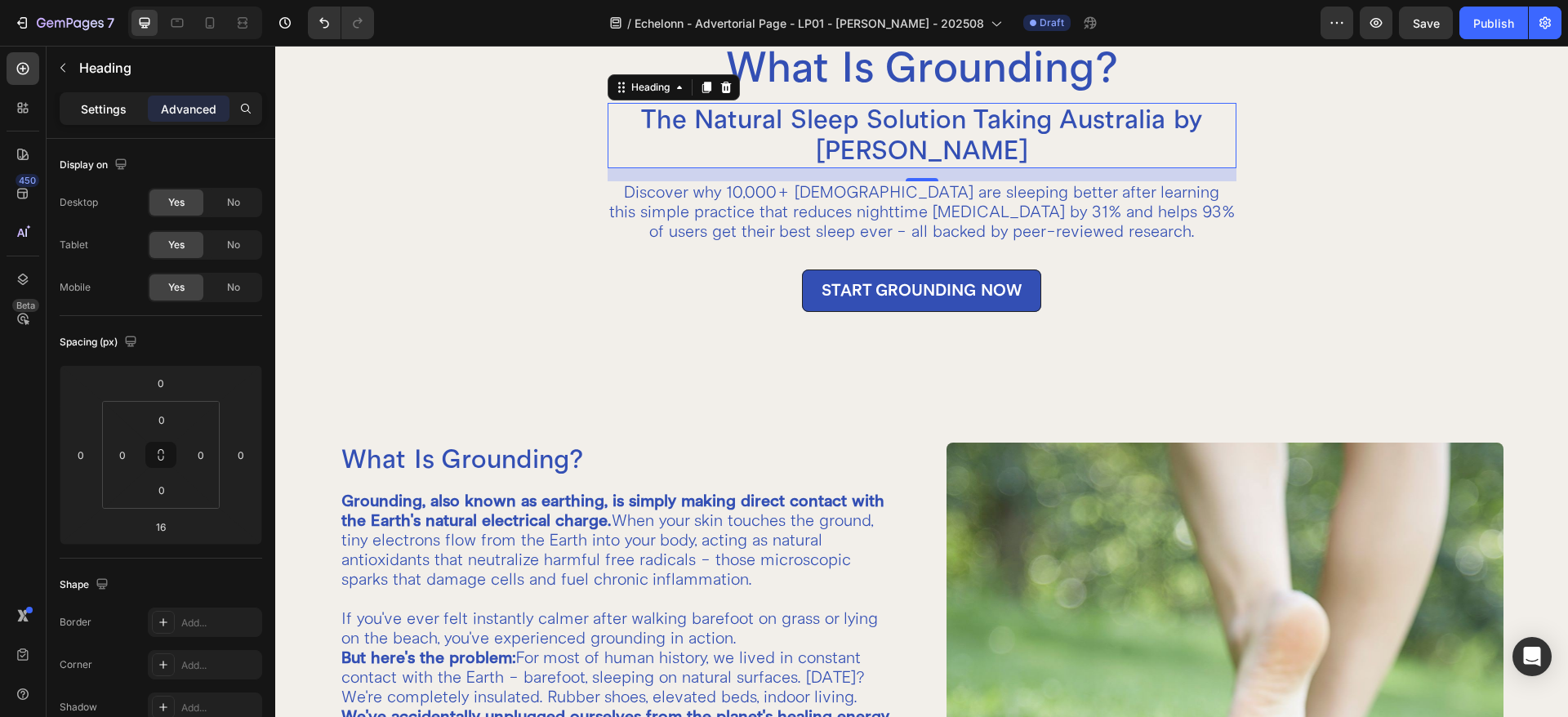
click at [126, 103] on p "Settings" at bounding box center [104, 109] width 46 height 17
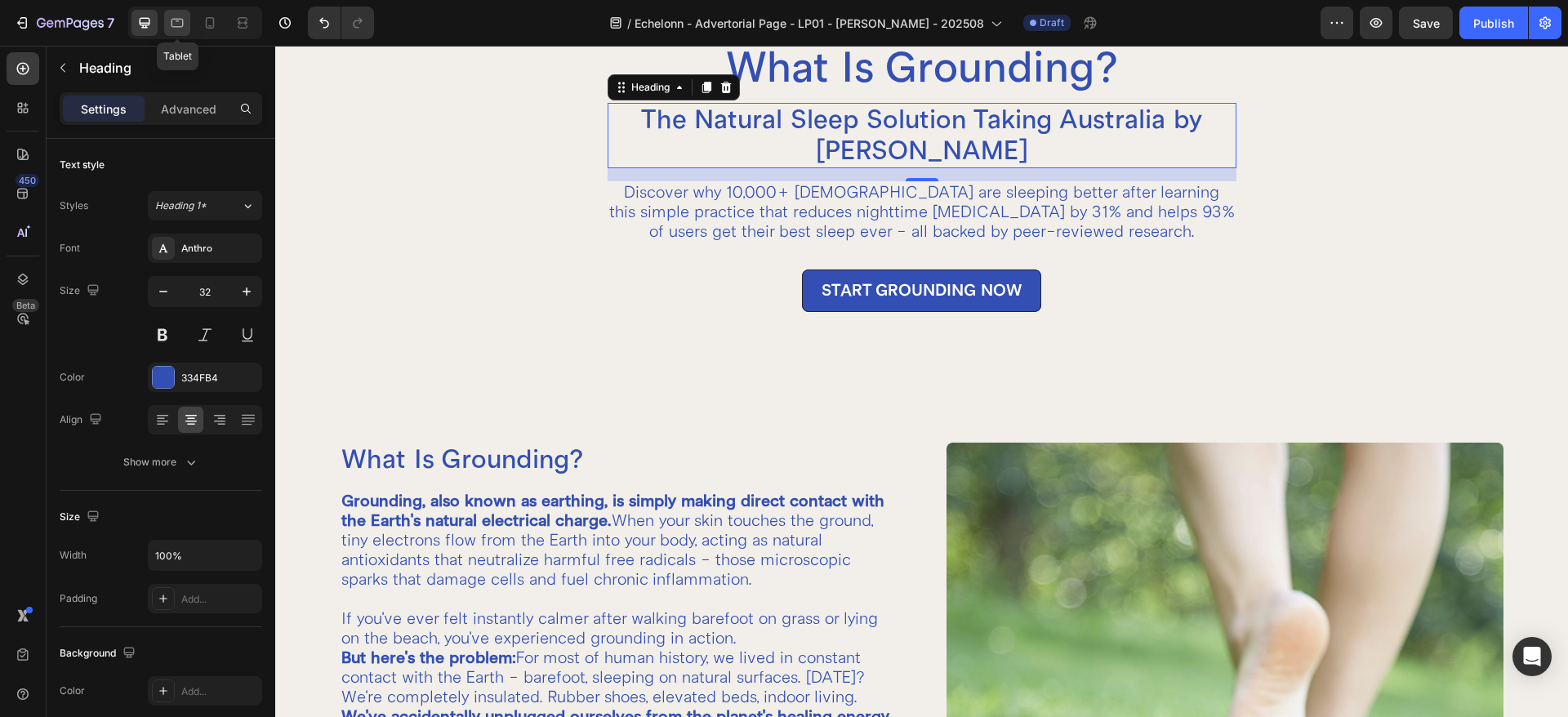
click at [182, 24] on icon at bounding box center [177, 22] width 16 height 16
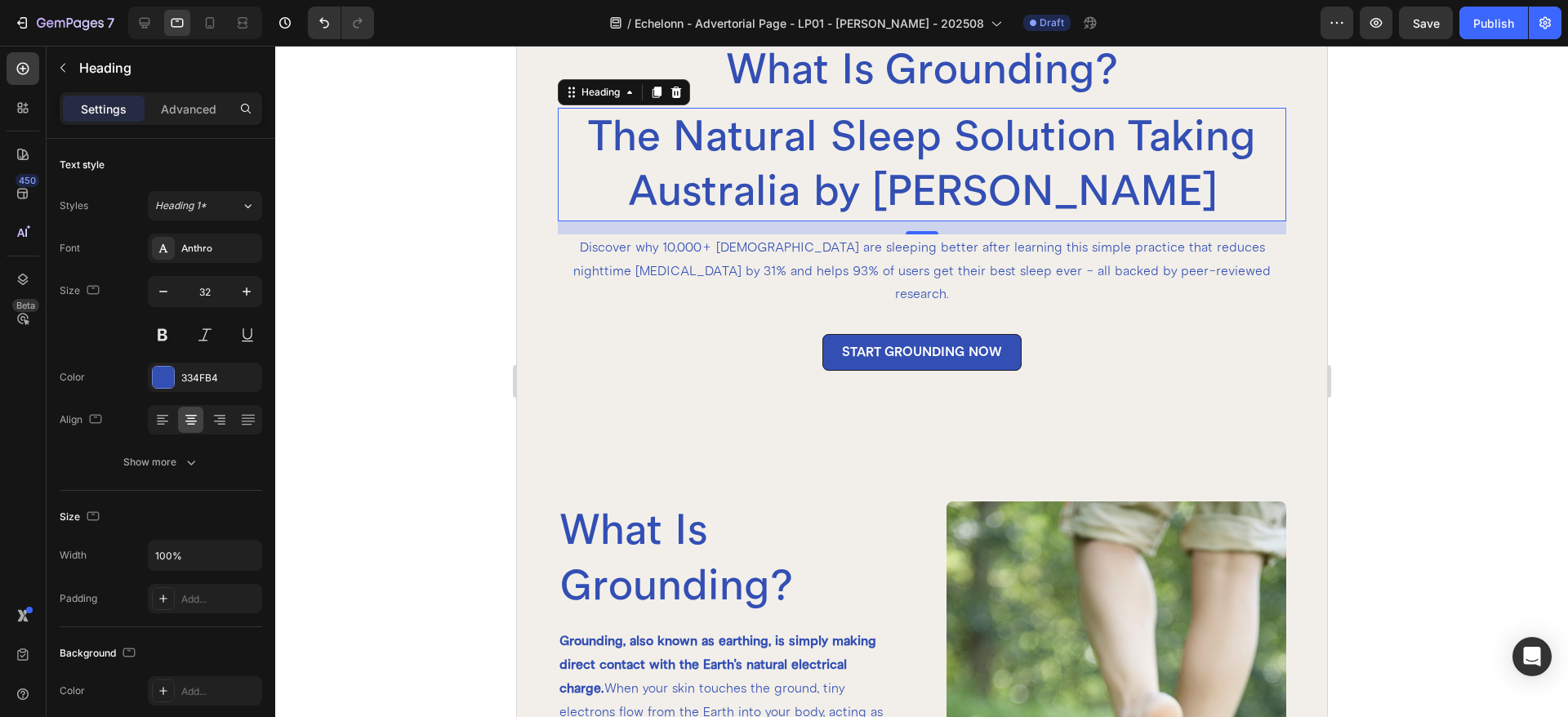
scroll to position [108, 0]
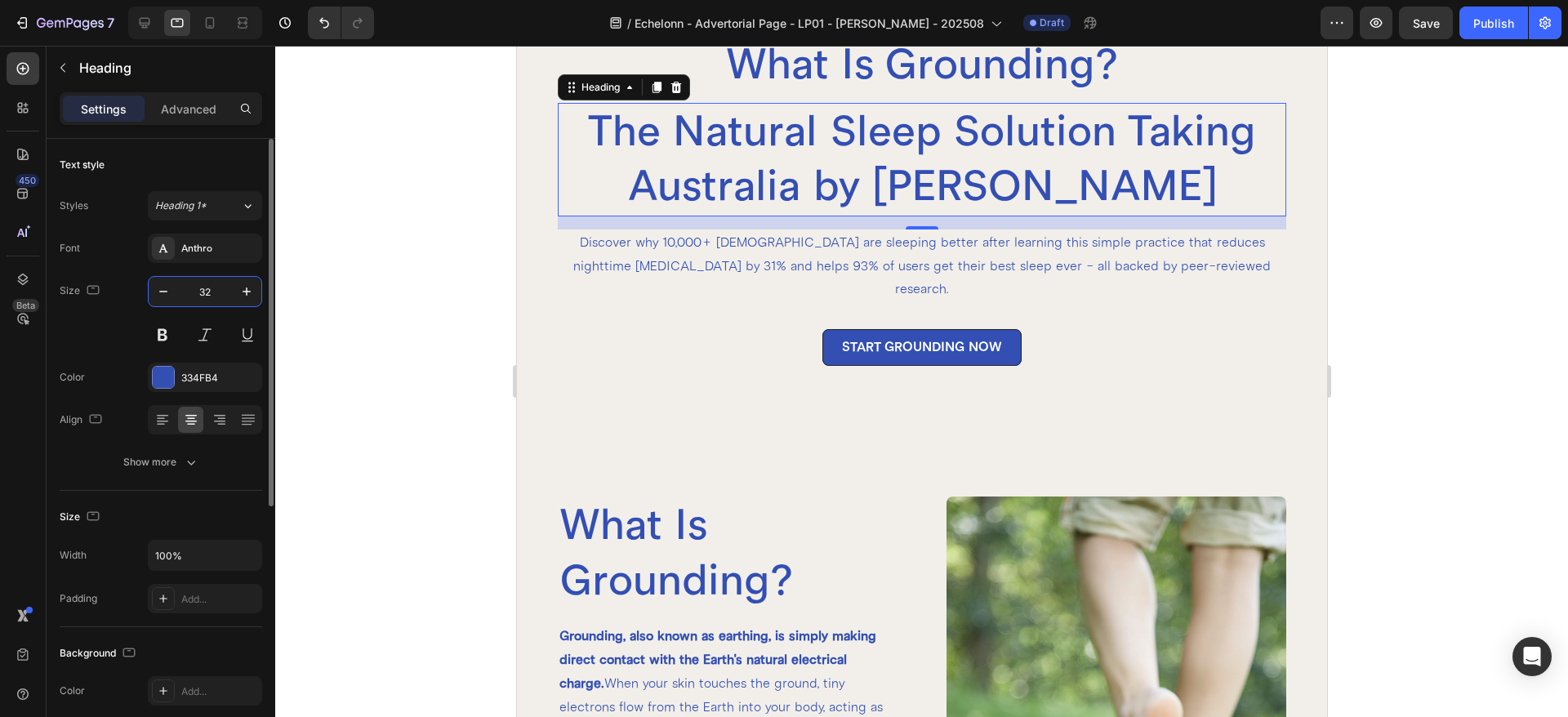
click at [213, 292] on input "32" at bounding box center [204, 291] width 54 height 29
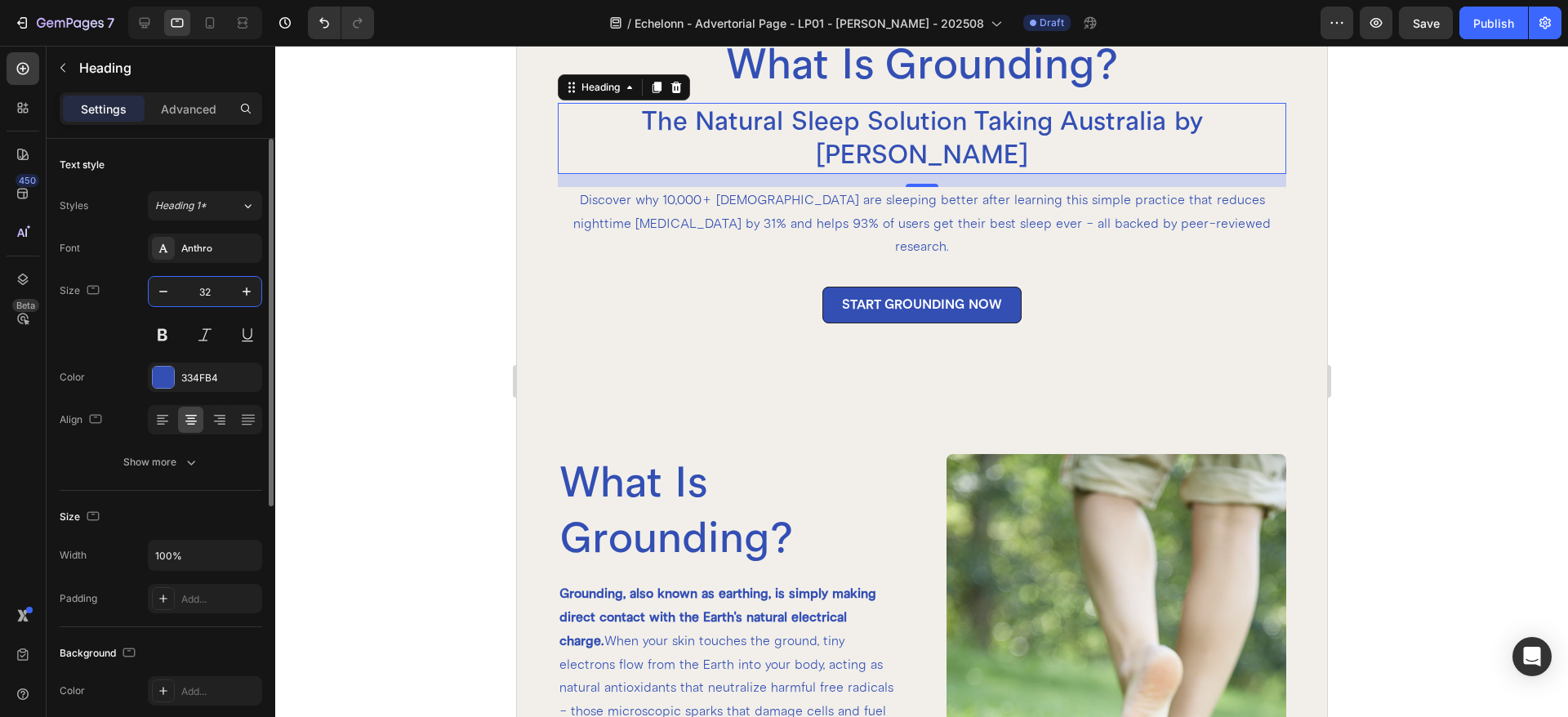
type input "32"
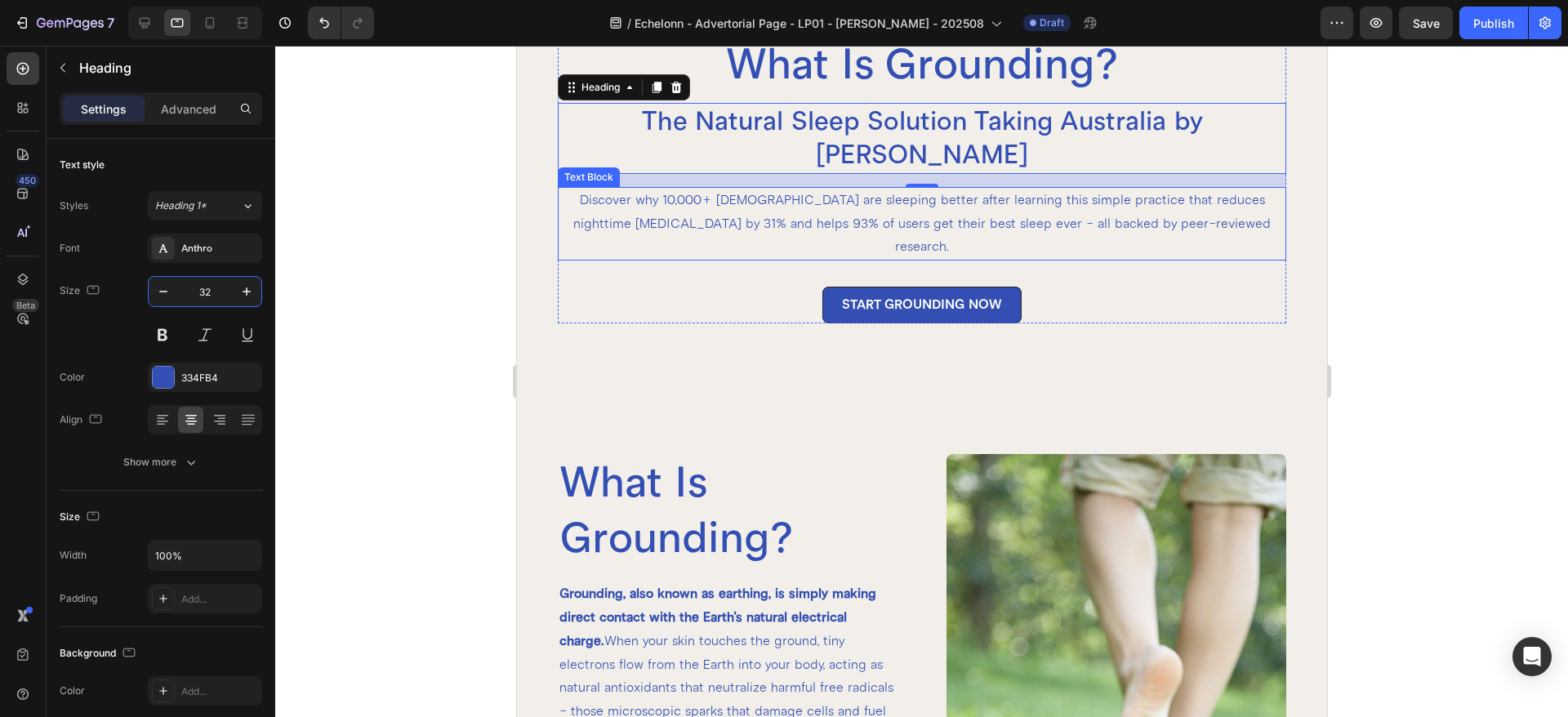
click at [869, 188] on p "Discover why 10,000+ [DEMOGRAPHIC_DATA] are sleeping better after learning this…" at bounding box center [920, 223] width 726 height 70
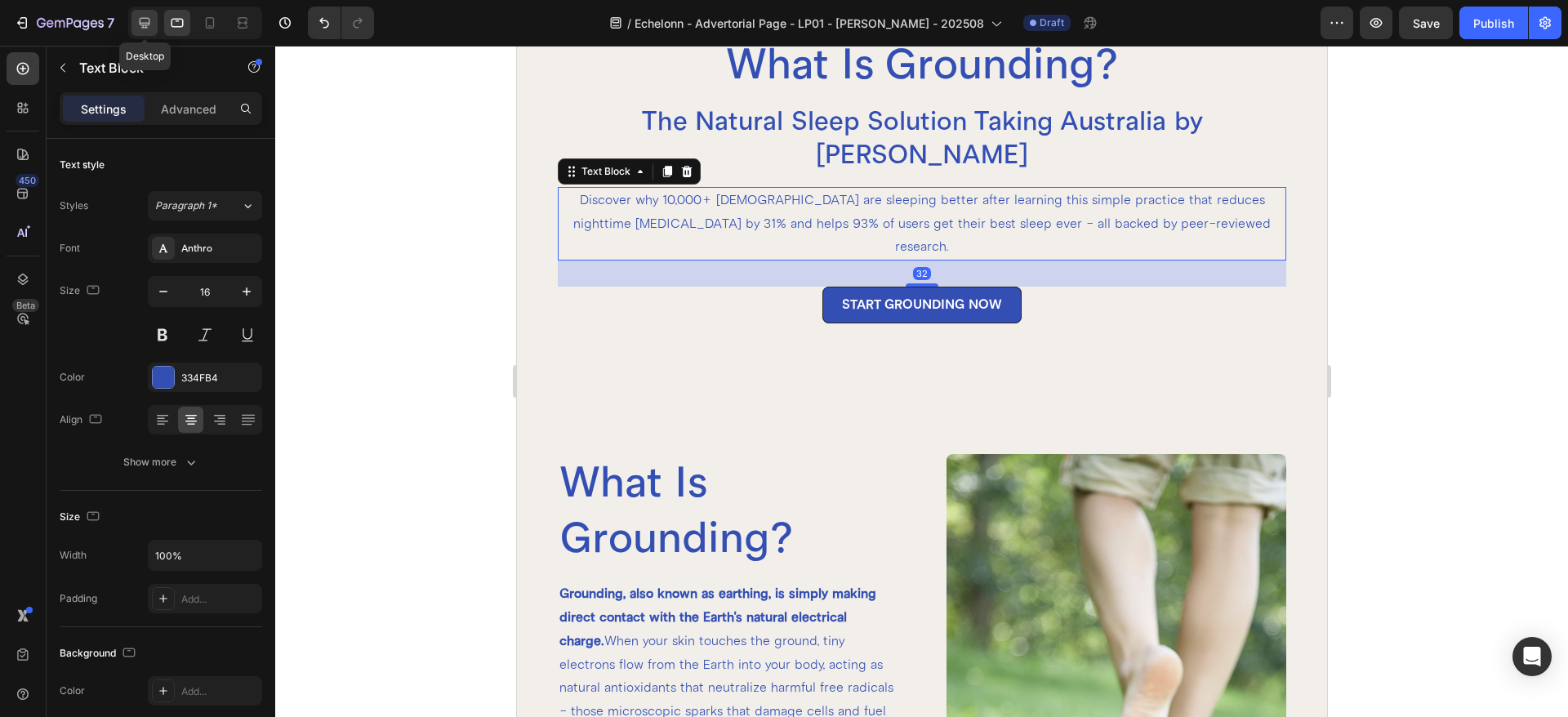
click at [141, 27] on icon at bounding box center [144, 22] width 16 height 16
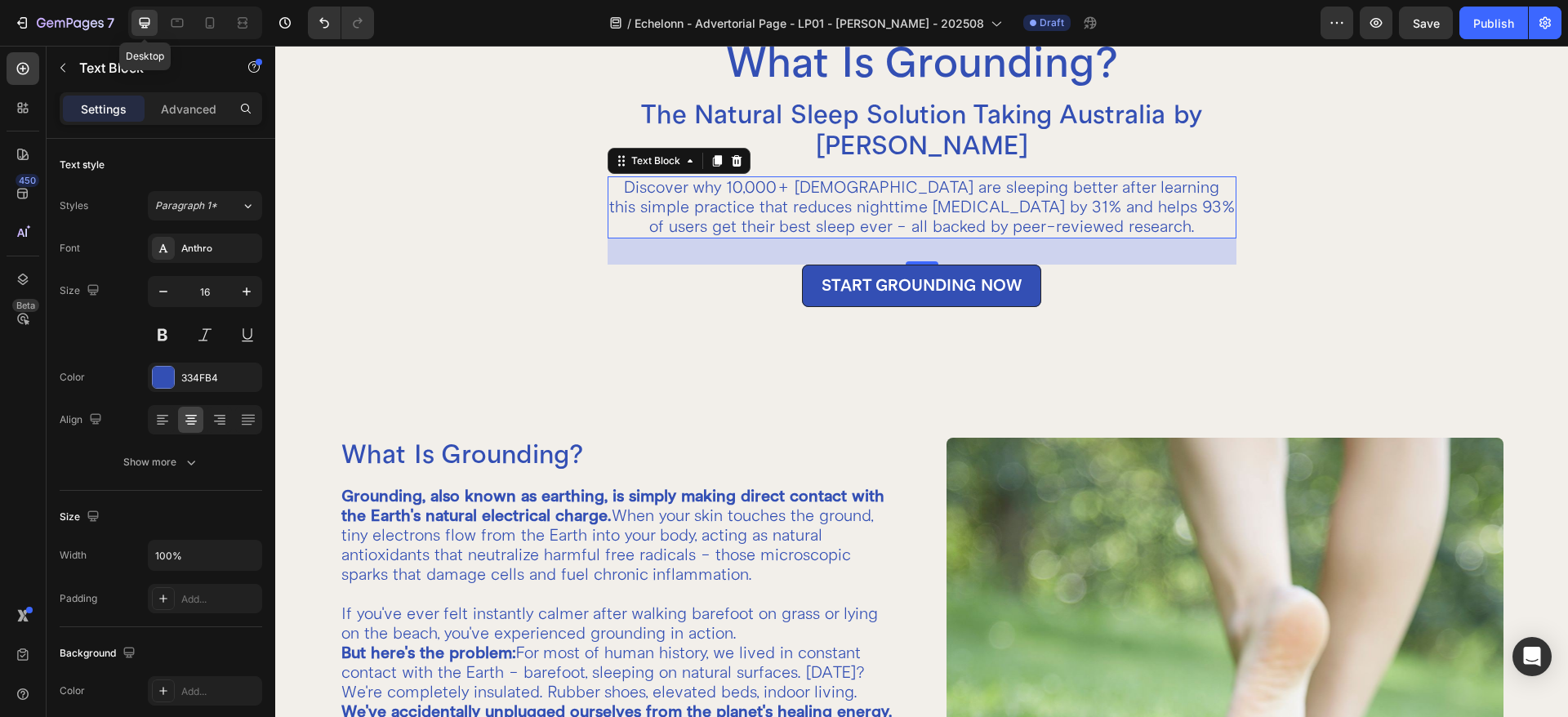
scroll to position [182, 0]
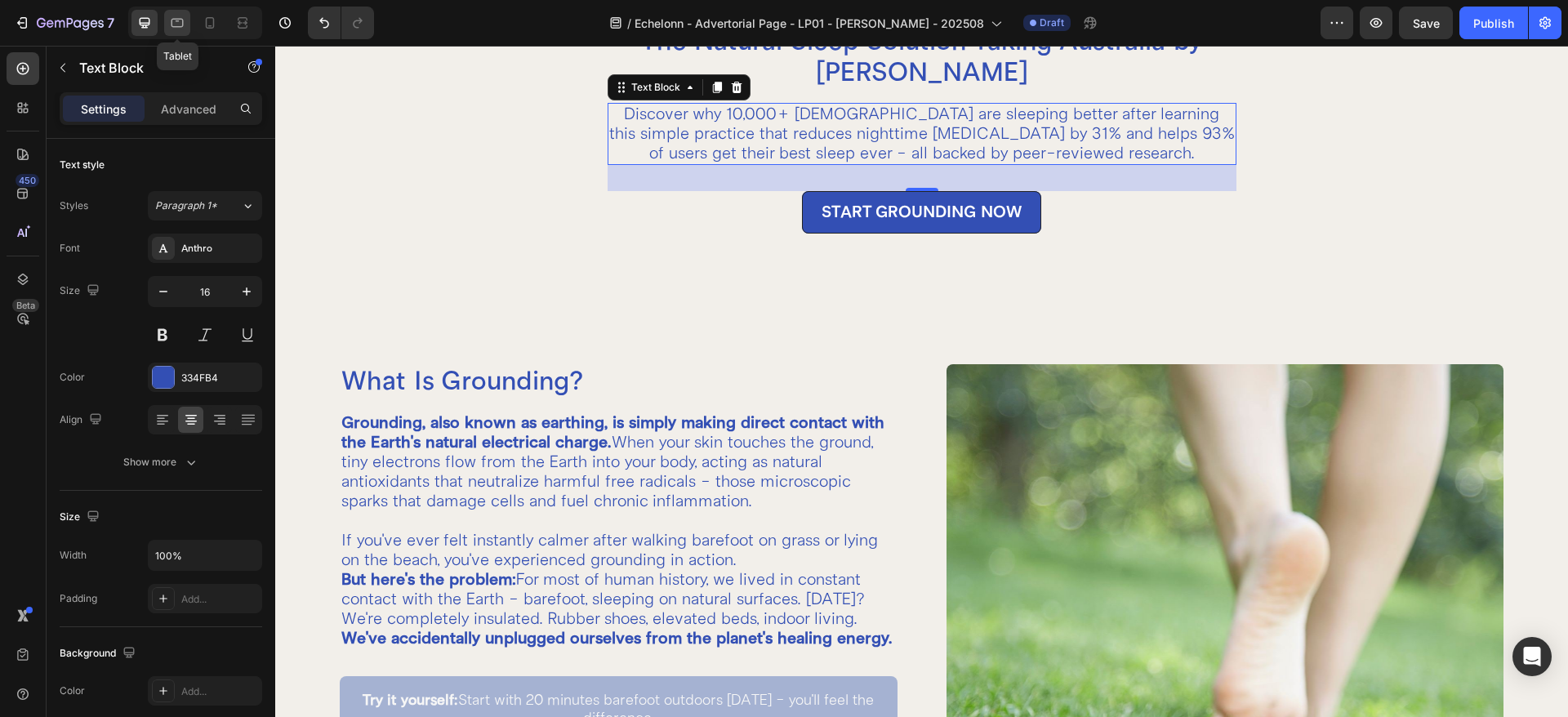
click at [170, 20] on icon at bounding box center [177, 22] width 16 height 16
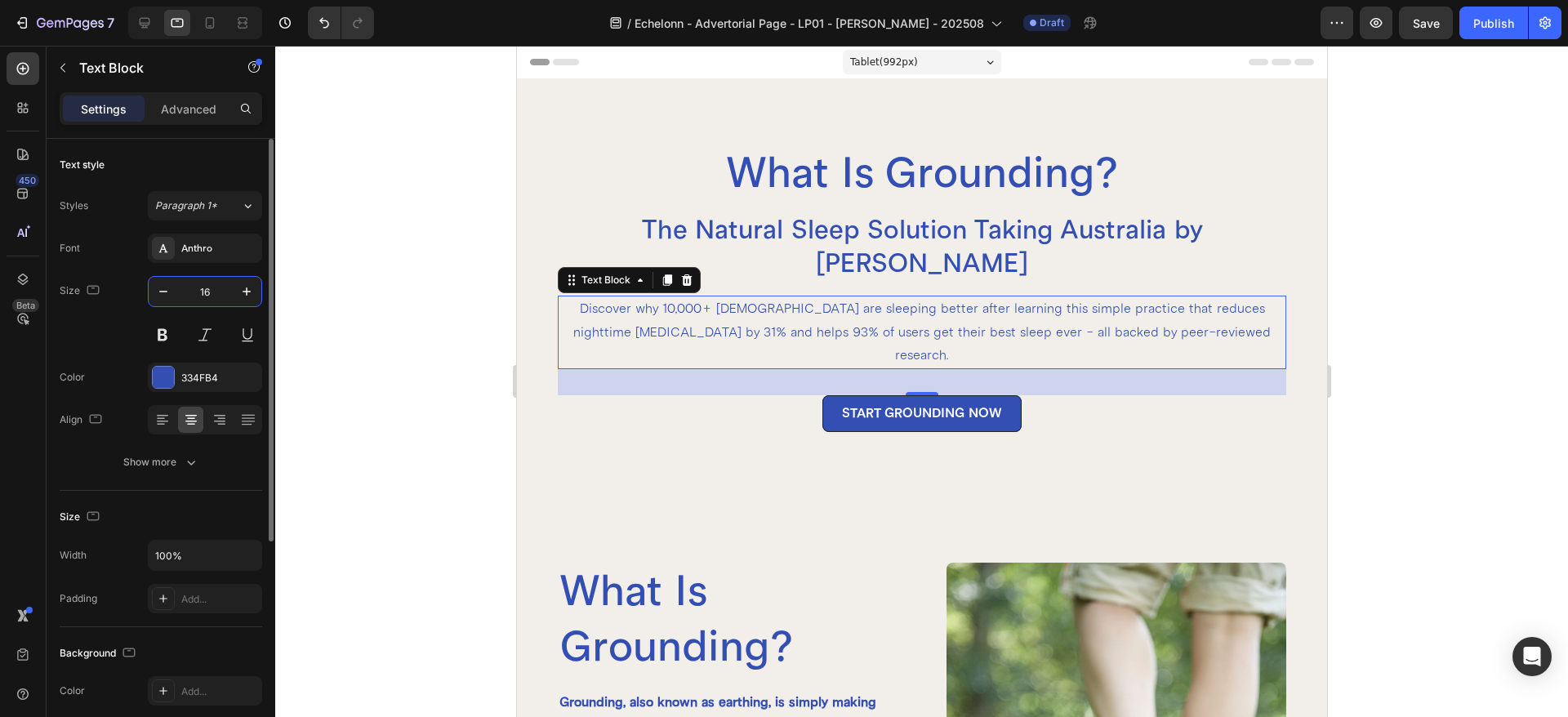
click at [225, 291] on input "16" at bounding box center [204, 291] width 54 height 29
type input "20"
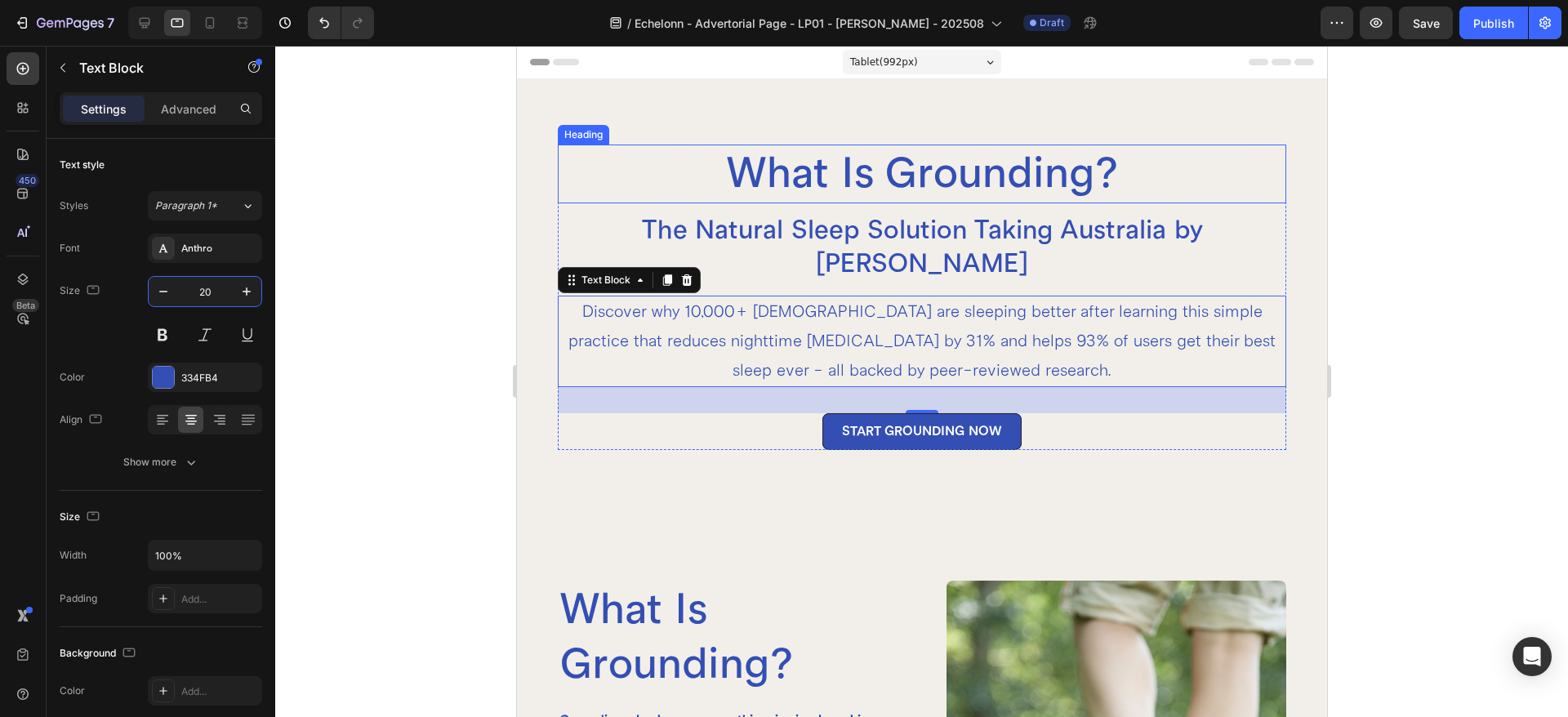
click at [849, 171] on h2 "What Is Grounding?" at bounding box center [921, 174] width 729 height 59
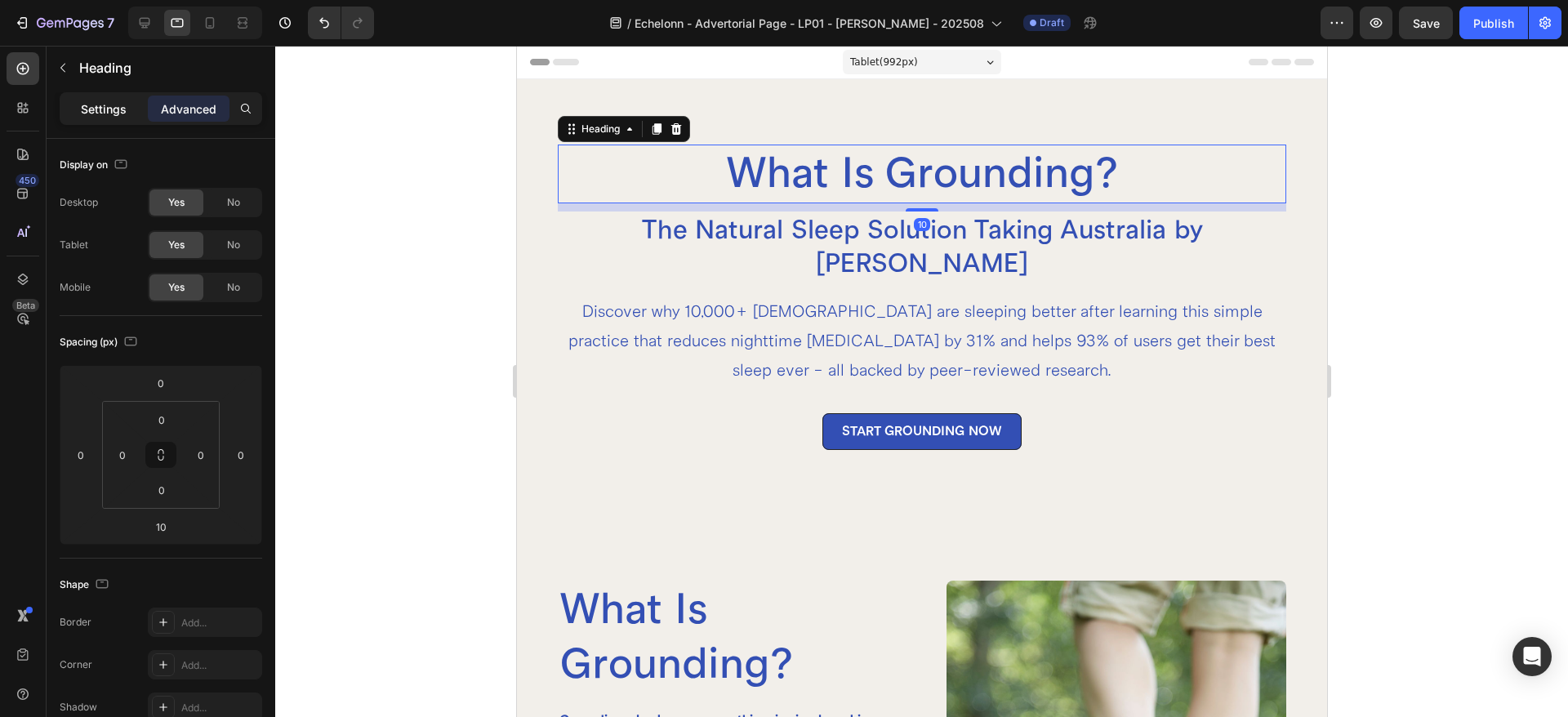
click at [101, 107] on p "Settings" at bounding box center [104, 109] width 46 height 17
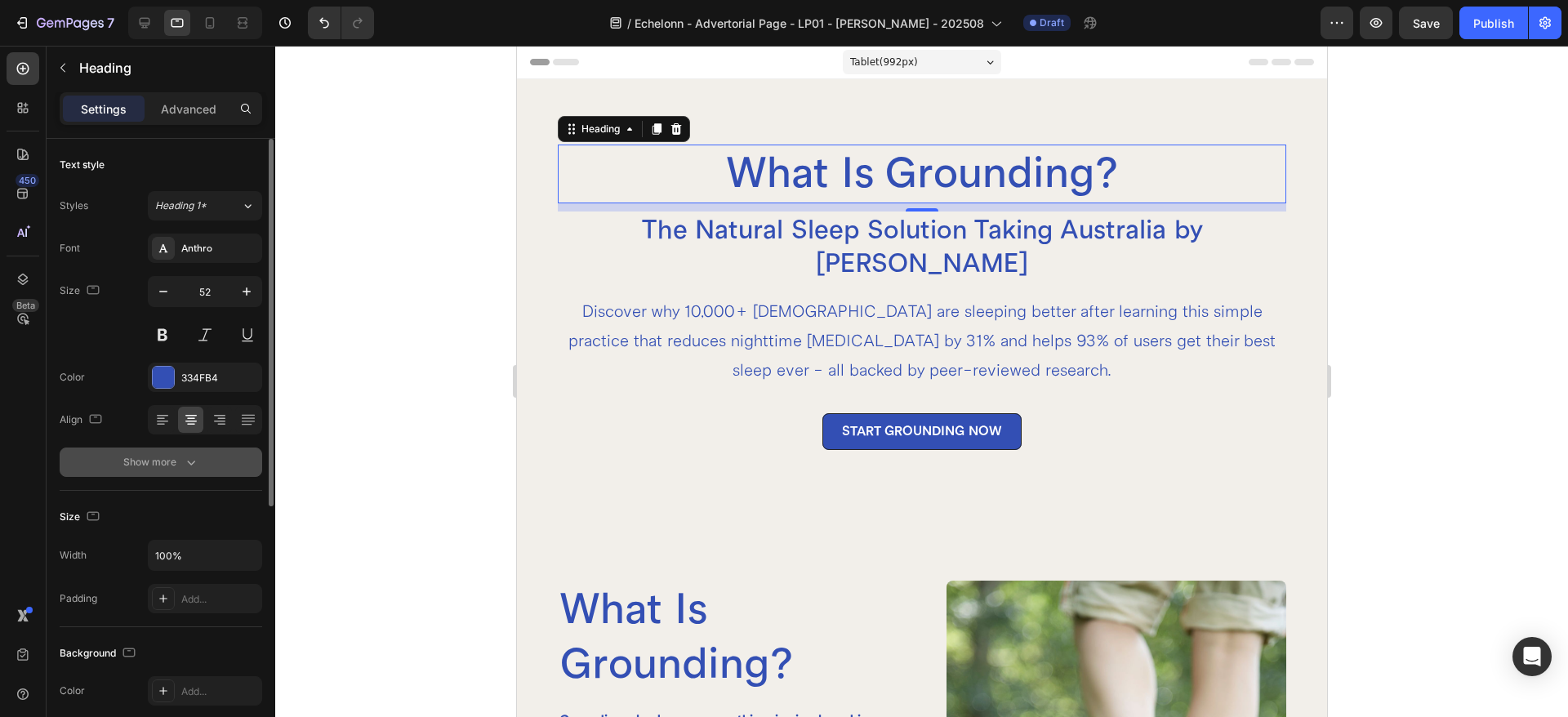
click at [156, 466] on div "Show more" at bounding box center [162, 461] width 76 height 16
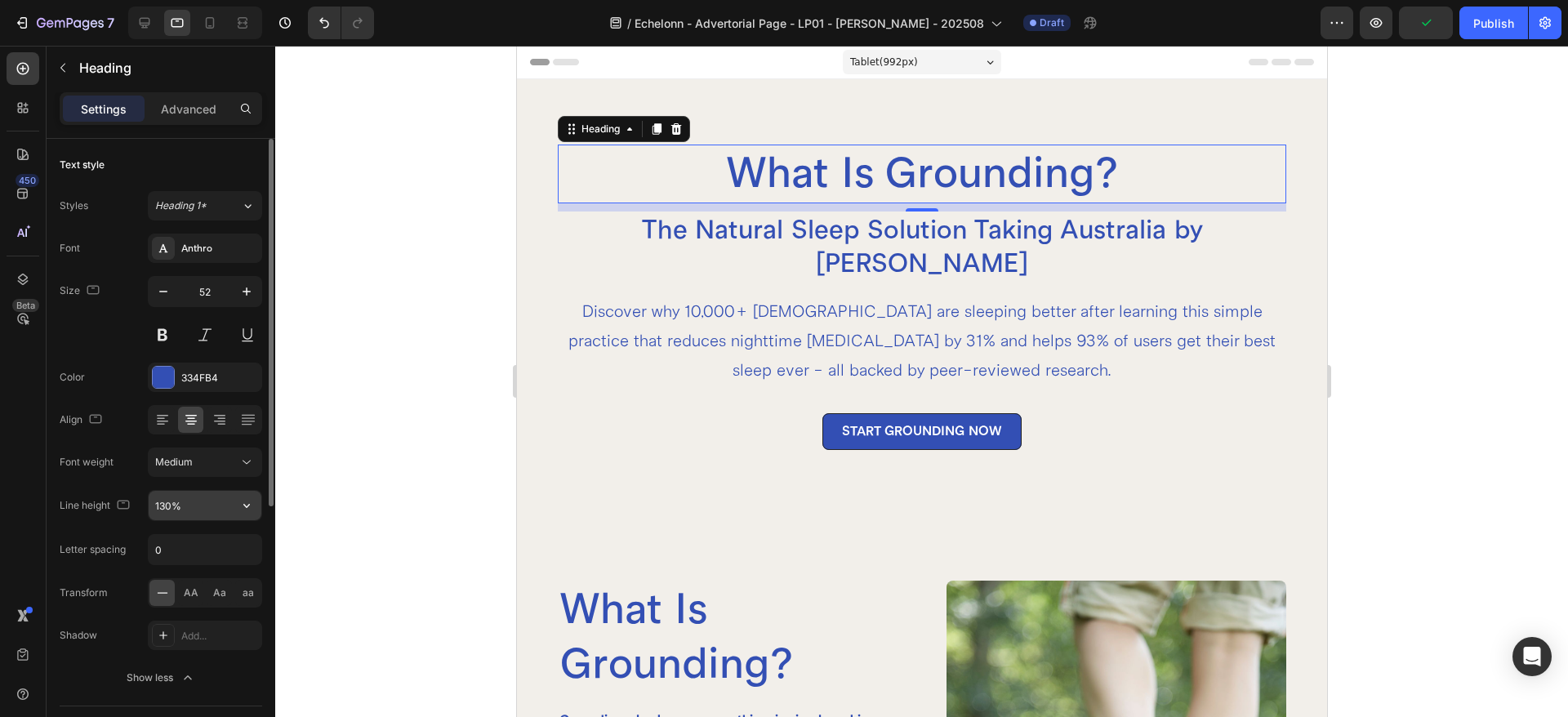
click at [195, 511] on input "130%" at bounding box center [204, 505] width 112 height 29
click at [203, 506] on input "130%" at bounding box center [204, 505] width 112 height 29
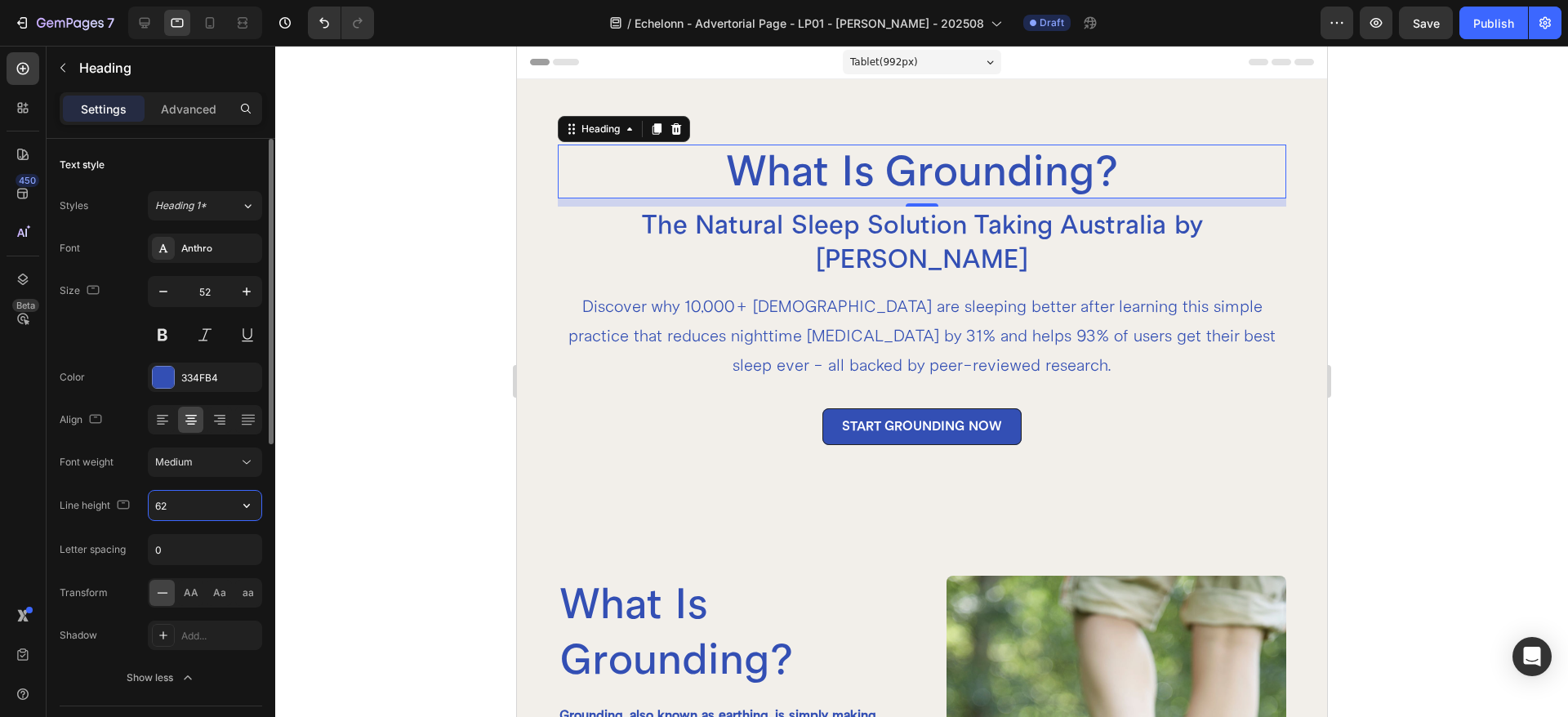
type input "62"
click at [725, 234] on h2 "The Natural Sleep Solution Taking Australia by [PERSON_NAME]" at bounding box center [921, 242] width 729 height 71
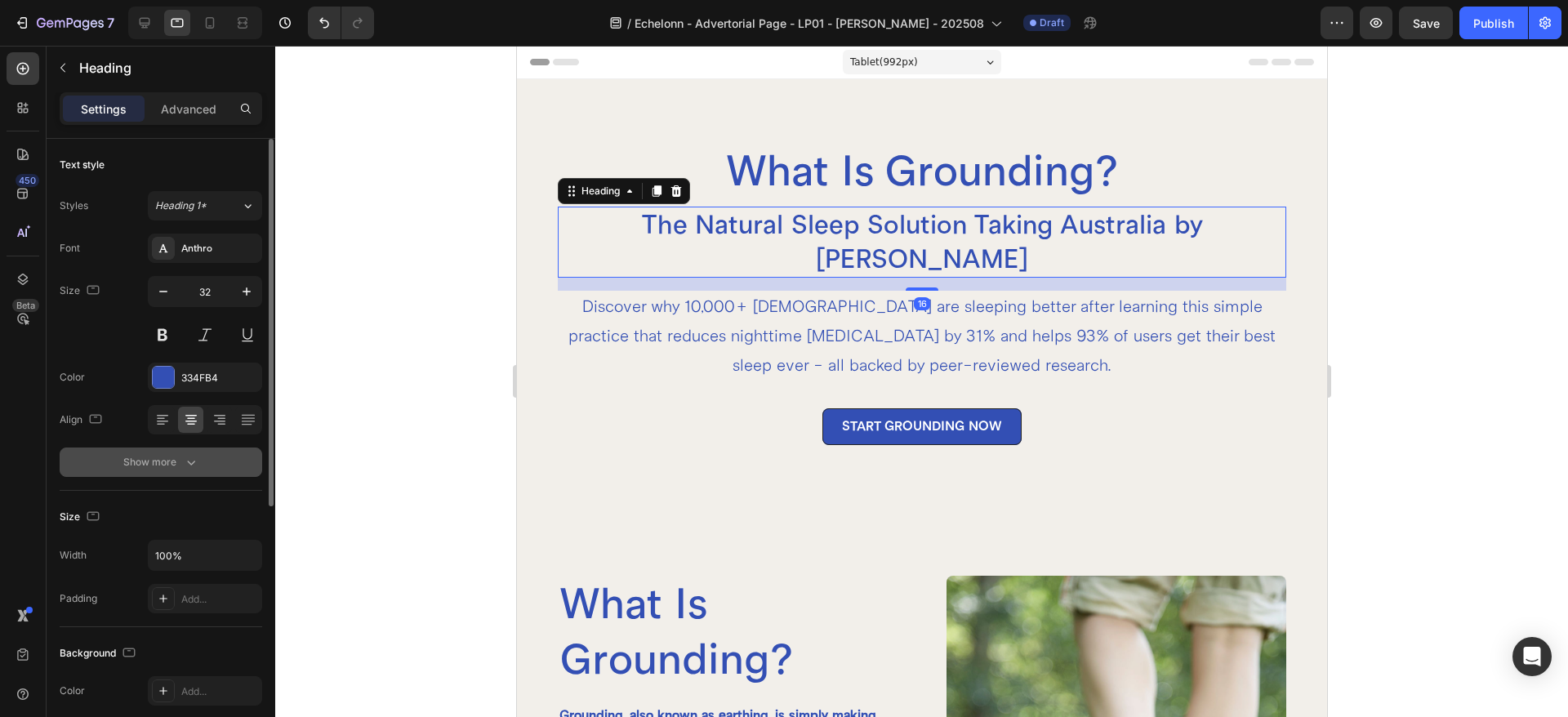
click at [194, 468] on icon "button" at bounding box center [190, 461] width 16 height 16
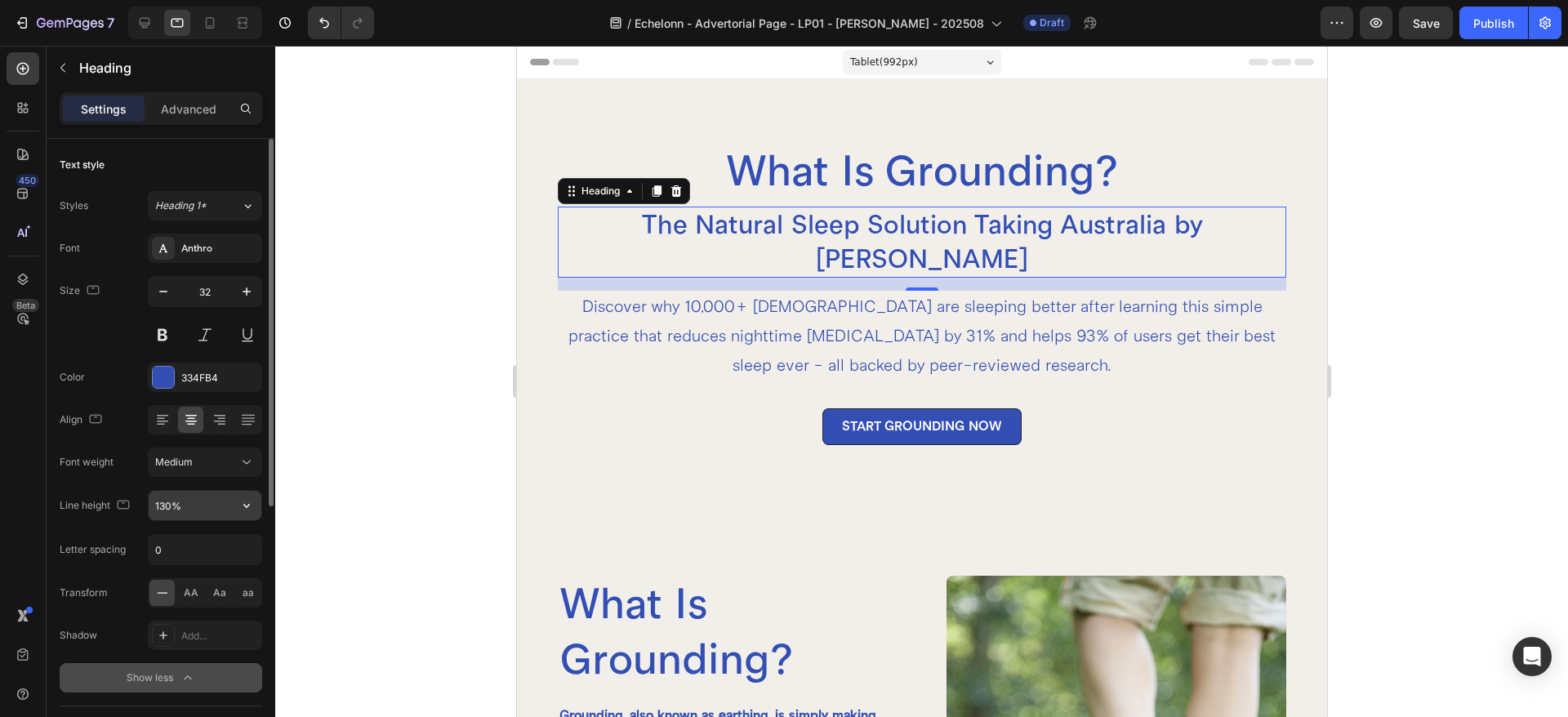
click at [186, 507] on input "130%" at bounding box center [204, 505] width 112 height 29
type input "38"
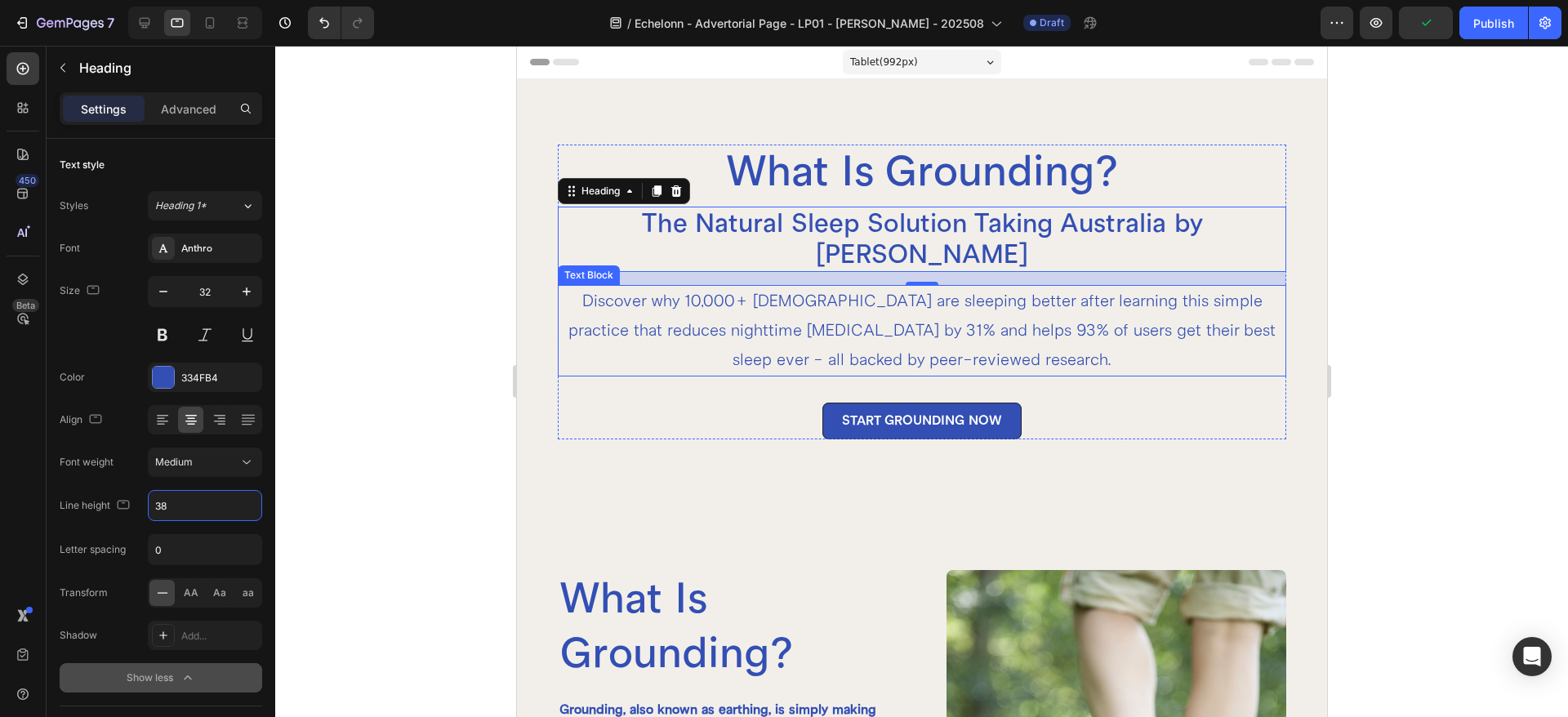
click at [805, 300] on p "Discover why 10,000+ [DEMOGRAPHIC_DATA] are sleeping better after learning this…" at bounding box center [920, 330] width 726 height 88
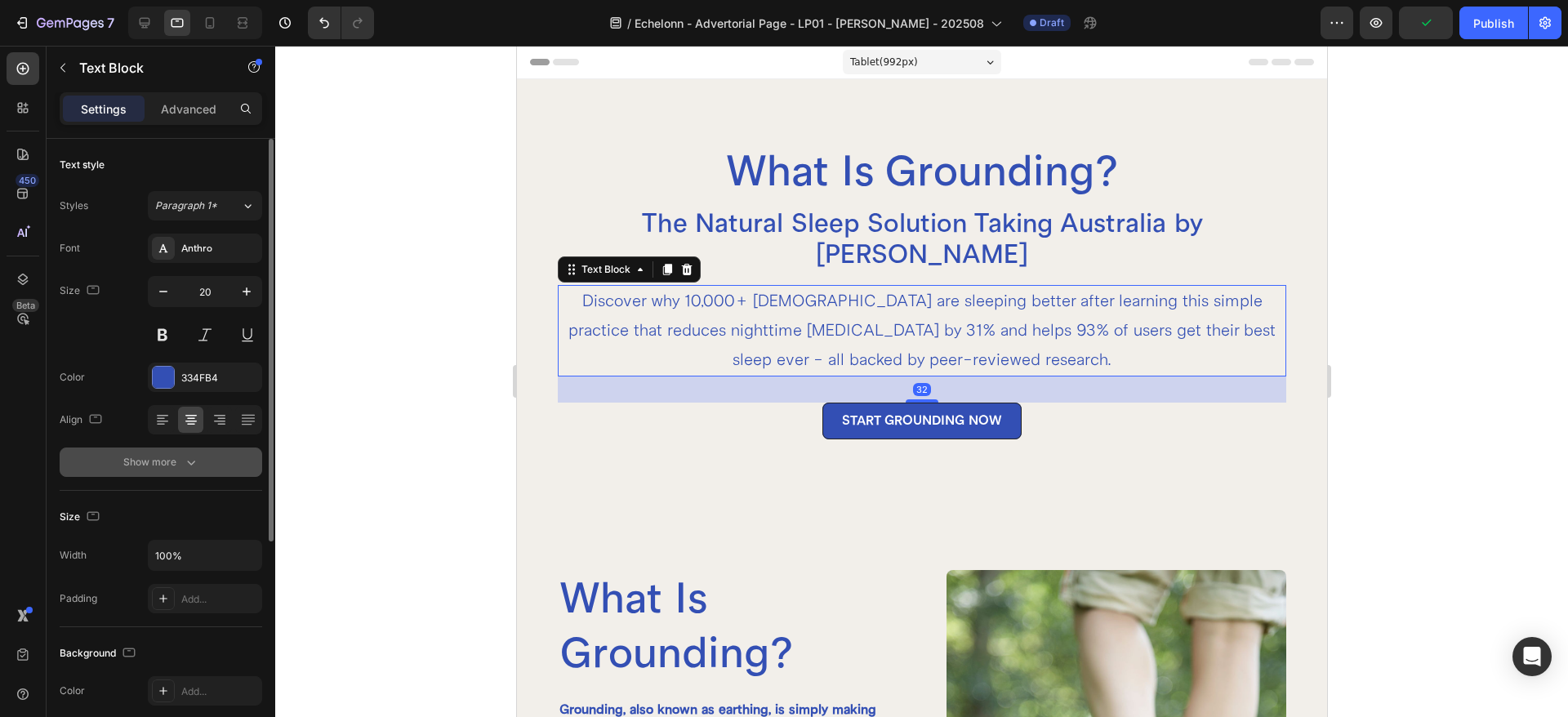
click at [193, 474] on button "Show more" at bounding box center [161, 462] width 203 height 29
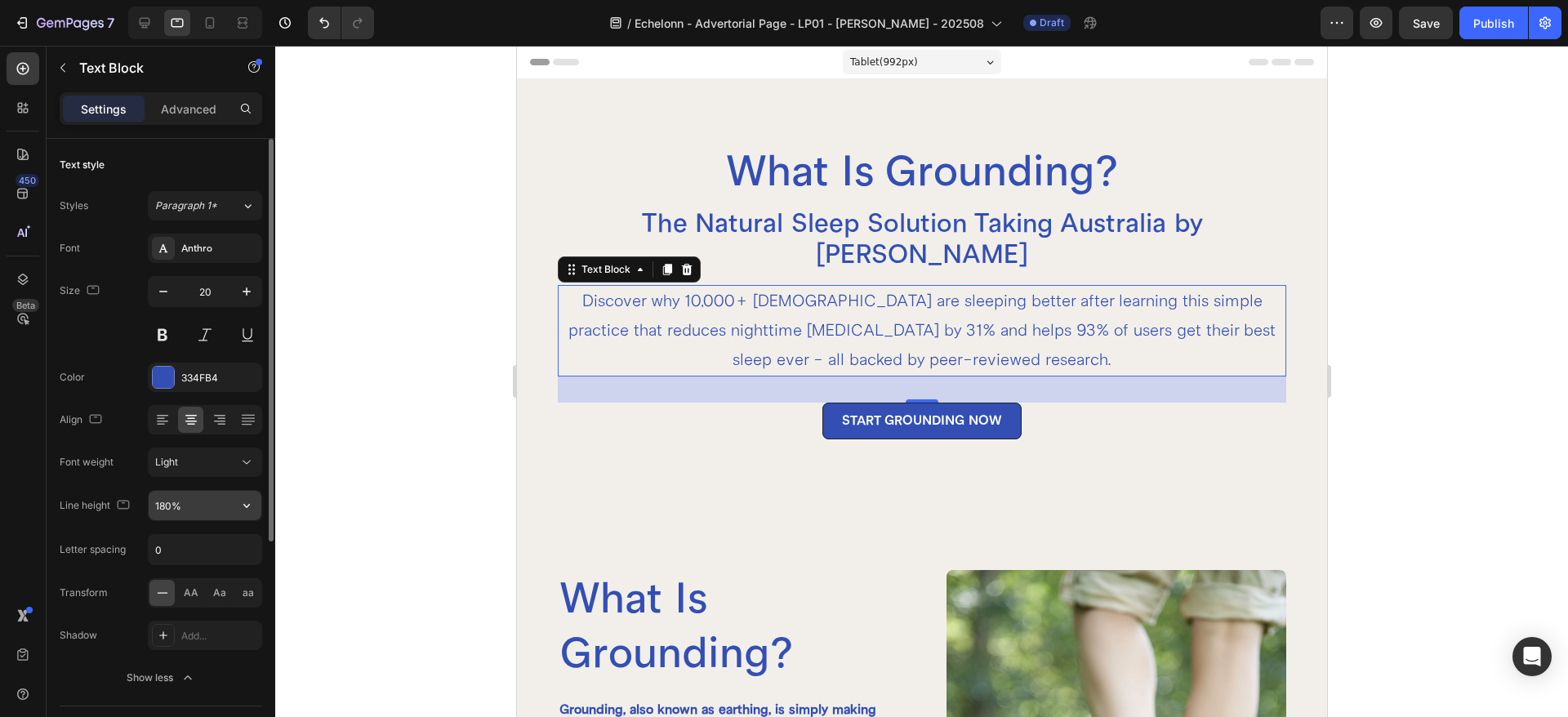
click at [196, 504] on input "180%" at bounding box center [204, 505] width 112 height 29
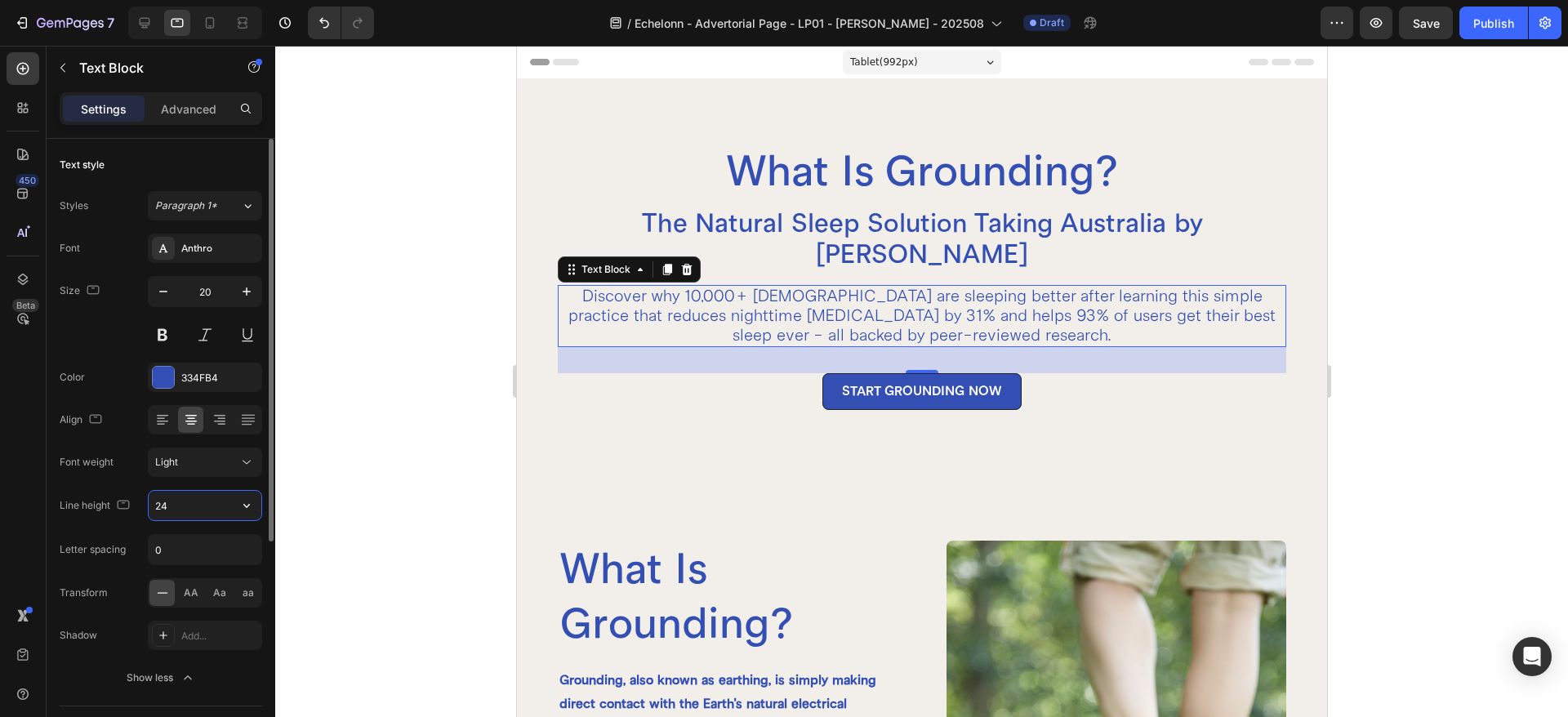
type input "24"
click at [745, 373] on div "START GROUNDING NOW Button" at bounding box center [921, 391] width 729 height 37
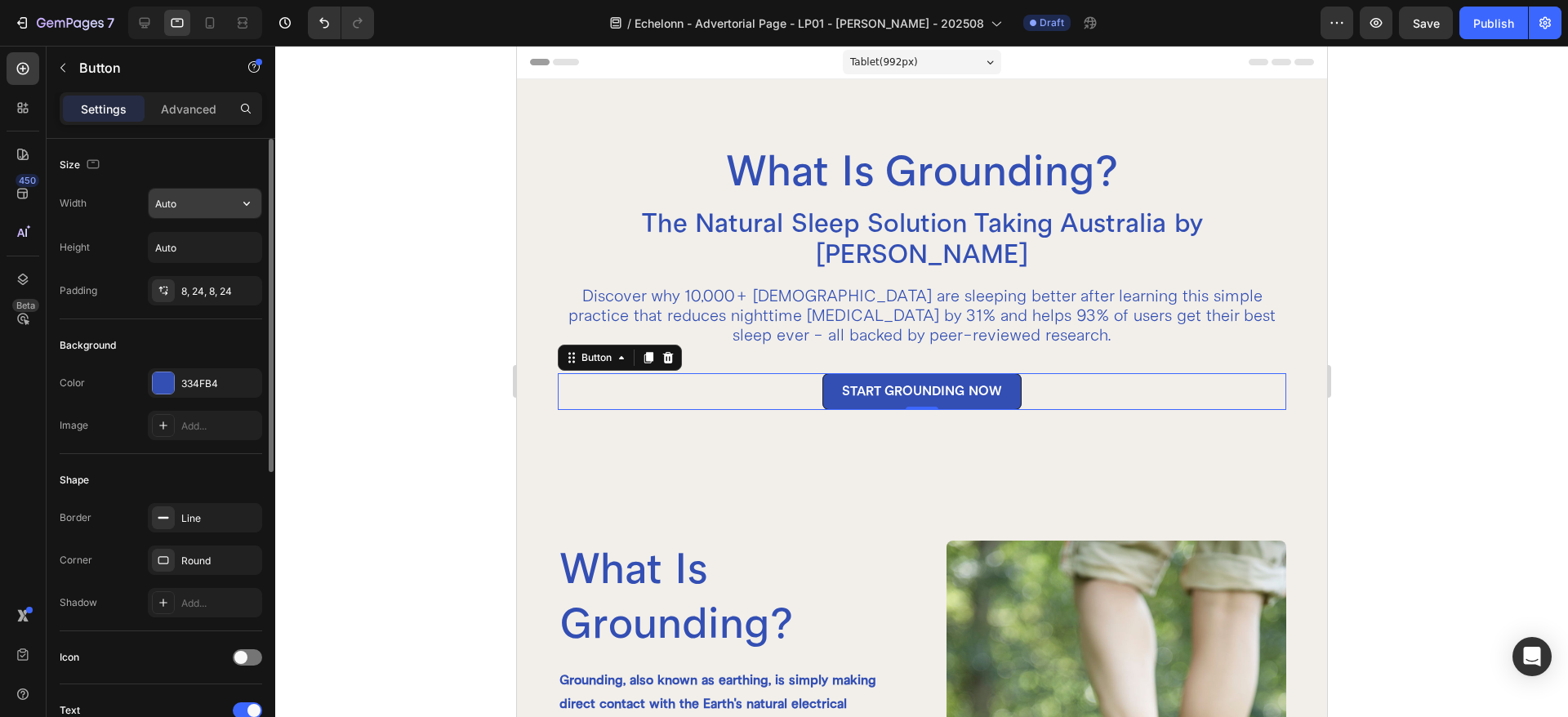
click at [188, 211] on input "Auto" at bounding box center [204, 203] width 112 height 29
click at [232, 203] on button "button" at bounding box center [246, 203] width 29 height 29
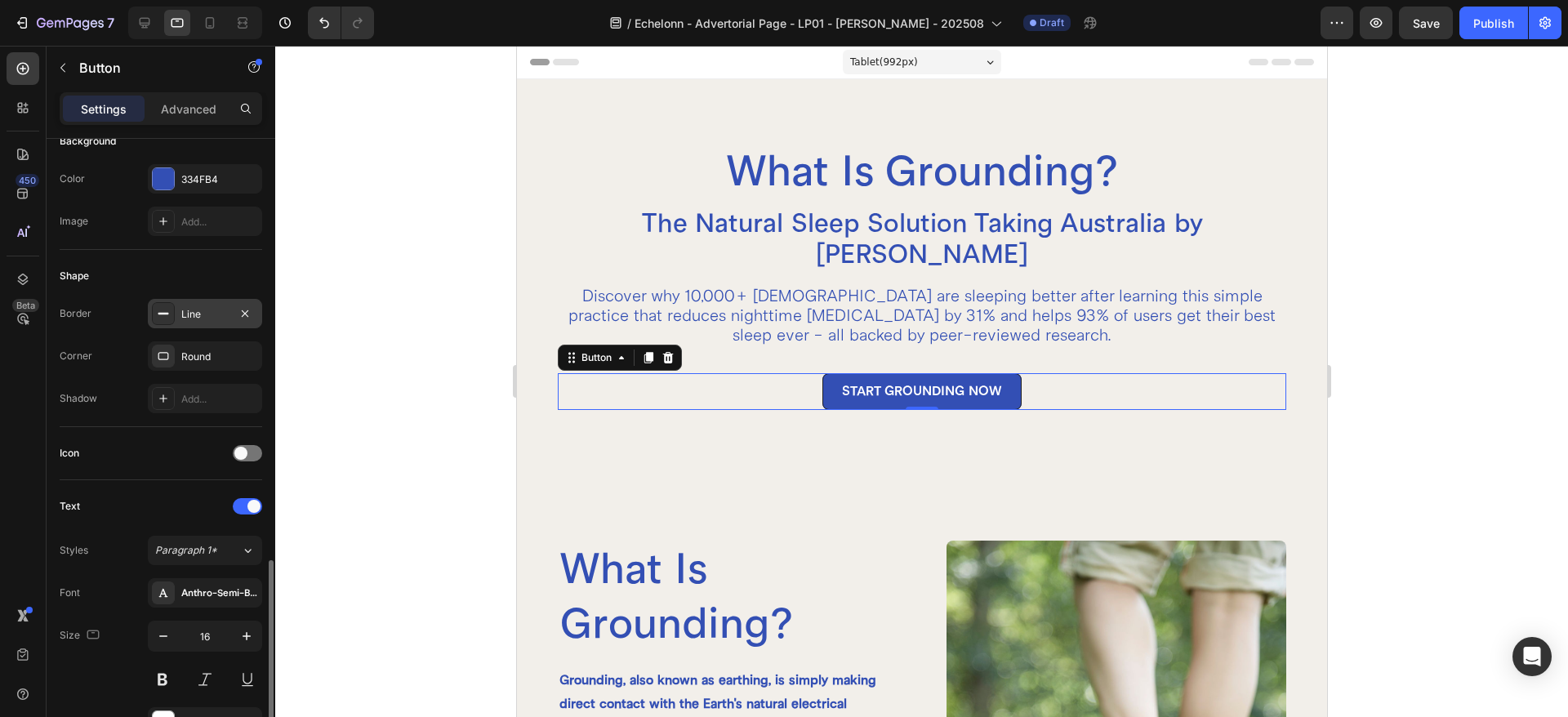
scroll to position [408, 0]
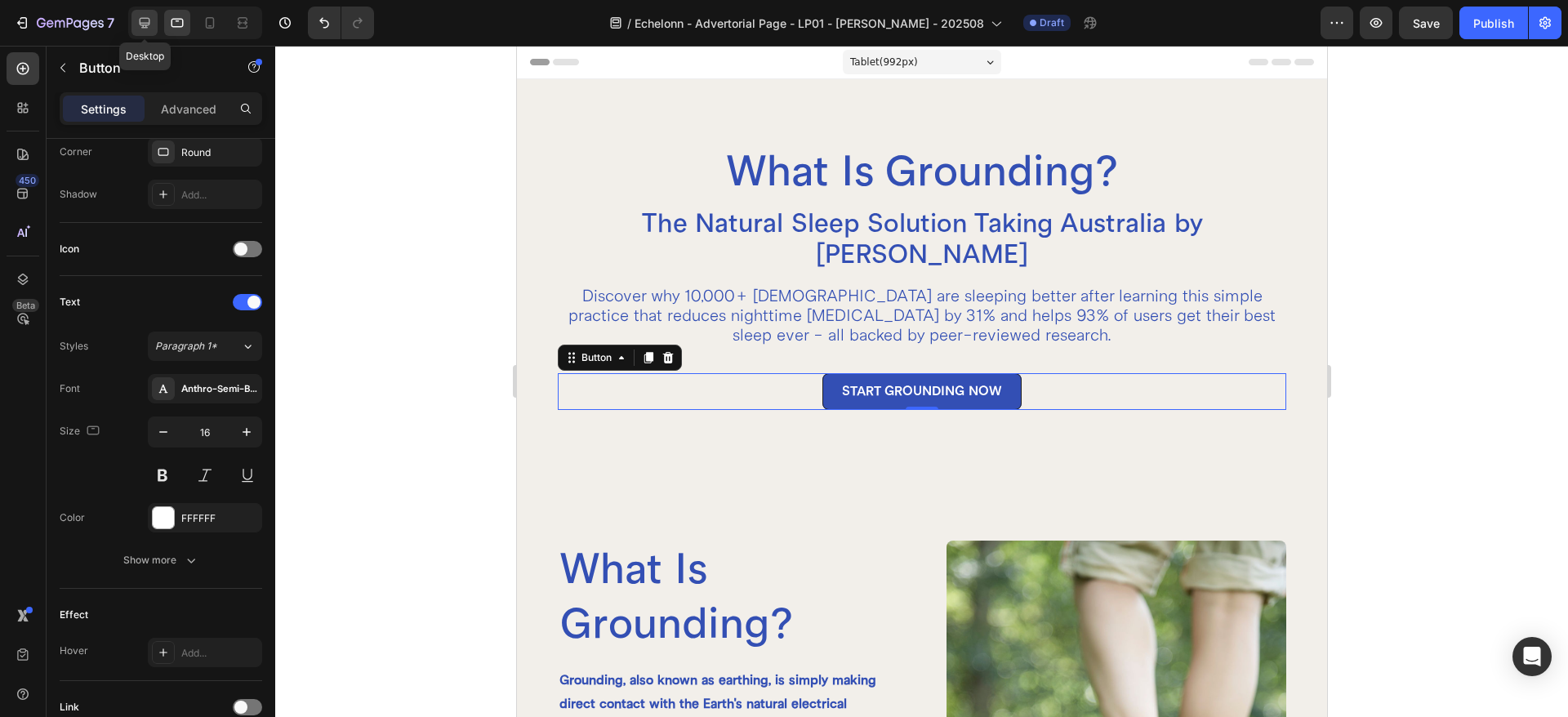
click at [141, 20] on icon at bounding box center [145, 23] width 10 height 10
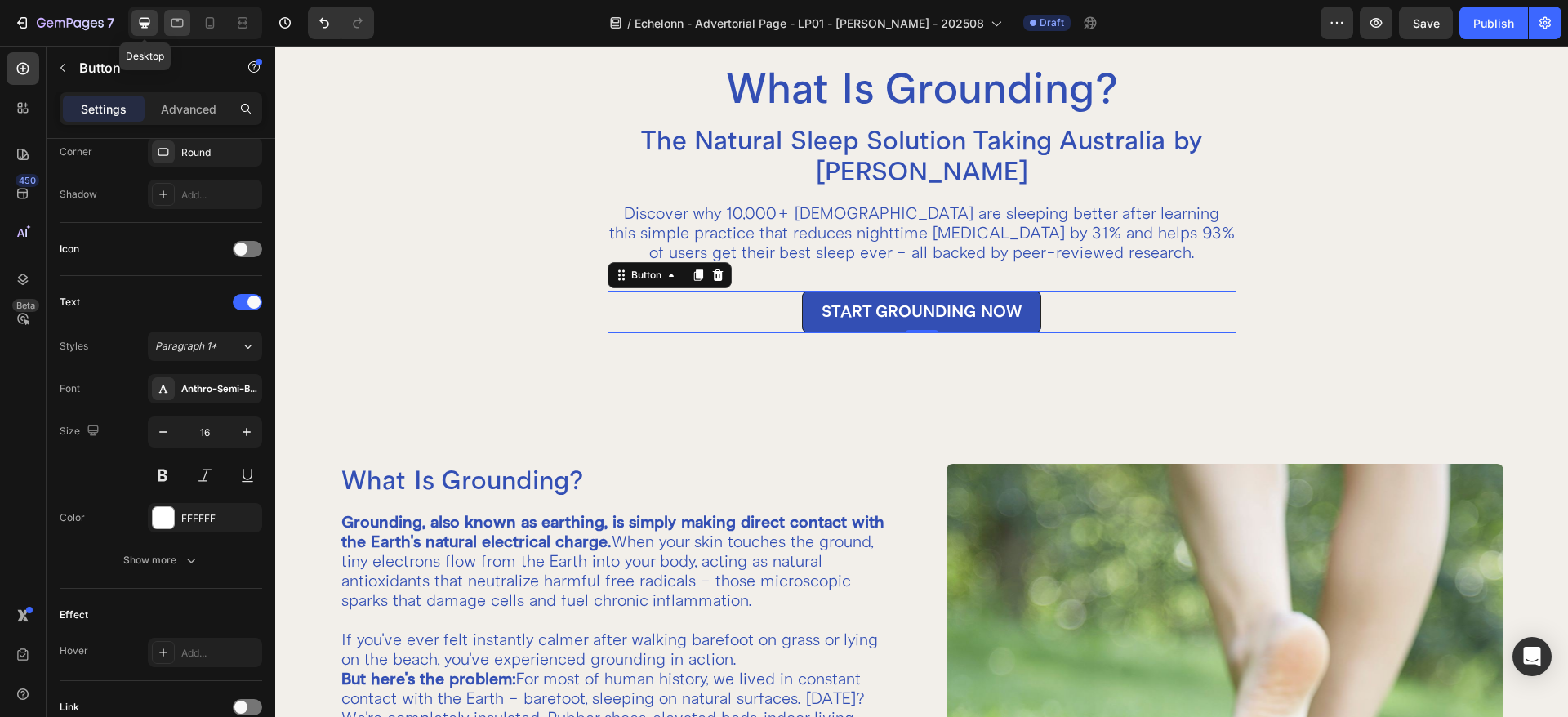
scroll to position [270, 0]
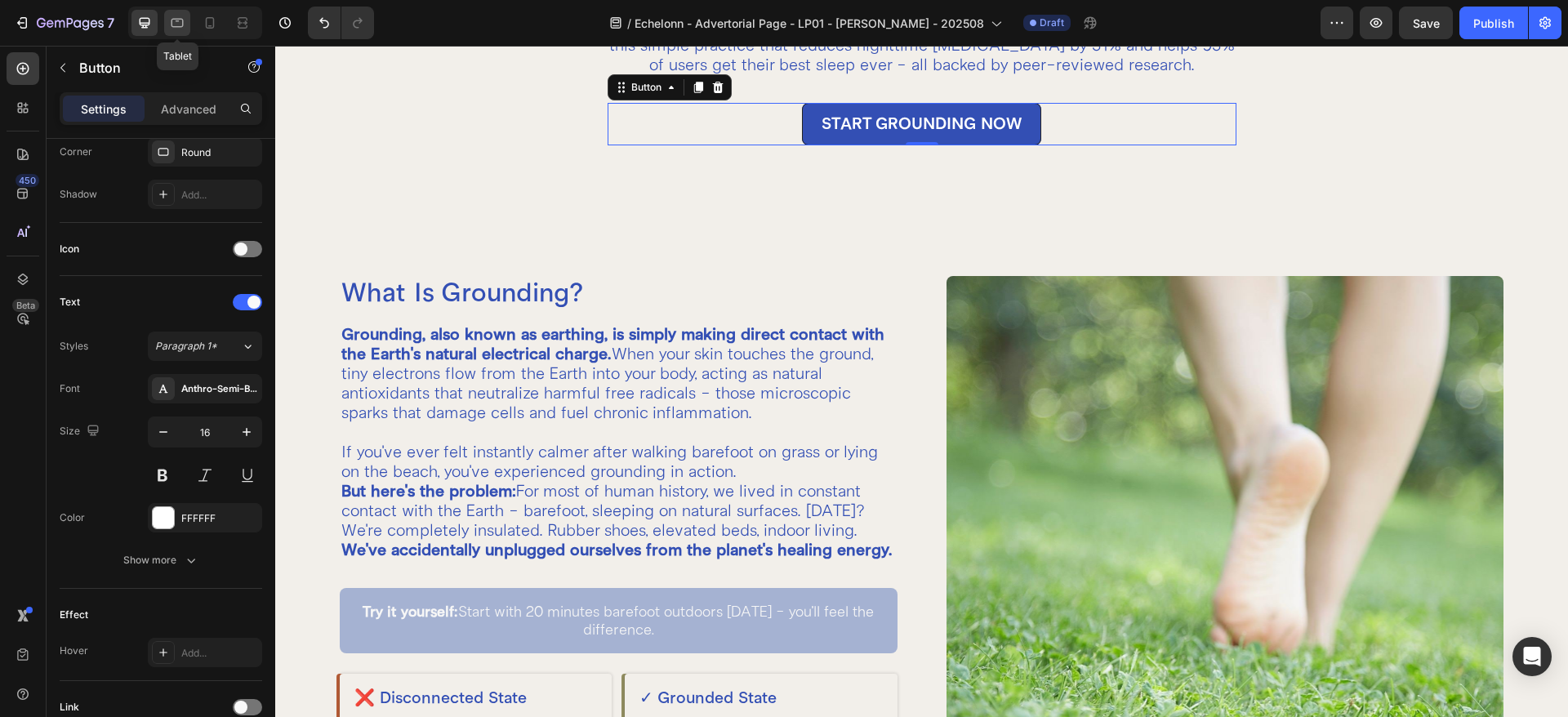
click at [170, 19] on icon at bounding box center [177, 22] width 16 height 16
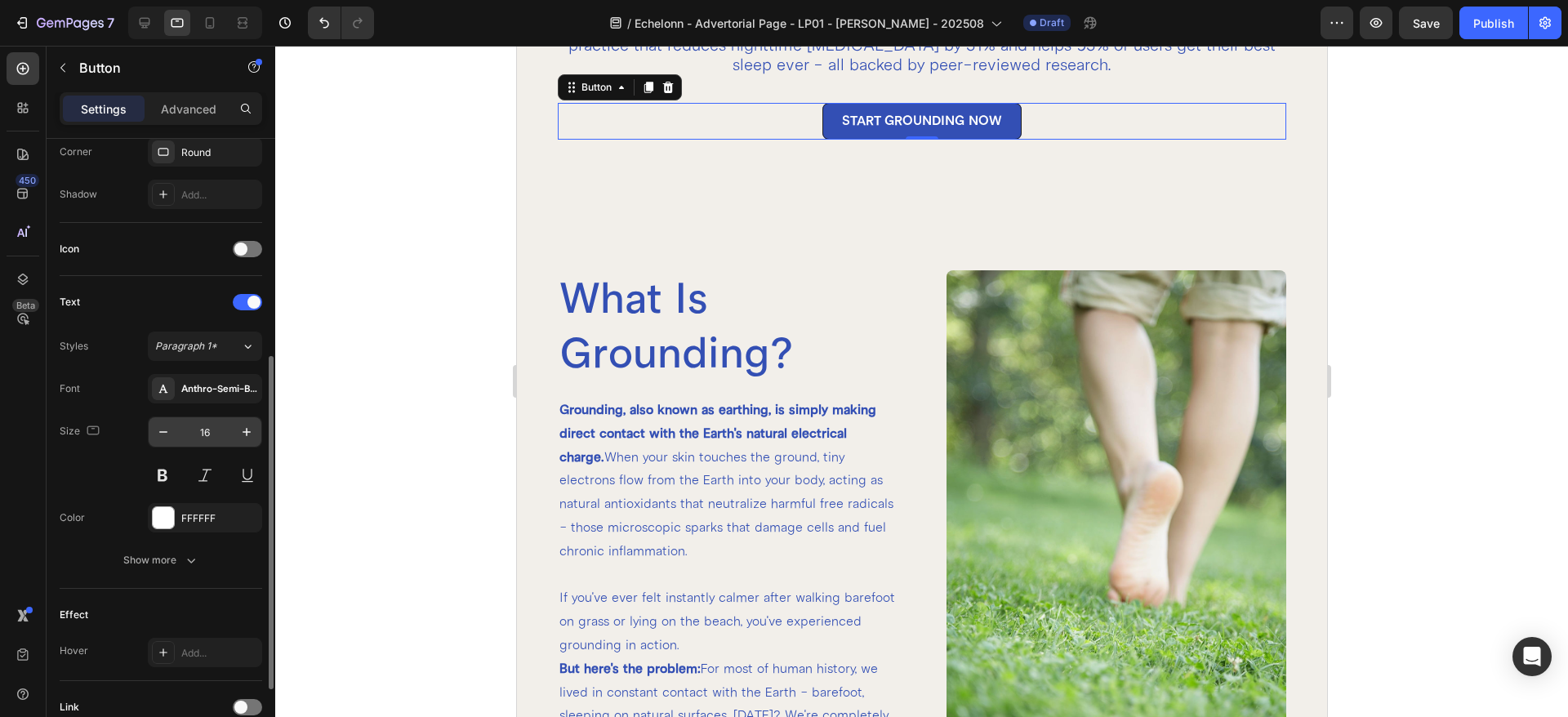
scroll to position [240, 0]
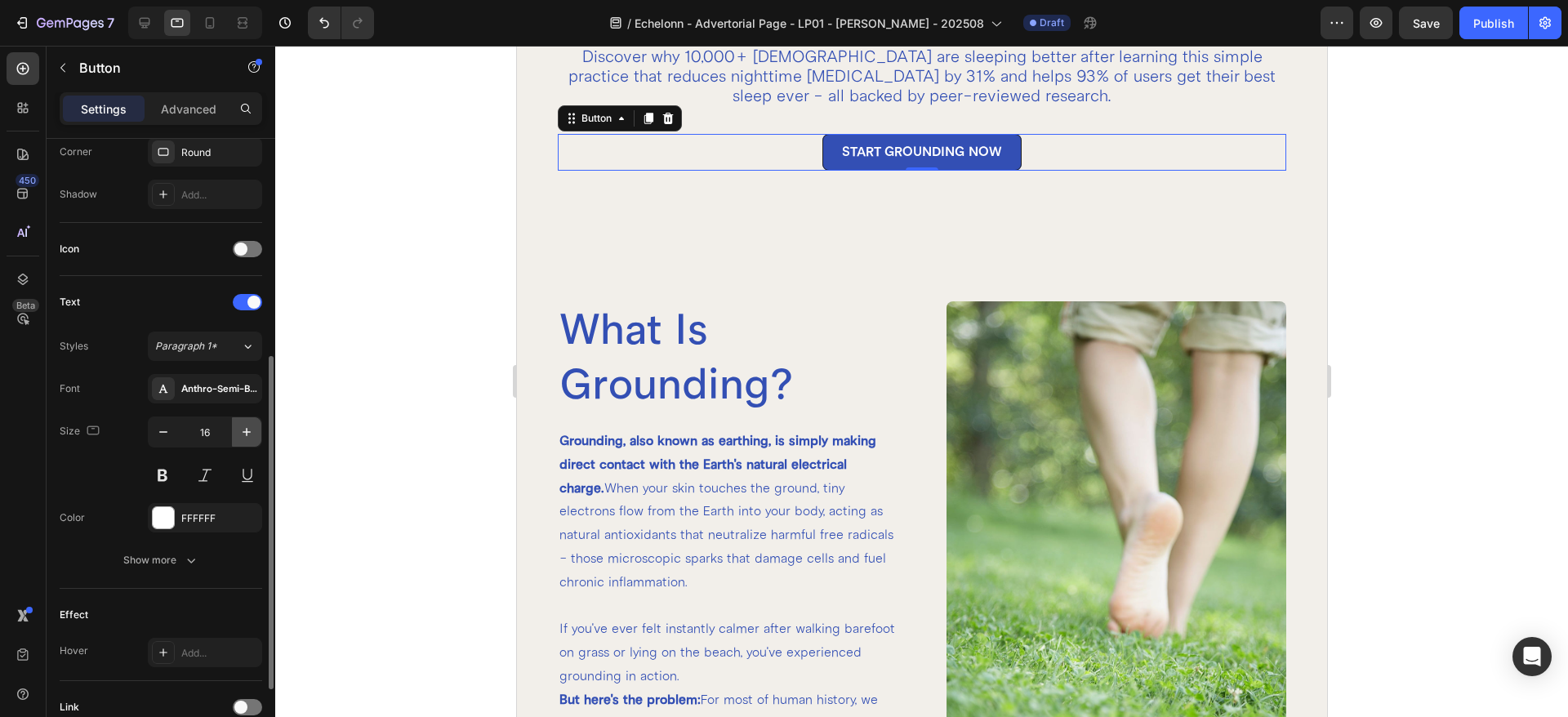
click at [241, 435] on icon "button" at bounding box center [246, 432] width 16 height 16
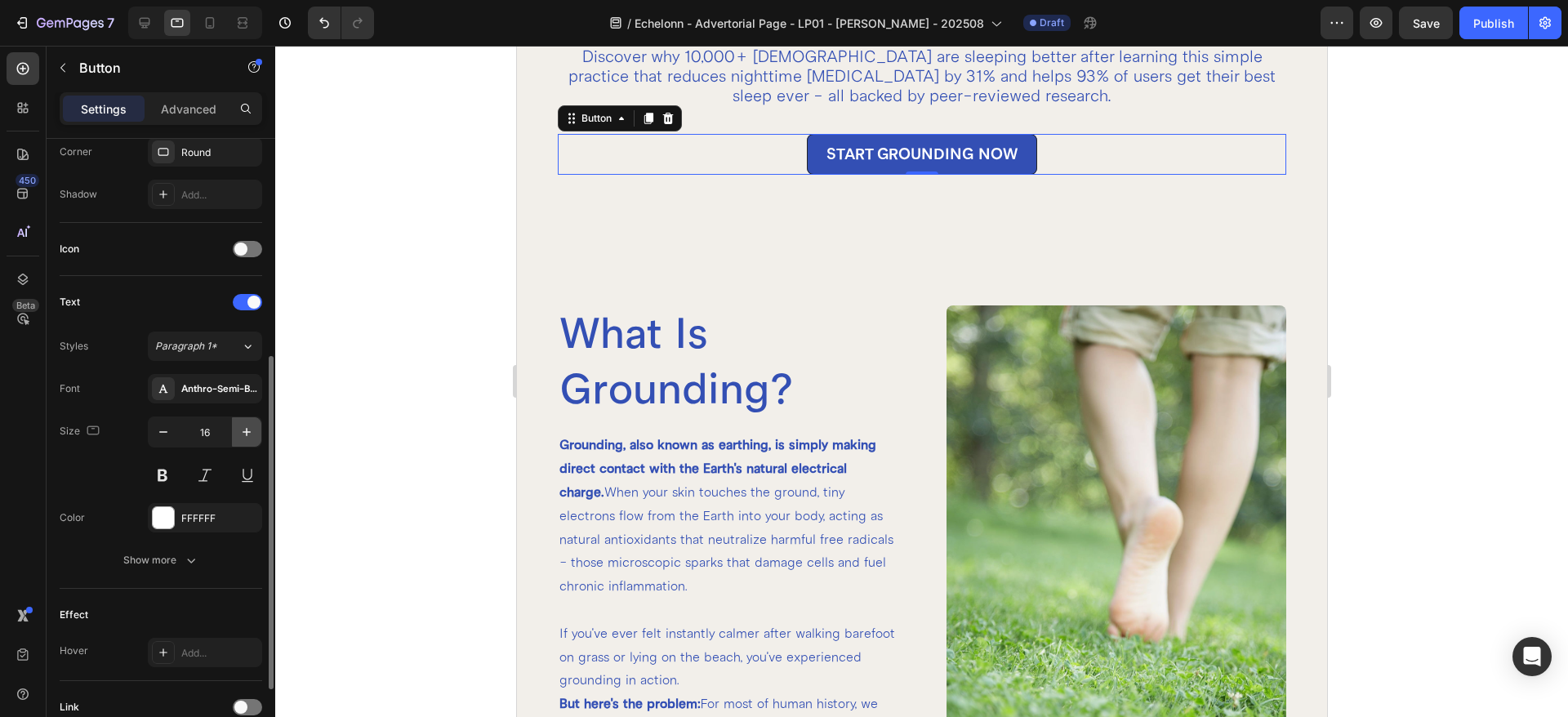
click at [241, 435] on icon "button" at bounding box center [246, 432] width 16 height 16
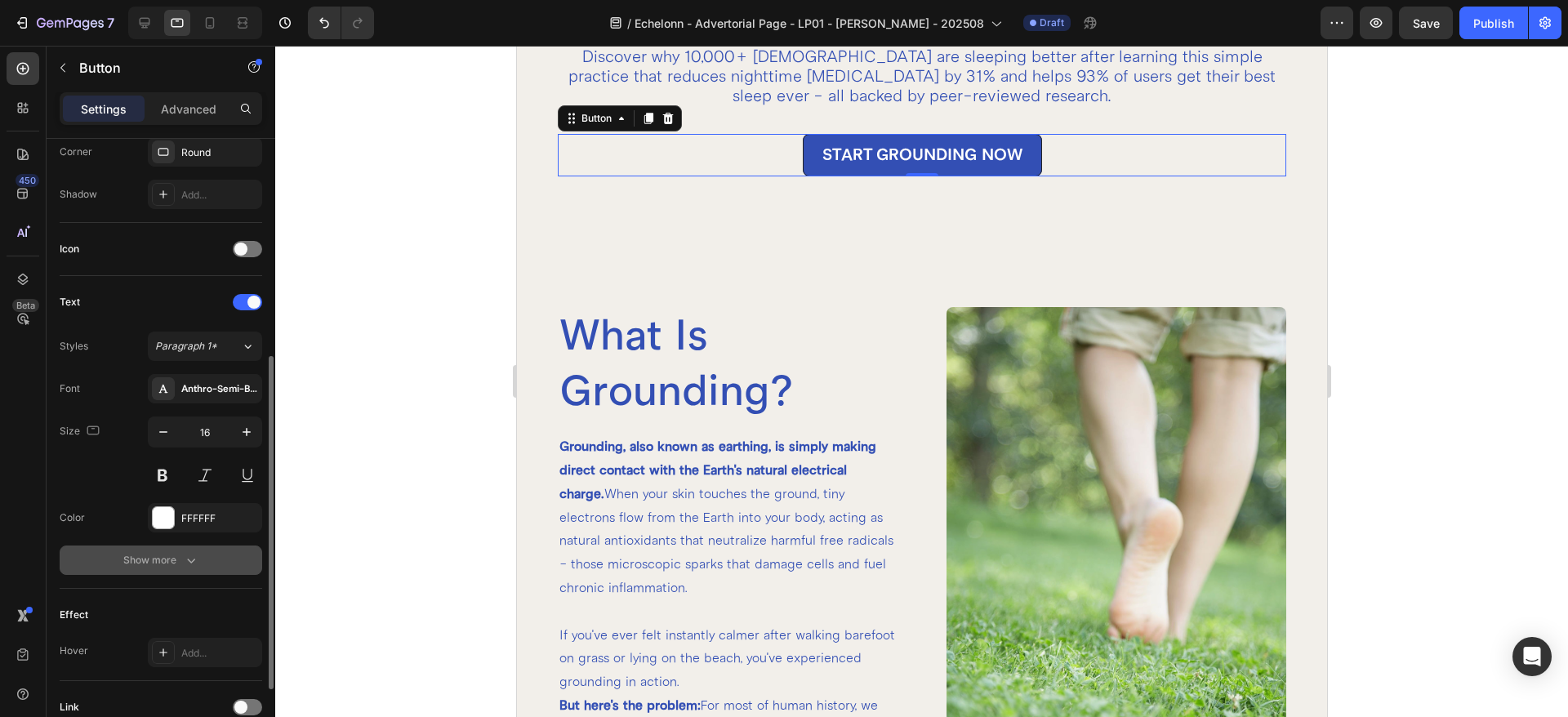
click at [177, 554] on div "Show more" at bounding box center [162, 559] width 76 height 16
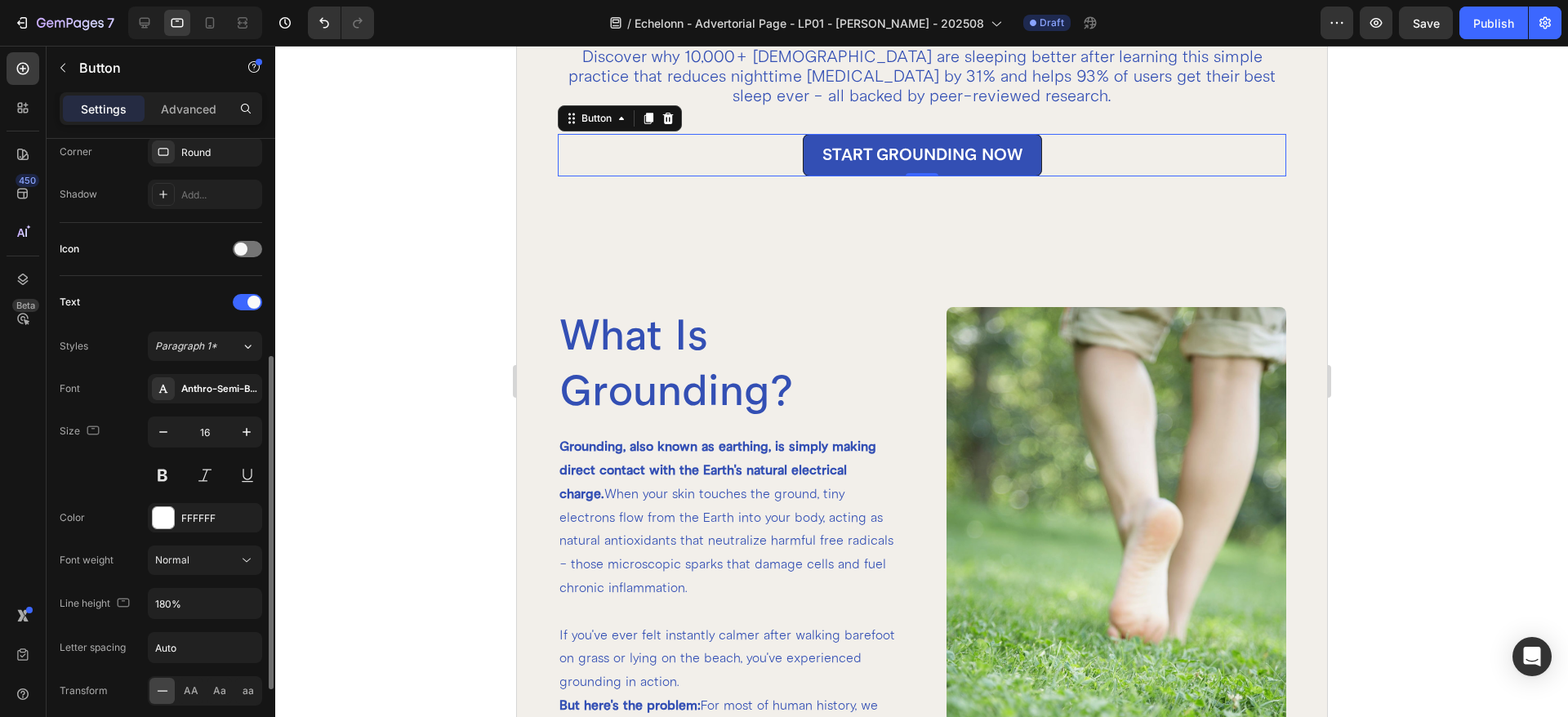
scroll to position [612, 0]
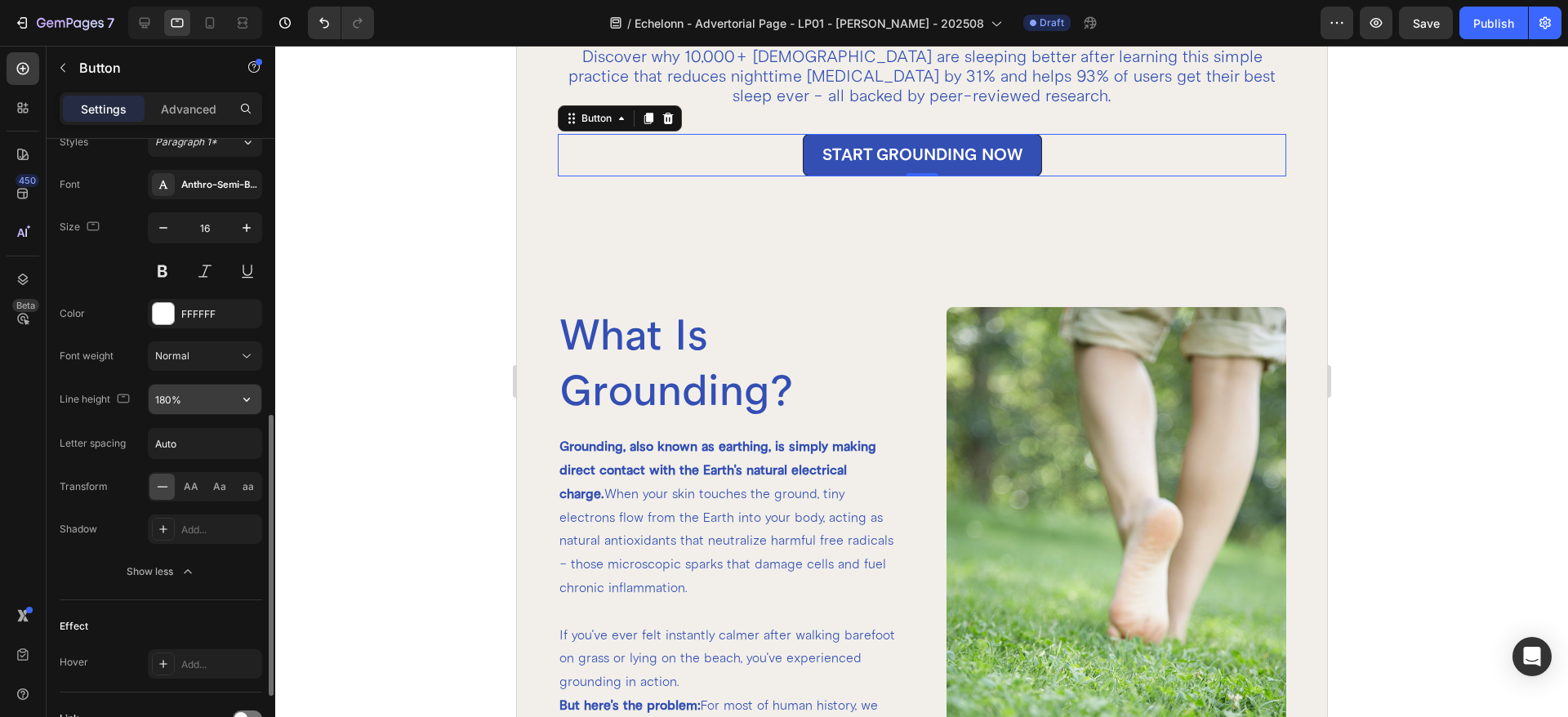
click at [194, 402] on input "180%" at bounding box center [204, 398] width 112 height 29
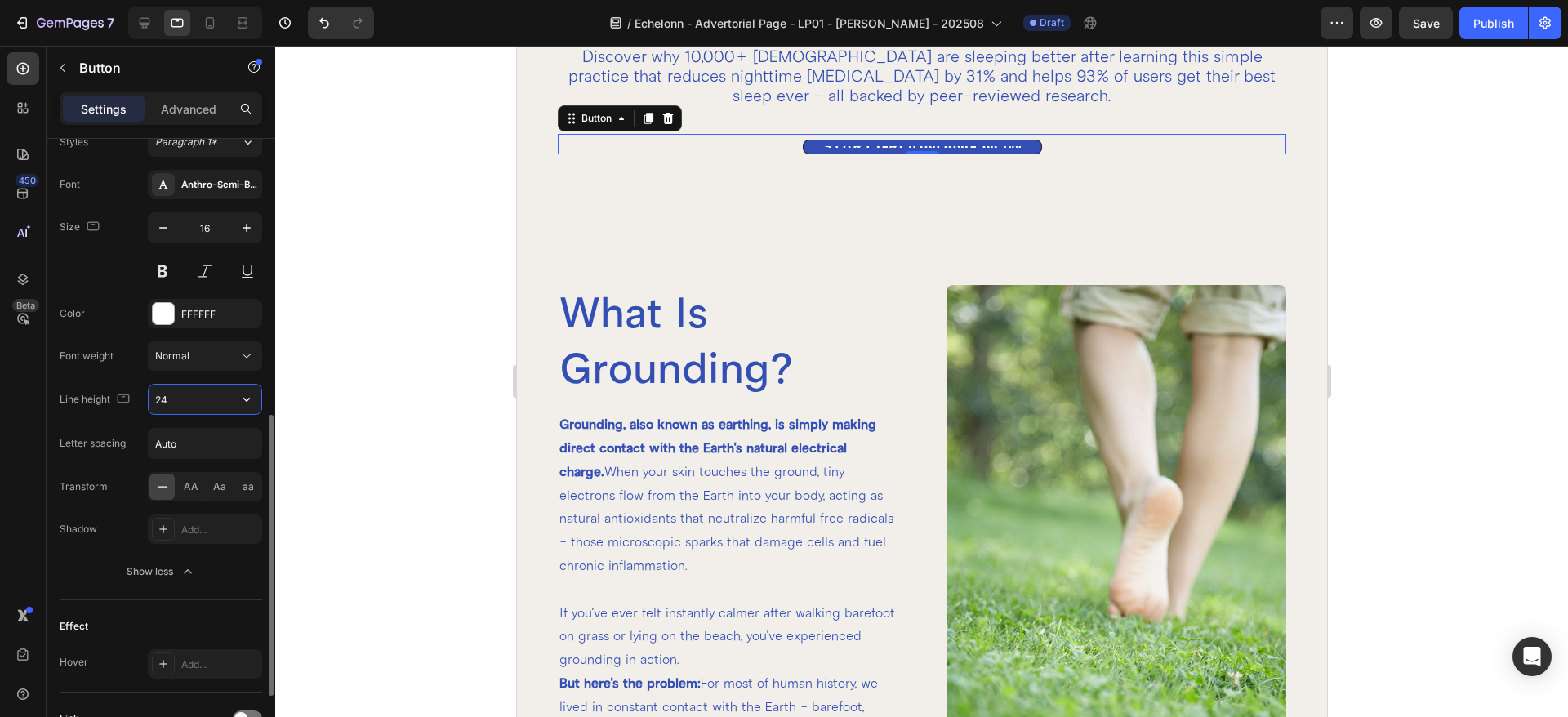
type input "24"
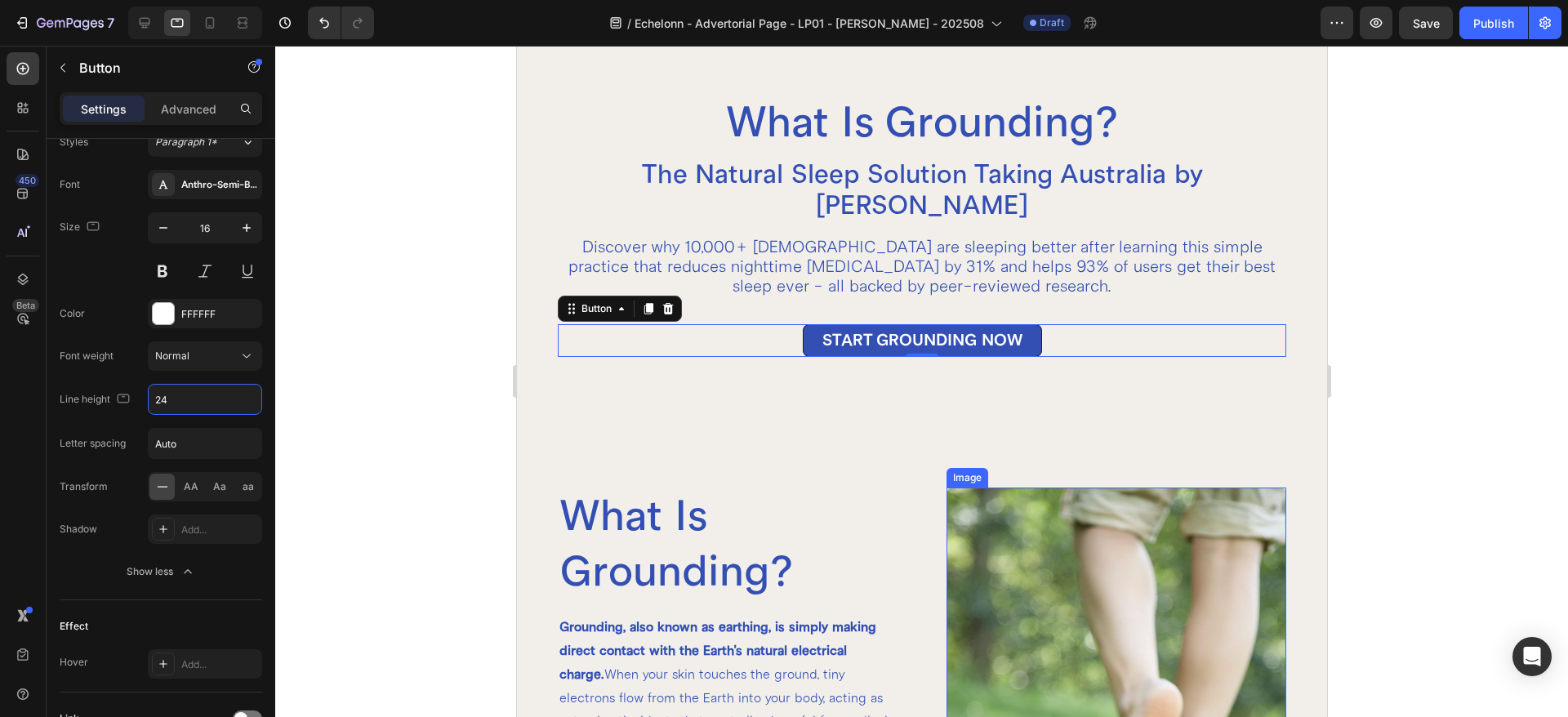
scroll to position [35, 0]
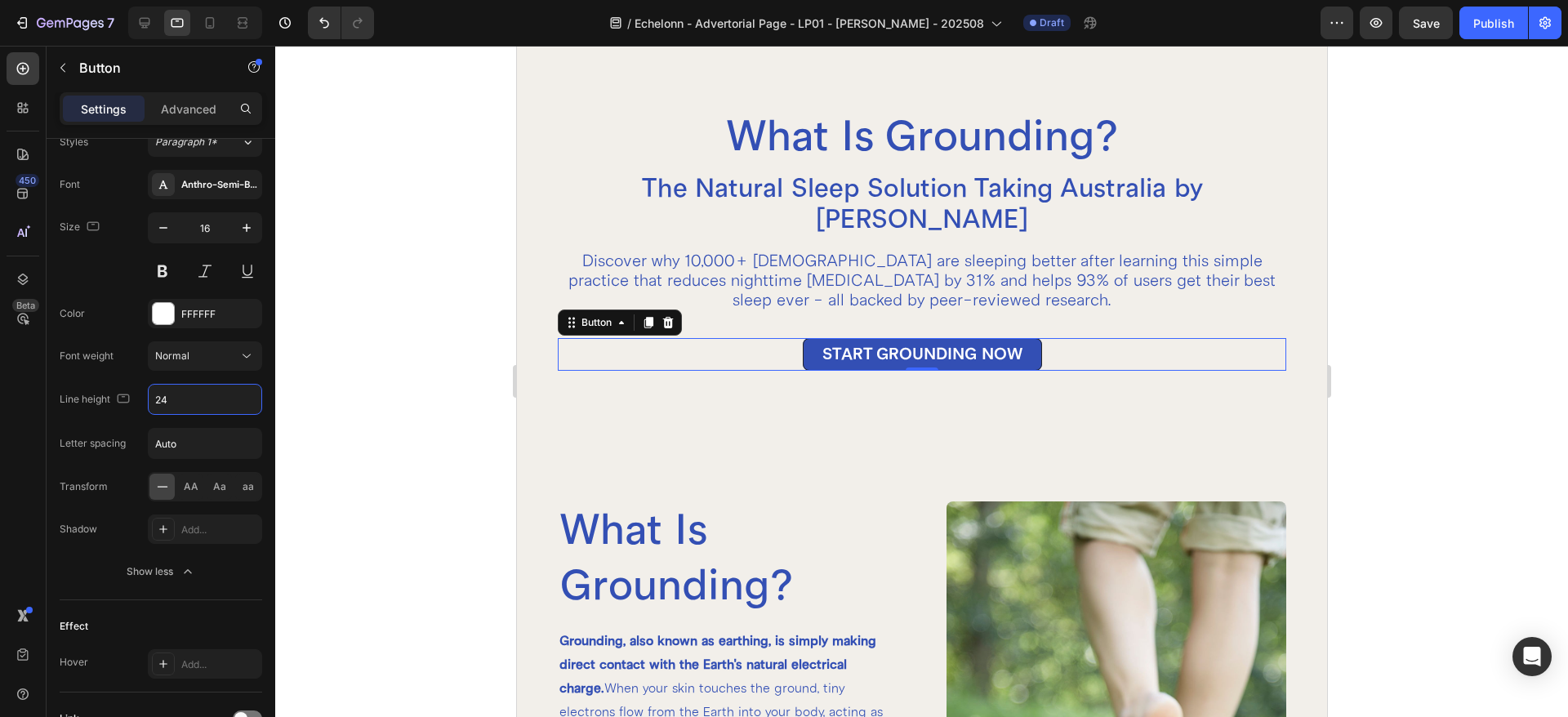
click at [1033, 338] on div "START GROUNDING NOW Button 0" at bounding box center [921, 354] width 729 height 32
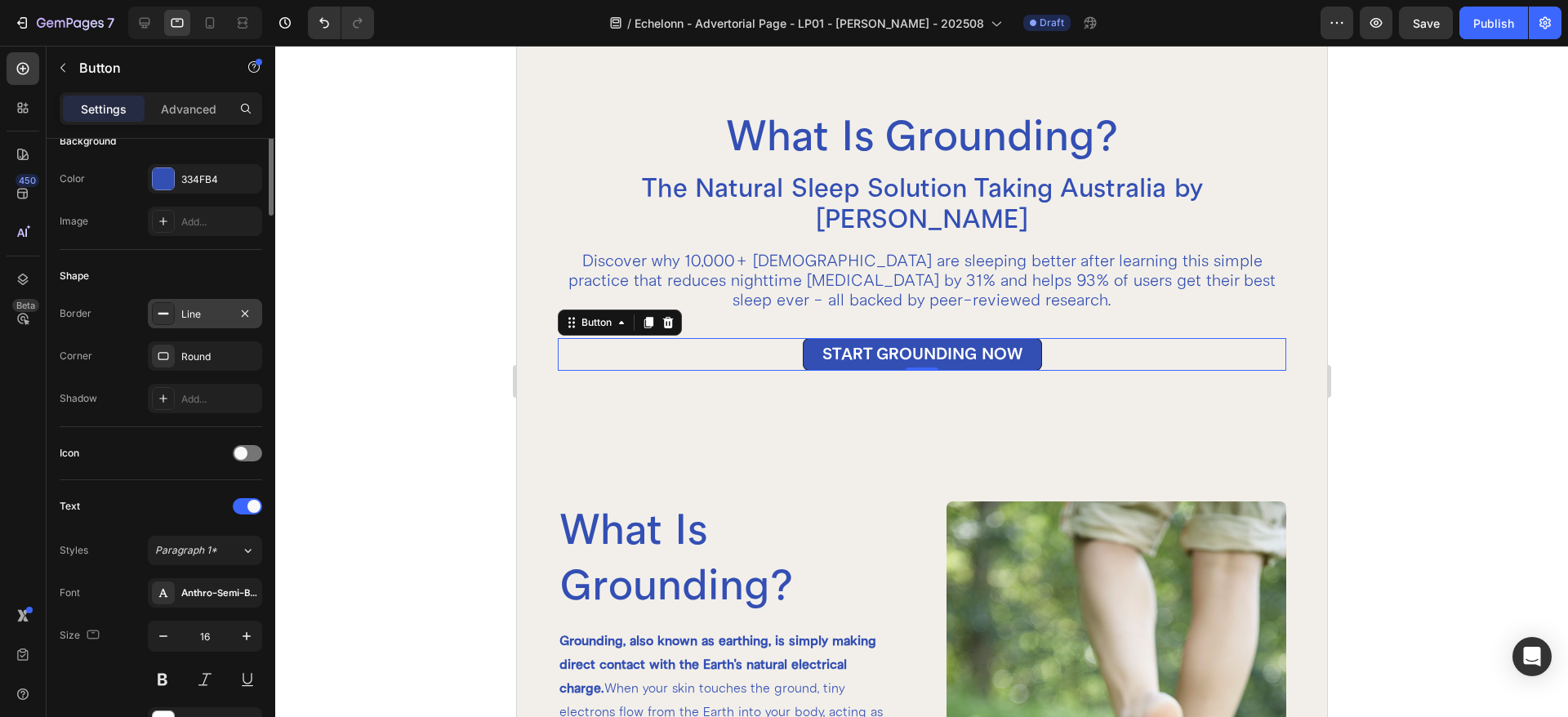
scroll to position [0, 0]
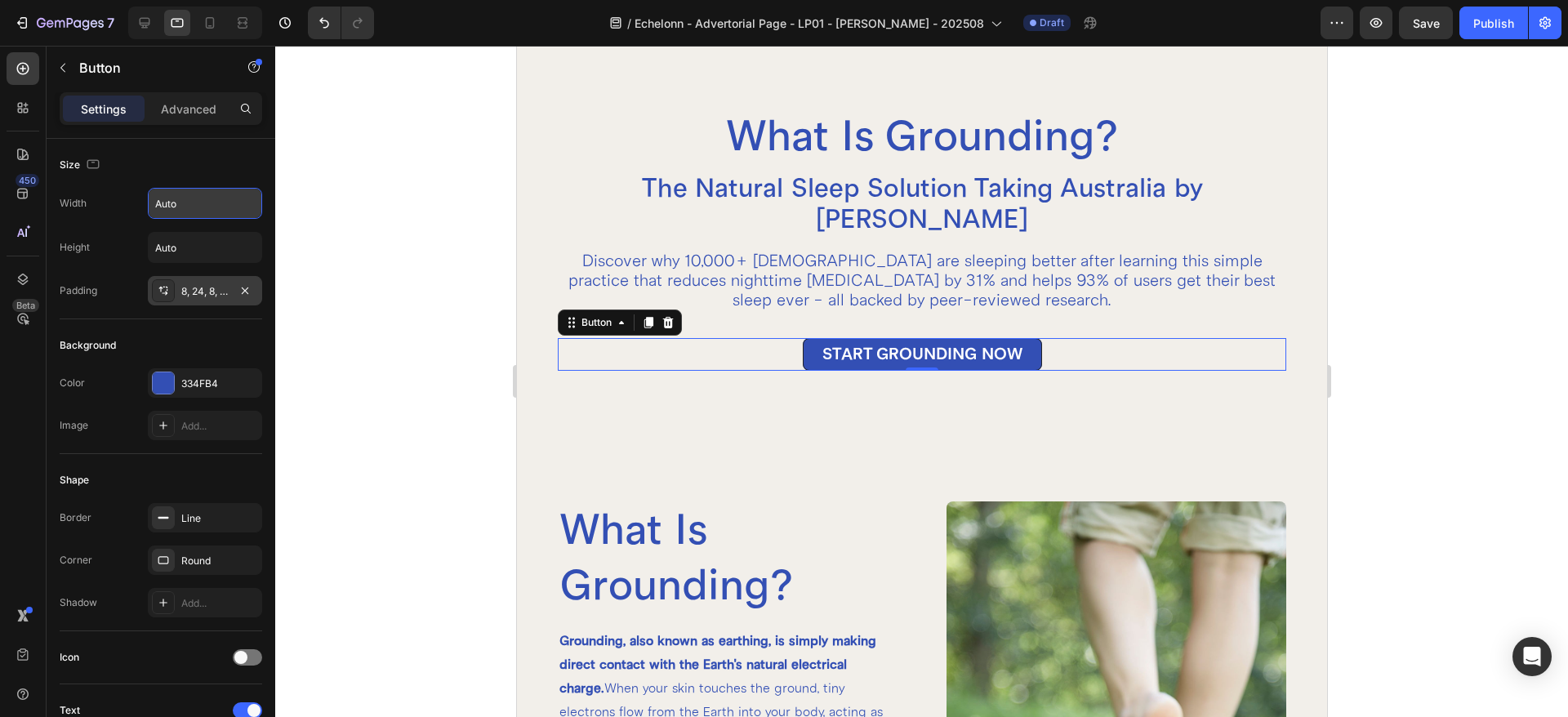
click at [195, 303] on div "8, 24, 8, 24" at bounding box center [204, 290] width 114 height 29
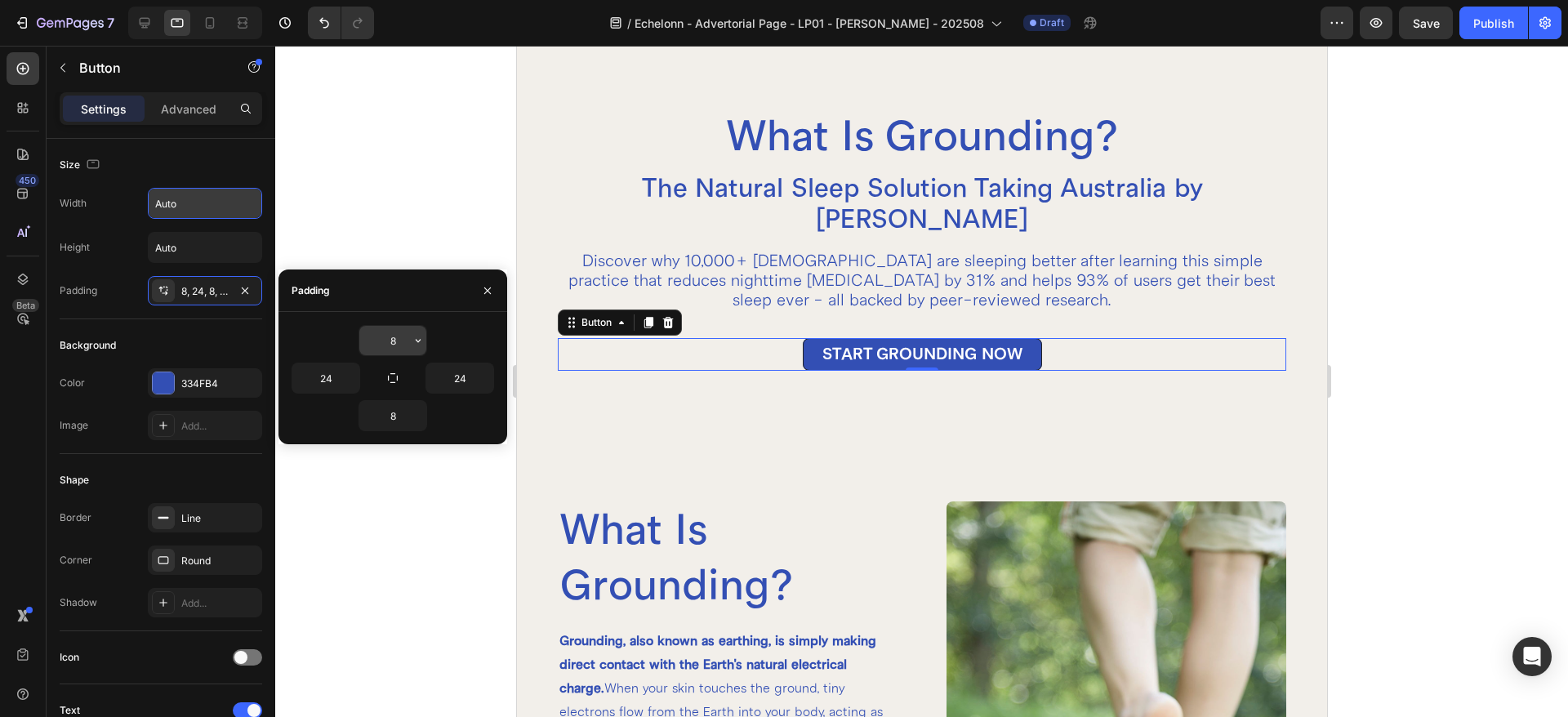
click at [424, 342] on button "button" at bounding box center [417, 340] width 16 height 29
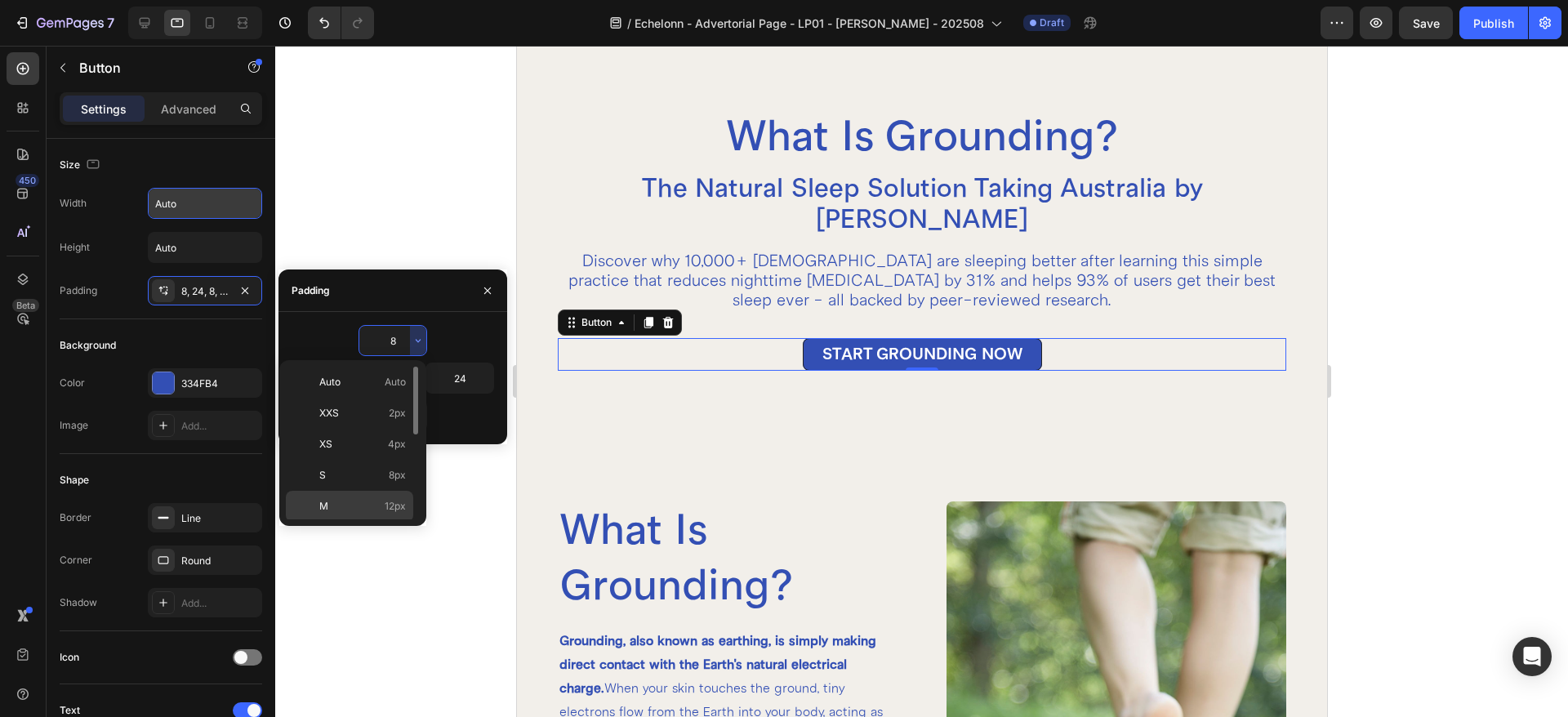
click at [374, 504] on p "M 12px" at bounding box center [362, 506] width 87 height 14
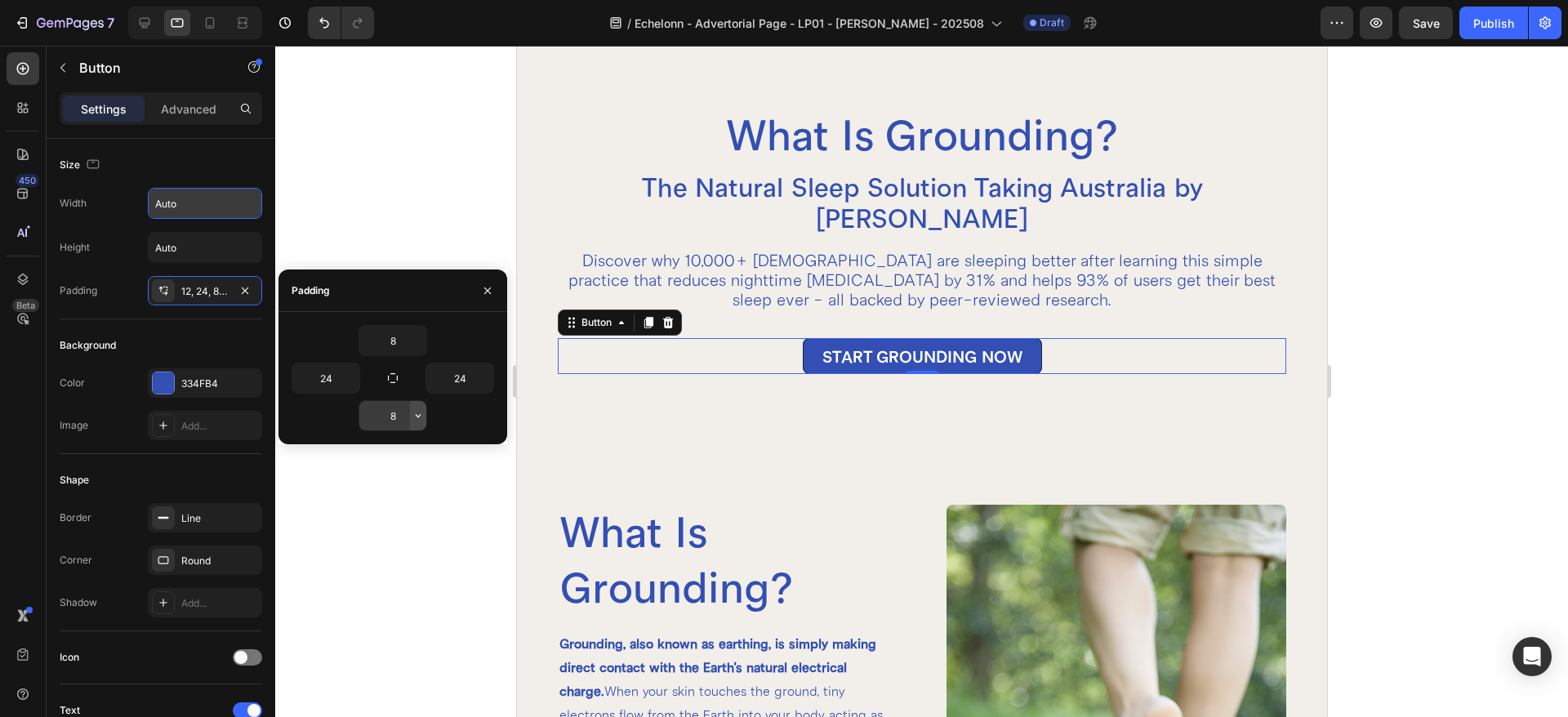
click at [416, 422] on button "button" at bounding box center [417, 416] width 16 height 29
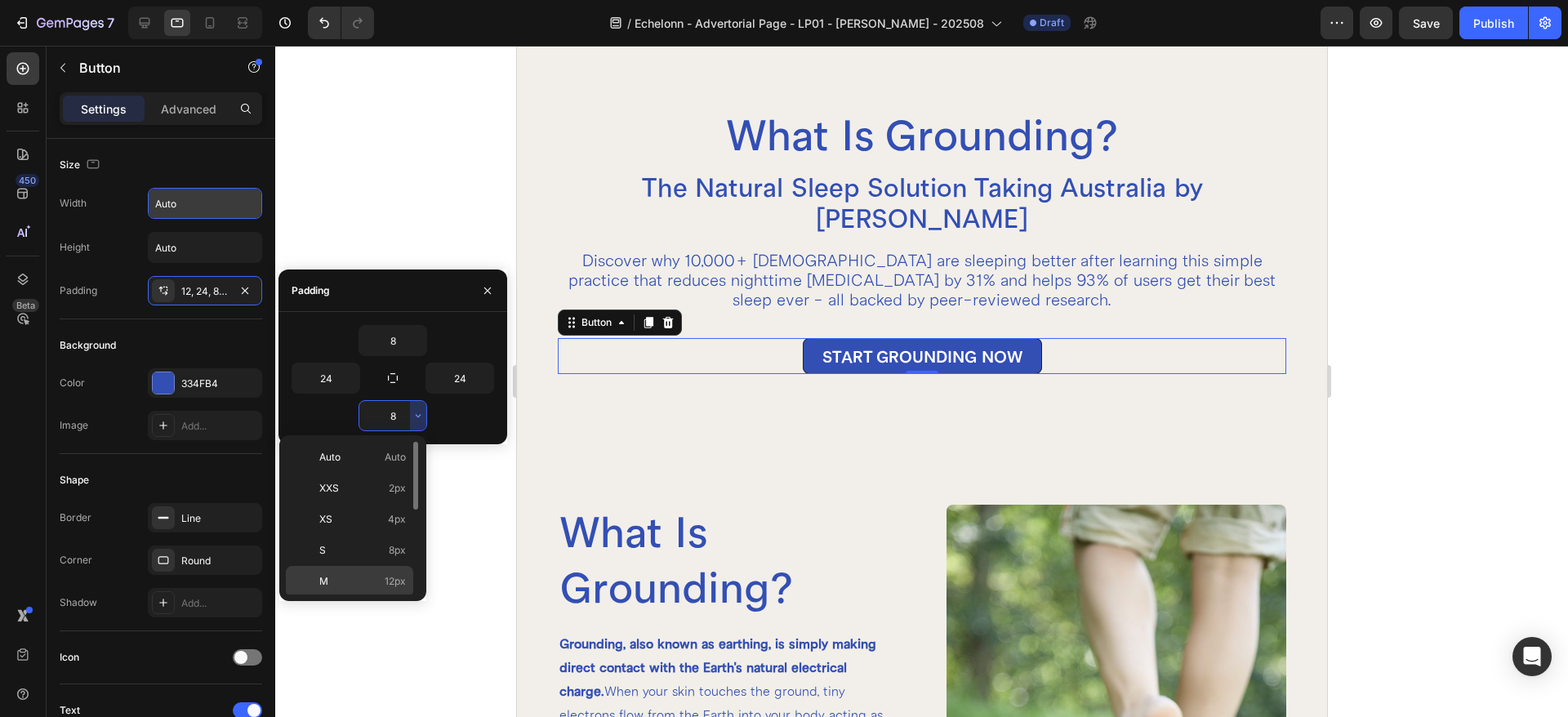
click at [378, 579] on p "M 12px" at bounding box center [362, 581] width 87 height 14
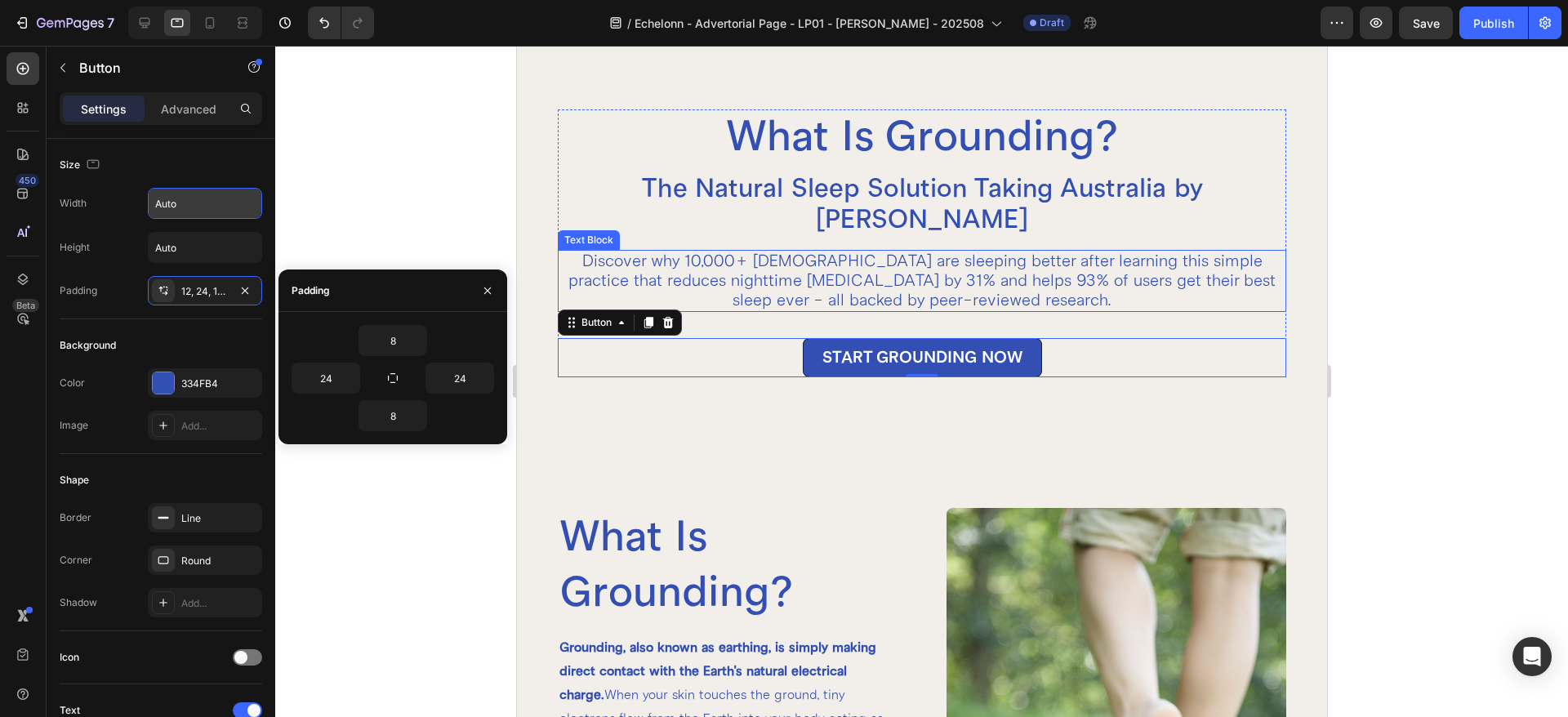
click at [997, 280] on div "Discover why 10,000+ [DEMOGRAPHIC_DATA] are sleeping better after learning this…" at bounding box center [921, 281] width 729 height 62
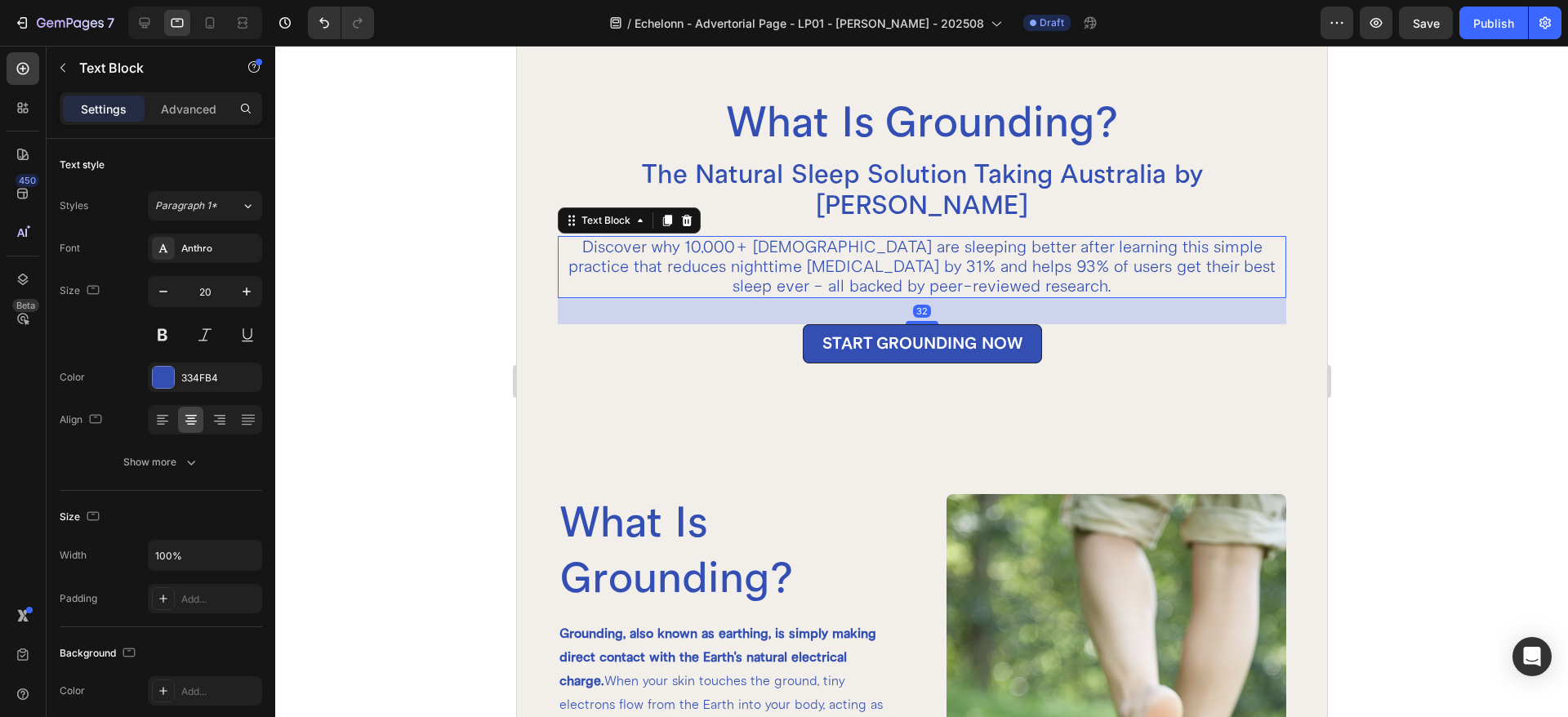
scroll to position [35, 0]
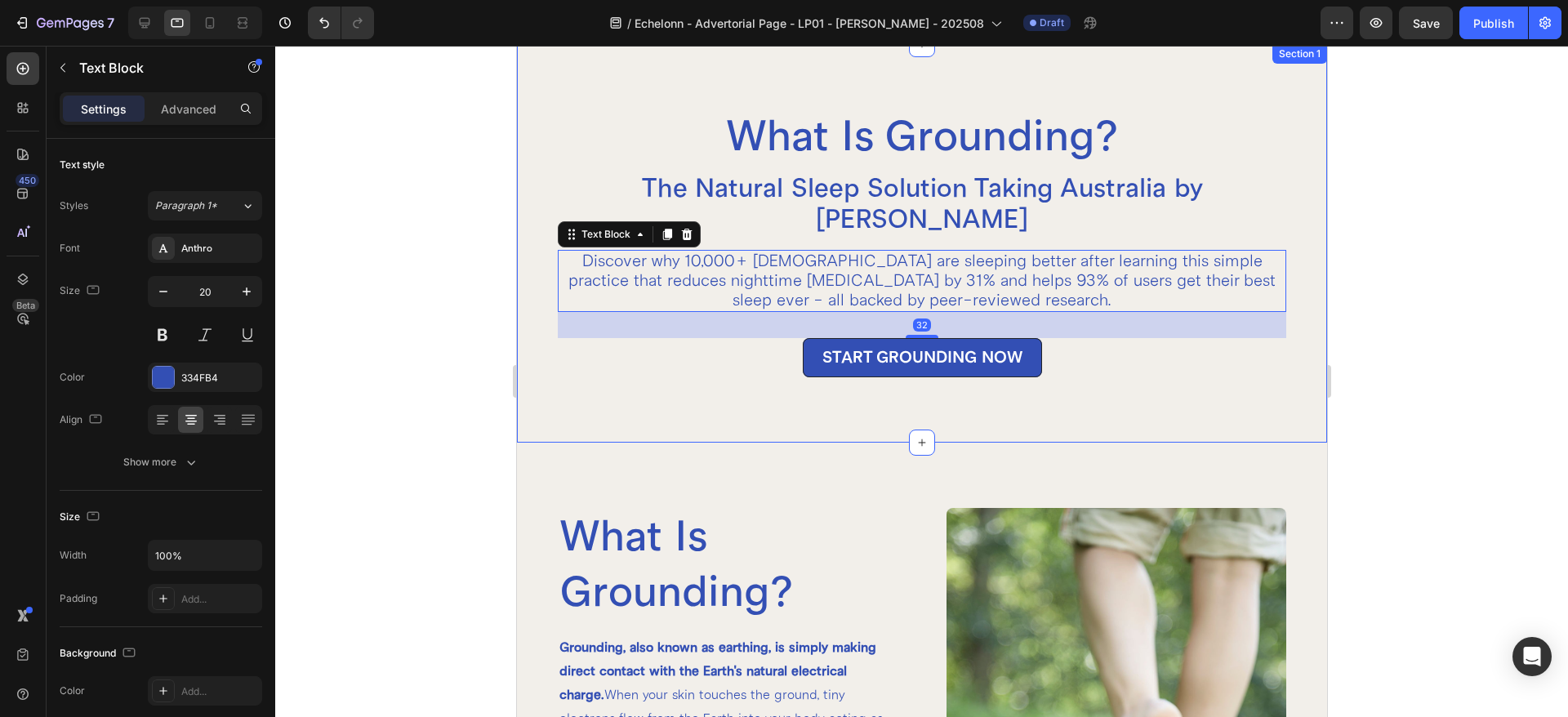
click at [896, 374] on div "What Is Grounding? Heading The Natural Sleep Solution Taking Australia by Storm…" at bounding box center [921, 242] width 810 height 398
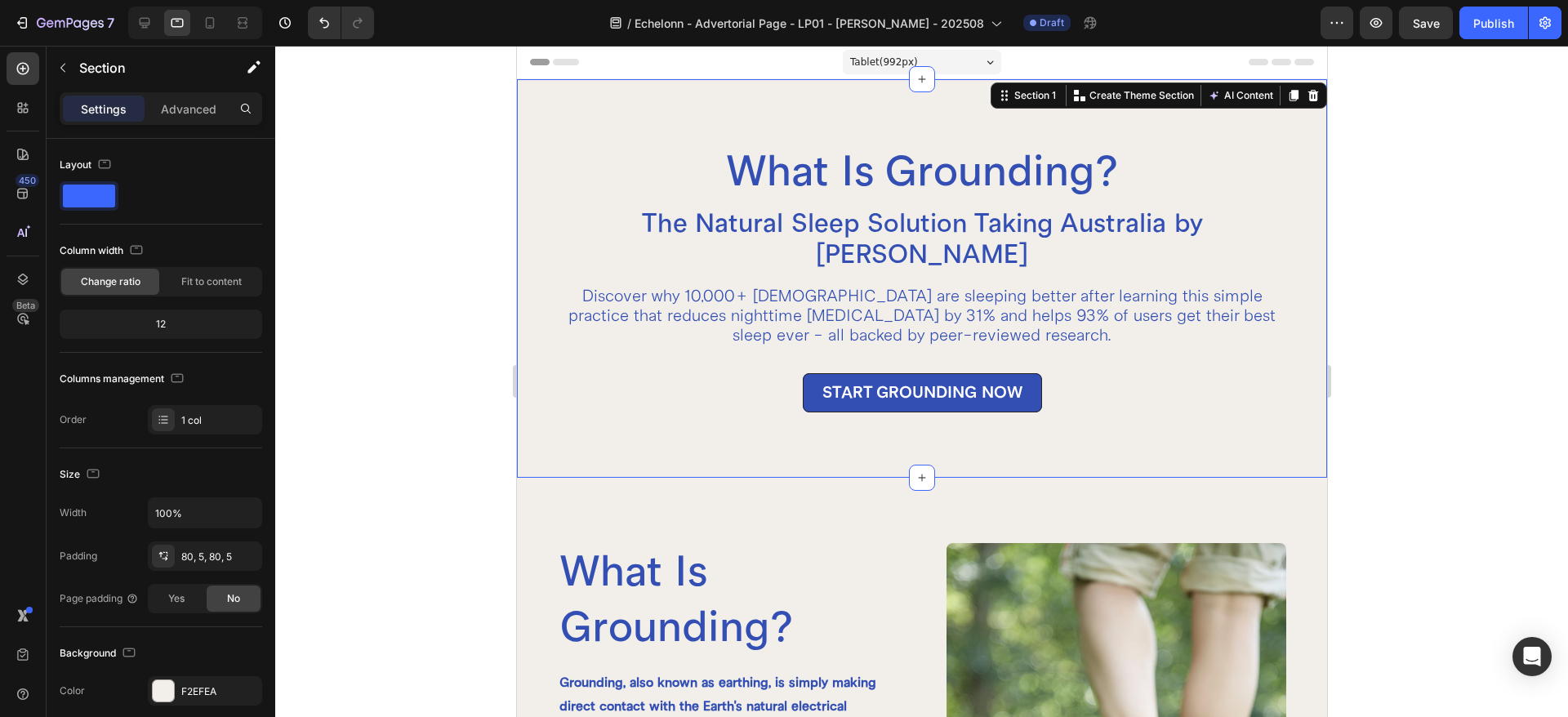
scroll to position [204, 0]
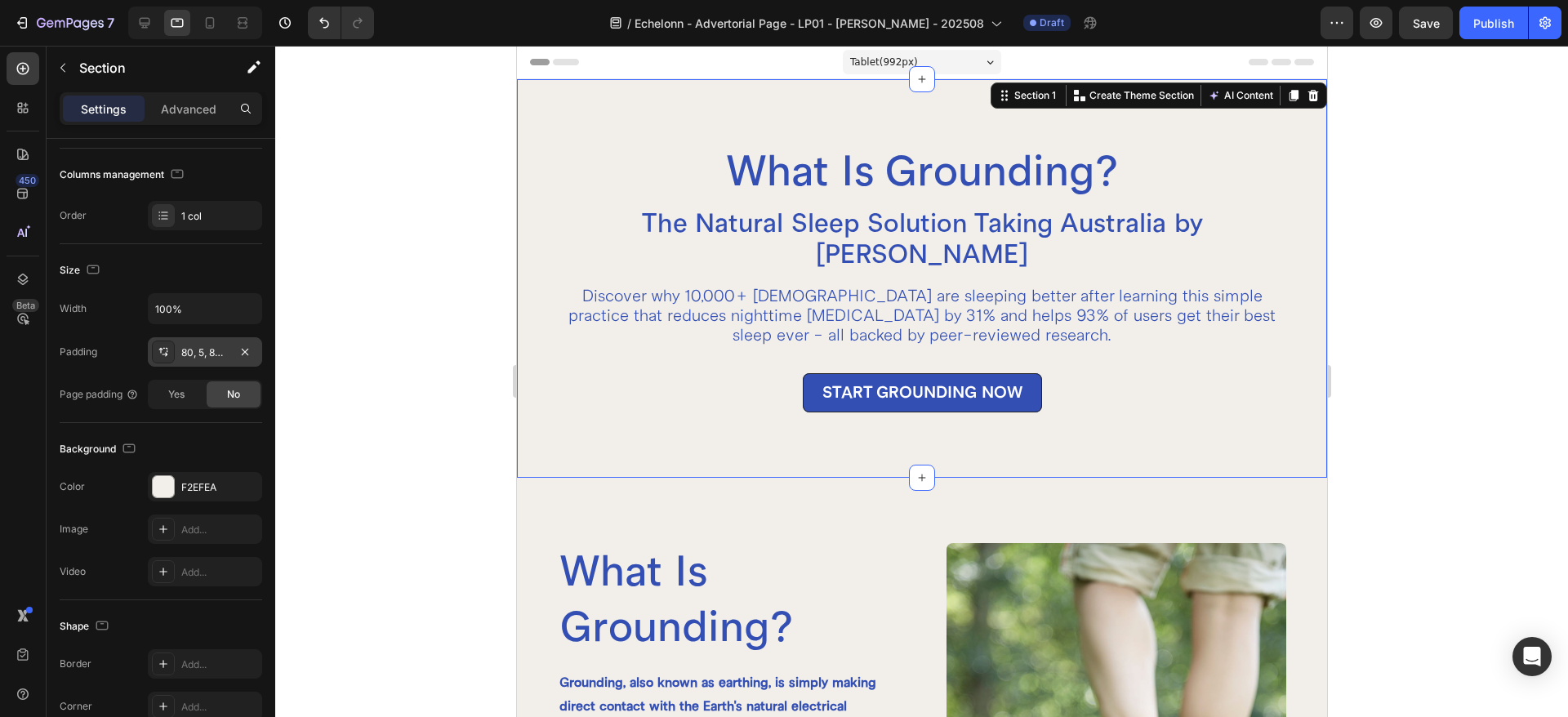
click at [192, 348] on div "80, 5, 80, 5" at bounding box center [205, 352] width 48 height 14
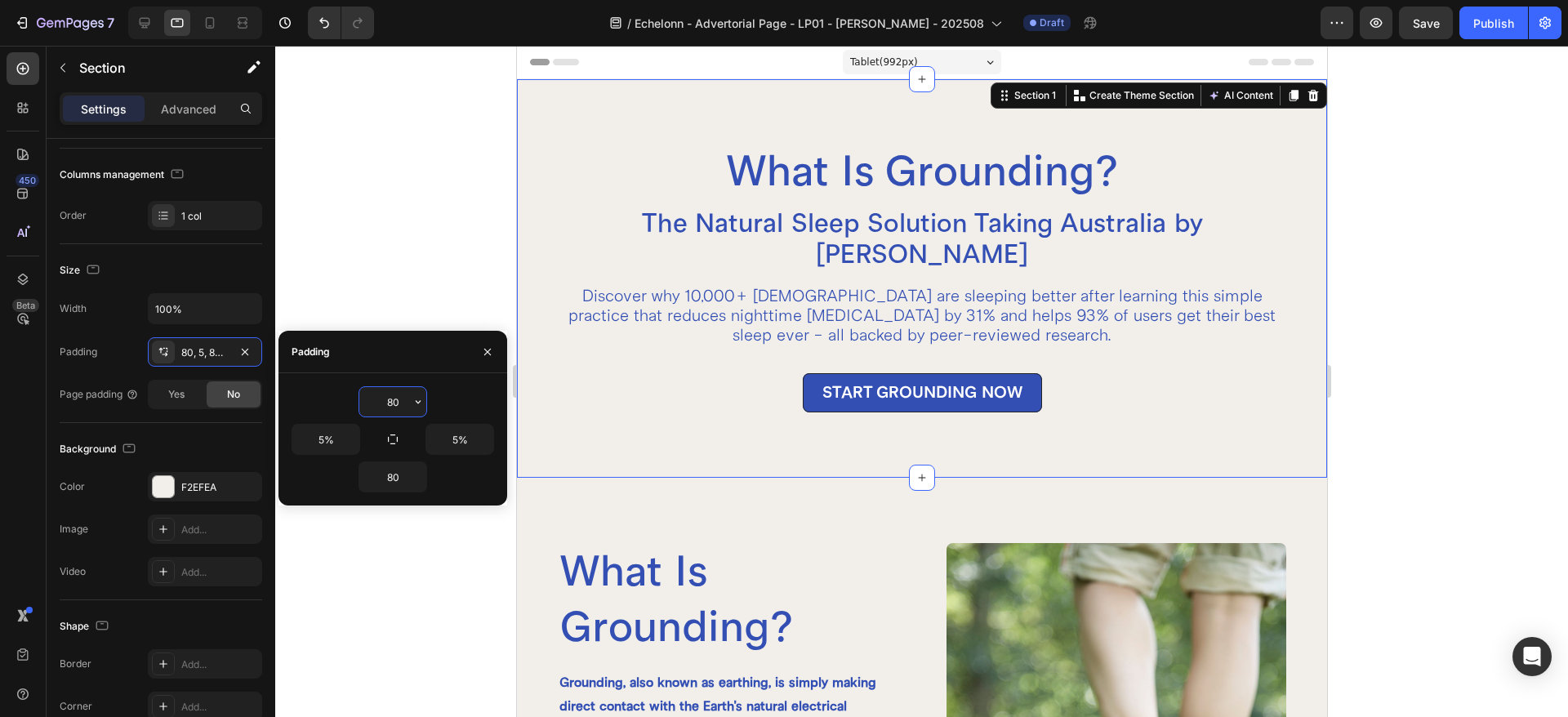
click at [404, 404] on input "80" at bounding box center [393, 401] width 67 height 29
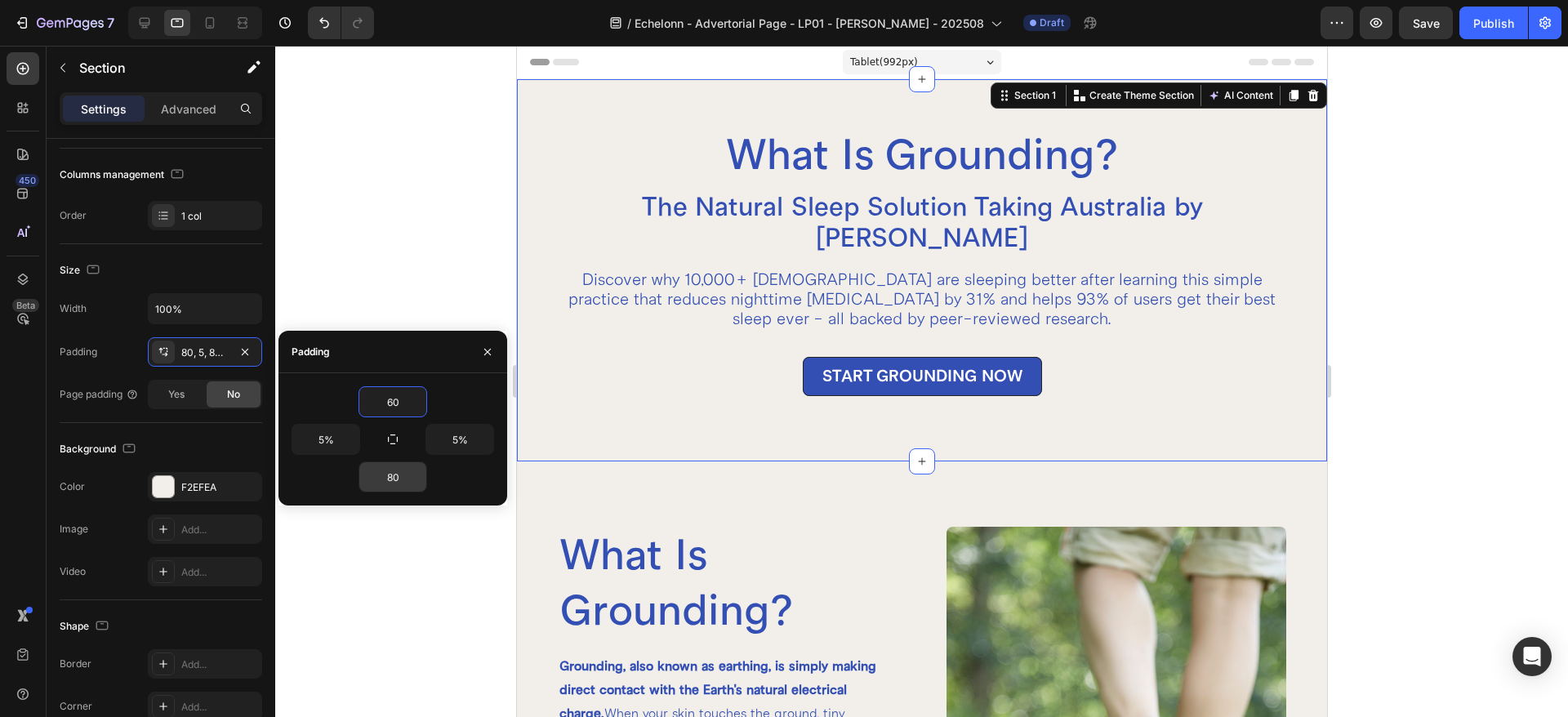
type input "60"
click at [404, 468] on input "80" at bounding box center [393, 476] width 67 height 29
type input "60"
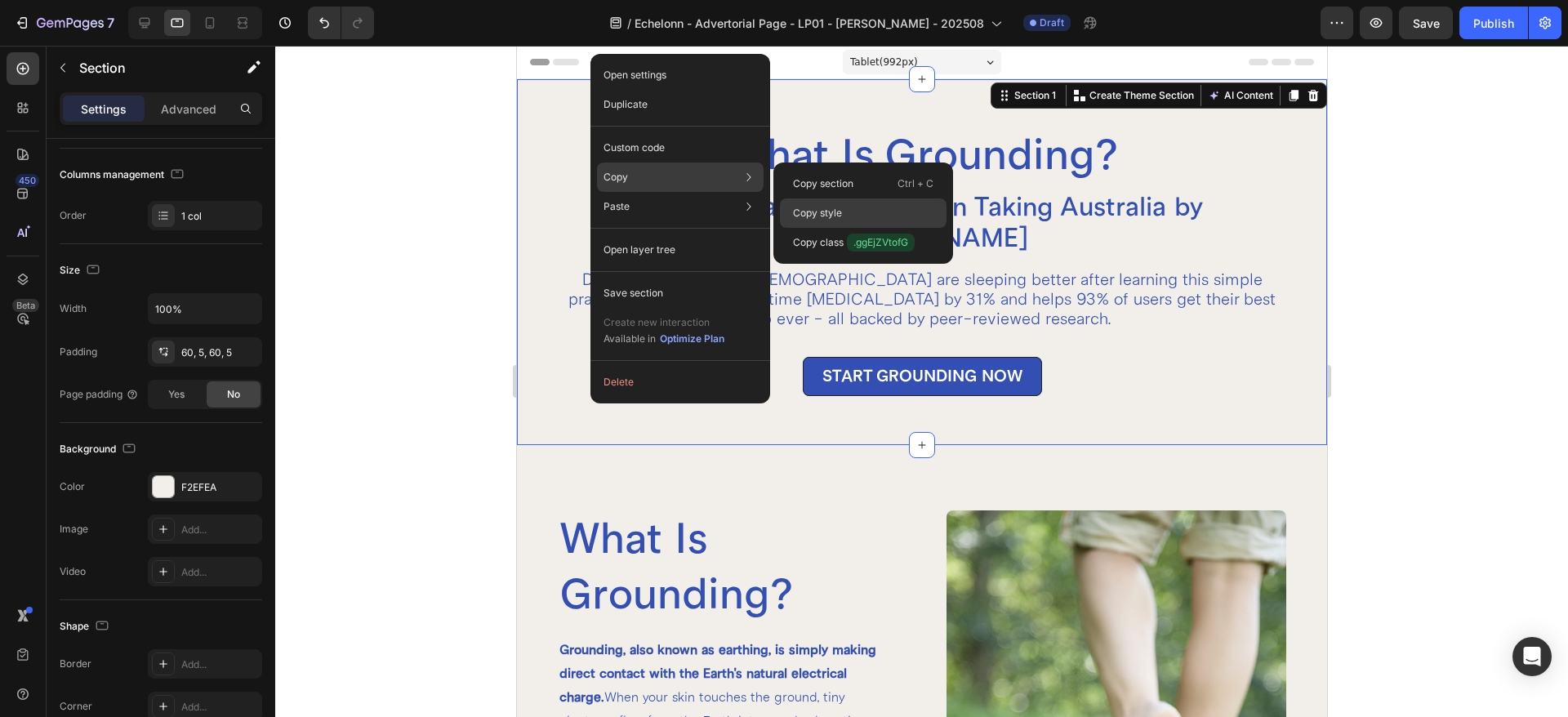
click at [823, 218] on p "Copy style" at bounding box center [818, 212] width 49 height 14
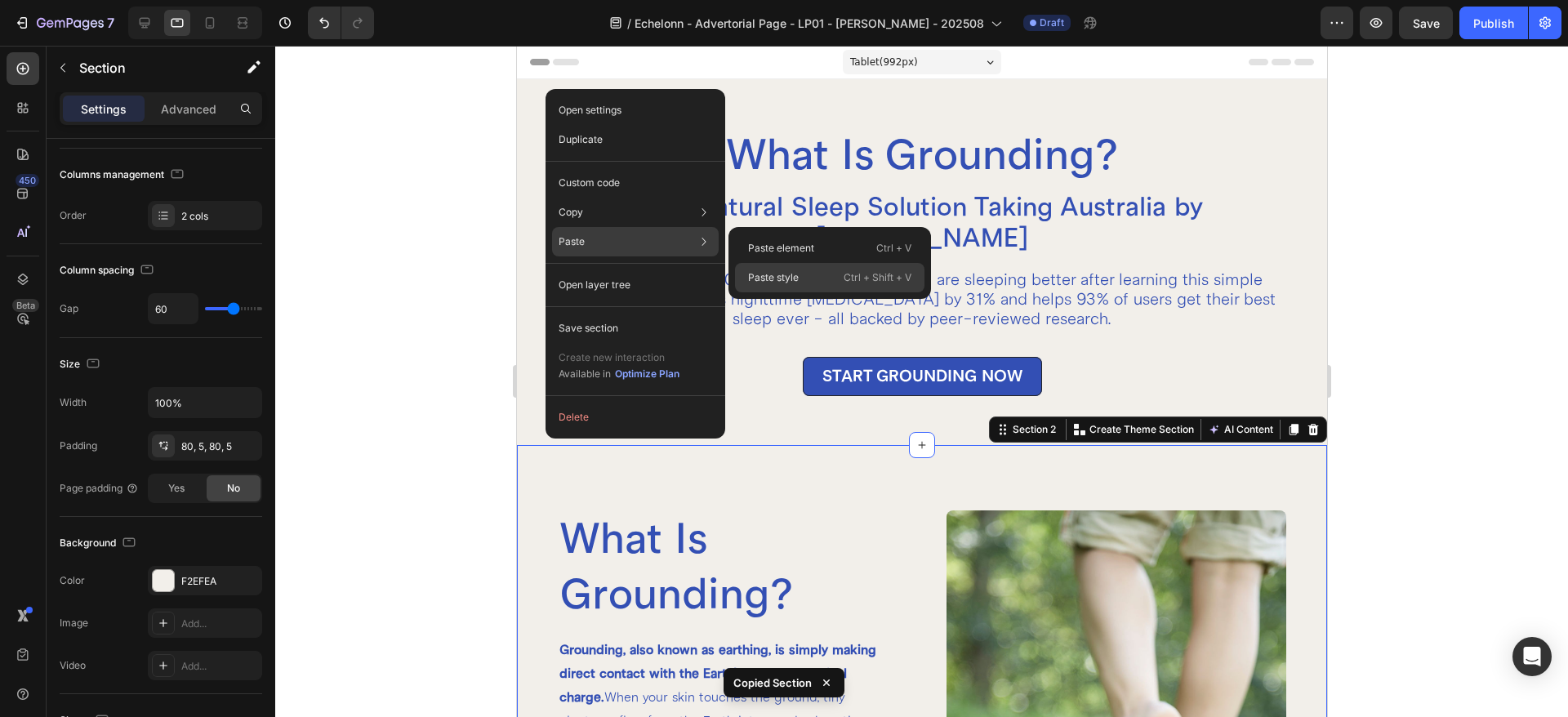
click at [822, 276] on div "Paste style Ctrl + Shift + V" at bounding box center [829, 277] width 189 height 29
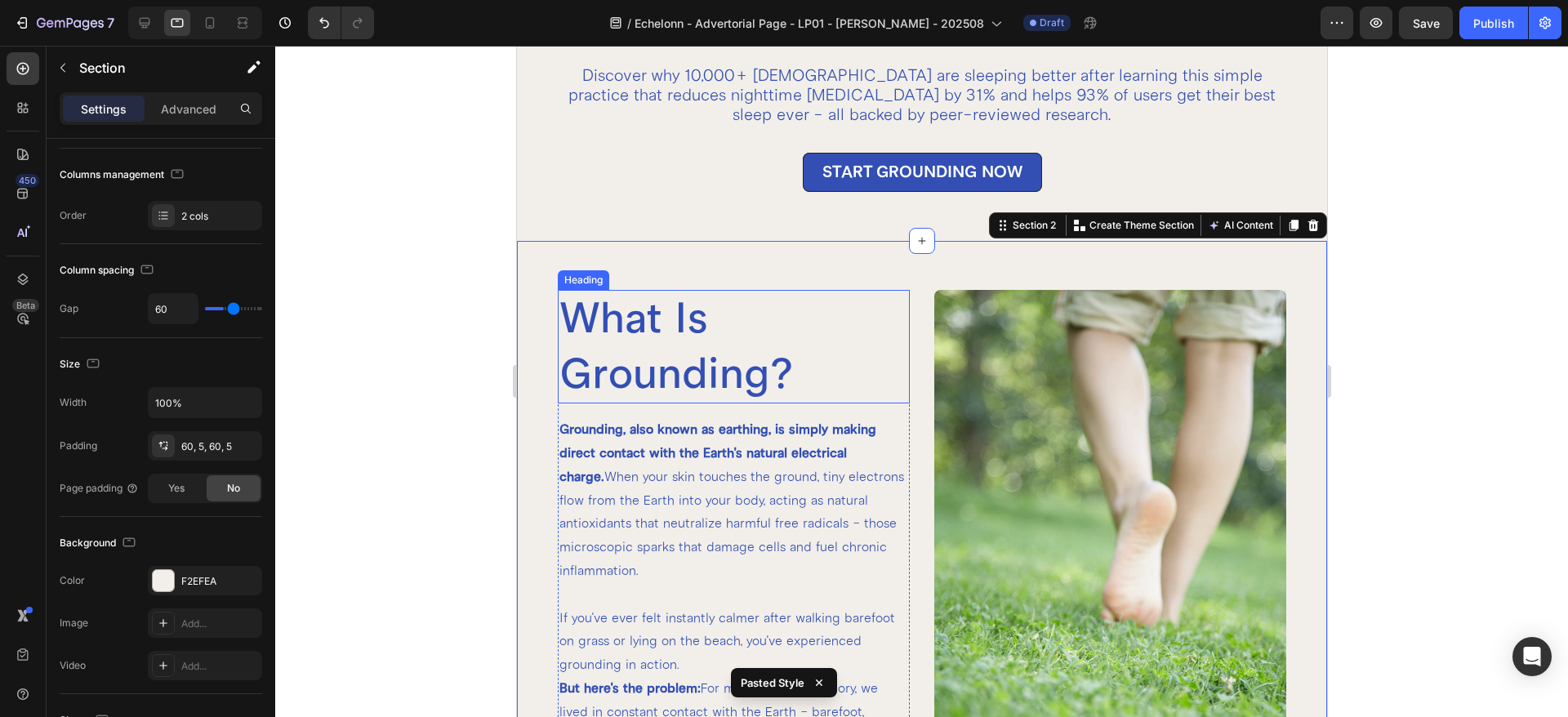
scroll to position [0, 0]
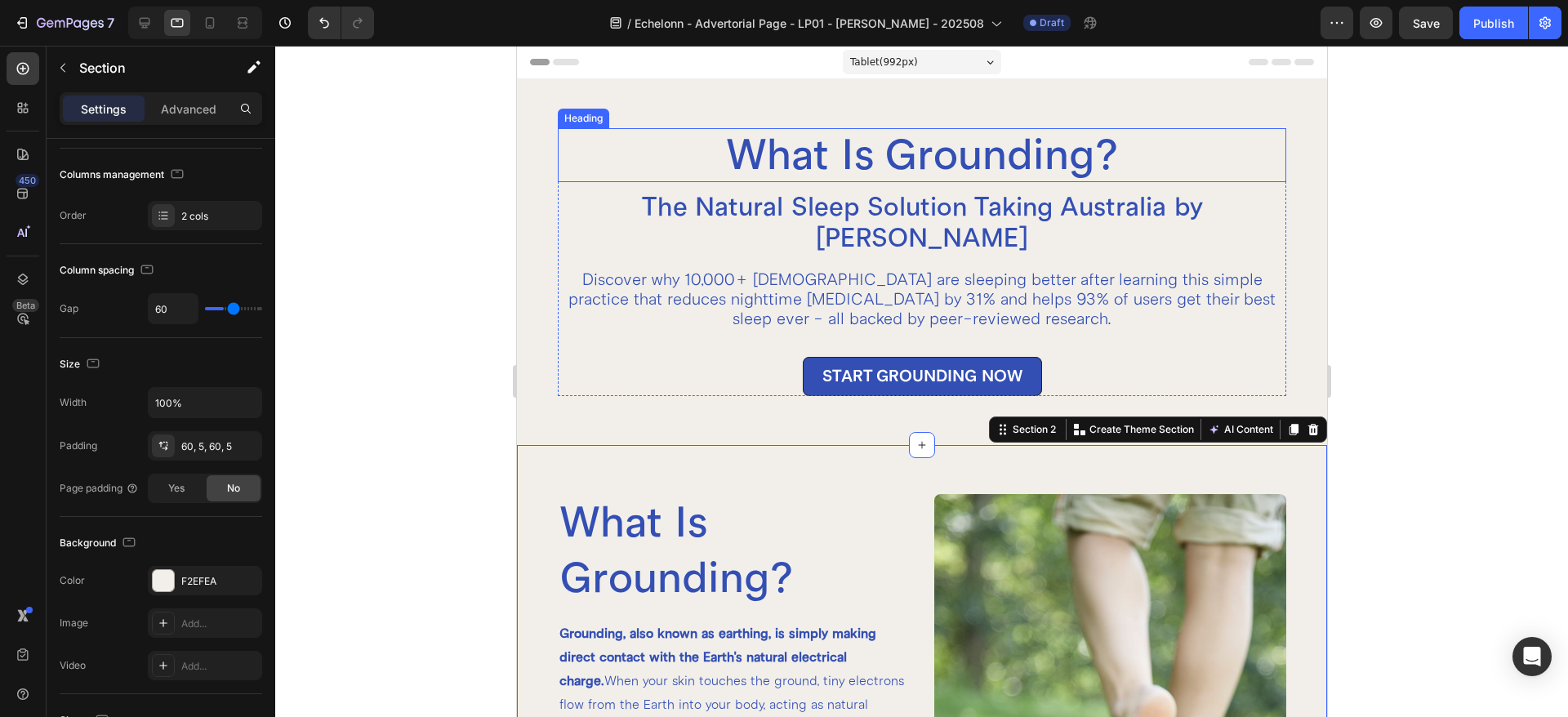
click at [808, 152] on h2 "What Is Grounding?" at bounding box center [921, 155] width 729 height 54
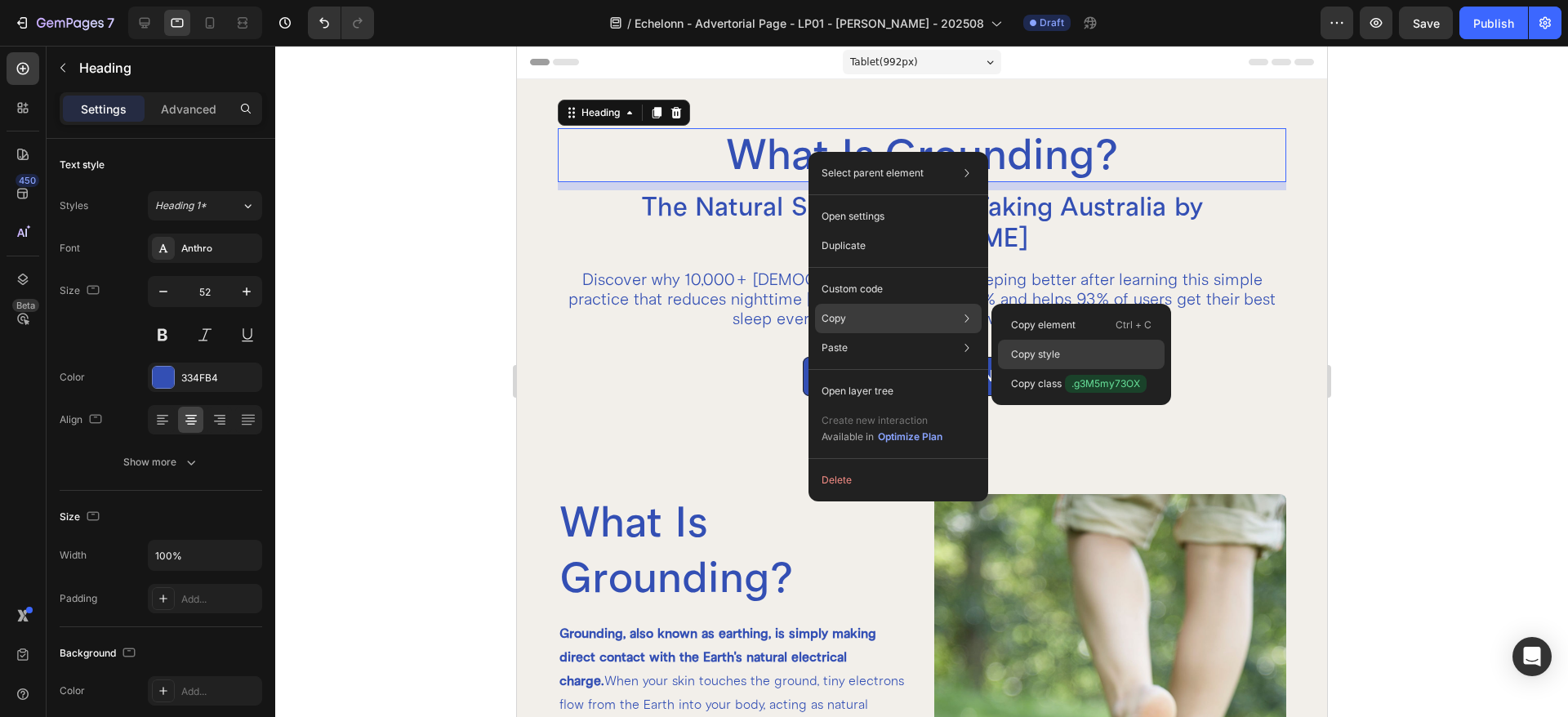
click at [1022, 352] on p "Copy style" at bounding box center [1036, 354] width 49 height 14
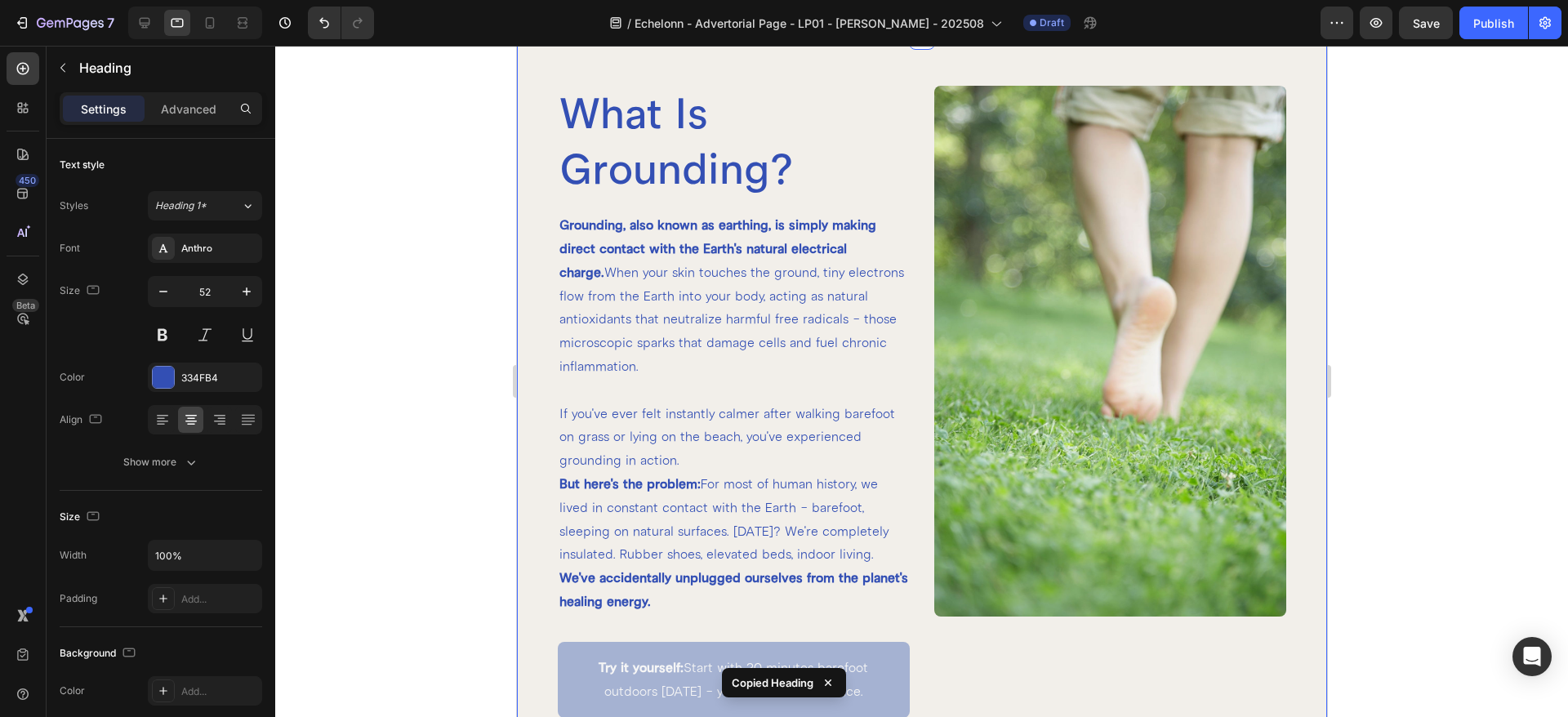
scroll to position [204, 0]
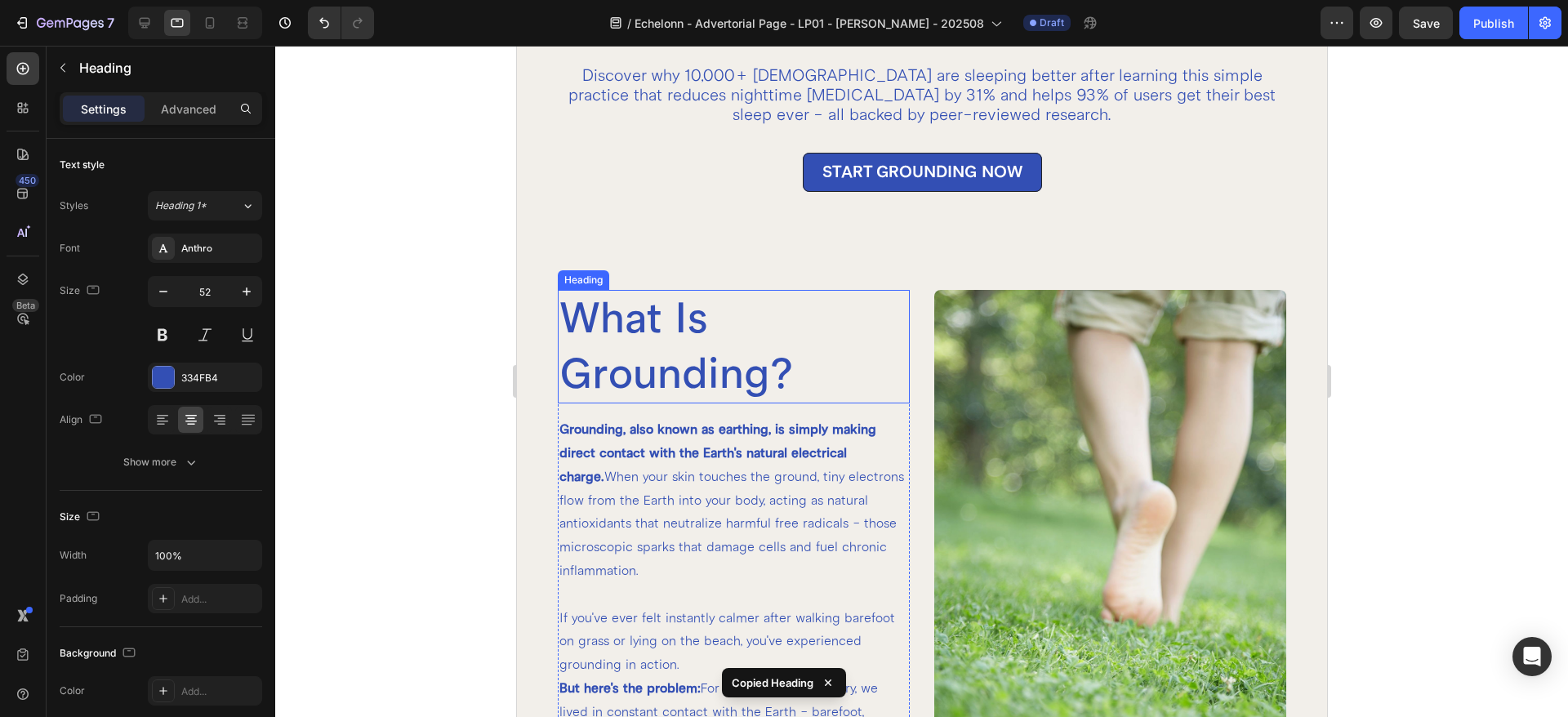
click at [656, 303] on h2 "What Is Grounding?" at bounding box center [733, 346] width 352 height 113
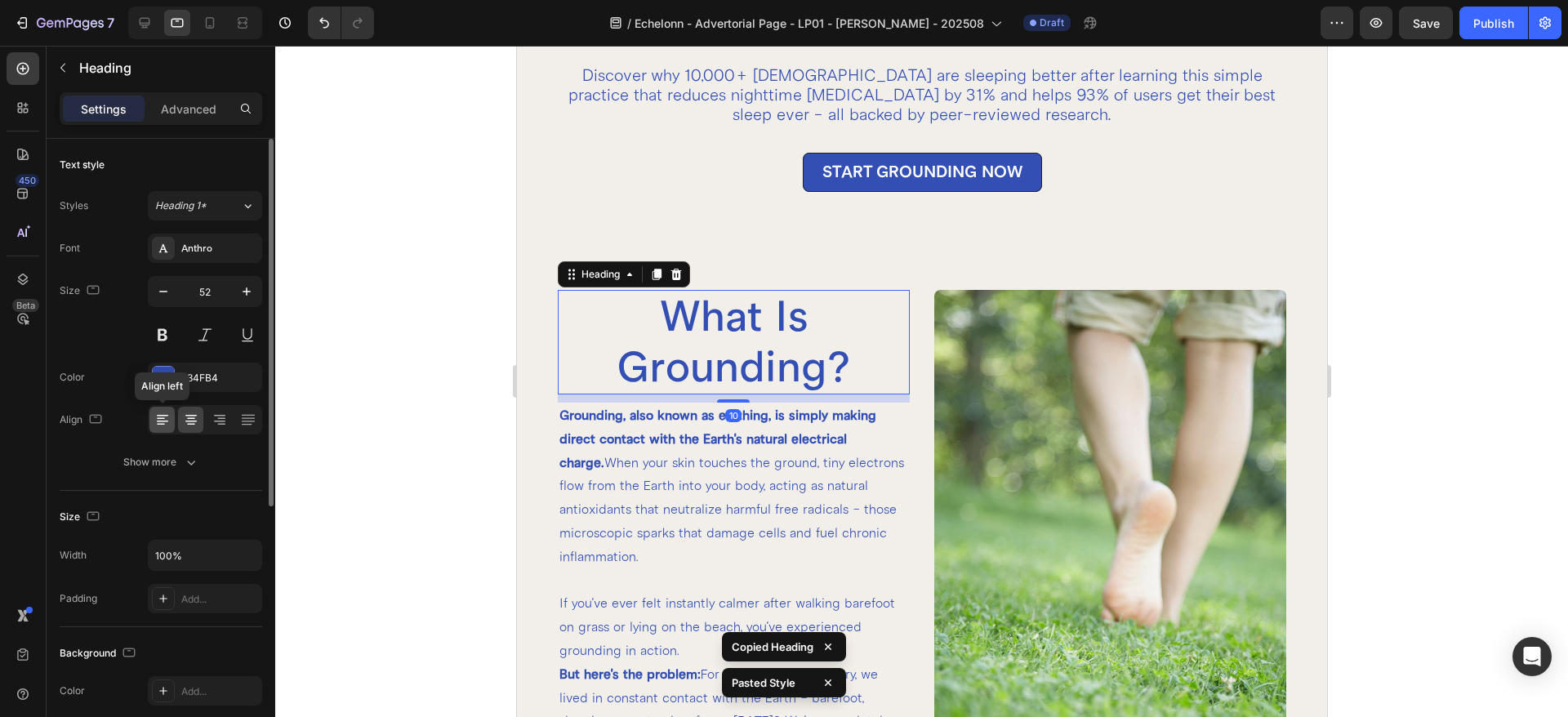
click at [166, 427] on icon at bounding box center [162, 419] width 16 height 16
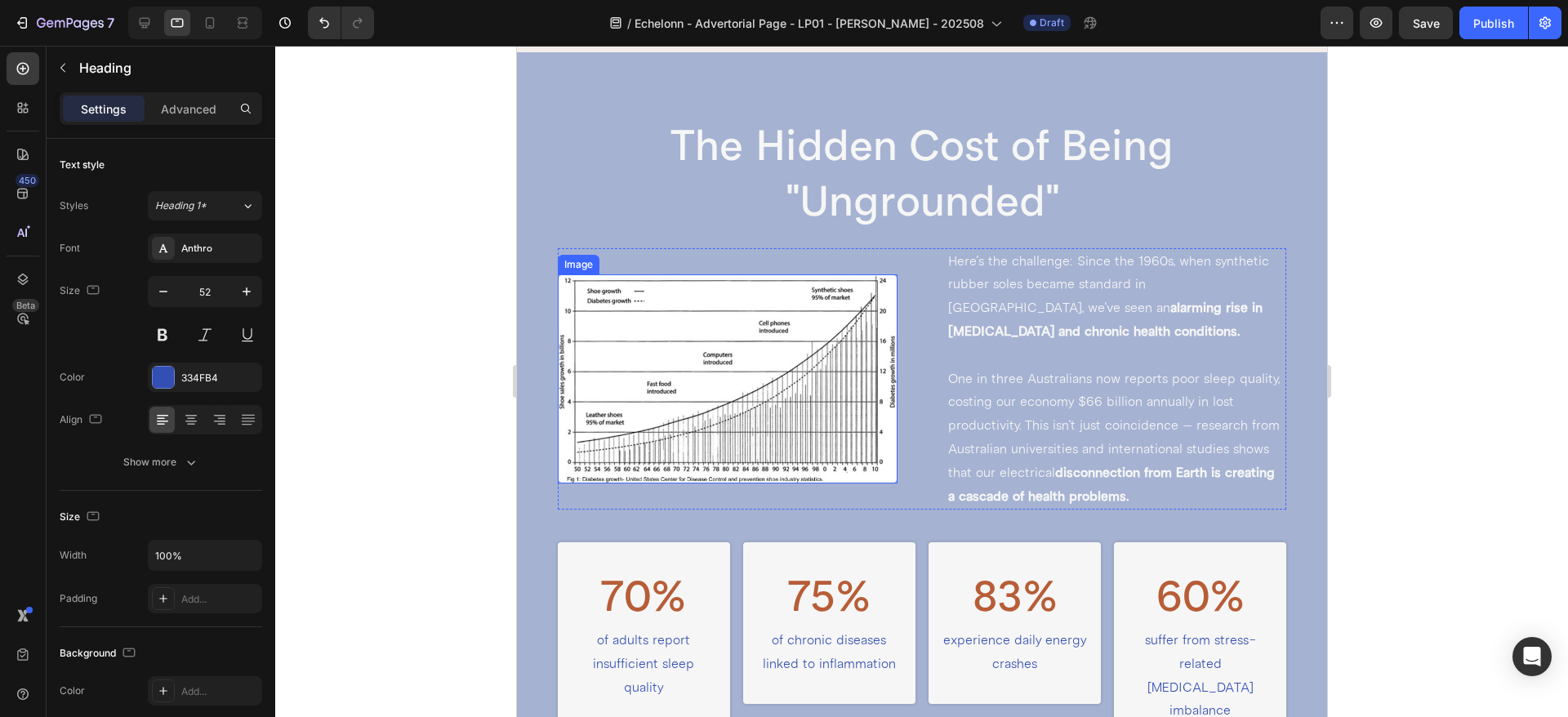
scroll to position [1633, 0]
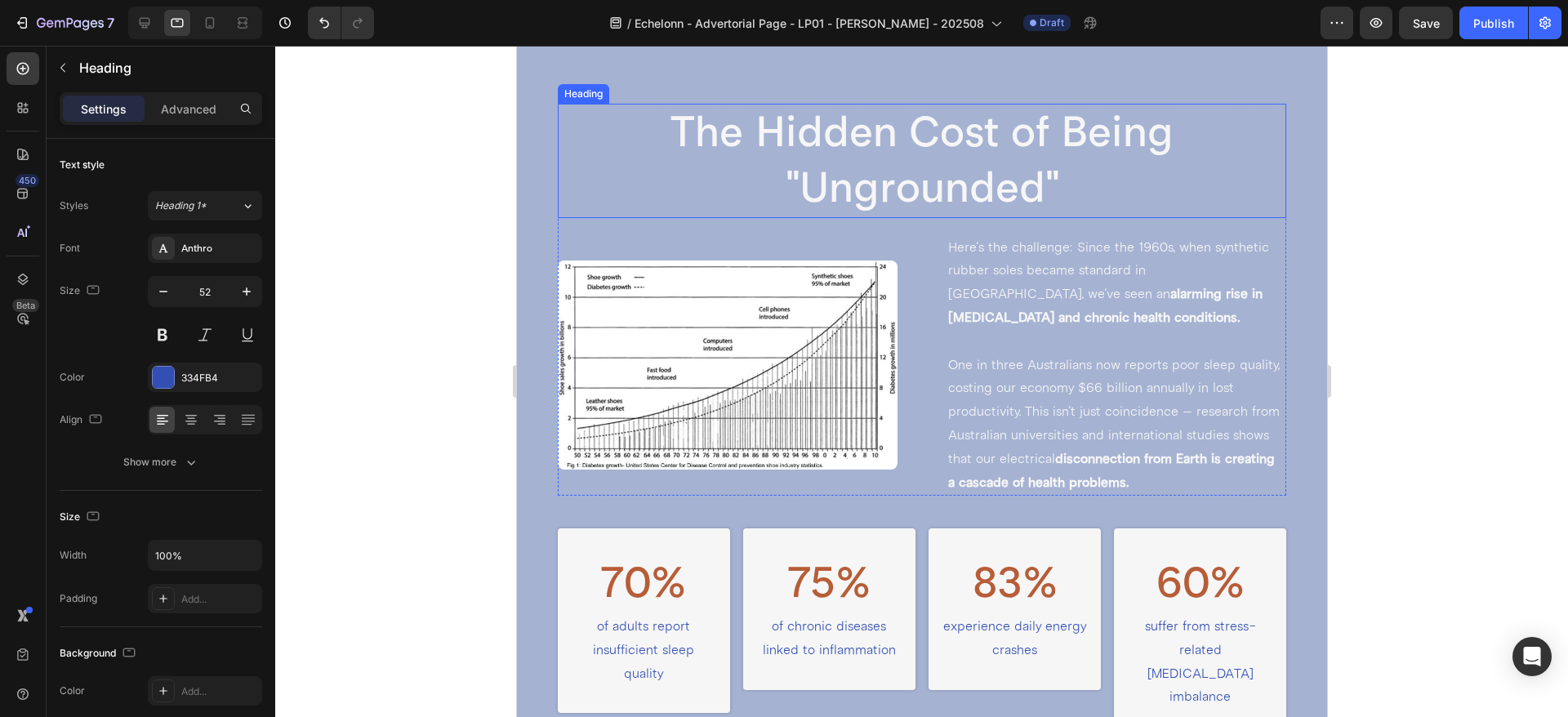
click at [818, 181] on h2 "The Hidden Cost of Being "Ungrounded"" at bounding box center [921, 160] width 729 height 113
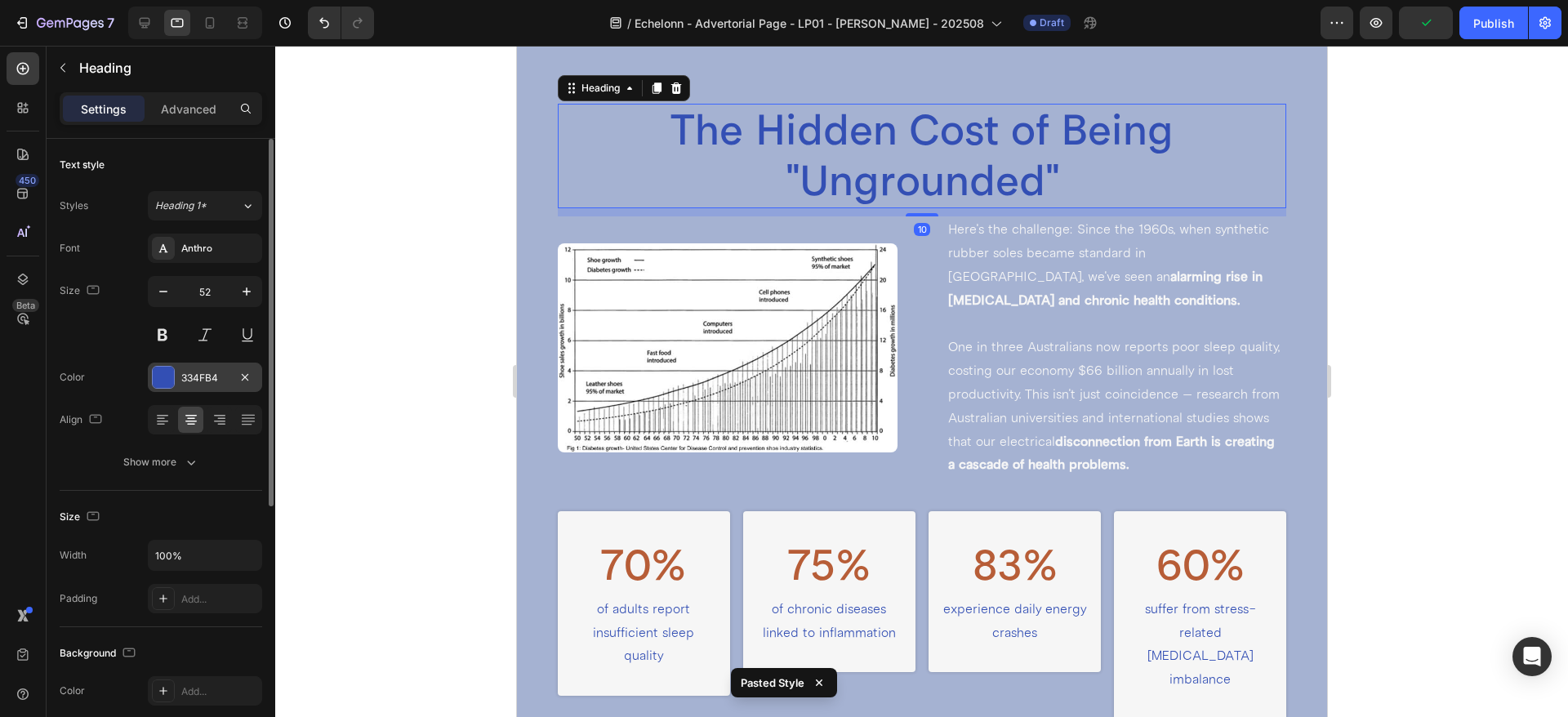
click at [162, 372] on div at bounding box center [164, 378] width 21 height 21
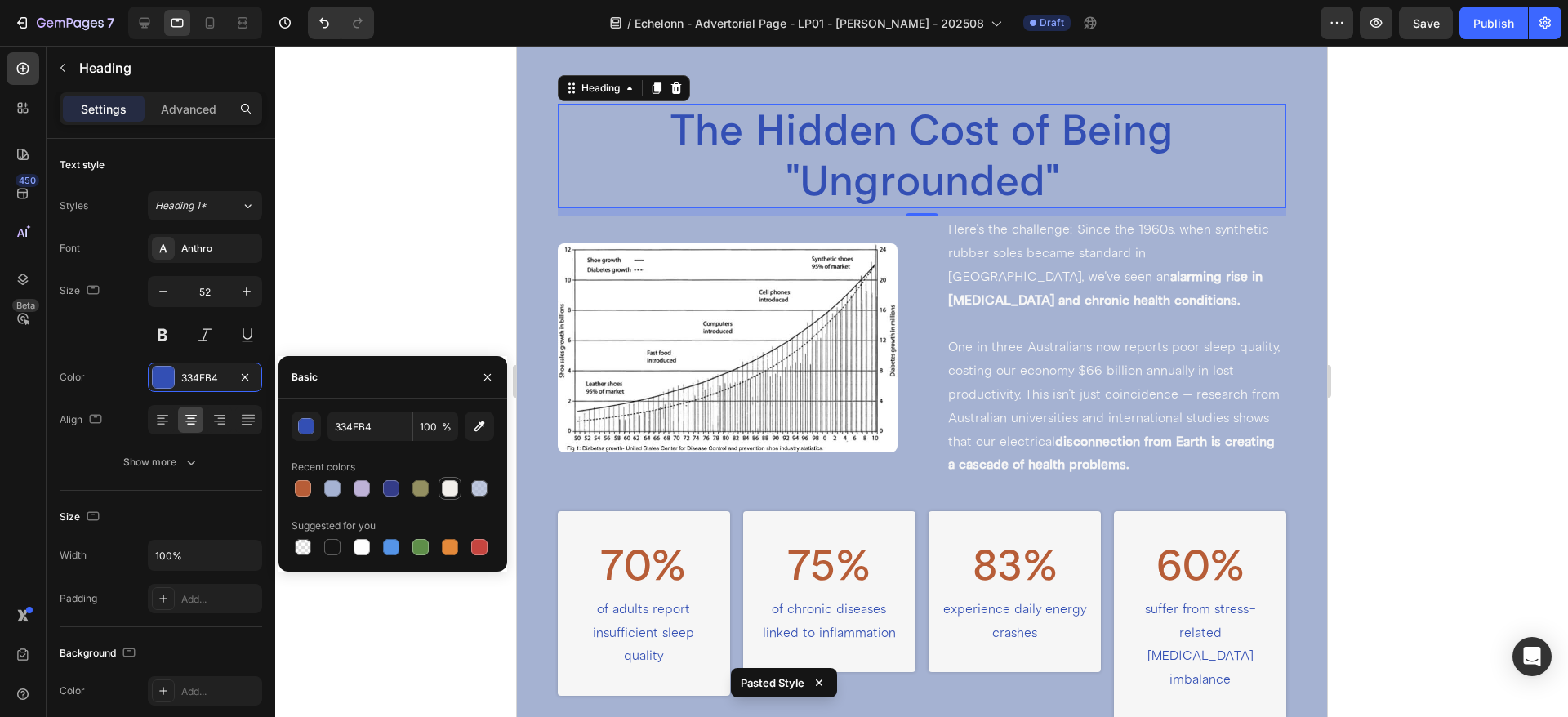
click at [441, 489] on div at bounding box center [450, 488] width 20 height 20
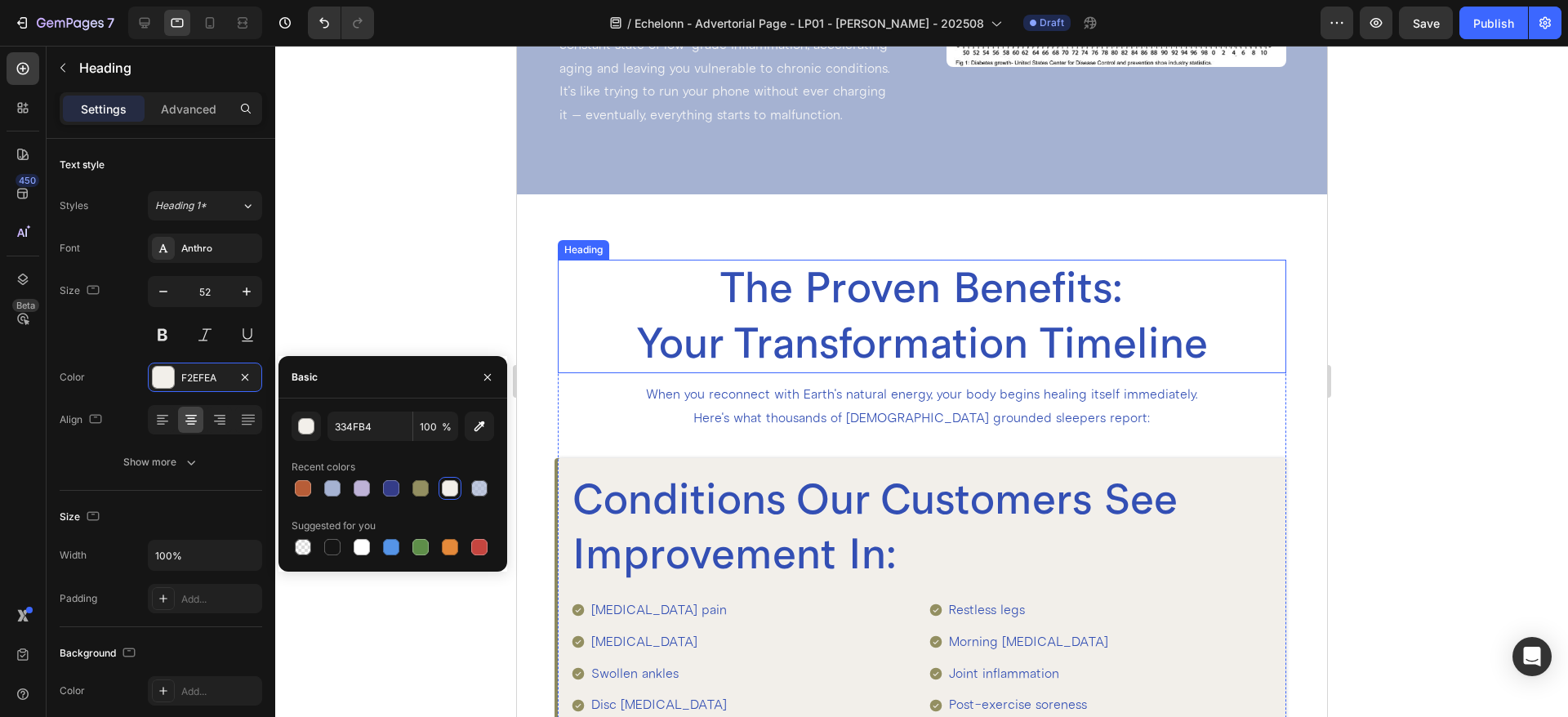
scroll to position [2653, 0]
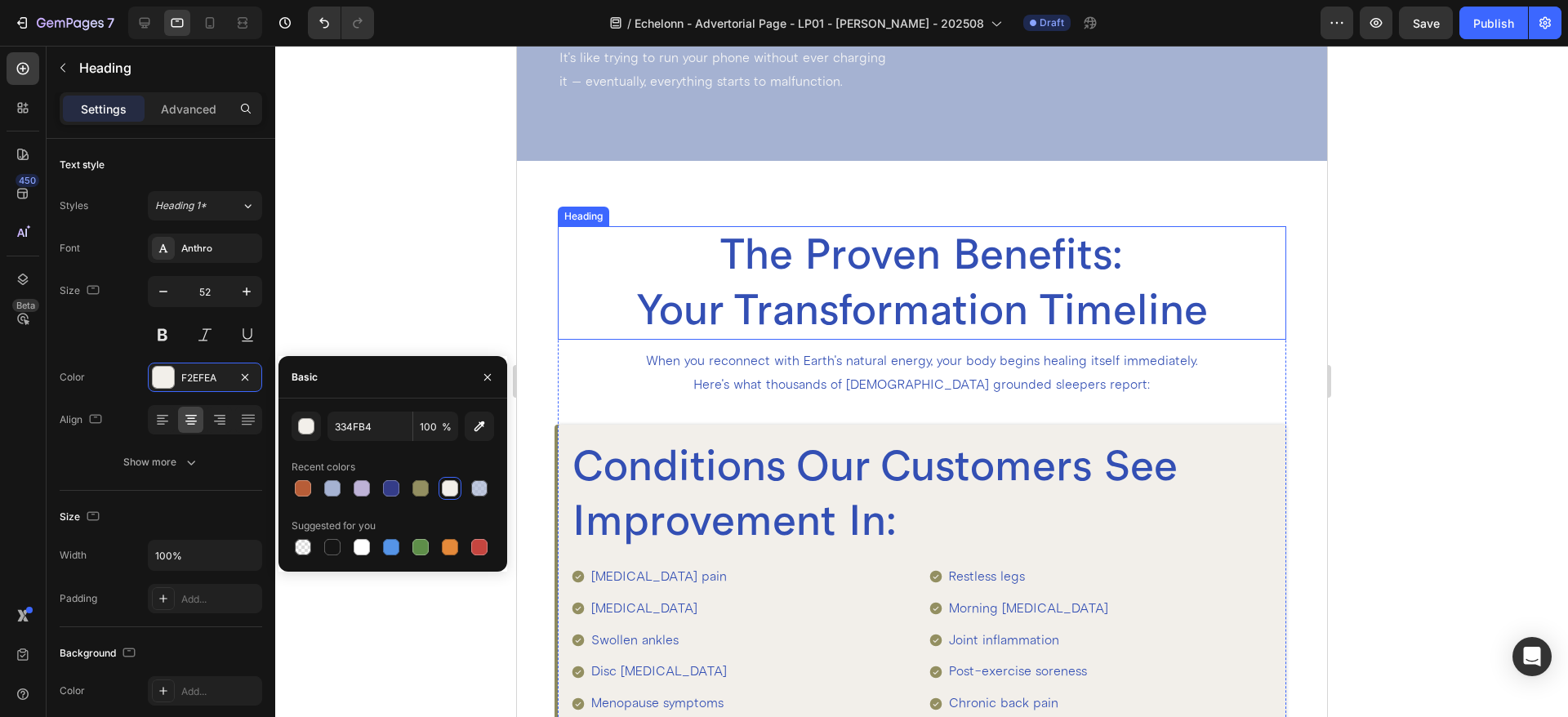
click at [864, 233] on h2 "The Proven Benefits: Your Transformation Timeline" at bounding box center [921, 282] width 729 height 113
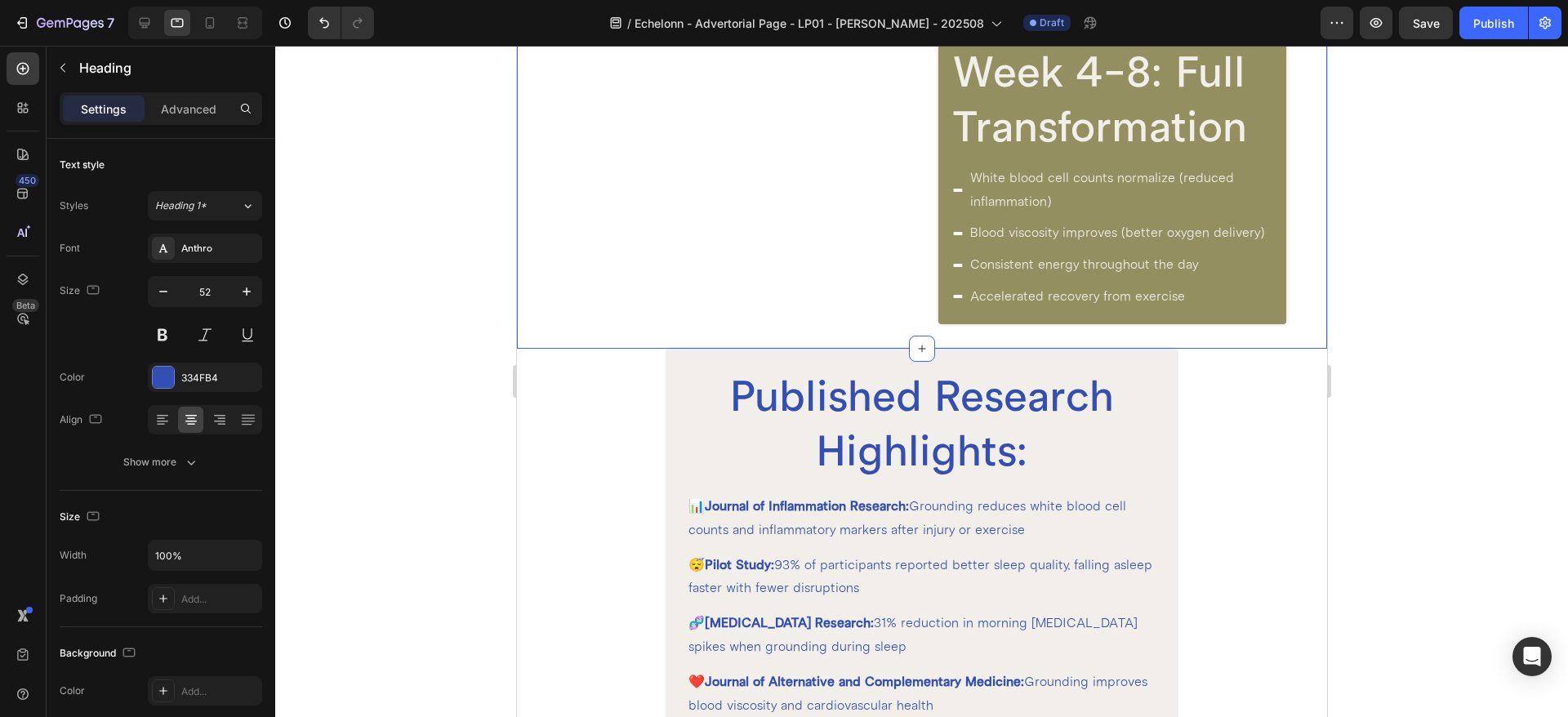
scroll to position [4695, 0]
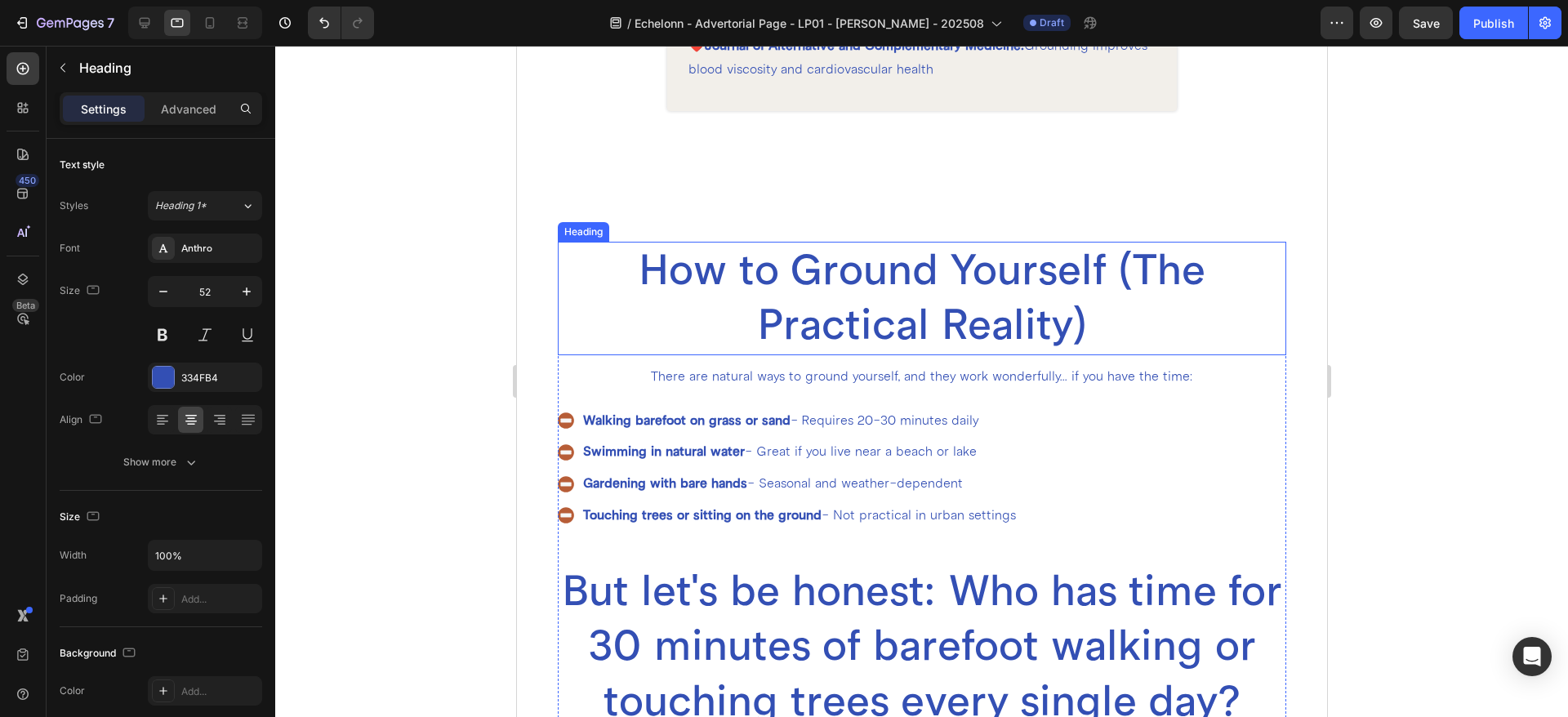
click at [818, 287] on h2 "How to Ground Yourself (The Practical Reality)" at bounding box center [921, 298] width 729 height 113
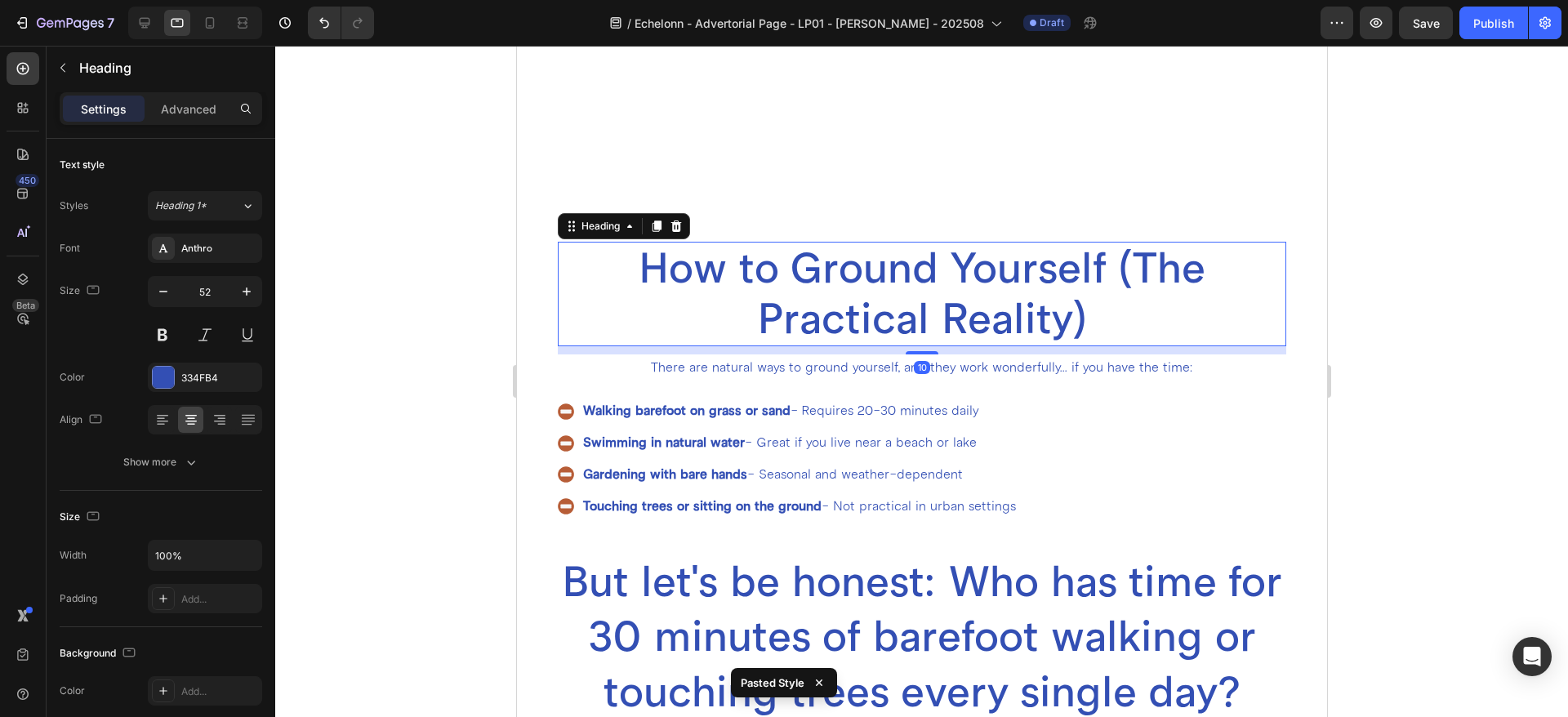
scroll to position [5103, 0]
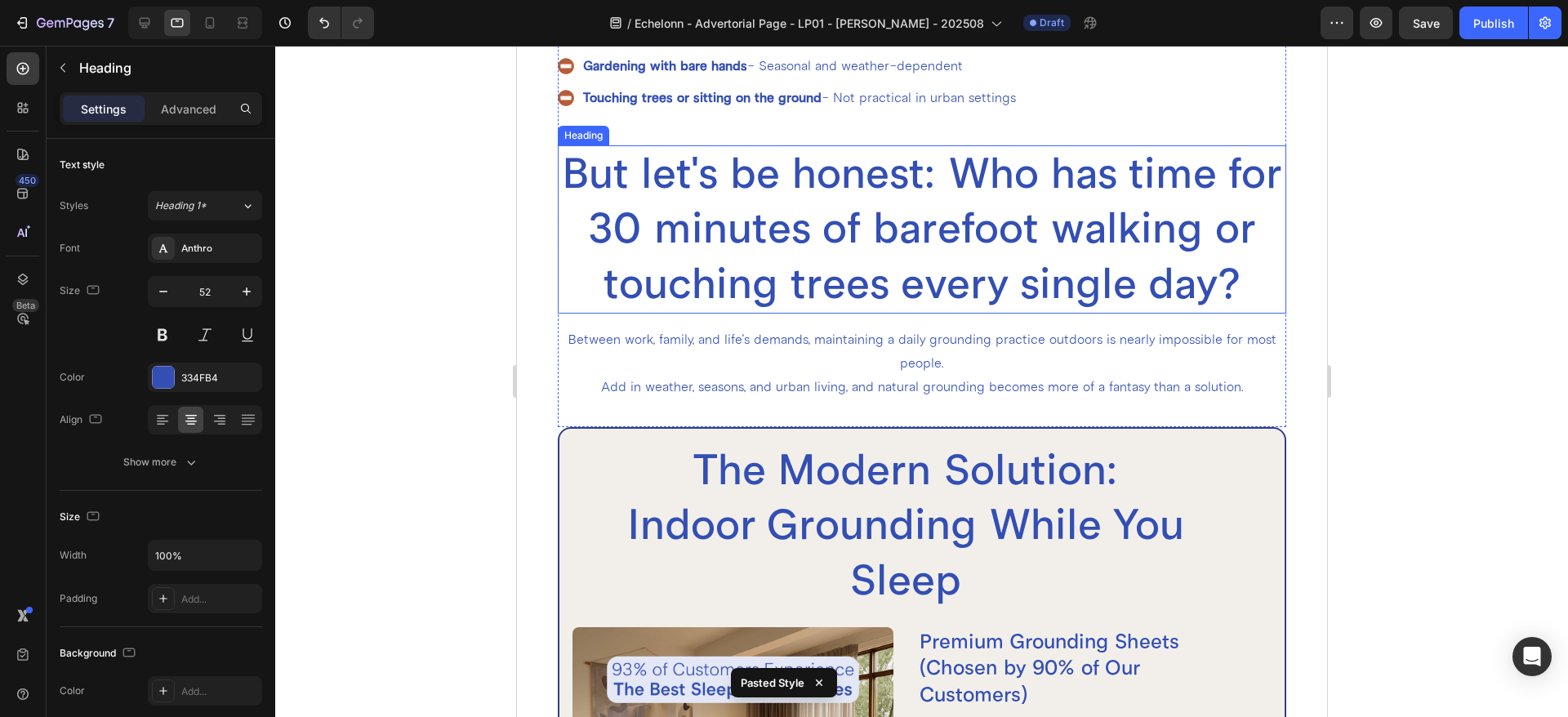
click at [815, 221] on h2 "But let's be honest: Who has time for 30 minutes of barefoot walking or touchin…" at bounding box center [921, 230] width 729 height 169
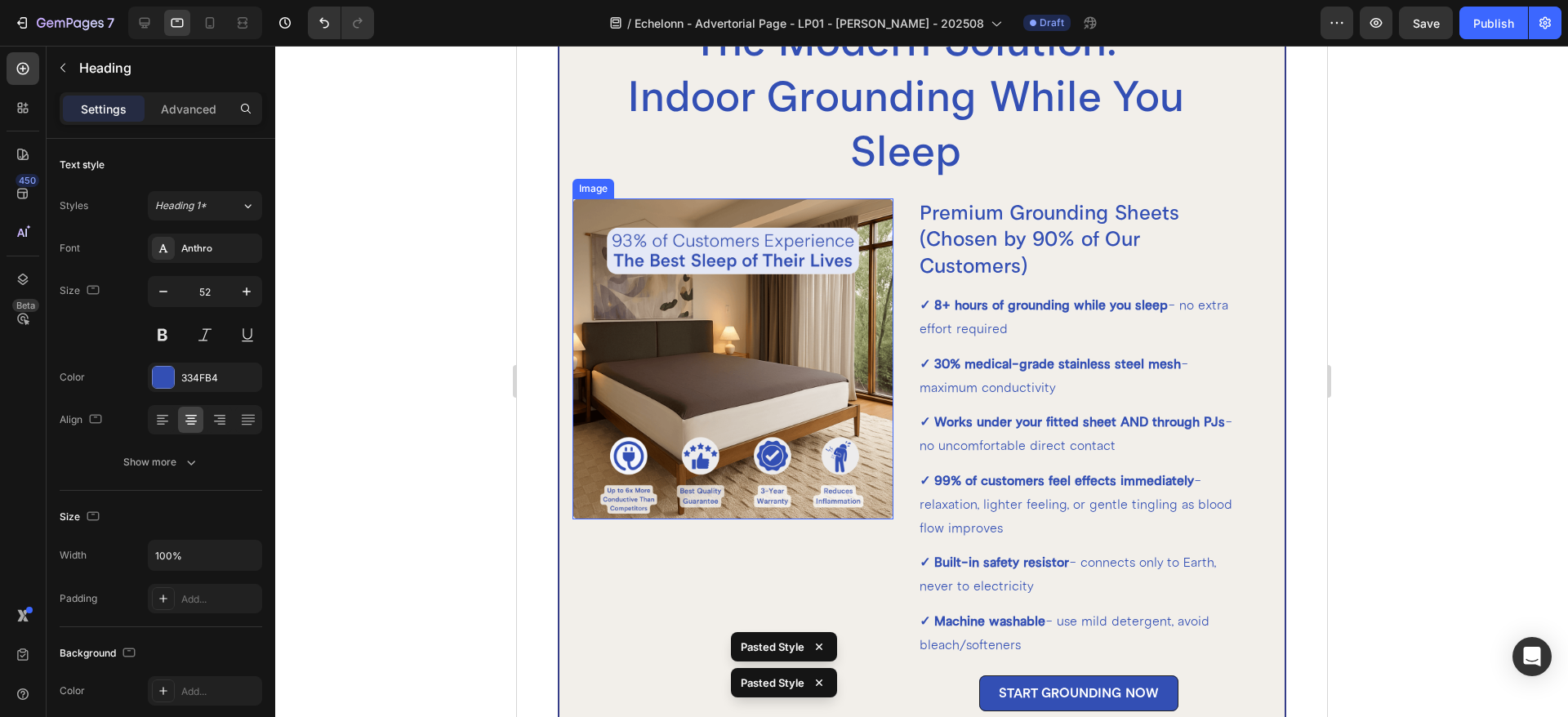
scroll to position [5512, 0]
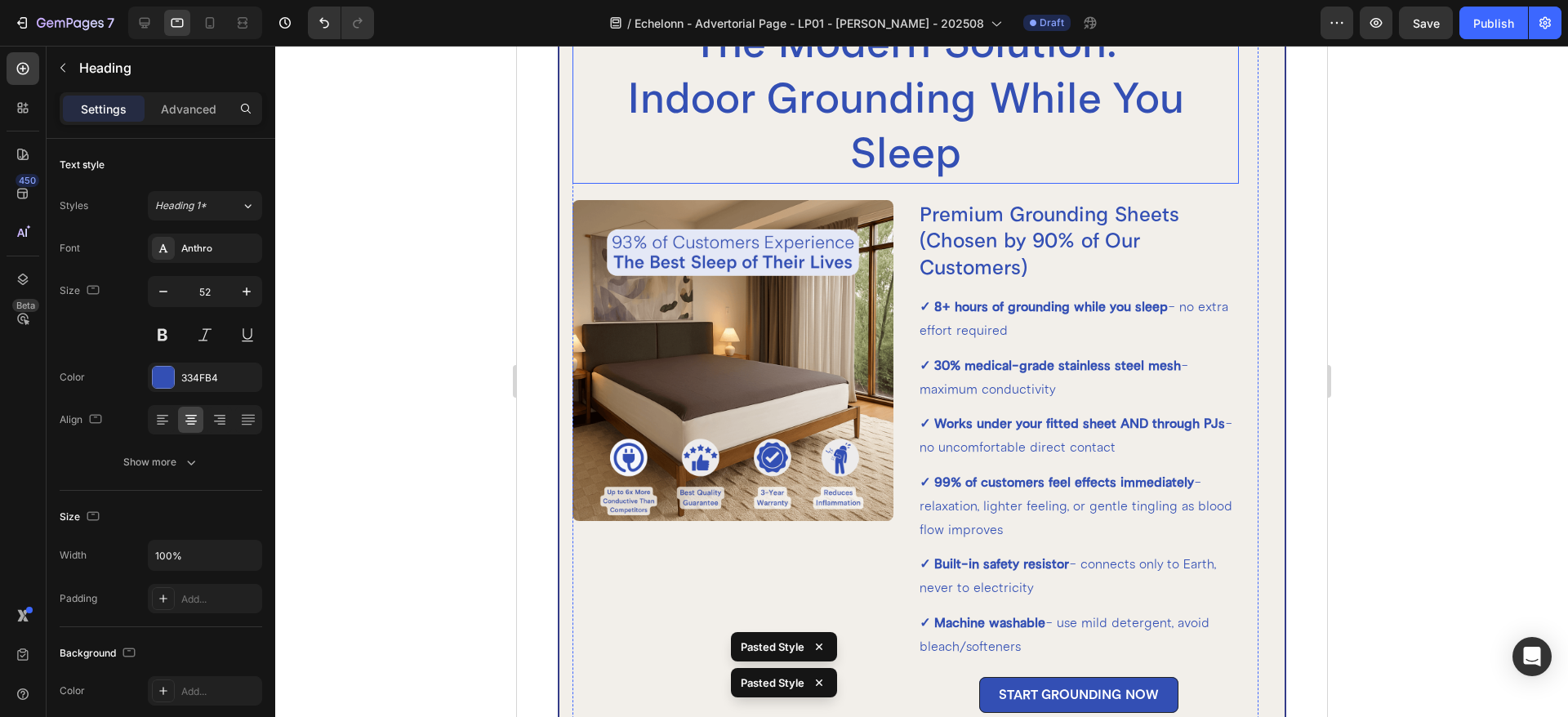
click at [846, 86] on h2 "The Modern Solution: Indoor Grounding While You Sleep" at bounding box center [904, 99] width 667 height 169
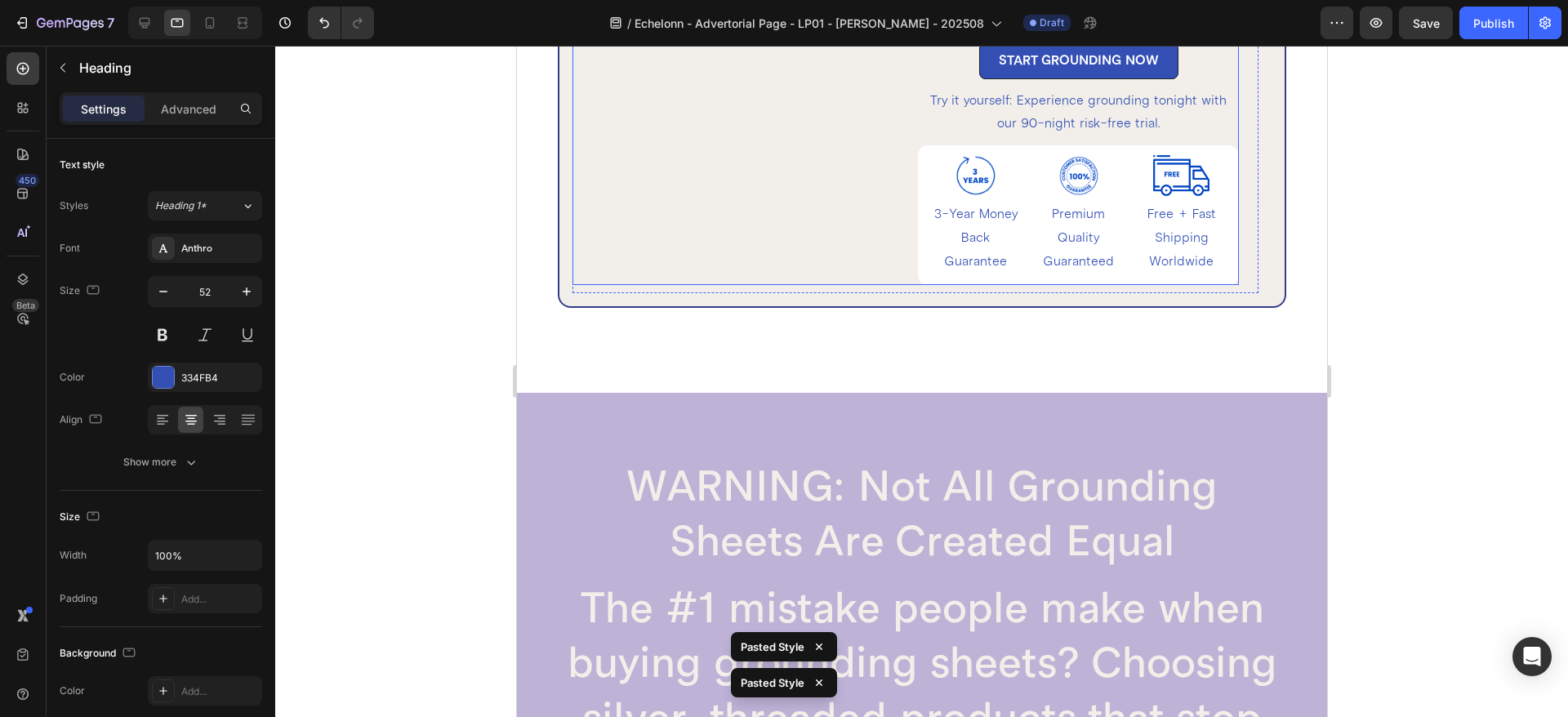
scroll to position [6532, 0]
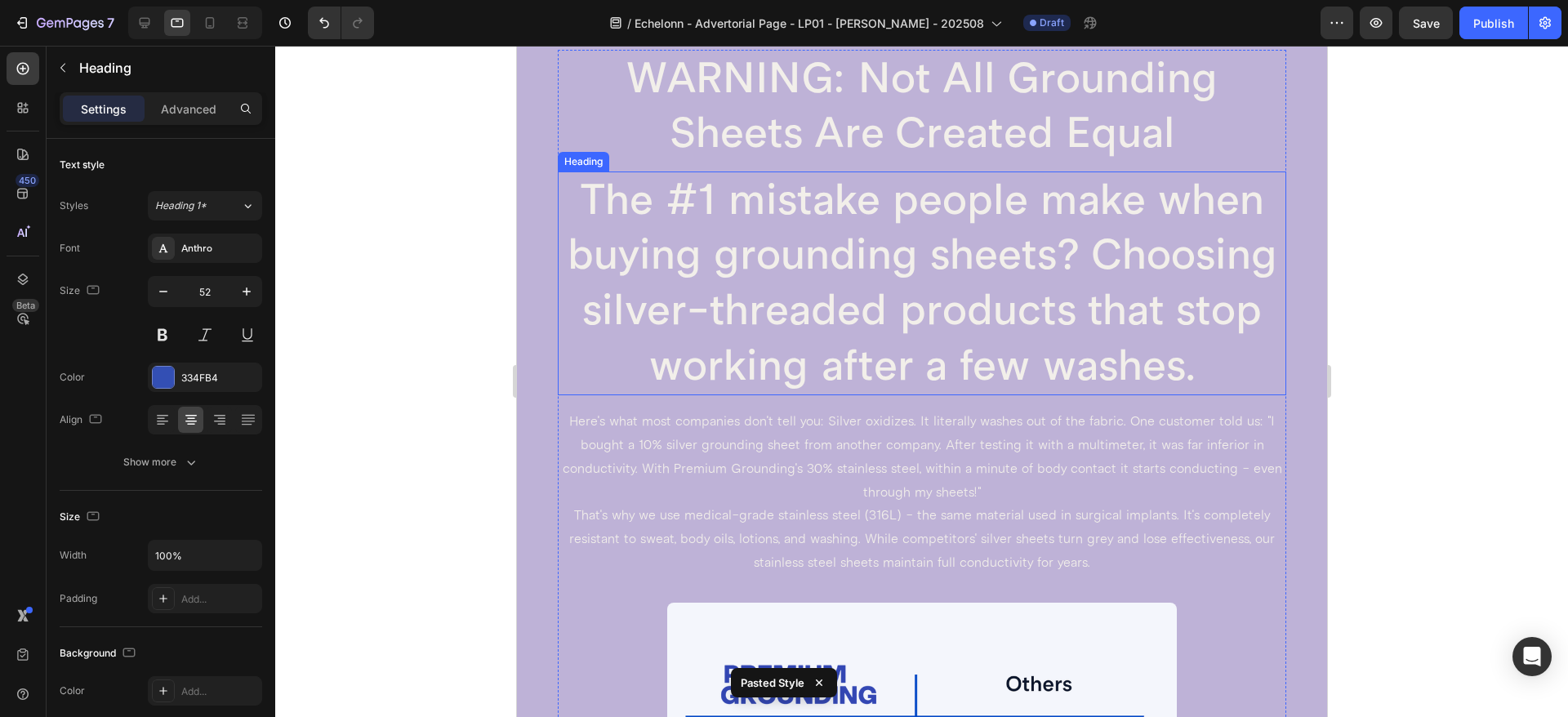
click at [855, 198] on h2 "The #1 mistake people make when buying grounding sheets? Choosing silver-thread…" at bounding box center [921, 282] width 729 height 223
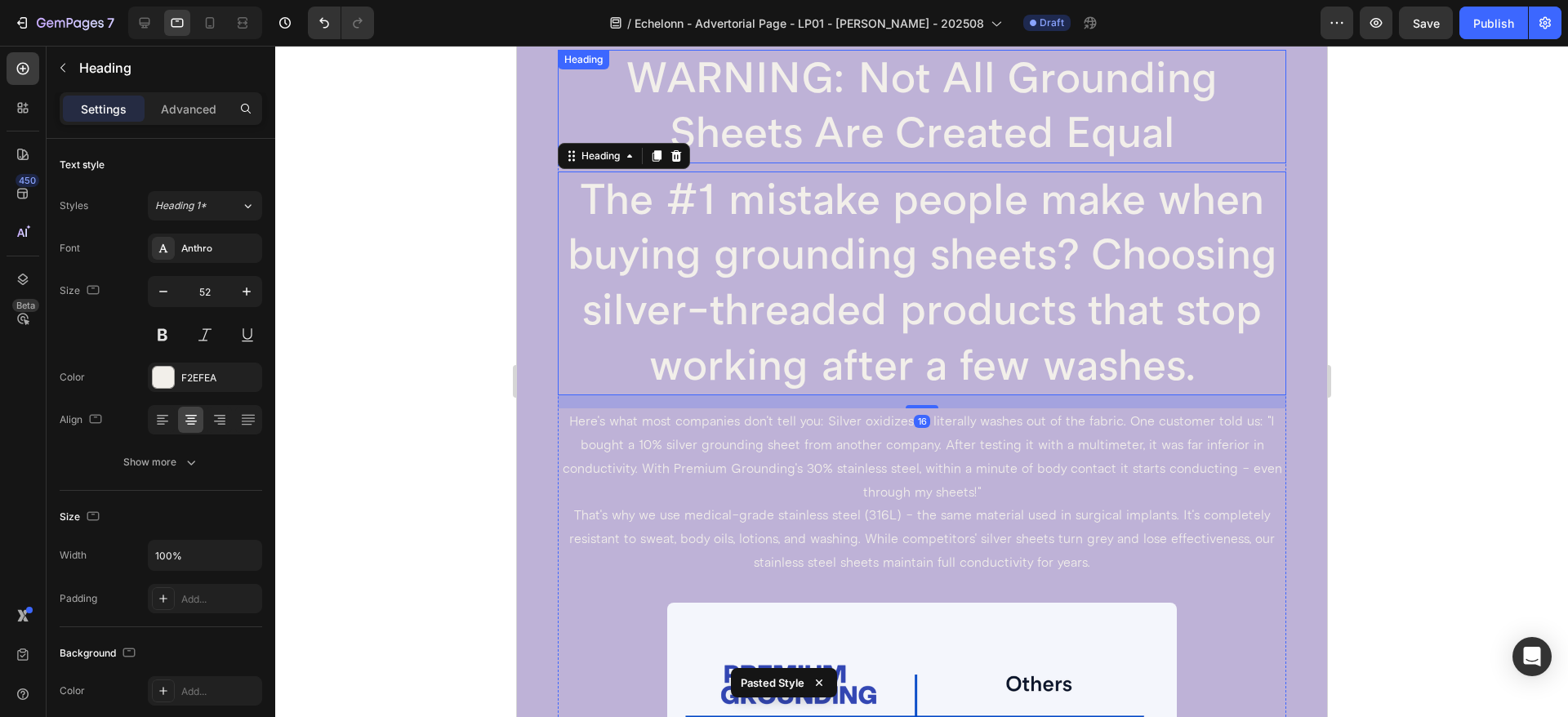
click at [844, 87] on h2 "WARNING: Not All Grounding Sheets Are Created Equal" at bounding box center [921, 106] width 729 height 113
